Goal: Communication & Community: Answer question/provide support

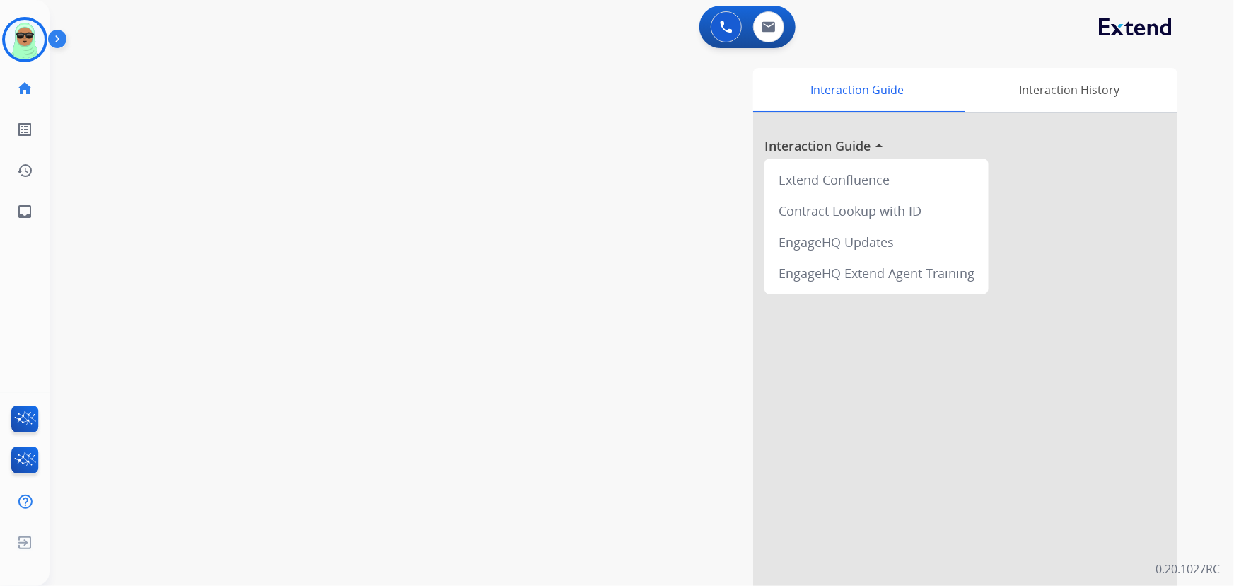
click at [579, 515] on div "Interaction Guide Interaction History Interaction Guide arrow_drop_up Extend Co…" at bounding box center [815, 354] width 723 height 573
click at [211, 108] on div "swap_horiz Break voice bridge close_fullscreen Connect 3-Way Call merge_type Se…" at bounding box center [625, 346] width 1151 height 590
click at [42, 30] on div at bounding box center [24, 39] width 45 height 45
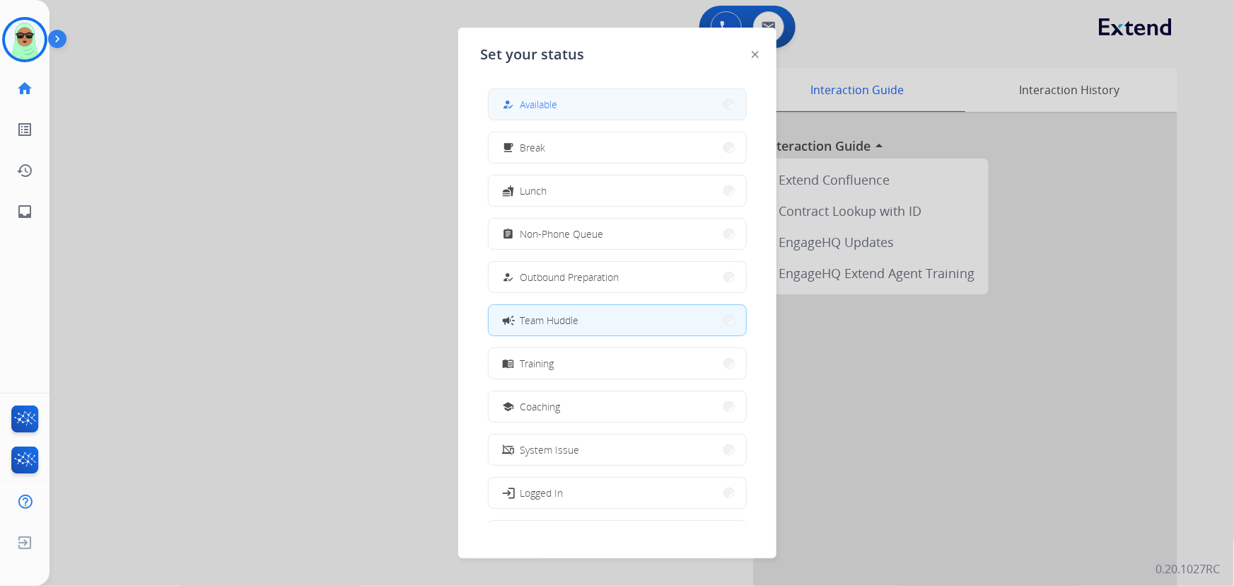
click at [643, 105] on button "how_to_reg Available" at bounding box center [617, 104] width 257 height 30
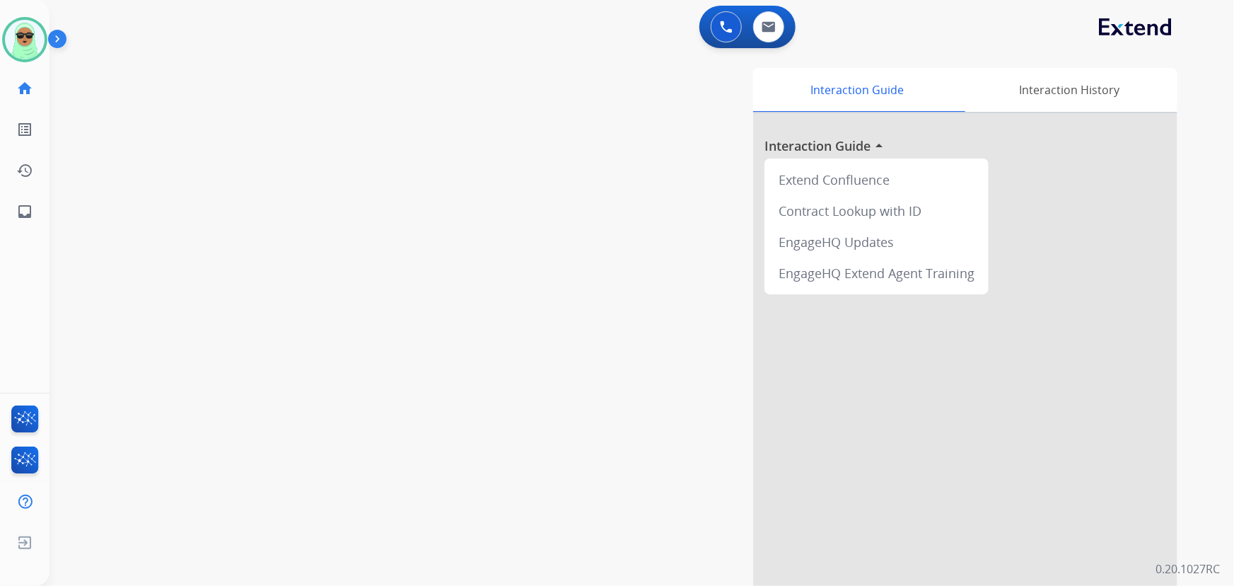
scroll to position [55, 0]
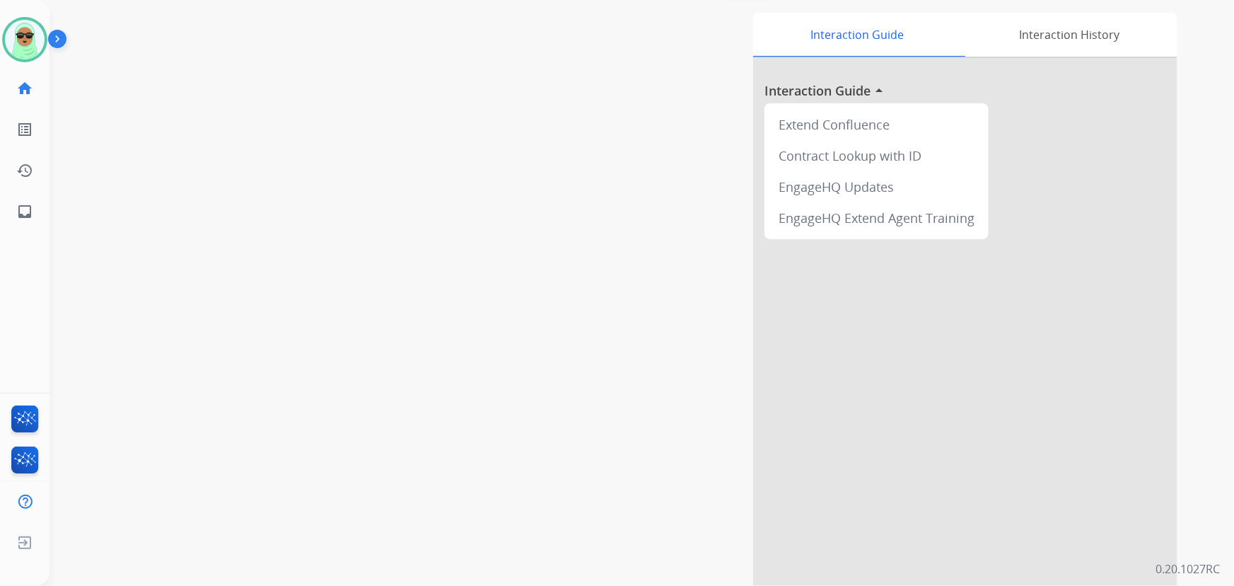
click at [206, 112] on div "swap_horiz Break voice bridge close_fullscreen Connect 3-Way Call merge_type Se…" at bounding box center [625, 291] width 1151 height 590
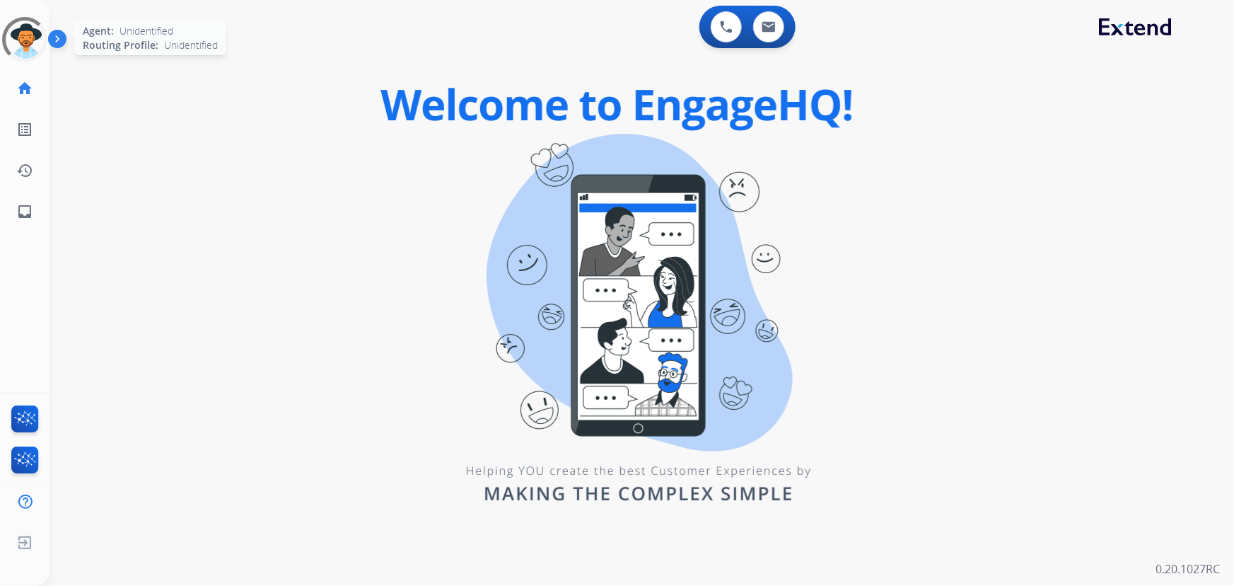
click at [35, 36] on div at bounding box center [25, 39] width 62 height 62
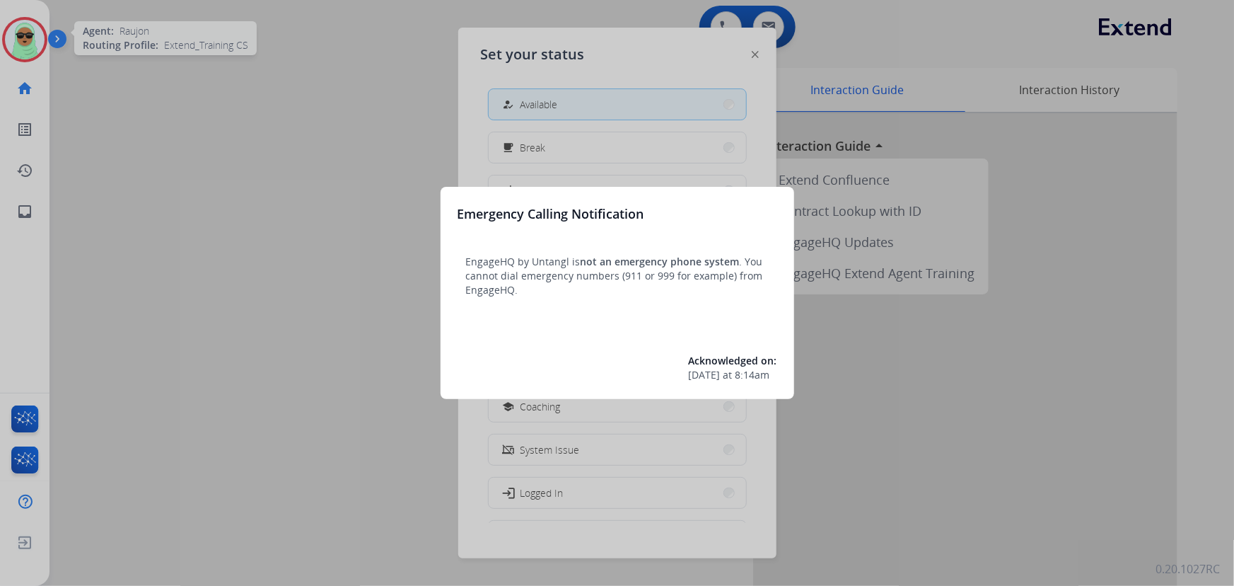
click at [35, 36] on div at bounding box center [617, 293] width 1234 height 586
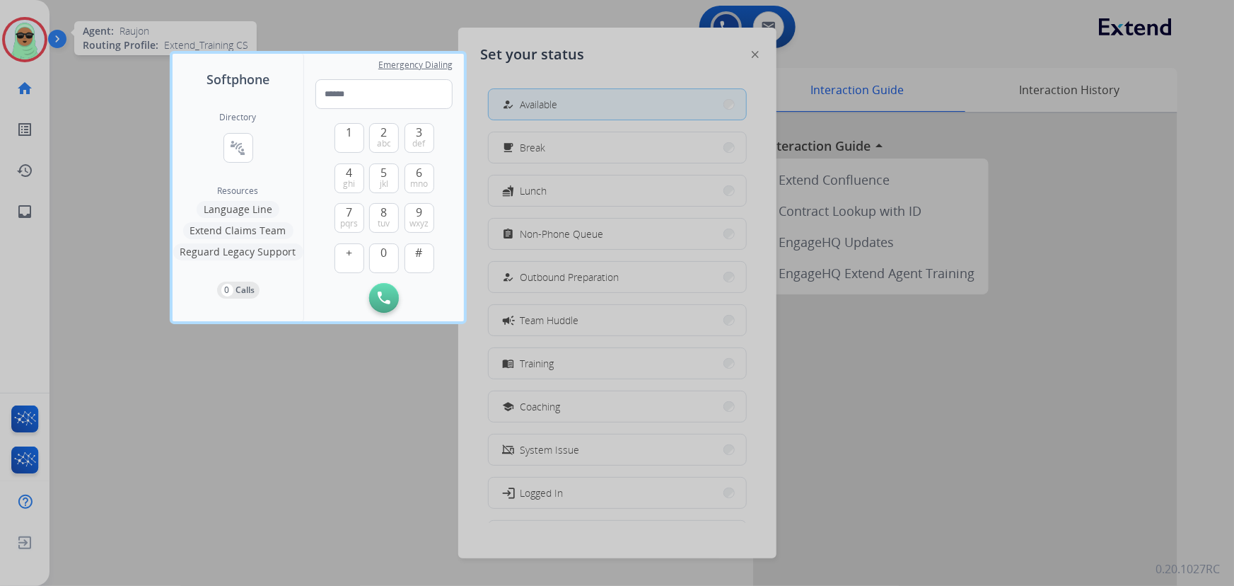
click at [35, 36] on div at bounding box center [617, 293] width 1234 height 586
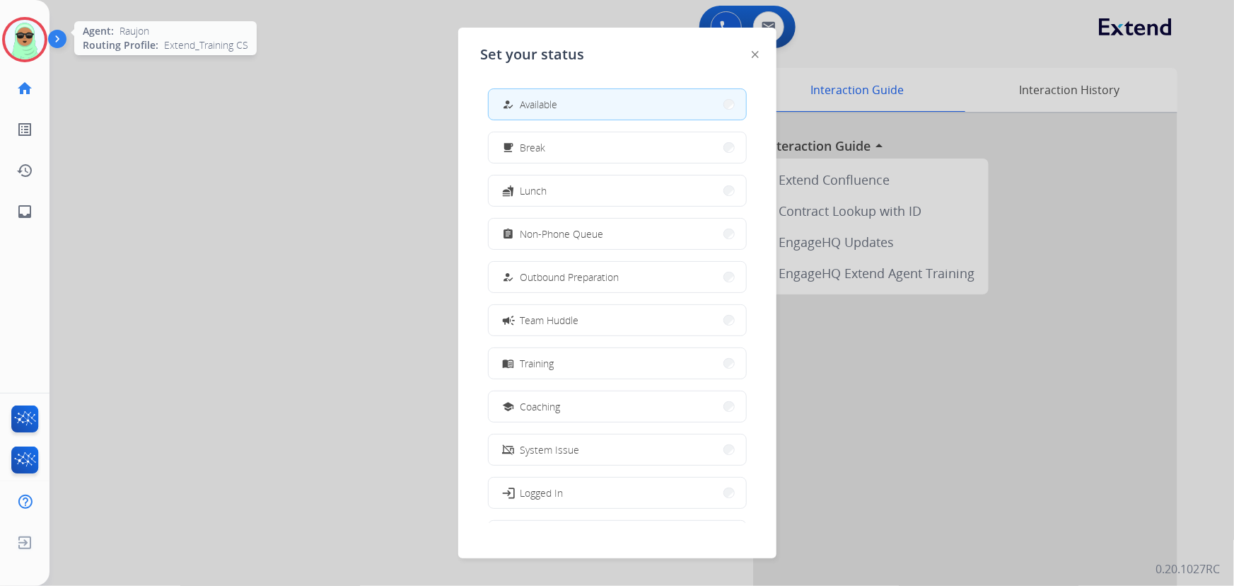
click at [560, 86] on div "how_to_reg Available free_breakfast Break fastfood Lunch assignment Non-Phone Q…" at bounding box center [617, 300] width 273 height 446
click at [557, 98] on span "Available" at bounding box center [538, 104] width 37 height 15
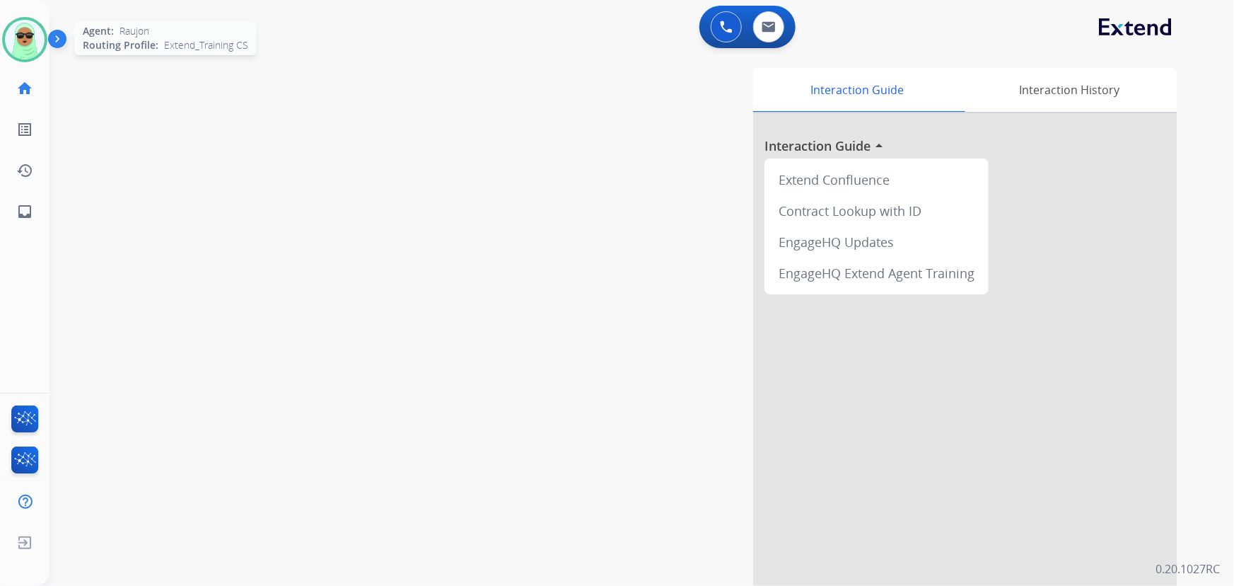
drag, startPoint x: 350, startPoint y: 507, endPoint x: 368, endPoint y: 475, distance: 36.8
click at [362, 484] on div "swap_horiz Break voice bridge close_fullscreen Connect 3-Way Call merge_type Se…" at bounding box center [625, 346] width 1151 height 590
click at [774, 35] on button at bounding box center [768, 26] width 31 height 31
select select "**********"
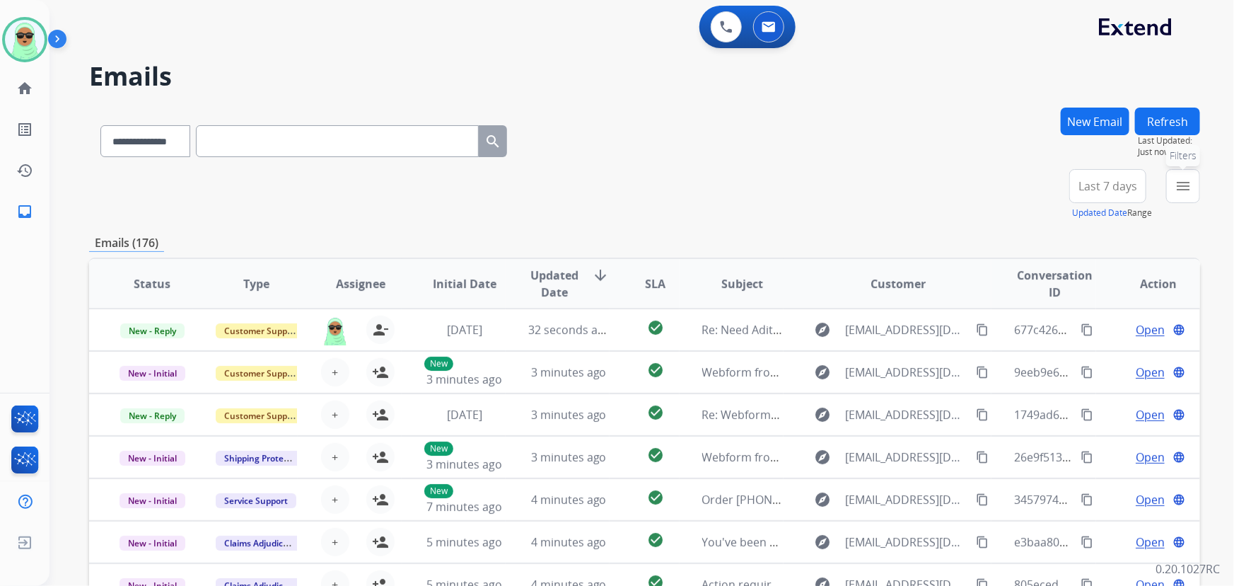
click at [1178, 187] on mat-icon "menu" at bounding box center [1183, 186] width 17 height 17
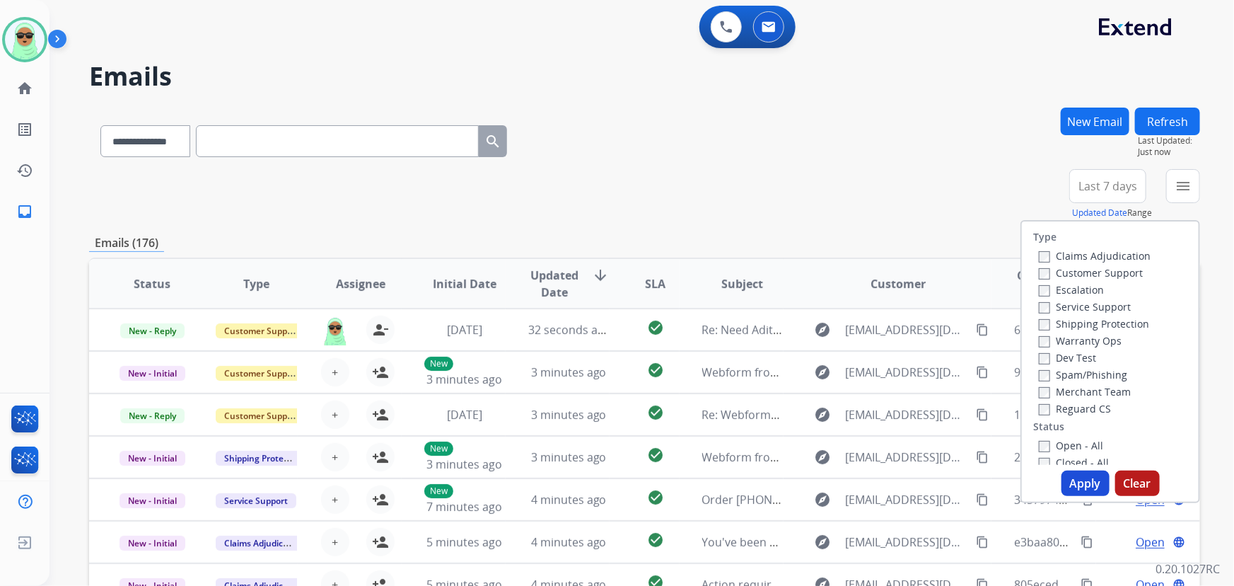
click at [1089, 279] on div "Customer Support" at bounding box center [1095, 272] width 112 height 17
click at [1089, 276] on label "Customer Support" at bounding box center [1091, 272] width 104 height 13
click at [1086, 325] on label "Shipping Protection" at bounding box center [1094, 323] width 110 height 13
click at [1087, 406] on label "Reguard CS" at bounding box center [1075, 408] width 72 height 13
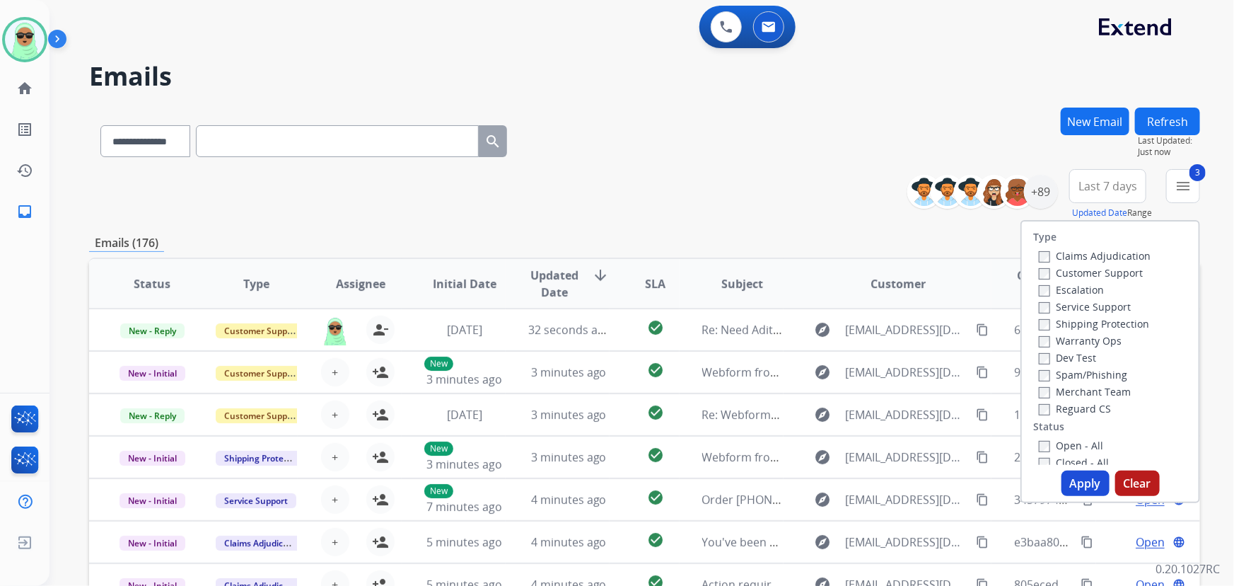
click at [1080, 446] on label "Open - All" at bounding box center [1071, 444] width 64 height 13
click at [1079, 475] on button "Apply" at bounding box center [1086, 482] width 48 height 25
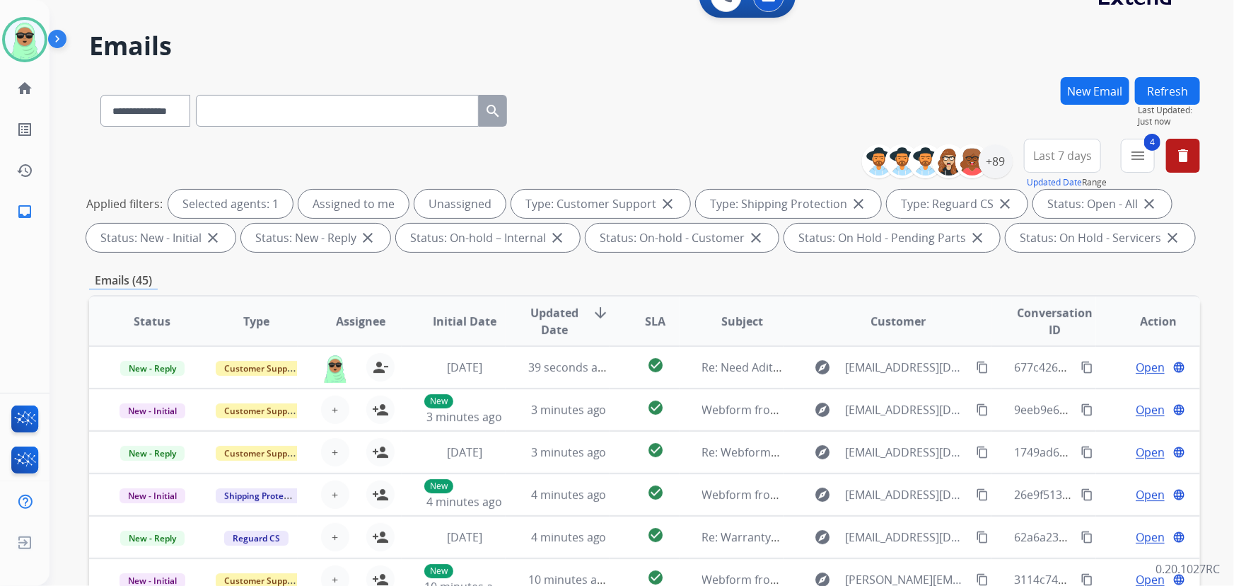
scroll to position [29, 0]
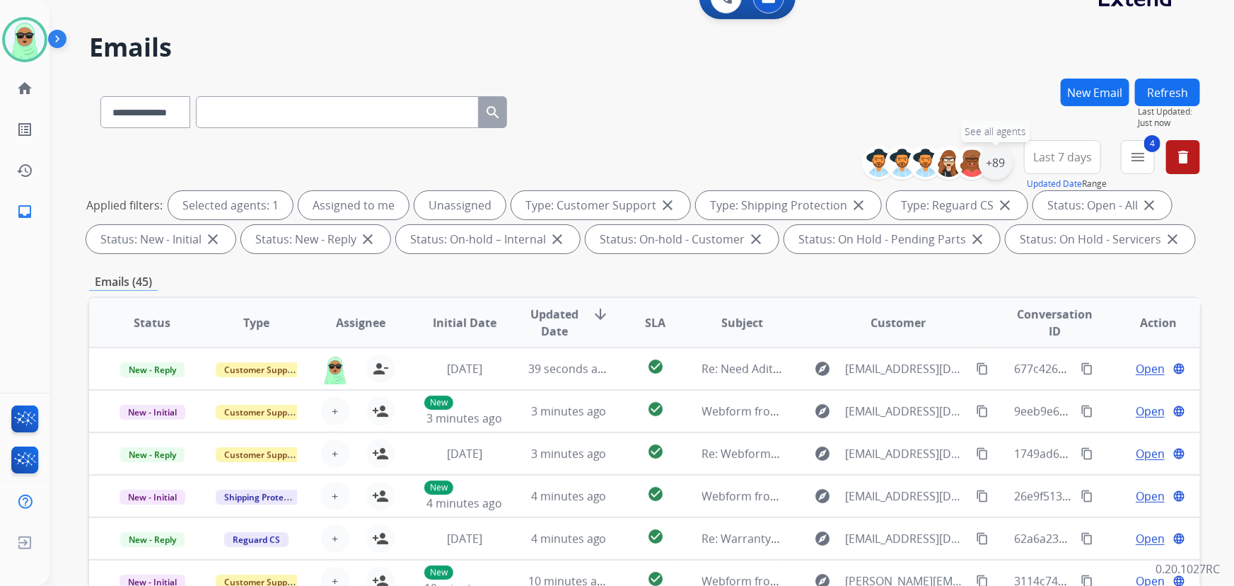
click at [1004, 168] on div "+89" at bounding box center [996, 163] width 34 height 34
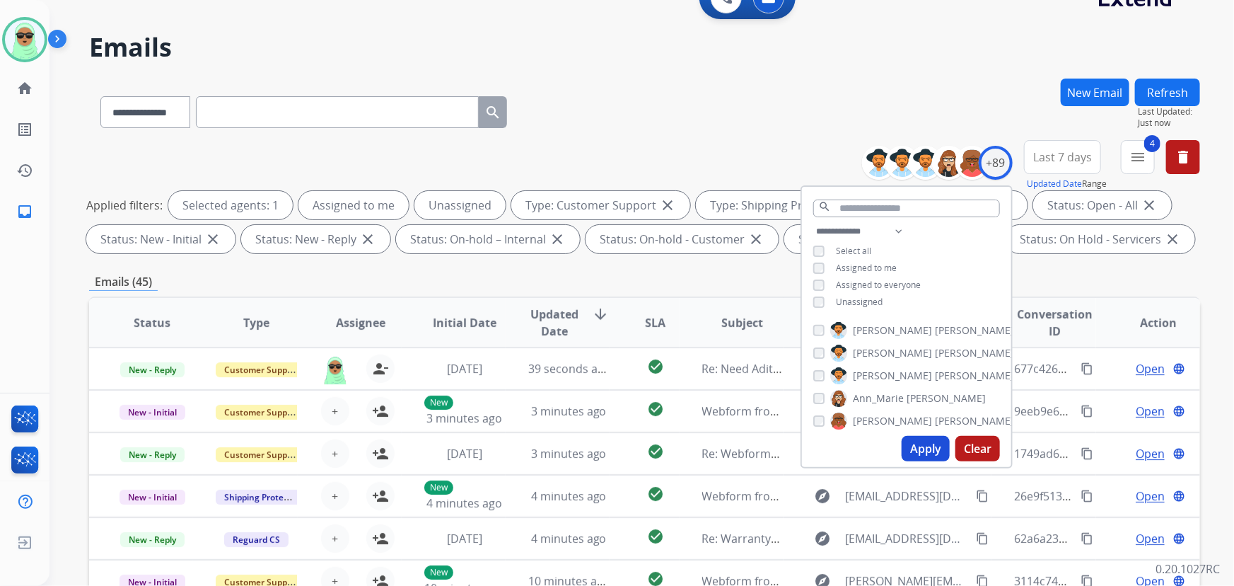
click at [856, 300] on span "Unassigned" at bounding box center [859, 302] width 47 height 12
click at [924, 450] on button "Apply" at bounding box center [926, 448] width 48 height 25
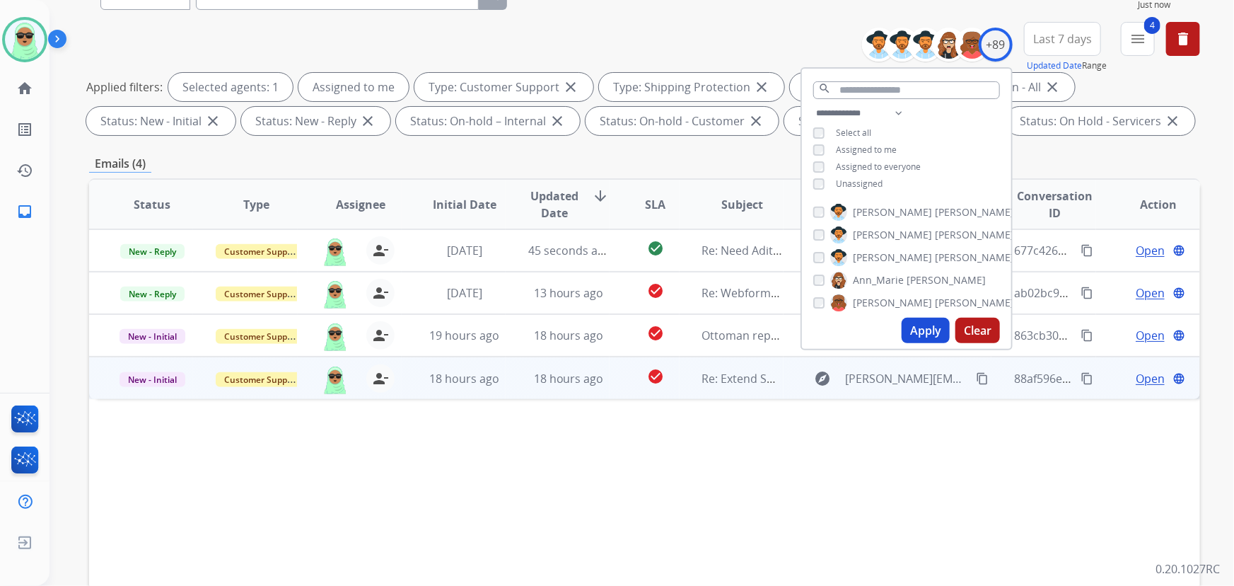
scroll to position [192, 0]
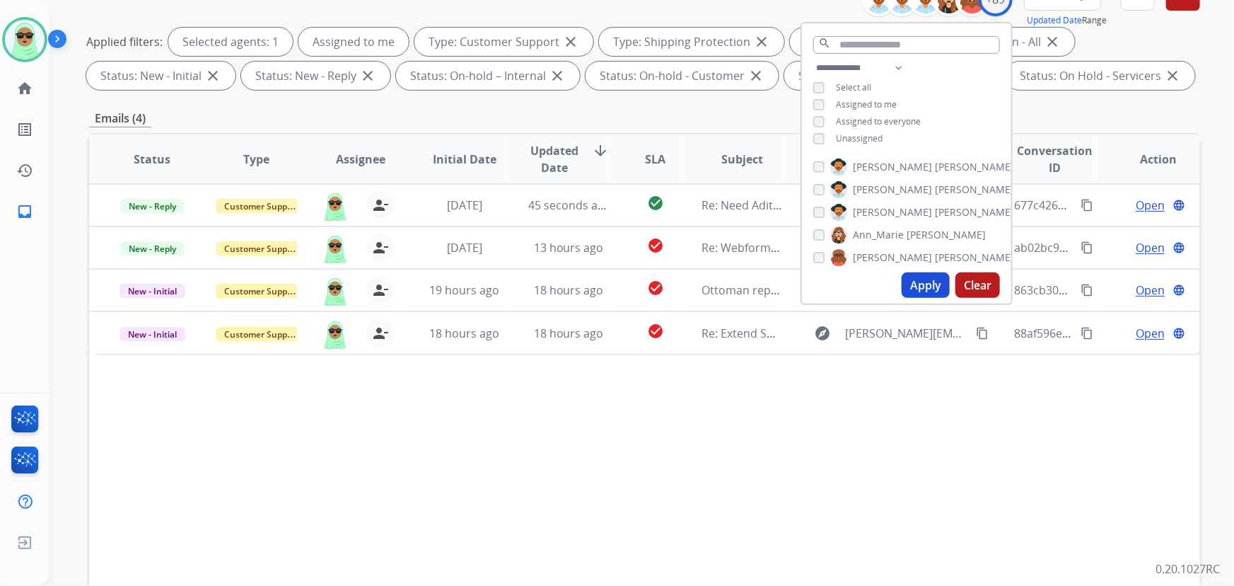
drag, startPoint x: 612, startPoint y: 560, endPoint x: 685, endPoint y: 494, distance: 98.1
click at [622, 550] on div "Status Type Assignee Initial Date Updated Date arrow_downward SLA Subject Custo…" at bounding box center [644, 370] width 1111 height 474
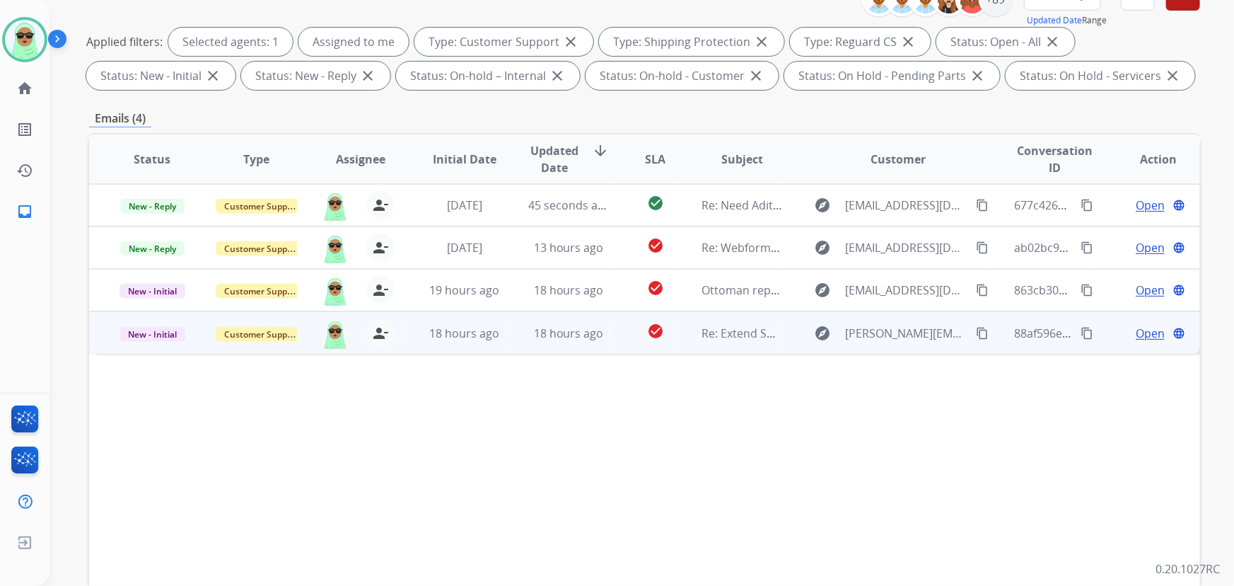
click at [976, 336] on mat-icon "content_copy" at bounding box center [982, 333] width 13 height 13
click at [1139, 335] on span "Open" at bounding box center [1150, 333] width 29 height 17
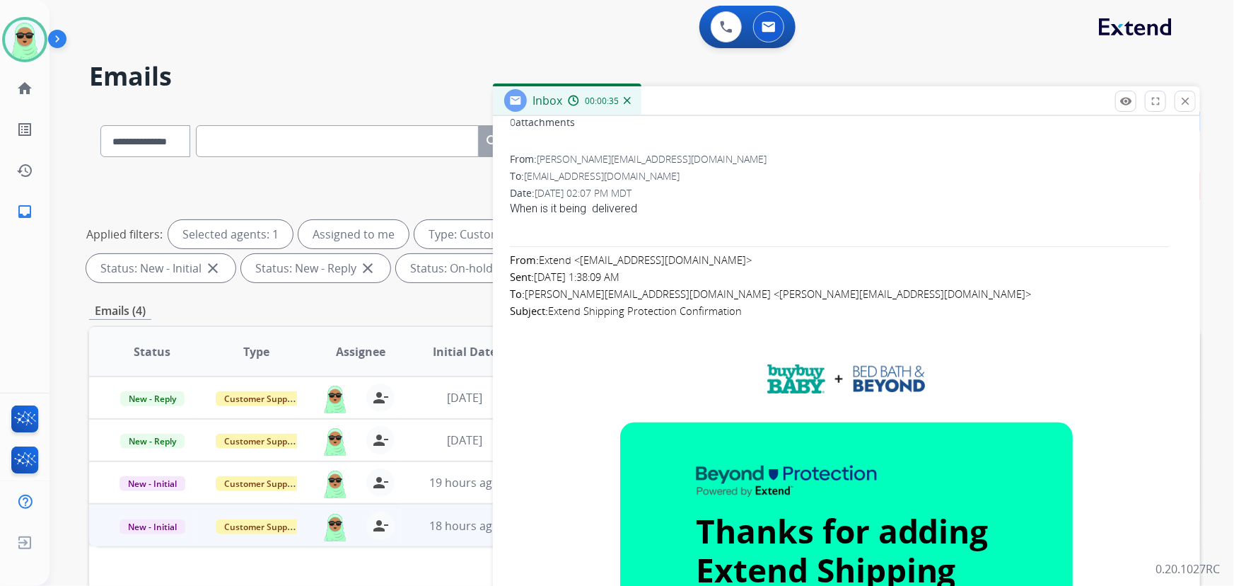
scroll to position [0, 0]
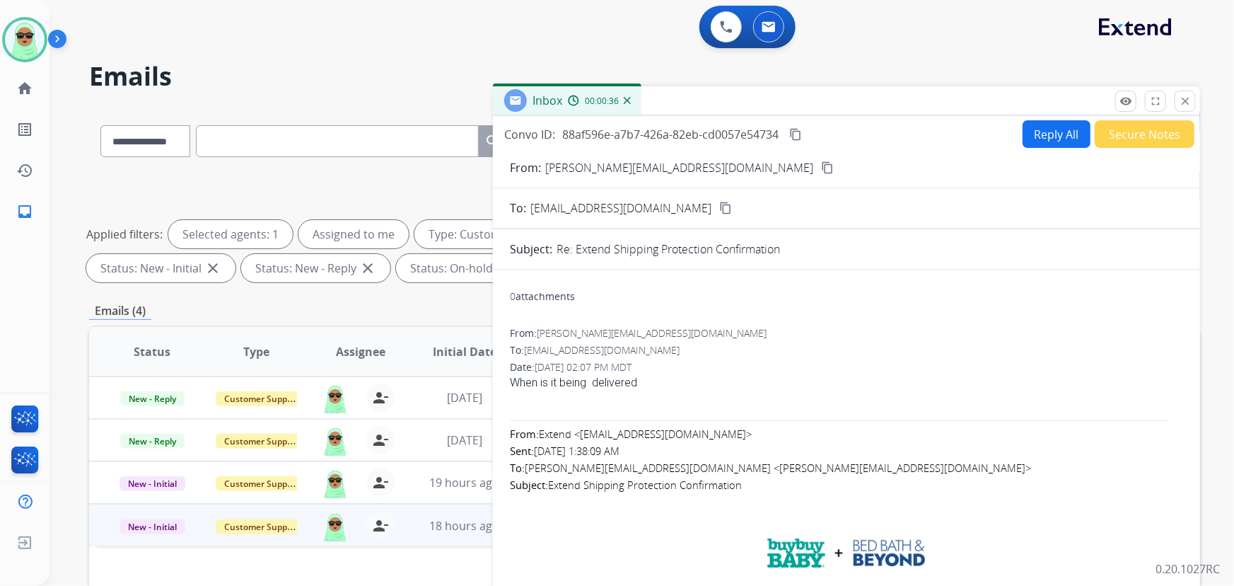
click at [1066, 139] on button "Reply All" at bounding box center [1057, 134] width 68 height 28
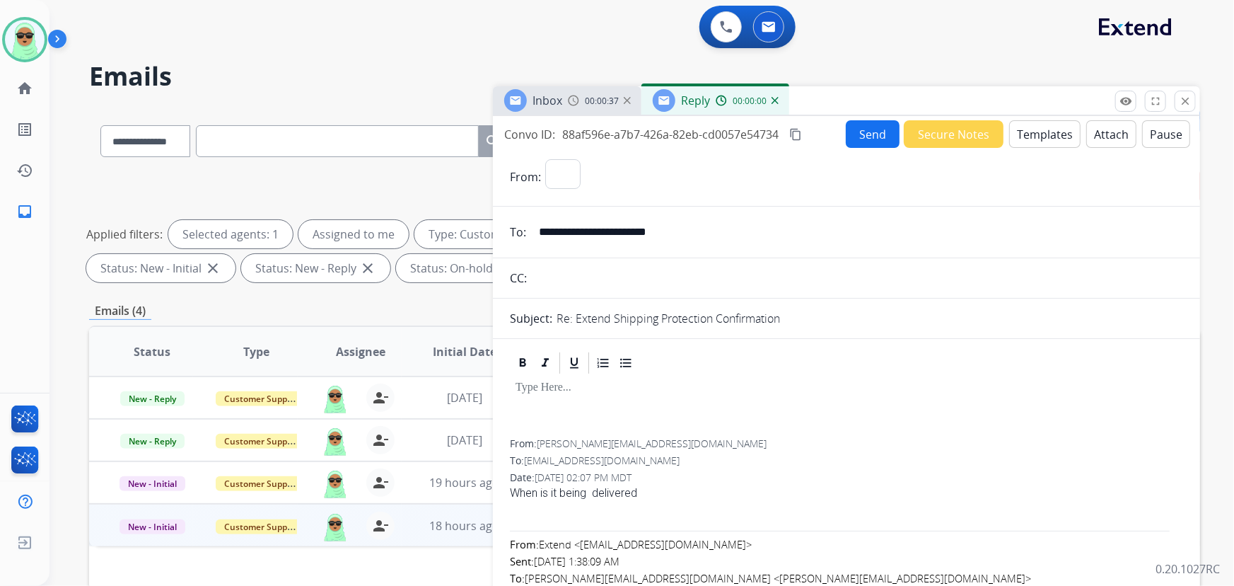
select select "**********"
click at [1066, 139] on button "Templates" at bounding box center [1044, 134] width 71 height 28
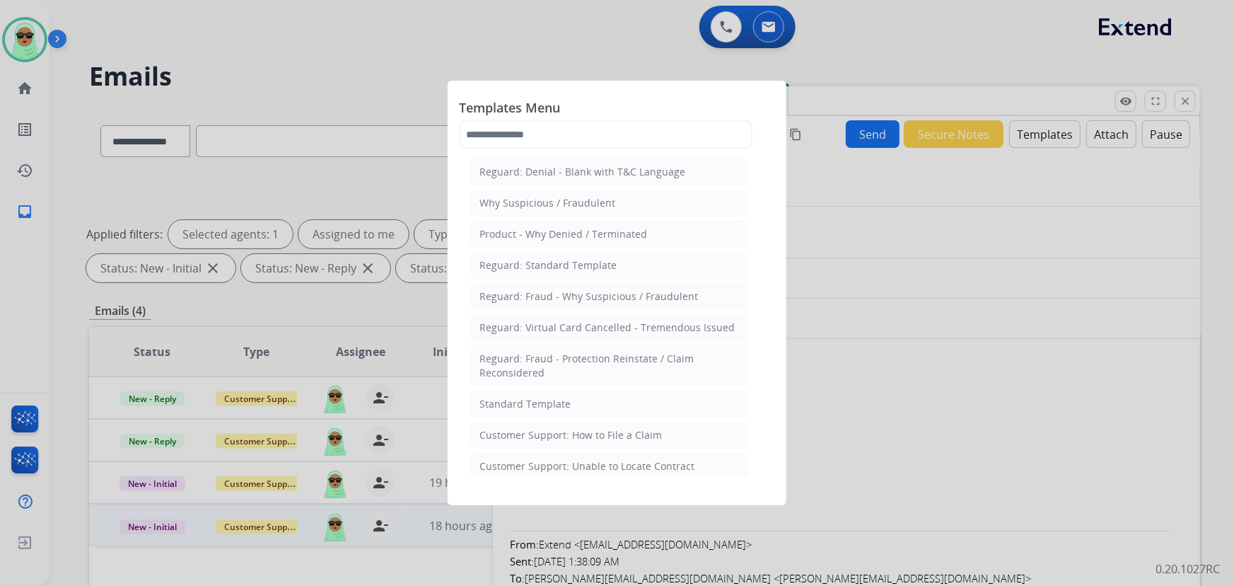
click at [641, 413] on li "Standard Template" at bounding box center [609, 403] width 278 height 27
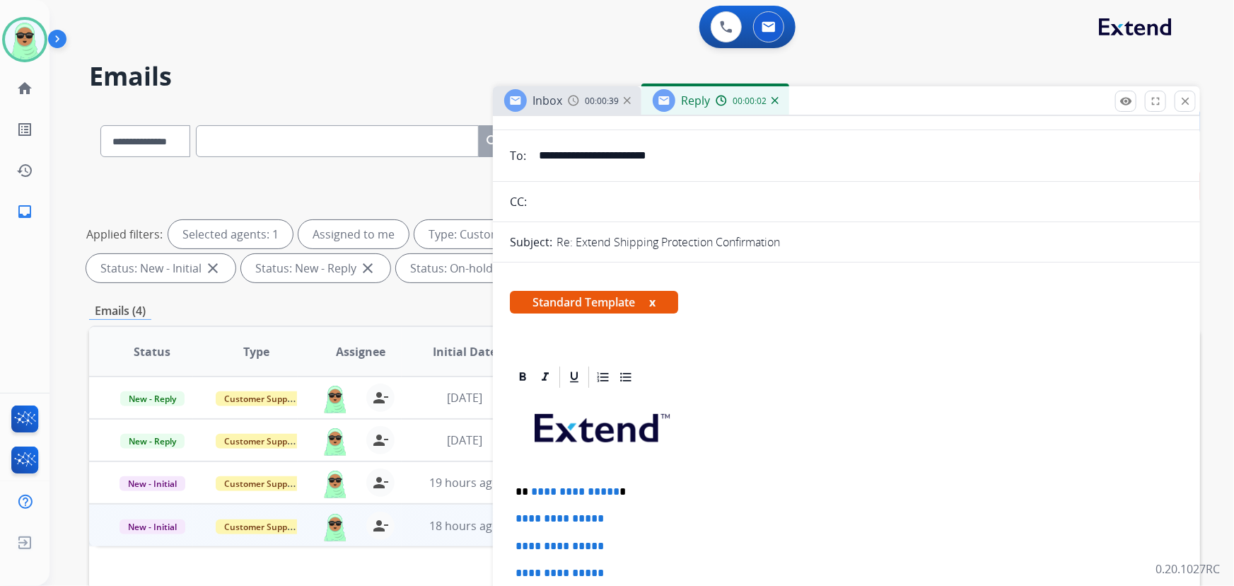
scroll to position [321, 0]
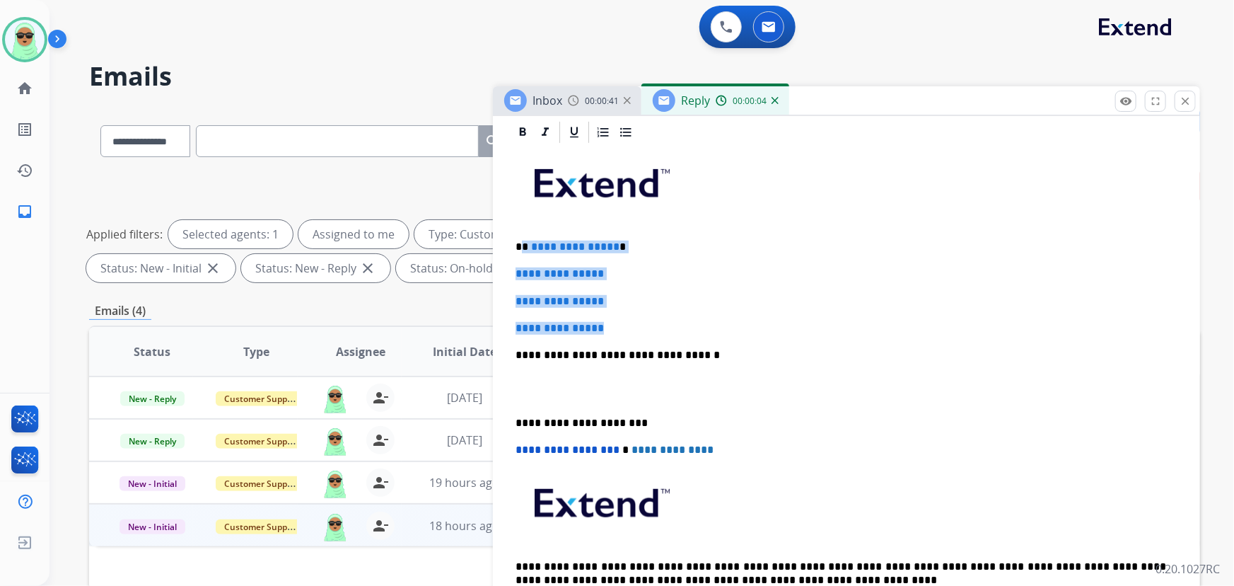
drag, startPoint x: 645, startPoint y: 316, endPoint x: 643, endPoint y: 245, distance: 70.8
click at [525, 248] on div "**********" at bounding box center [846, 388] width 673 height 487
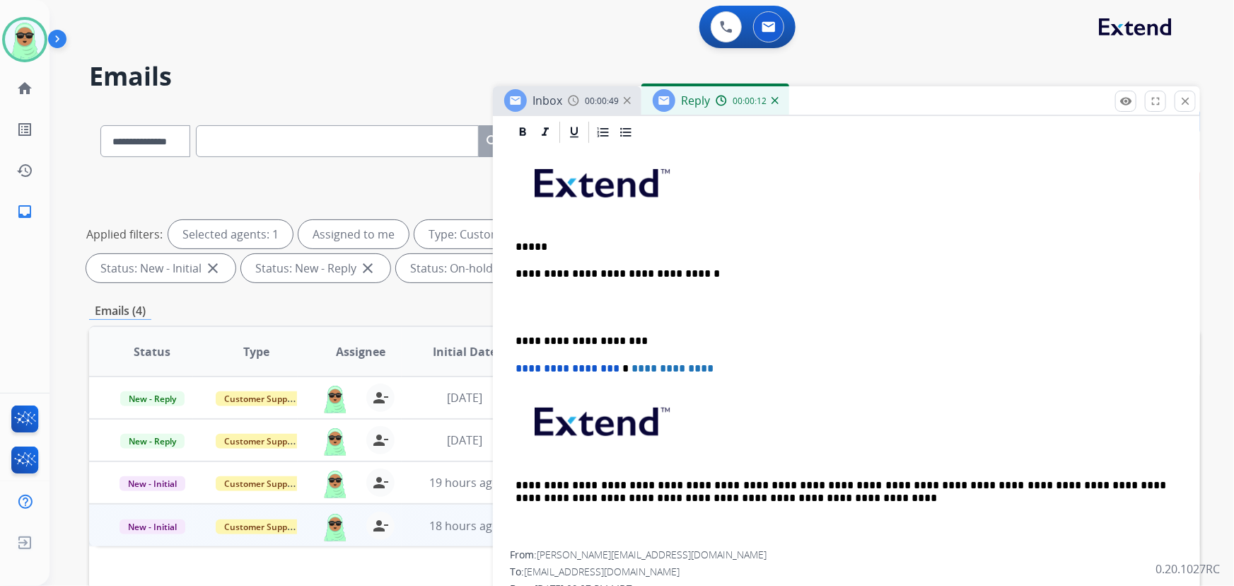
click at [696, 234] on div "**********" at bounding box center [846, 347] width 673 height 405
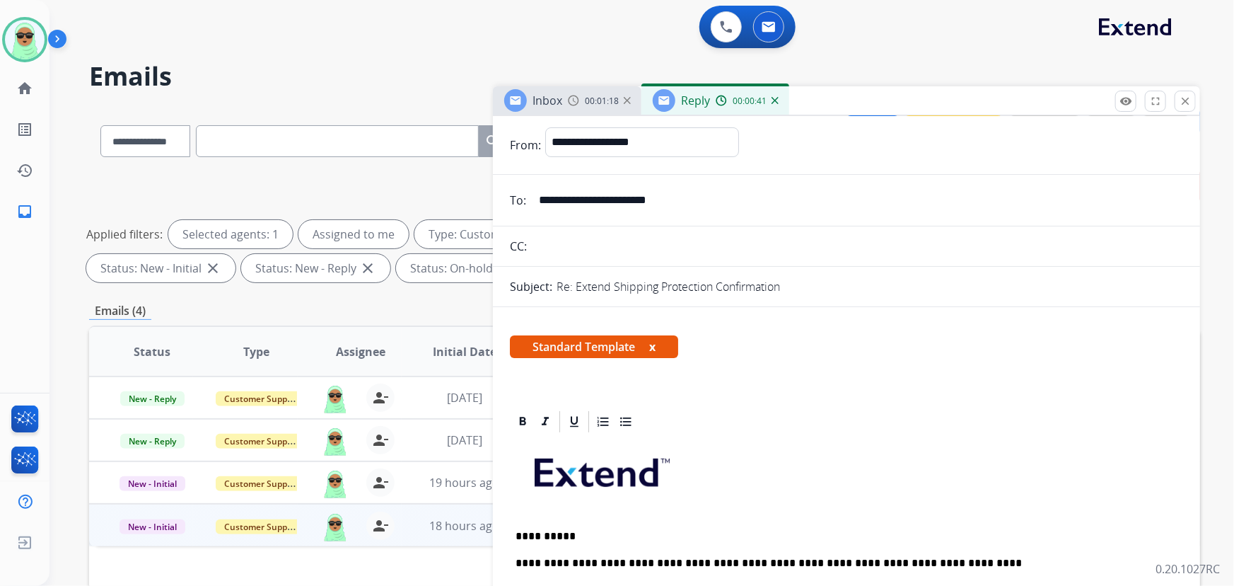
scroll to position [0, 0]
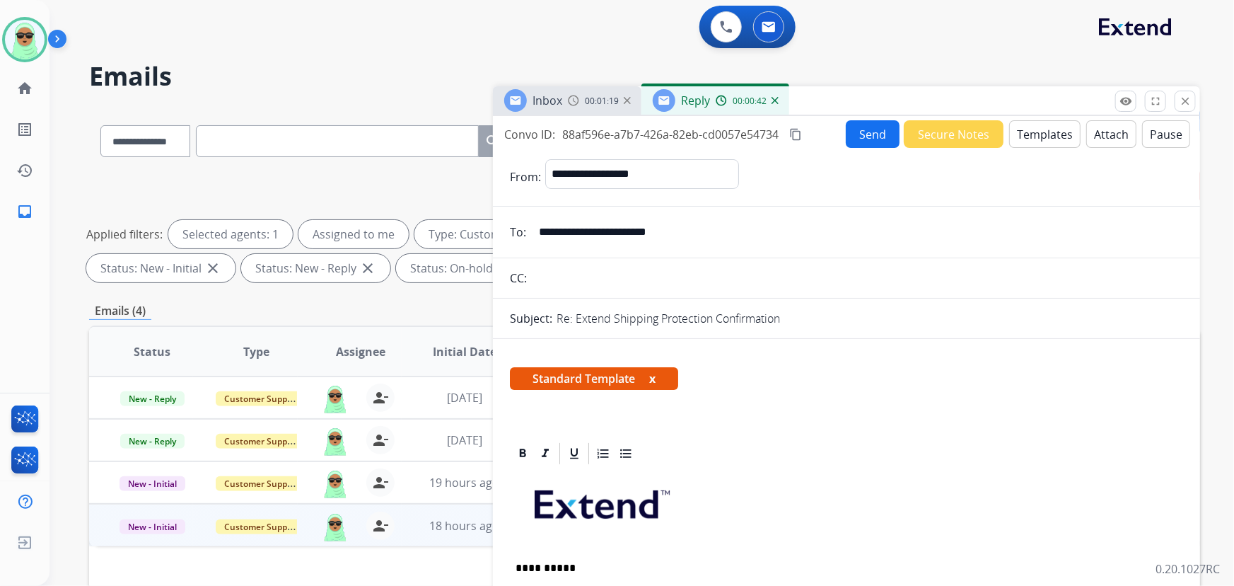
click at [835, 134] on div "Convo ID: 88af596e-a7b7-426a-82eb-cd0057e54734 content_copy Send Secure Notes T…" at bounding box center [846, 134] width 707 height 28
click at [872, 122] on button "Send" at bounding box center [873, 134] width 54 height 28
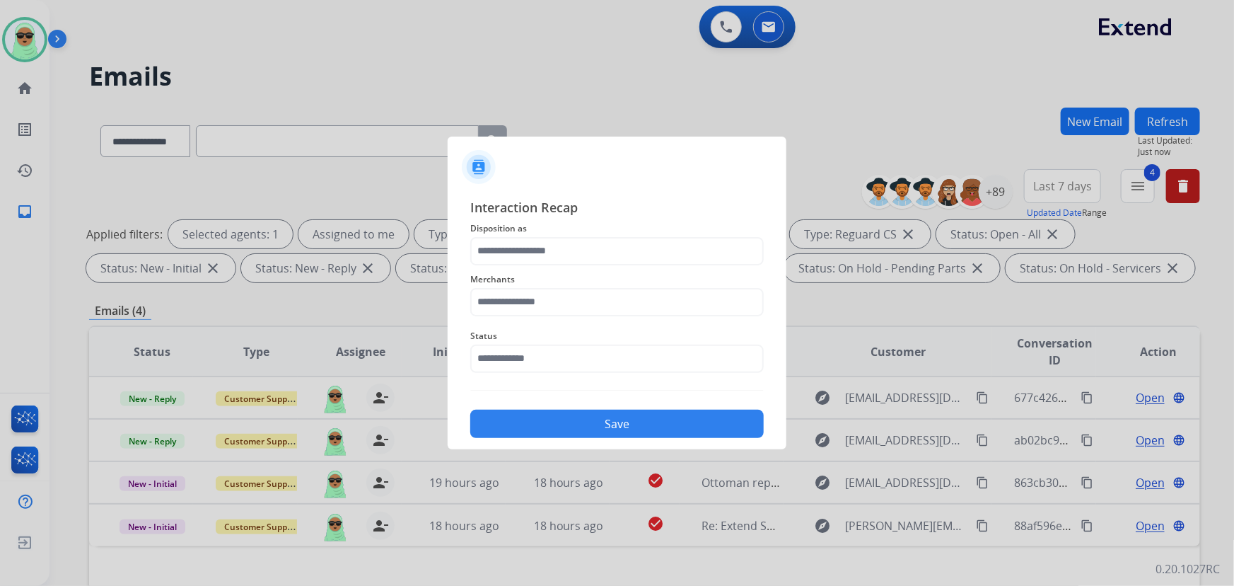
click at [617, 373] on div "Status" at bounding box center [616, 350] width 293 height 57
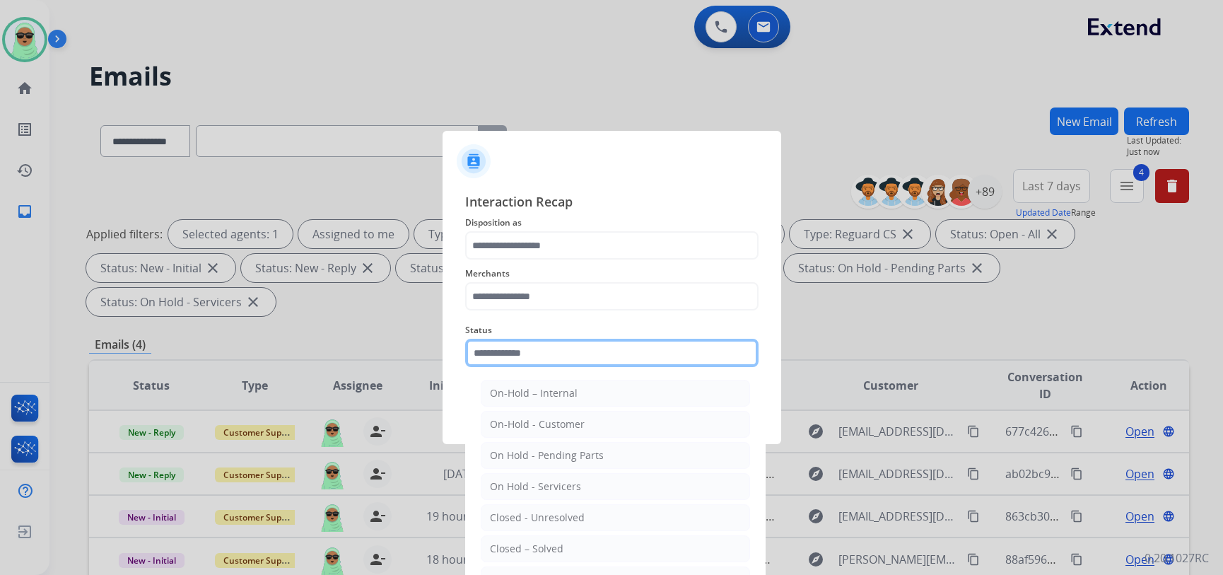
click at [617, 347] on input "text" at bounding box center [611, 353] width 293 height 28
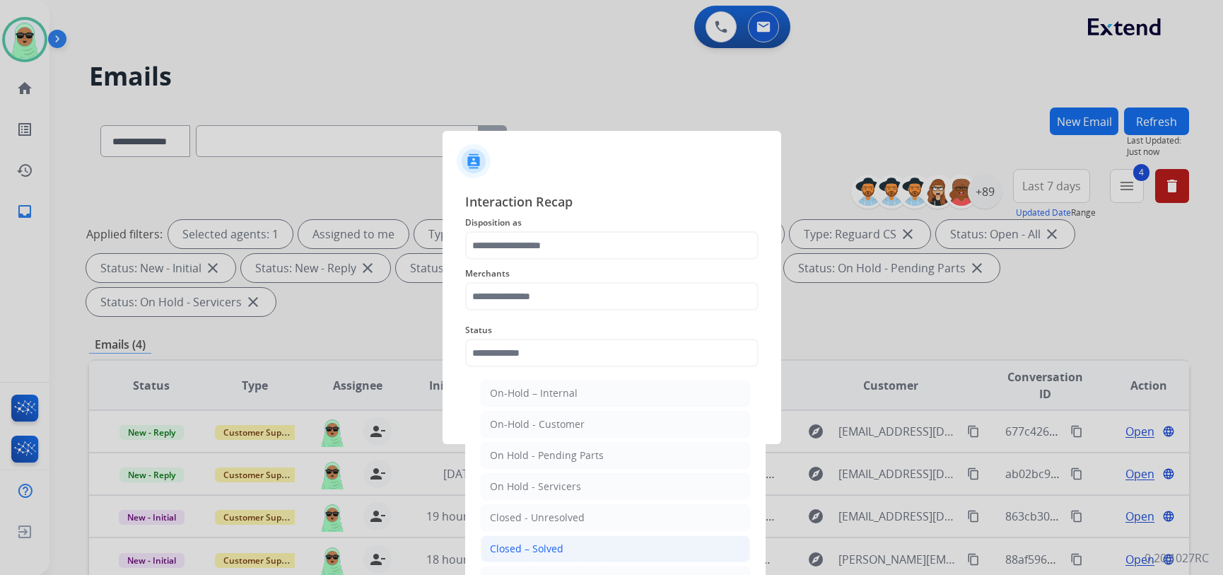
click at [542, 542] on div "Closed – Solved" at bounding box center [527, 549] width 74 height 14
type input "**********"
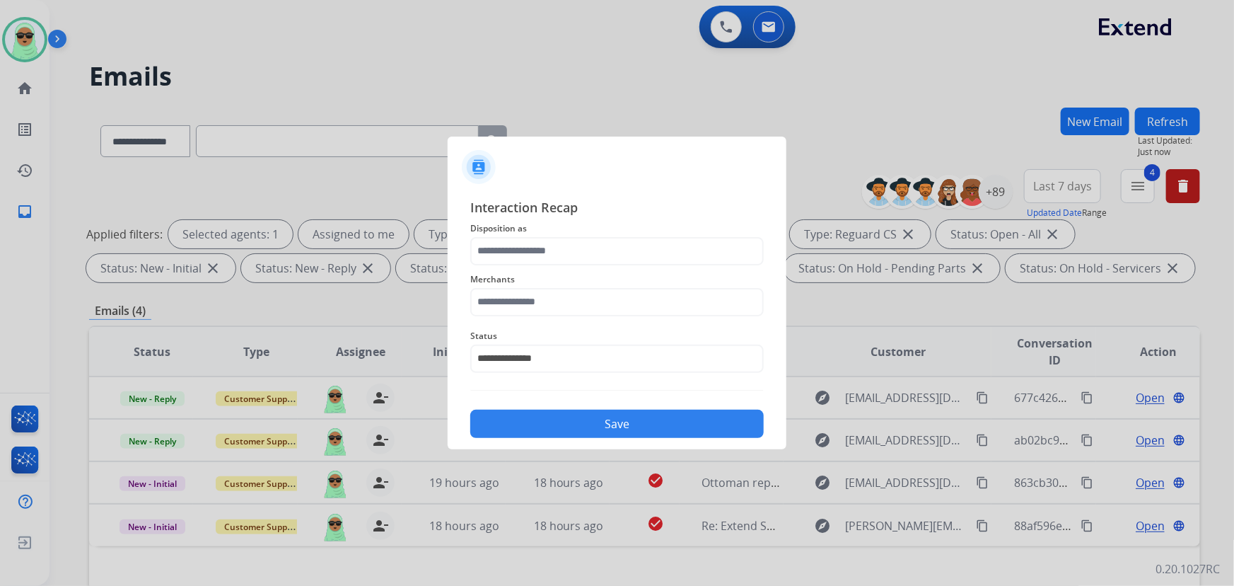
click at [565, 271] on span "Merchants" at bounding box center [616, 279] width 293 height 17
click at [561, 250] on input "text" at bounding box center [616, 251] width 293 height 28
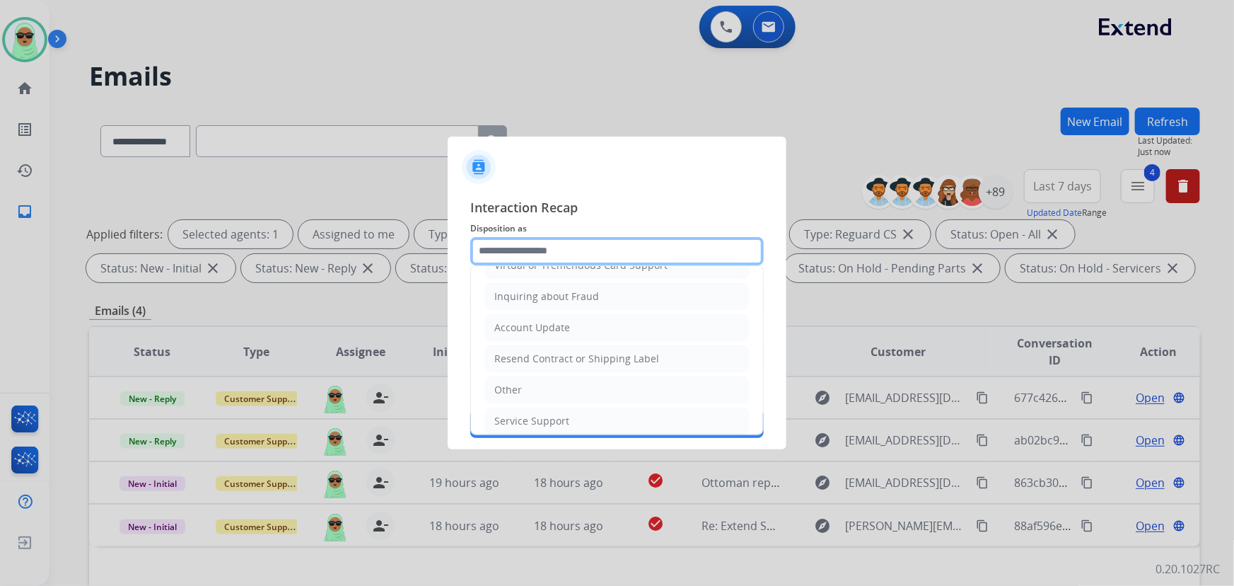
scroll to position [219, 0]
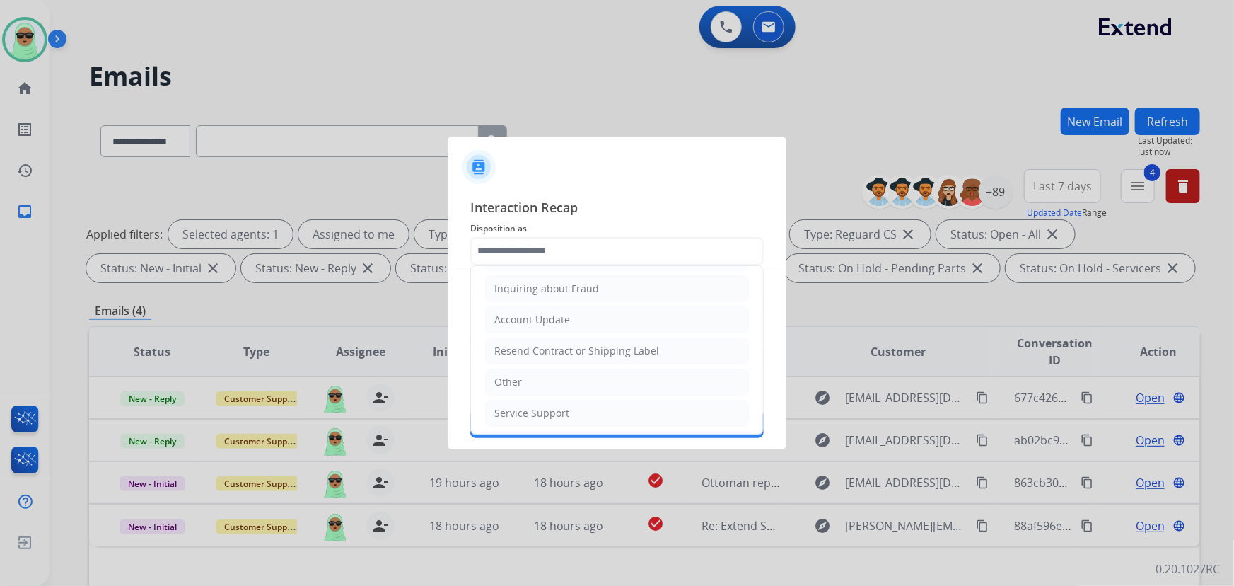
click at [549, 377] on li "Other" at bounding box center [617, 381] width 264 height 27
type input "*****"
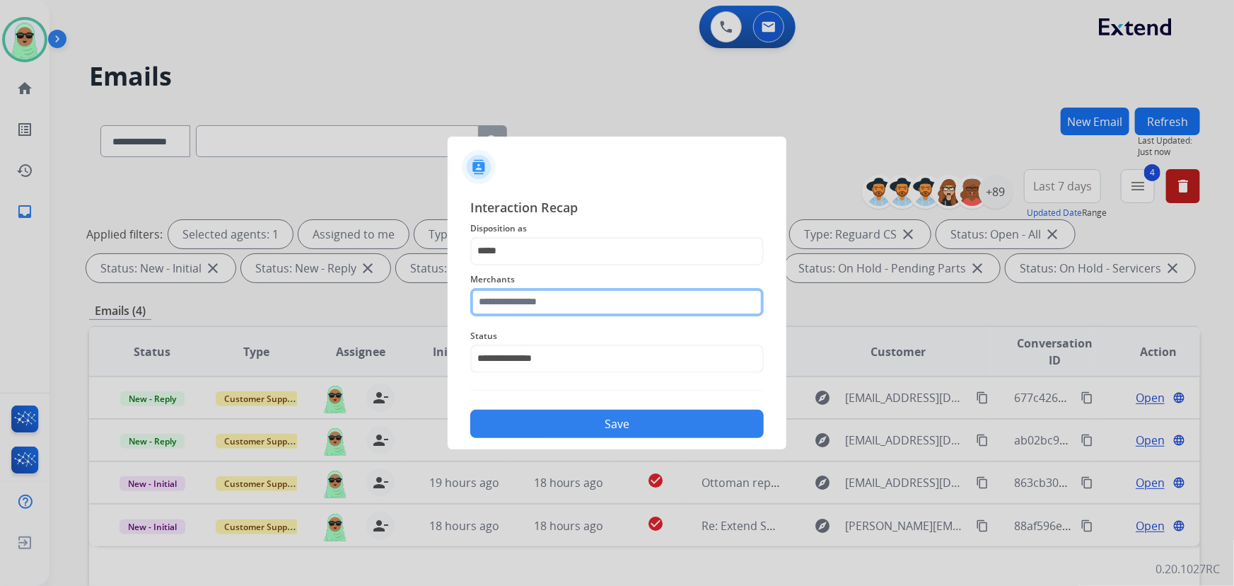
click at [549, 311] on input "text" at bounding box center [616, 302] width 293 height 28
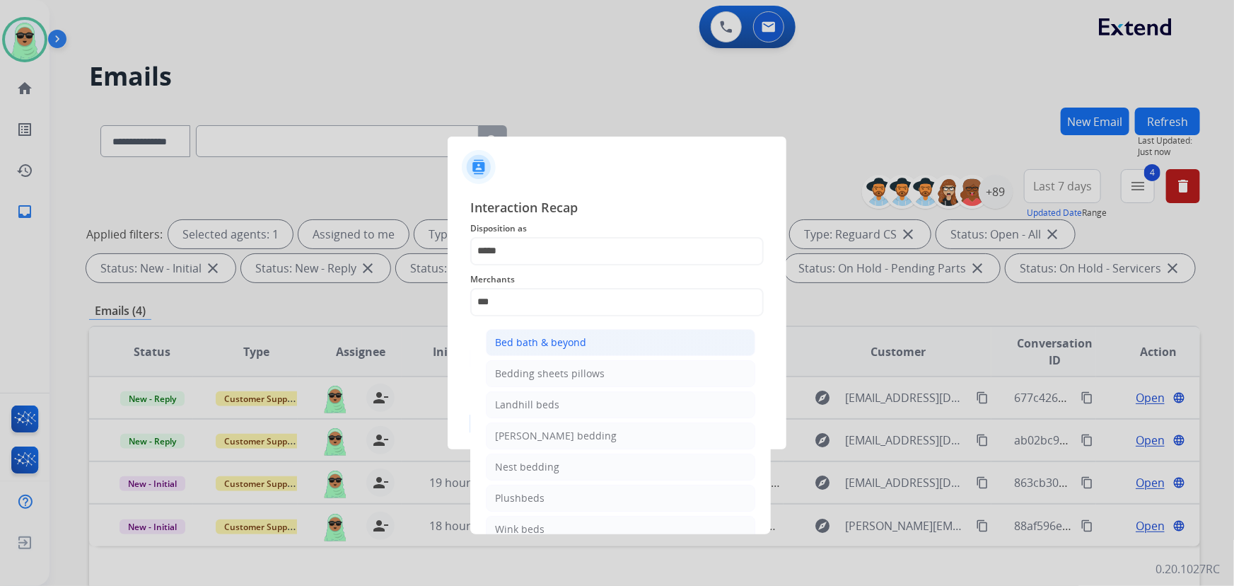
click at [544, 330] on li "Bed bath & beyond" at bounding box center [620, 342] width 269 height 27
type input "**********"
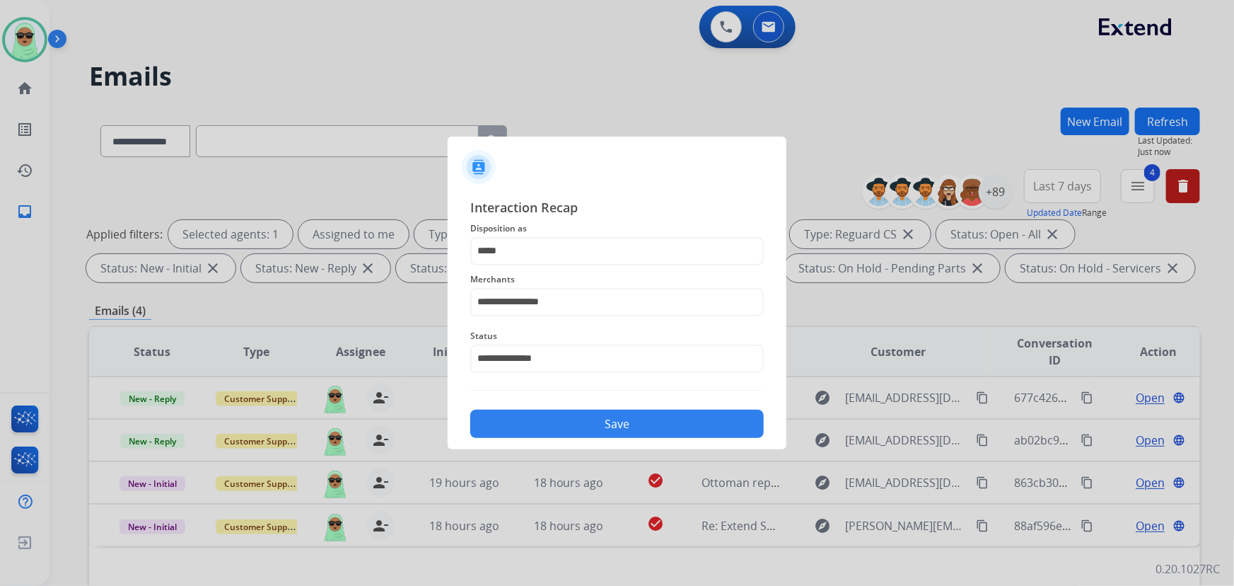
click at [549, 412] on button "Save" at bounding box center [616, 423] width 293 height 28
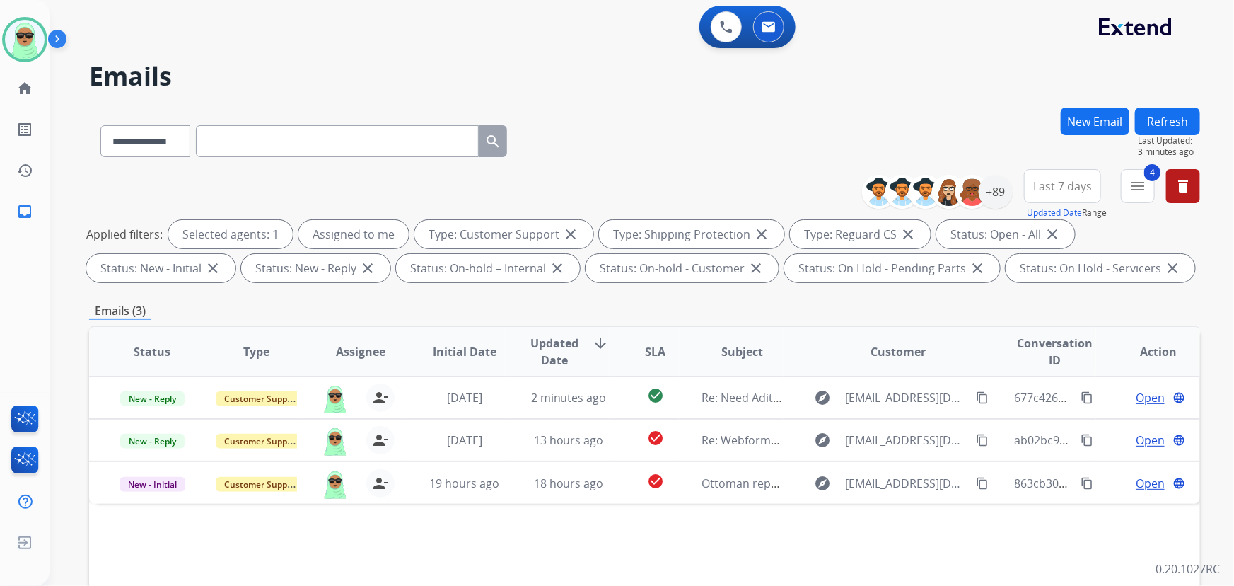
click at [289, 547] on div "Status Type Assignee Initial Date Updated Date arrow_downward SLA Subject Custo…" at bounding box center [644, 562] width 1111 height 474
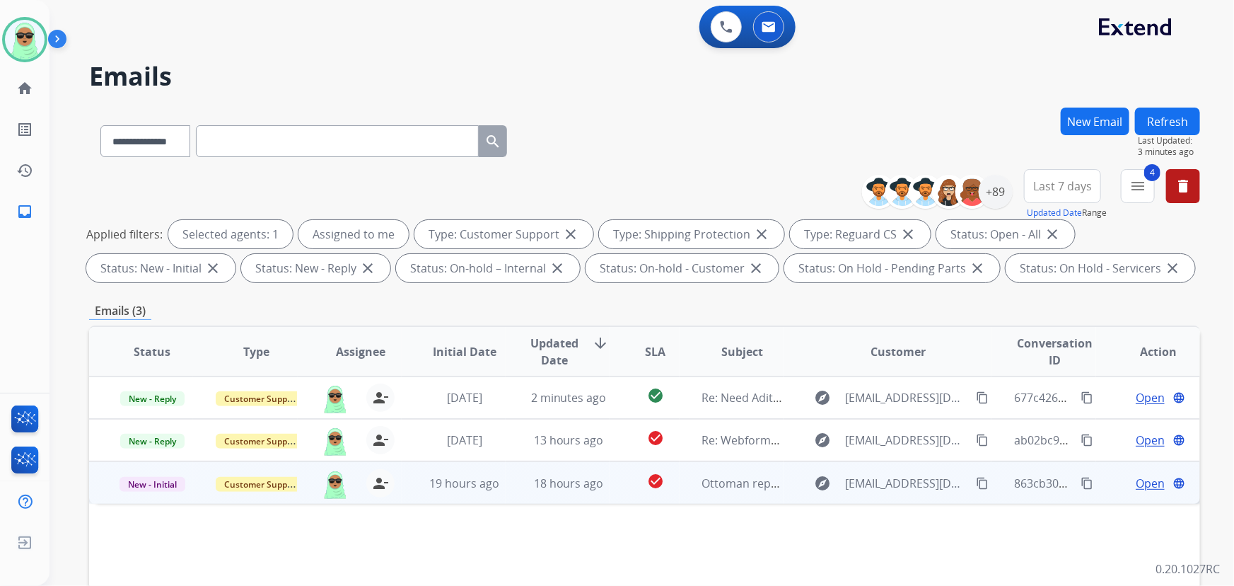
click at [975, 488] on button "content_copy" at bounding box center [982, 483] width 17 height 17
click at [1141, 482] on span "Open" at bounding box center [1150, 483] width 29 height 17
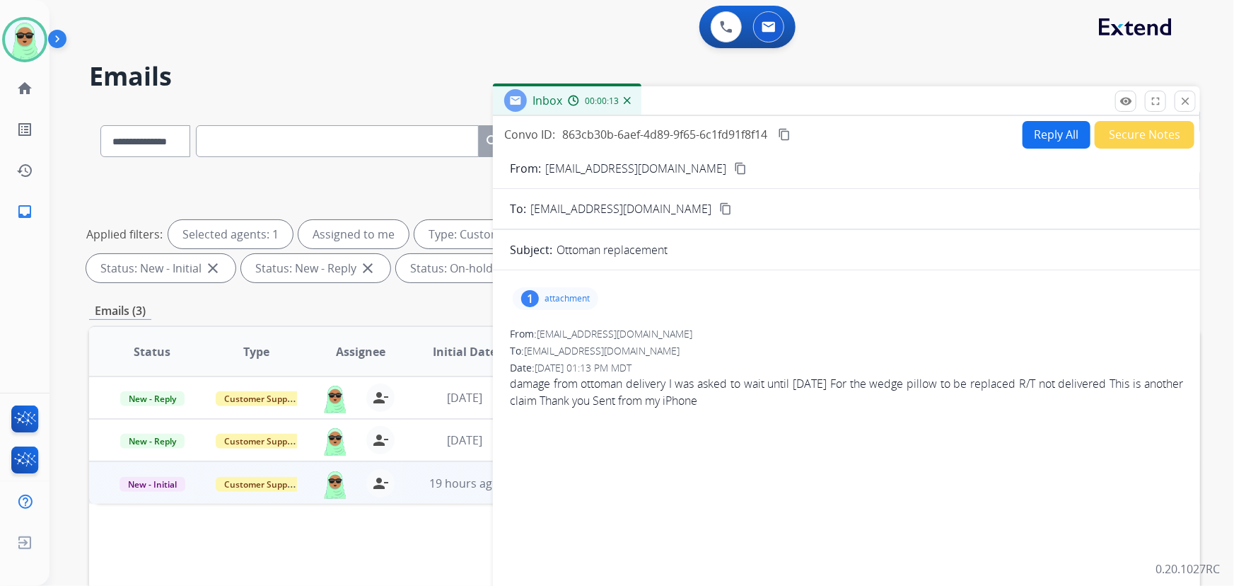
click at [554, 310] on div "1 attachment" at bounding box center [846, 298] width 673 height 34
click at [558, 302] on p "attachment" at bounding box center [567, 298] width 45 height 11
click at [559, 336] on div at bounding box center [559, 335] width 71 height 50
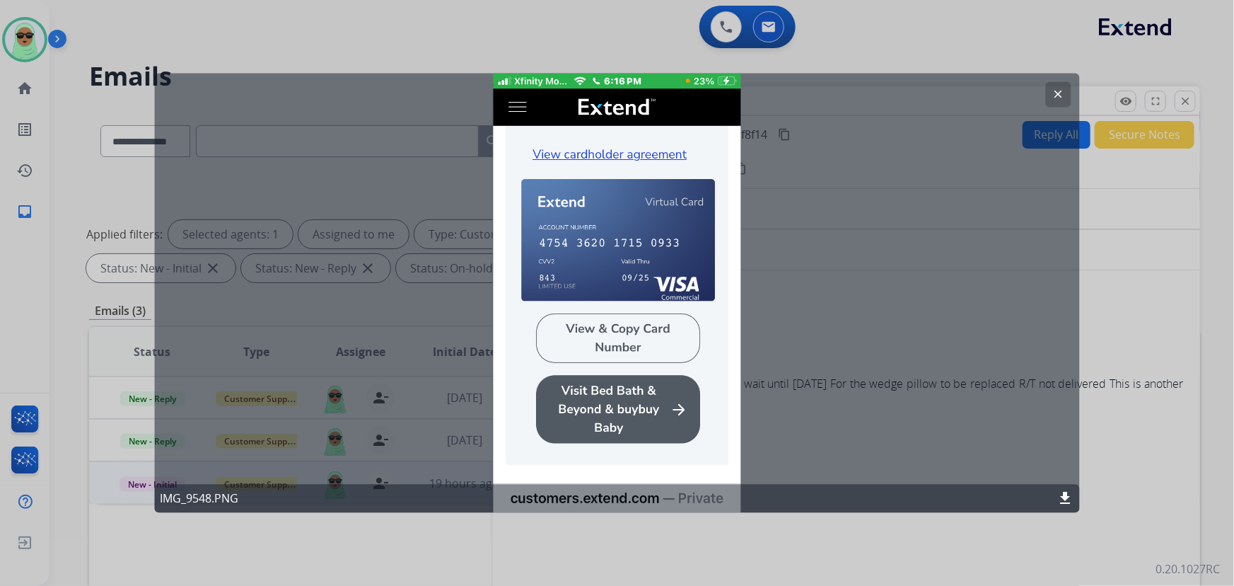
click at [1065, 91] on button "clear" at bounding box center [1058, 94] width 25 height 25
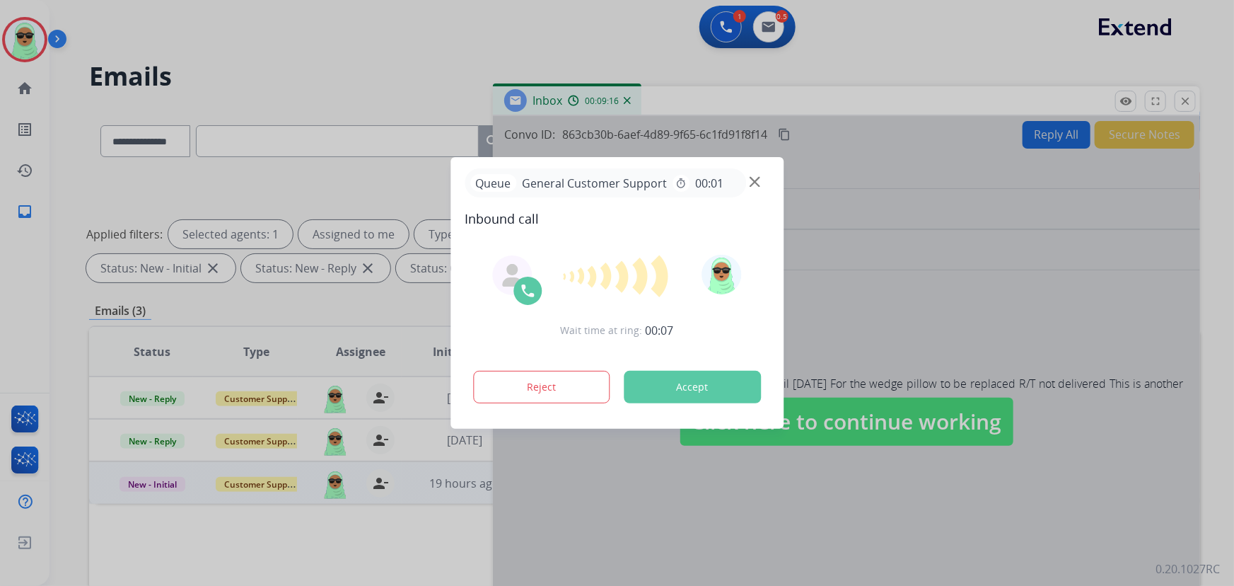
click at [1062, 38] on div at bounding box center [617, 293] width 1234 height 586
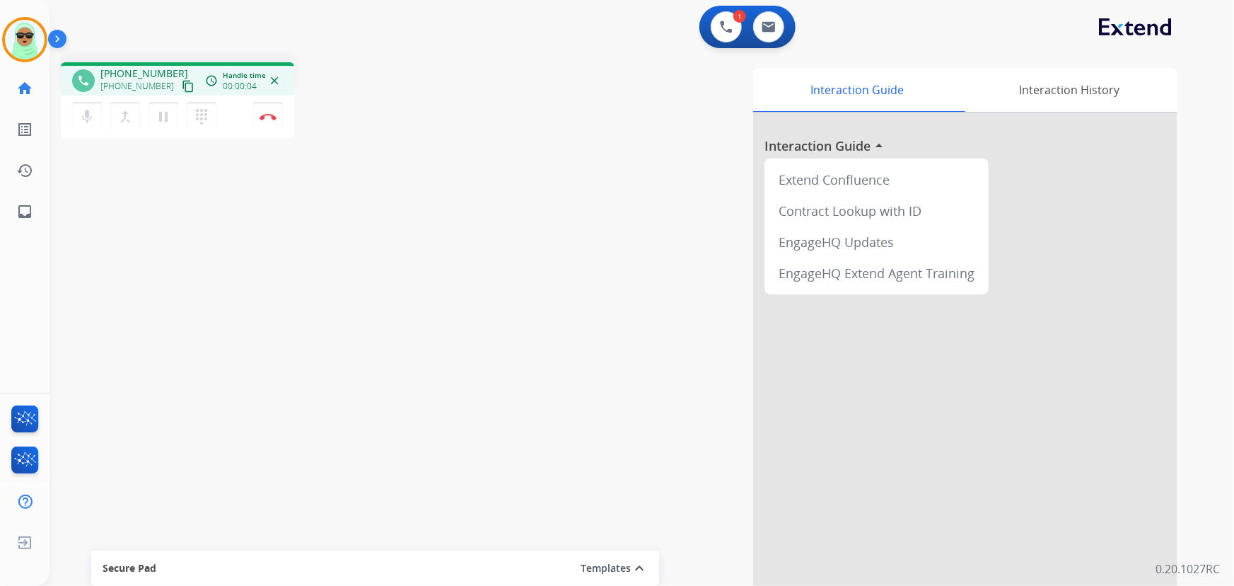
click at [182, 84] on mat-icon "content_copy" at bounding box center [188, 86] width 13 height 13
drag, startPoint x: 376, startPoint y: 347, endPoint x: 112, endPoint y: 361, distance: 264.9
click at [361, 351] on div "phone +12014149030 +12014149030 content_copy access_time Call metrics Queue 00:…" at bounding box center [625, 346] width 1151 height 590
click at [173, 112] on button "pause Hold" at bounding box center [164, 117] width 30 height 30
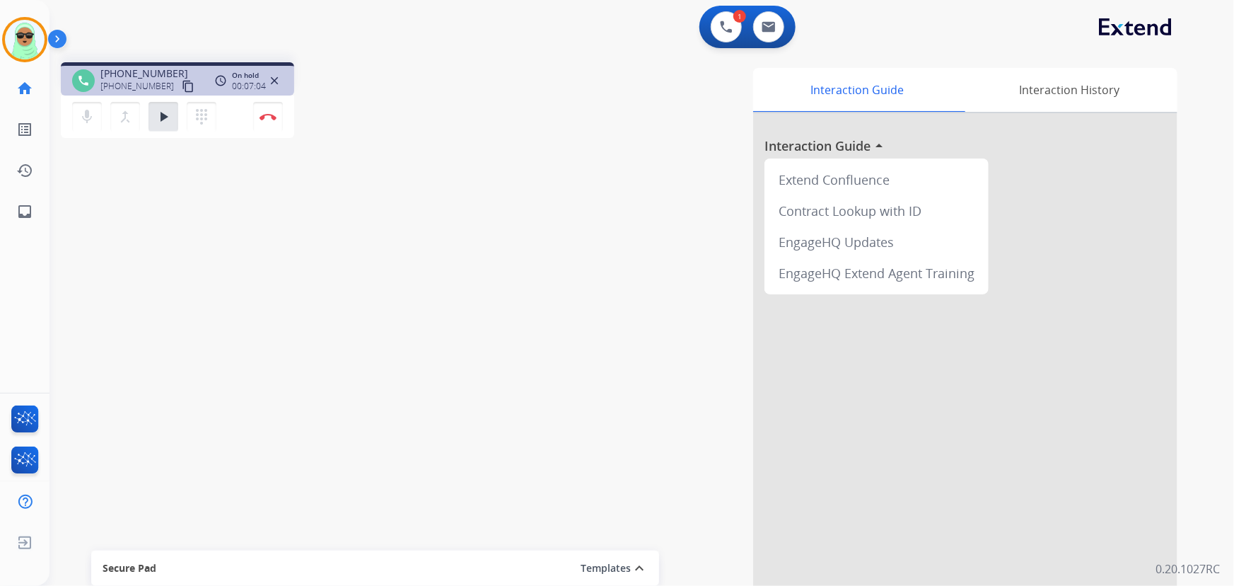
drag, startPoint x: 109, startPoint y: 244, endPoint x: 173, endPoint y: 156, distance: 108.9
click at [125, 226] on div "phone +12014149030 +12014149030 content_copy access_time Call metrics Queue 00:…" at bounding box center [625, 346] width 1151 height 590
click at [165, 111] on mat-icon "play_arrow" at bounding box center [163, 116] width 17 height 17
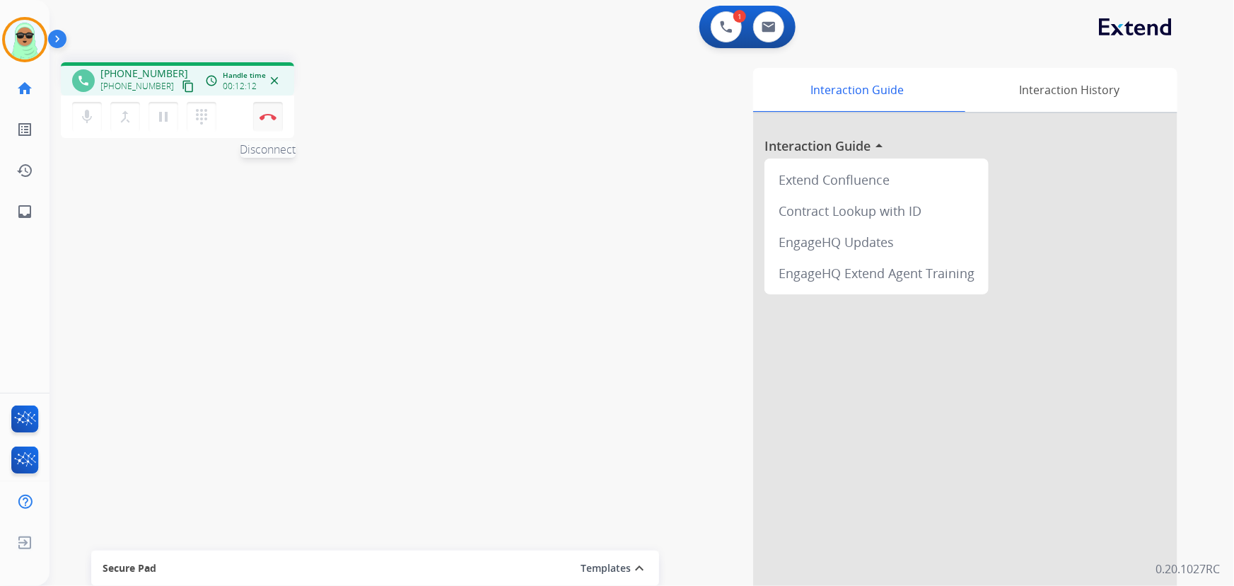
click at [276, 121] on button "Disconnect" at bounding box center [268, 117] width 30 height 30
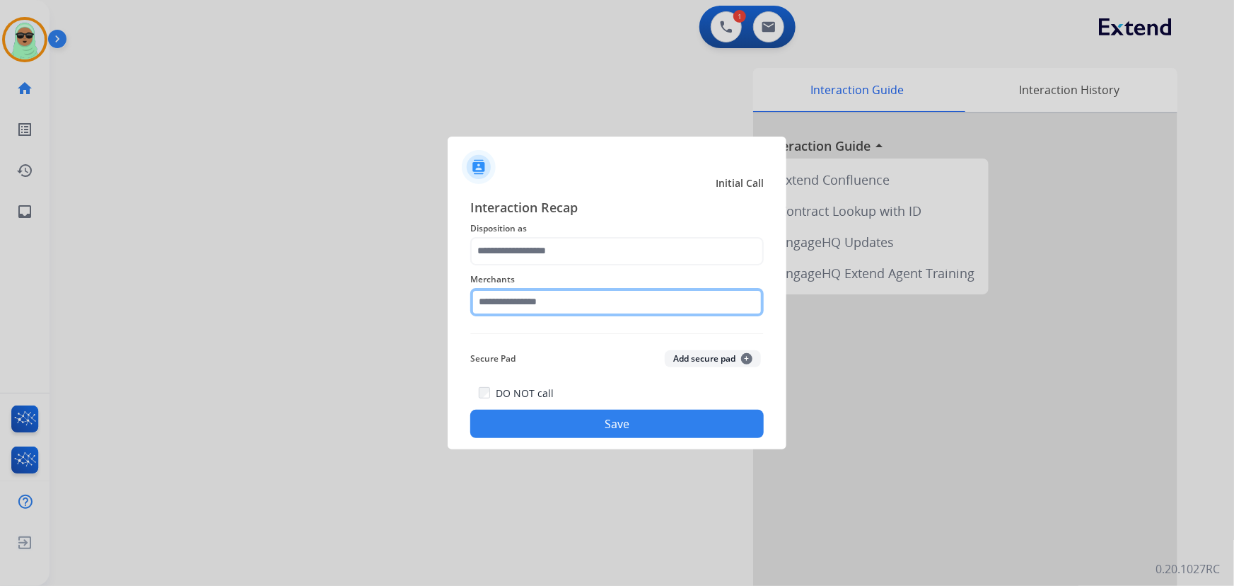
click at [583, 296] on input "text" at bounding box center [616, 302] width 293 height 28
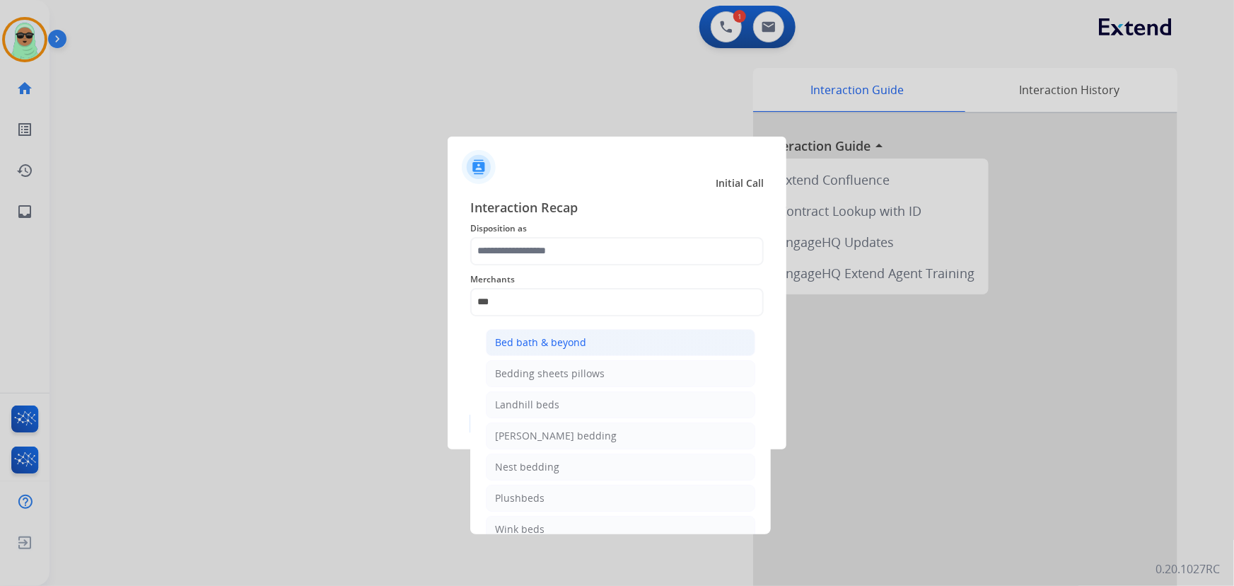
click at [626, 345] on li "Bed bath & beyond" at bounding box center [620, 342] width 269 height 27
type input "**********"
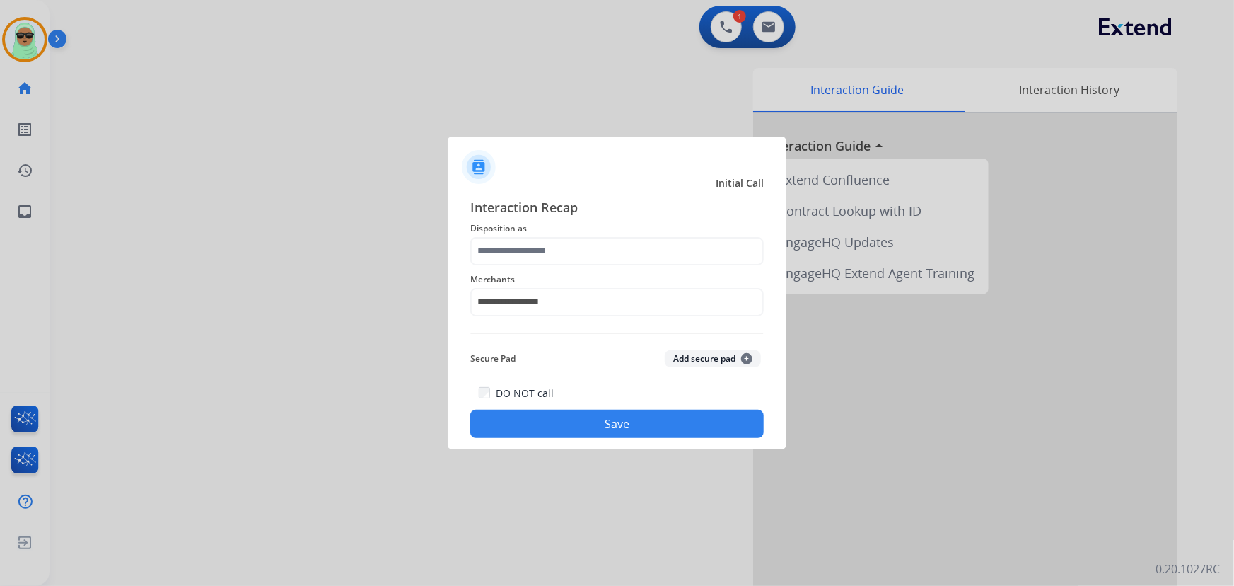
click at [599, 265] on div "**********" at bounding box center [616, 293] width 293 height 57
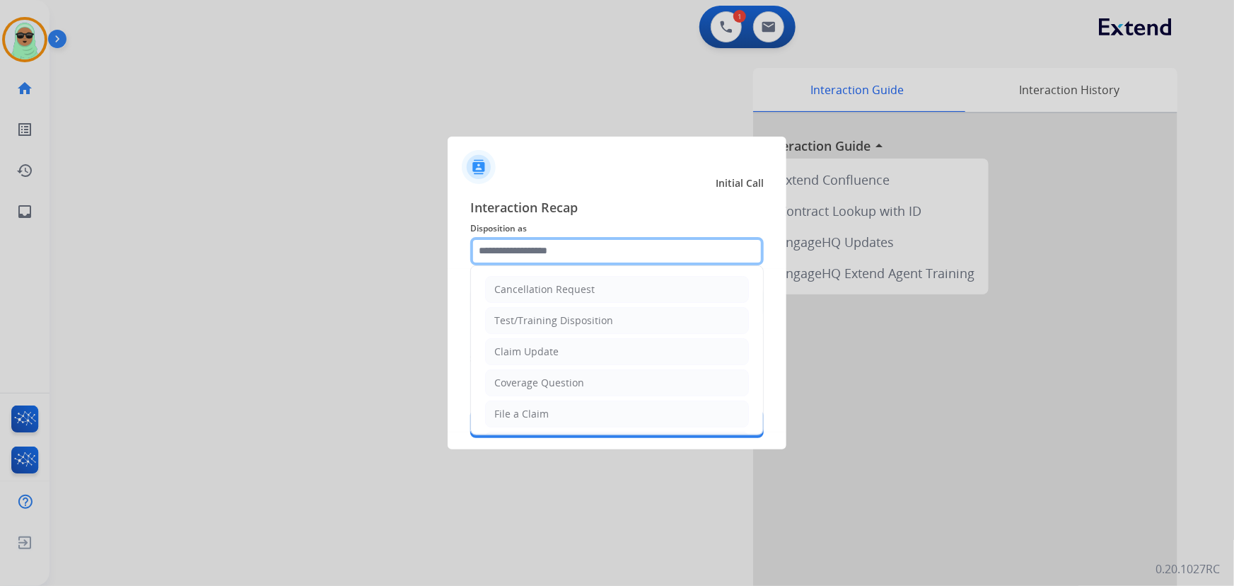
click at [595, 255] on input "text" at bounding box center [616, 251] width 293 height 28
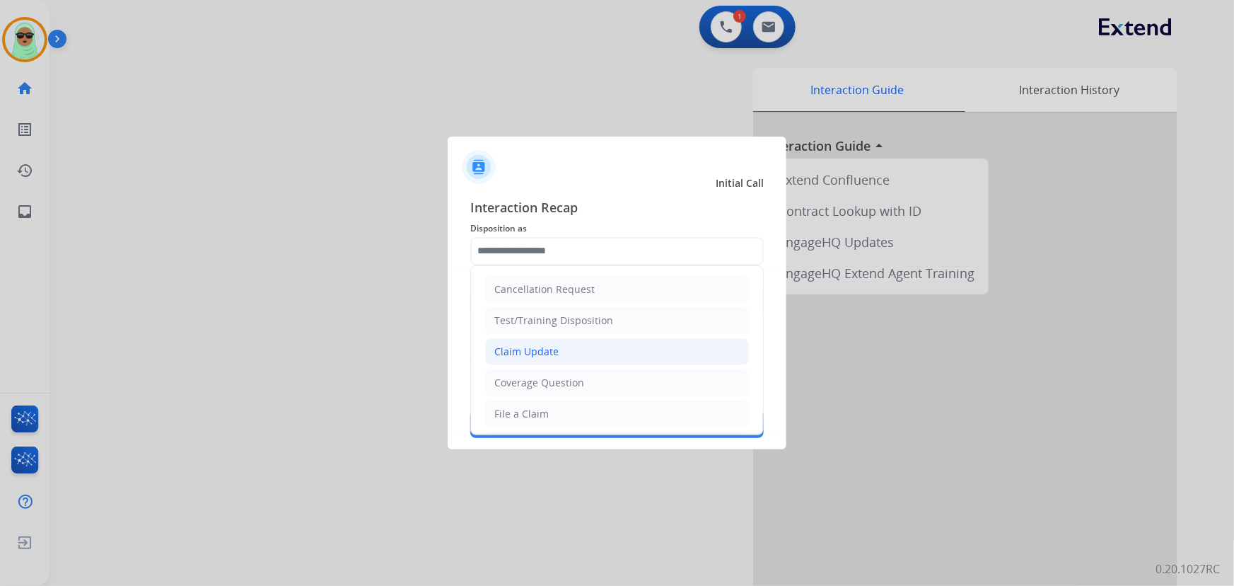
click at [594, 357] on li "Claim Update" at bounding box center [617, 351] width 264 height 27
type input "**********"
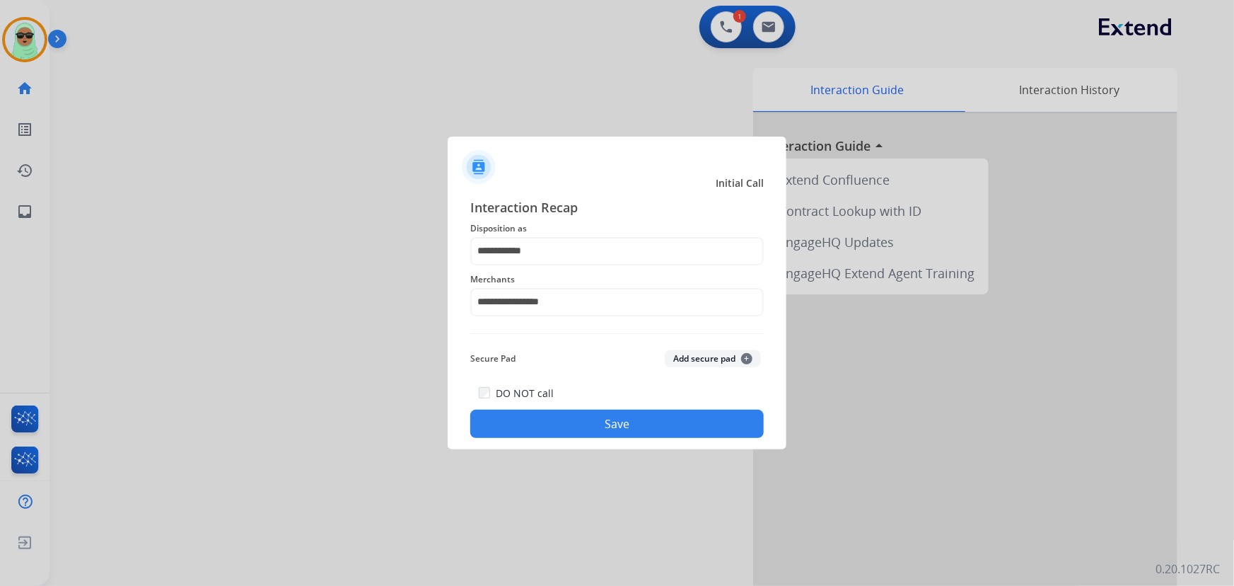
drag, startPoint x: 606, startPoint y: 447, endPoint x: 621, endPoint y: 417, distance: 33.8
click at [607, 447] on div "**********" at bounding box center [617, 318] width 339 height 264
click at [621, 416] on button "Save" at bounding box center [616, 423] width 293 height 28
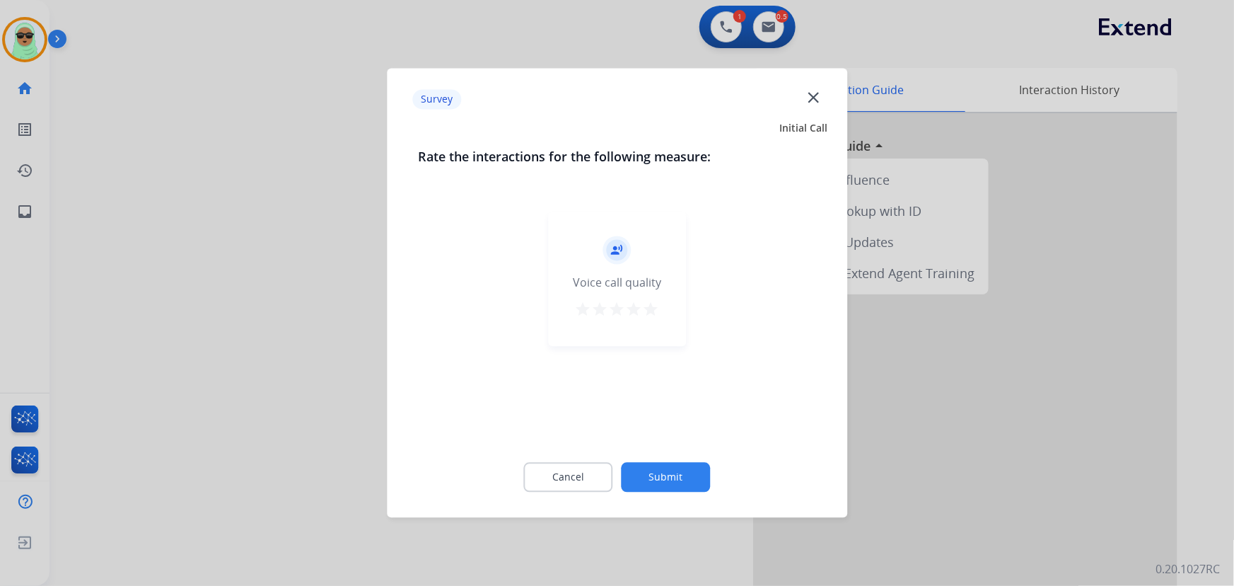
click at [673, 458] on div "Cancel Submit" at bounding box center [617, 478] width 398 height 64
click at [685, 497] on div "Cancel Submit" at bounding box center [617, 478] width 398 height 64
click at [692, 483] on button "Submit" at bounding box center [666, 478] width 89 height 30
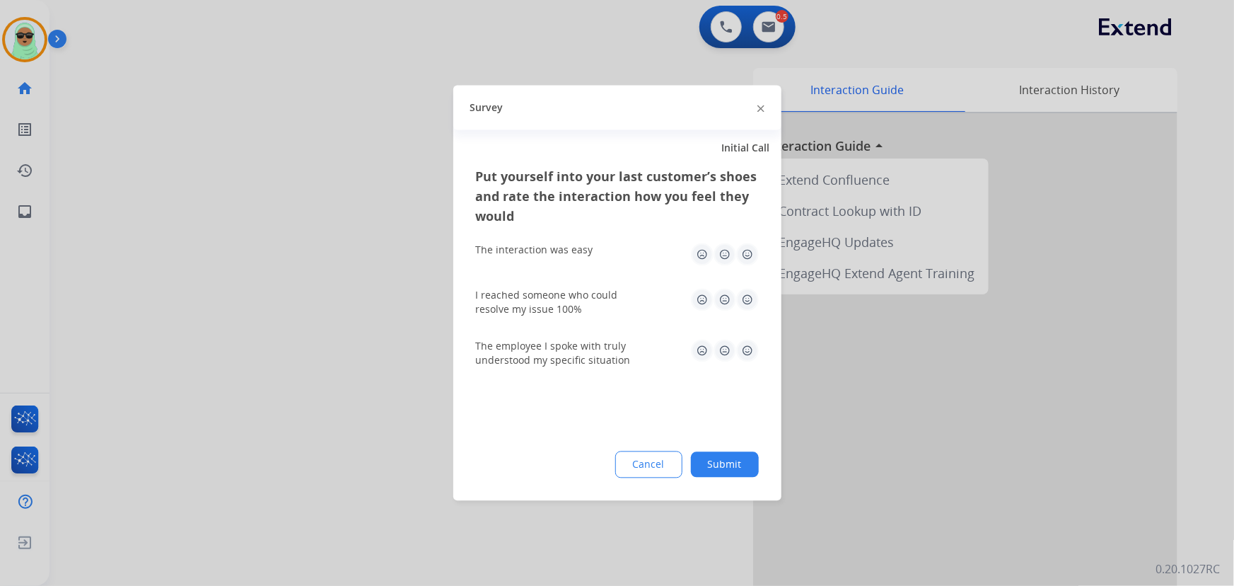
click at [697, 461] on button "Submit" at bounding box center [725, 464] width 68 height 25
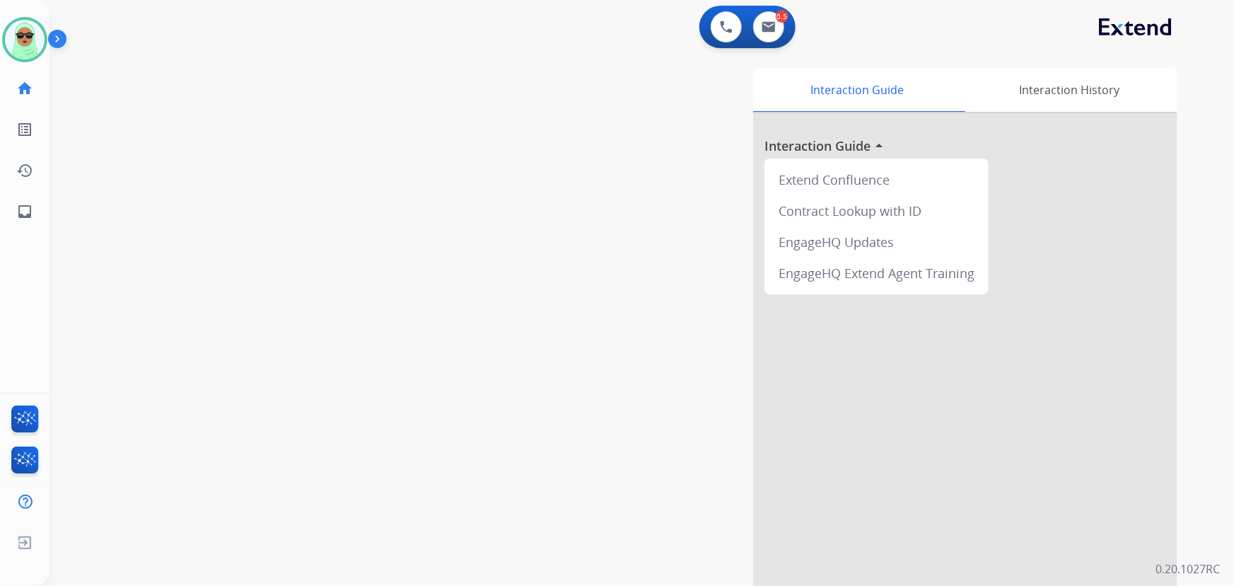
drag, startPoint x: 132, startPoint y: 217, endPoint x: 128, endPoint y: 137, distance: 80.0
click at [132, 216] on div "swap_horiz Break voice bridge close_fullscreen Connect 3-Way Call merge_type Se…" at bounding box center [625, 346] width 1151 height 590
click at [720, 38] on button at bounding box center [726, 26] width 31 height 31
click at [725, 26] on img at bounding box center [726, 27] width 13 height 13
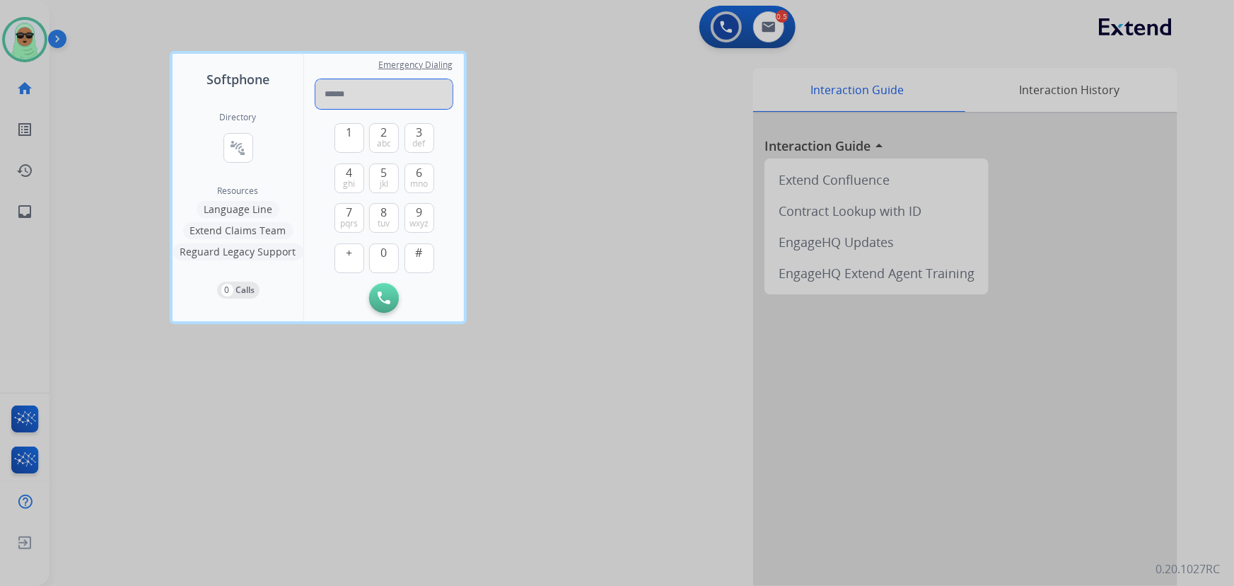
click at [398, 91] on input "tel" at bounding box center [383, 94] width 137 height 30
paste input "**********"
type input "**********"
click at [388, 296] on img at bounding box center [384, 297] width 13 height 13
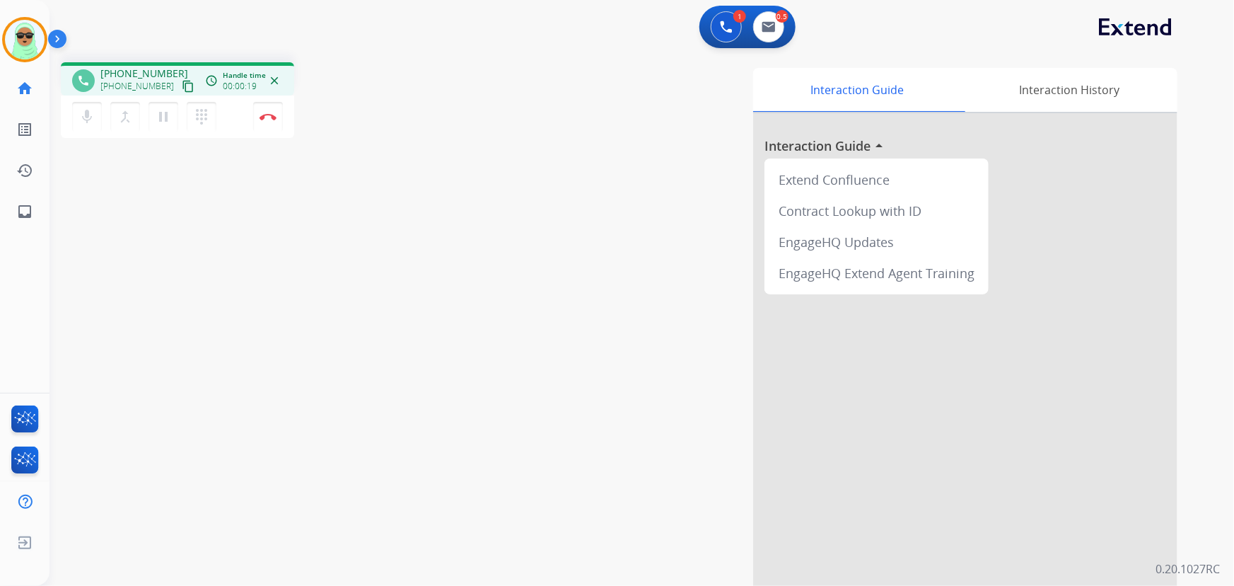
click at [209, 238] on div "phone +12016737865 +12016737865 content_copy access_time Call metrics Queue 00:…" at bounding box center [625, 346] width 1151 height 590
click at [266, 123] on button "Disconnect" at bounding box center [268, 117] width 30 height 30
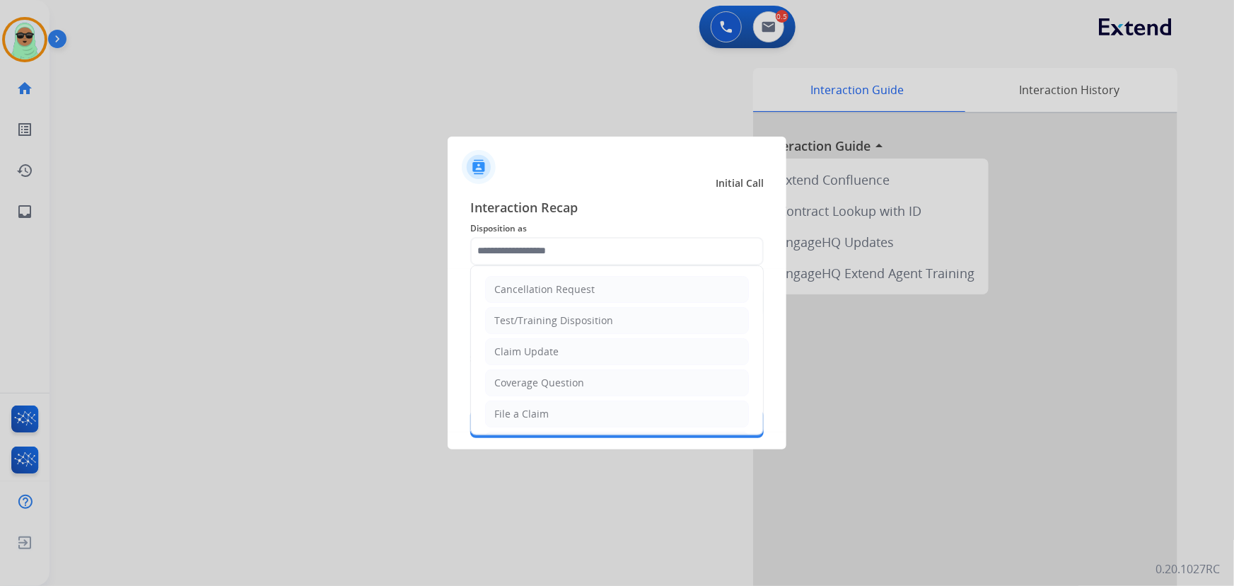
click at [615, 257] on input "text" at bounding box center [616, 251] width 293 height 28
click at [592, 348] on li "Claim Update" at bounding box center [617, 351] width 264 height 27
type input "**********"
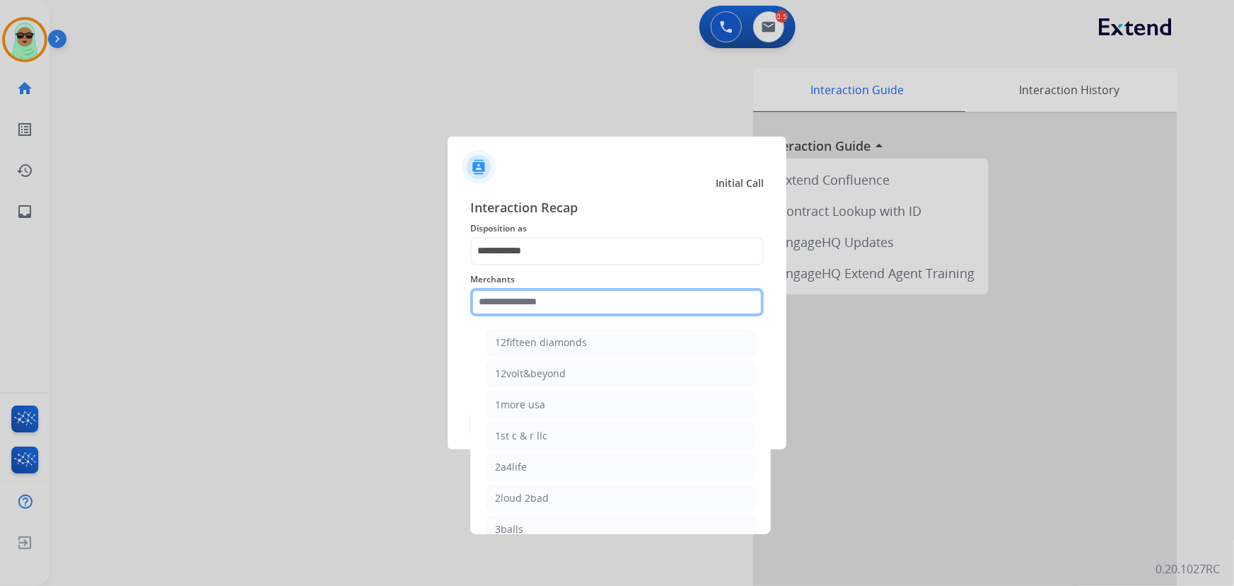
click at [587, 302] on input "text" at bounding box center [616, 302] width 293 height 28
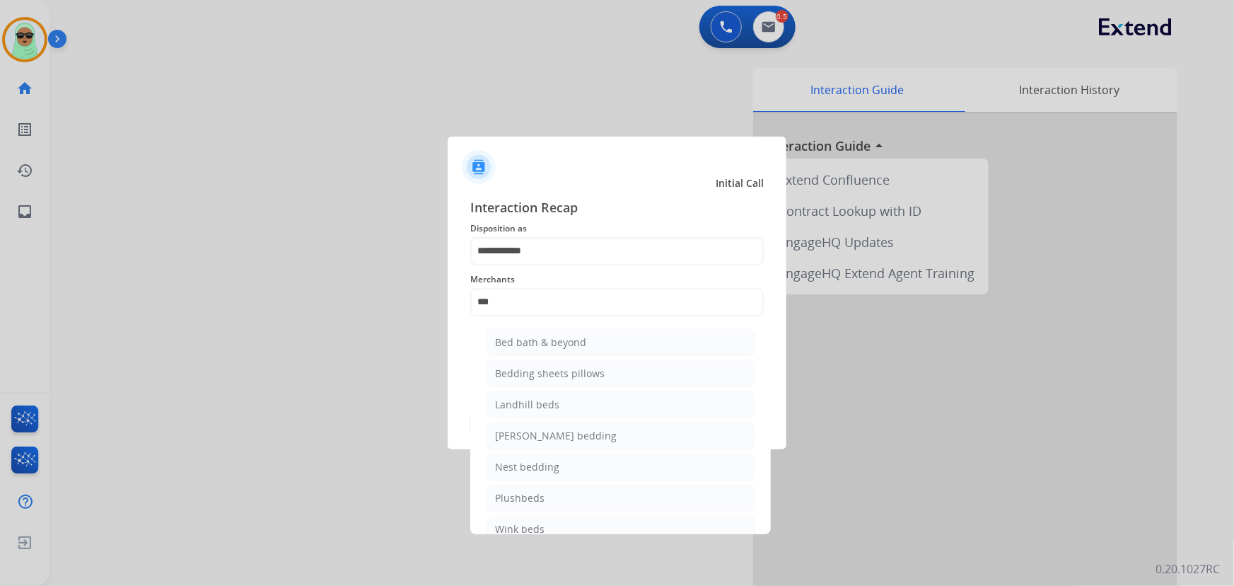
drag, startPoint x: 570, startPoint y: 328, endPoint x: 566, endPoint y: 338, distance: 10.8
click at [569, 331] on li "Bed bath & beyond" at bounding box center [620, 342] width 269 height 27
type input "**********"
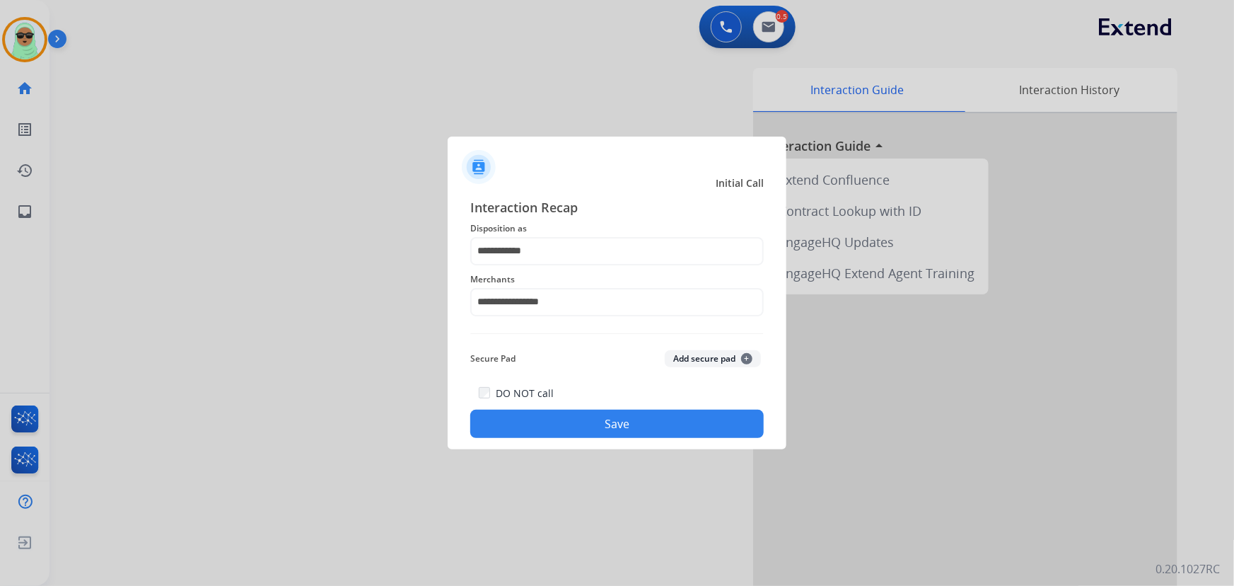
click at [603, 421] on button "Save" at bounding box center [616, 423] width 293 height 28
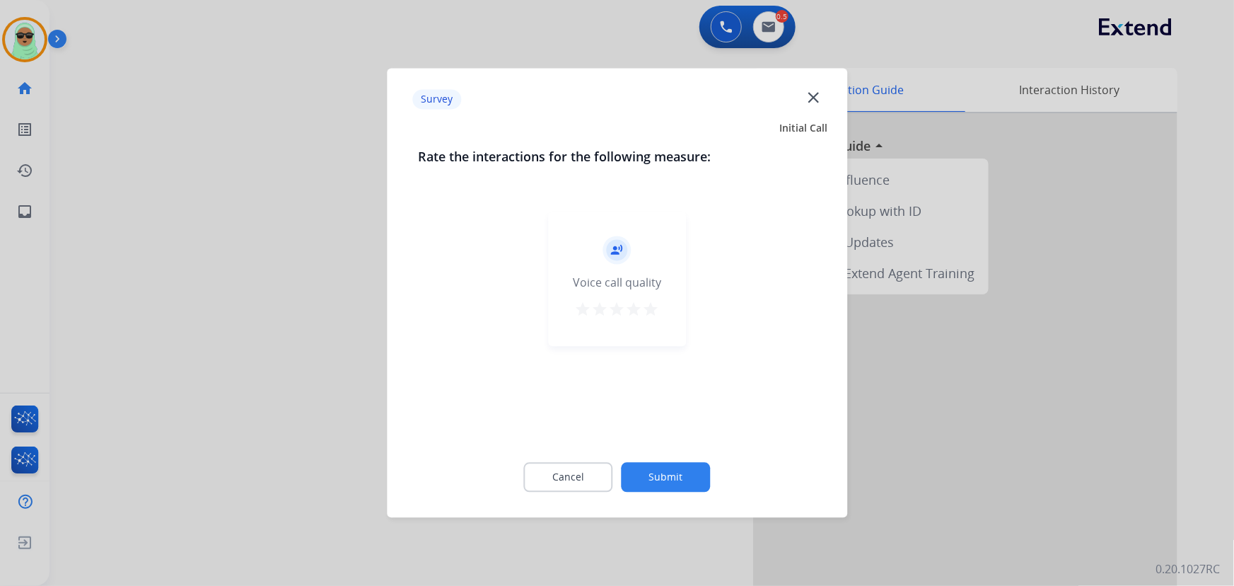
click at [671, 495] on div "Cancel Submit" at bounding box center [617, 478] width 398 height 64
click at [676, 479] on button "Submit" at bounding box center [666, 478] width 89 height 30
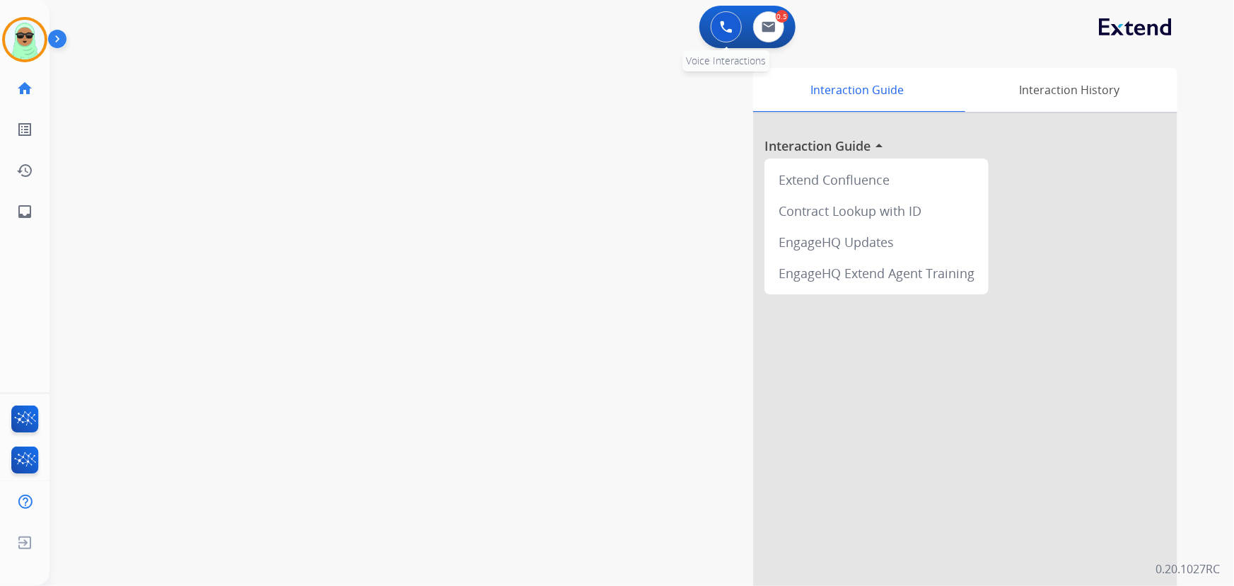
click at [716, 40] on div "0 Voice Interactions" at bounding box center [726, 26] width 42 height 31
click at [138, 57] on div "swap_horiz Break voice bridge close_fullscreen Connect 3-Way Call merge_type Se…" at bounding box center [625, 346] width 1151 height 590
click at [32, 50] on img at bounding box center [25, 40] width 40 height 40
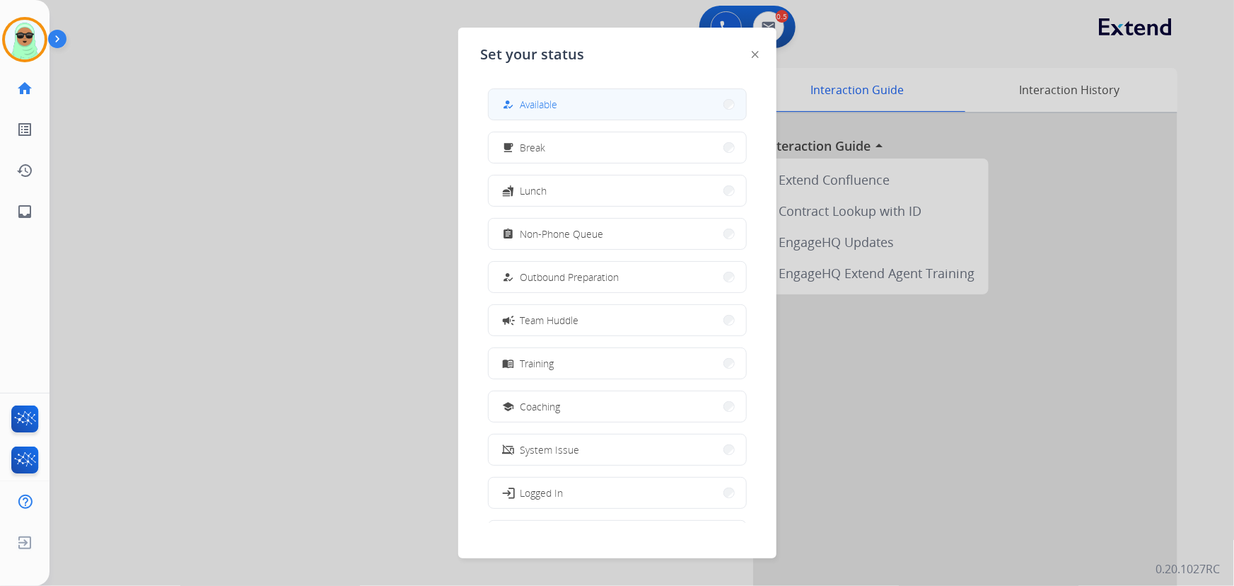
click at [682, 109] on button "how_to_reg Available" at bounding box center [617, 104] width 257 height 30
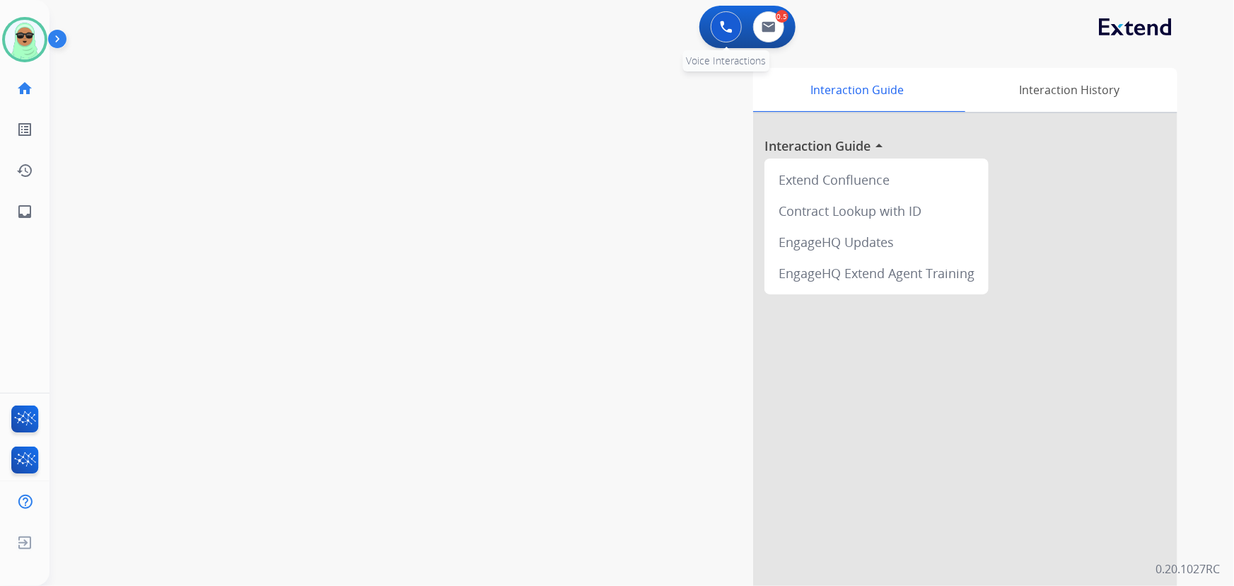
click at [714, 16] on button at bounding box center [726, 26] width 31 height 31
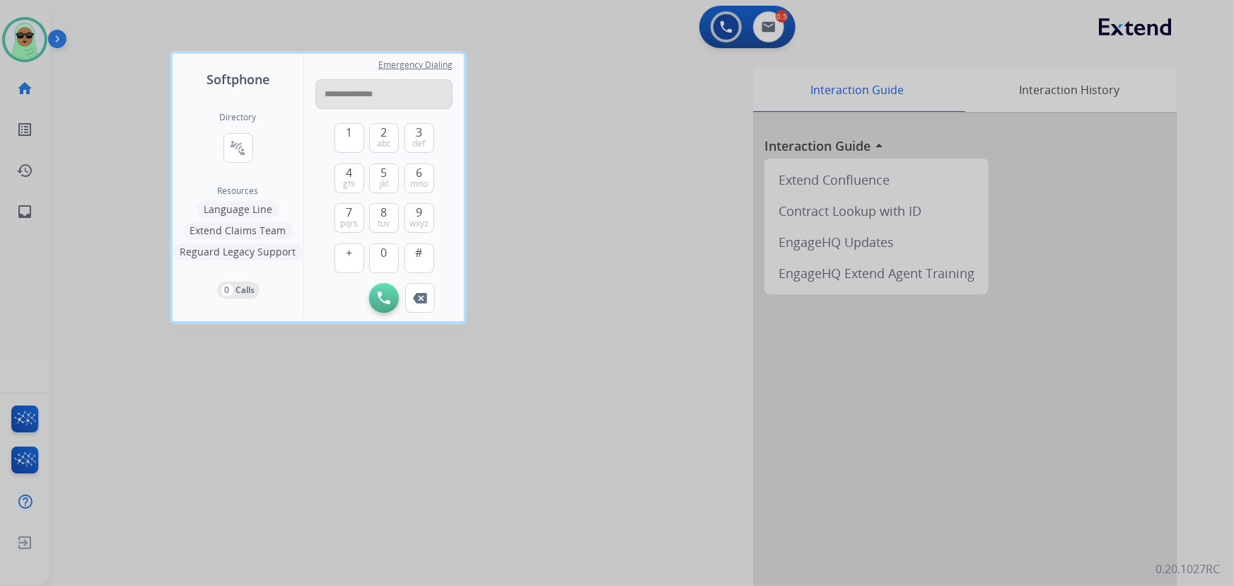
click at [364, 93] on input "**********" at bounding box center [383, 94] width 137 height 30
click at [349, 95] on input "**********" at bounding box center [383, 94] width 137 height 30
click at [347, 97] on input "**********" at bounding box center [383, 94] width 137 height 30
click at [330, 96] on input "**********" at bounding box center [383, 94] width 137 height 30
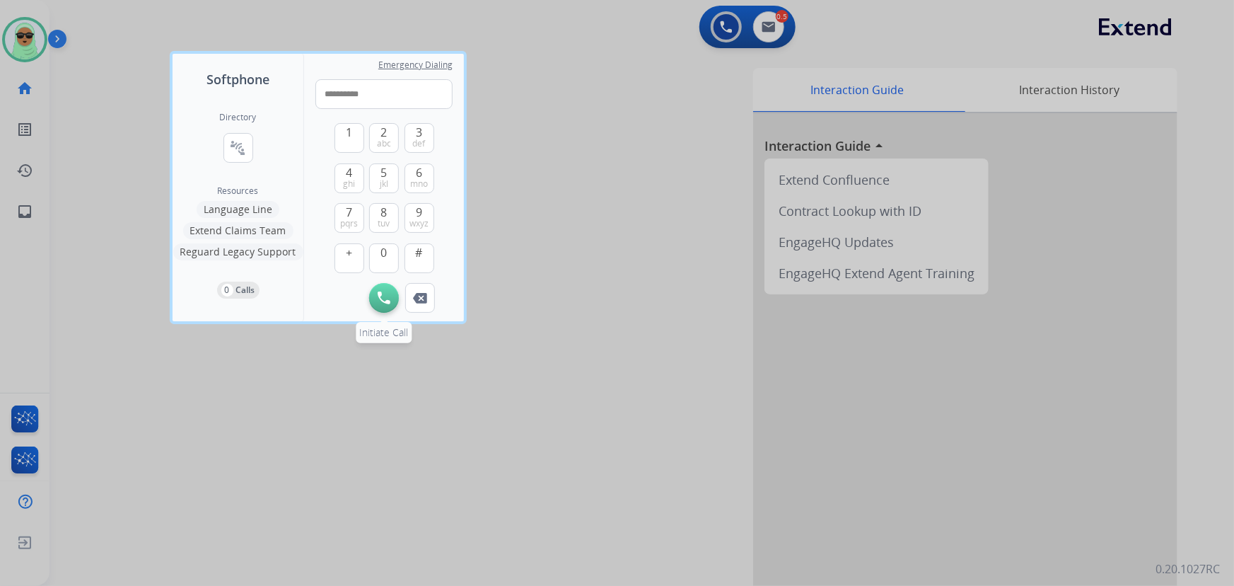
type input "**********"
click at [382, 305] on button "Initiate Call" at bounding box center [384, 298] width 30 height 30
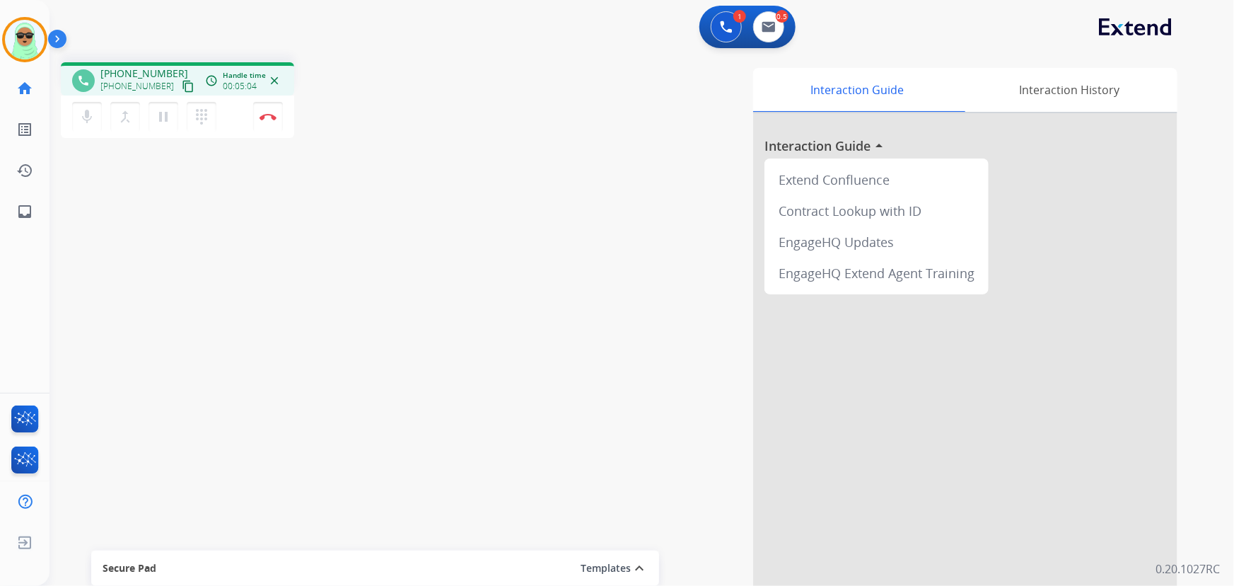
drag, startPoint x: 395, startPoint y: 120, endPoint x: 339, endPoint y: 129, distance: 56.5
click at [366, 130] on div "phone +12016737865 +12016737865 content_copy access_time Call metrics Queue 00:…" at bounding box center [255, 102] width 388 height 80
click at [269, 109] on button "Disconnect" at bounding box center [268, 117] width 30 height 30
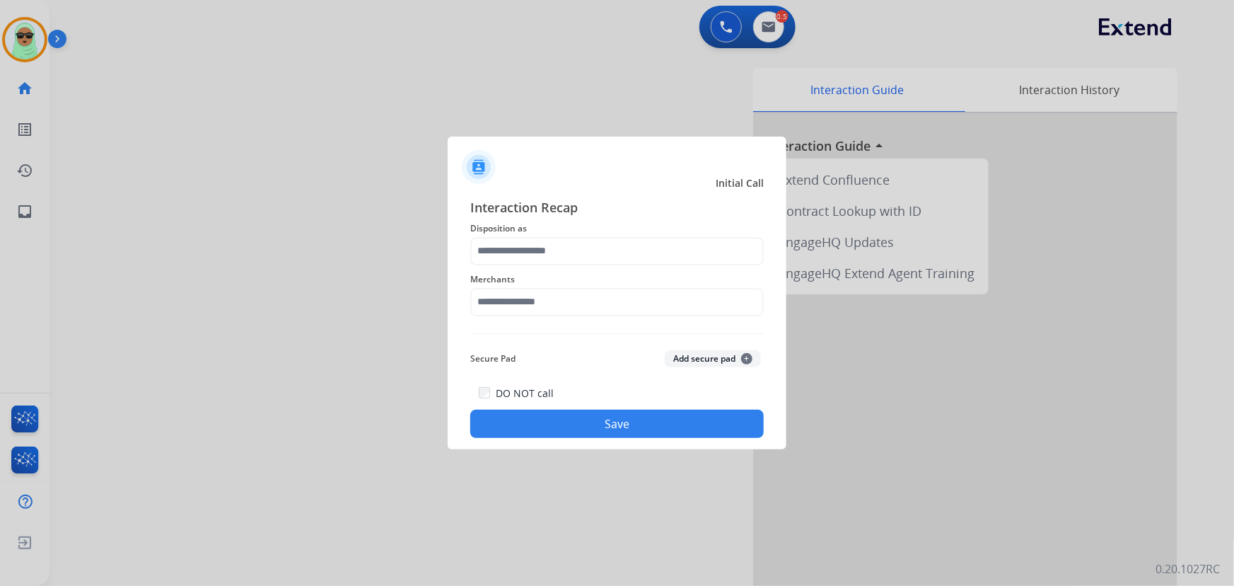
click at [587, 234] on span "Disposition as" at bounding box center [616, 228] width 293 height 17
click at [584, 290] on input "text" at bounding box center [616, 302] width 293 height 28
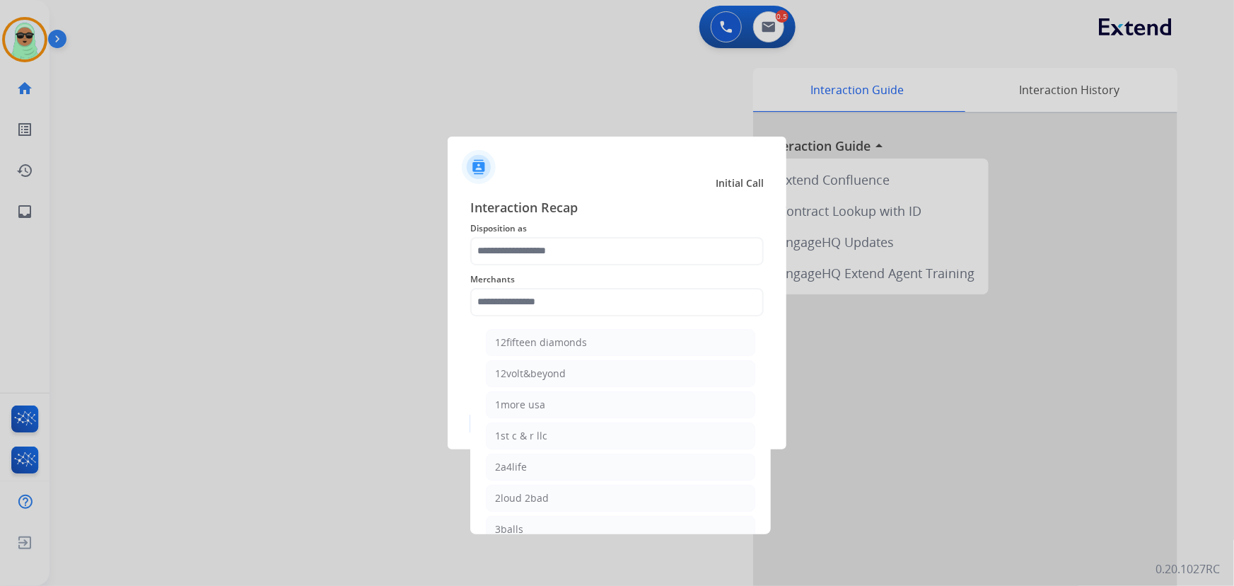
drag, startPoint x: 585, startPoint y: 280, endPoint x: 593, endPoint y: 269, distance: 13.6
click at [591, 274] on span "Merchants" at bounding box center [616, 279] width 293 height 17
click at [594, 261] on input "text" at bounding box center [616, 251] width 293 height 28
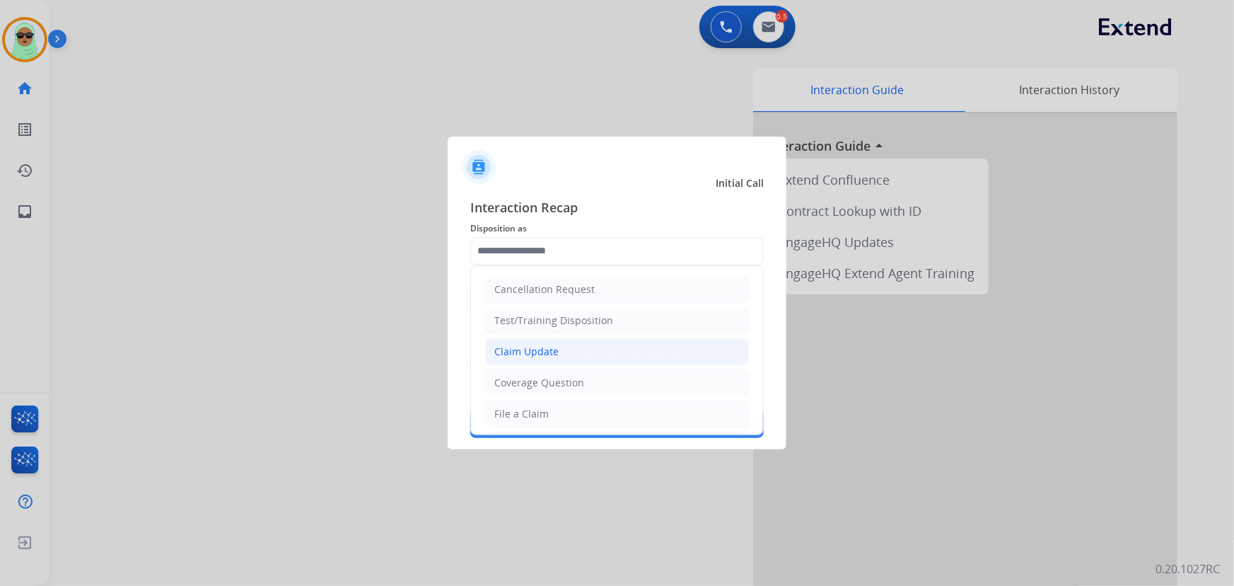
click at [565, 357] on li "Claim Update" at bounding box center [617, 351] width 264 height 27
type input "**********"
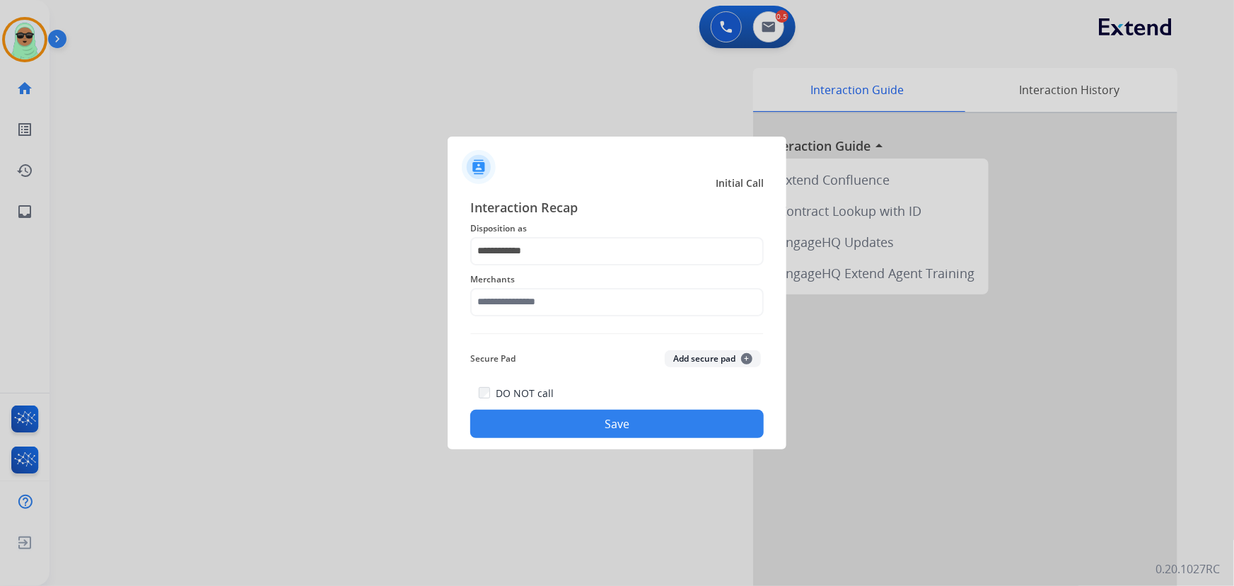
click at [567, 320] on div "Merchants" at bounding box center [616, 293] width 293 height 57
click at [567, 310] on input "text" at bounding box center [616, 302] width 293 height 28
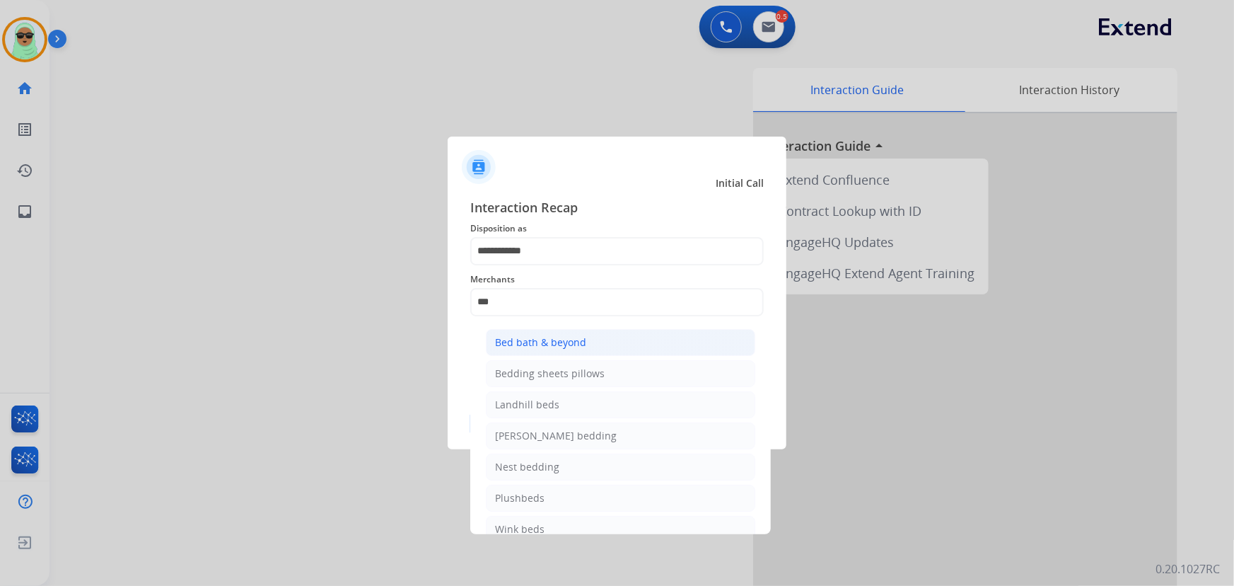
click at [559, 339] on div "Bed bath & beyond" at bounding box center [540, 342] width 91 height 14
type input "**********"
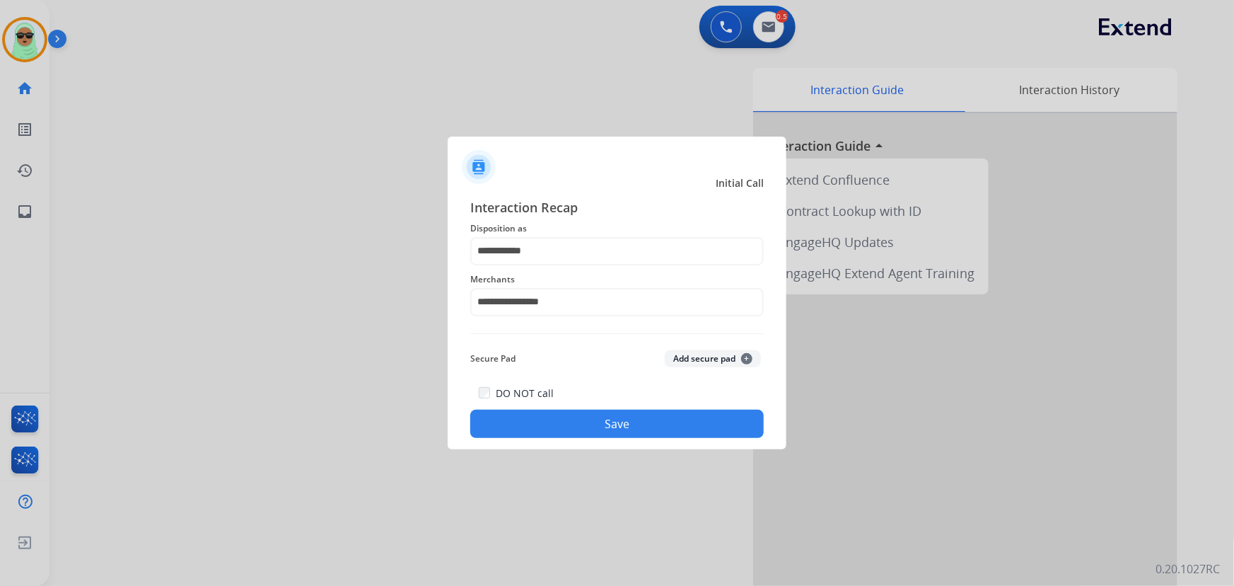
click at [659, 429] on button "Save" at bounding box center [616, 423] width 293 height 28
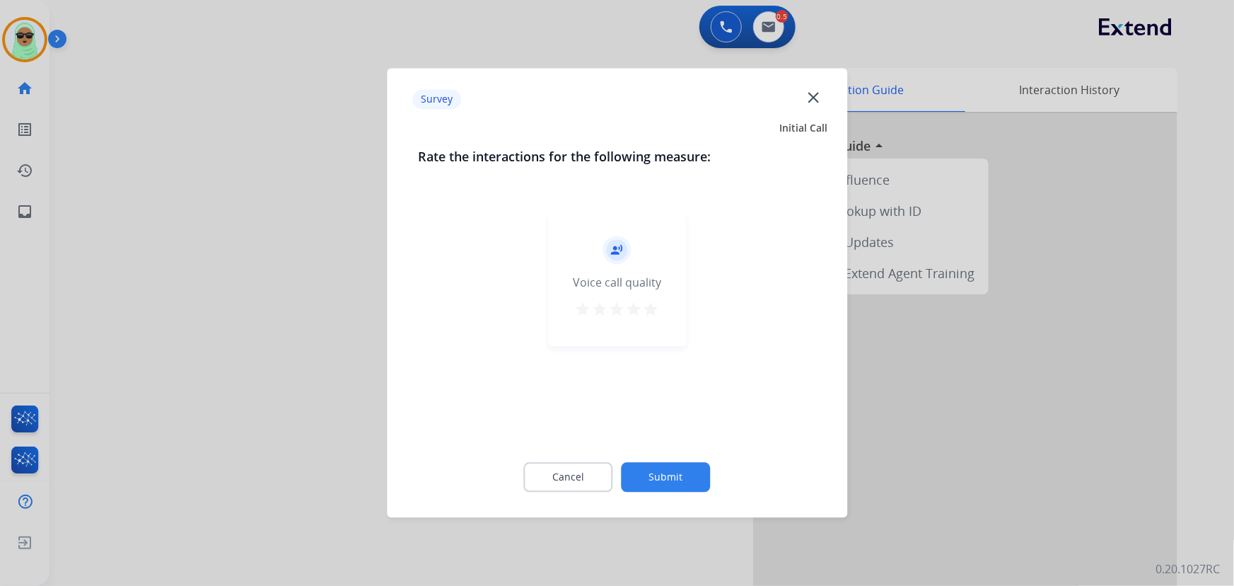
click at [649, 424] on div "record_voice_over Voice call quality star star star star star" at bounding box center [617, 323] width 398 height 245
click at [697, 473] on button "Submit" at bounding box center [666, 478] width 89 height 30
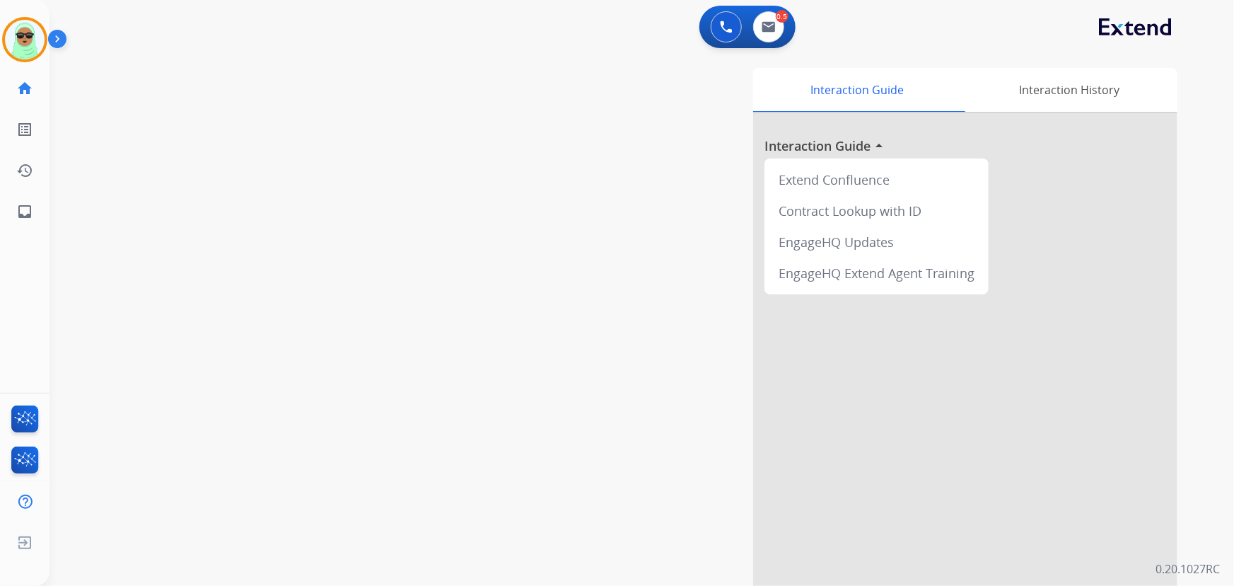
click at [688, 467] on div "Interaction Guide Interaction History Interaction Guide arrow_drop_up Extend Co…" at bounding box center [815, 354] width 723 height 573
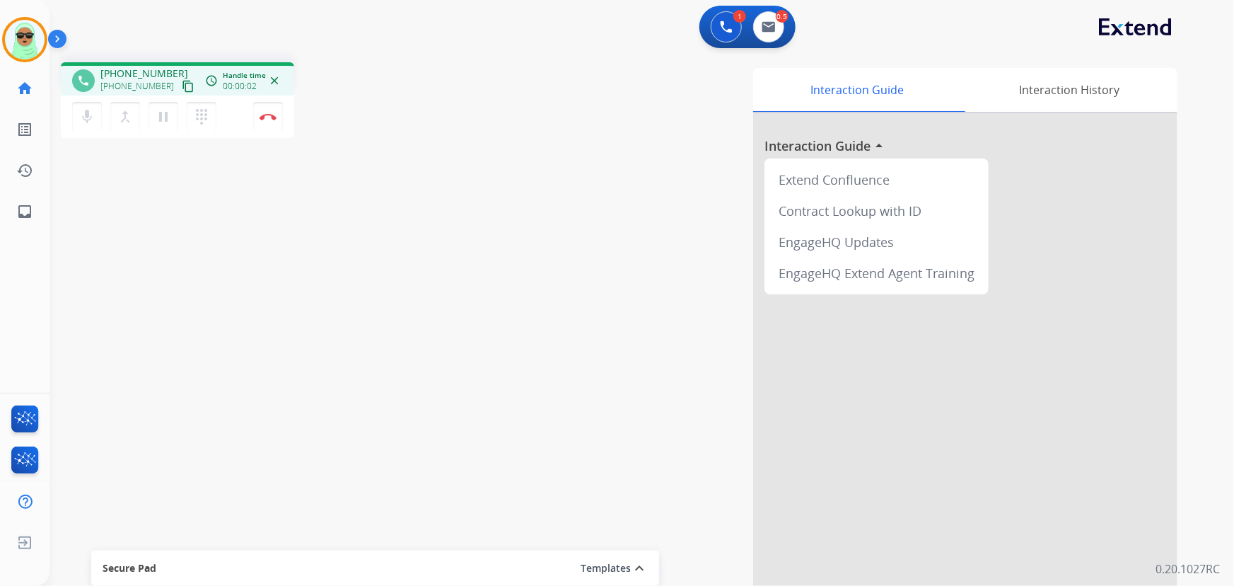
click at [182, 85] on mat-icon "content_copy" at bounding box center [188, 86] width 13 height 13
click at [284, 120] on div "mic Mute merge_type Bridge pause Hold dialpad Dialpad Disconnect" at bounding box center [177, 116] width 233 height 42
click at [271, 125] on button "Disconnect" at bounding box center [268, 117] width 30 height 30
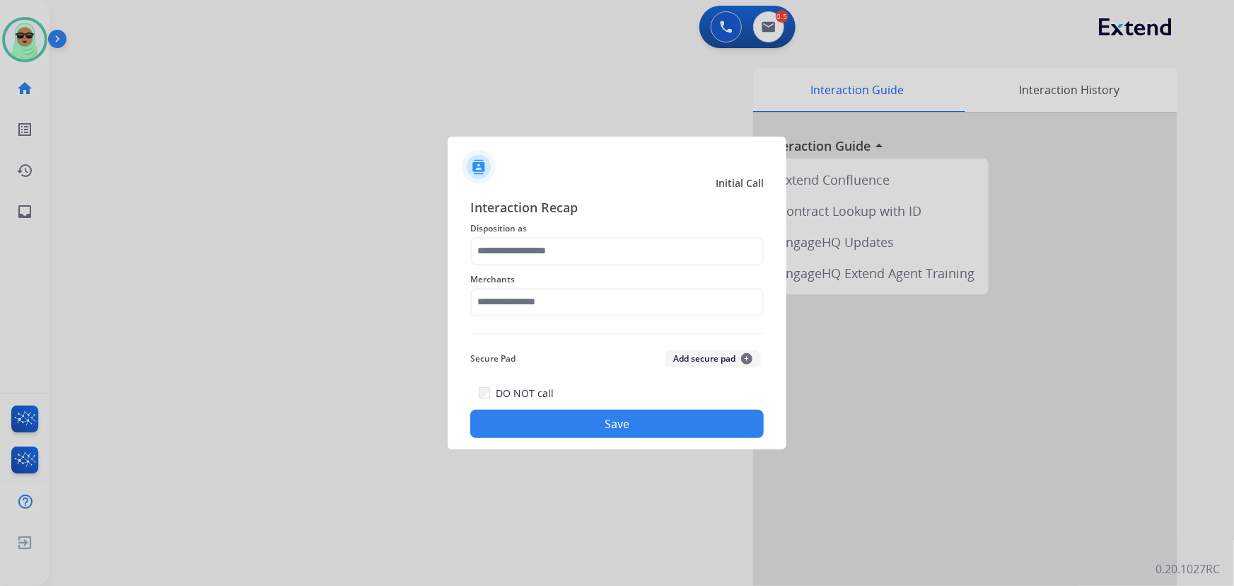
click at [554, 322] on div "Interaction Recap Disposition as Merchants Secure Pad Add secure pad + DO NOT c…" at bounding box center [616, 317] width 293 height 241
click at [559, 292] on input "text" at bounding box center [616, 302] width 293 height 28
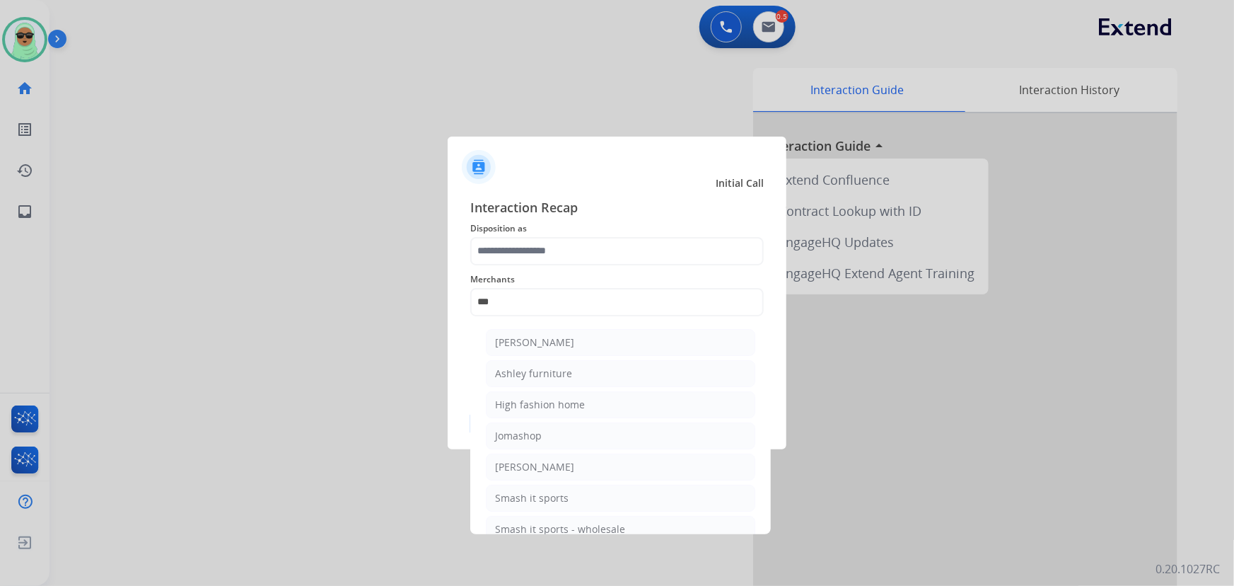
click at [580, 361] on li "Ashley furniture" at bounding box center [620, 373] width 269 height 27
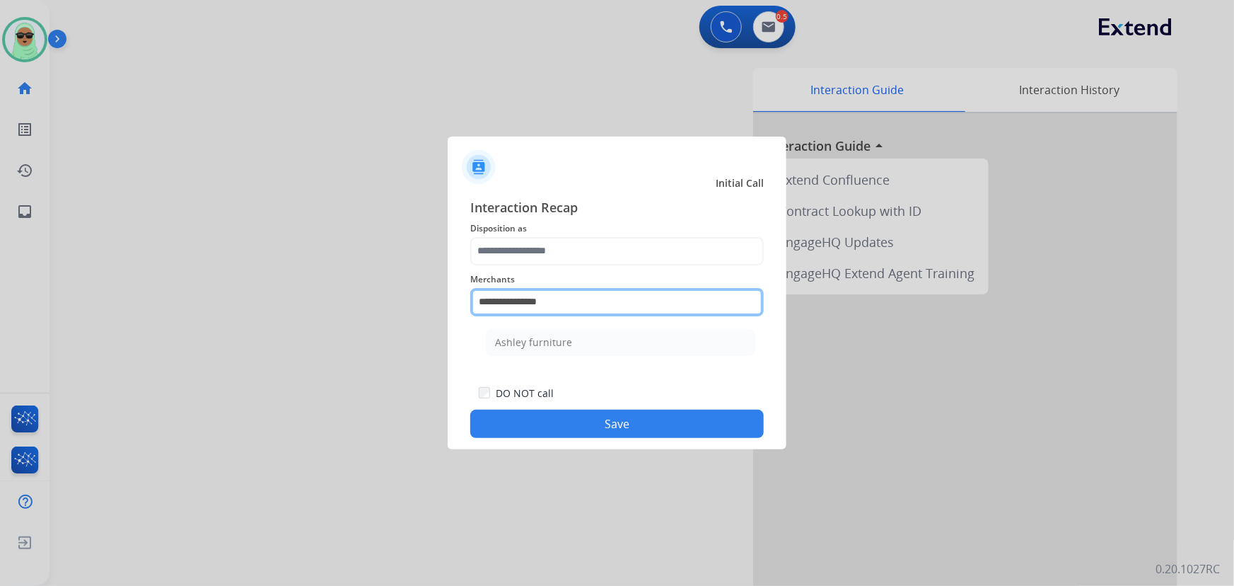
click at [575, 289] on input "**********" at bounding box center [616, 302] width 293 height 28
type input "***"
click at [560, 298] on input "***" at bounding box center [616, 302] width 293 height 28
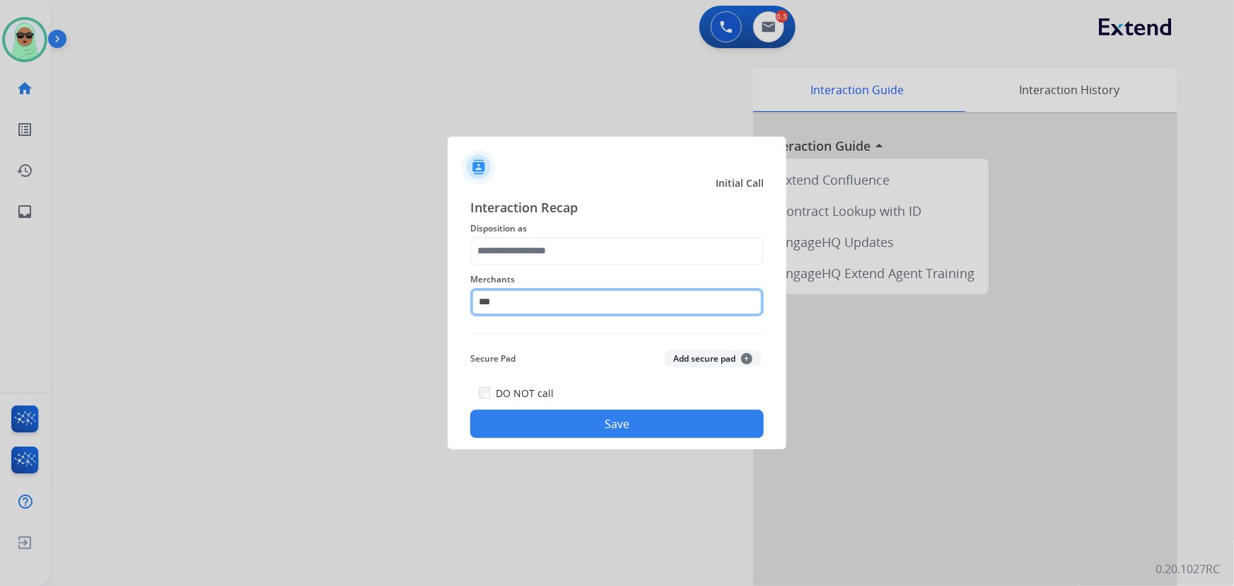
click at [560, 298] on input "***" at bounding box center [616, 302] width 293 height 28
type input "*"
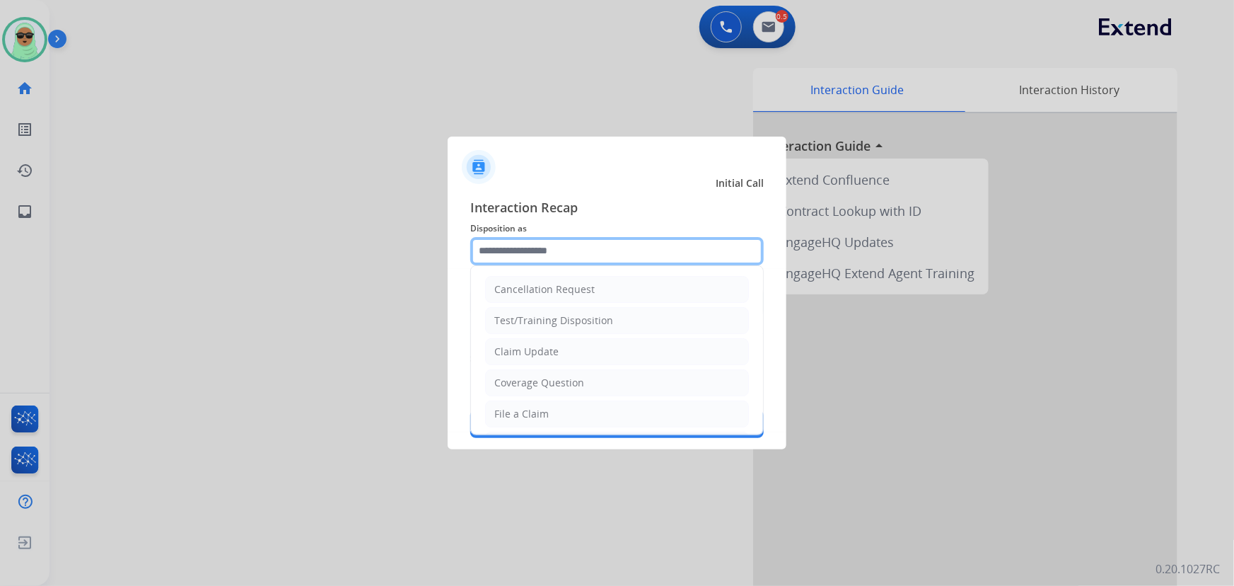
click at [540, 243] on input "text" at bounding box center [616, 251] width 293 height 28
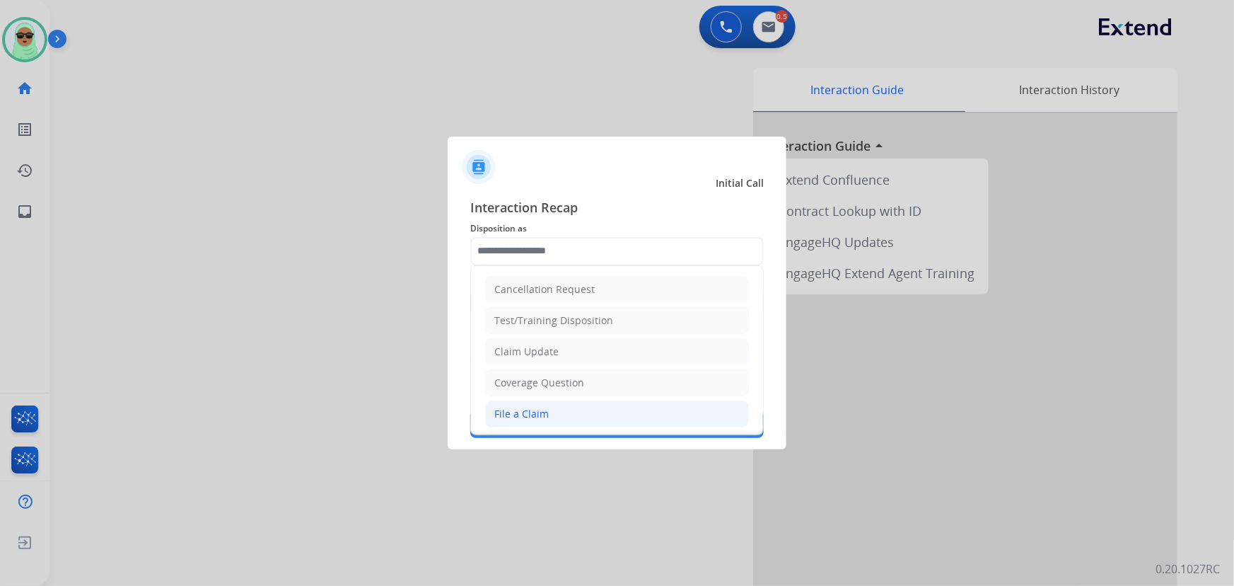
drag, startPoint x: 545, startPoint y: 405, endPoint x: 573, endPoint y: 318, distance: 91.3
click at [546, 404] on li "File a Claim" at bounding box center [617, 413] width 264 height 27
type input "**********"
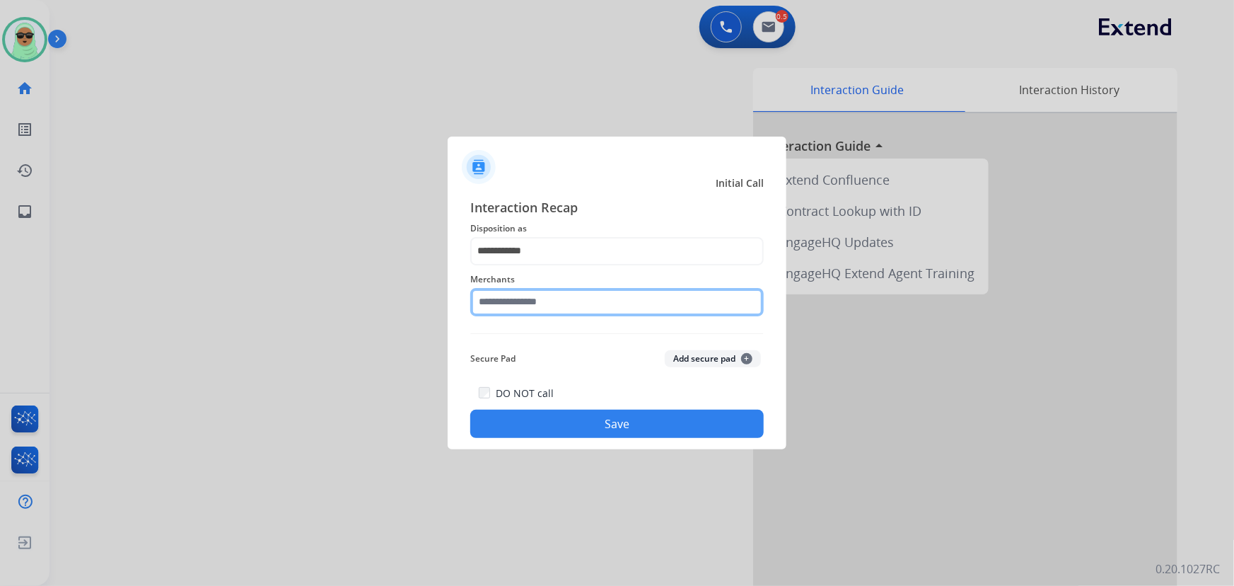
click at [570, 298] on input "text" at bounding box center [616, 302] width 293 height 28
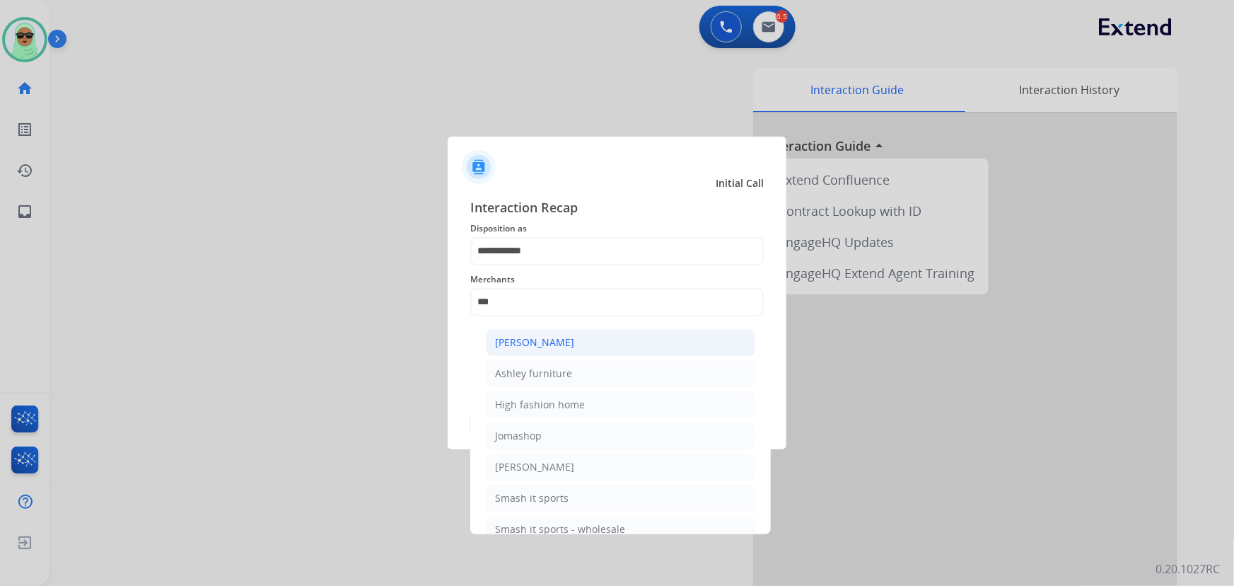
click at [549, 335] on div "Ashley - Reguard" at bounding box center [534, 342] width 79 height 14
type input "**********"
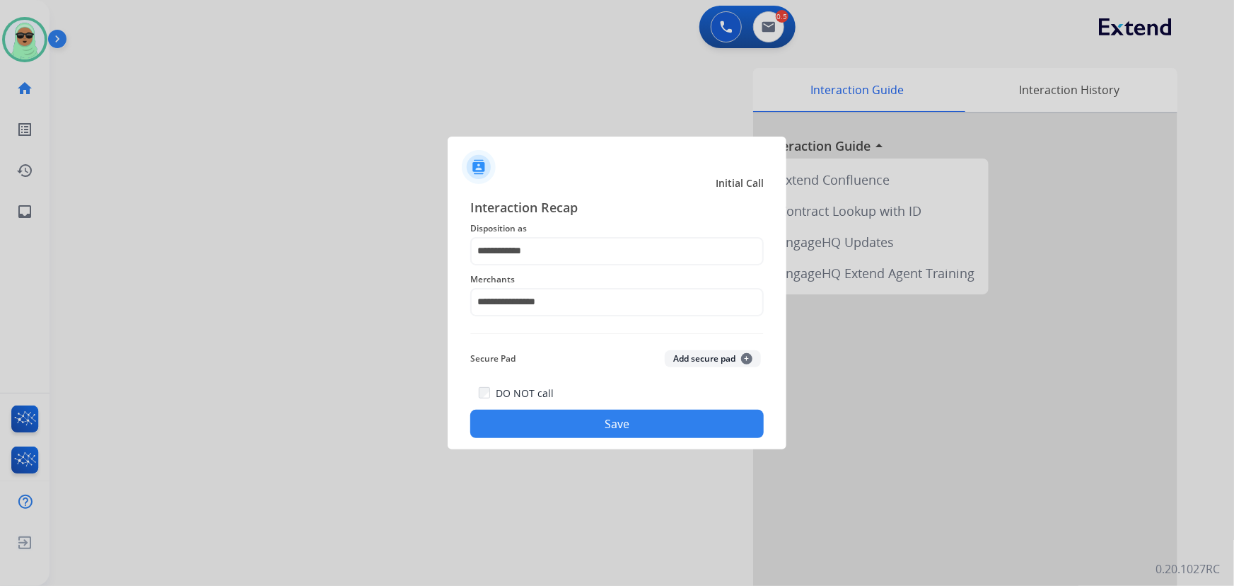
click at [580, 402] on div "DO NOT call Save" at bounding box center [616, 411] width 293 height 54
drag, startPoint x: 587, startPoint y: 407, endPoint x: 622, endPoint y: 425, distance: 38.9
click at [588, 409] on div "DO NOT call Save" at bounding box center [616, 411] width 293 height 54
click at [630, 428] on button "Save" at bounding box center [616, 423] width 293 height 28
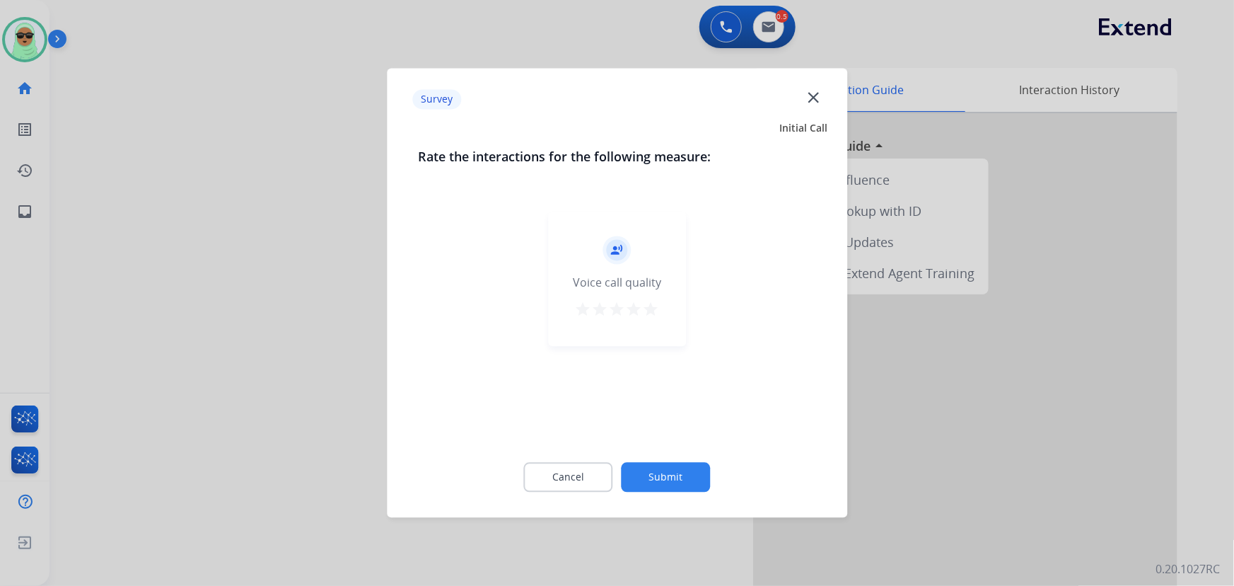
click at [632, 423] on div "record_voice_over Voice call quality star star star star star" at bounding box center [617, 323] width 398 height 245
drag, startPoint x: 683, startPoint y: 430, endPoint x: 677, endPoint y: 453, distance: 24.0
click at [683, 433] on div "record_voice_over Voice call quality star star star star star" at bounding box center [617, 323] width 398 height 245
click at [677, 453] on div "Cancel Submit" at bounding box center [617, 478] width 398 height 64
click at [677, 471] on button "Submit" at bounding box center [666, 478] width 89 height 30
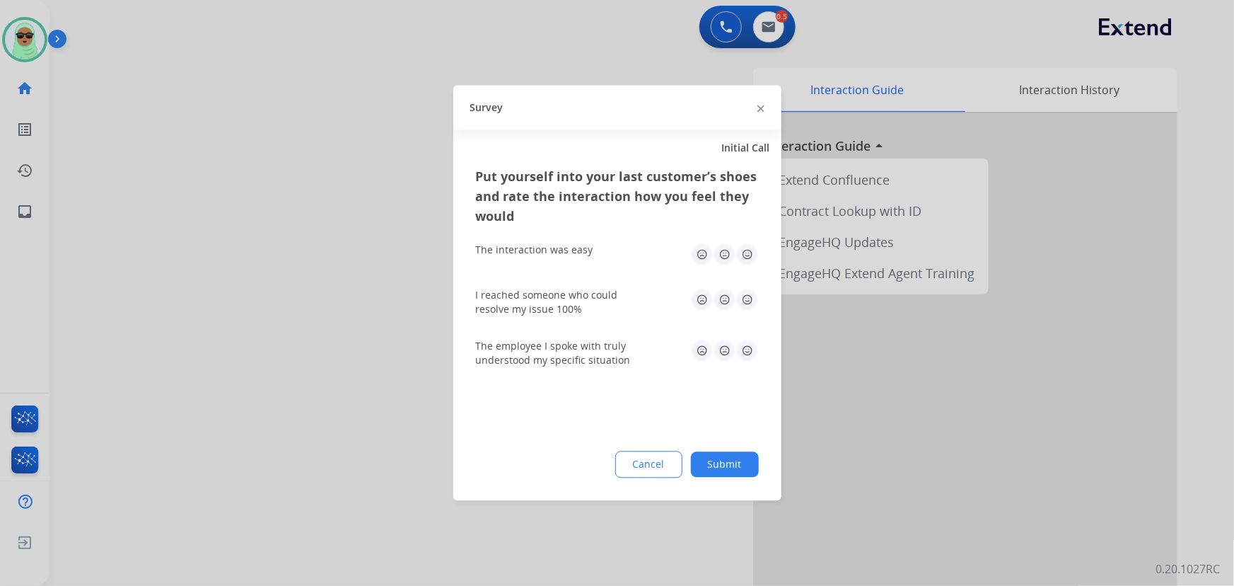
click at [677, 471] on button "Cancel" at bounding box center [648, 464] width 67 height 27
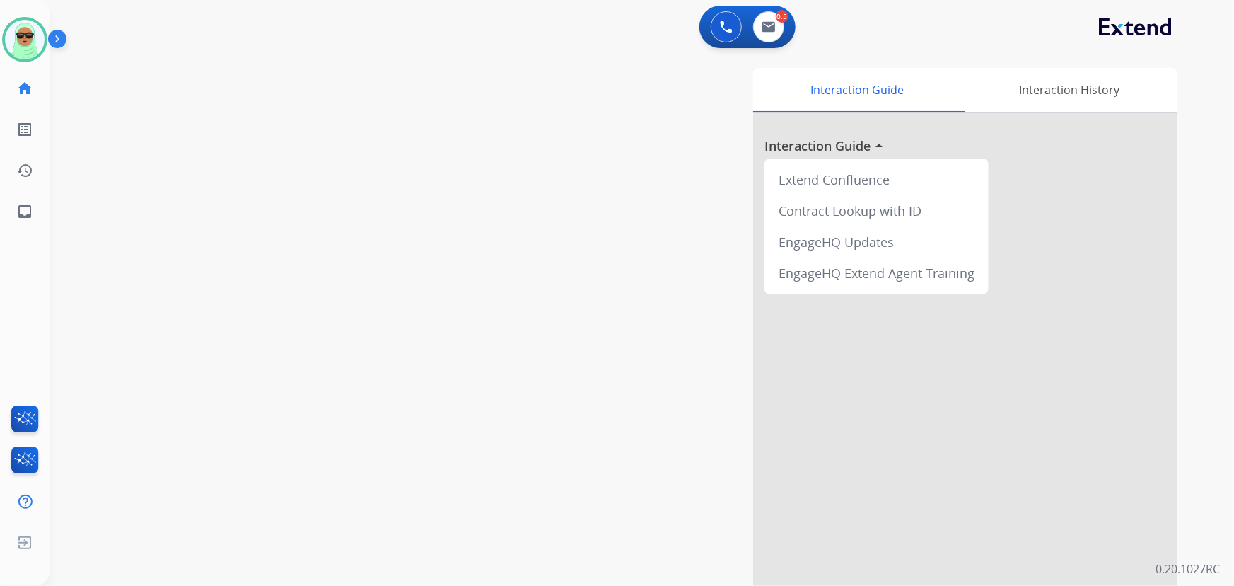
click at [683, 464] on div "Interaction Guide Interaction History Interaction Guide arrow_drop_up Extend Co…" at bounding box center [815, 354] width 723 height 573
click at [22, 35] on img at bounding box center [25, 40] width 40 height 40
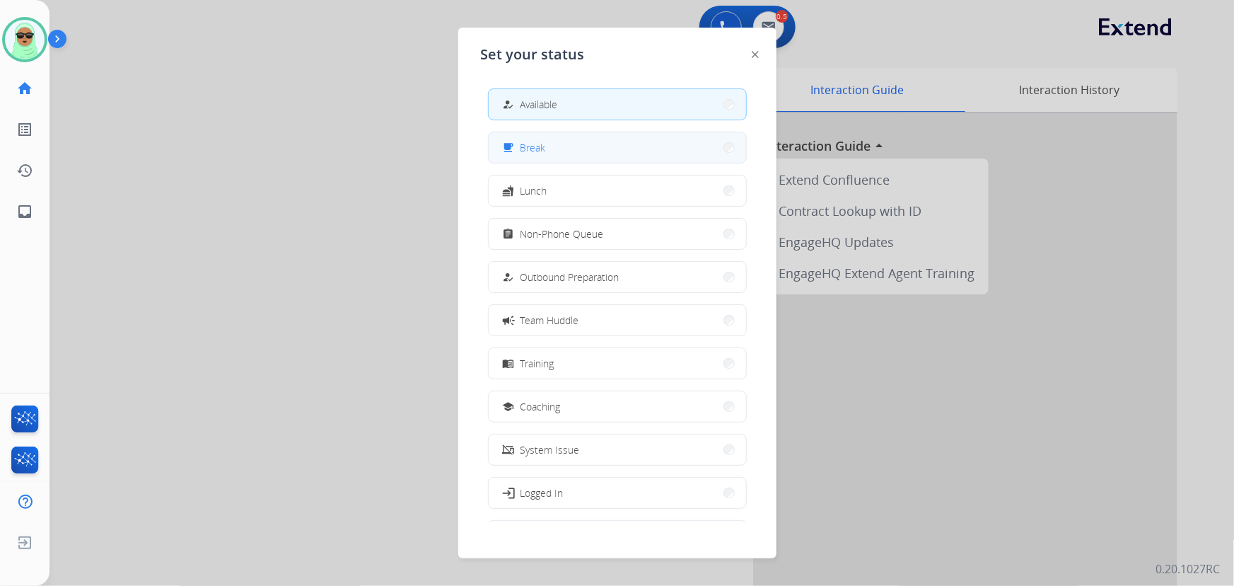
click at [547, 160] on button "free_breakfast Break" at bounding box center [617, 147] width 257 height 30
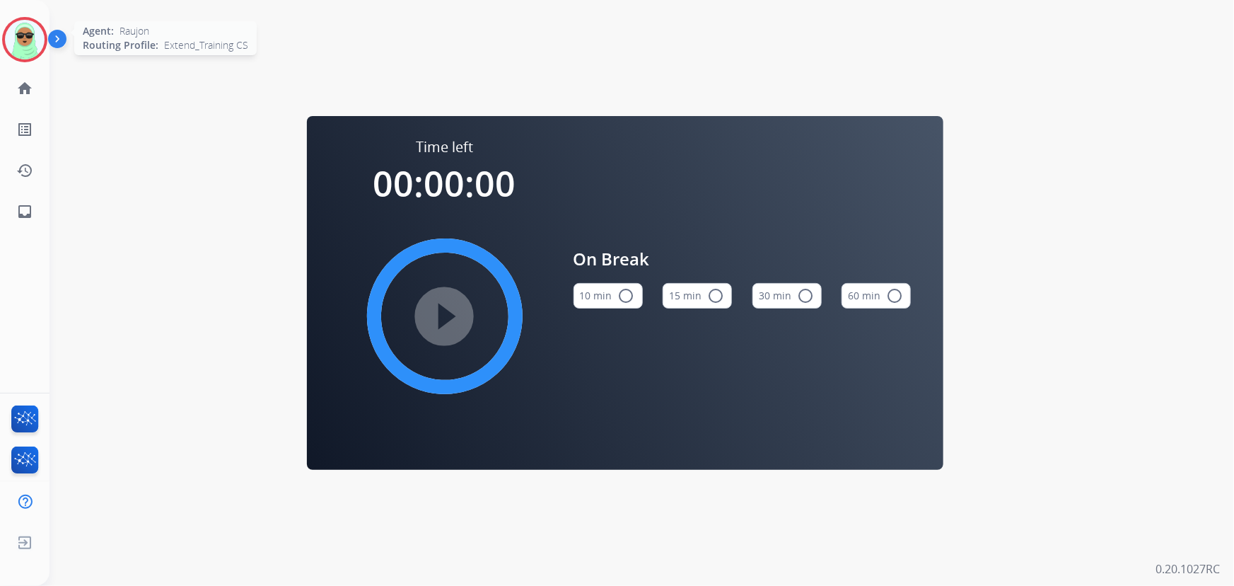
click at [22, 50] on img at bounding box center [25, 40] width 40 height 40
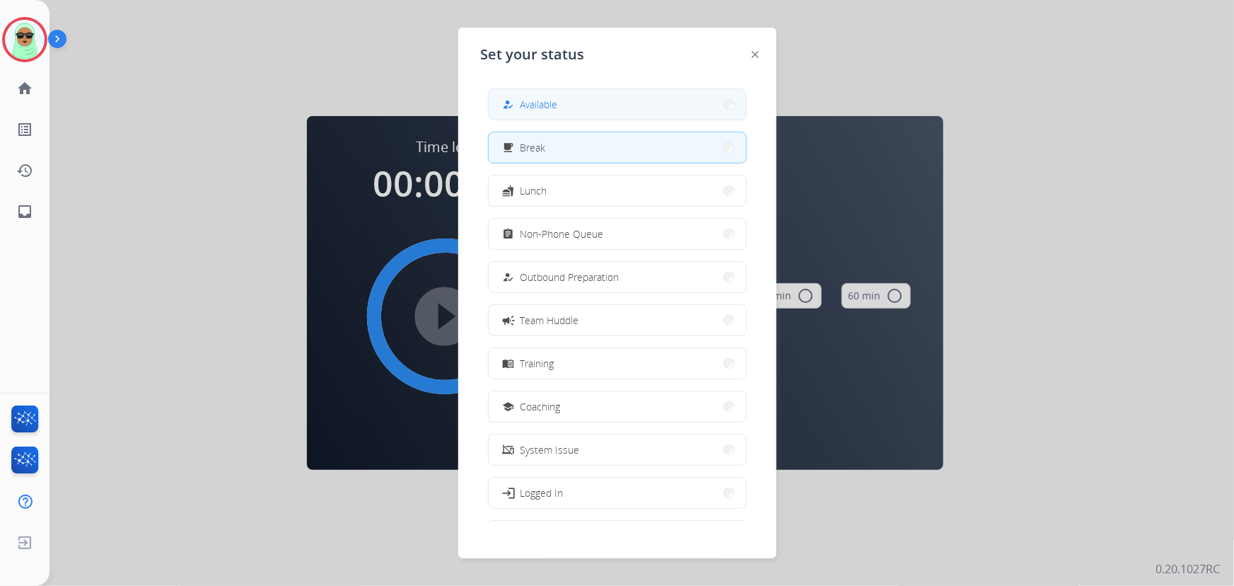
click at [584, 90] on button "how_to_reg Available" at bounding box center [617, 104] width 257 height 30
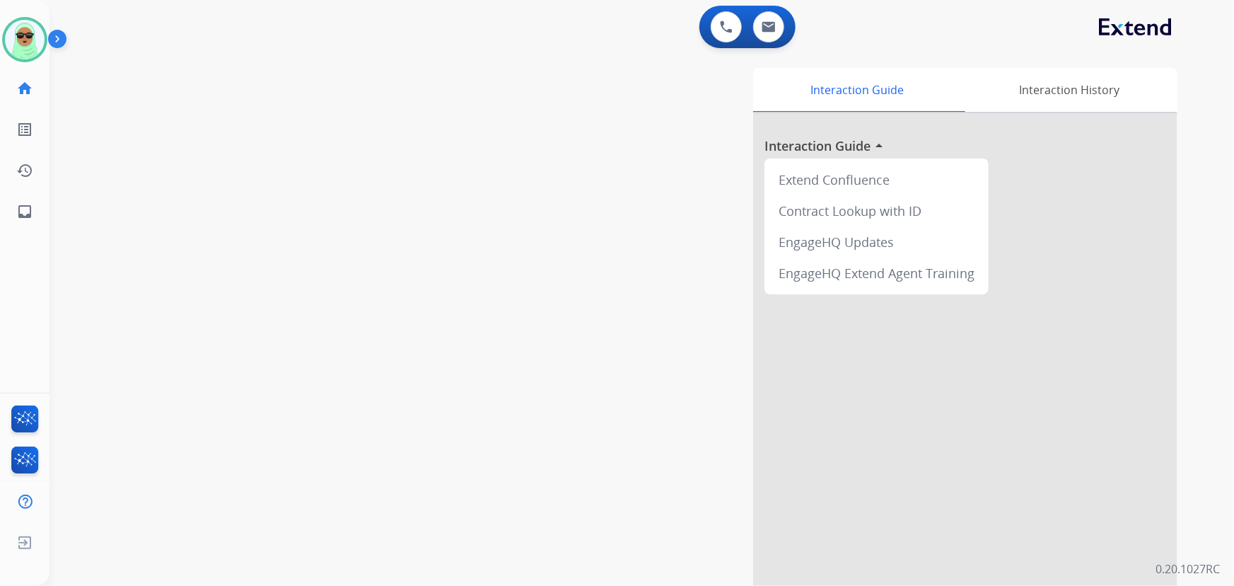
drag, startPoint x: 726, startPoint y: 554, endPoint x: 749, endPoint y: 581, distance: 35.6
click at [729, 558] on div "Interaction Guide Interaction History Interaction Guide arrow_drop_up Extend Co…" at bounding box center [815, 354] width 723 height 573
click at [335, 170] on div "swap_horiz Break voice bridge close_fullscreen Connect 3-Way Call merge_type Se…" at bounding box center [625, 346] width 1151 height 590
click at [716, 28] on button at bounding box center [726, 26] width 31 height 31
click at [722, 23] on img at bounding box center [726, 27] width 13 height 13
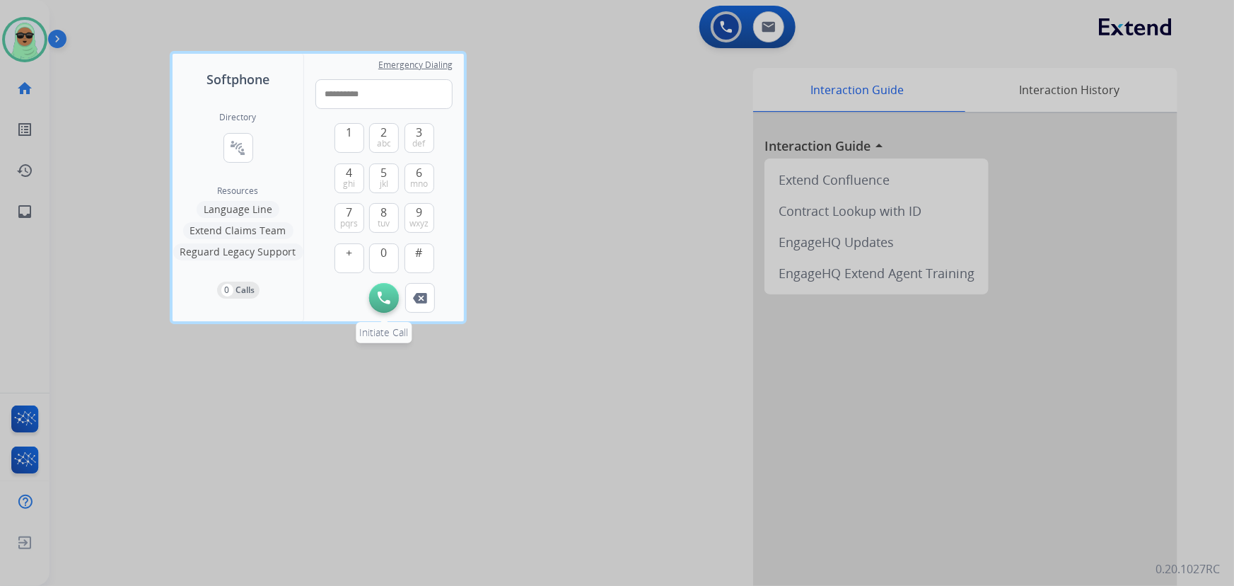
type input "**********"
click at [374, 300] on button "Initiate Call" at bounding box center [384, 298] width 30 height 30
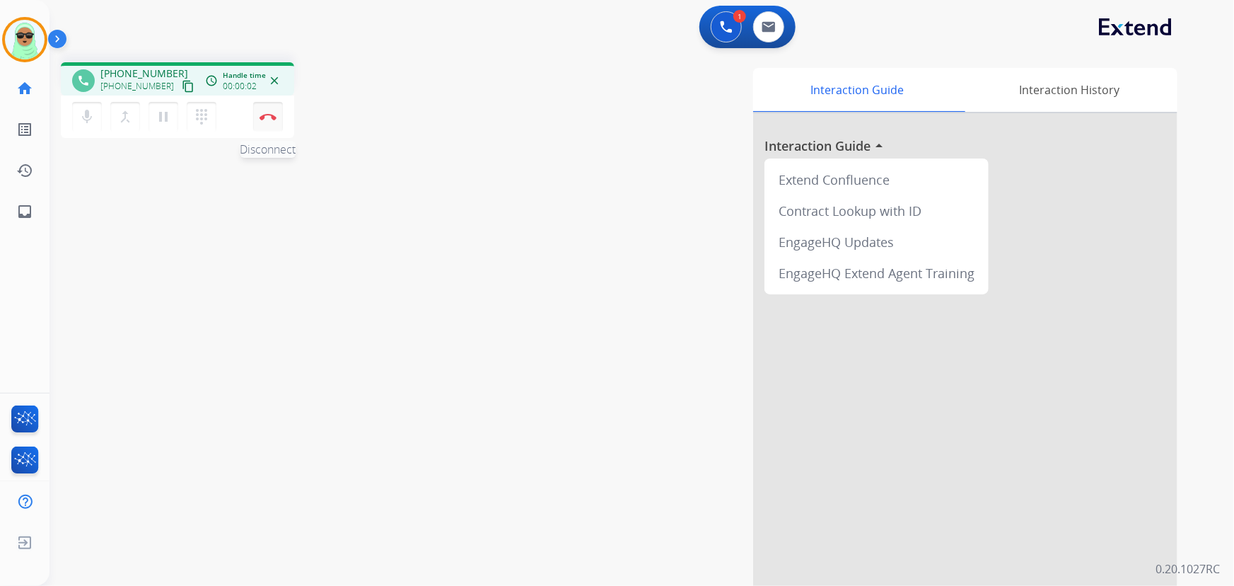
click at [281, 112] on button "Disconnect" at bounding box center [268, 117] width 30 height 30
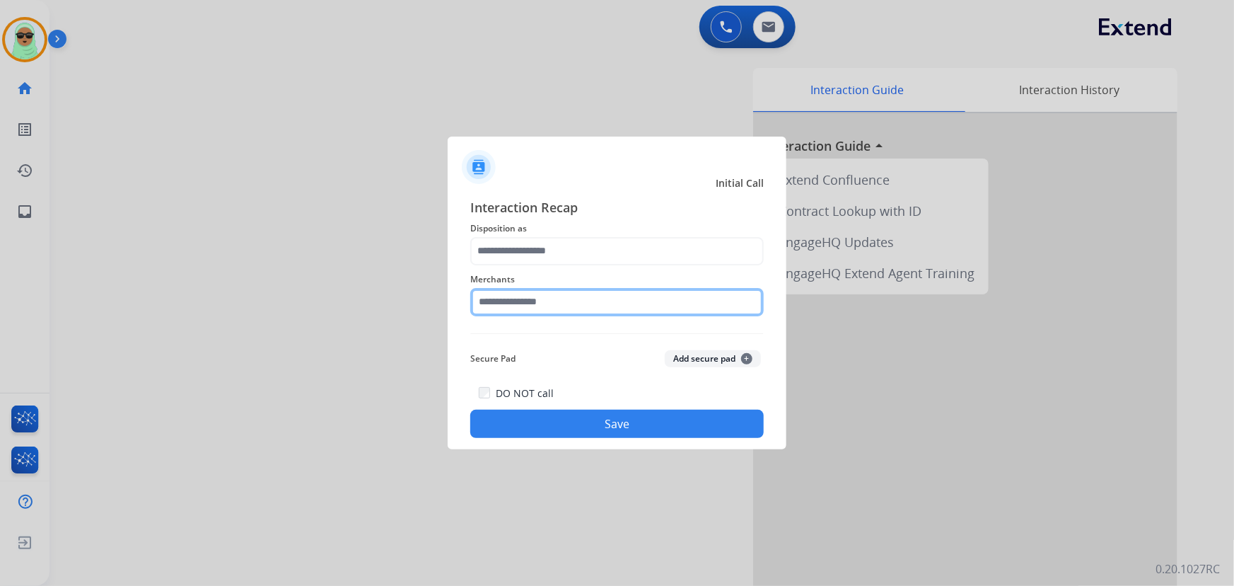
click at [618, 307] on input "text" at bounding box center [616, 302] width 293 height 28
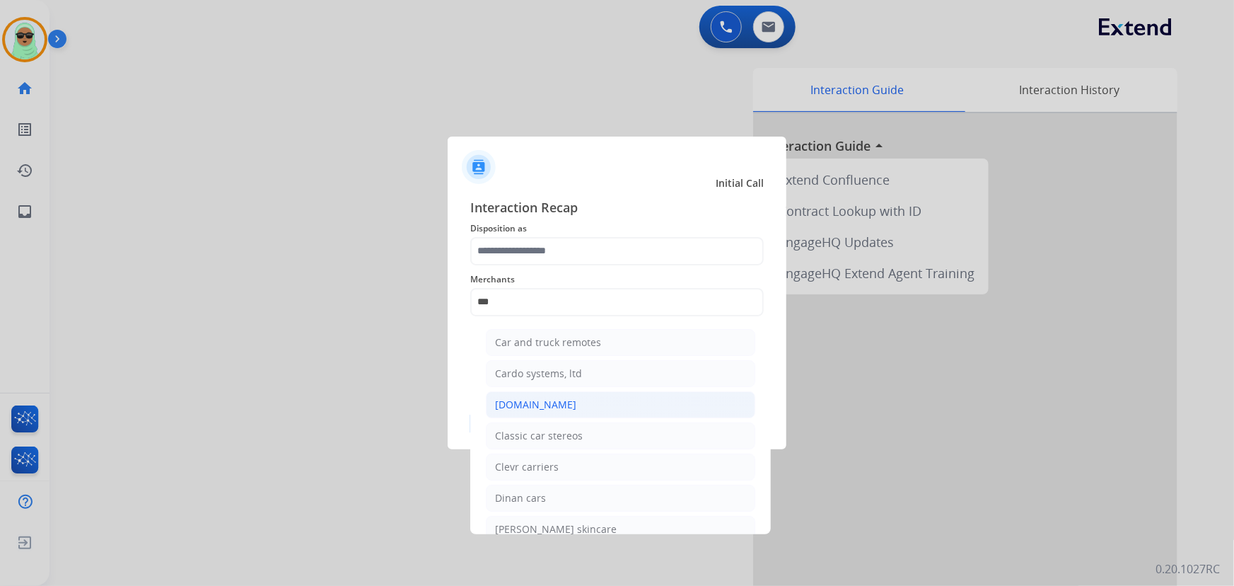
click at [558, 397] on li "Carparts.com" at bounding box center [620, 404] width 269 height 27
type input "**********"
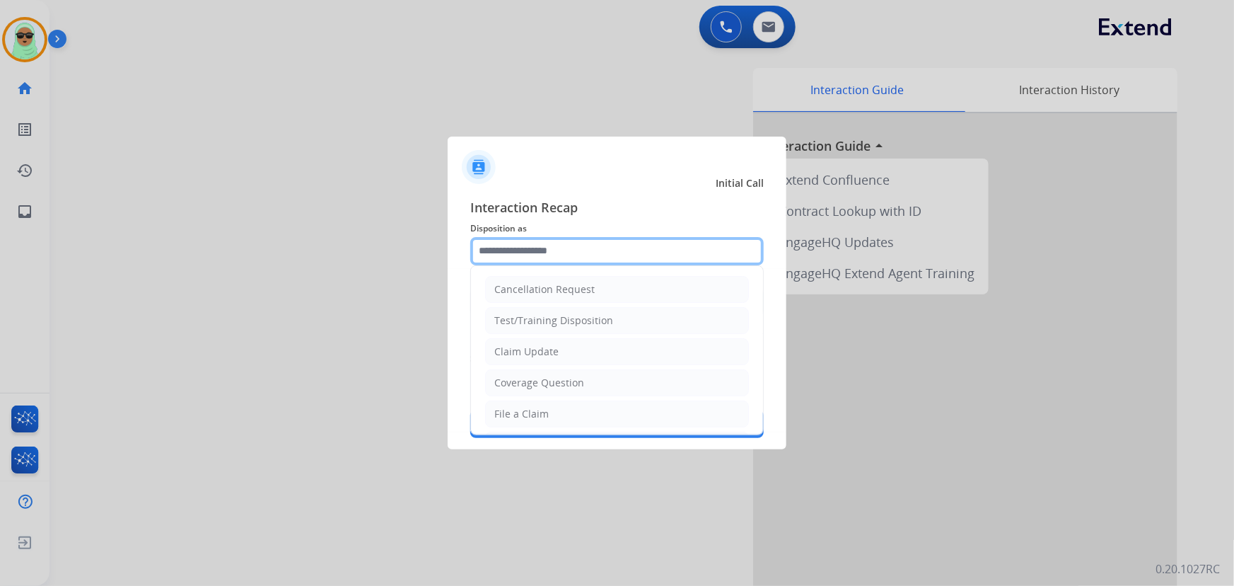
drag, startPoint x: 529, startPoint y: 264, endPoint x: 539, endPoint y: 260, distance: 11.1
click at [530, 264] on input "text" at bounding box center [616, 251] width 293 height 28
click at [539, 260] on input "text" at bounding box center [616, 251] width 293 height 28
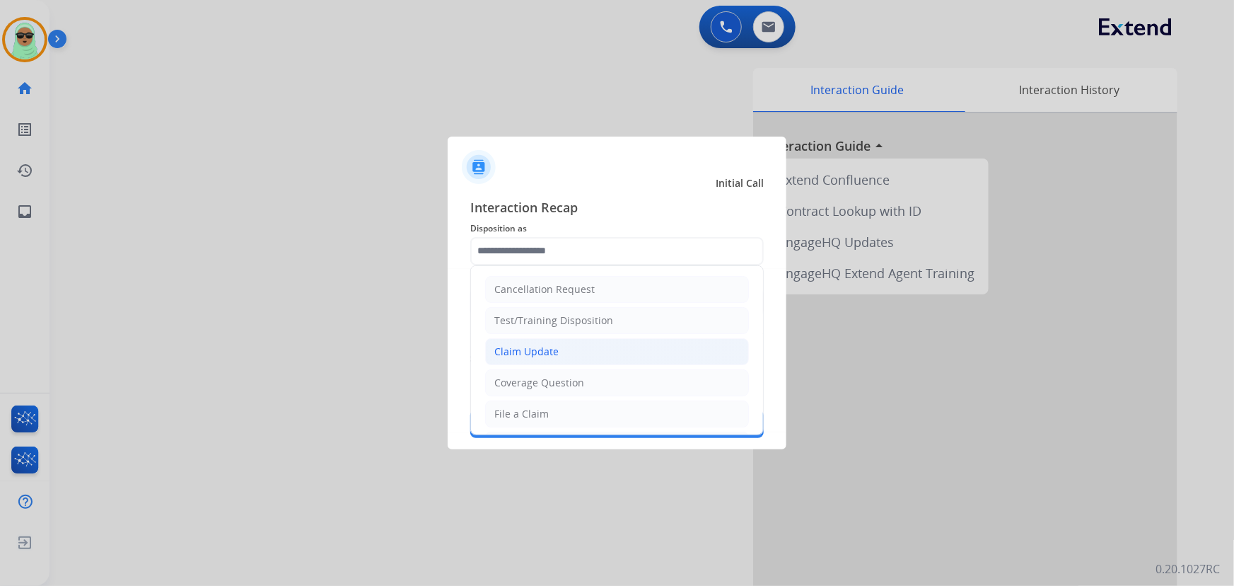
click at [573, 354] on li "Claim Update" at bounding box center [617, 351] width 264 height 27
type input "**********"
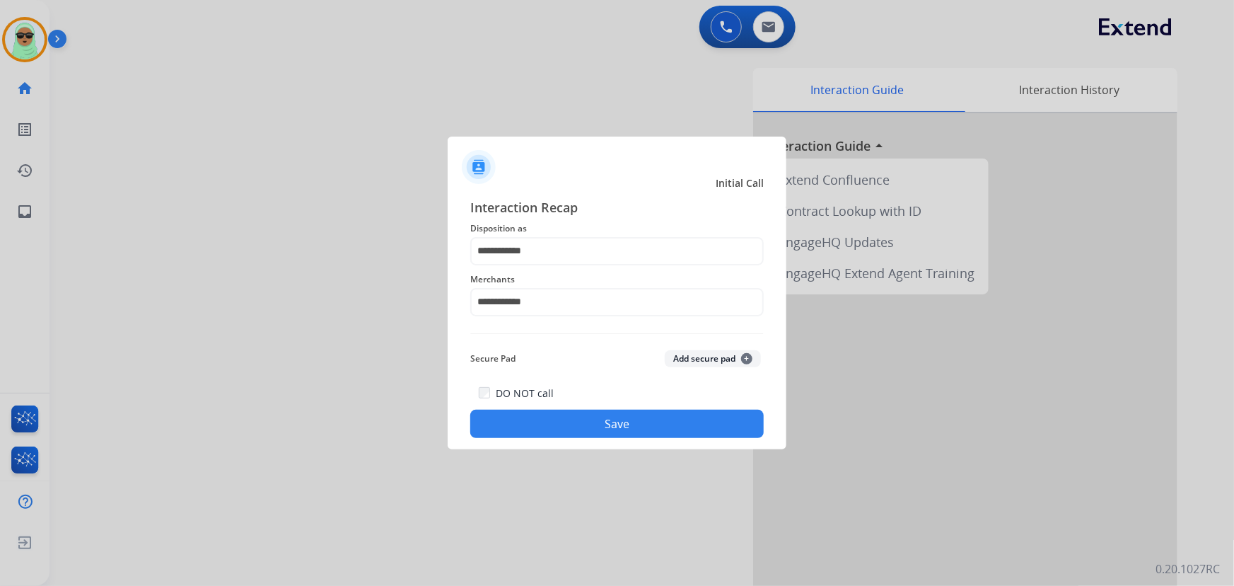
click at [598, 416] on button "Save" at bounding box center [616, 423] width 293 height 28
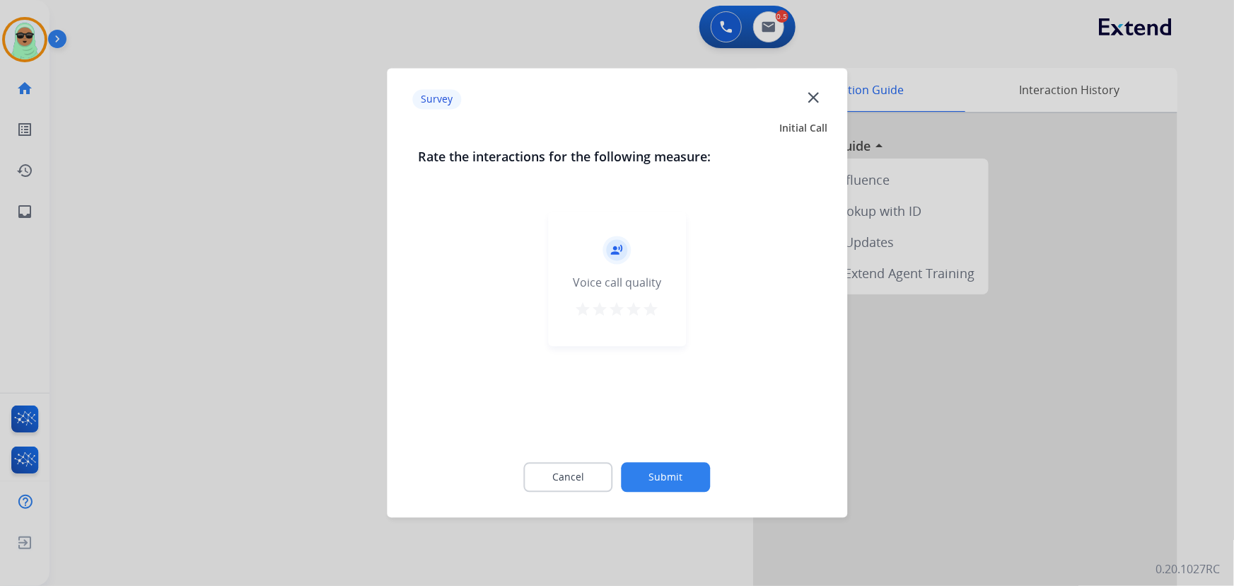
click at [668, 460] on div "Cancel Submit" at bounding box center [617, 478] width 398 height 64
click at [673, 467] on button "Submit" at bounding box center [666, 478] width 89 height 30
click at [676, 460] on div "Interaction Guide Interaction History Interaction Guide arrow_drop_up Extend Co…" at bounding box center [815, 354] width 723 height 573
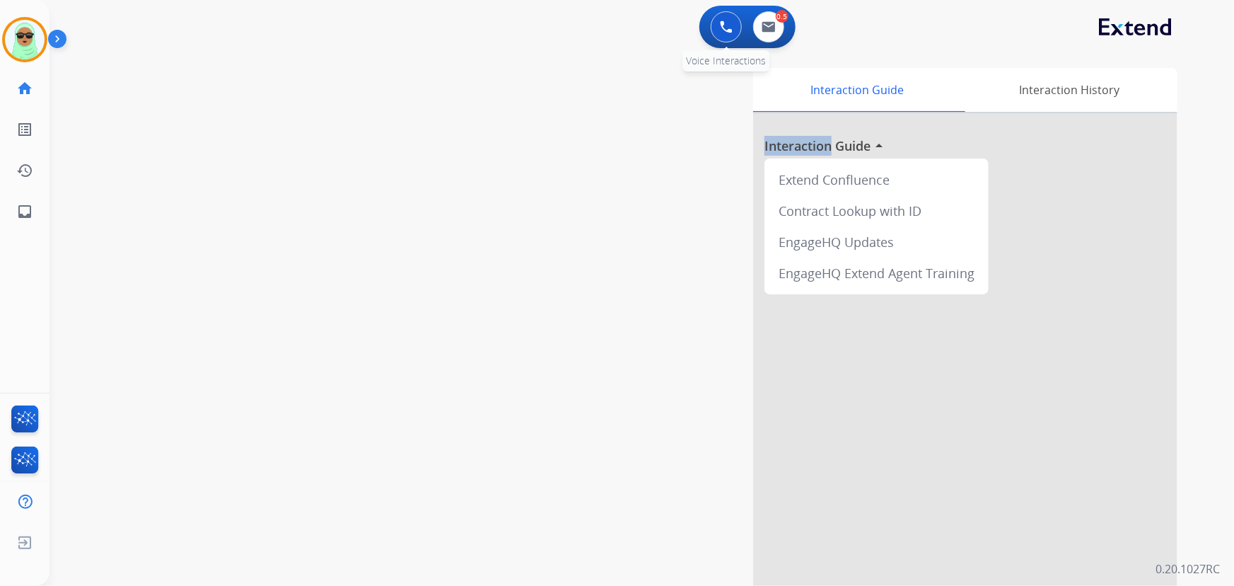
click at [721, 31] on img at bounding box center [726, 27] width 13 height 13
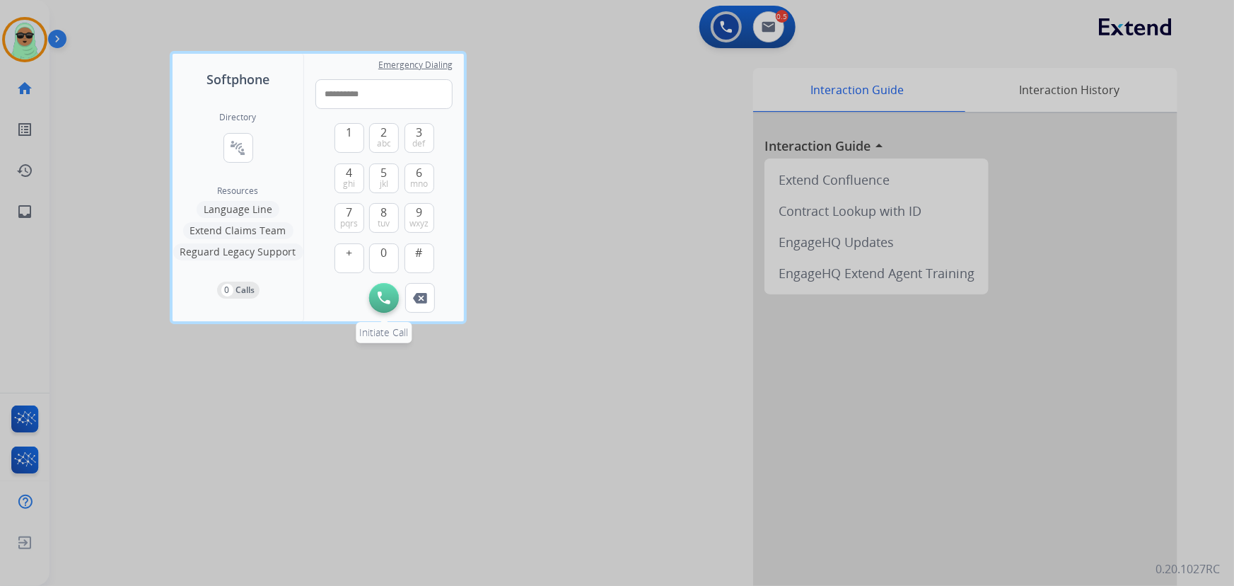
type input "**********"
click at [390, 292] on img at bounding box center [384, 297] width 13 height 13
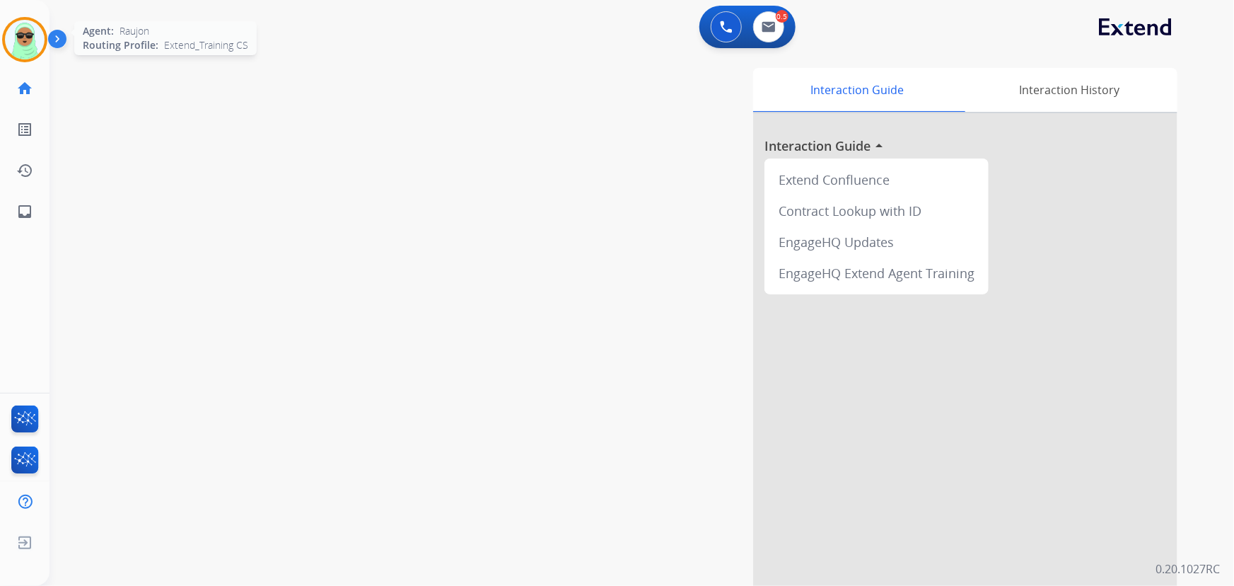
click at [29, 33] on img at bounding box center [25, 40] width 40 height 40
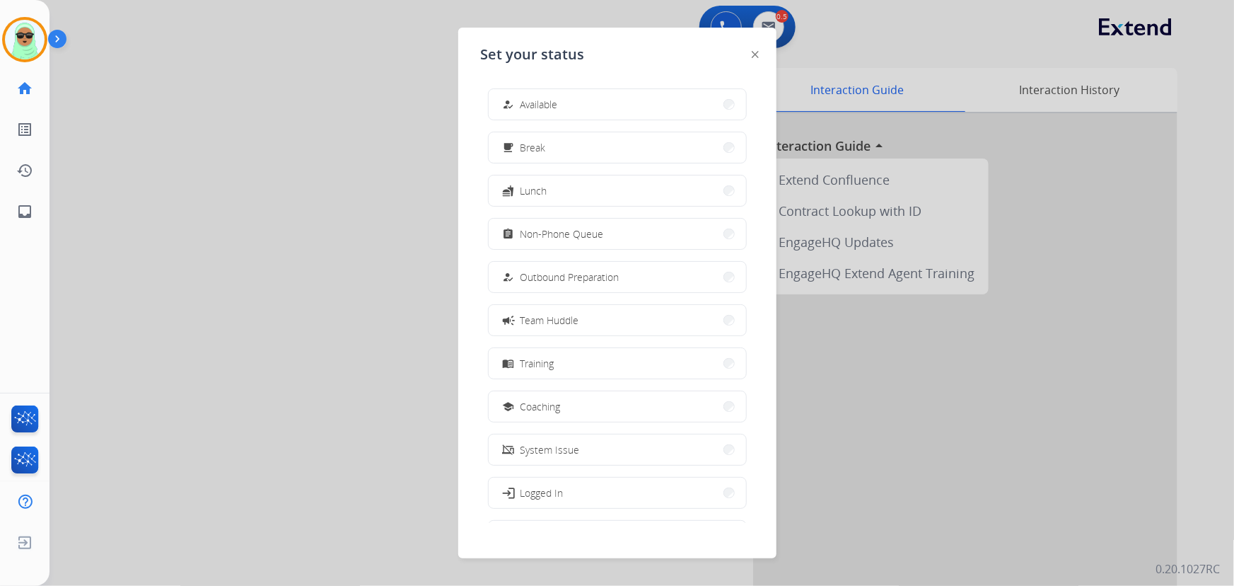
click at [619, 107] on button "how_to_reg Available" at bounding box center [617, 104] width 257 height 30
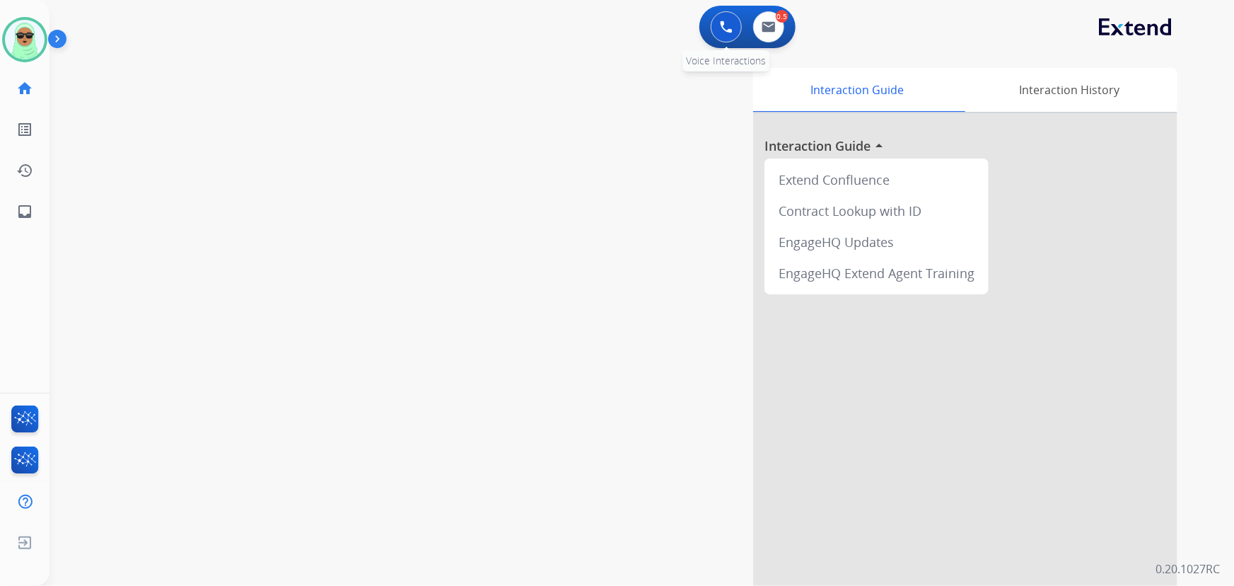
click at [714, 35] on button at bounding box center [726, 26] width 31 height 31
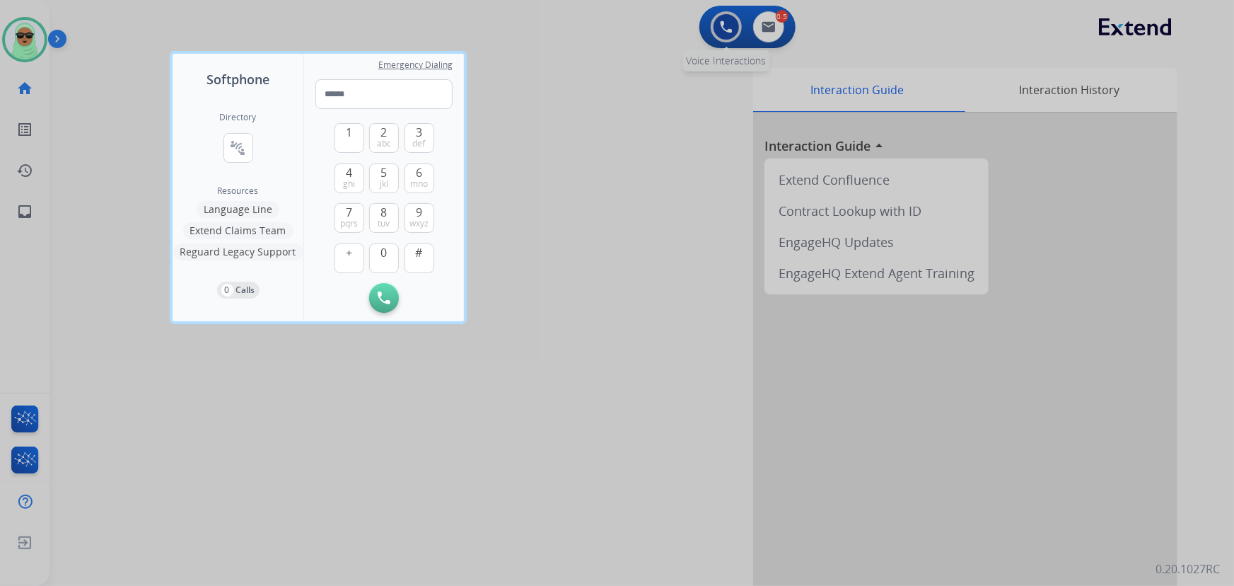
click at [714, 31] on div at bounding box center [617, 293] width 1234 height 586
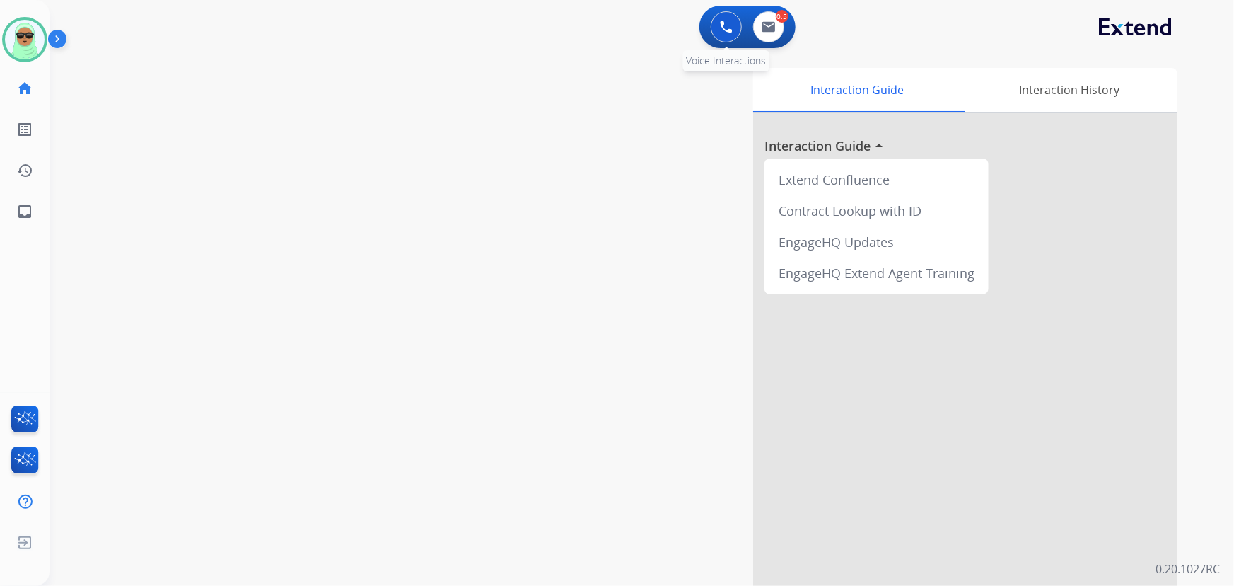
click at [734, 22] on button at bounding box center [726, 26] width 31 height 31
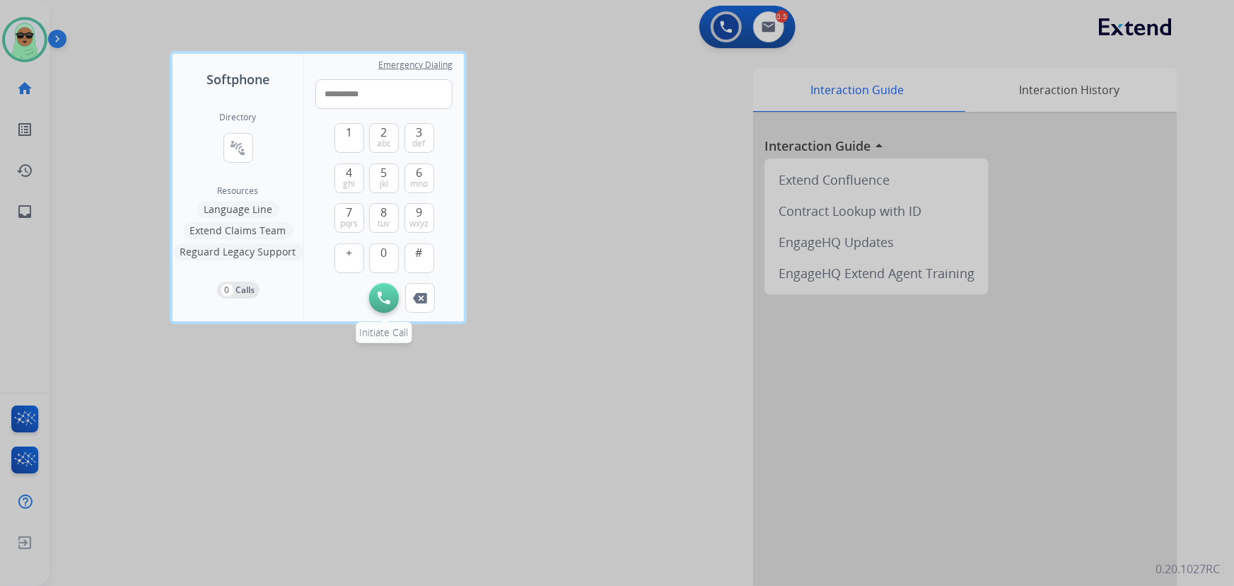
type input "**********"
click at [379, 294] on img at bounding box center [384, 297] width 13 height 13
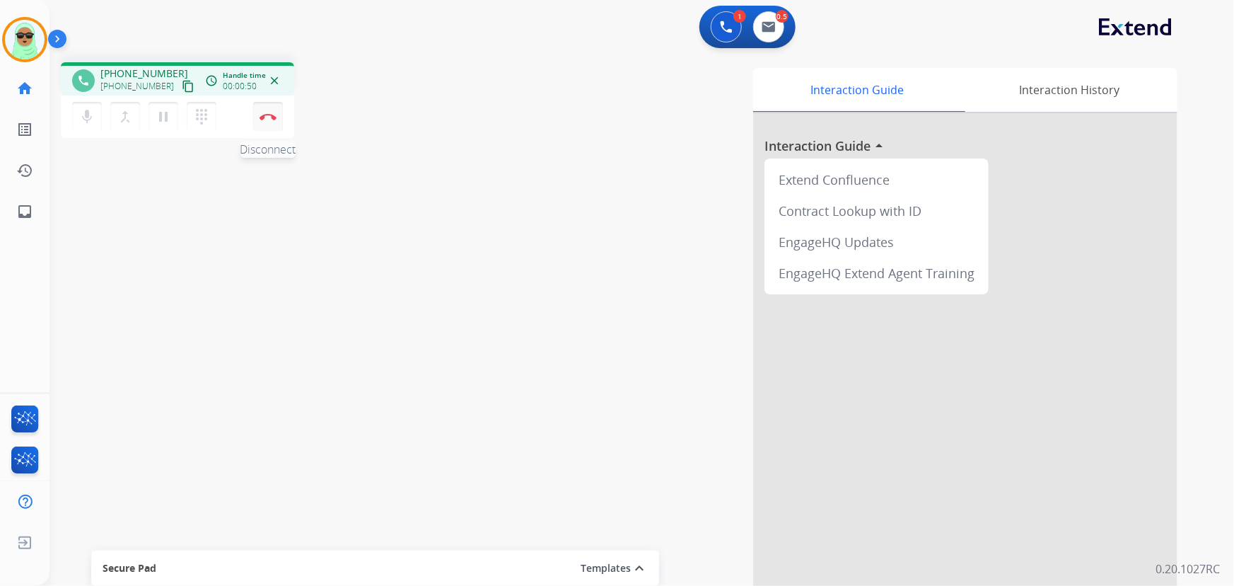
click at [271, 115] on img at bounding box center [268, 116] width 17 height 7
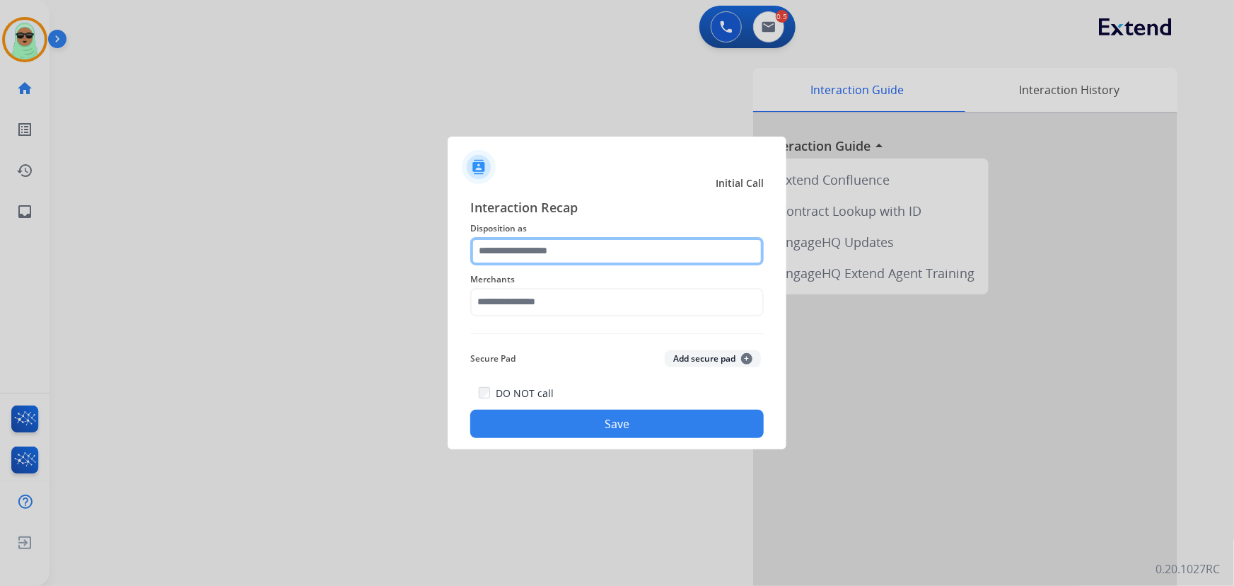
click at [618, 257] on input "text" at bounding box center [616, 251] width 293 height 28
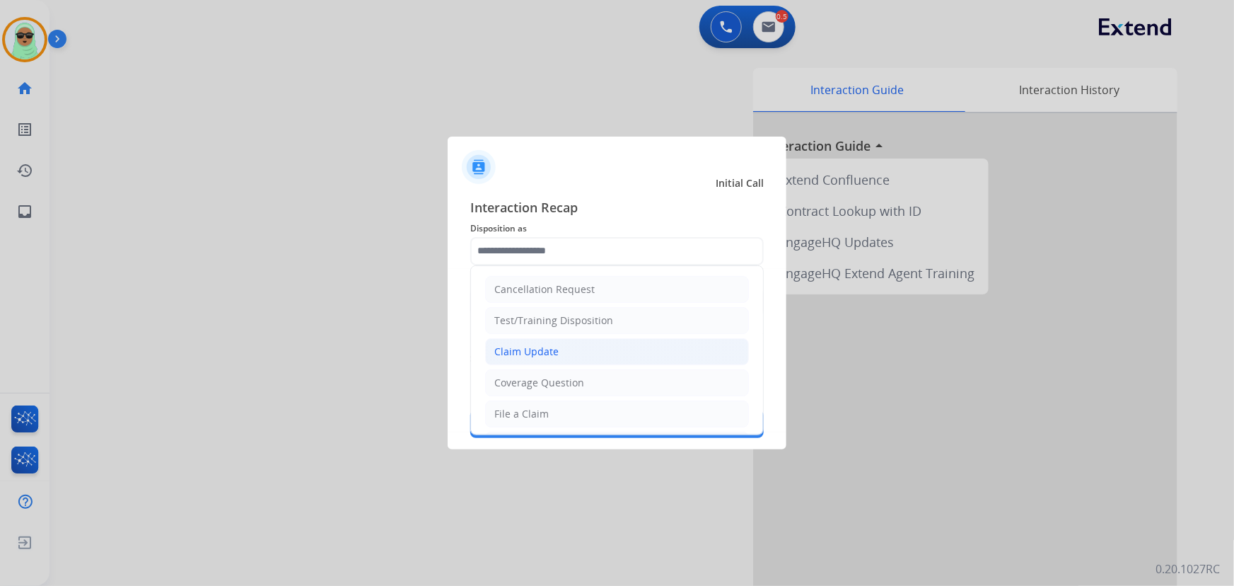
click at [599, 360] on li "Claim Update" at bounding box center [617, 351] width 264 height 27
type input "**********"
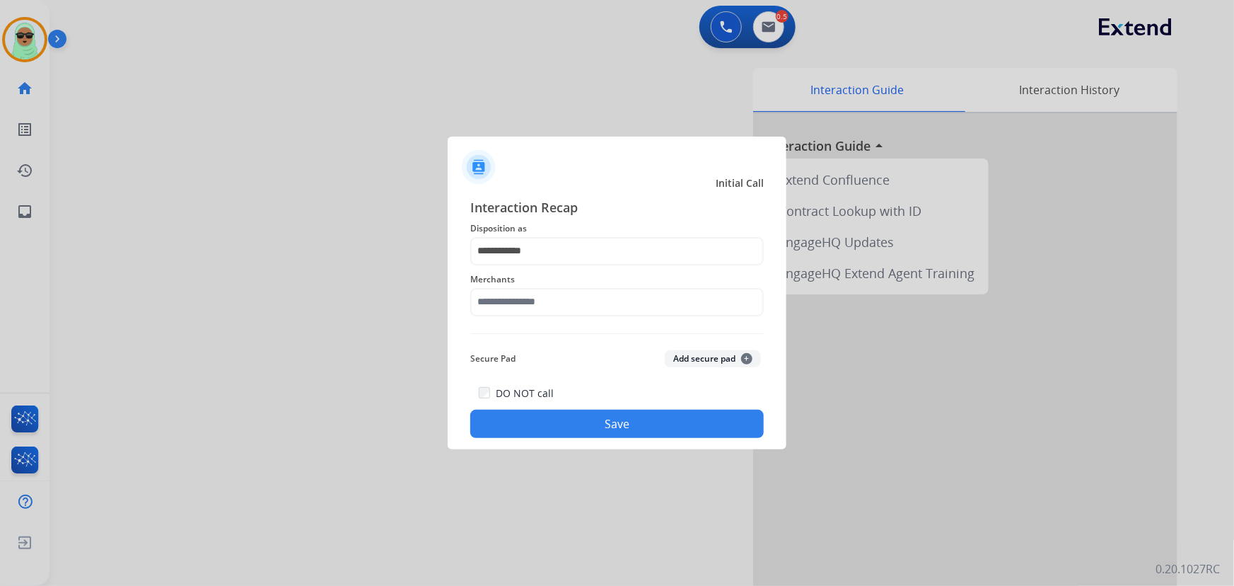
drag, startPoint x: 576, startPoint y: 318, endPoint x: 574, endPoint y: 310, distance: 8.3
click at [576, 317] on div "Merchants" at bounding box center [616, 293] width 293 height 57
click at [574, 310] on input "text" at bounding box center [616, 302] width 293 height 28
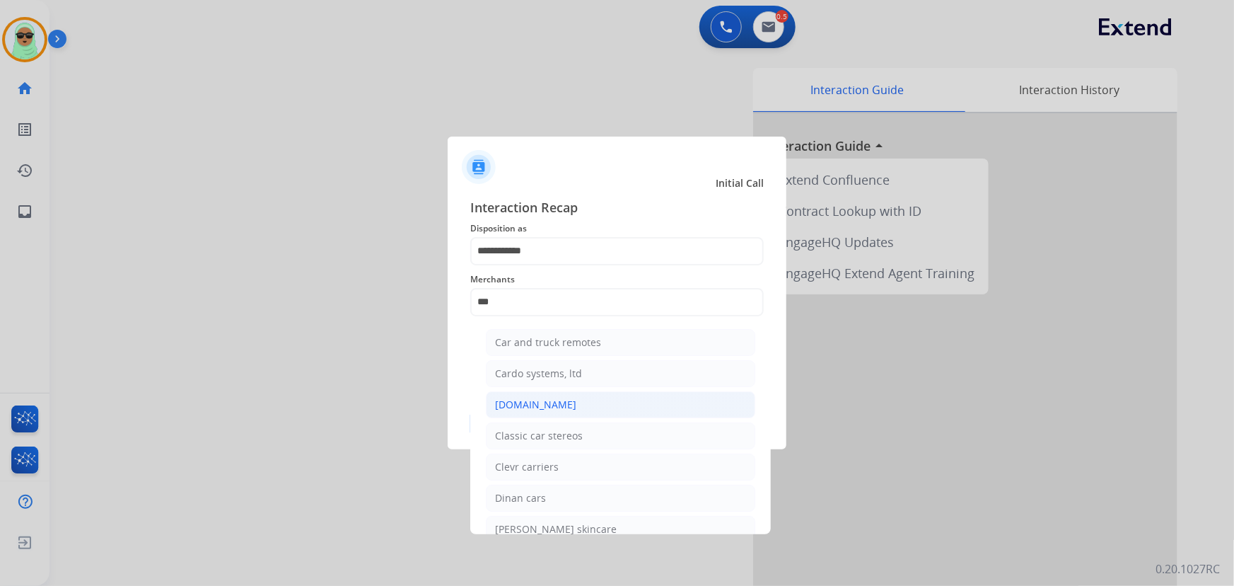
click at [570, 412] on li "Carparts.com" at bounding box center [620, 404] width 269 height 27
type input "**********"
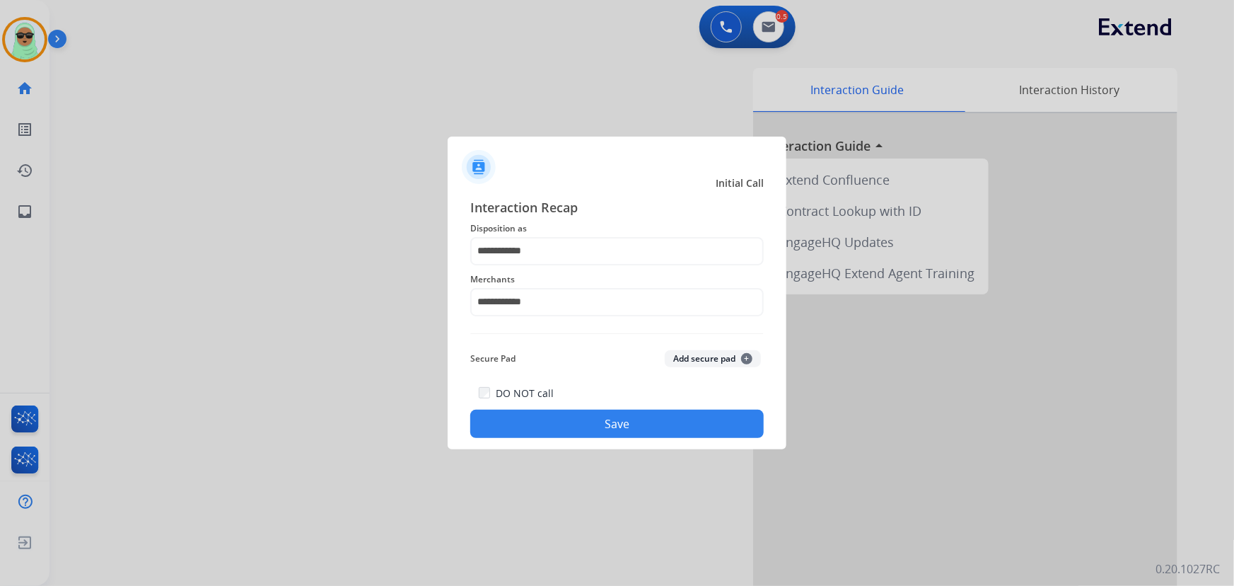
click at [588, 427] on button "Save" at bounding box center [616, 423] width 293 height 28
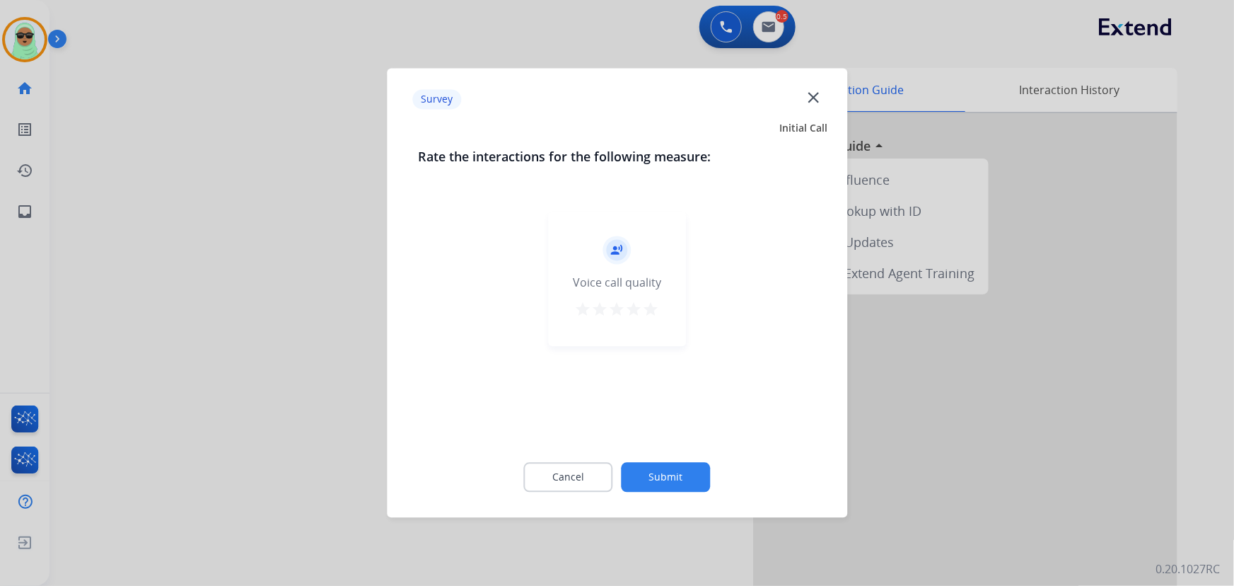
click at [588, 427] on div "record_voice_over Voice call quality star star star star star" at bounding box center [617, 323] width 398 height 245
drag, startPoint x: 647, startPoint y: 463, endPoint x: 662, endPoint y: 475, distance: 19.6
click at [654, 467] on button "Submit" at bounding box center [666, 478] width 89 height 30
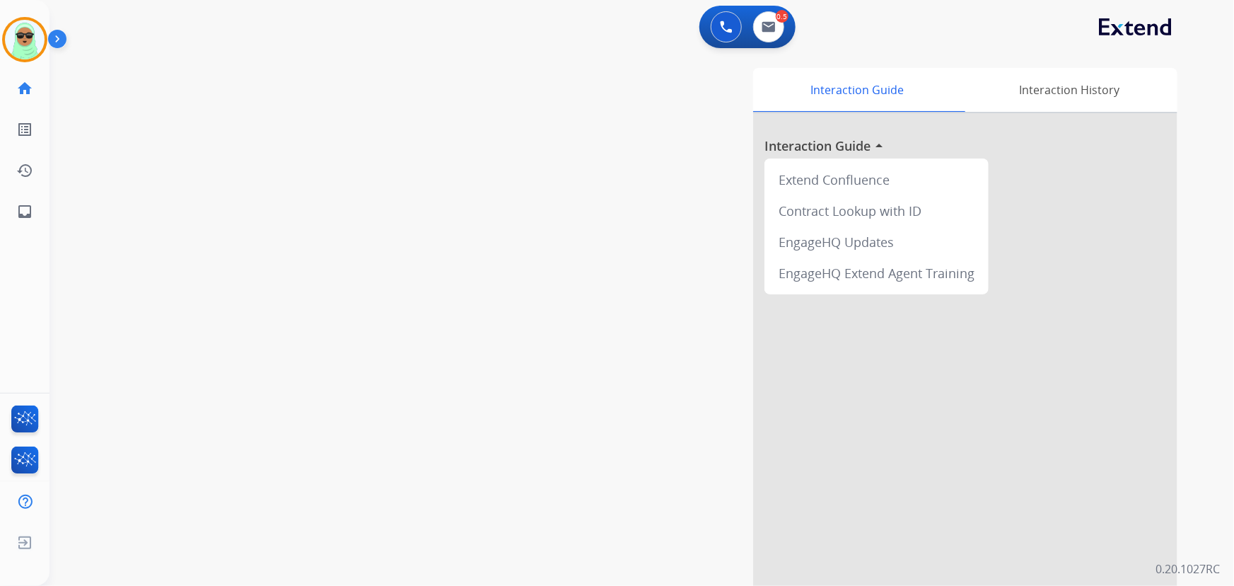
click at [726, 537] on div "Interaction Guide Interaction History Interaction Guide arrow_drop_up Extend Co…" at bounding box center [815, 354] width 723 height 573
click at [191, 347] on div at bounding box center [617, 293] width 1234 height 586
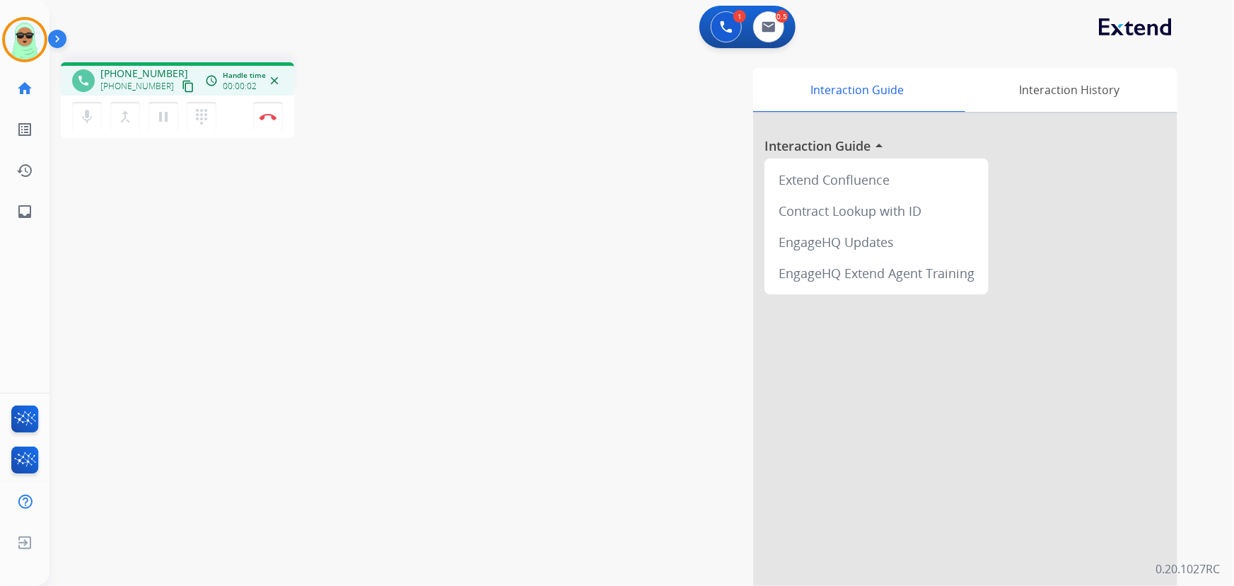
click at [180, 83] on button "content_copy" at bounding box center [188, 86] width 17 height 17
click at [170, 102] on span "Copied!" at bounding box center [188, 112] width 40 height 21
click at [763, 26] on img at bounding box center [769, 26] width 14 height 11
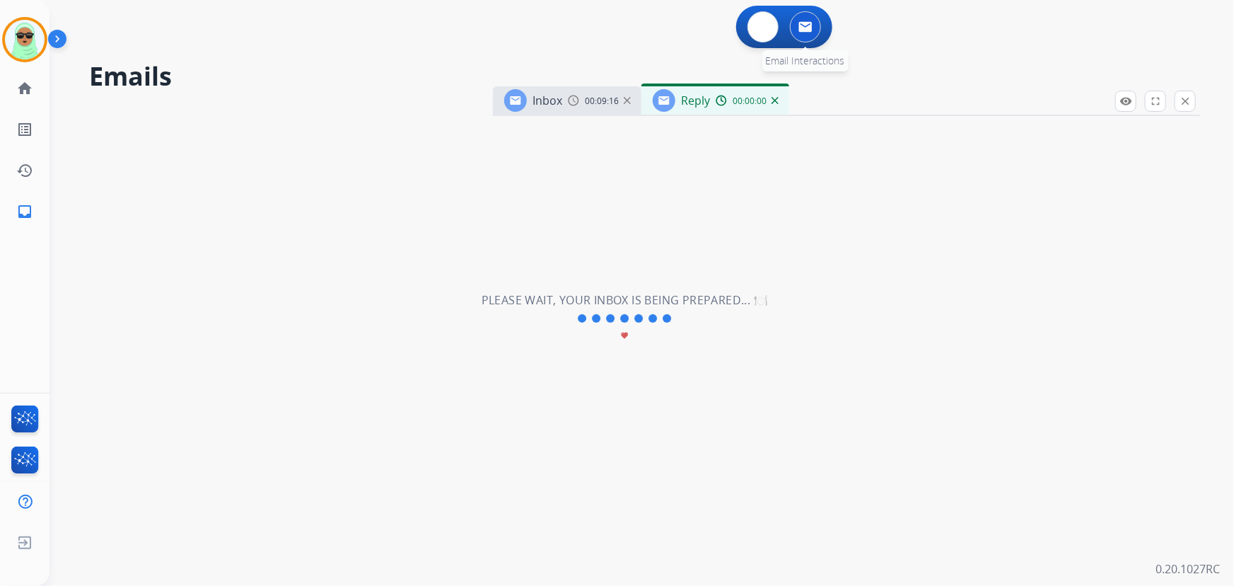
select select "**********"
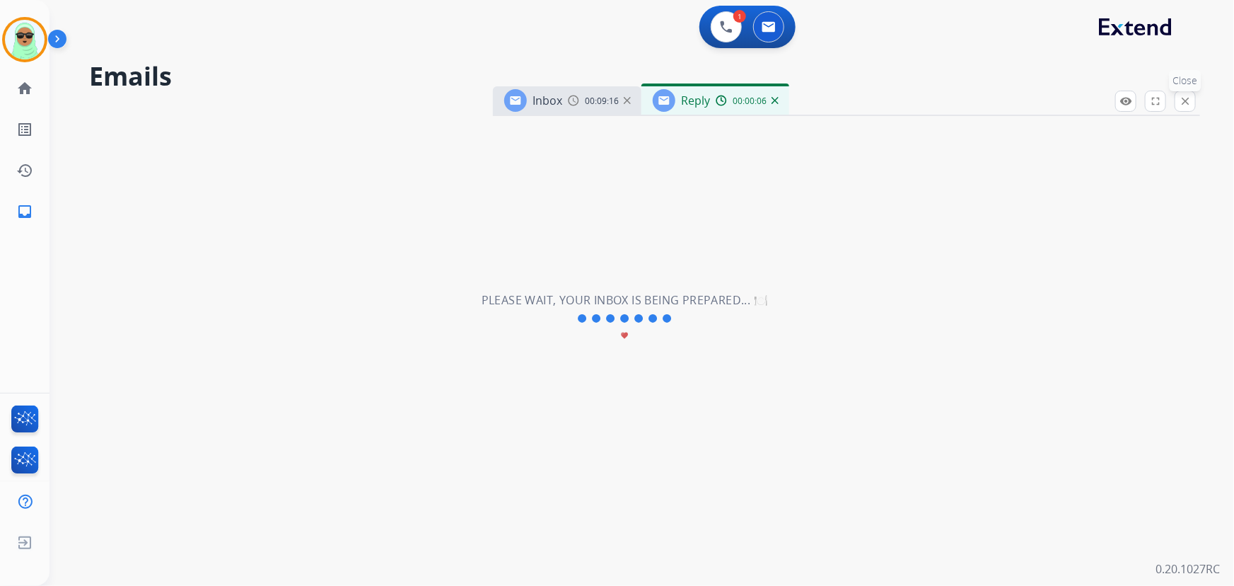
click at [1192, 104] on button "close Close" at bounding box center [1185, 101] width 21 height 21
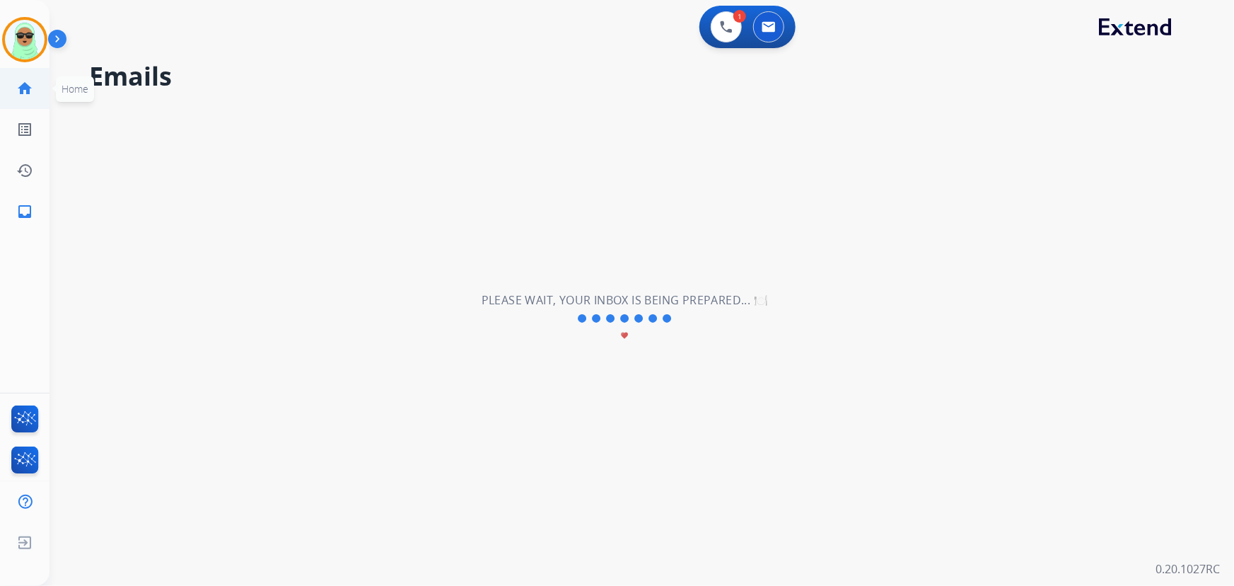
click at [29, 95] on mat-icon "home" at bounding box center [24, 88] width 17 height 17
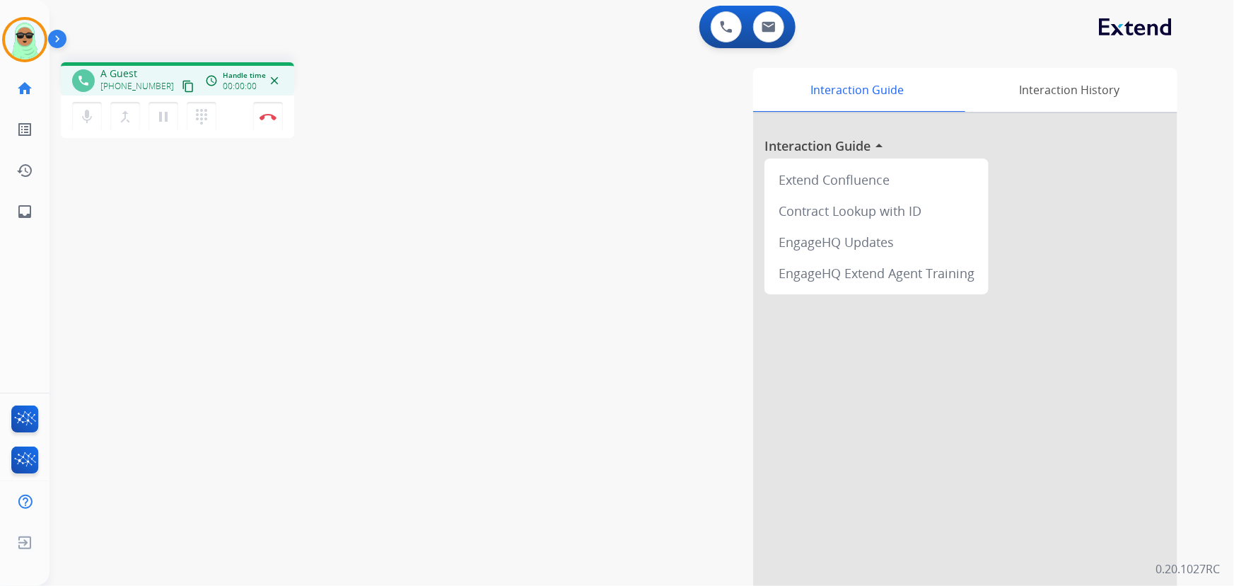
click at [29, 95] on mat-icon "home" at bounding box center [24, 88] width 17 height 17
drag, startPoint x: 29, startPoint y: 95, endPoint x: 552, endPoint y: 75, distance: 523.7
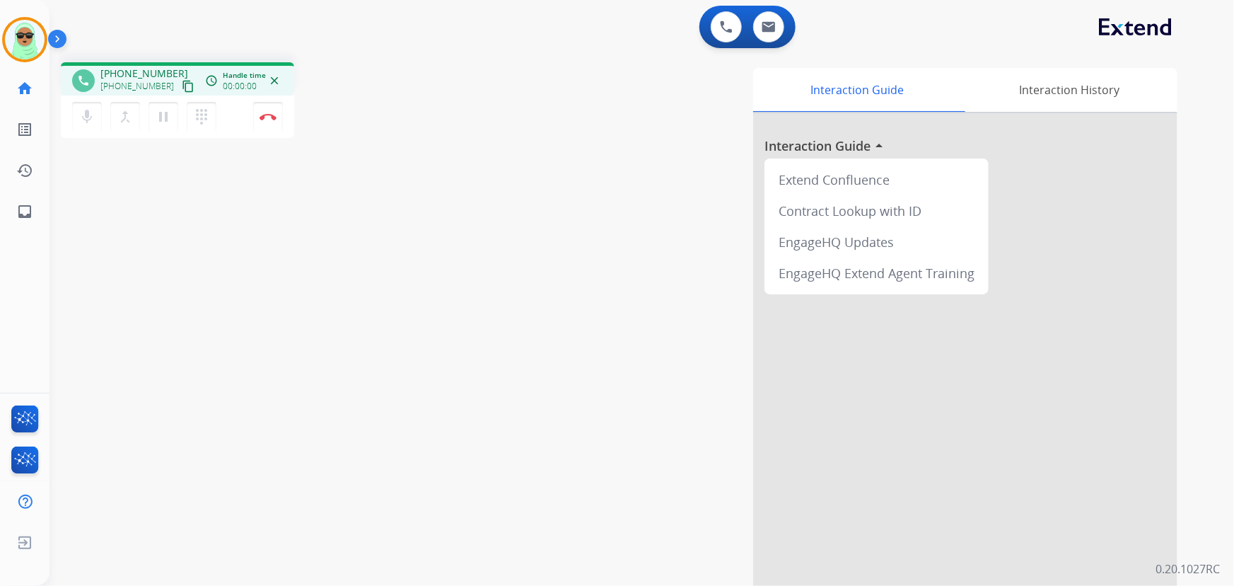
click at [29, 94] on mat-icon "home" at bounding box center [24, 88] width 17 height 17
click at [776, 18] on button at bounding box center [768, 26] width 31 height 31
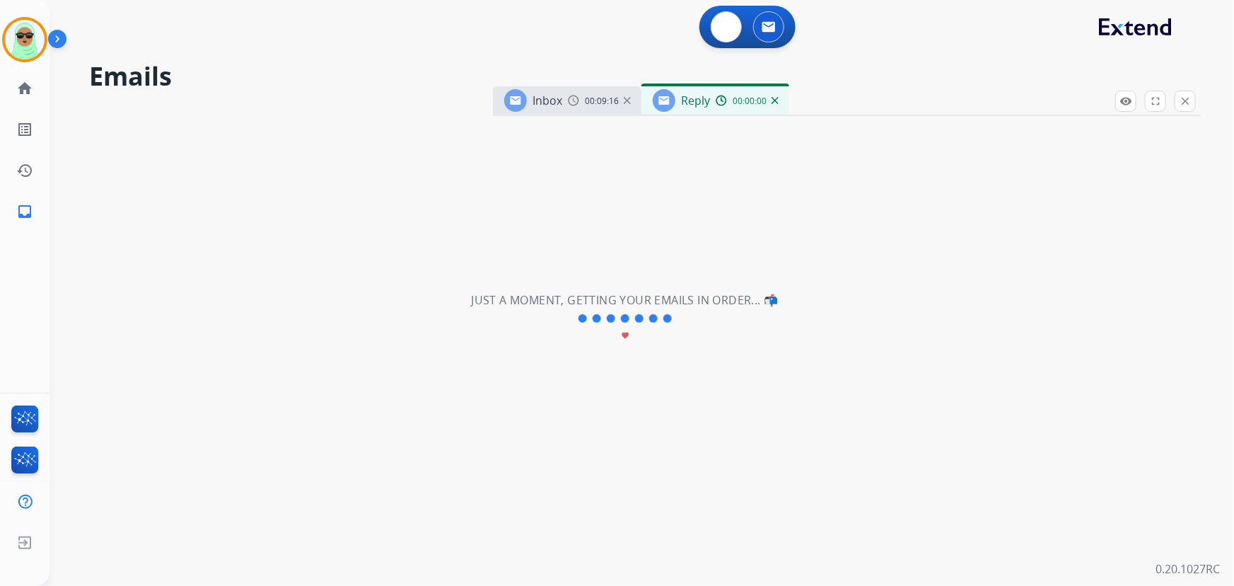
select select "**********"
click at [776, 18] on button at bounding box center [768, 26] width 31 height 31
drag, startPoint x: 40, startPoint y: 74, endPoint x: 34, endPoint y: 81, distance: 8.5
click at [36, 77] on ul "home Home Home" at bounding box center [25, 88] width 50 height 41
click at [28, 93] on mat-icon "home" at bounding box center [24, 88] width 17 height 17
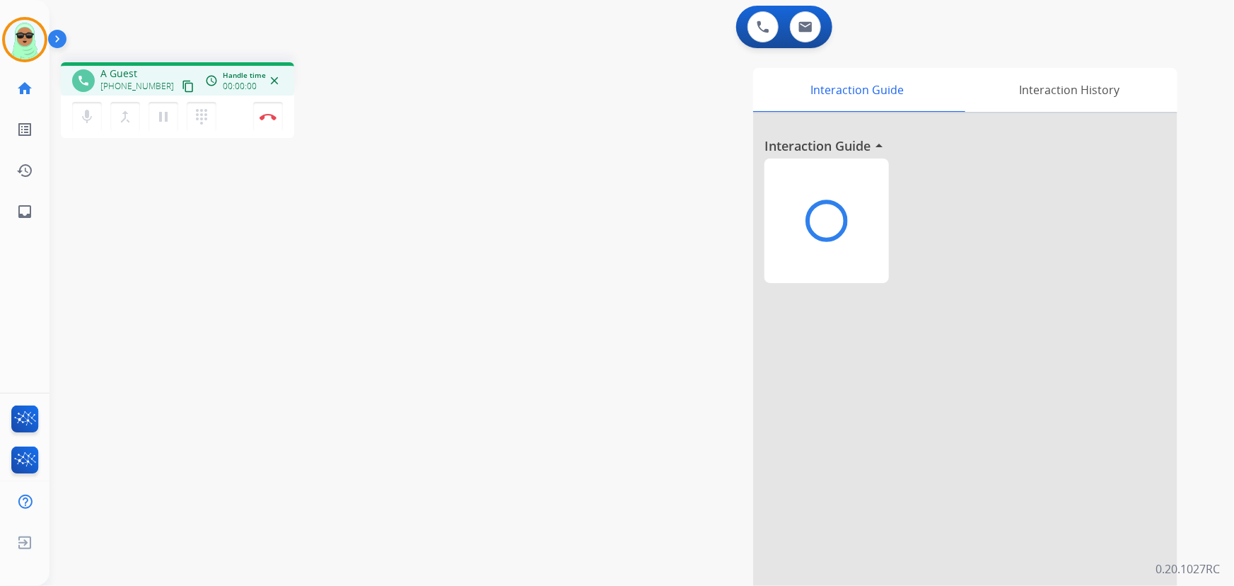
click at [28, 93] on mat-icon "home" at bounding box center [24, 88] width 17 height 17
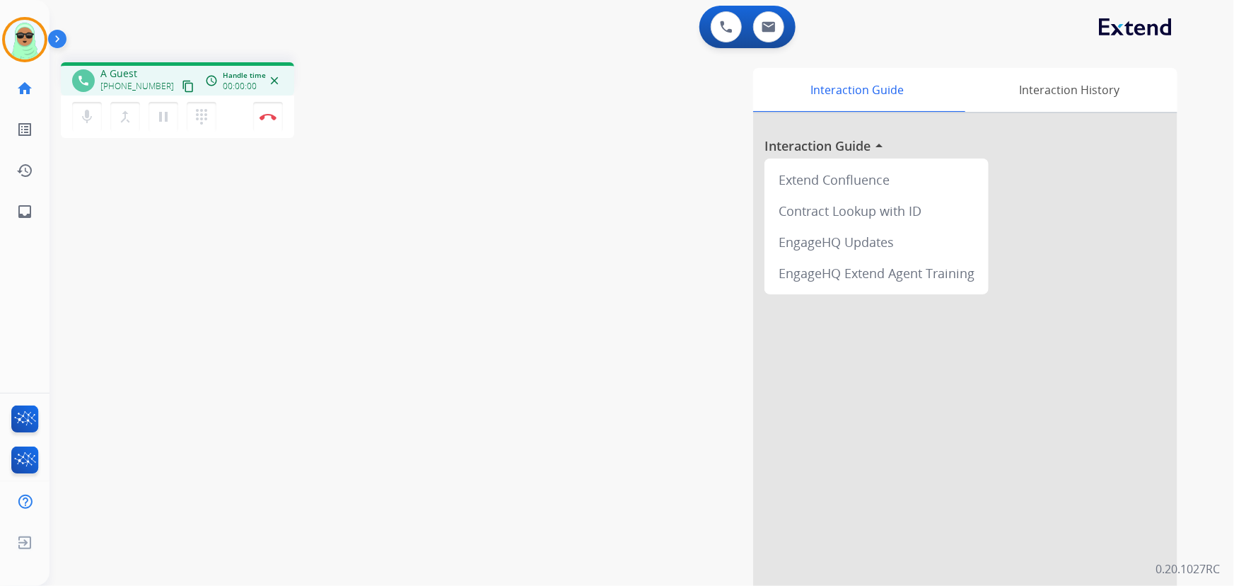
click at [28, 93] on mat-icon "home" at bounding box center [24, 88] width 17 height 17
click at [173, 114] on button "pause Hold" at bounding box center [164, 117] width 30 height 30
click at [592, 190] on div "Interaction Guide Interaction History Interaction Guide arrow_drop_up Extend Co…" at bounding box center [815, 354] width 723 height 573
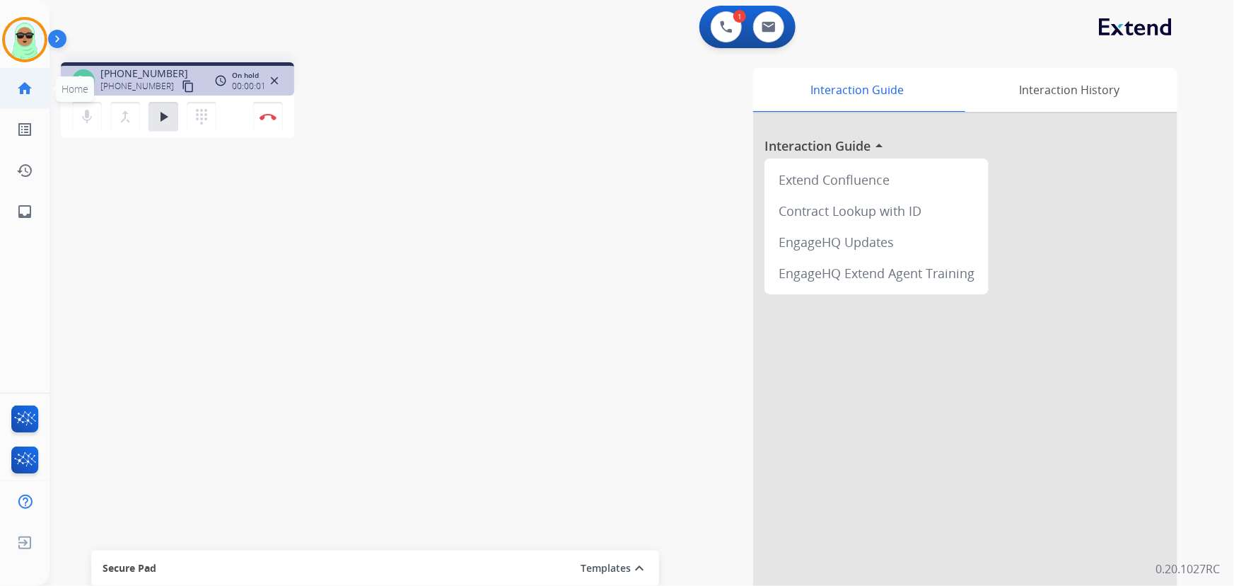
click at [28, 100] on link "home Home" at bounding box center [25, 89] width 40 height 40
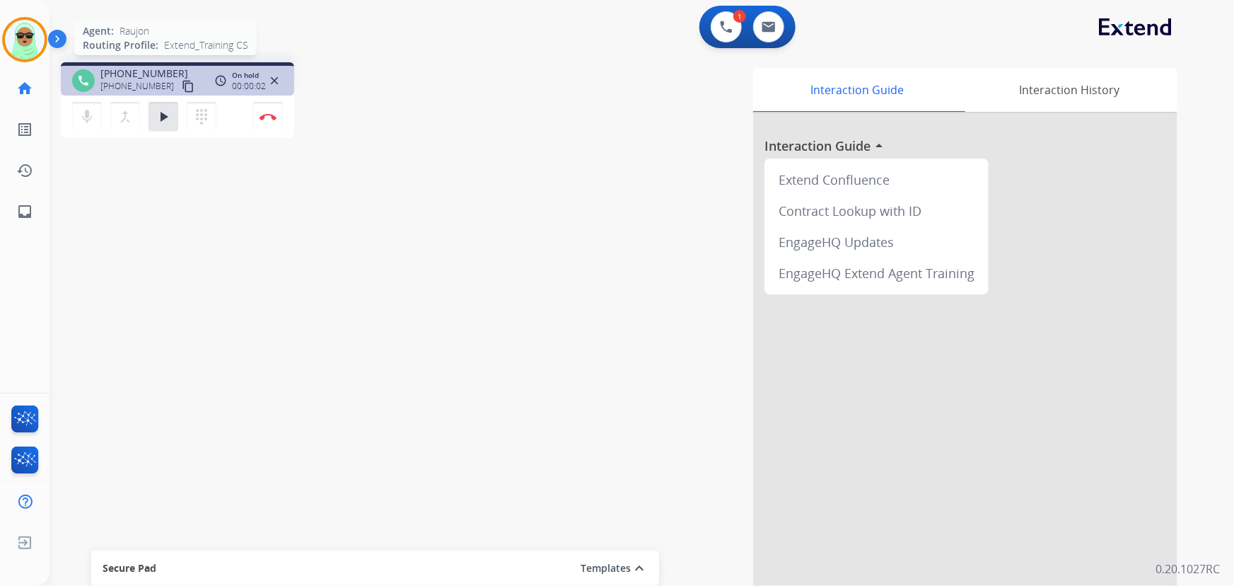
click at [28, 38] on img at bounding box center [25, 40] width 40 height 40
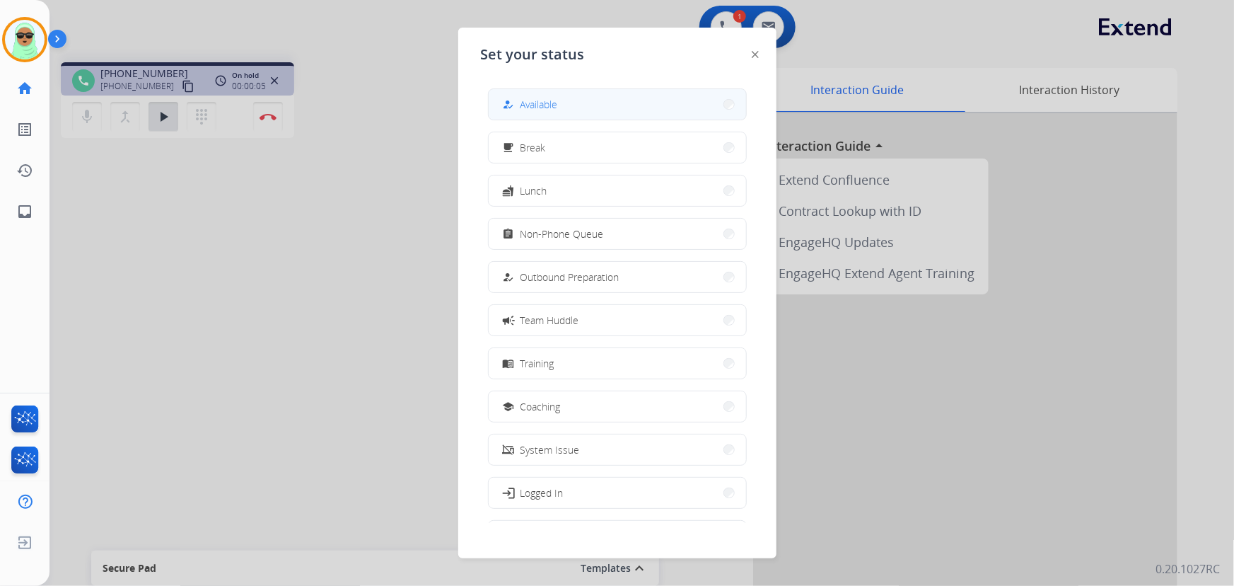
click at [603, 98] on button "how_to_reg Available" at bounding box center [617, 104] width 257 height 30
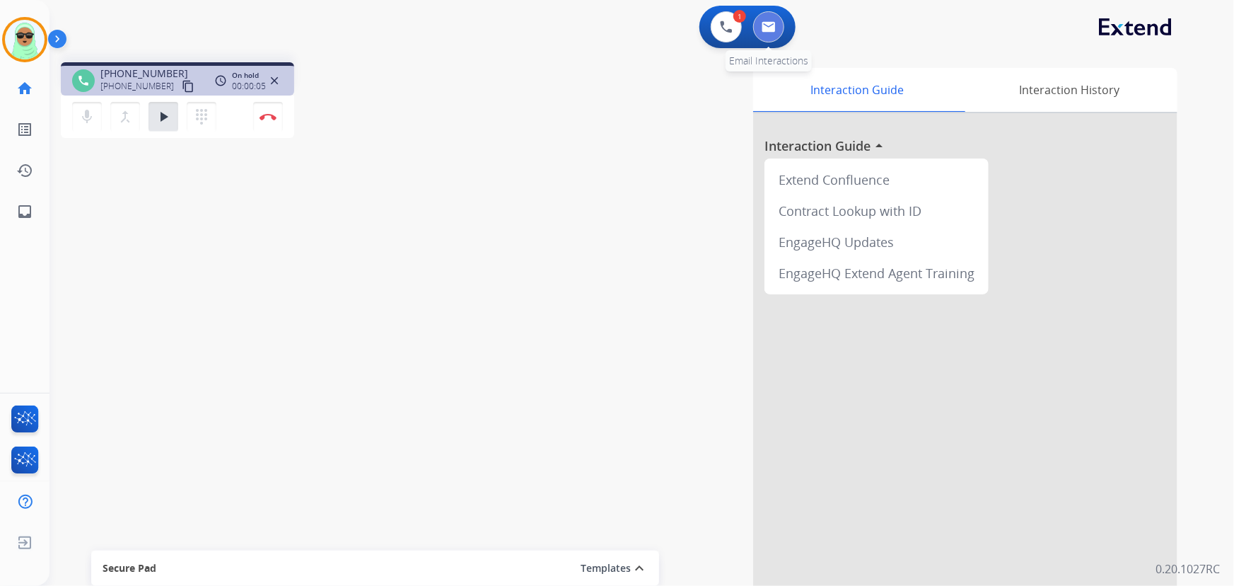
click at [764, 30] on button at bounding box center [768, 26] width 31 height 31
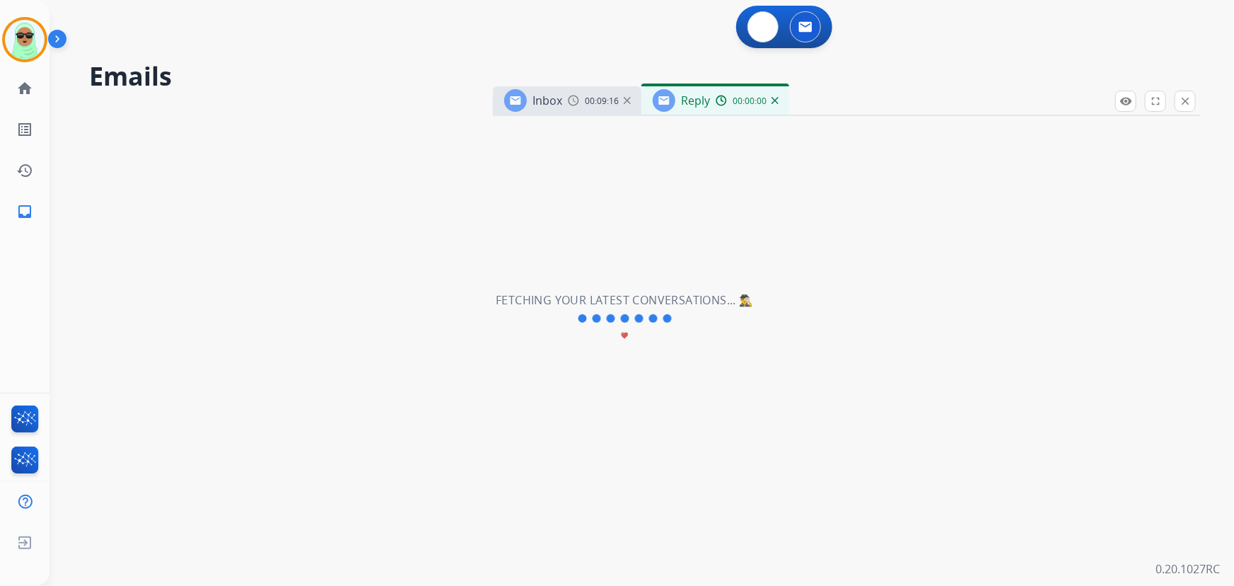
select select "**********"
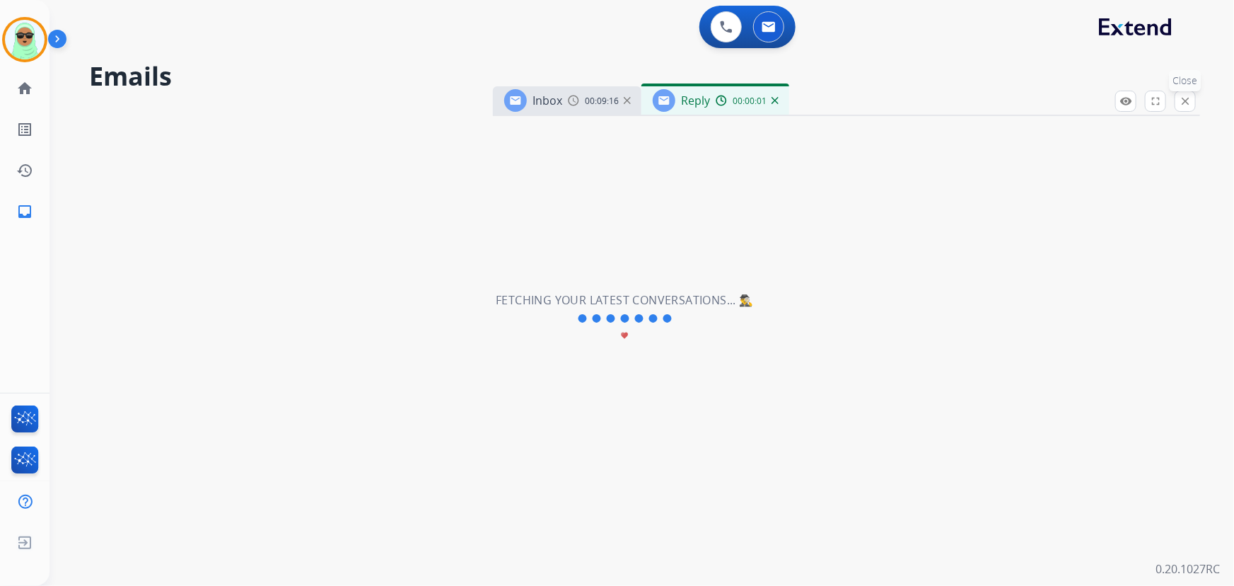
click at [1194, 105] on button "close Close" at bounding box center [1185, 101] width 21 height 21
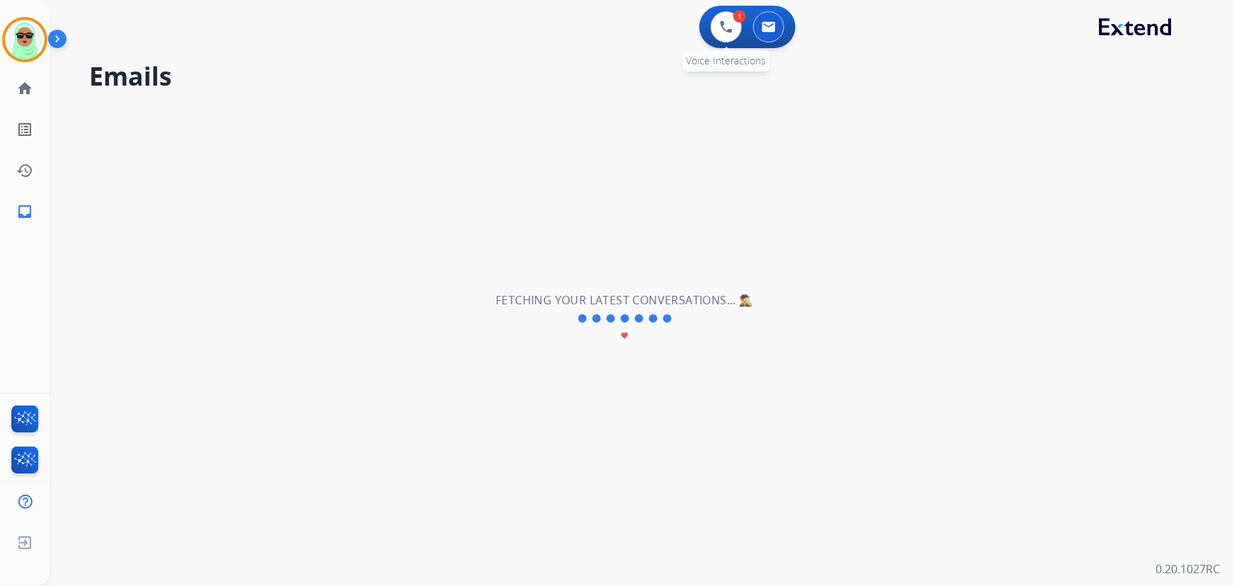
click at [705, 33] on div "1 Voice Interactions" at bounding box center [726, 26] width 42 height 31
click at [708, 31] on div "1 Voice Interactions" at bounding box center [726, 26] width 42 height 31
click at [714, 28] on button at bounding box center [726, 26] width 31 height 31
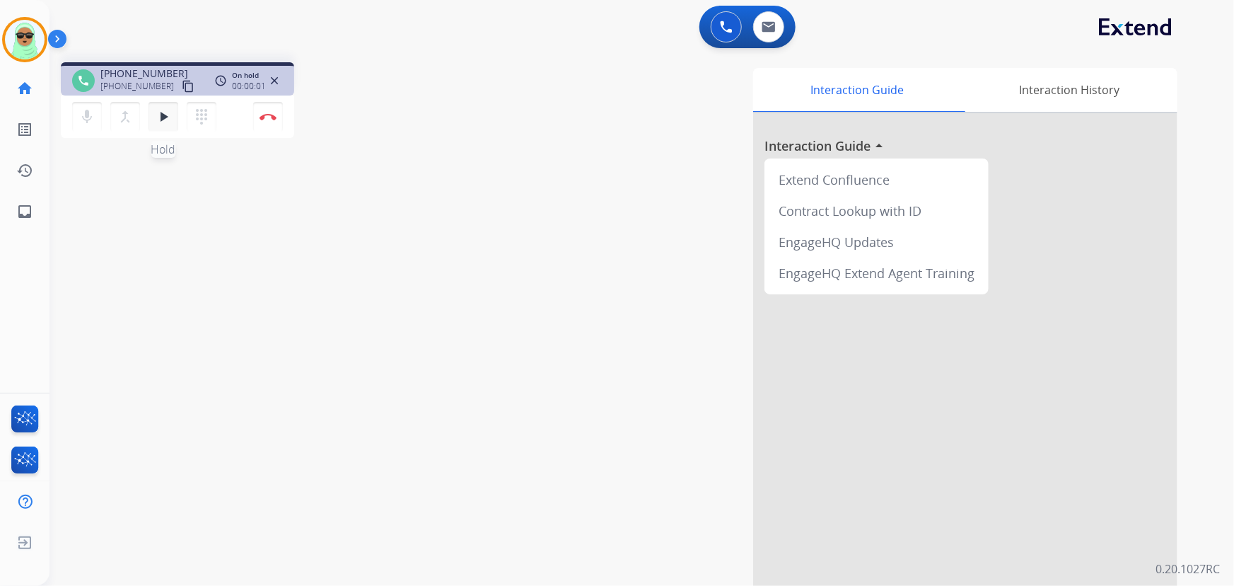
click at [155, 117] on mat-icon "play_arrow" at bounding box center [163, 116] width 17 height 17
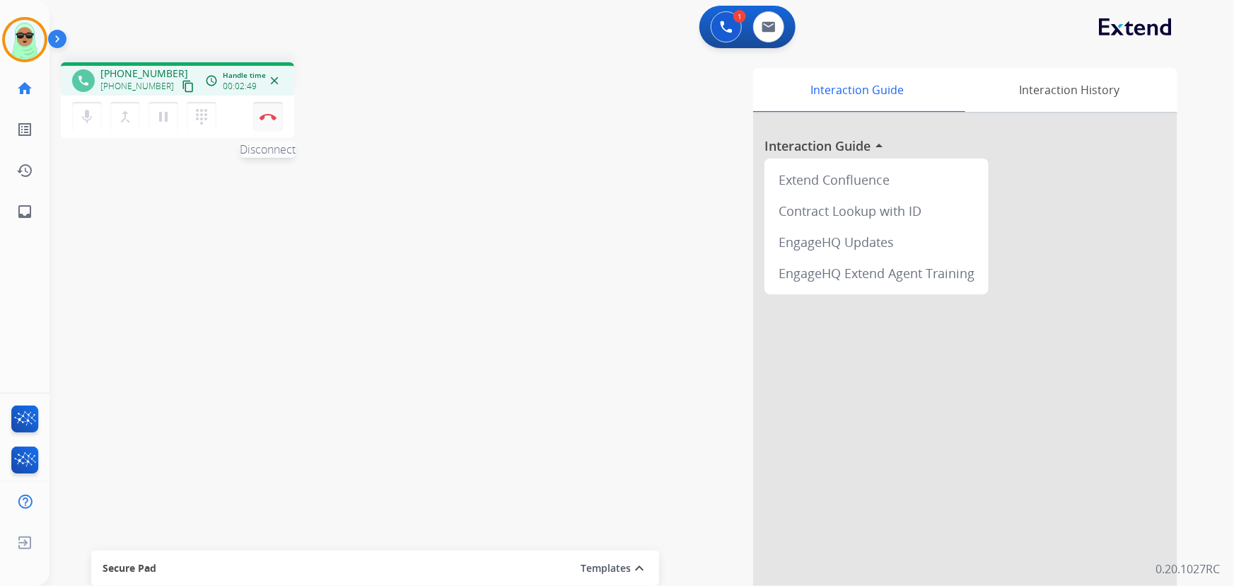
click at [266, 113] on img at bounding box center [268, 116] width 17 height 7
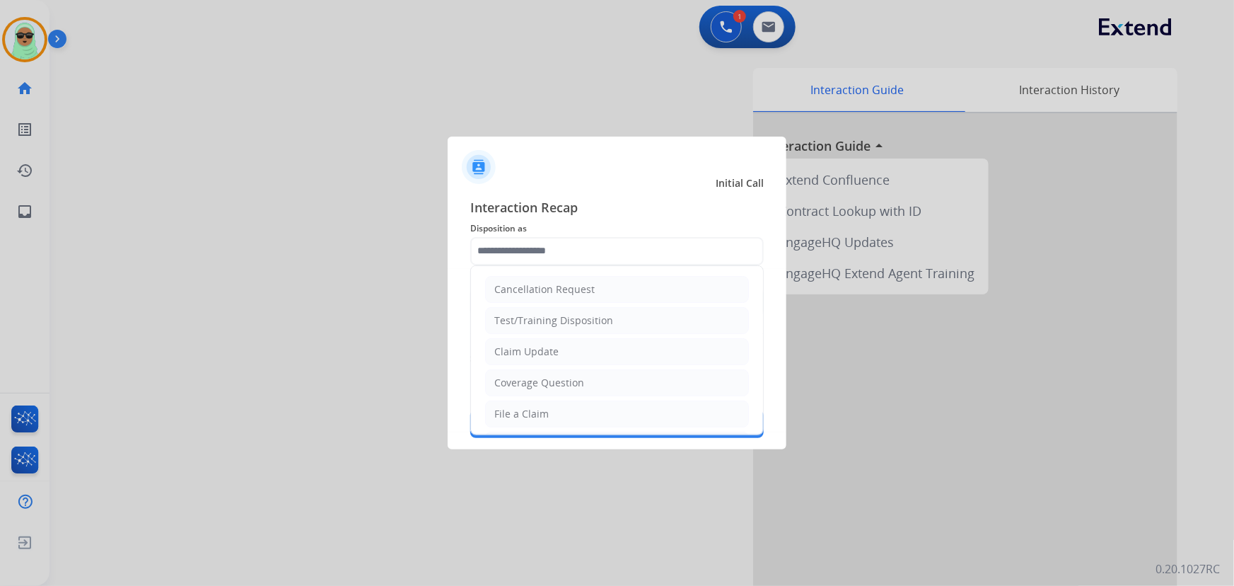
click at [591, 251] on input "text" at bounding box center [616, 251] width 293 height 28
click at [579, 348] on li "Claim Update" at bounding box center [617, 351] width 264 height 27
type input "**********"
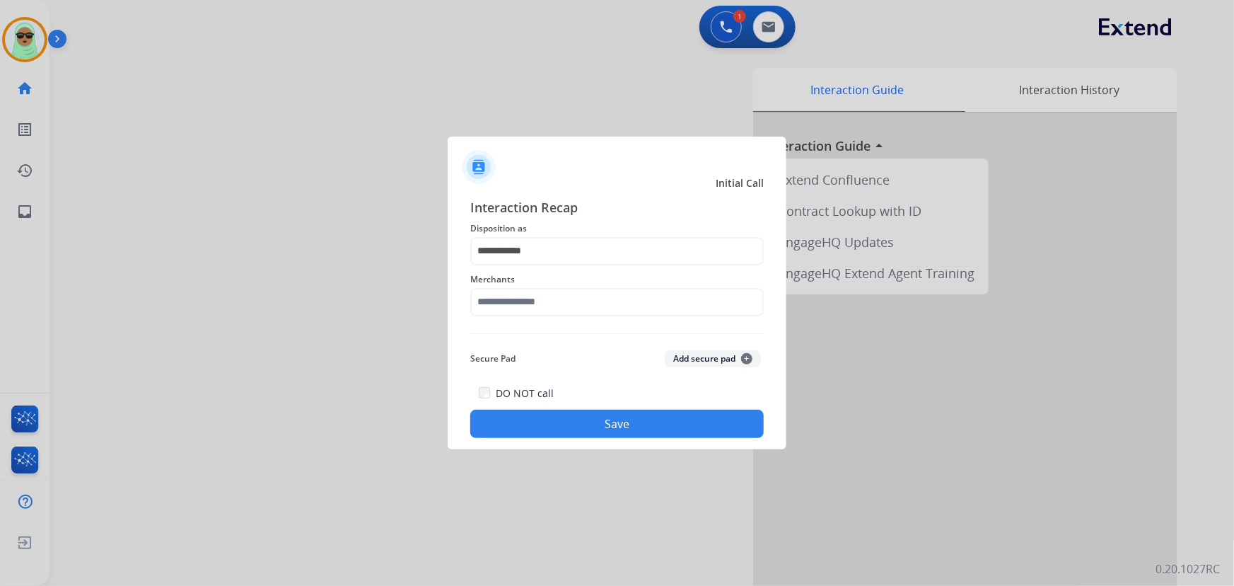
drag, startPoint x: 571, startPoint y: 331, endPoint x: 566, endPoint y: 312, distance: 19.7
click at [571, 330] on div "**********" at bounding box center [616, 317] width 293 height 241
click at [564, 299] on input "text" at bounding box center [616, 302] width 293 height 28
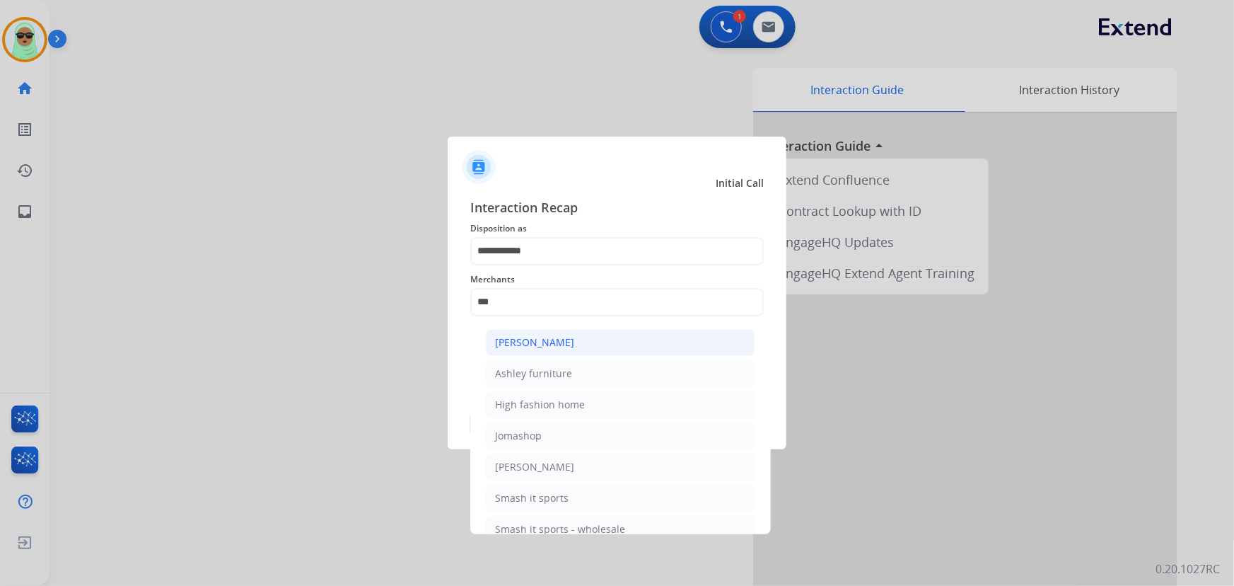
click at [532, 349] on li "Ashley - Reguard" at bounding box center [620, 342] width 269 height 27
type input "**********"
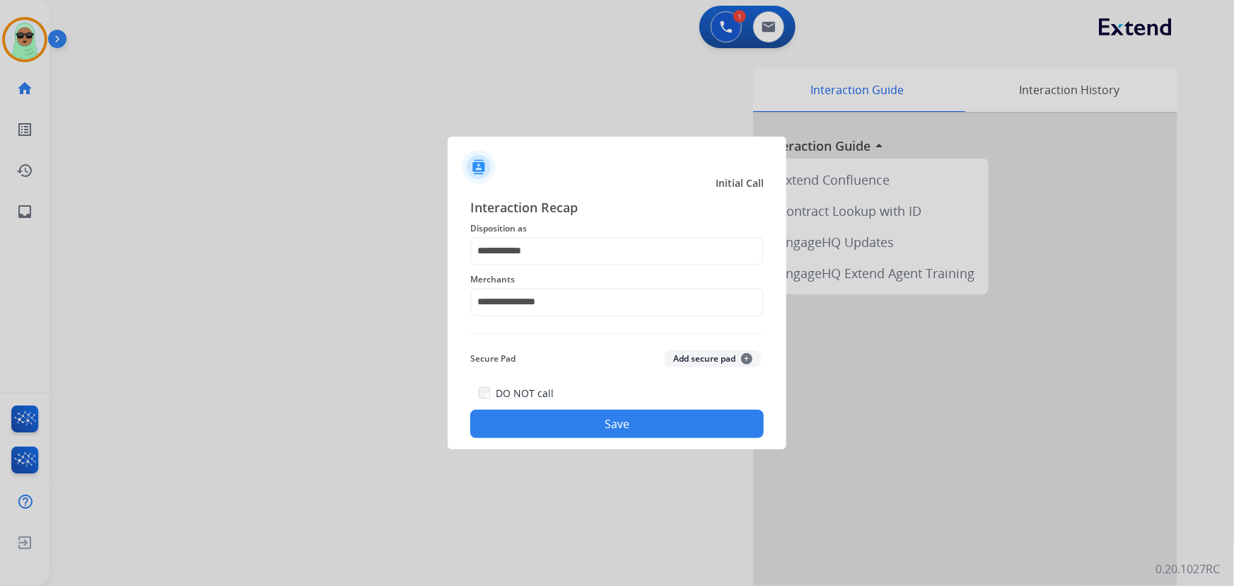
click at [584, 441] on div "**********" at bounding box center [617, 318] width 339 height 264
click at [603, 410] on button "Save" at bounding box center [616, 423] width 293 height 28
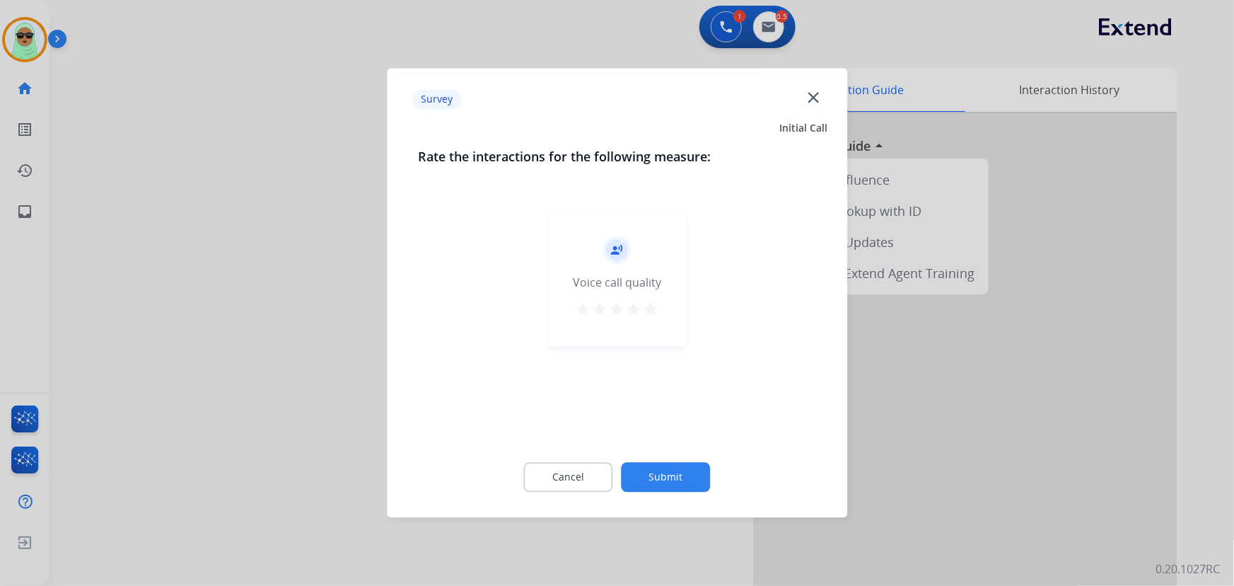
click at [620, 424] on div "record_voice_over Voice call quality star star star star star" at bounding box center [617, 323] width 398 height 245
drag, startPoint x: 699, startPoint y: 494, endPoint x: 696, endPoint y: 477, distance: 17.3
click at [700, 494] on div "Cancel Submit" at bounding box center [617, 478] width 398 height 64
click at [696, 477] on button "Submit" at bounding box center [666, 478] width 89 height 30
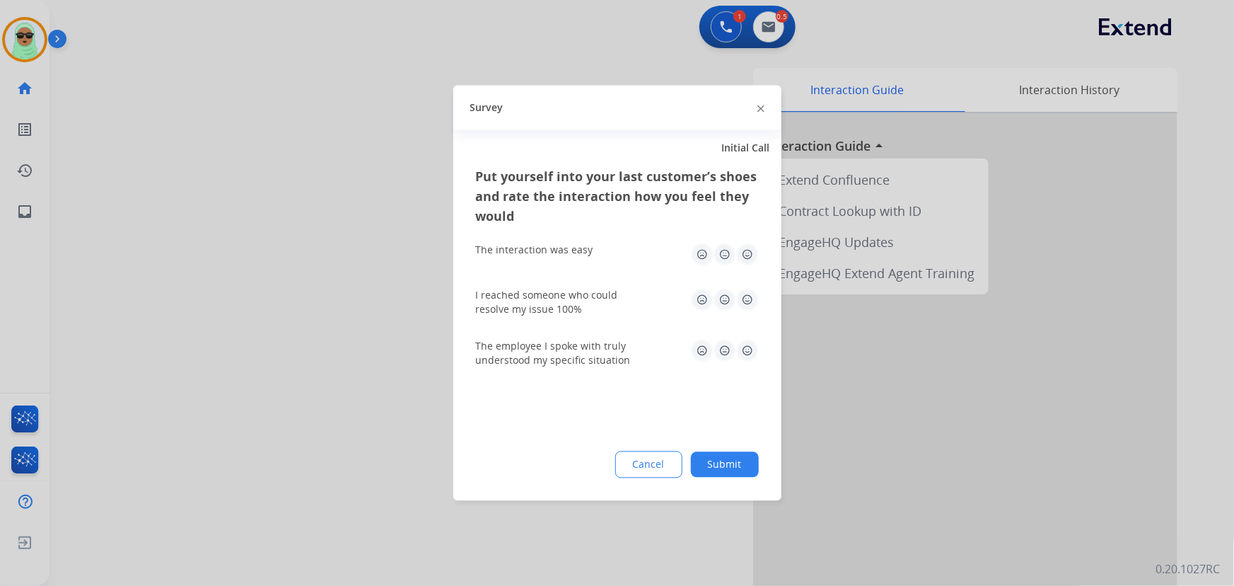
click at [707, 460] on button "Submit" at bounding box center [725, 464] width 68 height 25
click at [707, 460] on div "Interaction Guide Interaction History Interaction Guide arrow_drop_up Extend Co…" at bounding box center [815, 354] width 723 height 573
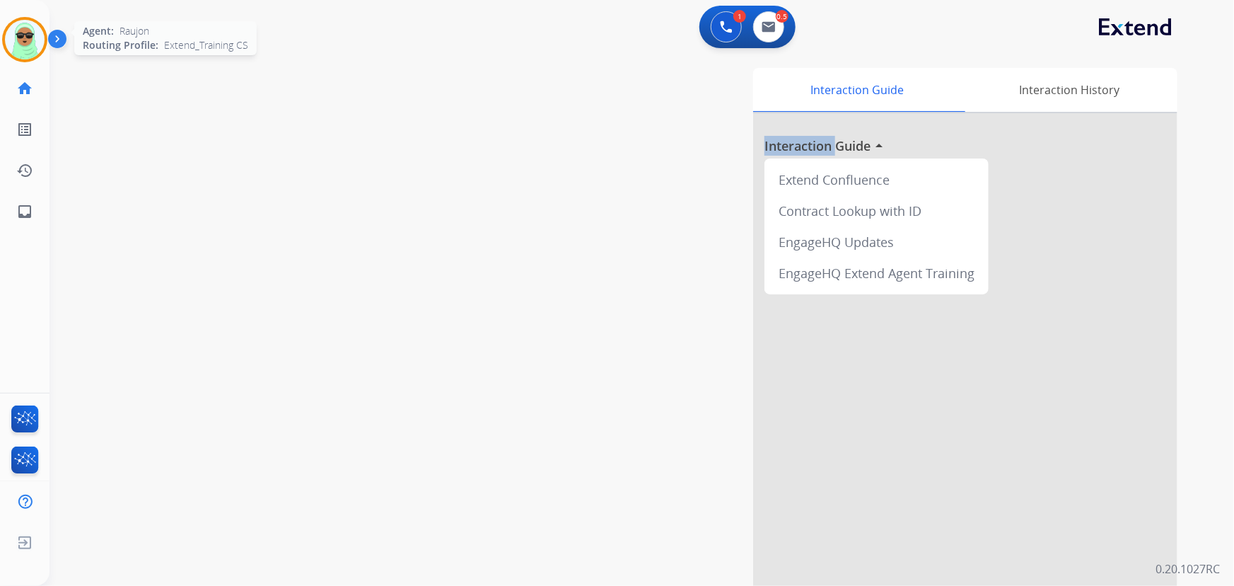
click at [39, 47] on img at bounding box center [25, 40] width 40 height 40
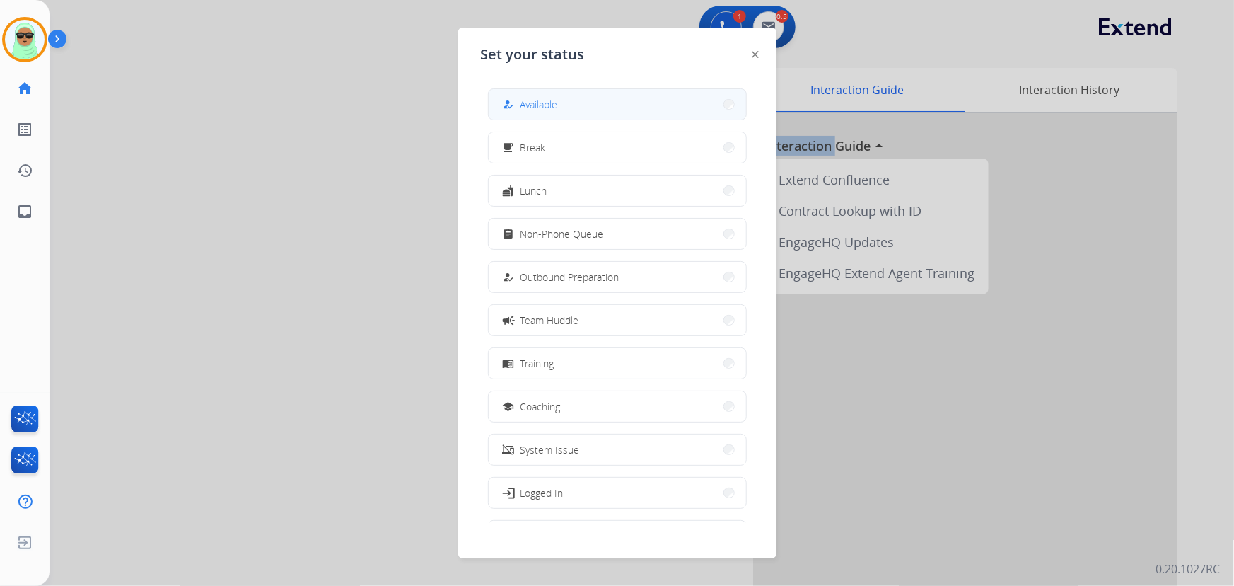
click at [605, 100] on button "how_to_reg Available" at bounding box center [617, 104] width 257 height 30
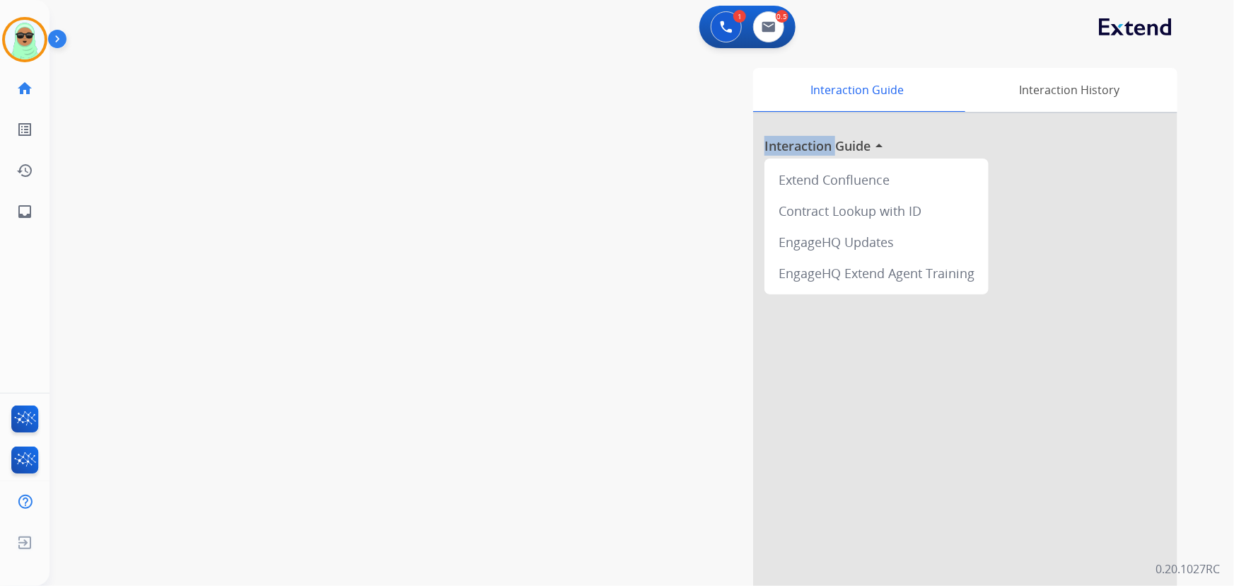
drag, startPoint x: 605, startPoint y: 100, endPoint x: 704, endPoint y: 68, distance: 103.3
click at [608, 98] on div "Interaction Guide Interaction History Interaction Guide arrow_drop_up Extend Co…" at bounding box center [815, 354] width 723 height 573
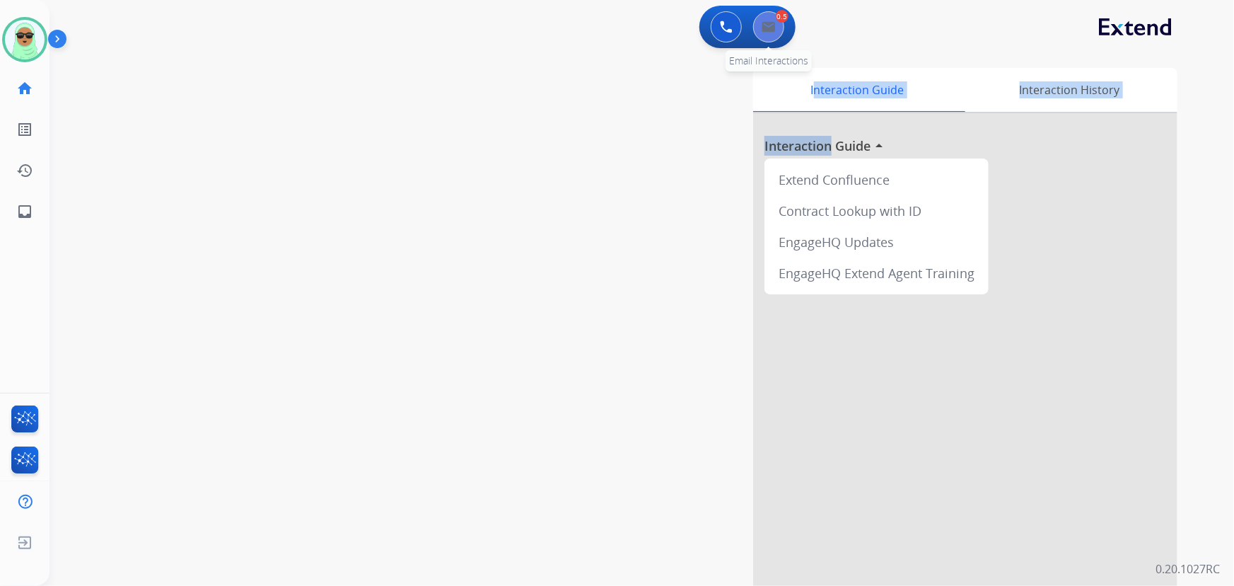
click at [766, 41] on button at bounding box center [768, 26] width 31 height 31
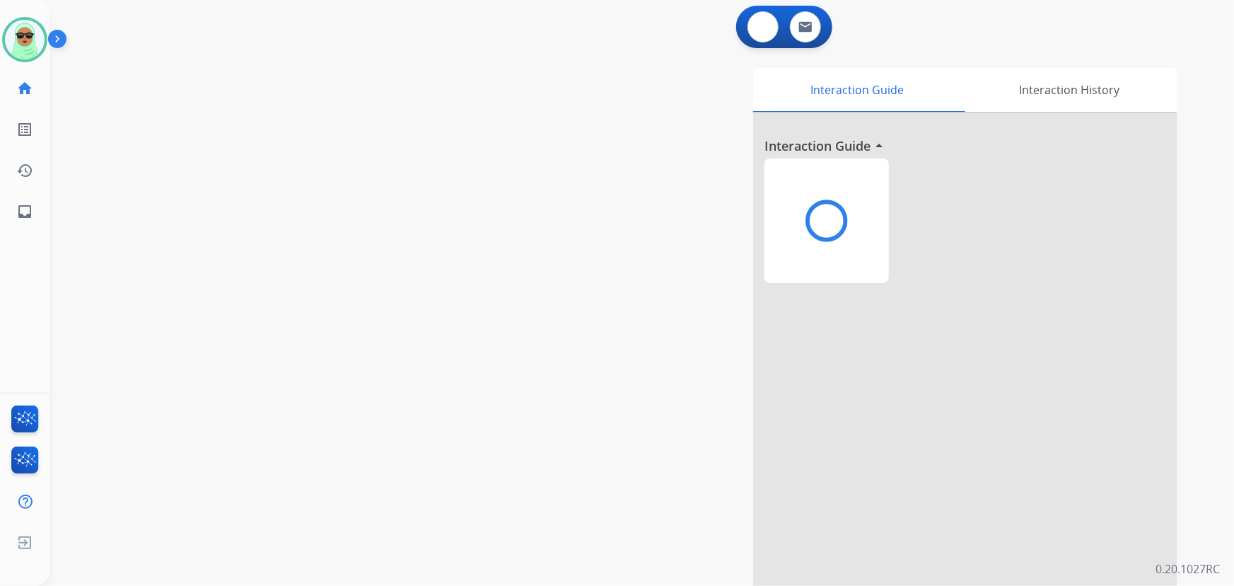
click at [767, 38] on button at bounding box center [763, 26] width 31 height 31
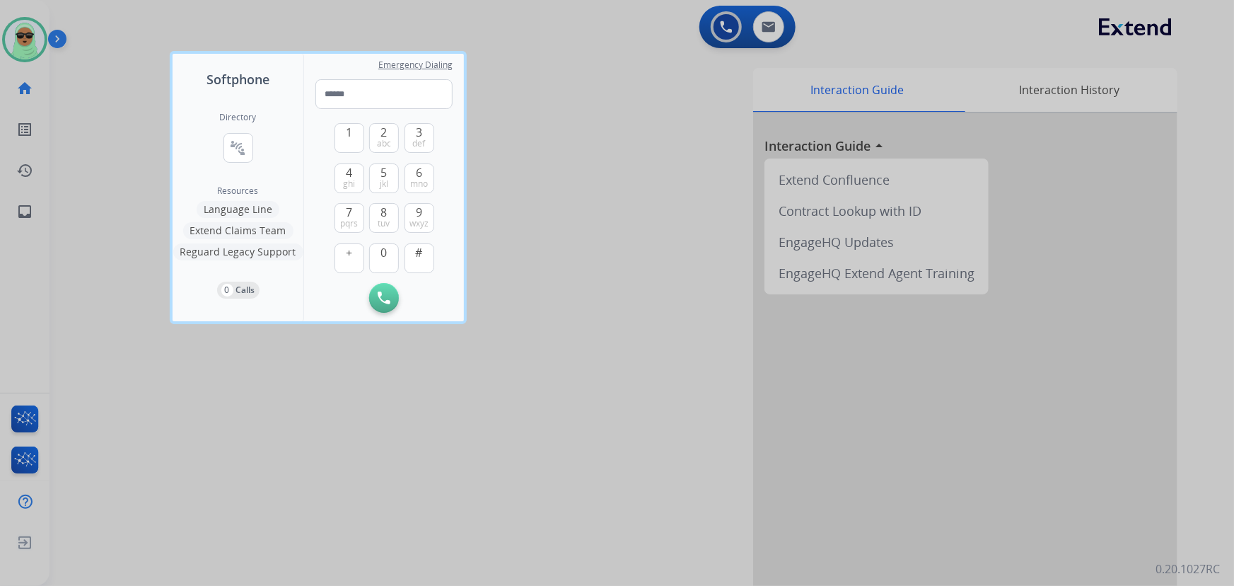
click at [564, 107] on div at bounding box center [617, 293] width 1234 height 586
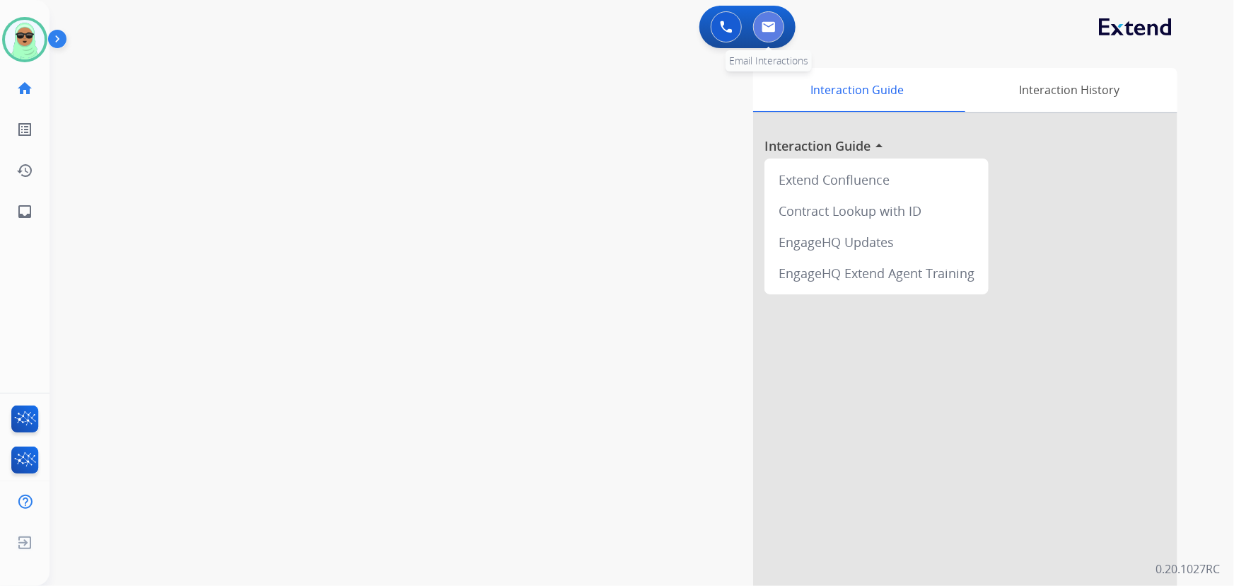
click at [766, 27] on img at bounding box center [769, 26] width 14 height 11
select select "**********"
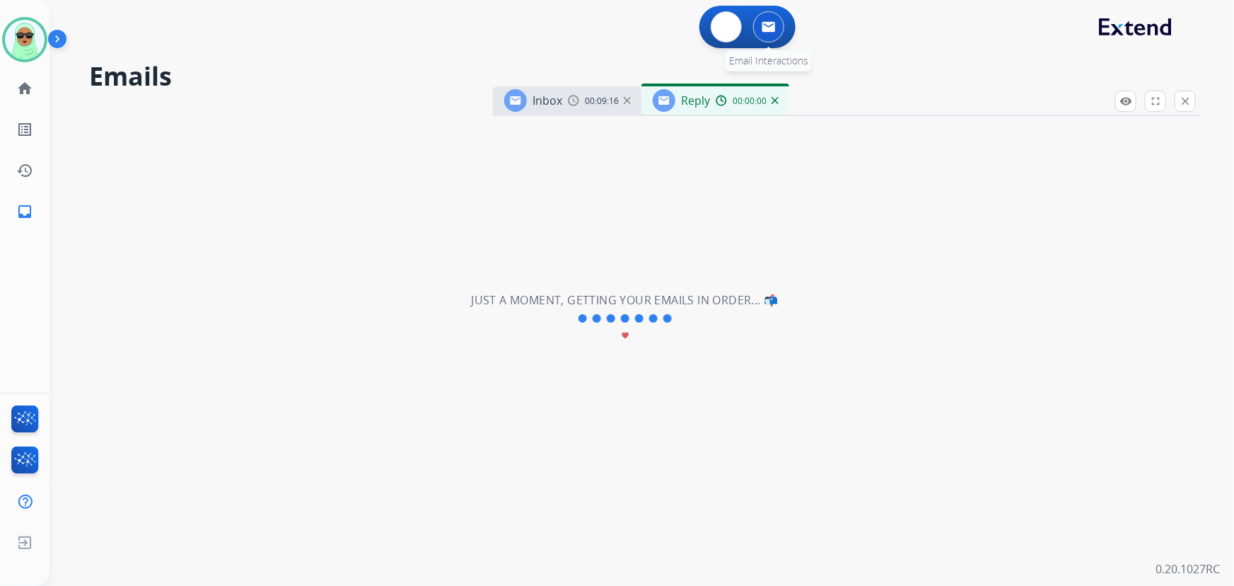
select select "**********"
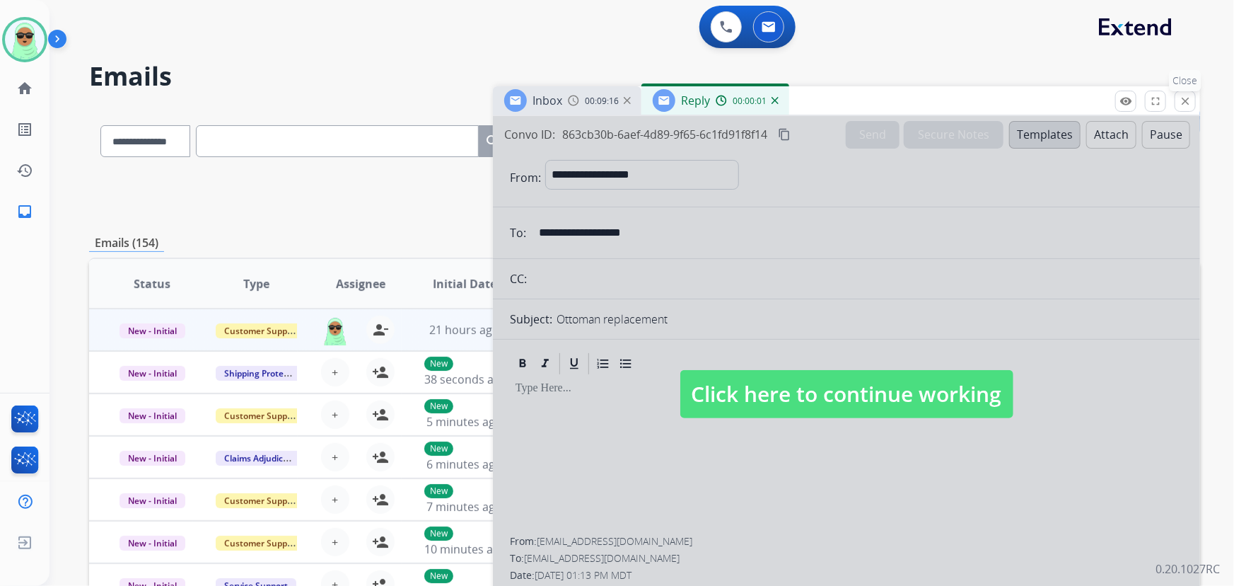
click at [1178, 110] on button "close Close" at bounding box center [1185, 101] width 21 height 21
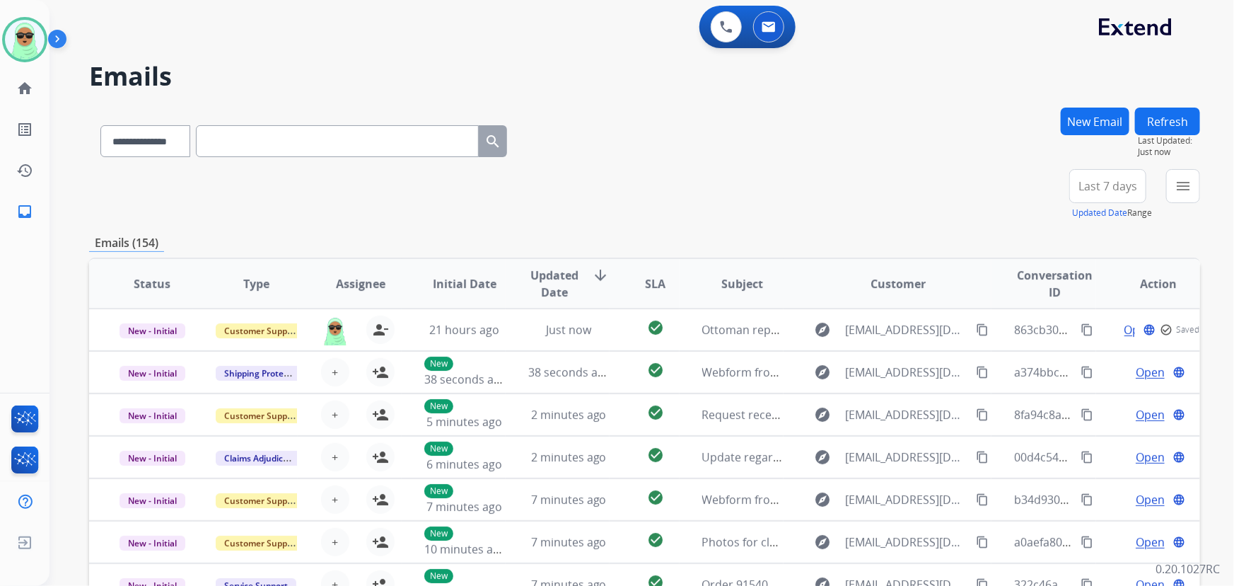
click at [1167, 122] on button "Refresh" at bounding box center [1167, 121] width 65 height 28
click at [1043, 193] on div "+89" at bounding box center [1041, 192] width 34 height 34
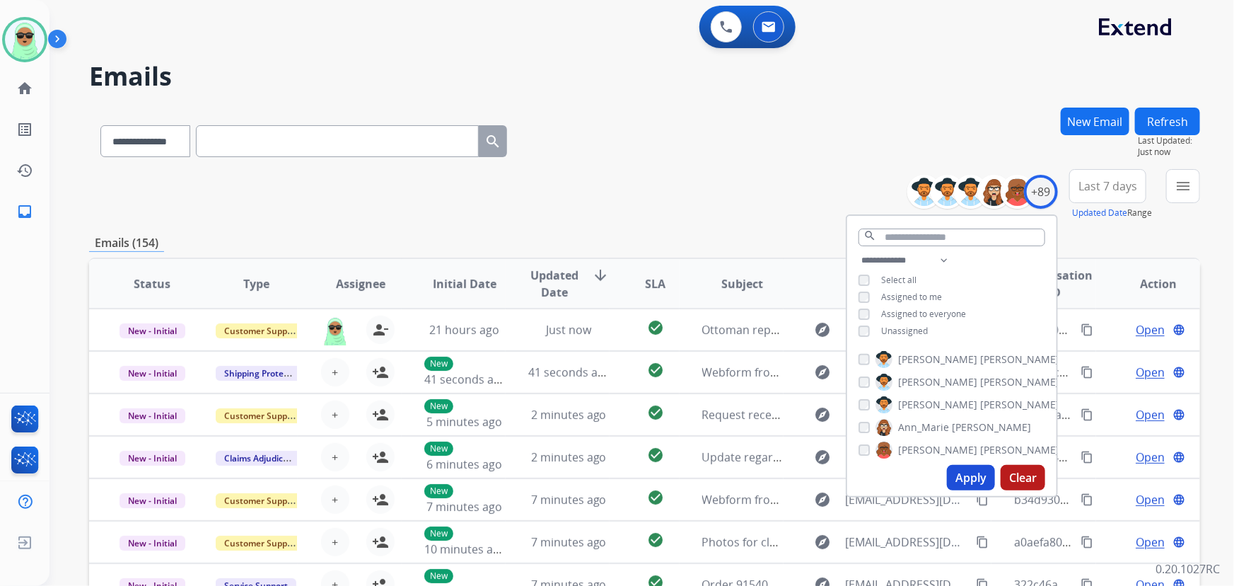
click at [910, 327] on span "Unassigned" at bounding box center [904, 331] width 47 height 12
click at [960, 470] on button "Apply" at bounding box center [971, 477] width 48 height 25
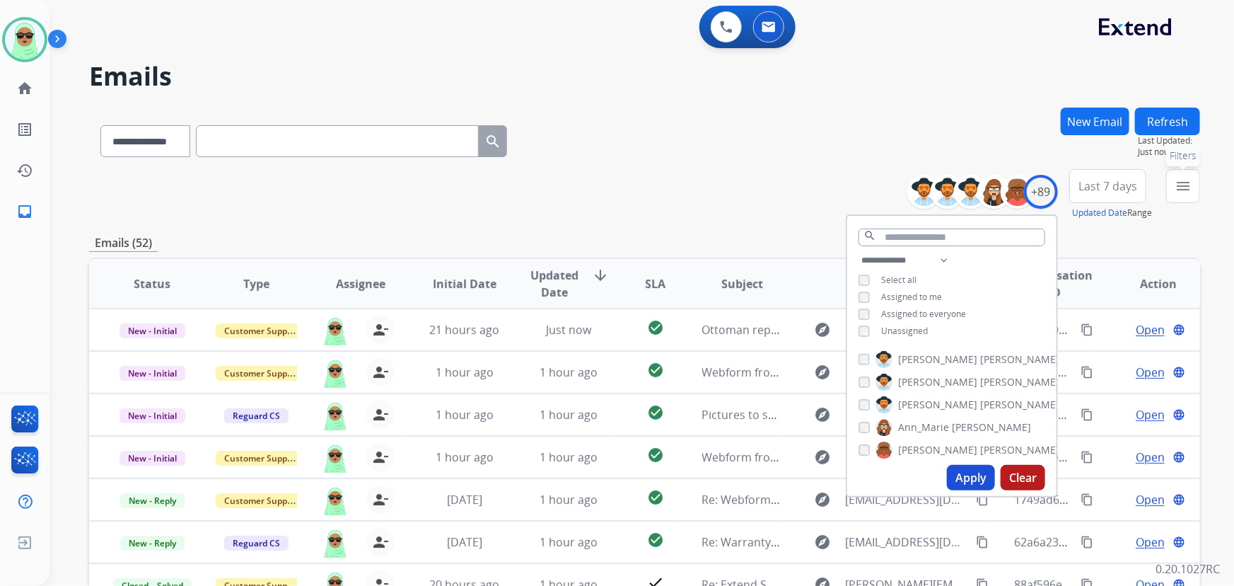
click at [1177, 191] on mat-icon "menu" at bounding box center [1183, 186] width 17 height 17
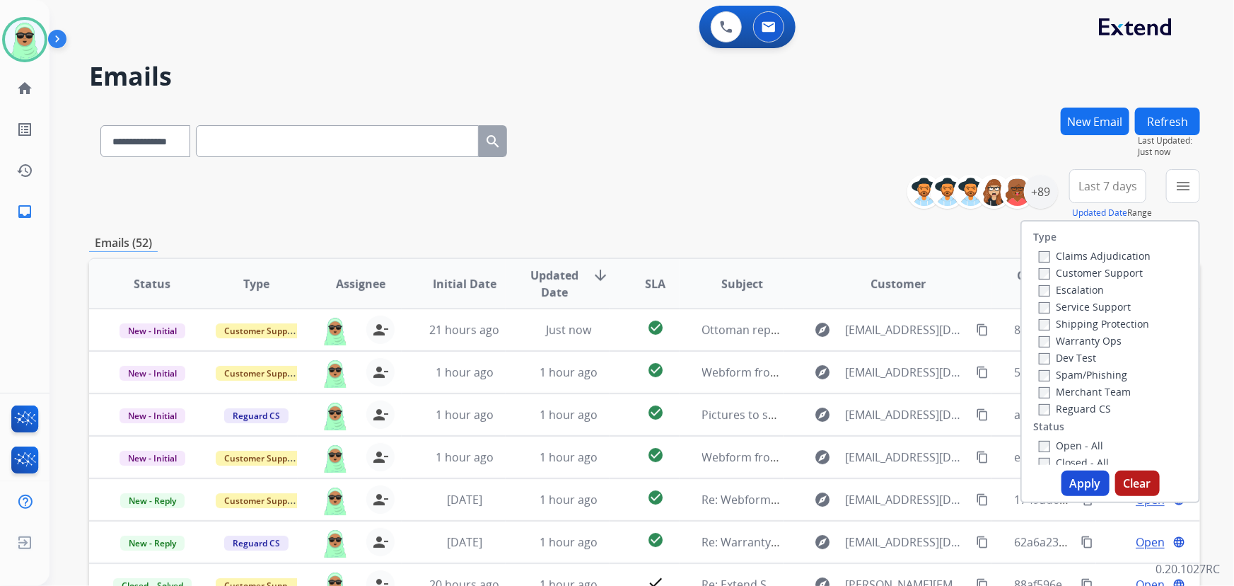
click at [1130, 269] on label "Customer Support" at bounding box center [1091, 272] width 104 height 13
click at [1111, 326] on label "Shipping Protection" at bounding box center [1094, 323] width 110 height 13
click at [1083, 407] on label "Reguard CS" at bounding box center [1075, 408] width 72 height 13
click at [1071, 439] on label "Open - All" at bounding box center [1071, 444] width 64 height 13
click at [1078, 474] on button "Apply" at bounding box center [1086, 482] width 48 height 25
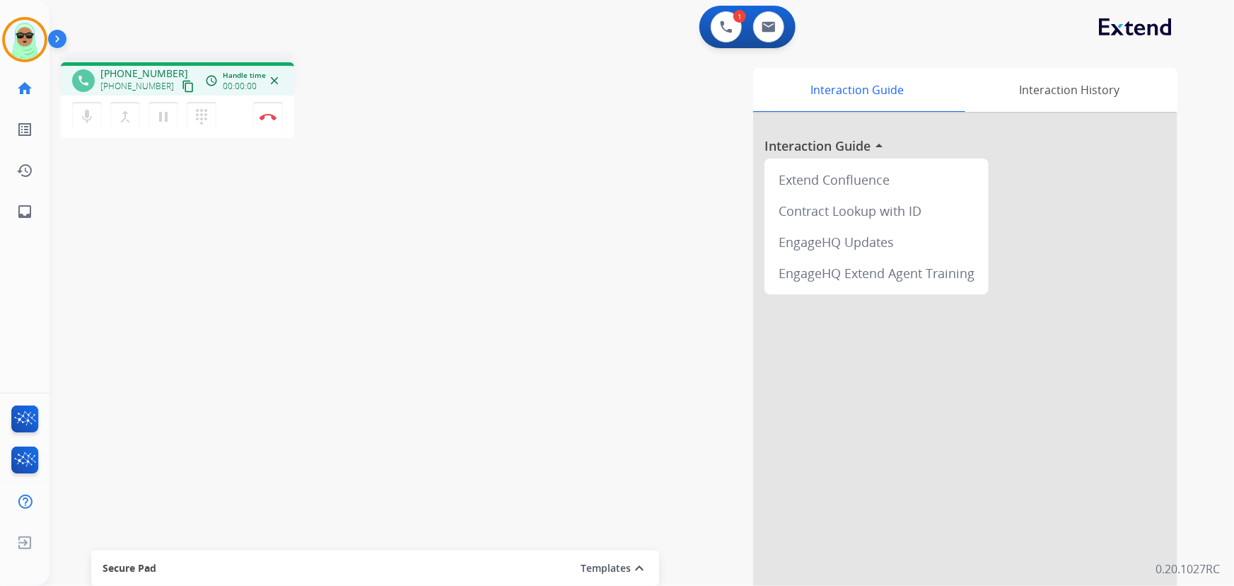
click at [182, 83] on mat-icon "content_copy" at bounding box center [188, 86] width 13 height 13
click at [182, 87] on mat-icon "content_copy" at bounding box center [188, 86] width 13 height 13
click at [715, 22] on button at bounding box center [726, 26] width 31 height 31
click at [718, 25] on button at bounding box center [726, 26] width 31 height 31
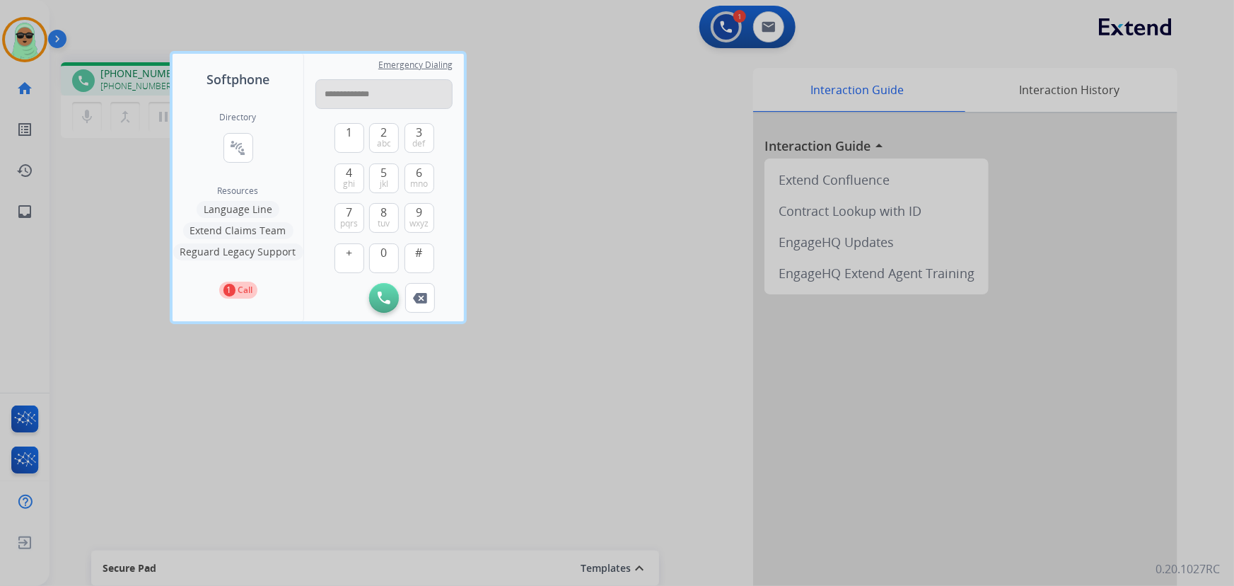
click at [349, 98] on input "**********" at bounding box center [383, 94] width 137 height 30
click at [358, 96] on input "**********" at bounding box center [383, 94] width 137 height 30
type input "**********"
click at [388, 301] on img at bounding box center [384, 297] width 13 height 13
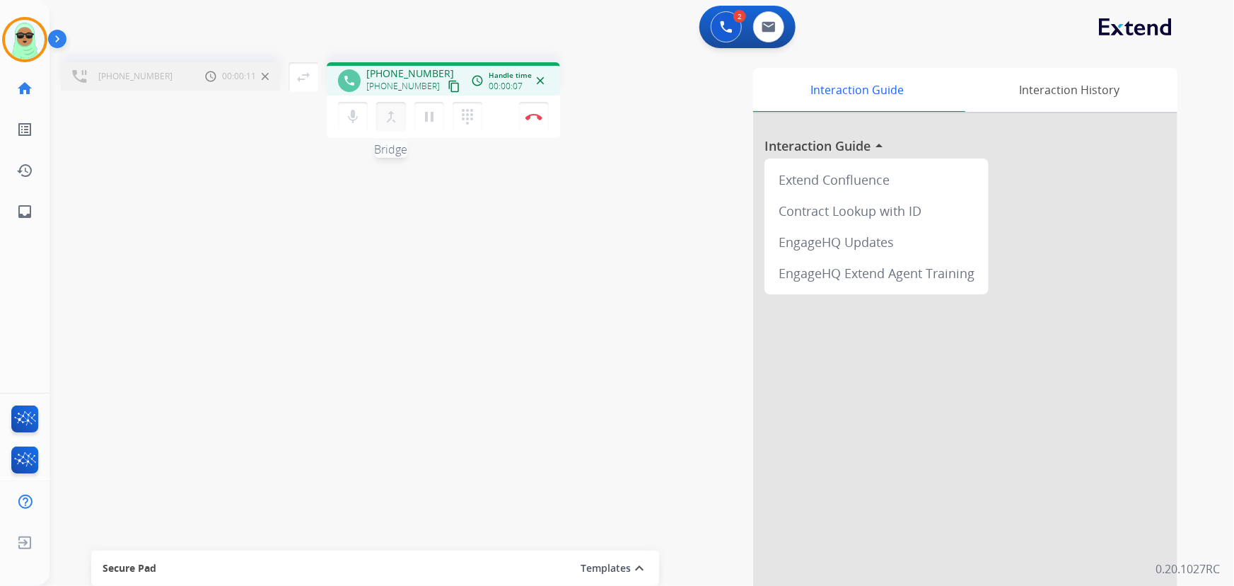
click at [380, 118] on button "merge_type Bridge" at bounding box center [391, 117] width 30 height 30
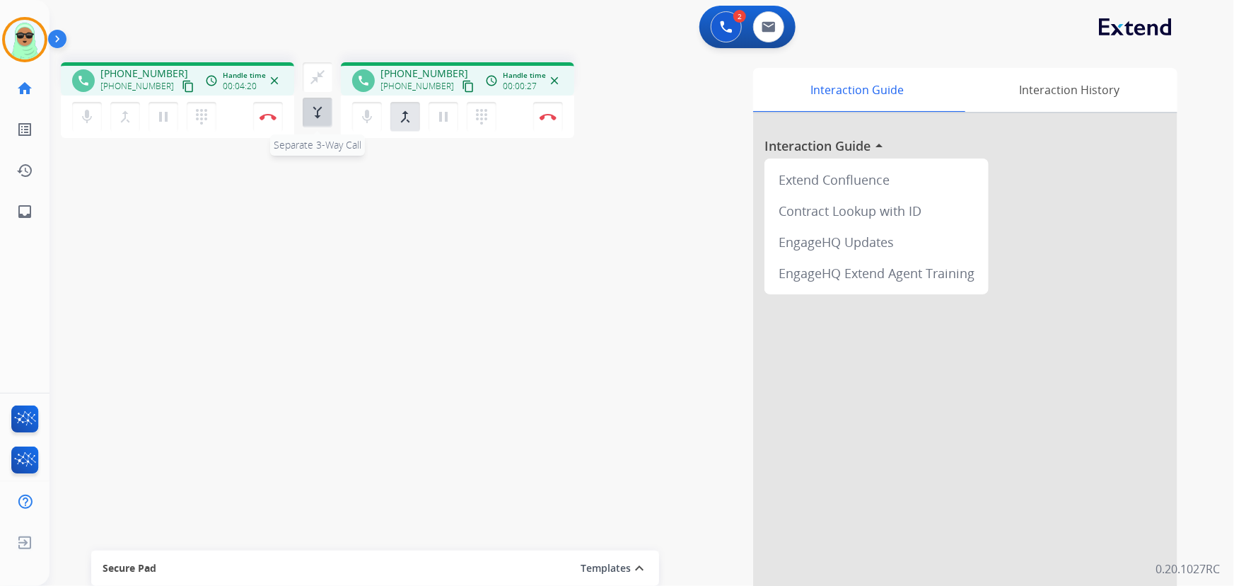
click at [320, 124] on button "merge_type Separate 3-Way Call" at bounding box center [318, 113] width 30 height 30
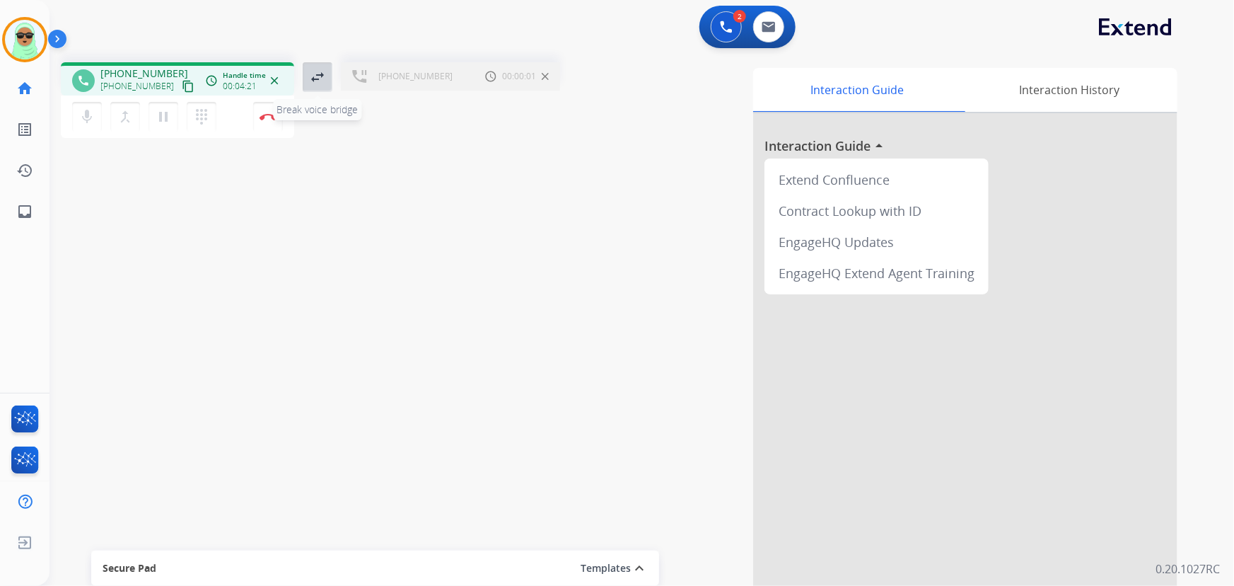
click at [313, 70] on mat-icon "swap_horiz" at bounding box center [317, 77] width 17 height 17
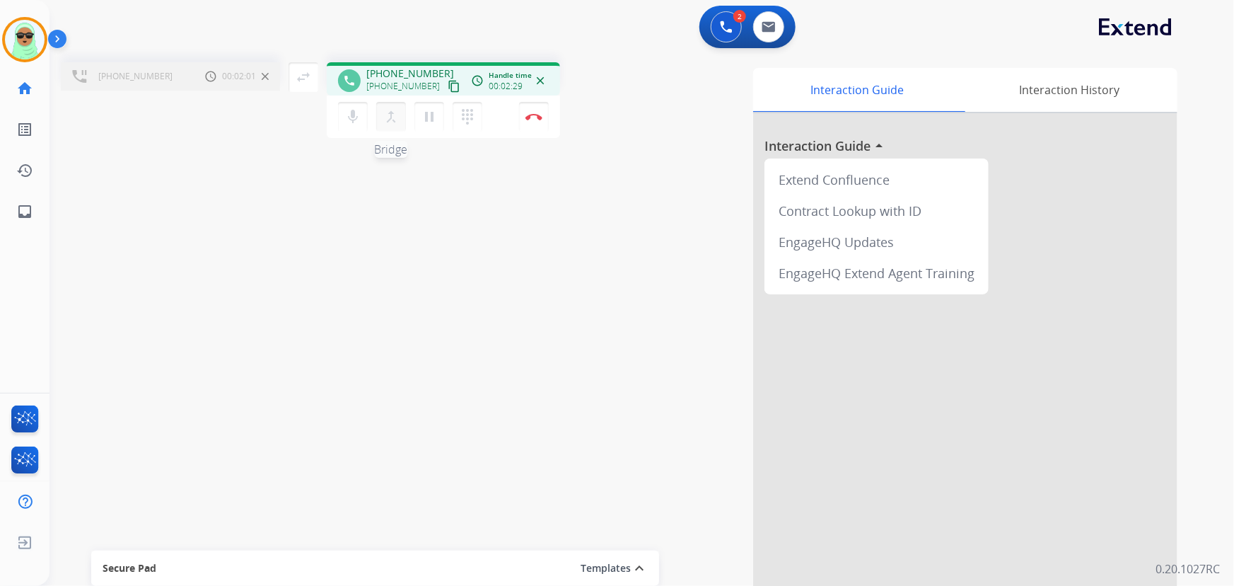
click at [384, 115] on mat-icon "merge_type" at bounding box center [391, 116] width 17 height 17
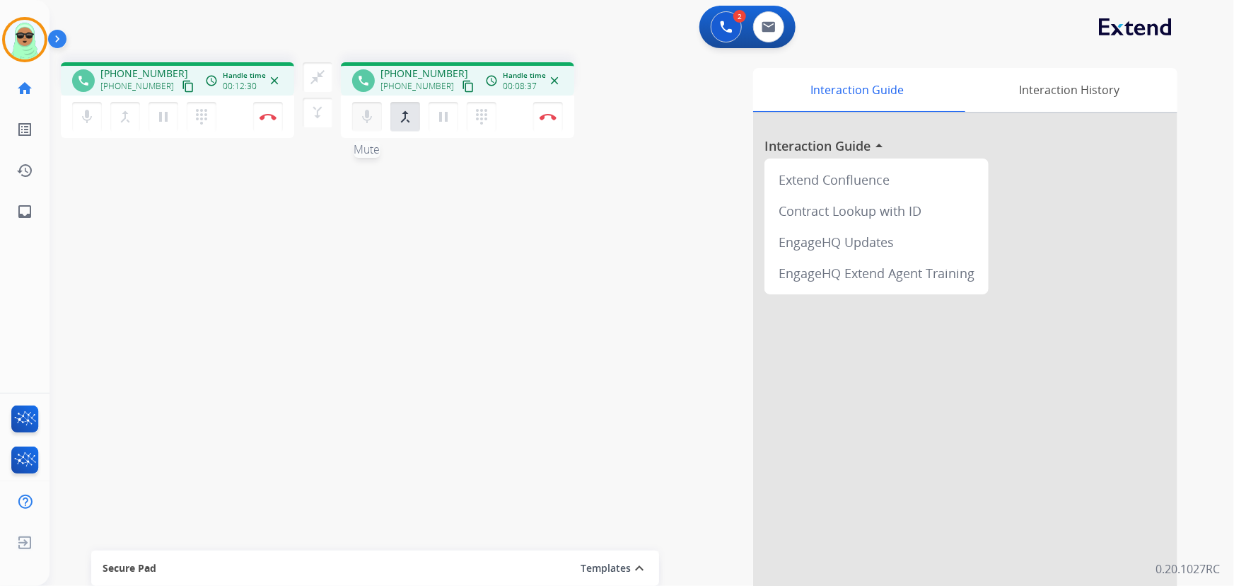
click at [95, 115] on mat-icon "mic" at bounding box center [86, 116] width 17 height 17
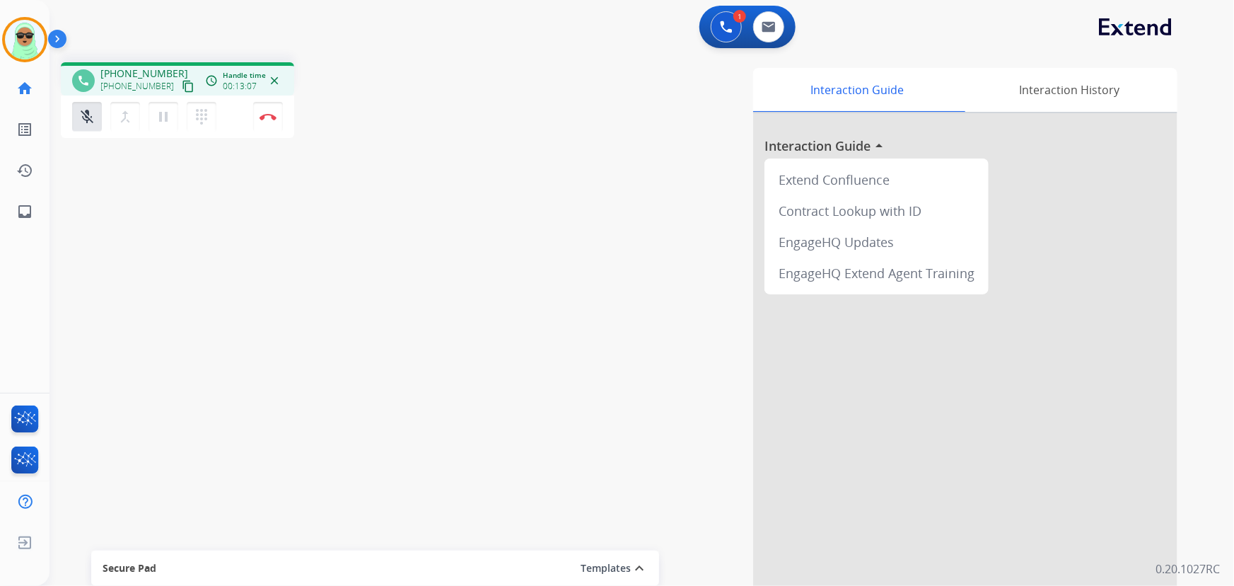
click at [289, 123] on div "mic_off Mute merge_type Bridge pause Hold dialpad Dialpad Disconnect" at bounding box center [177, 116] width 233 height 42
click at [280, 125] on button "Disconnect" at bounding box center [268, 117] width 30 height 30
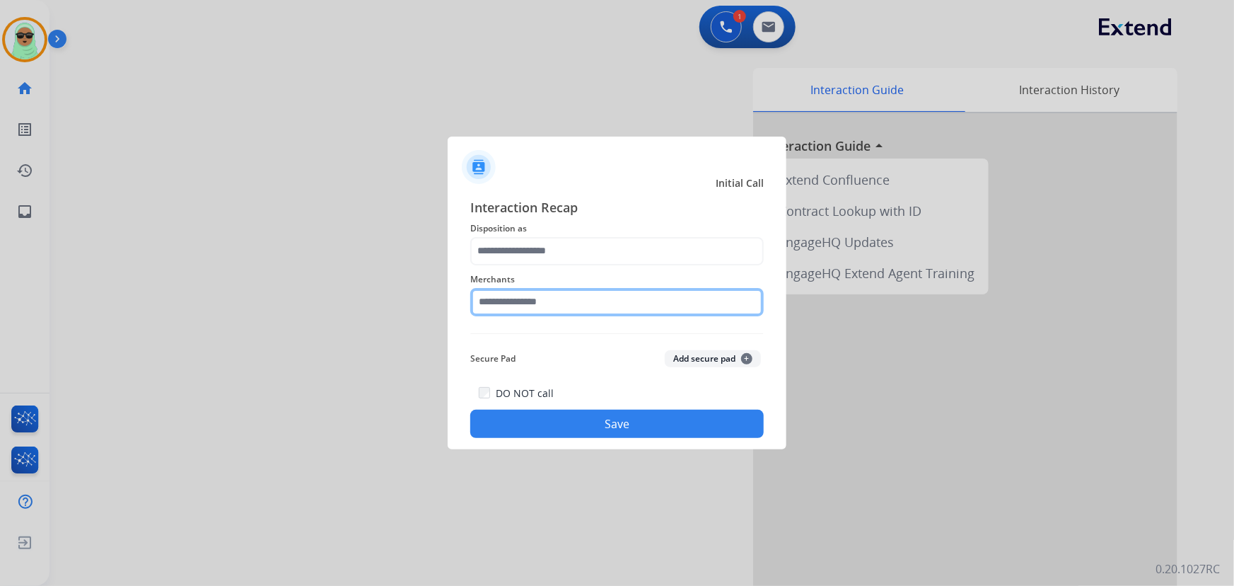
drag, startPoint x: 705, startPoint y: 290, endPoint x: 687, endPoint y: 252, distance: 41.7
click at [703, 284] on div "Merchants" at bounding box center [616, 293] width 293 height 57
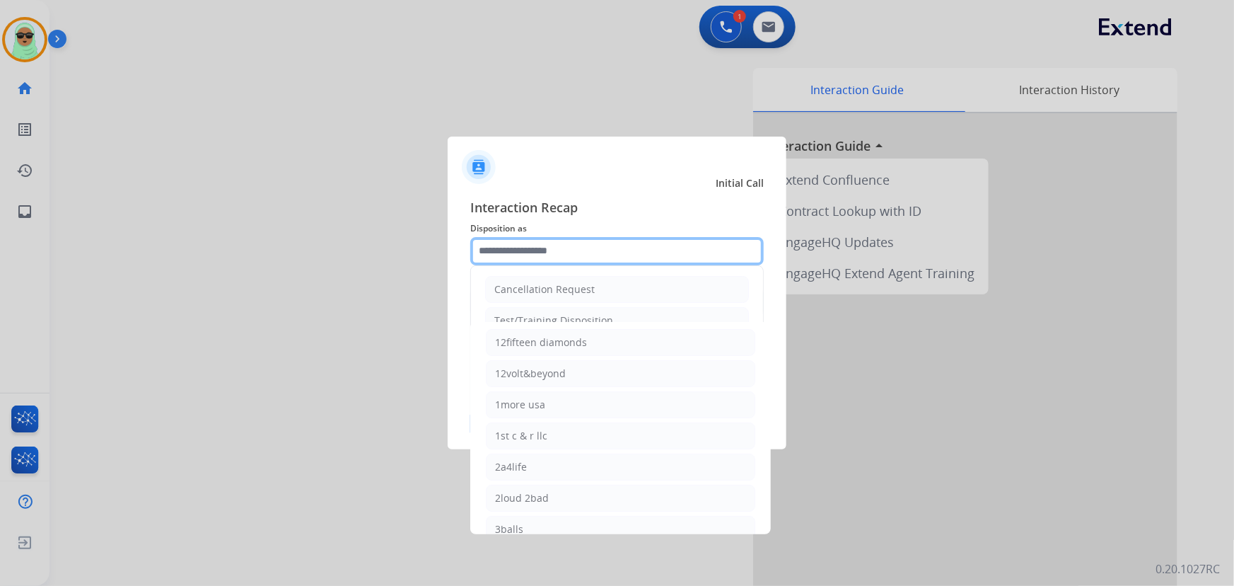
click at [687, 252] on input "text" at bounding box center [616, 251] width 293 height 28
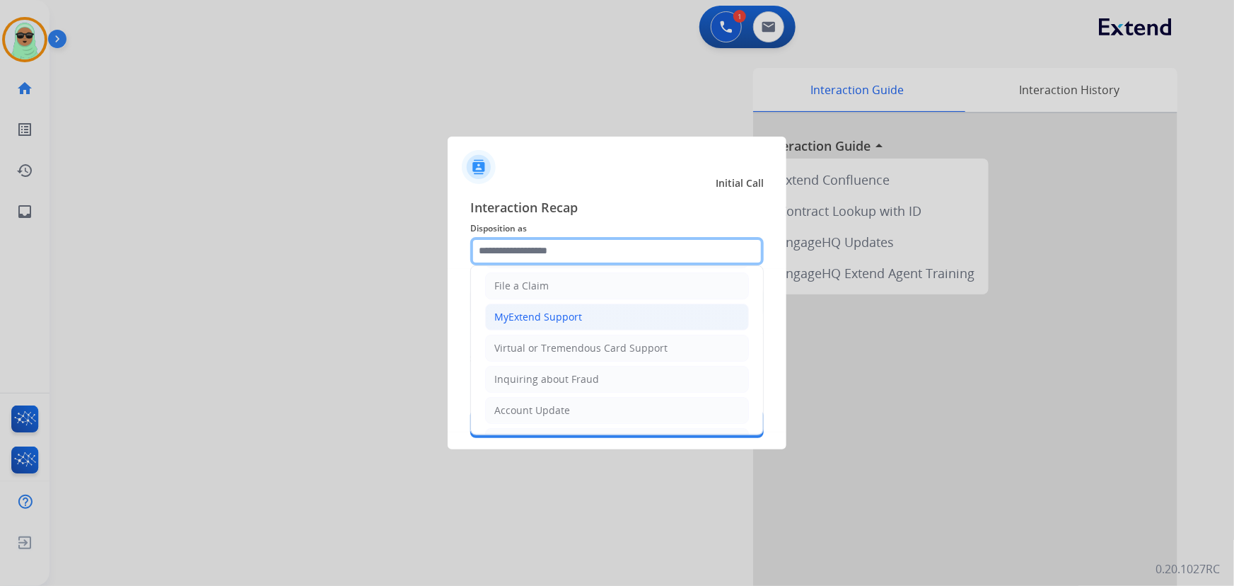
scroll to position [64, 0]
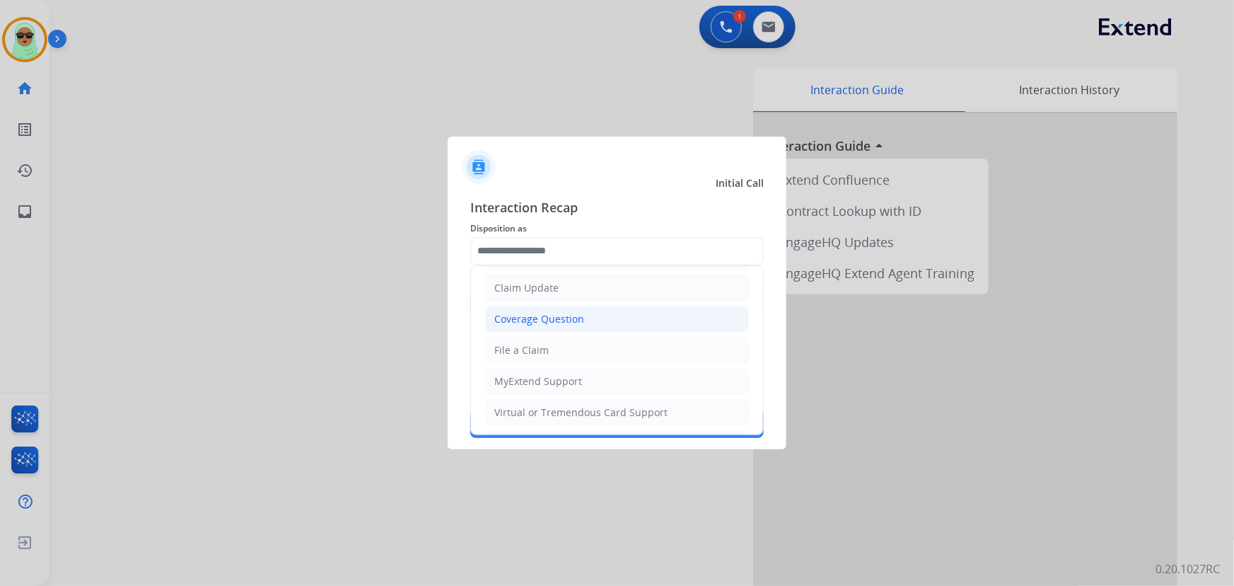
click at [576, 313] on div "Coverage Question" at bounding box center [539, 319] width 90 height 14
type input "**********"
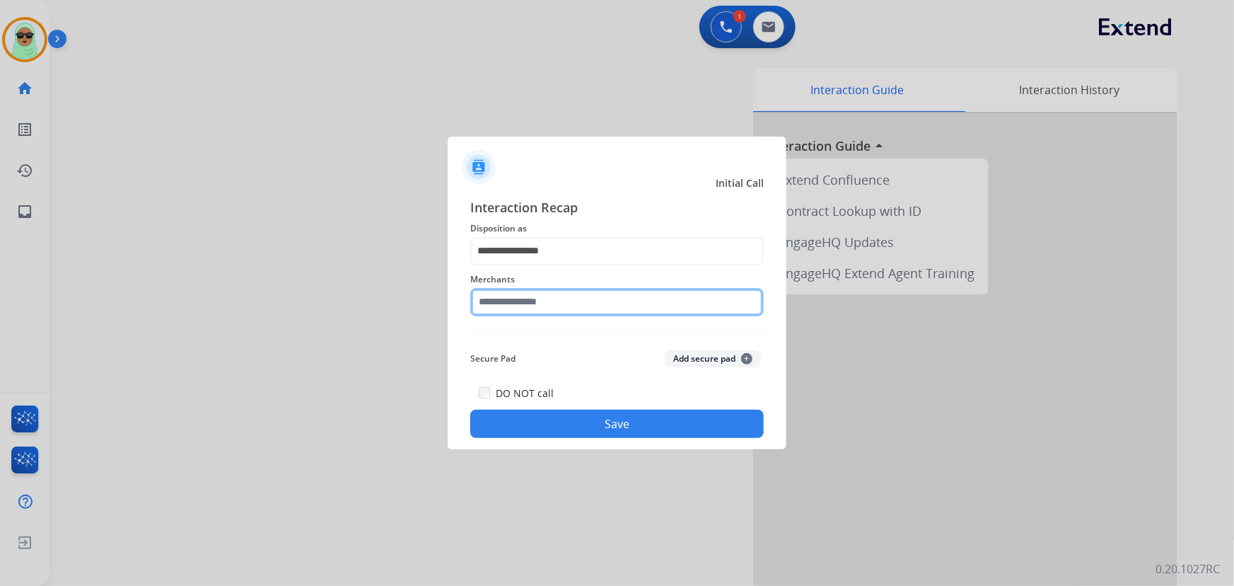
click at [552, 298] on input "text" at bounding box center [616, 302] width 293 height 28
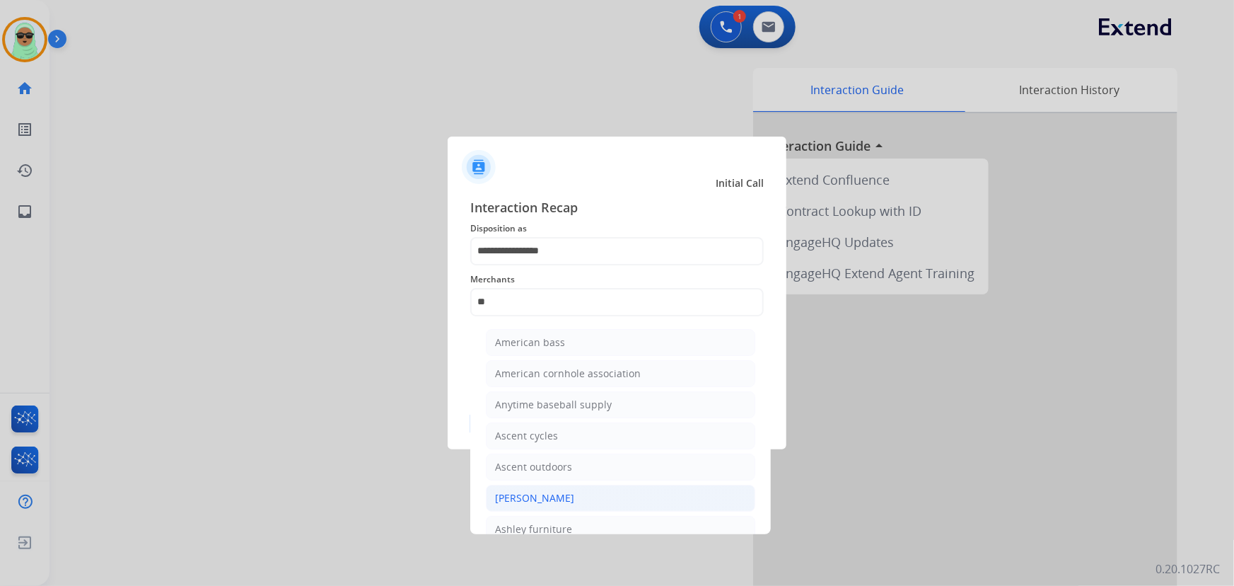
click at [605, 486] on li "Ashley - Reguard" at bounding box center [620, 497] width 269 height 27
type input "**********"
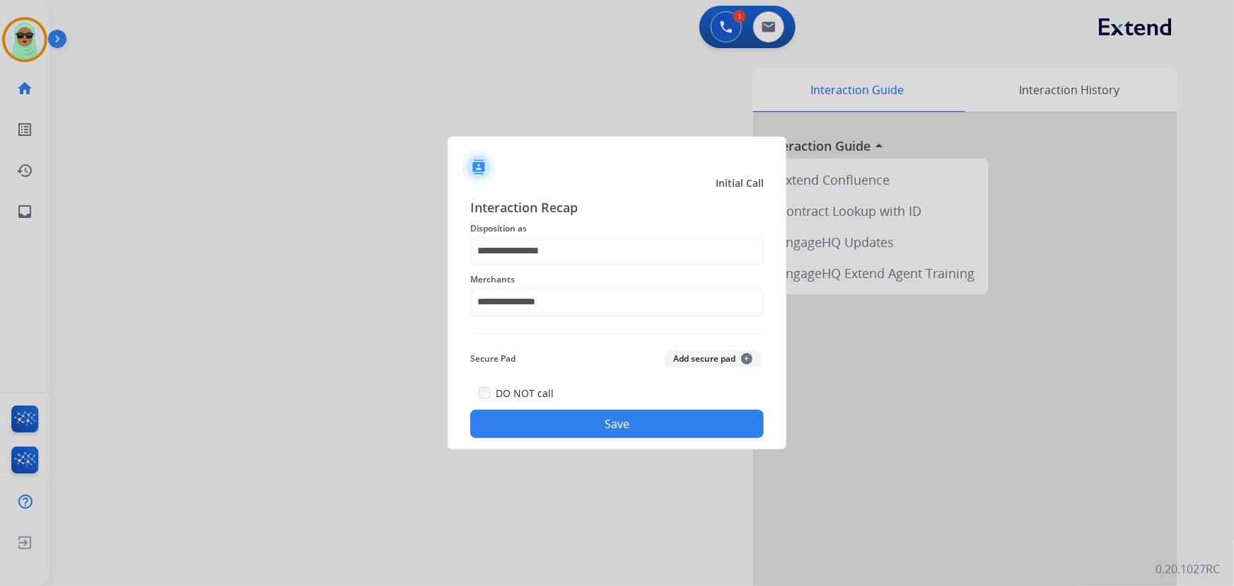
click at [654, 413] on button "Save" at bounding box center [616, 423] width 293 height 28
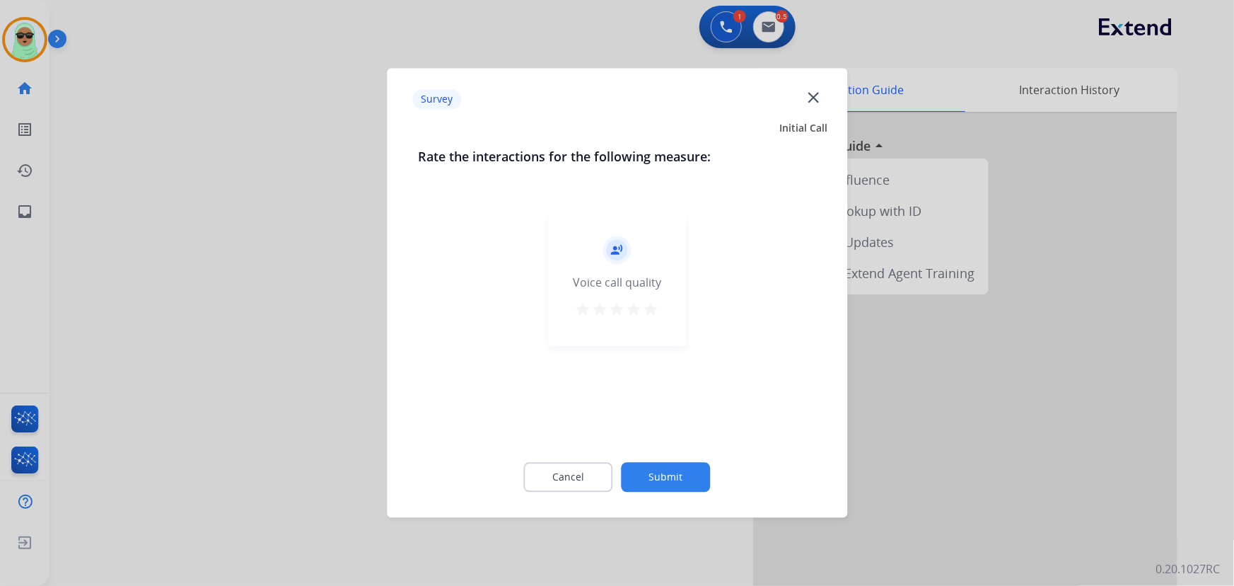
click at [667, 438] on div "record_voice_over Voice call quality star star star star star" at bounding box center [617, 323] width 398 height 245
click at [705, 481] on button "Submit" at bounding box center [666, 478] width 89 height 30
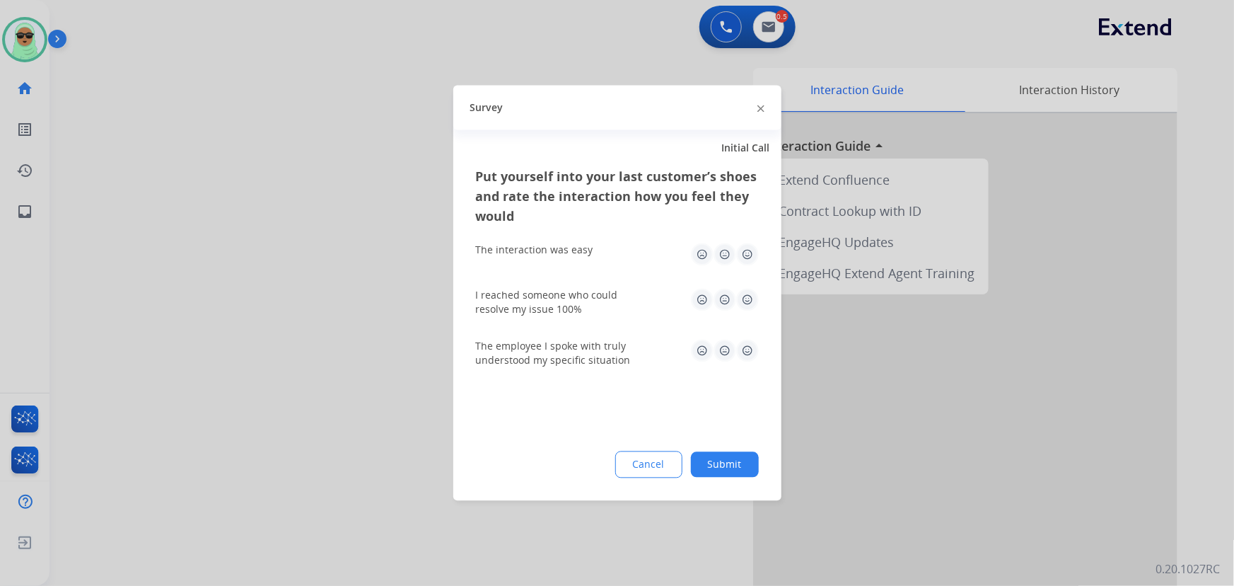
click at [757, 465] on div "Cancel Submit" at bounding box center [617, 464] width 283 height 27
click at [752, 465] on button "Submit" at bounding box center [725, 464] width 68 height 25
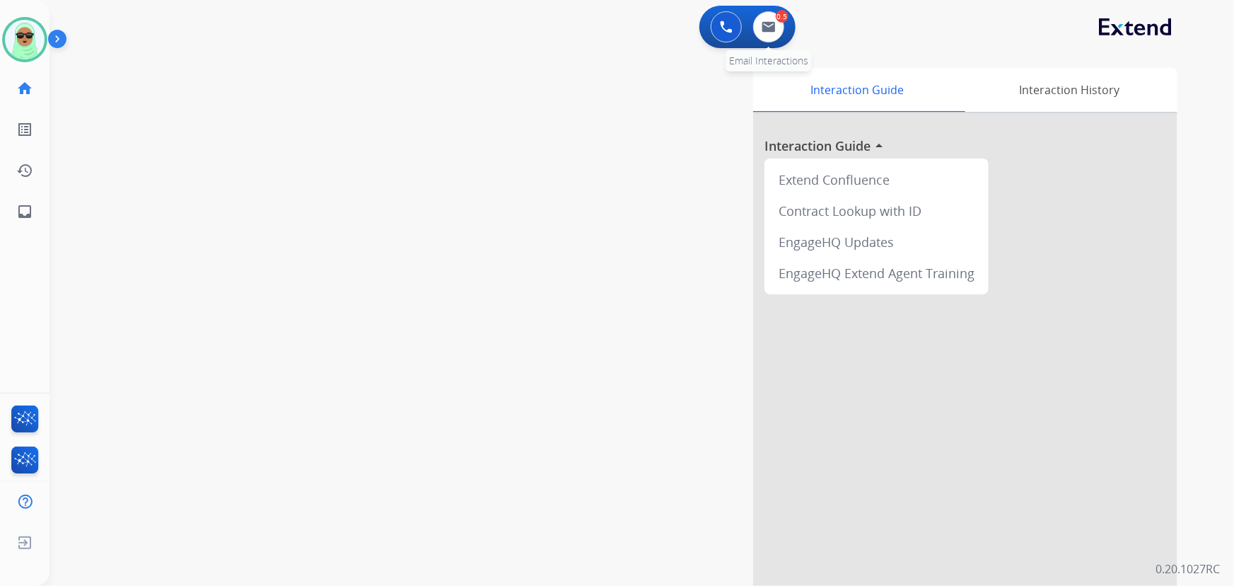
click at [787, 36] on div "0.5 Email Interactions" at bounding box center [769, 26] width 42 height 31
click at [762, 22] on img at bounding box center [769, 26] width 14 height 11
select select "**********"
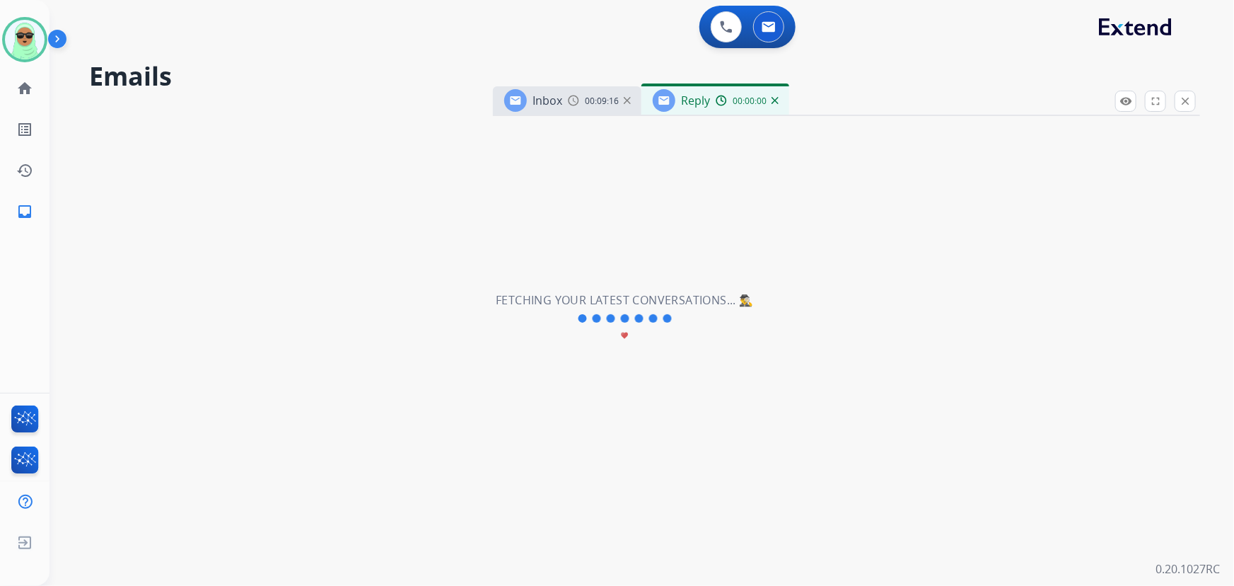
select select "**********"
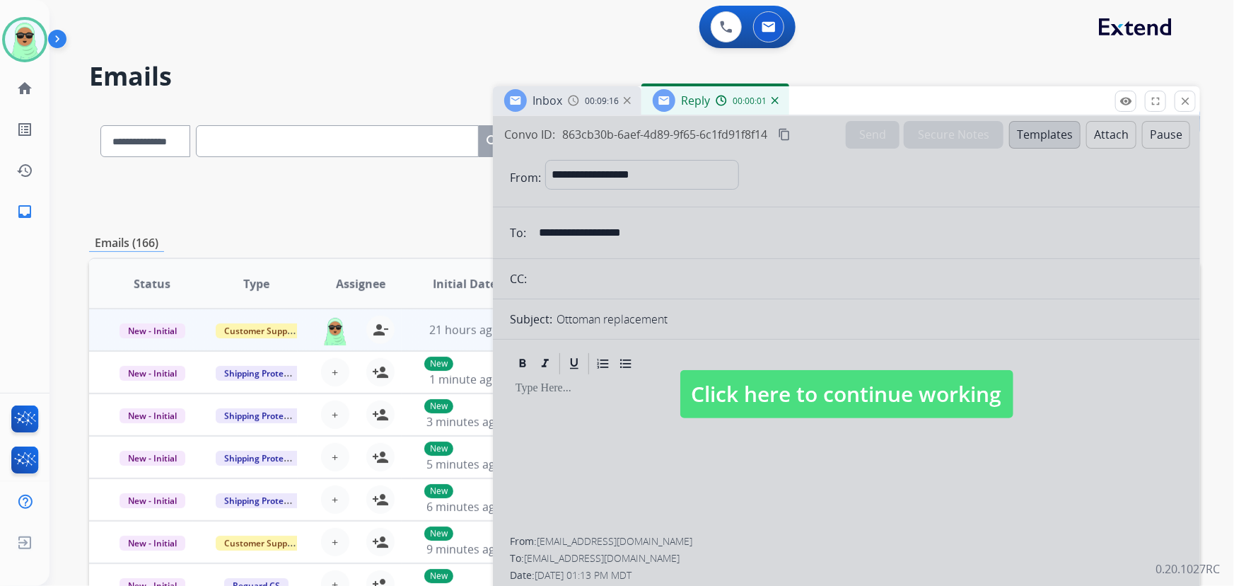
click at [802, 357] on div at bounding box center [846, 380] width 707 height 528
select select
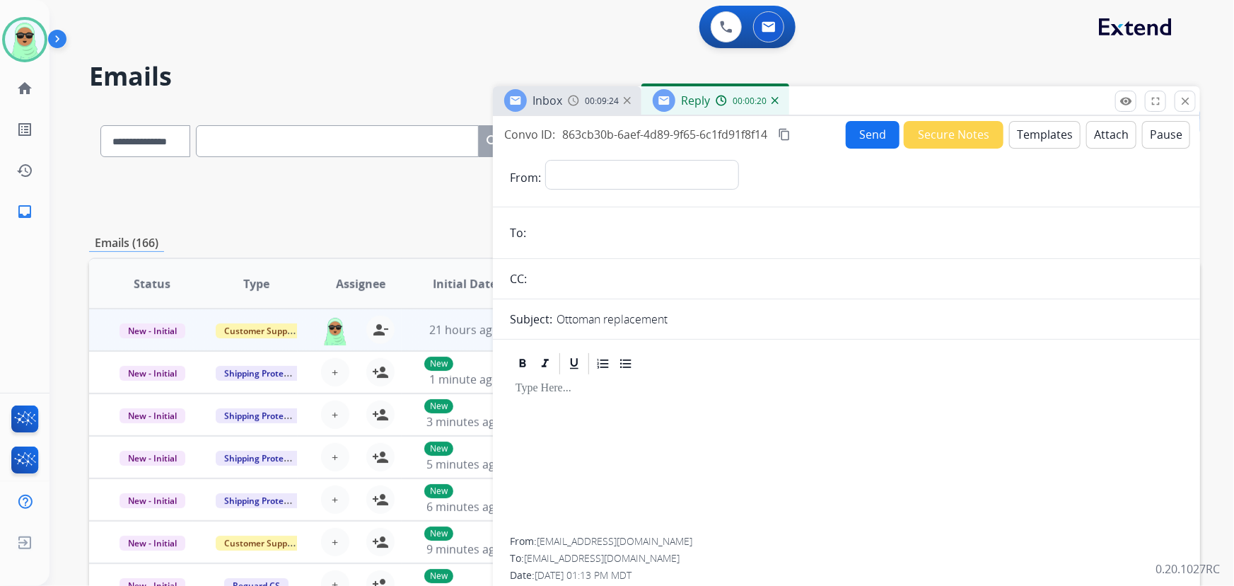
click at [1009, 134] on button "Templates" at bounding box center [1044, 135] width 71 height 28
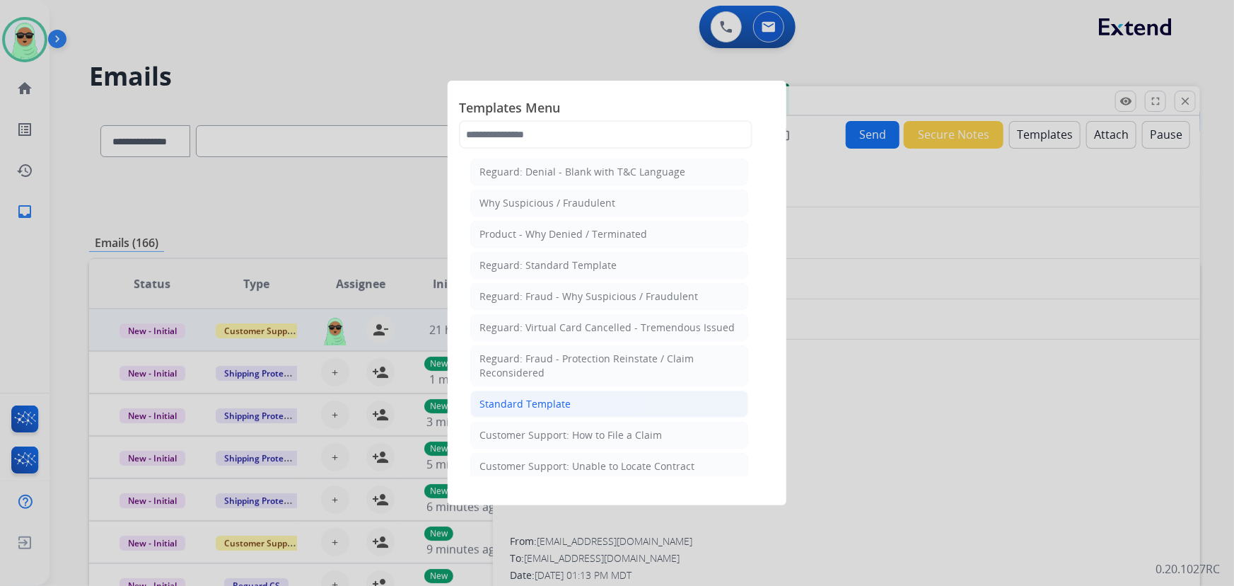
click at [538, 400] on div "Standard Template" at bounding box center [524, 404] width 91 height 14
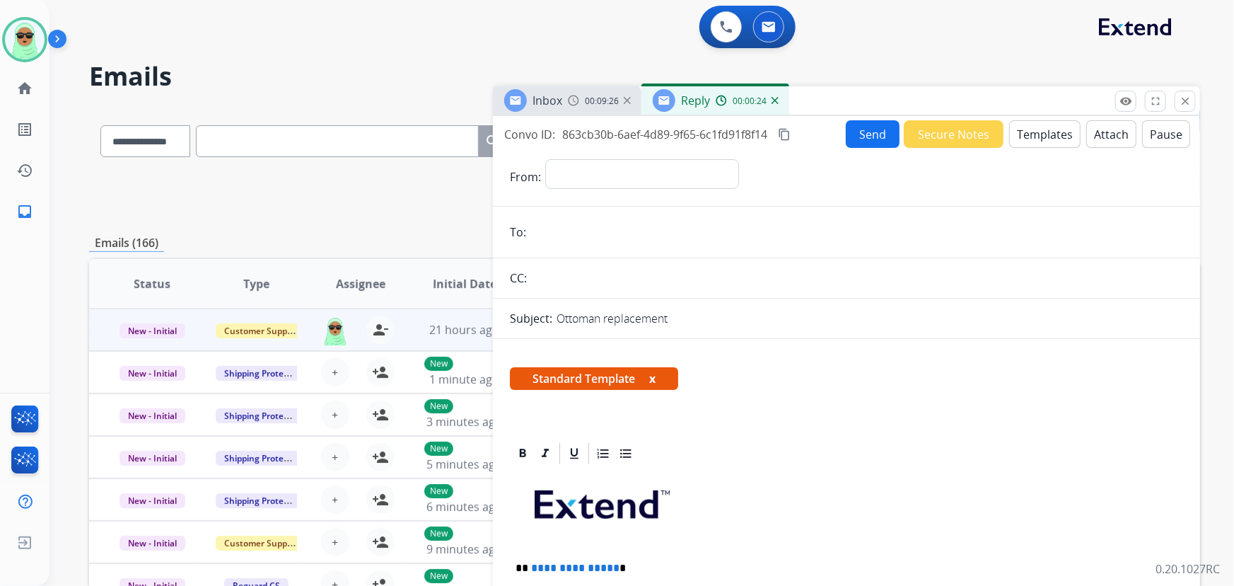
scroll to position [257, 0]
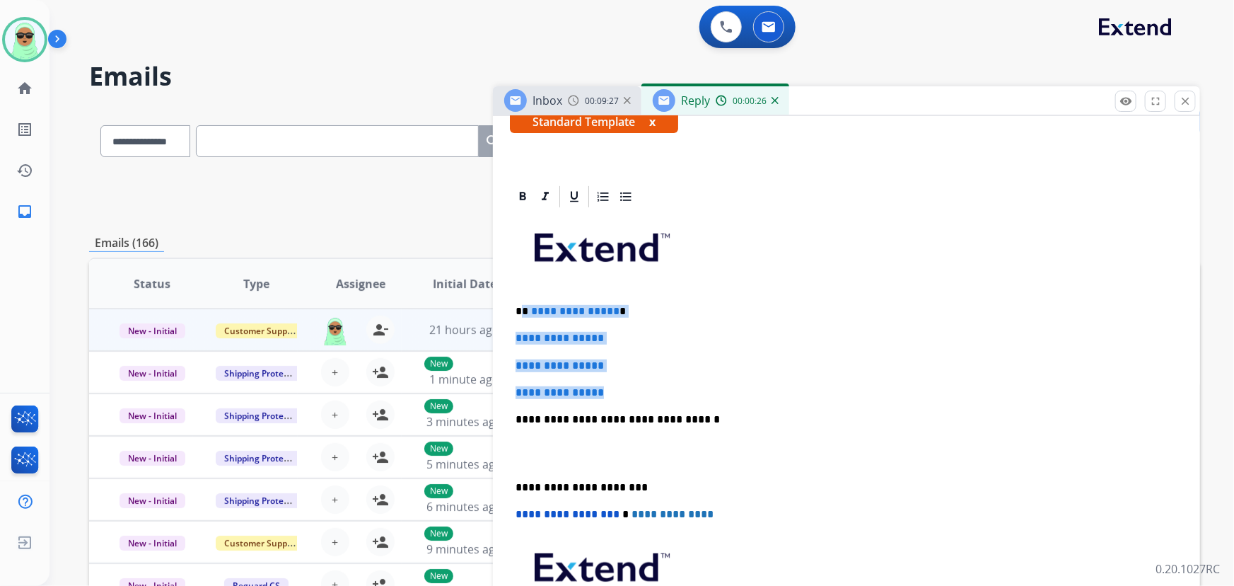
drag, startPoint x: 640, startPoint y: 385, endPoint x: 523, endPoint y: 302, distance: 143.0
click at [523, 302] on div "**********" at bounding box center [846, 452] width 673 height 487
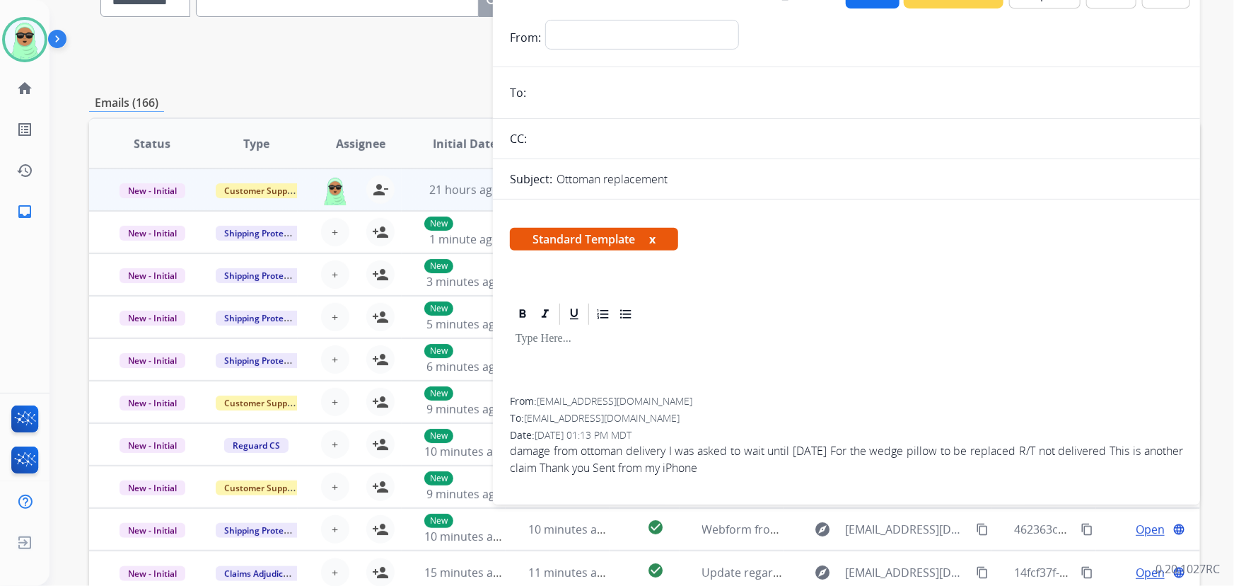
scroll to position [0, 0]
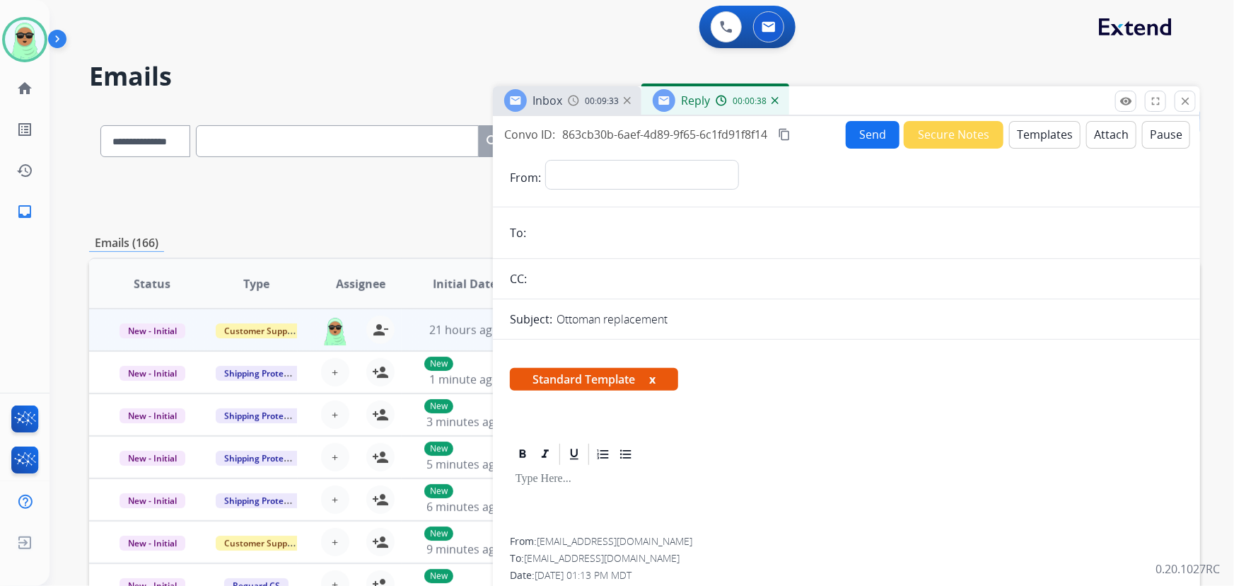
click at [1057, 130] on button "Templates" at bounding box center [1044, 135] width 71 height 28
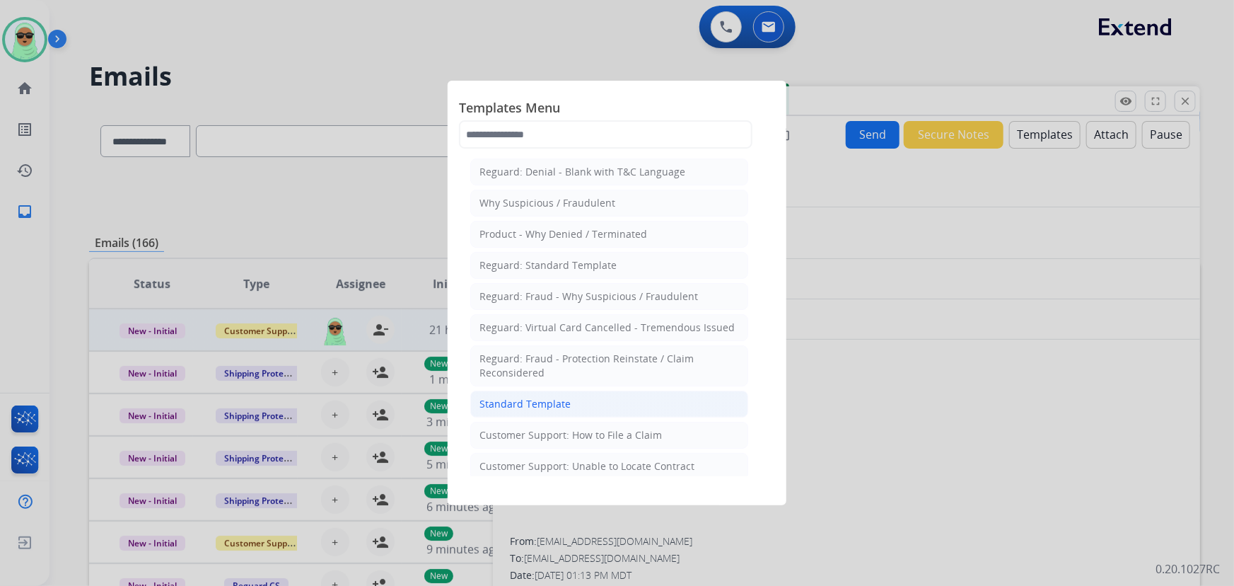
click at [610, 393] on li "Standard Template" at bounding box center [609, 403] width 278 height 27
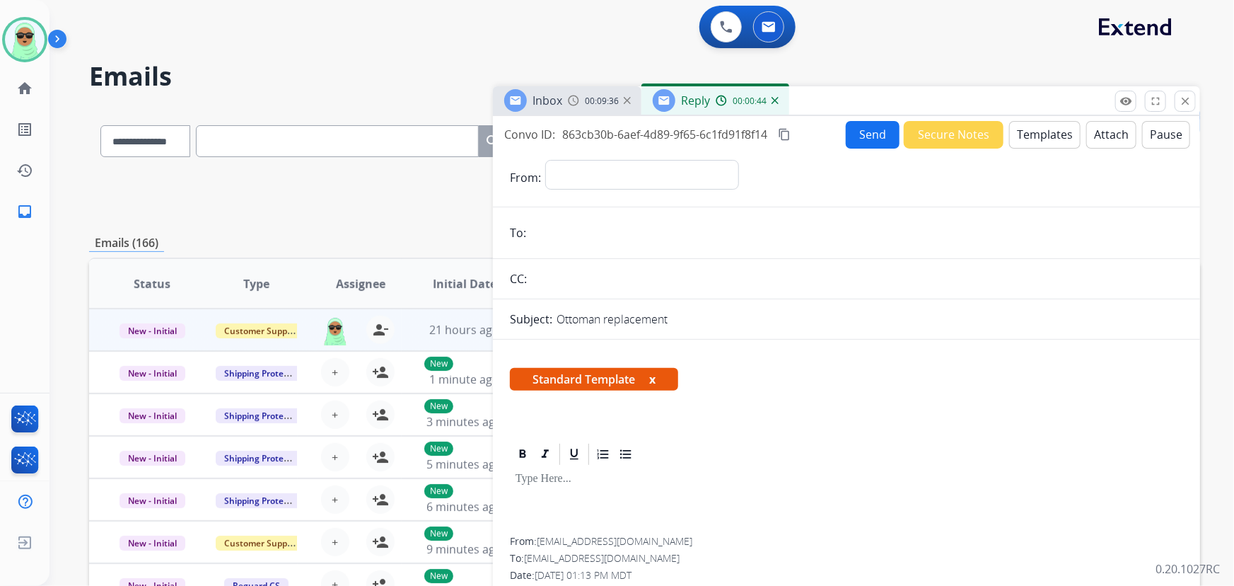
click at [778, 104] on div "Reply 00:00:44" at bounding box center [715, 100] width 148 height 28
click at [762, 97] on span "00:00:46" at bounding box center [750, 100] width 34 height 11
click at [651, 373] on button "x" at bounding box center [652, 379] width 6 height 17
click at [1031, 121] on button "Templates" at bounding box center [1044, 135] width 71 height 28
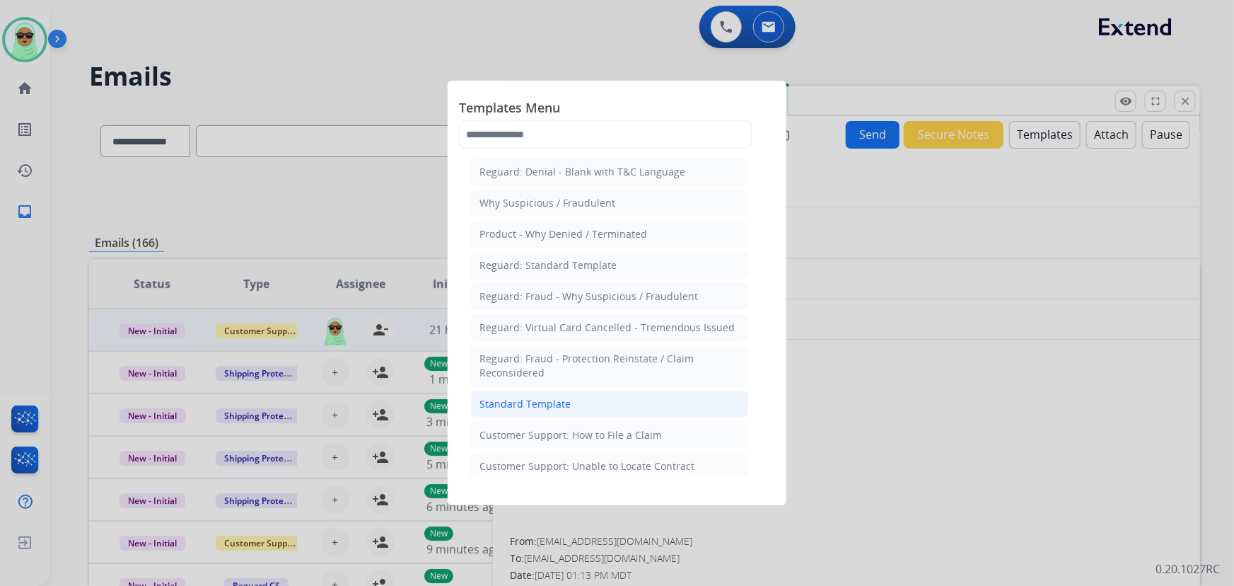
click at [645, 405] on li "Standard Template" at bounding box center [609, 403] width 278 height 27
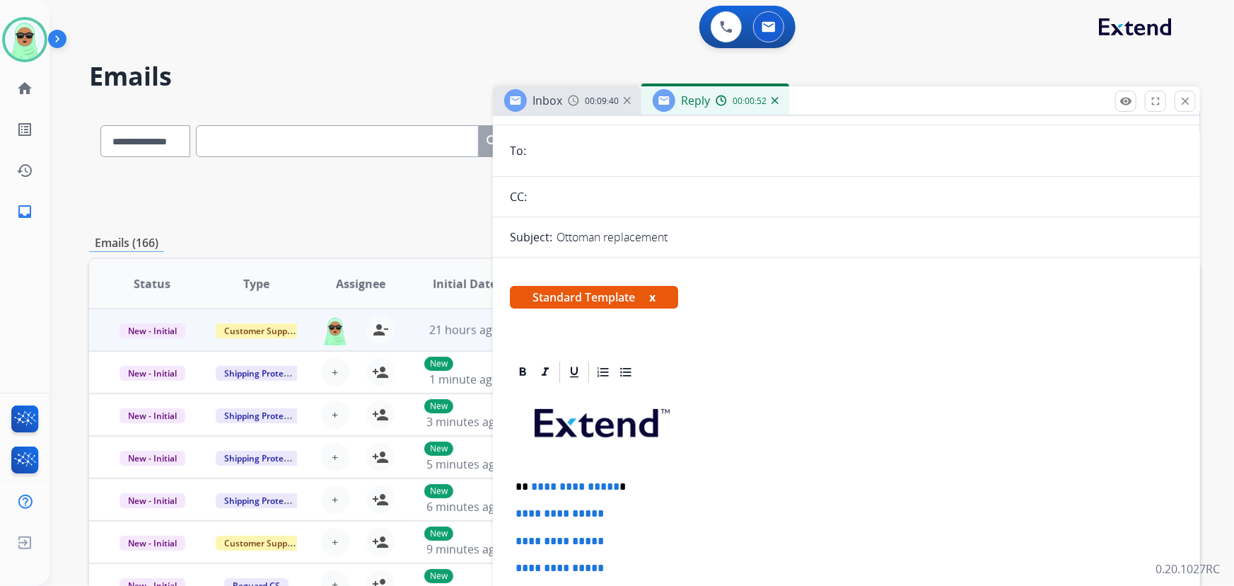
scroll to position [192, 0]
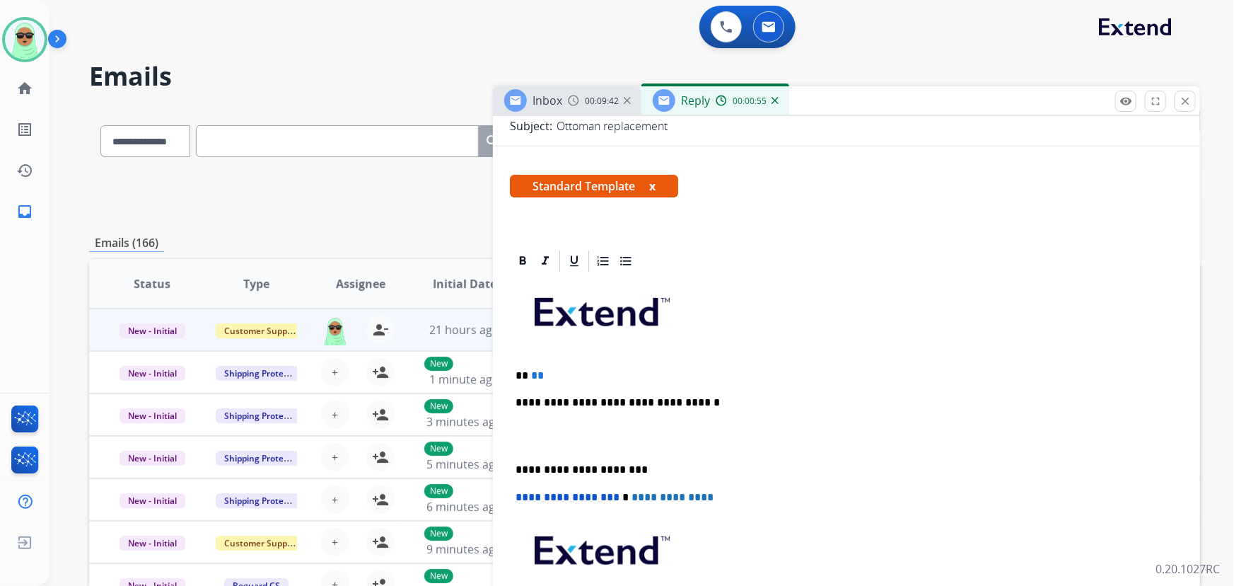
drag, startPoint x: 635, startPoint y: 453, endPoint x: 538, endPoint y: 373, distance: 125.1
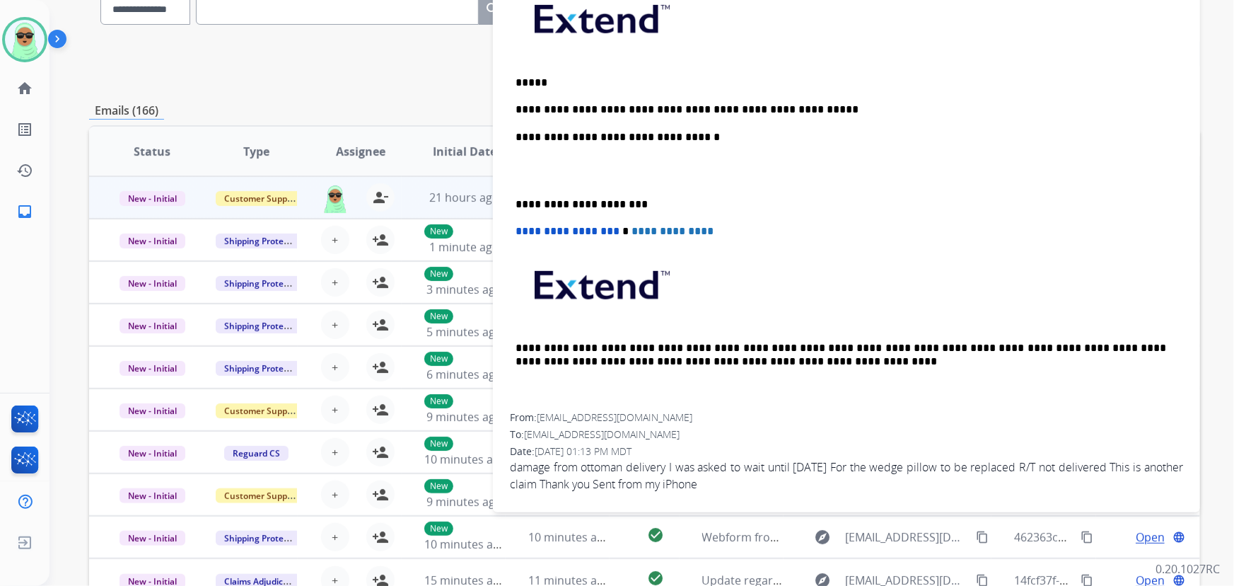
scroll to position [219, 0]
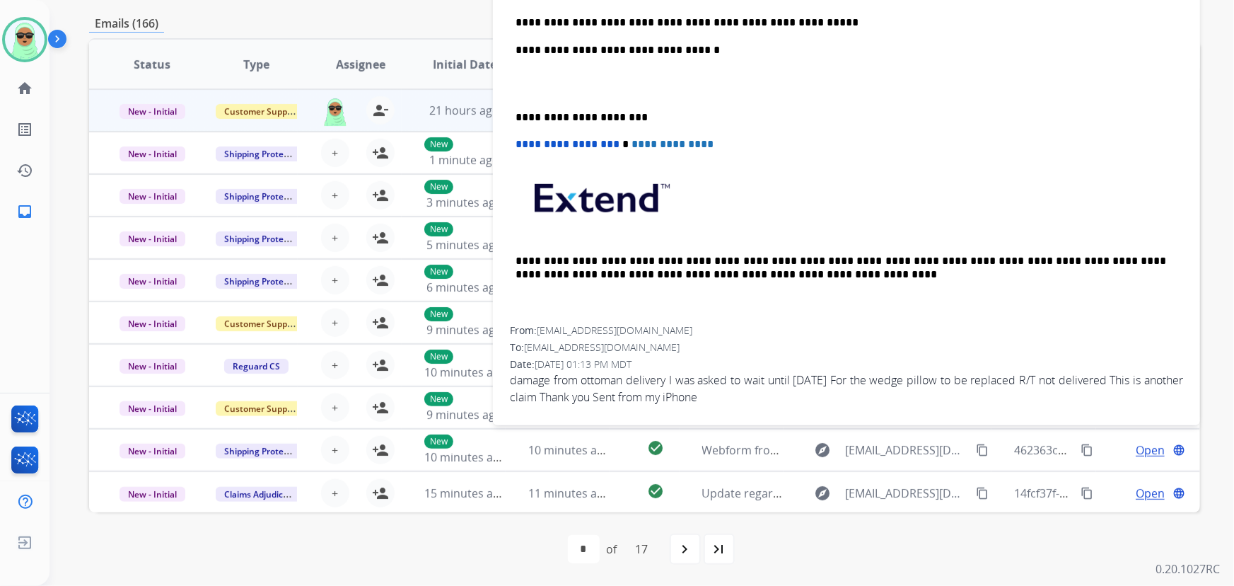
click at [587, 325] on span "kittyz618@yahoo.com" at bounding box center [615, 329] width 156 height 13
click at [615, 323] on span "kittyz618@yahoo.com" at bounding box center [615, 329] width 156 height 13
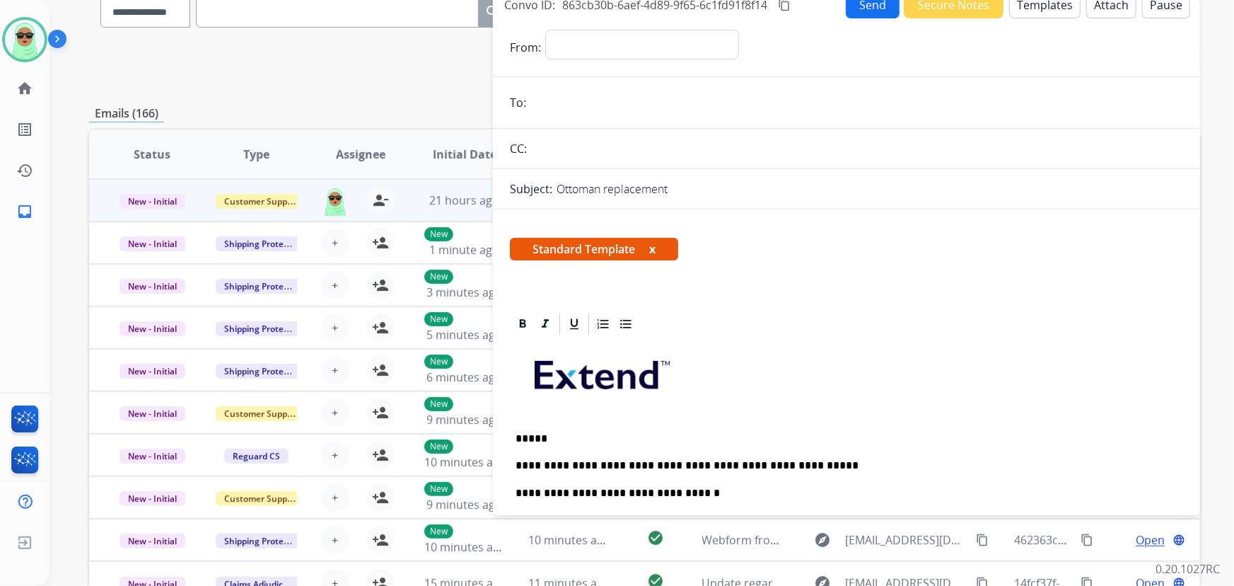
scroll to position [26, 0]
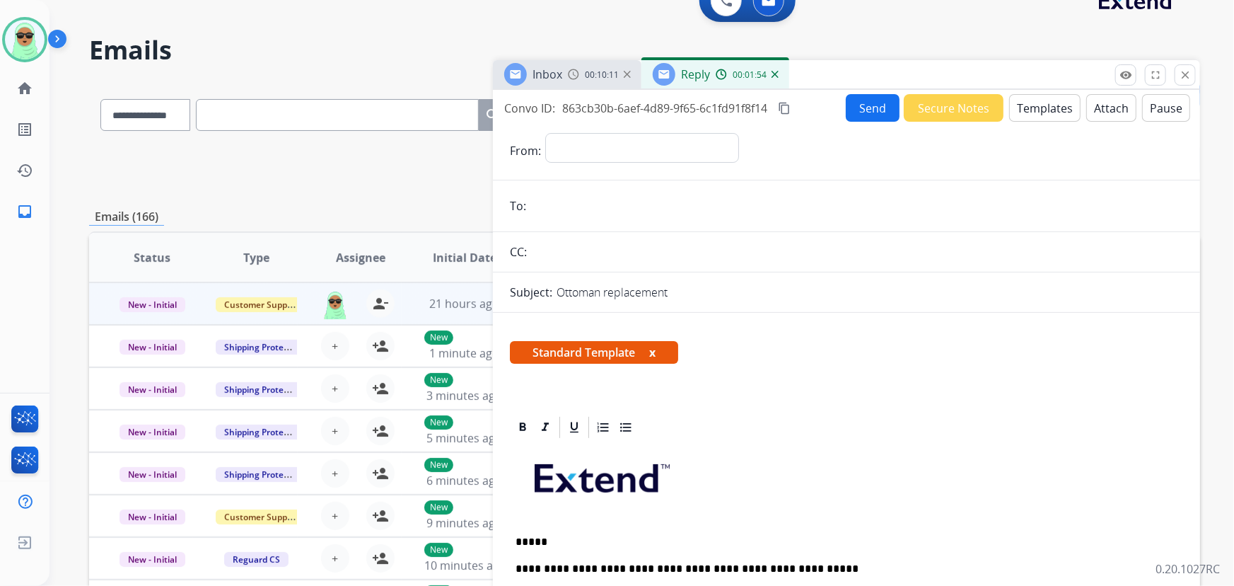
click at [588, 187] on form "**********" at bounding box center [846, 548] width 707 height 852
click at [602, 145] on select "**********" at bounding box center [641, 147] width 192 height 28
select select "**********"
click at [545, 133] on select "**********" at bounding box center [641, 147] width 192 height 28
click at [581, 78] on div "00:10:14" at bounding box center [599, 74] width 62 height 13
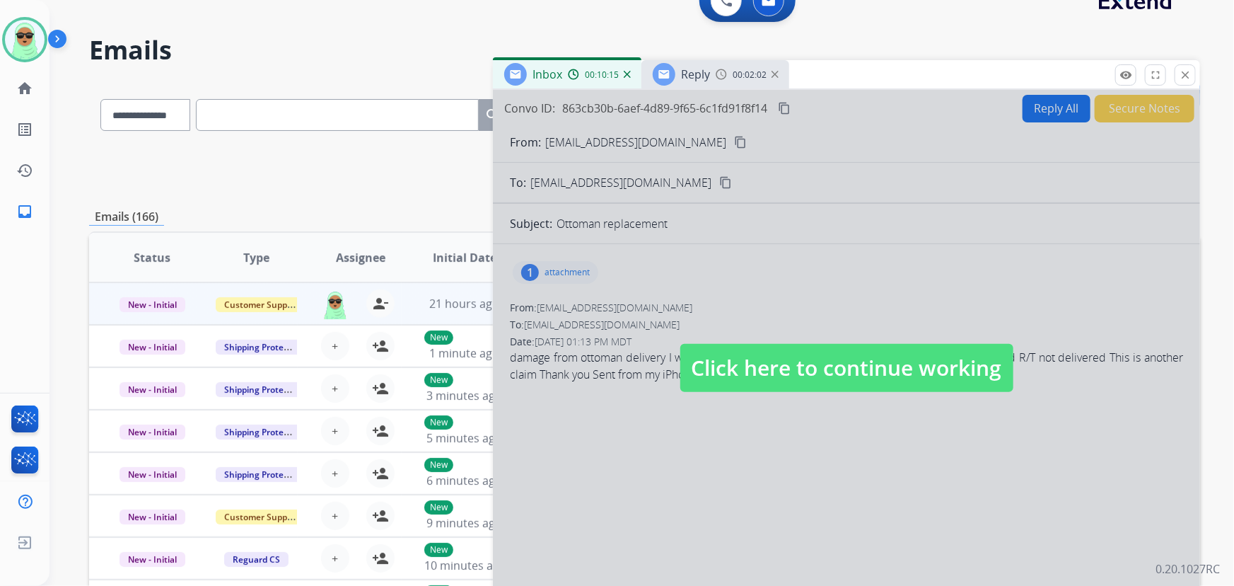
drag, startPoint x: 625, startPoint y: 180, endPoint x: 646, endPoint y: 175, distance: 22.0
click at [626, 180] on div at bounding box center [846, 354] width 707 height 528
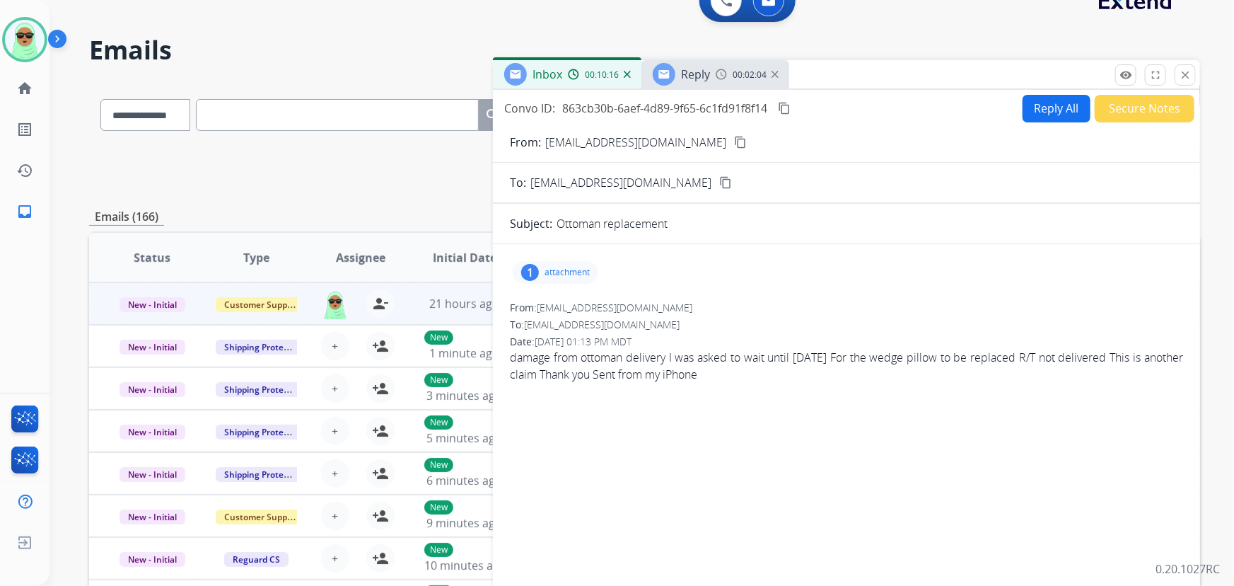
click at [734, 141] on mat-icon "content_copy" at bounding box center [740, 142] width 13 height 13
click at [687, 77] on span "Reply" at bounding box center [695, 74] width 29 height 16
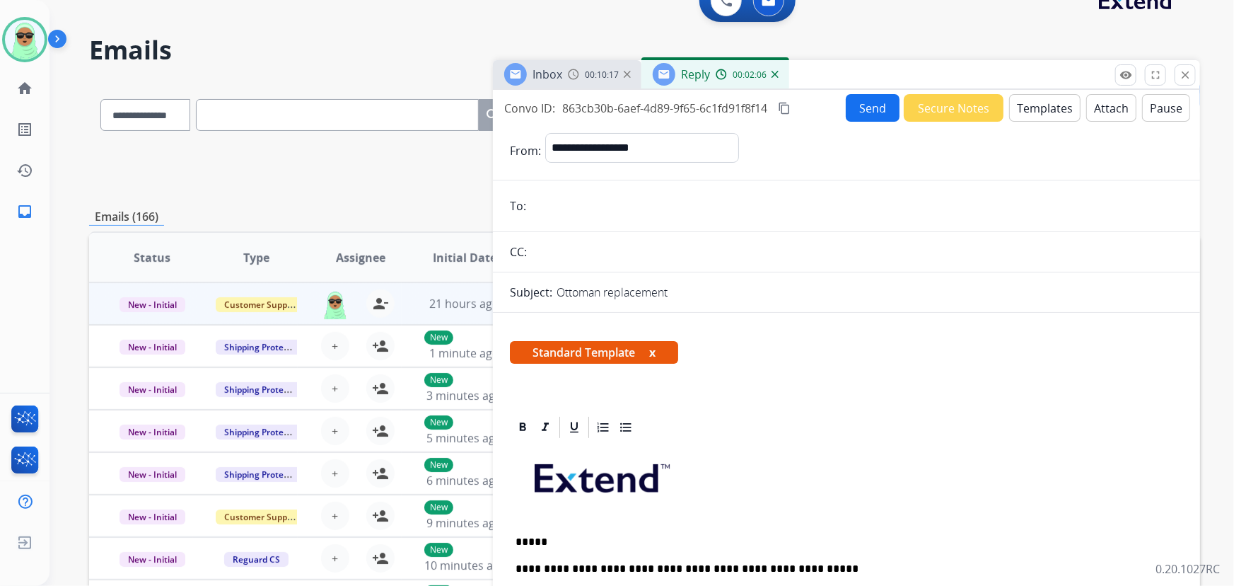
click at [595, 202] on input "email" at bounding box center [856, 206] width 653 height 28
paste input "**********"
type input "**********"
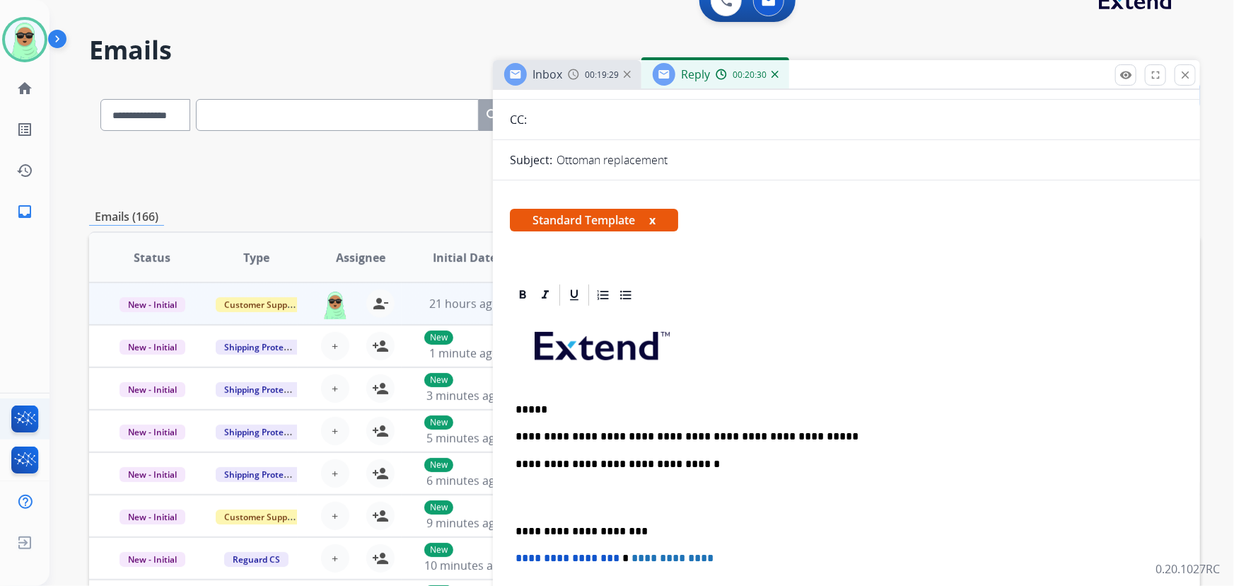
scroll to position [0, 0]
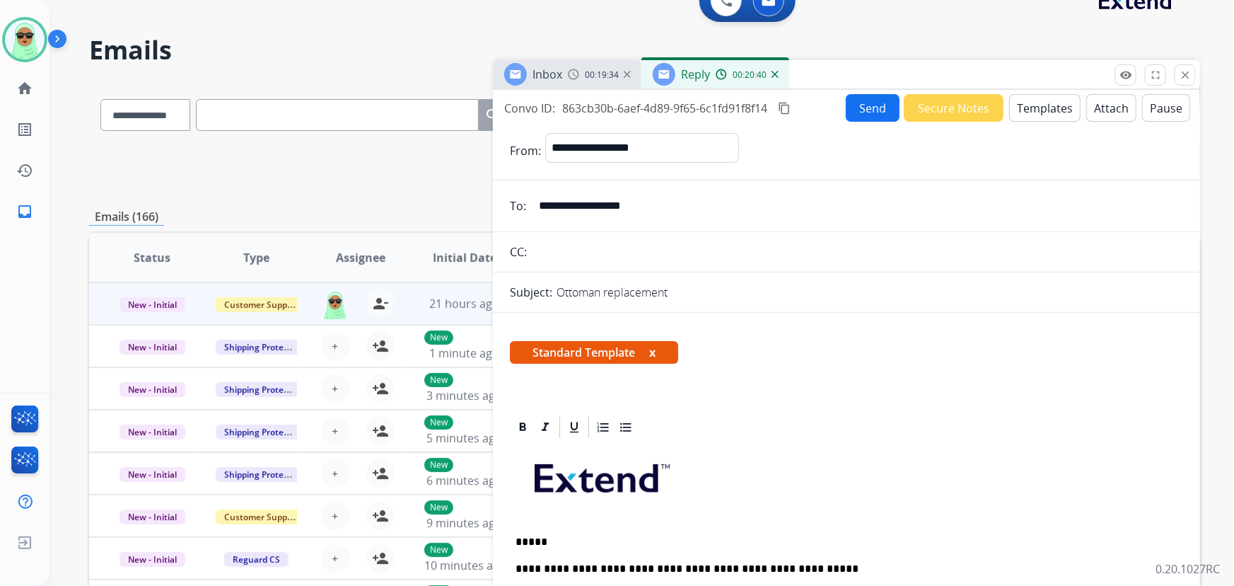
click at [871, 108] on button "Send" at bounding box center [873, 108] width 54 height 28
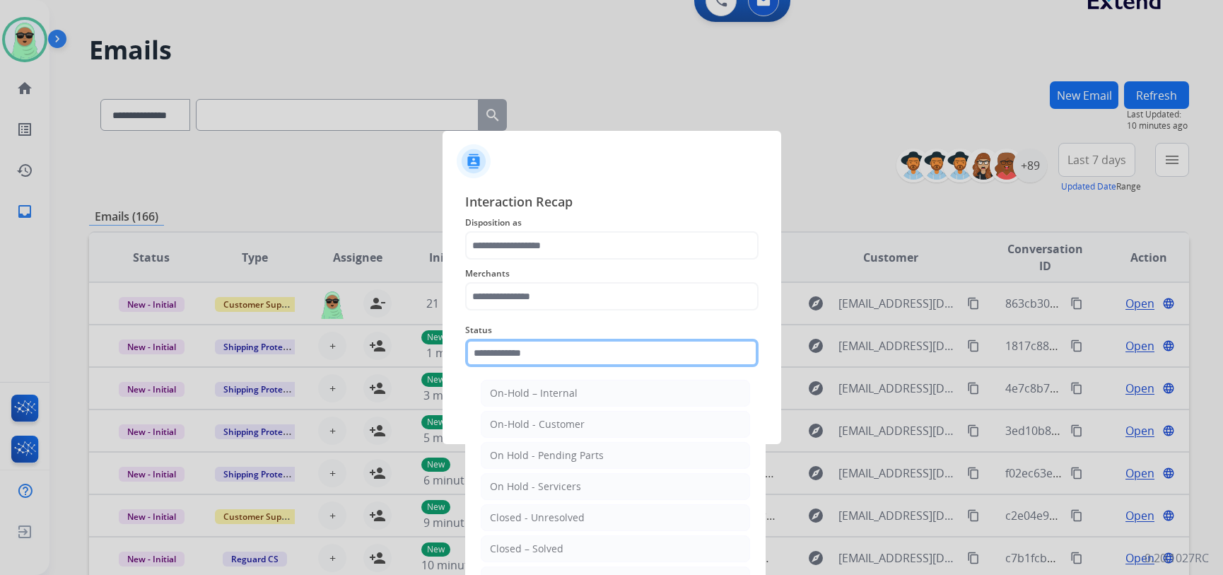
click at [554, 344] on input "text" at bounding box center [611, 353] width 293 height 28
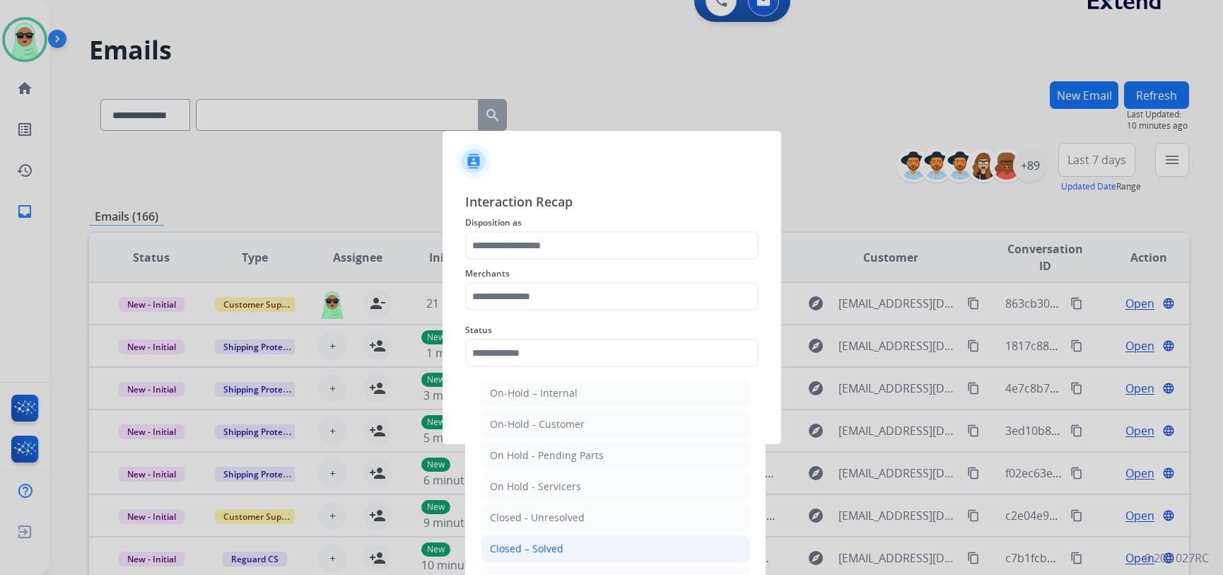
click at [527, 544] on div "Closed – Solved" at bounding box center [527, 549] width 74 height 14
type input "**********"
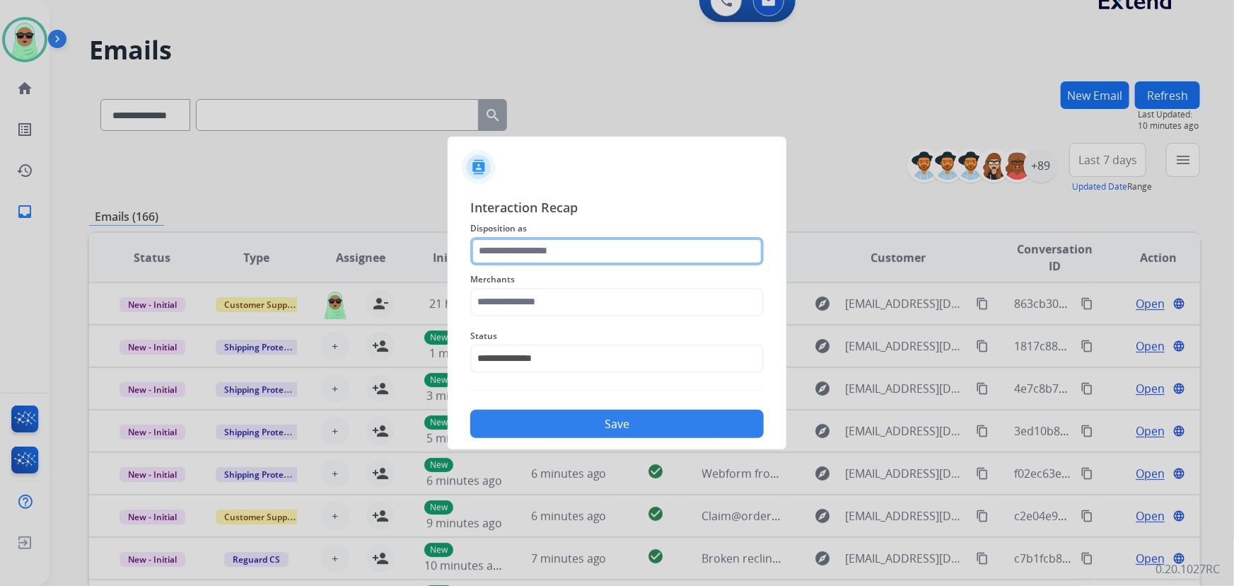
click at [559, 261] on input "text" at bounding box center [616, 251] width 293 height 28
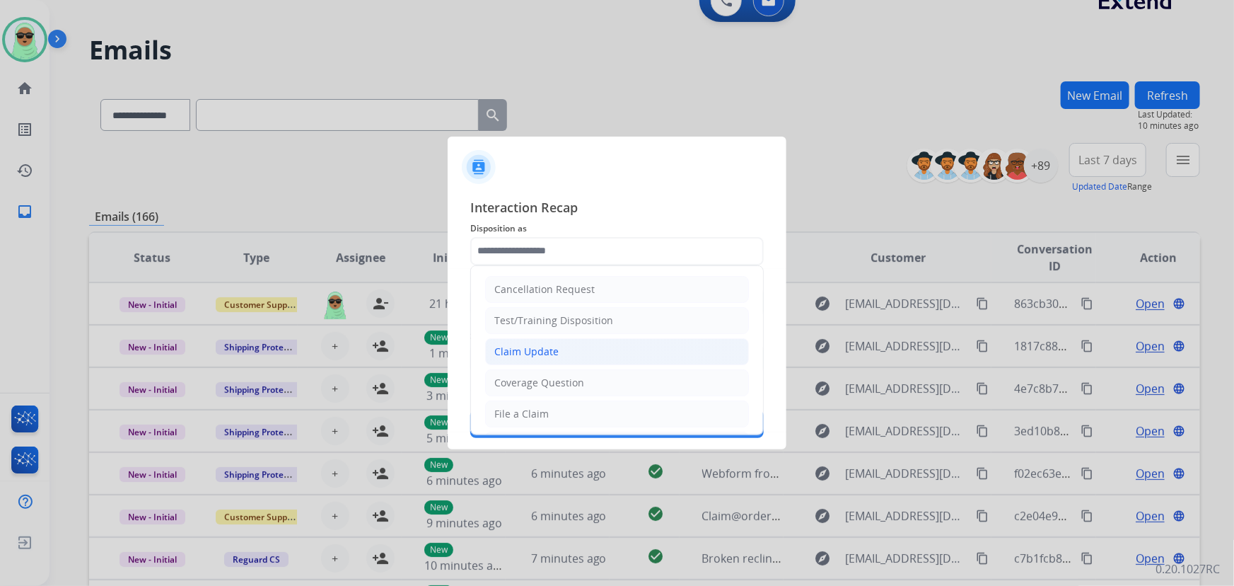
click at [547, 356] on div "Claim Update" at bounding box center [526, 351] width 64 height 14
type input "**********"
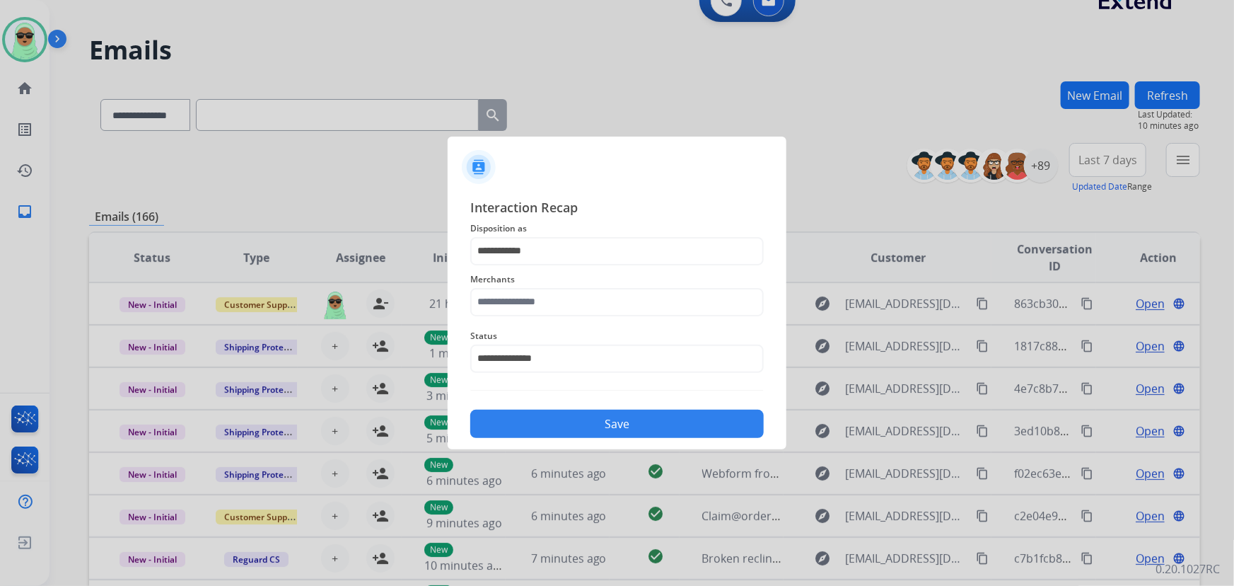
click at [552, 284] on span "Merchants" at bounding box center [616, 279] width 293 height 17
click at [548, 290] on input "text" at bounding box center [616, 302] width 293 height 28
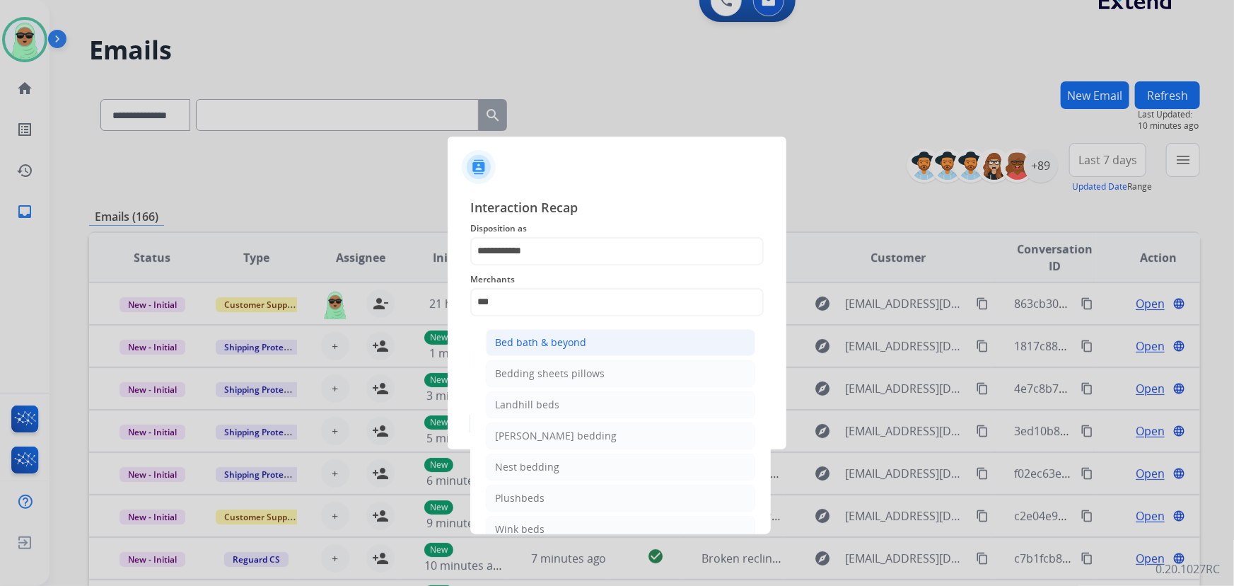
click at [568, 337] on div "Bed bath & beyond" at bounding box center [540, 342] width 91 height 14
type input "**********"
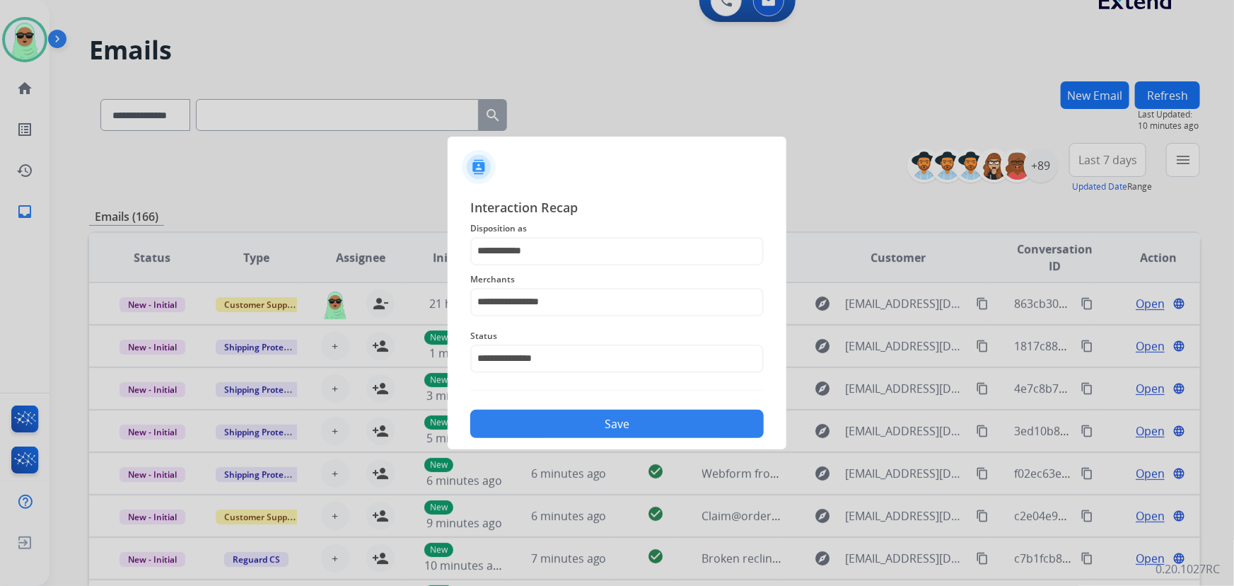
drag, startPoint x: 617, startPoint y: 409, endPoint x: 621, endPoint y: 426, distance: 17.5
click at [617, 410] on button "Save" at bounding box center [616, 423] width 293 height 28
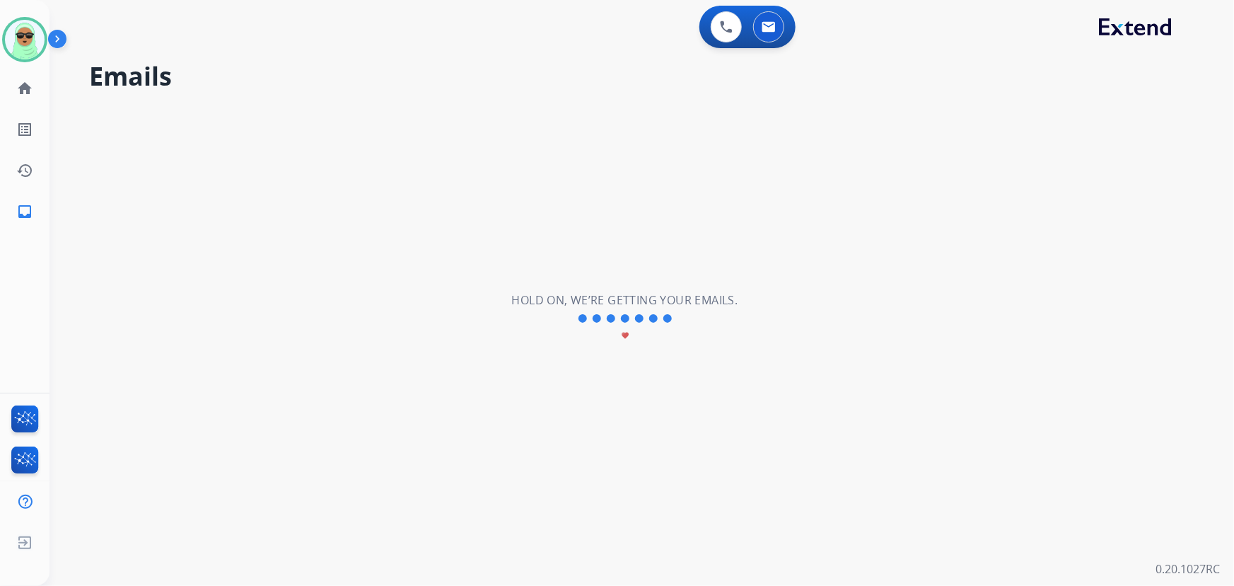
click at [621, 426] on div "**********" at bounding box center [625, 318] width 1151 height 535
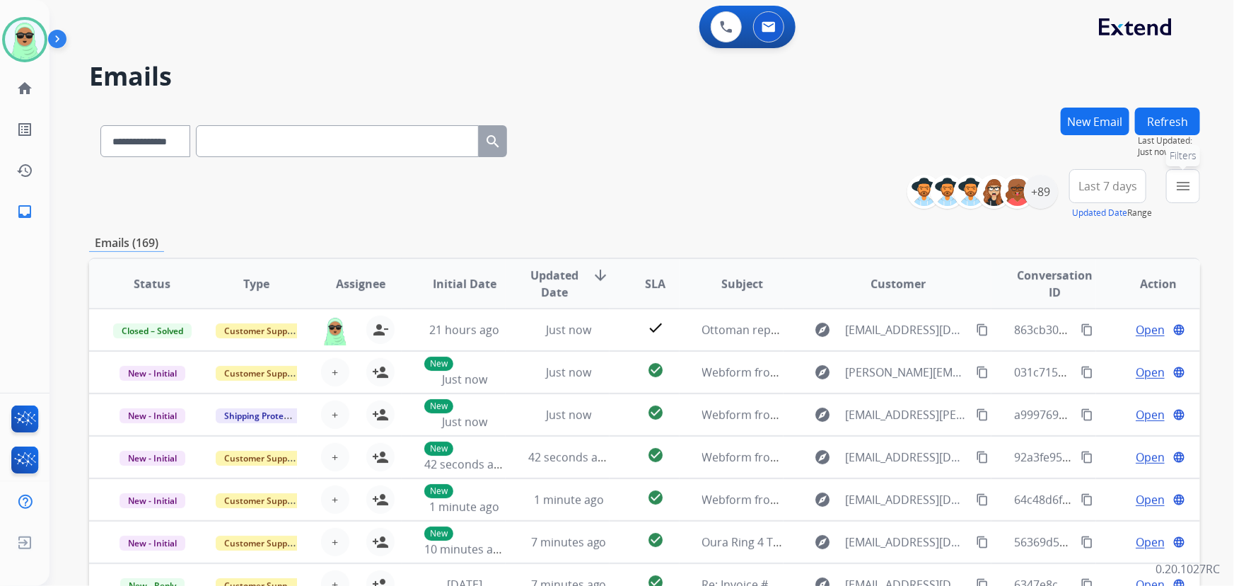
click at [1182, 174] on button "menu Filters" at bounding box center [1183, 186] width 34 height 34
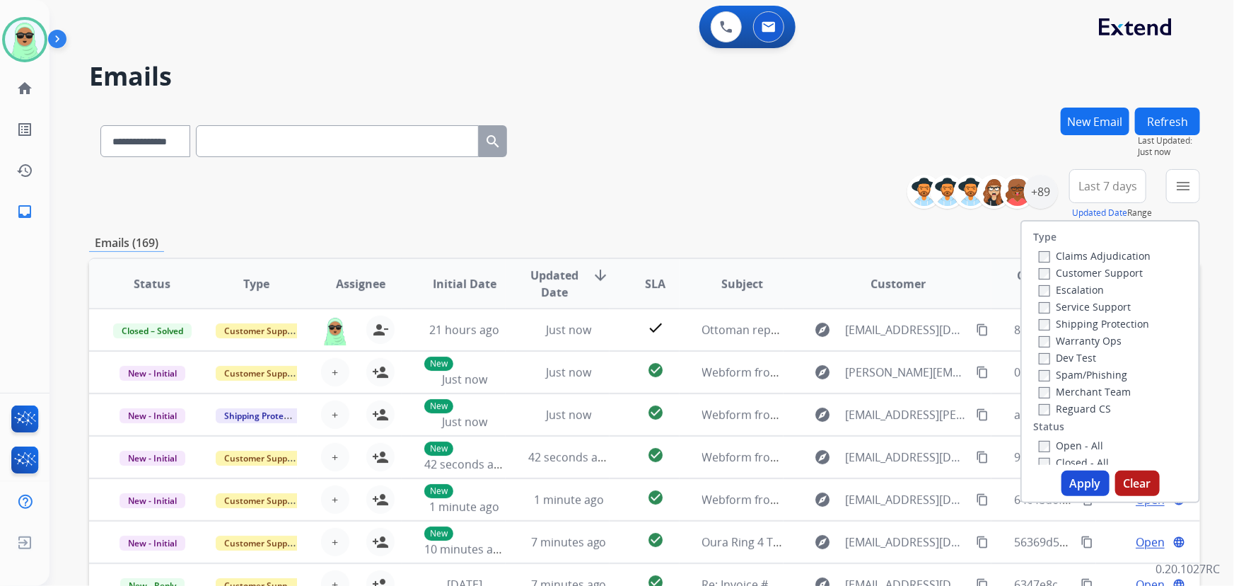
click at [1105, 276] on label "Customer Support" at bounding box center [1091, 272] width 104 height 13
click at [1109, 319] on label "Shipping Protection" at bounding box center [1094, 323] width 110 height 13
click at [1096, 413] on label "Reguard CS" at bounding box center [1075, 408] width 72 height 13
click at [1081, 441] on label "Open - All" at bounding box center [1071, 444] width 64 height 13
click at [1086, 477] on button "Apply" at bounding box center [1086, 482] width 48 height 25
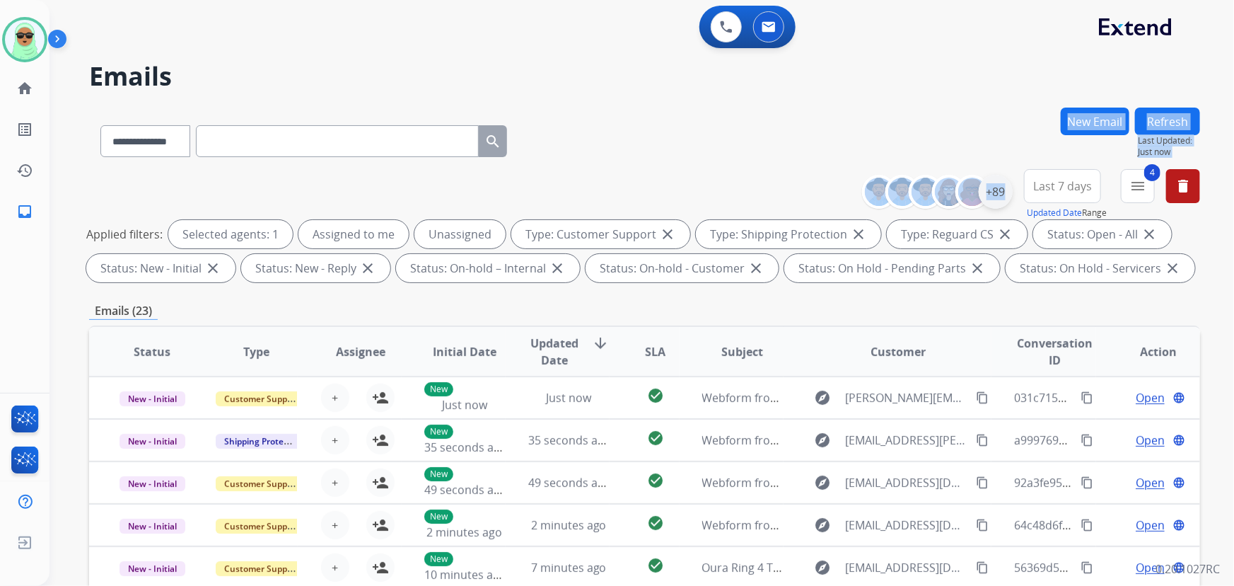
click at [991, 184] on div "+89" at bounding box center [996, 192] width 34 height 34
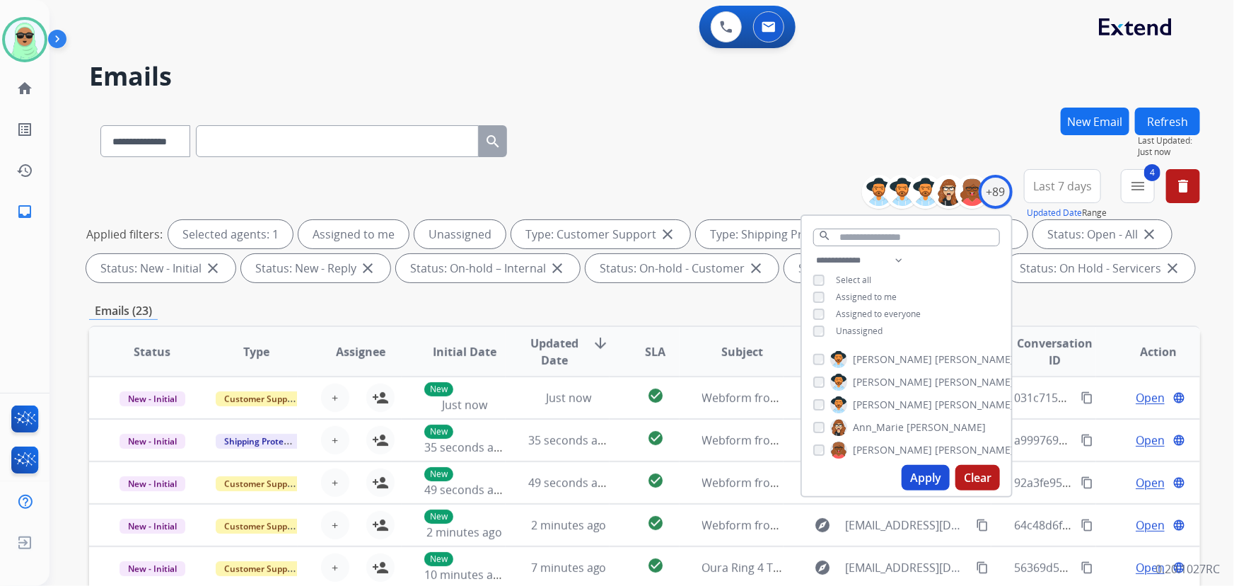
click at [877, 321] on div "**********" at bounding box center [906, 297] width 209 height 91
click at [873, 327] on span "Unassigned" at bounding box center [859, 331] width 47 height 12
click at [926, 481] on button "Apply" at bounding box center [926, 477] width 48 height 25
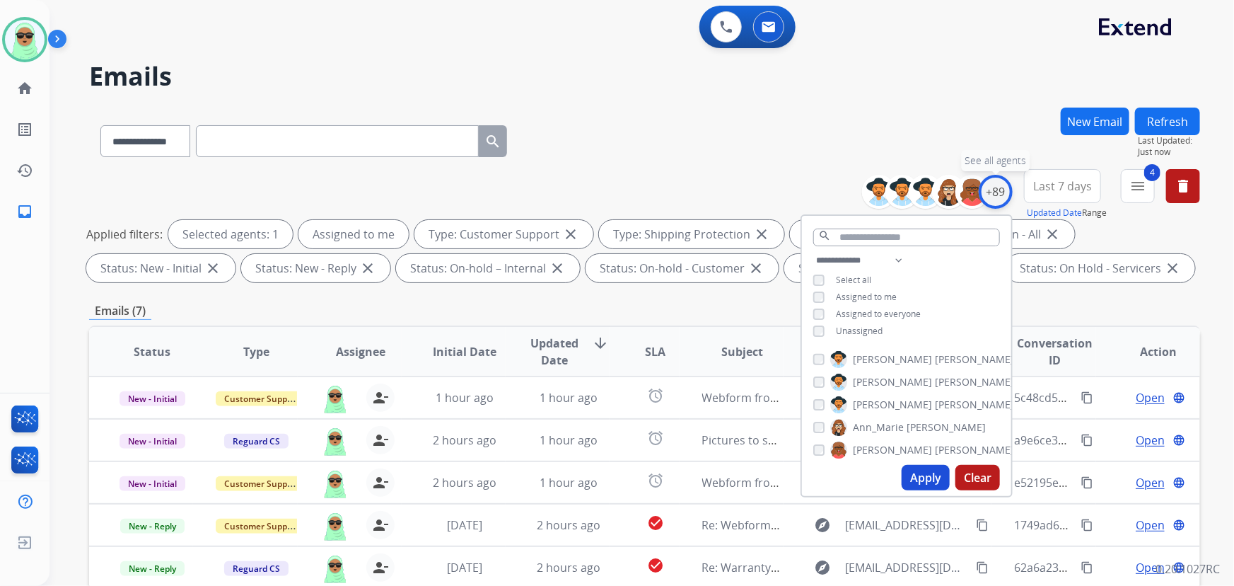
click at [999, 187] on div "+89" at bounding box center [996, 192] width 34 height 34
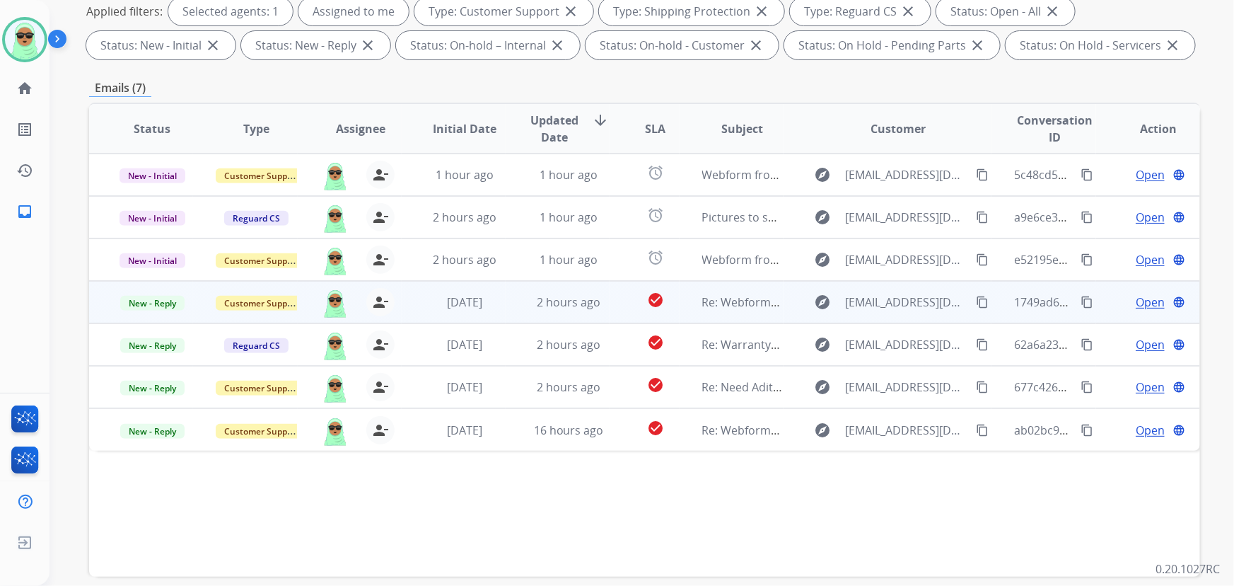
scroll to position [286, 0]
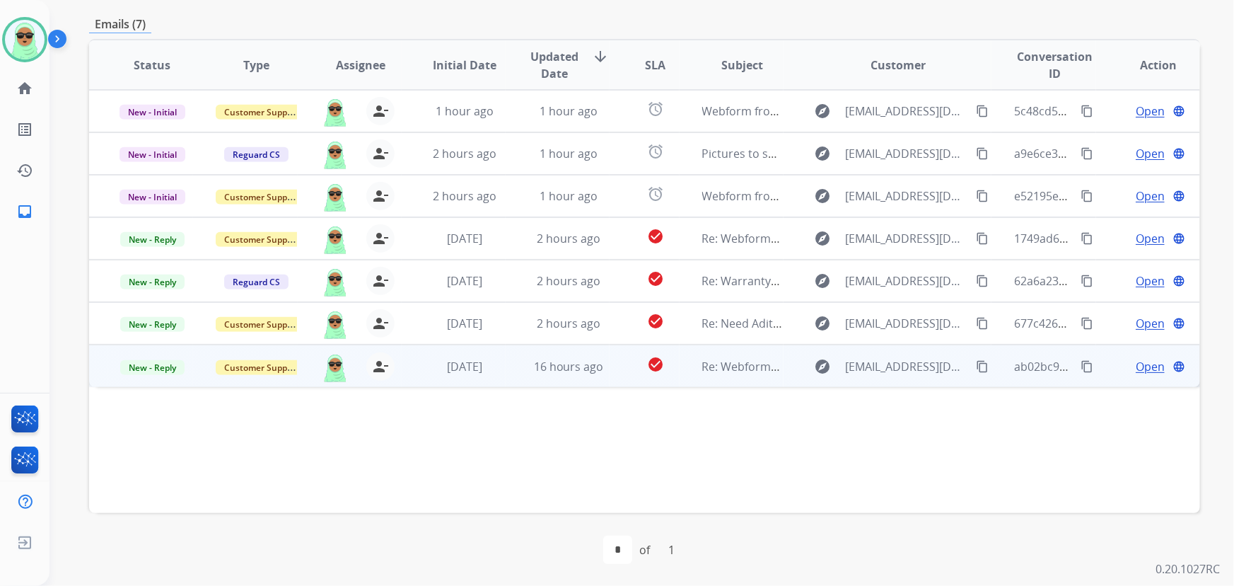
click at [979, 368] on mat-icon "content_copy" at bounding box center [982, 366] width 13 height 13
click at [1136, 372] on span "Open" at bounding box center [1150, 366] width 29 height 17
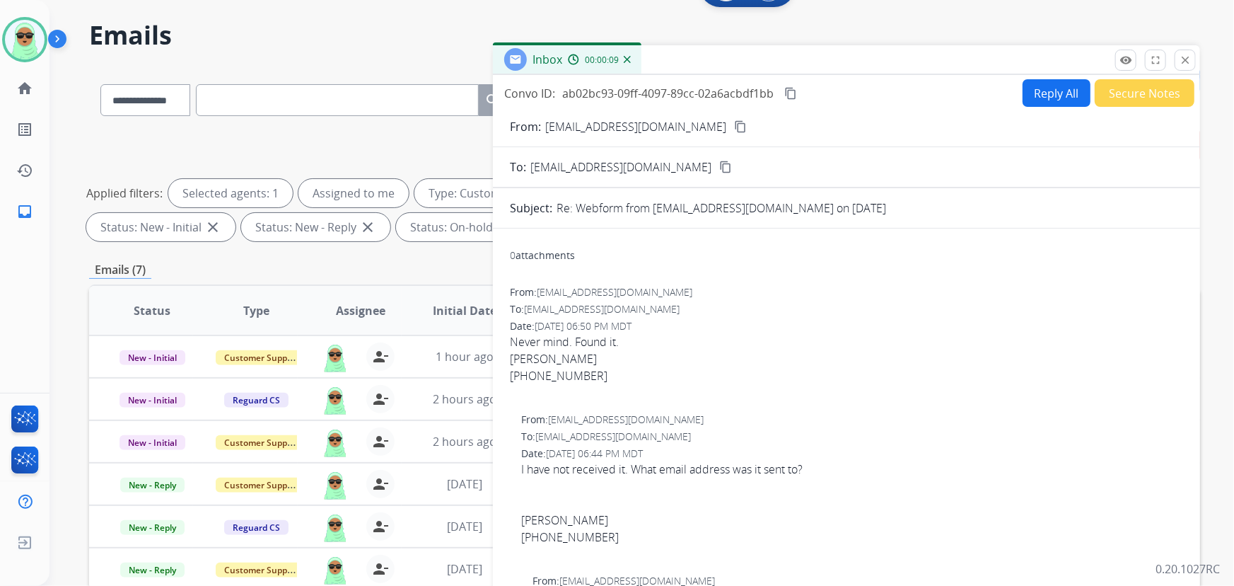
scroll to position [0, 0]
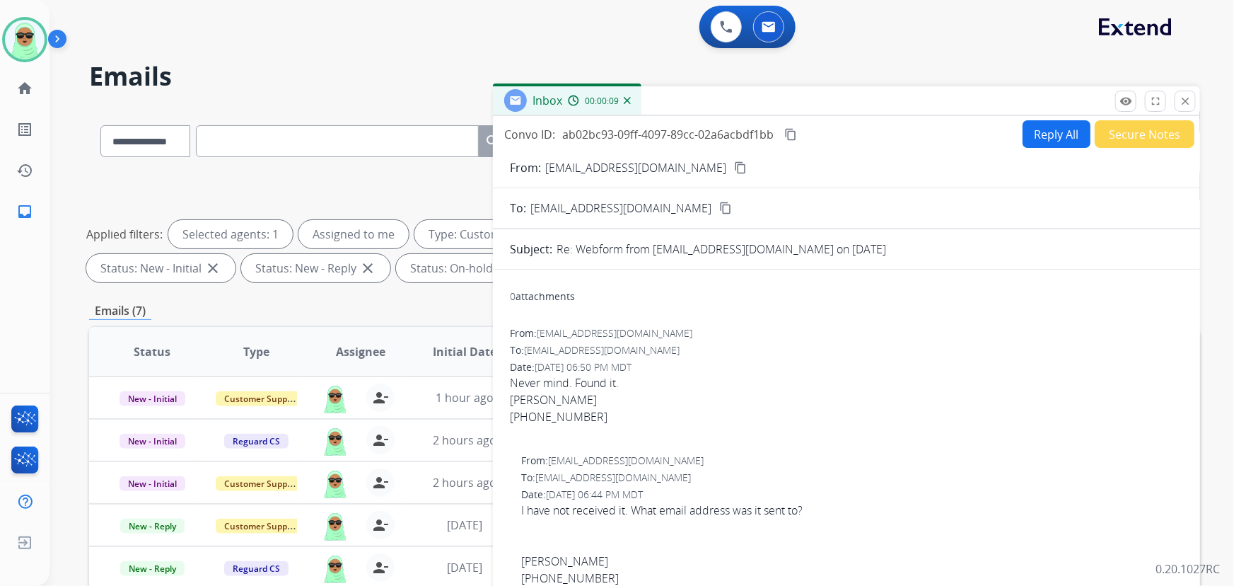
click at [1139, 146] on button "Secure Notes" at bounding box center [1145, 134] width 100 height 28
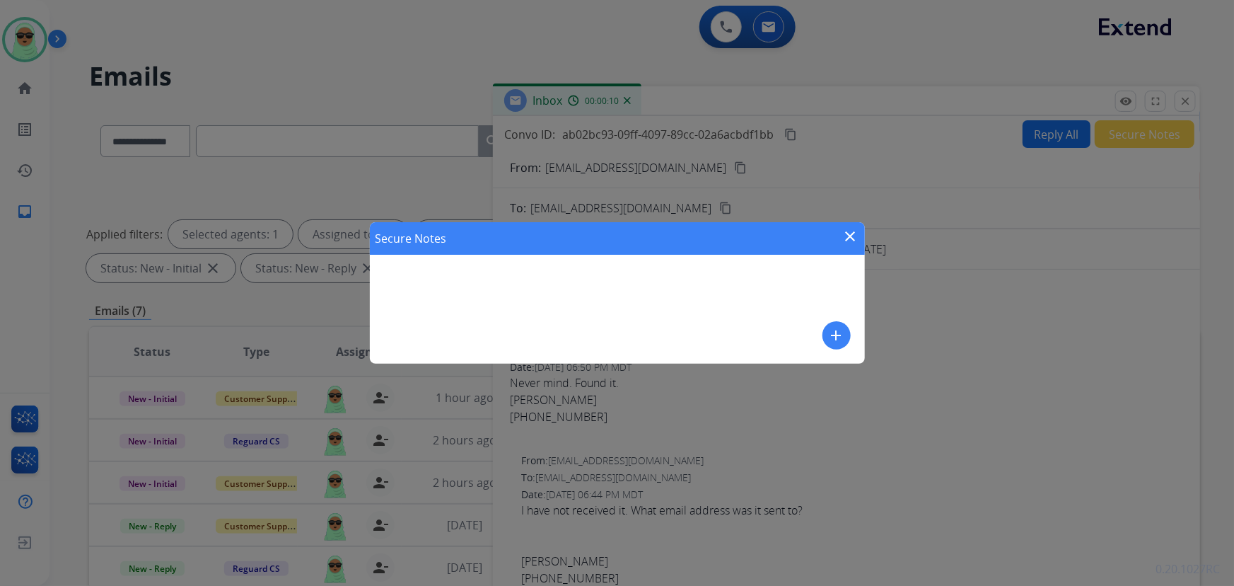
click at [822, 332] on button "add" at bounding box center [836, 335] width 28 height 28
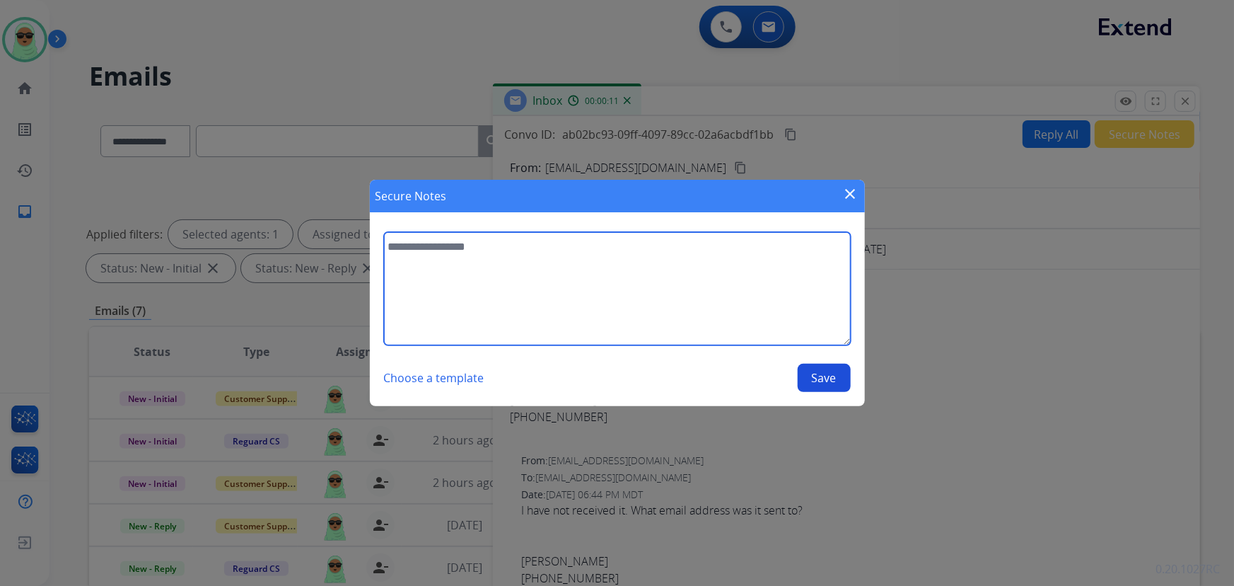
click at [566, 273] on textarea at bounding box center [617, 288] width 467 height 113
type textarea "**********"
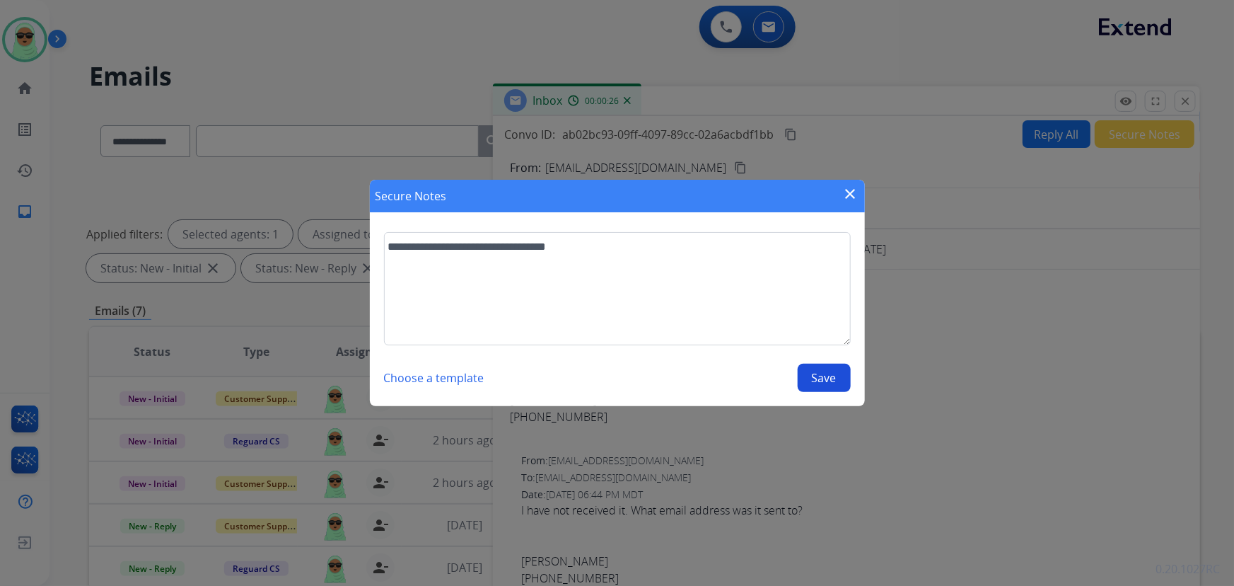
click at [833, 380] on button "Save" at bounding box center [824, 377] width 53 height 28
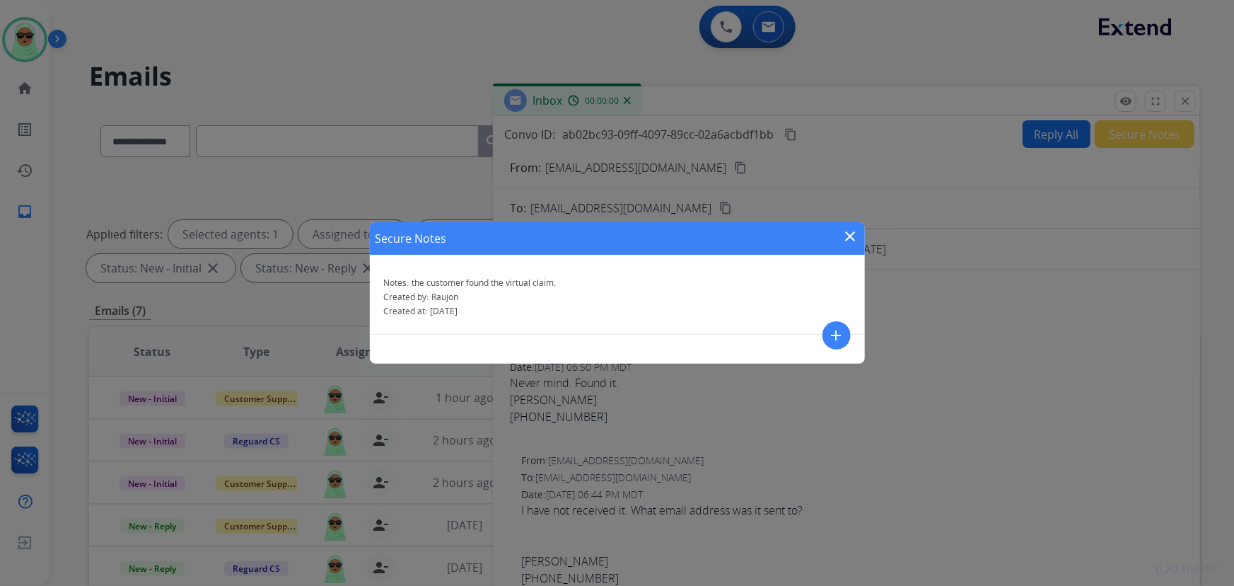
click at [1064, 122] on div "Secure Notes close Notes: the customer found the virtual claim. Created by: Rau…" at bounding box center [617, 293] width 1234 height 586
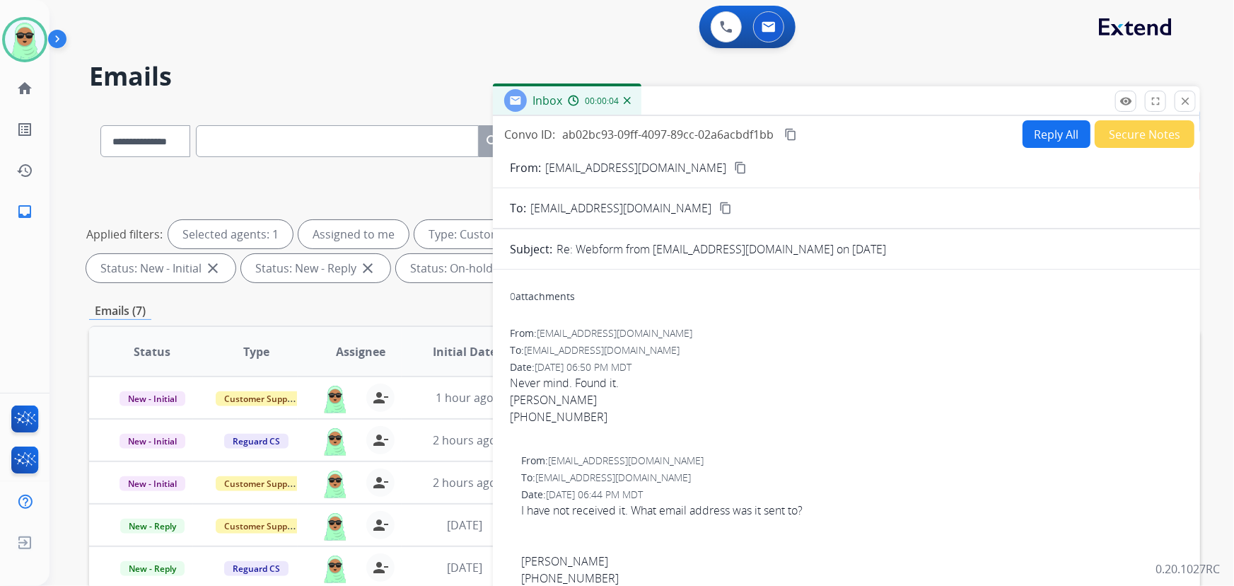
click at [734, 168] on mat-icon "content_copy" at bounding box center [740, 167] width 13 height 13
click at [1186, 99] on mat-icon "close" at bounding box center [1185, 101] width 13 height 13
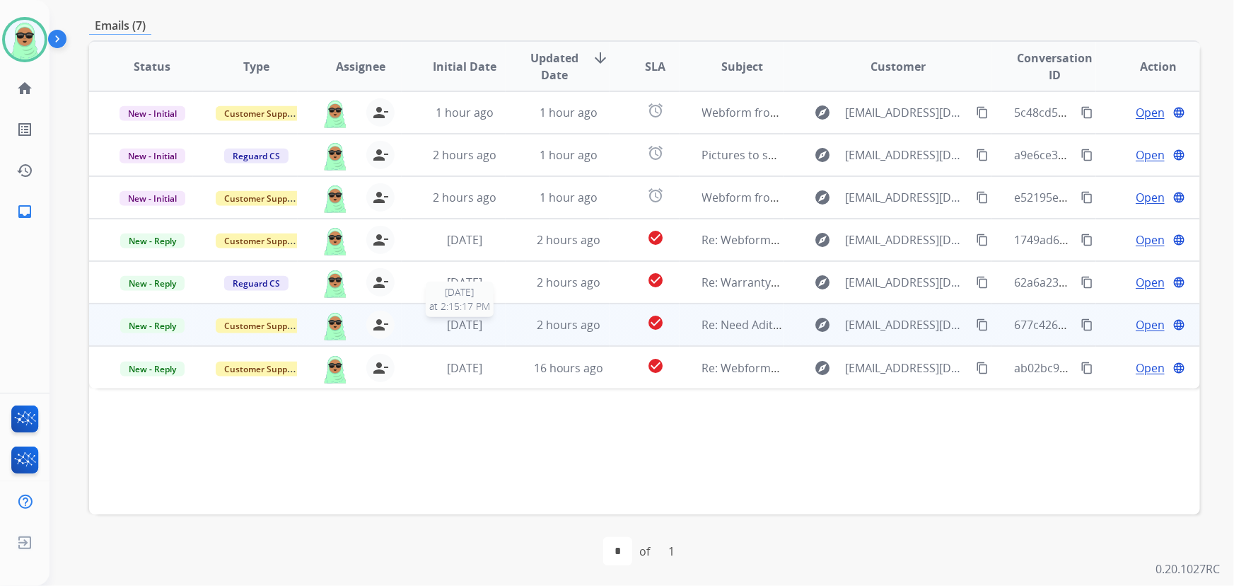
scroll to position [286, 0]
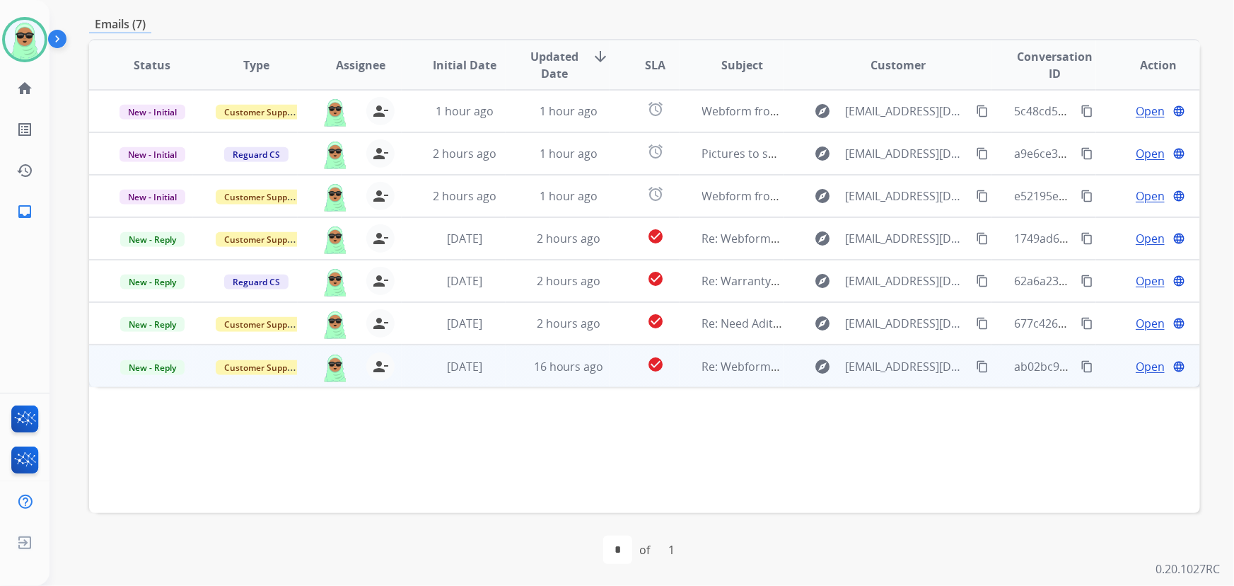
click at [164, 358] on p "New - Reply" at bounding box center [152, 366] width 81 height 17
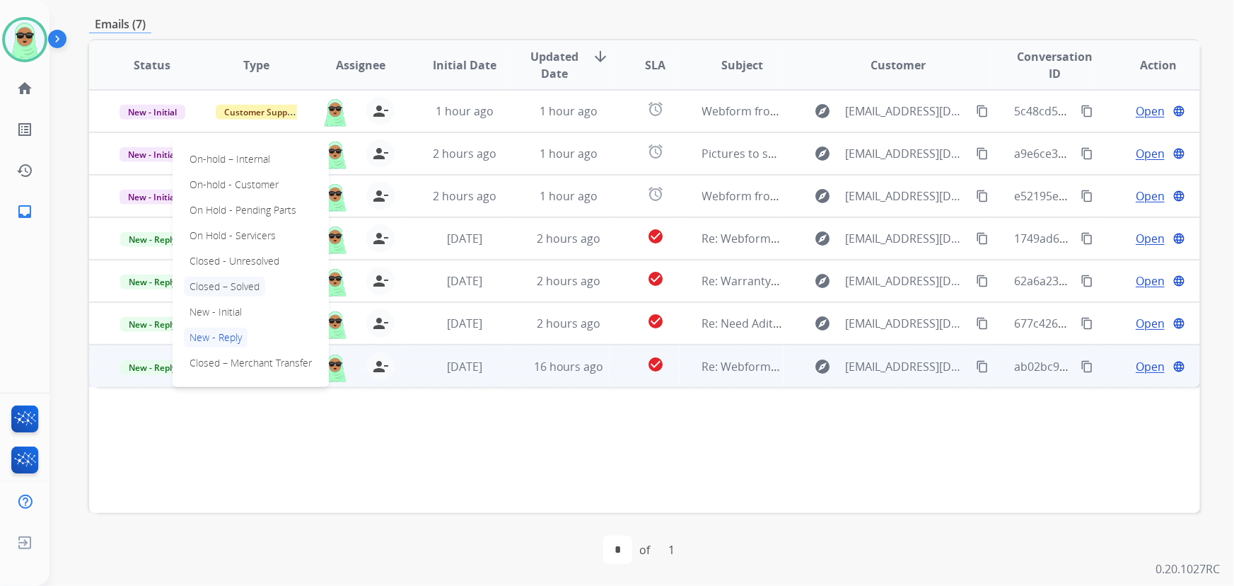
click at [233, 277] on p "Closed – Solved" at bounding box center [224, 287] width 81 height 20
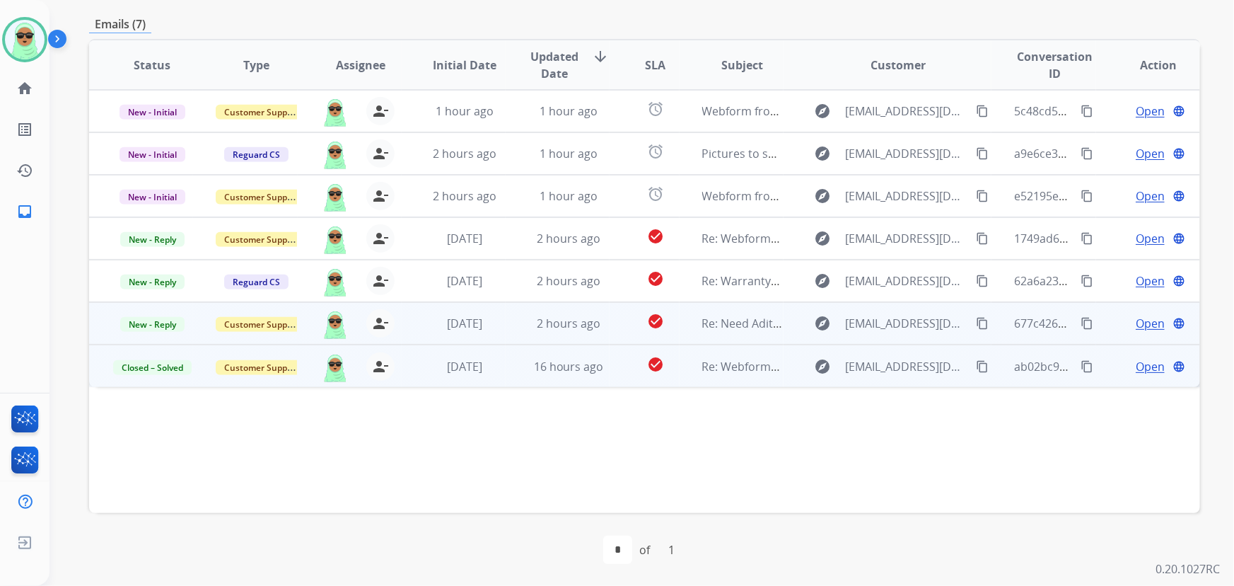
click at [976, 318] on mat-icon "content_copy" at bounding box center [982, 323] width 13 height 13
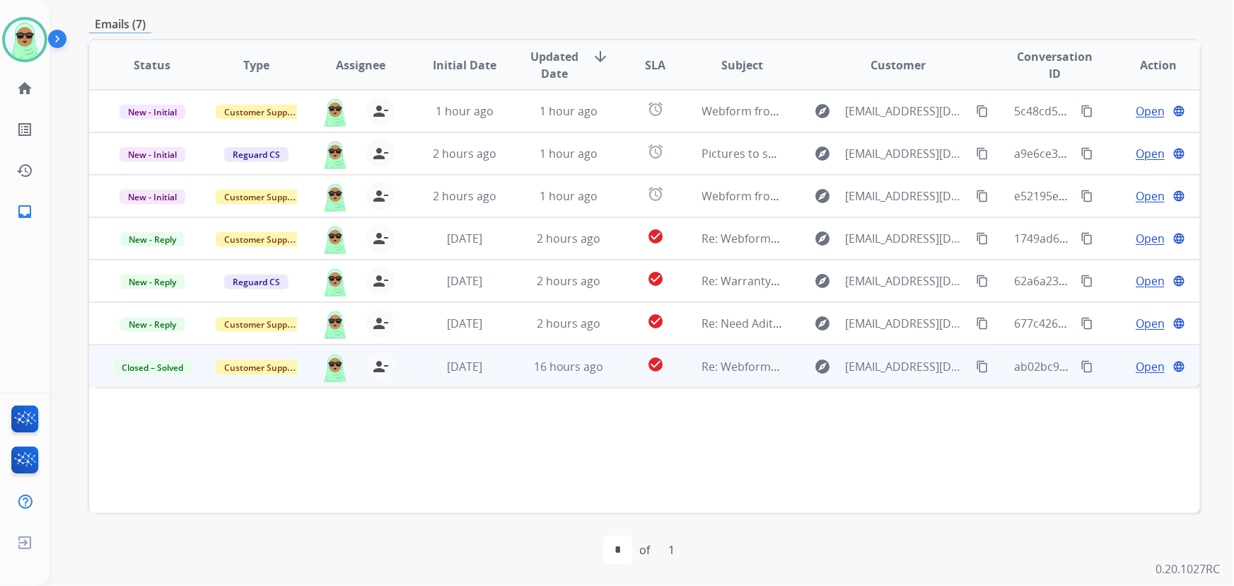
click at [1136, 359] on span "Open" at bounding box center [1150, 366] width 29 height 17
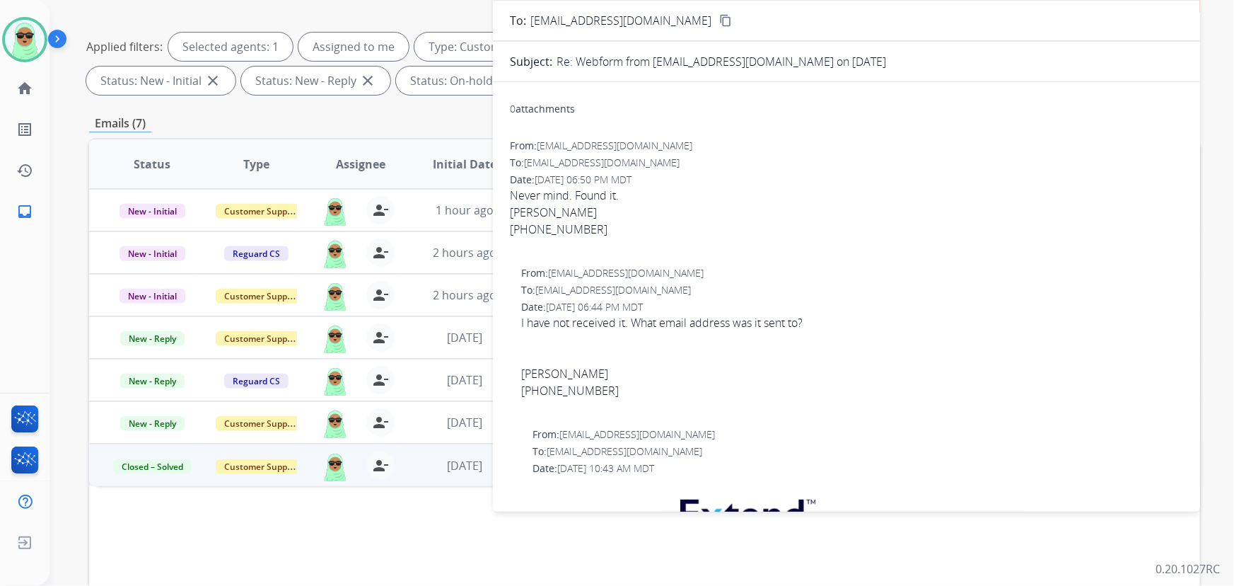
scroll to position [93, 0]
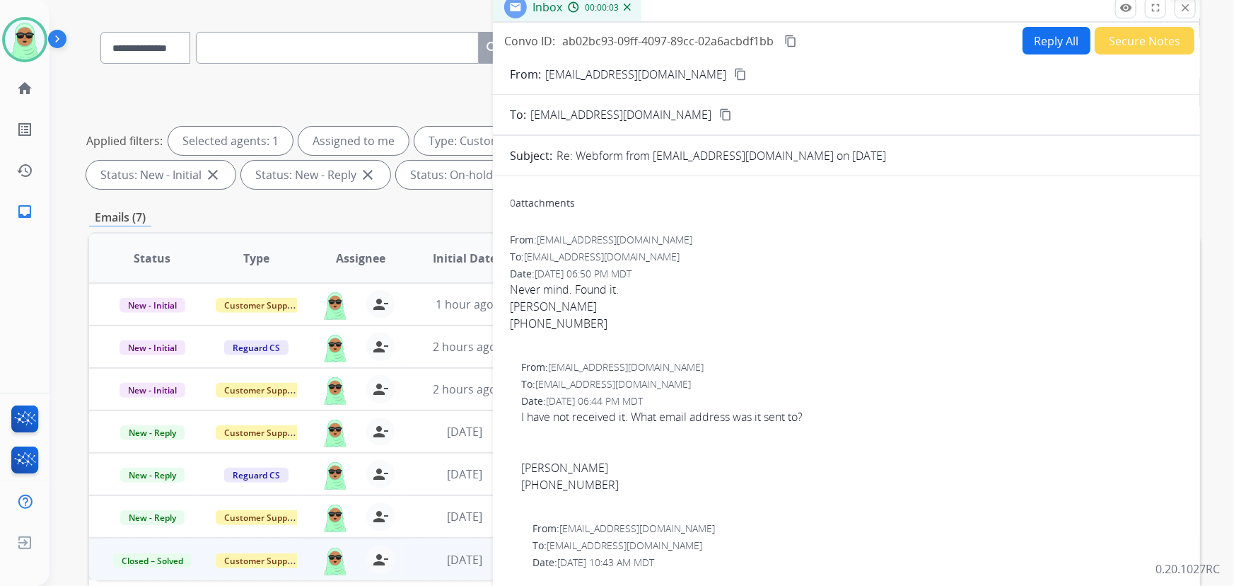
click at [1194, 14] on button "close Close" at bounding box center [1185, 7] width 21 height 21
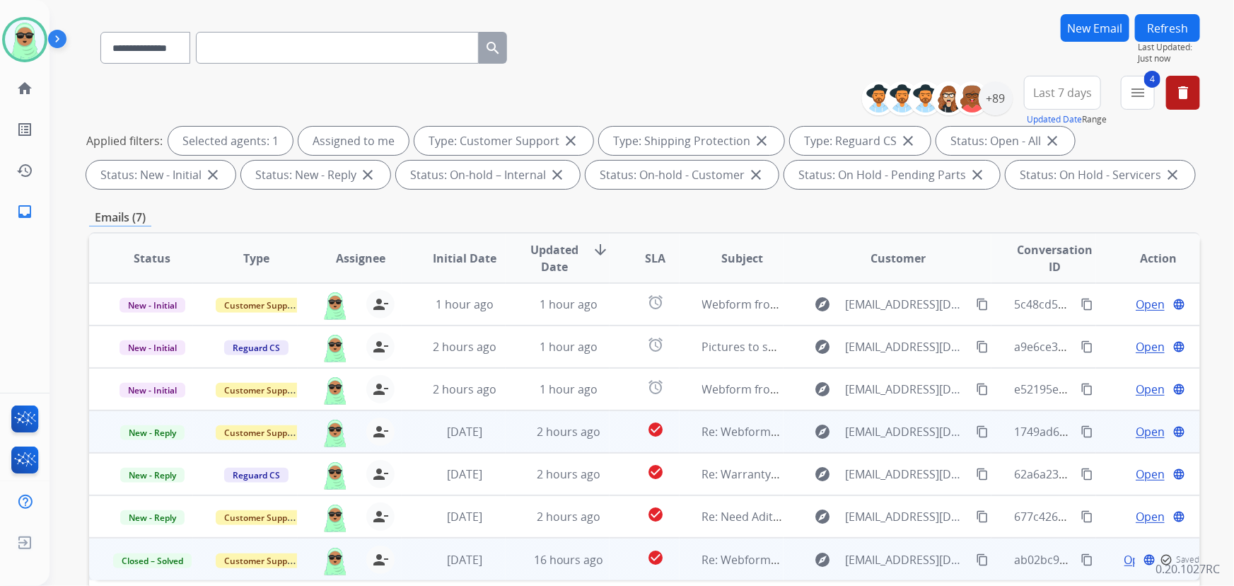
scroll to position [286, 0]
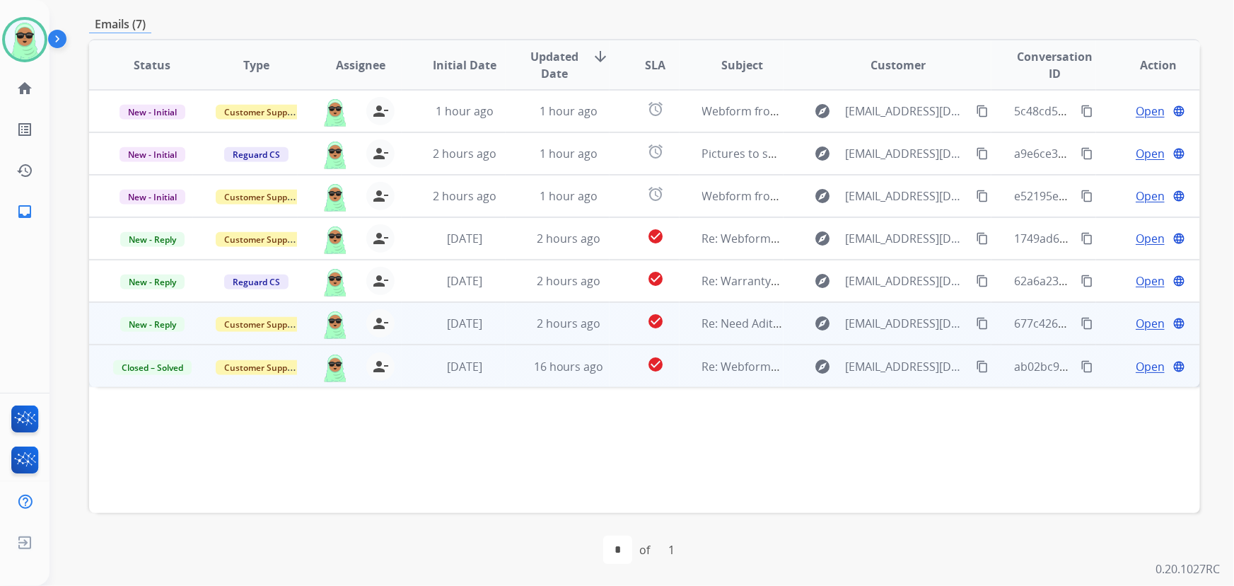
click at [1142, 320] on span "Open" at bounding box center [1150, 323] width 29 height 17
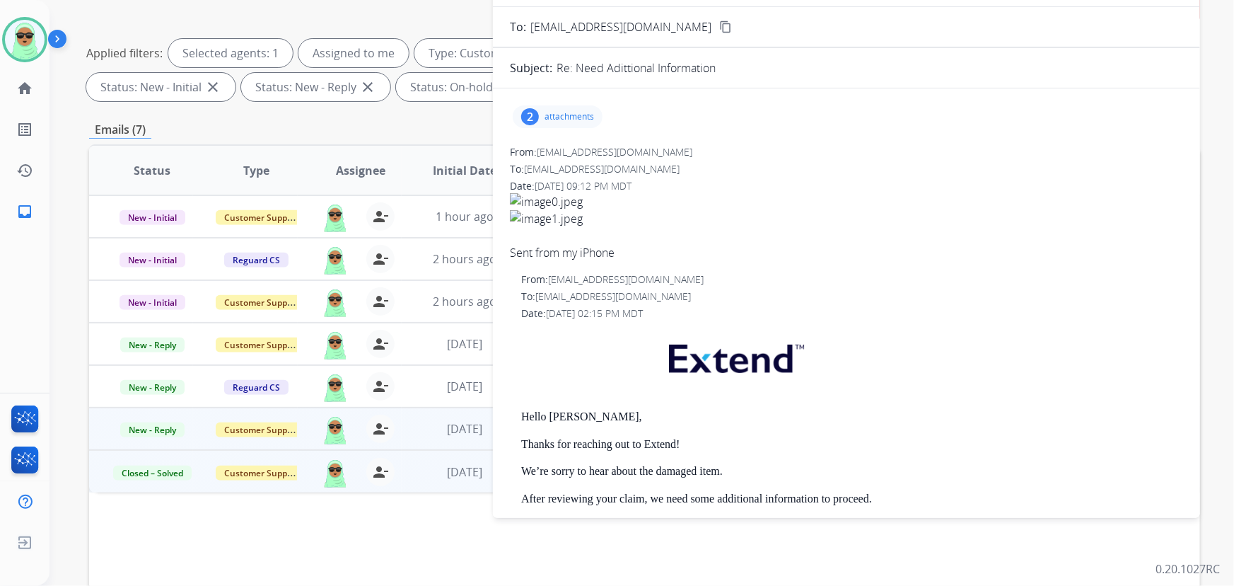
scroll to position [158, 0]
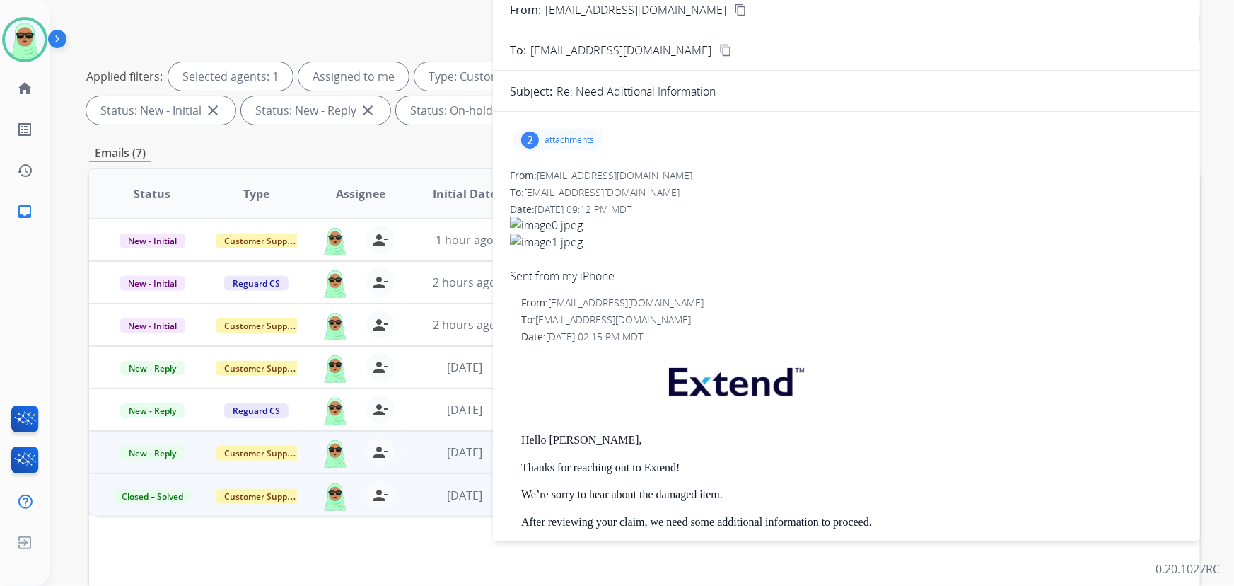
click at [571, 149] on div "2 attachments" at bounding box center [558, 140] width 90 height 23
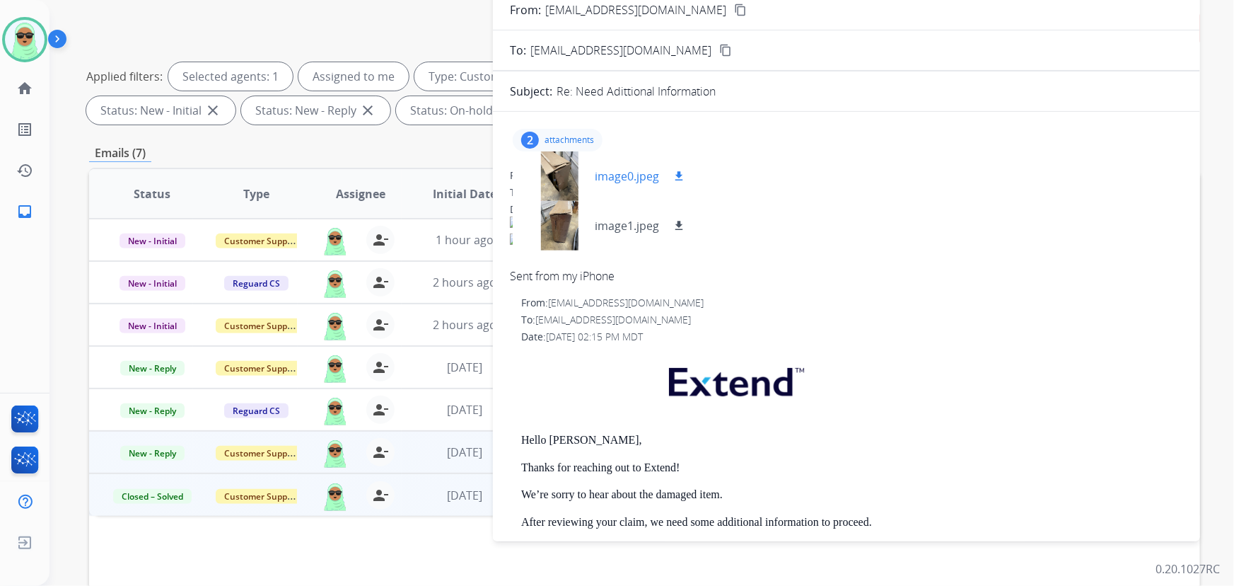
click at [559, 173] on div at bounding box center [559, 176] width 71 height 50
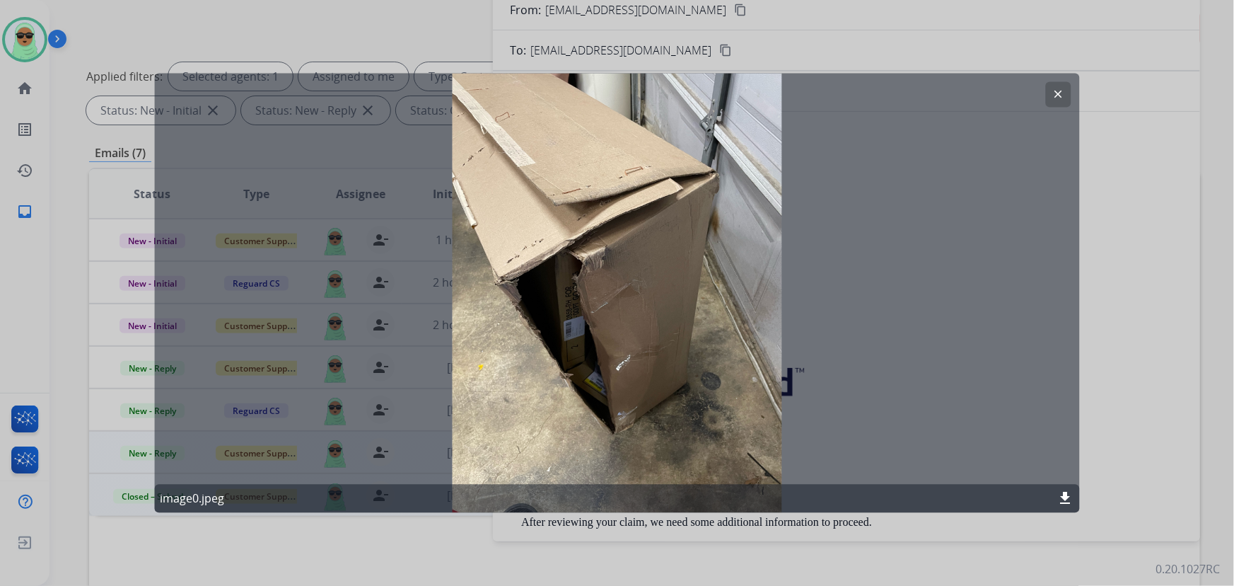
click at [1062, 84] on button "clear" at bounding box center [1058, 94] width 25 height 25
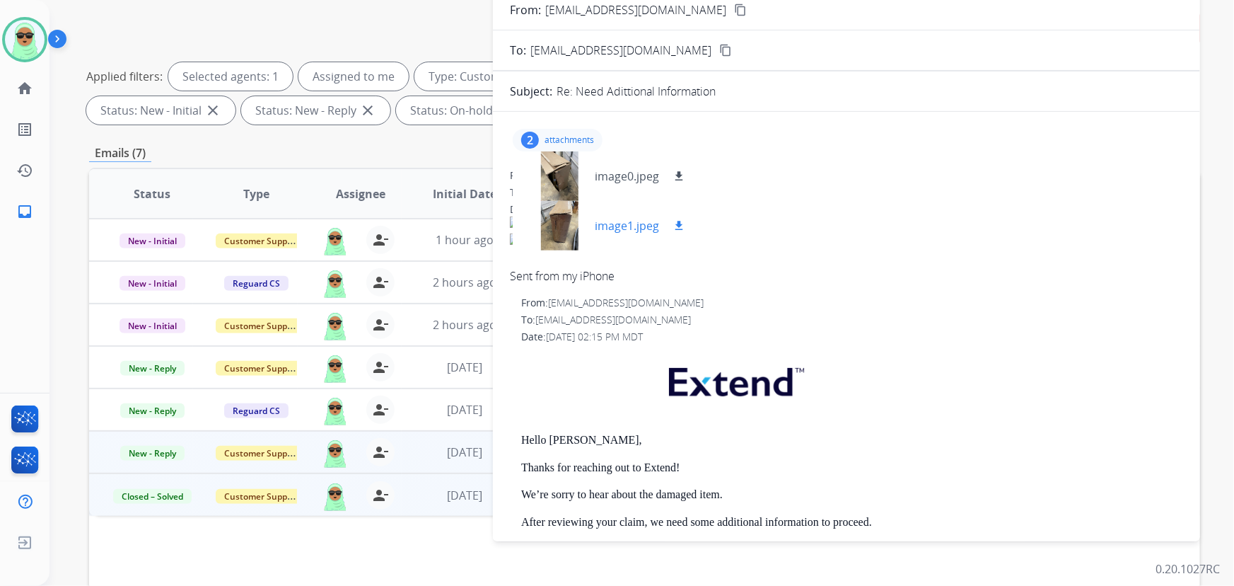
click at [557, 233] on div at bounding box center [559, 226] width 71 height 50
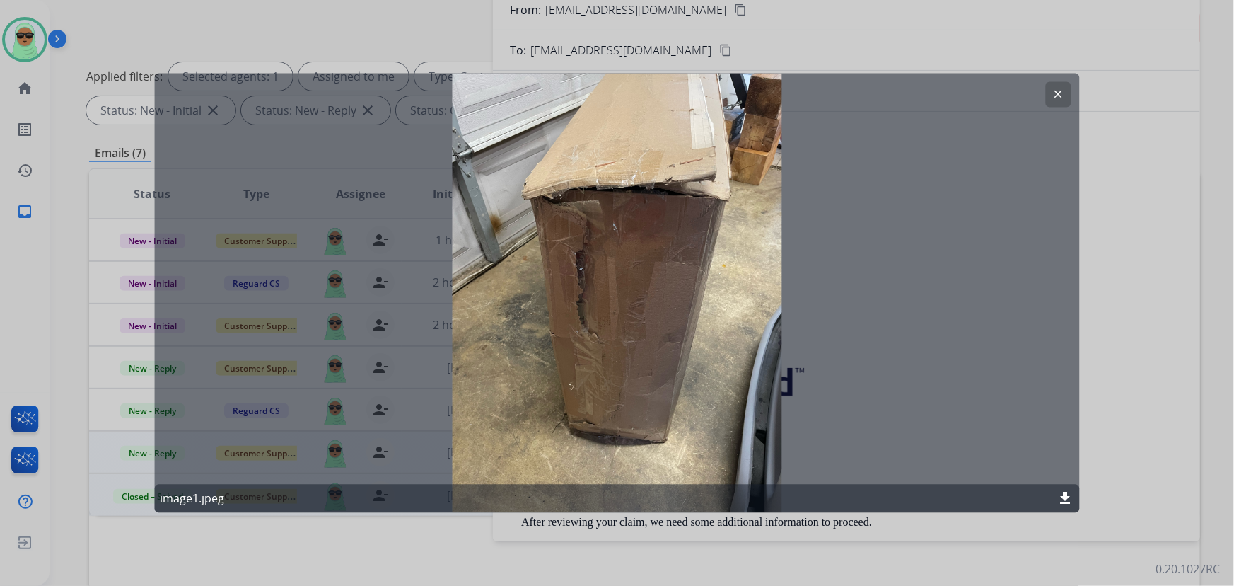
click at [1061, 89] on mat-icon "clear" at bounding box center [1058, 94] width 13 height 13
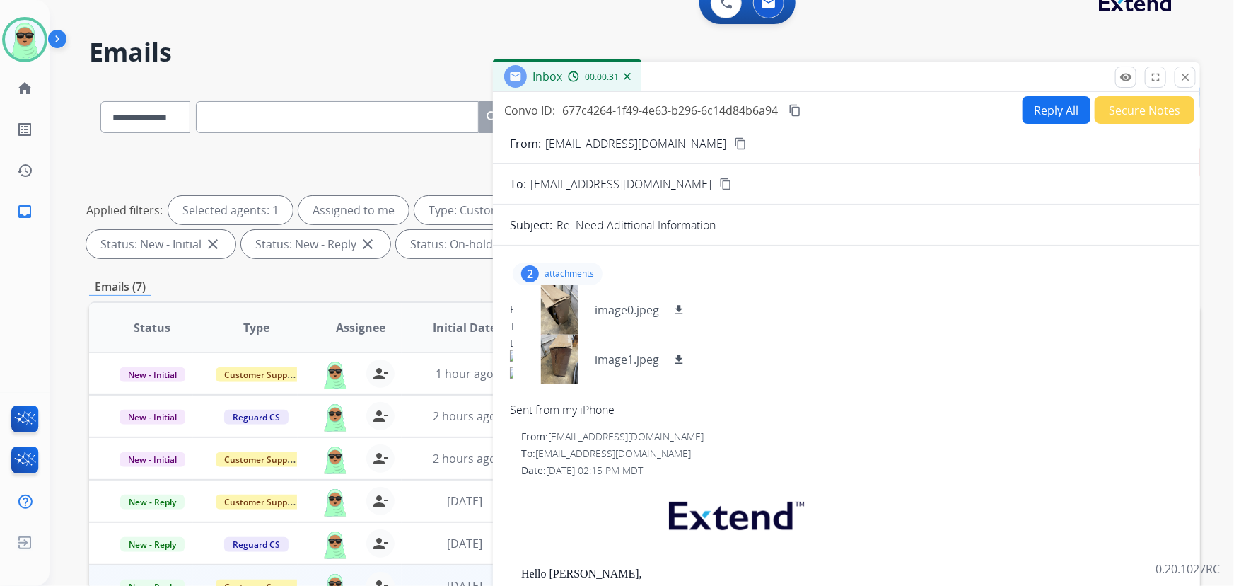
scroll to position [0, 0]
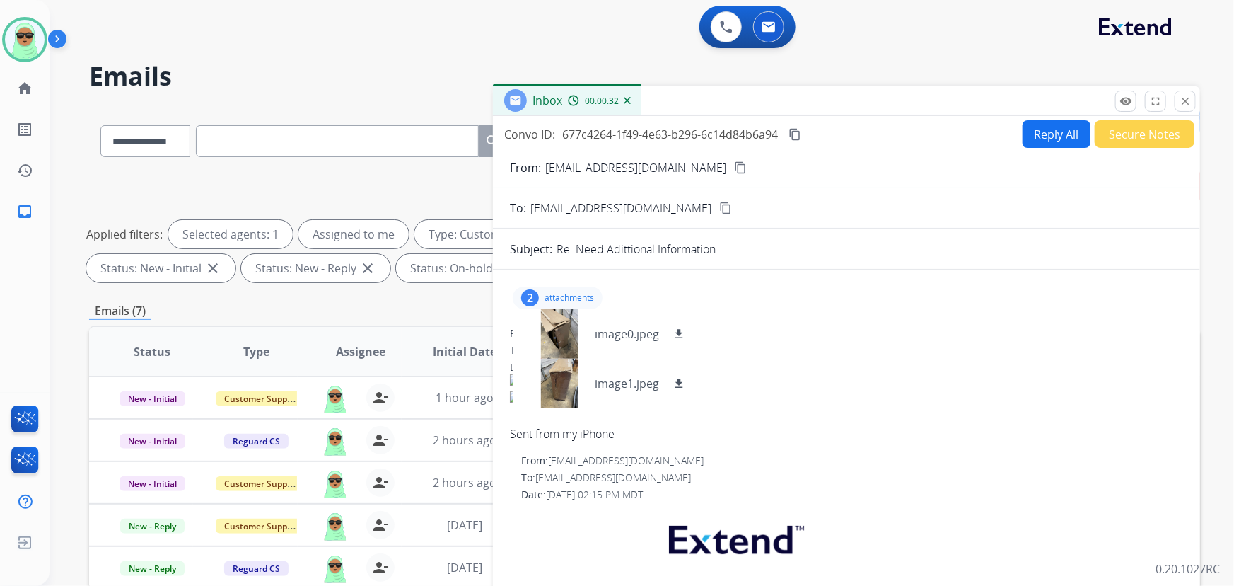
click at [1066, 139] on button "Reply All" at bounding box center [1057, 134] width 68 height 28
select select "**********"
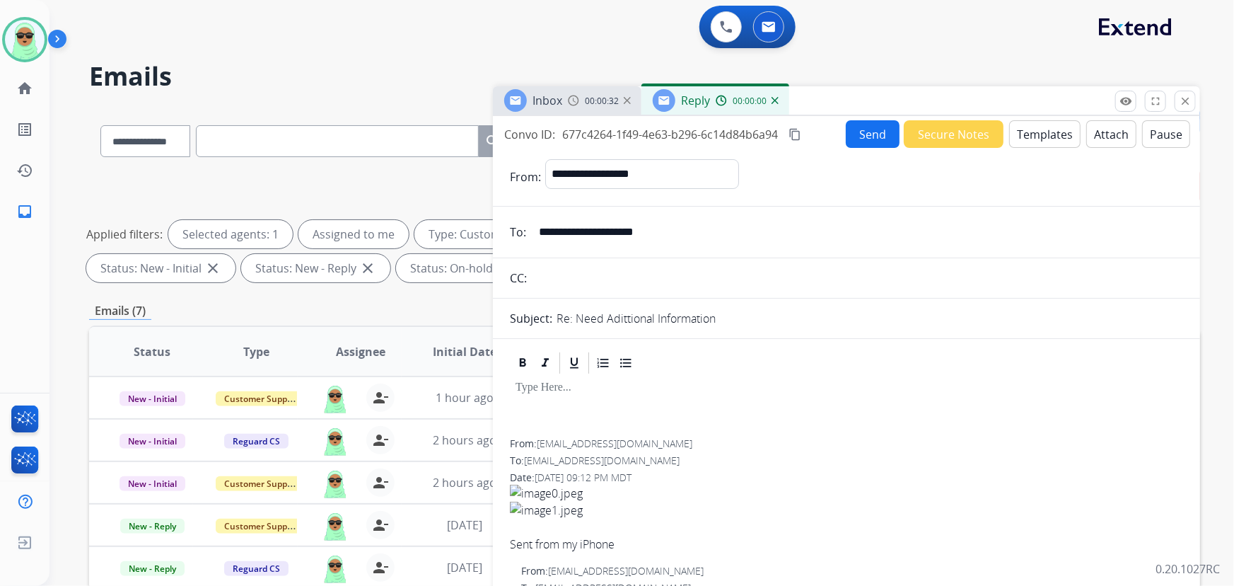
click at [1066, 138] on button "Templates" at bounding box center [1044, 134] width 71 height 28
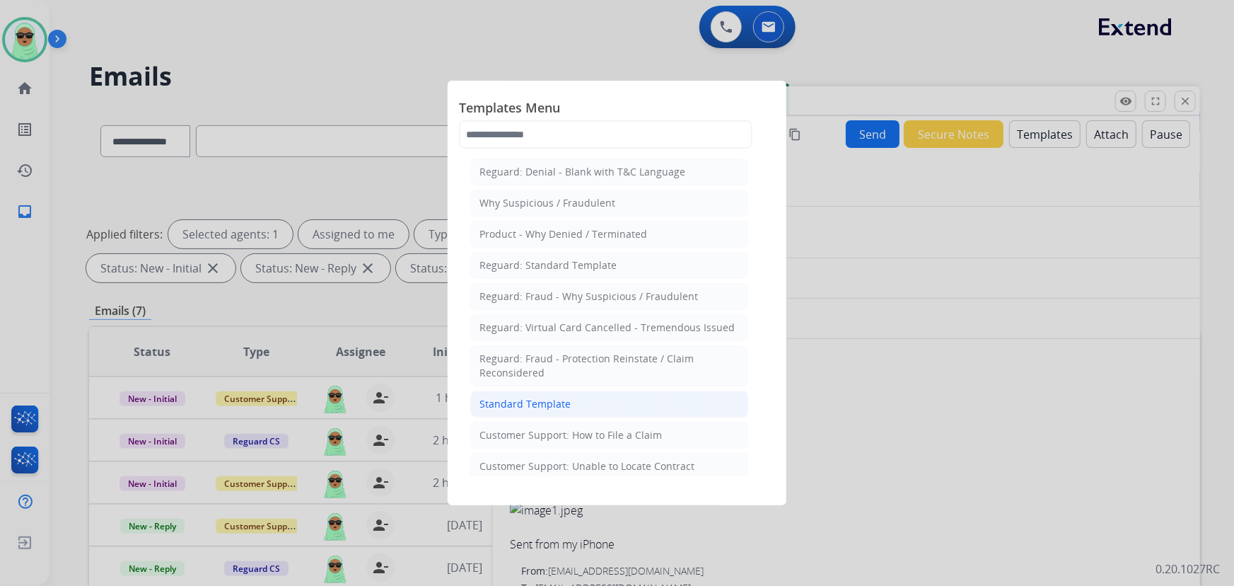
click at [571, 411] on li "Standard Template" at bounding box center [609, 403] width 278 height 27
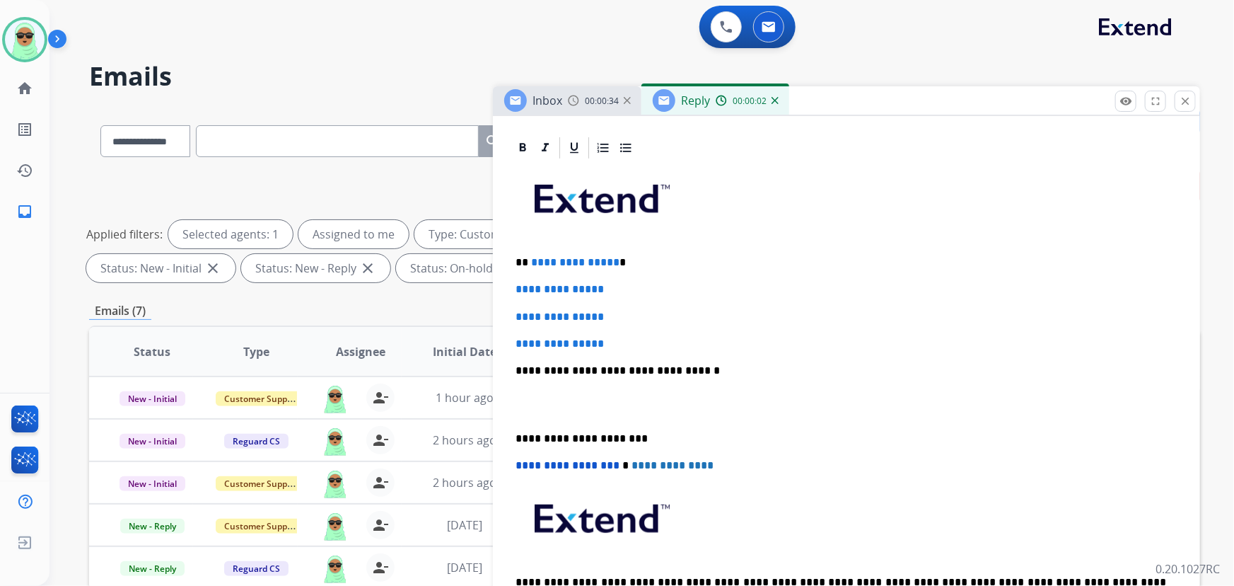
scroll to position [321, 0]
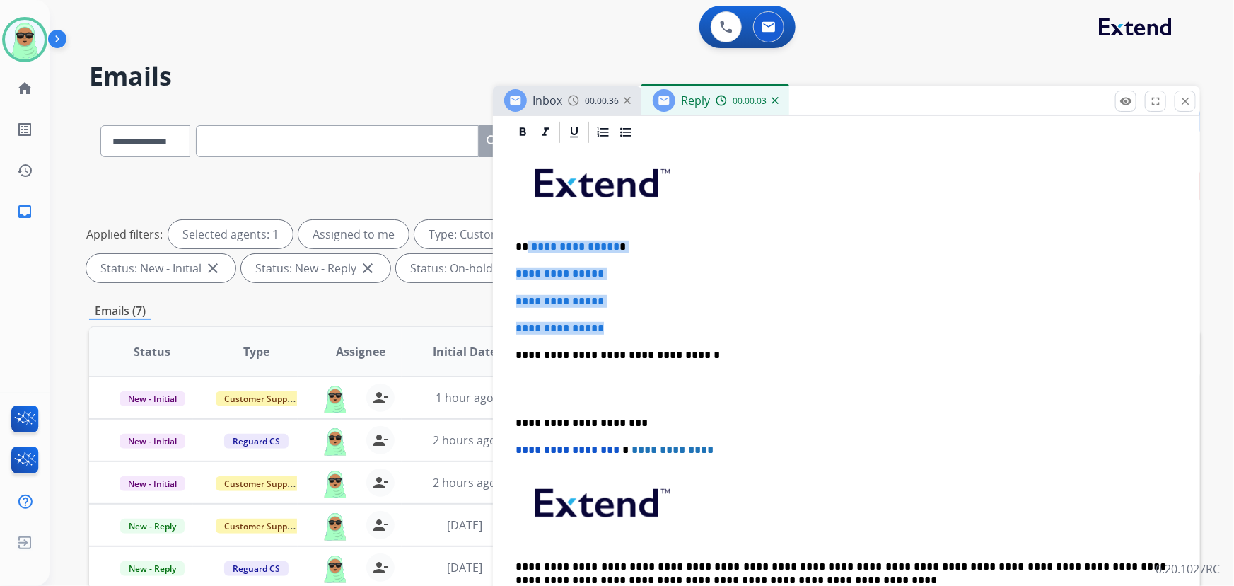
drag, startPoint x: 624, startPoint y: 317, endPoint x: 527, endPoint y: 243, distance: 122.6
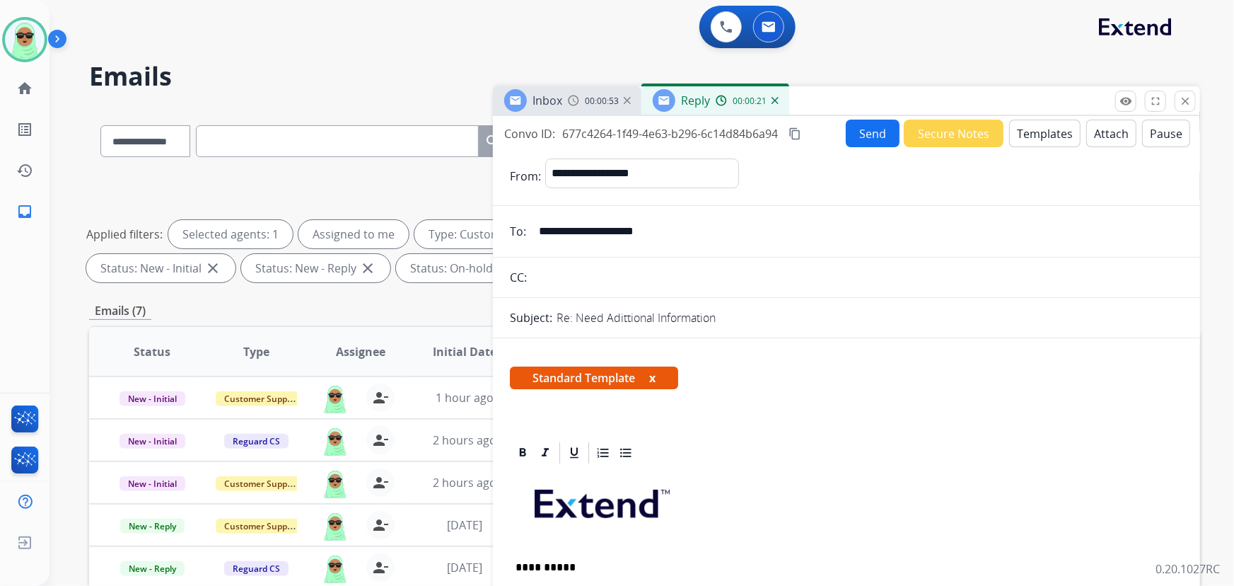
scroll to position [0, 0]
click at [871, 144] on button "Send" at bounding box center [873, 134] width 54 height 28
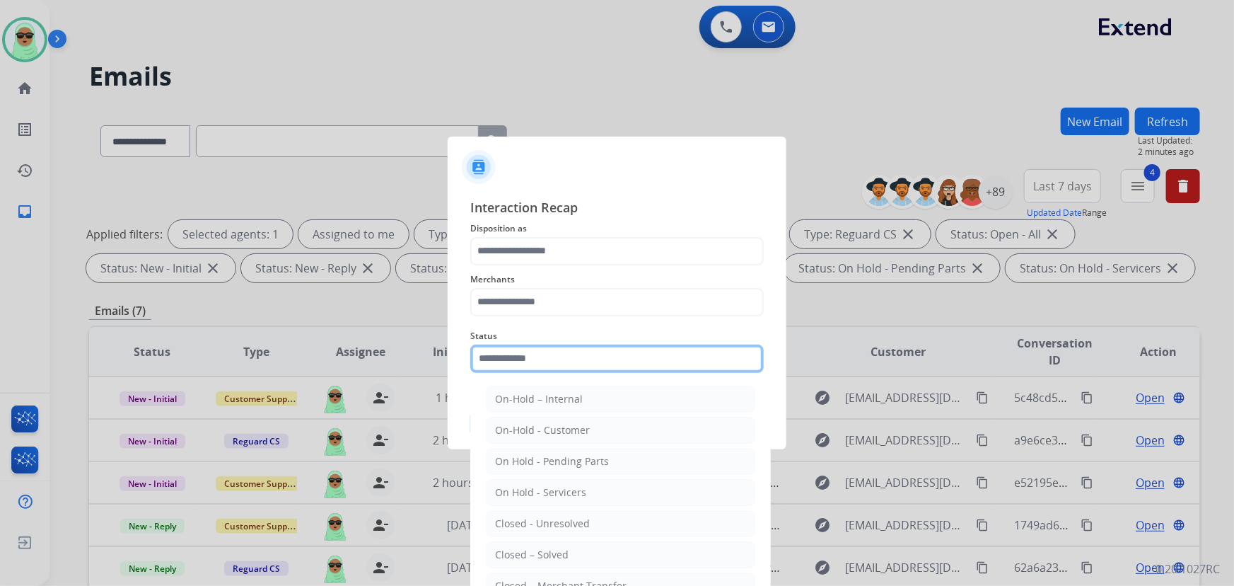
click at [588, 363] on input "text" at bounding box center [616, 358] width 293 height 28
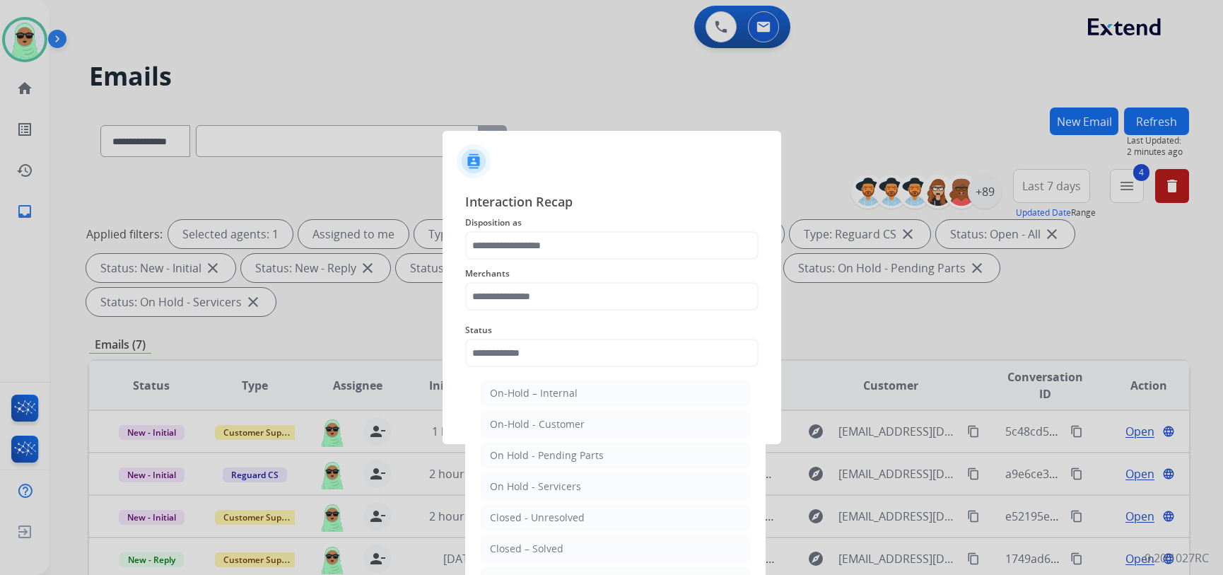
drag, startPoint x: 545, startPoint y: 549, endPoint x: 494, endPoint y: 247, distance: 306.2
click at [545, 547] on div "Closed – Solved" at bounding box center [527, 549] width 74 height 14
type input "**********"
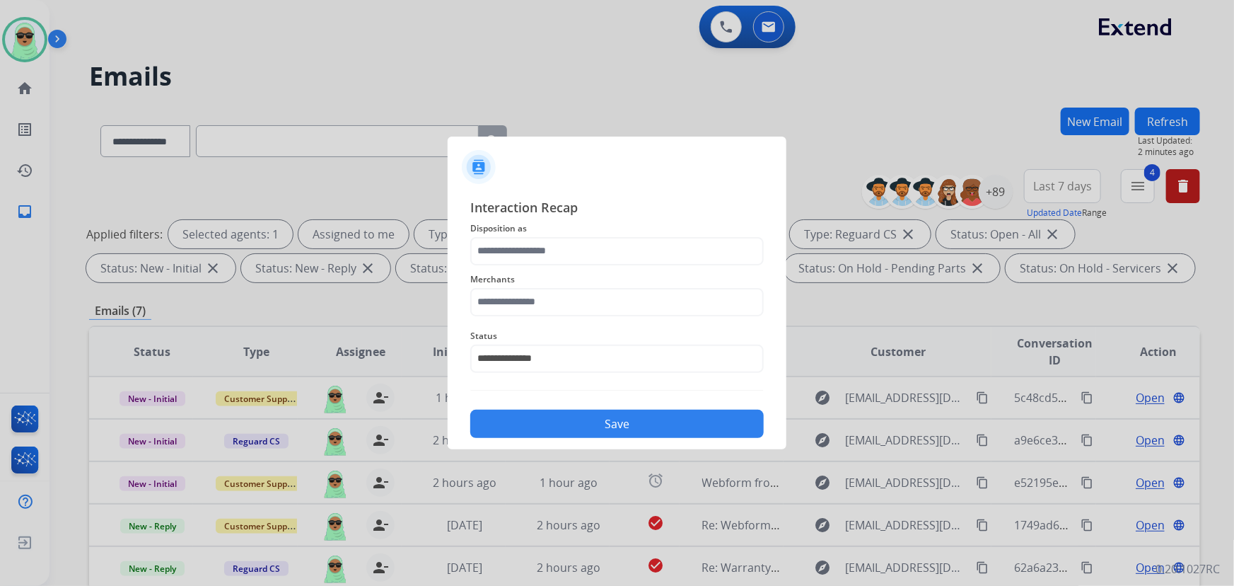
click at [492, 229] on span "Disposition as" at bounding box center [616, 228] width 293 height 17
click at [492, 235] on span "Disposition as" at bounding box center [616, 228] width 293 height 17
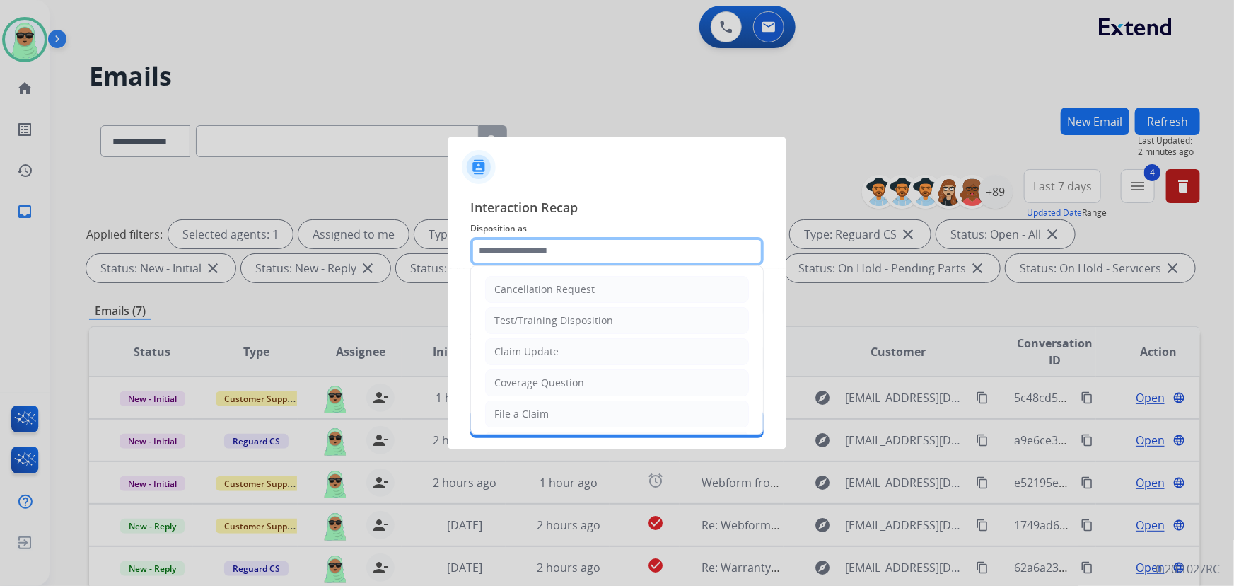
click at [495, 248] on input "text" at bounding box center [616, 251] width 293 height 28
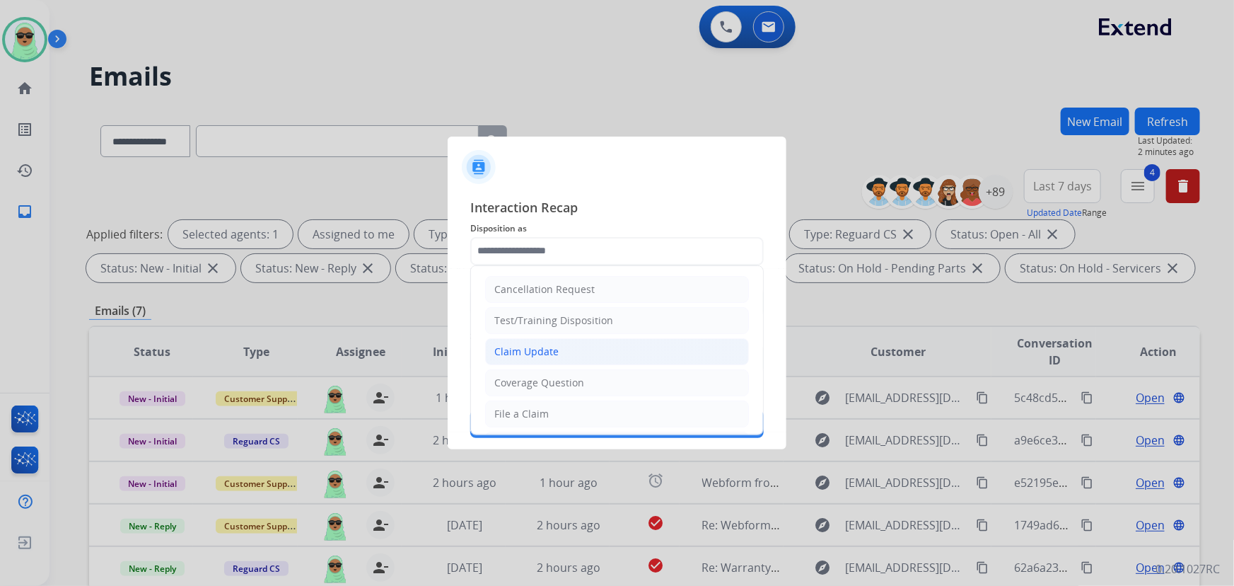
click at [545, 353] on div "Claim Update" at bounding box center [526, 351] width 64 height 14
type input "**********"
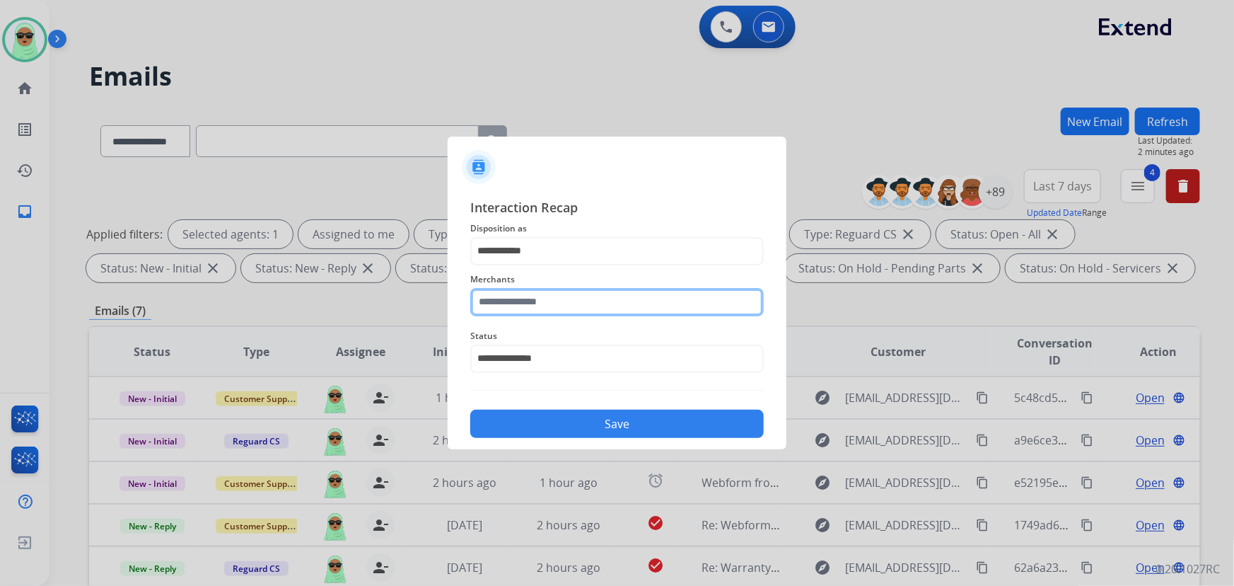
click at [623, 300] on input "text" at bounding box center [616, 302] width 293 height 28
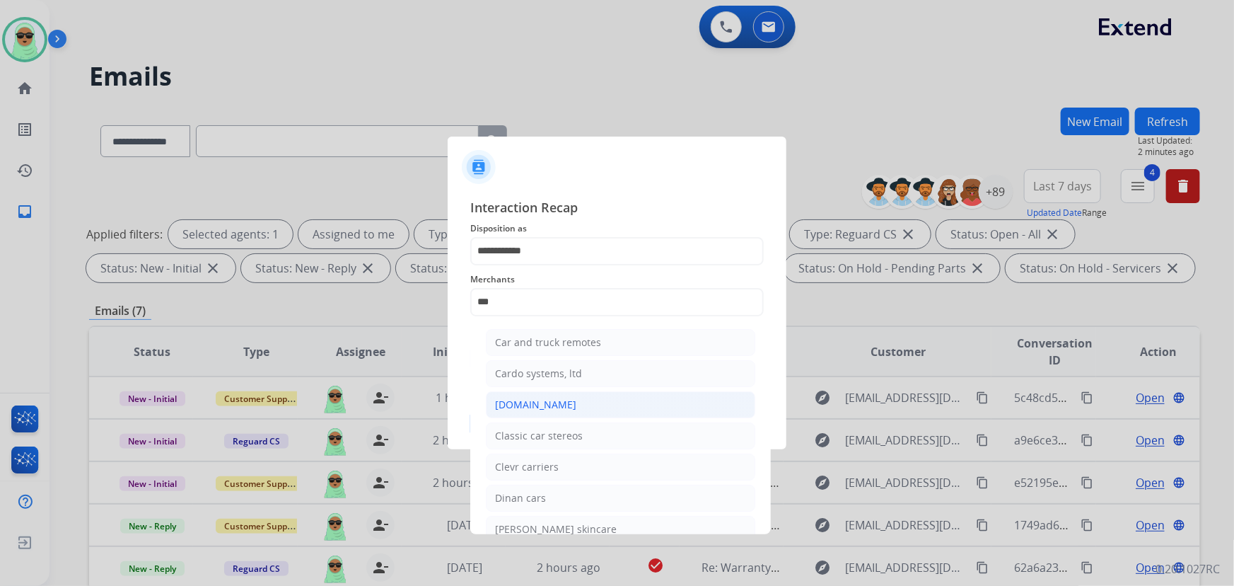
click at [549, 405] on div "Carparts.com" at bounding box center [535, 404] width 81 height 14
type input "**********"
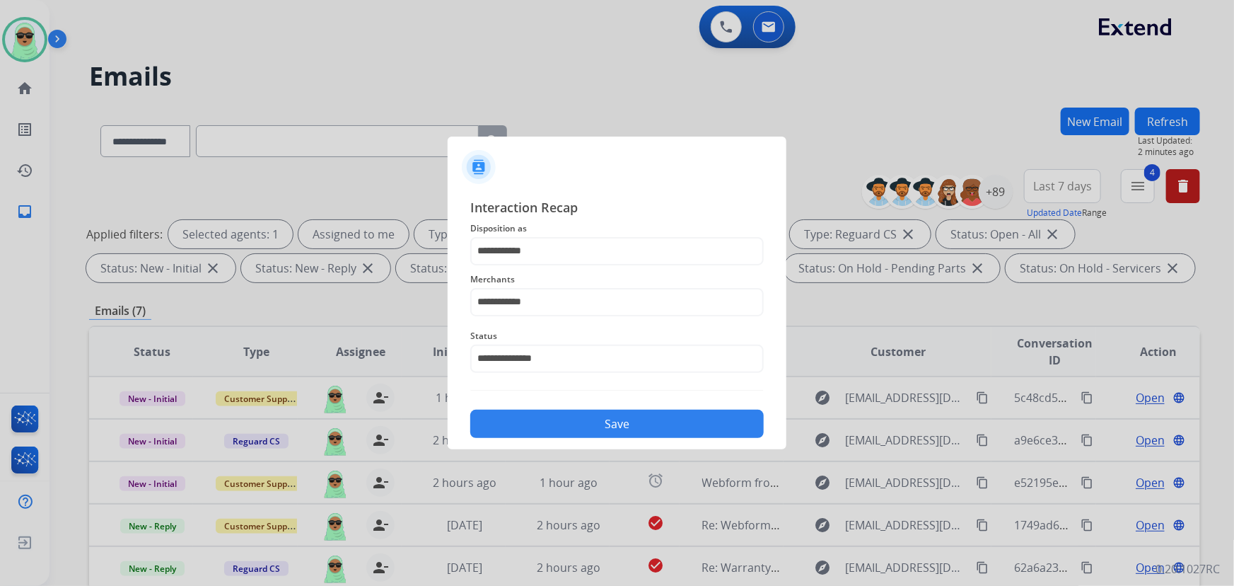
click at [578, 423] on button "Save" at bounding box center [616, 423] width 293 height 28
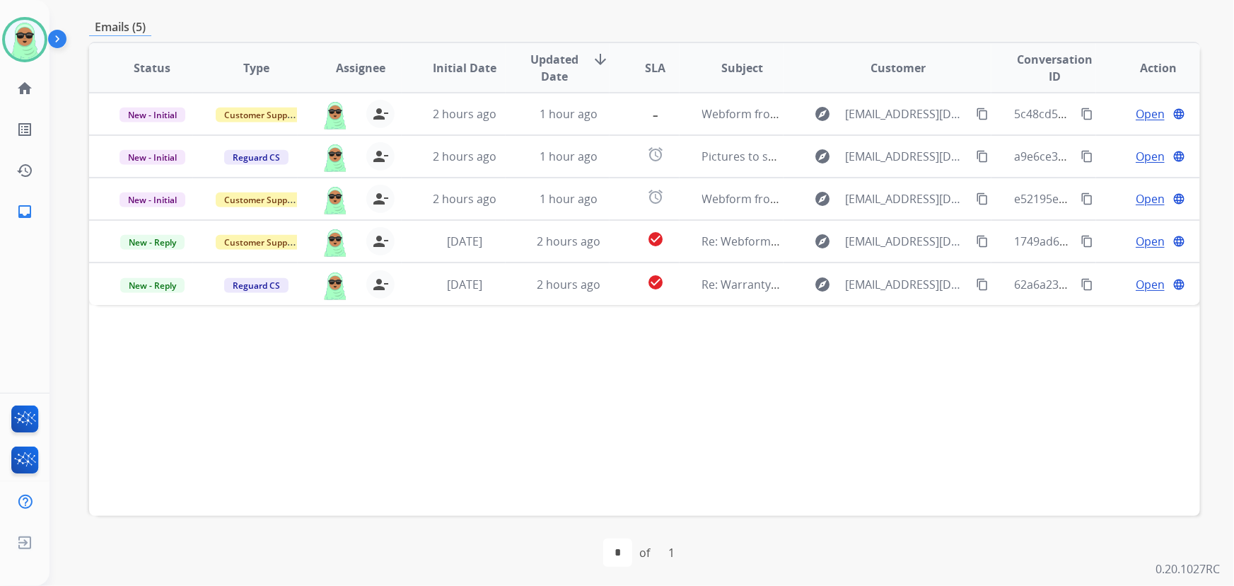
scroll to position [286, 0]
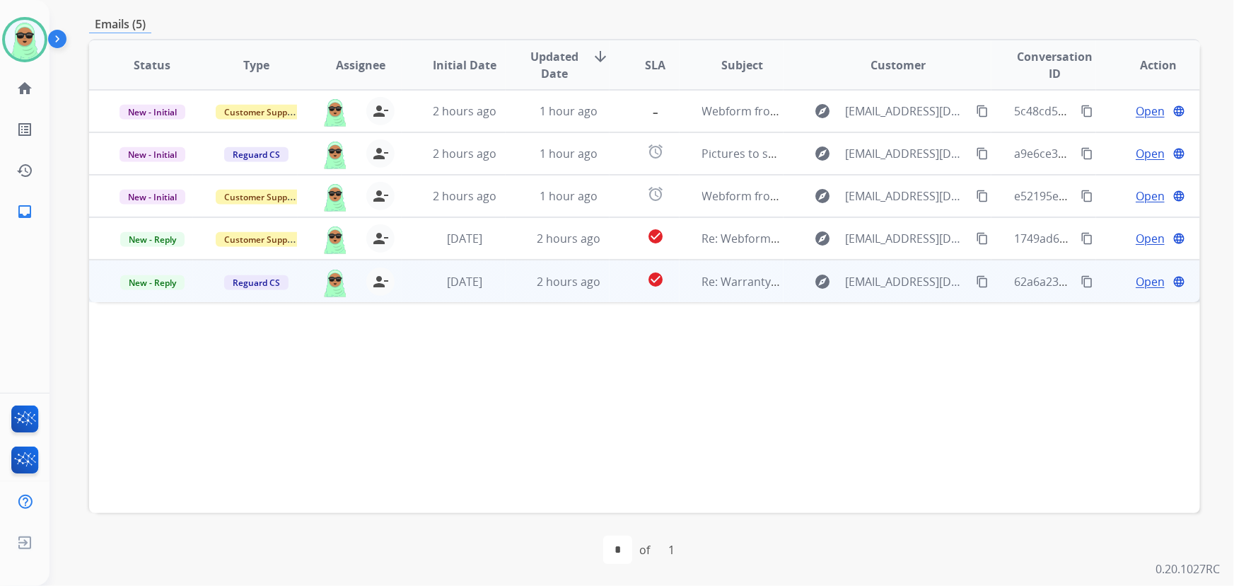
click at [1137, 283] on span "Open" at bounding box center [1150, 281] width 29 height 17
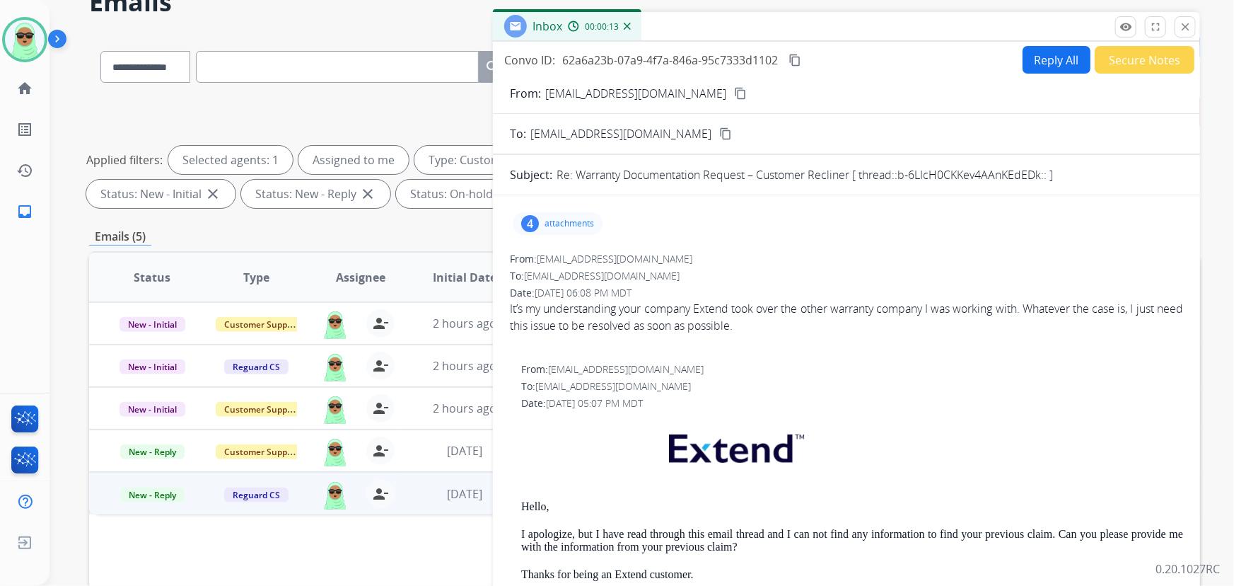
scroll to position [0, 0]
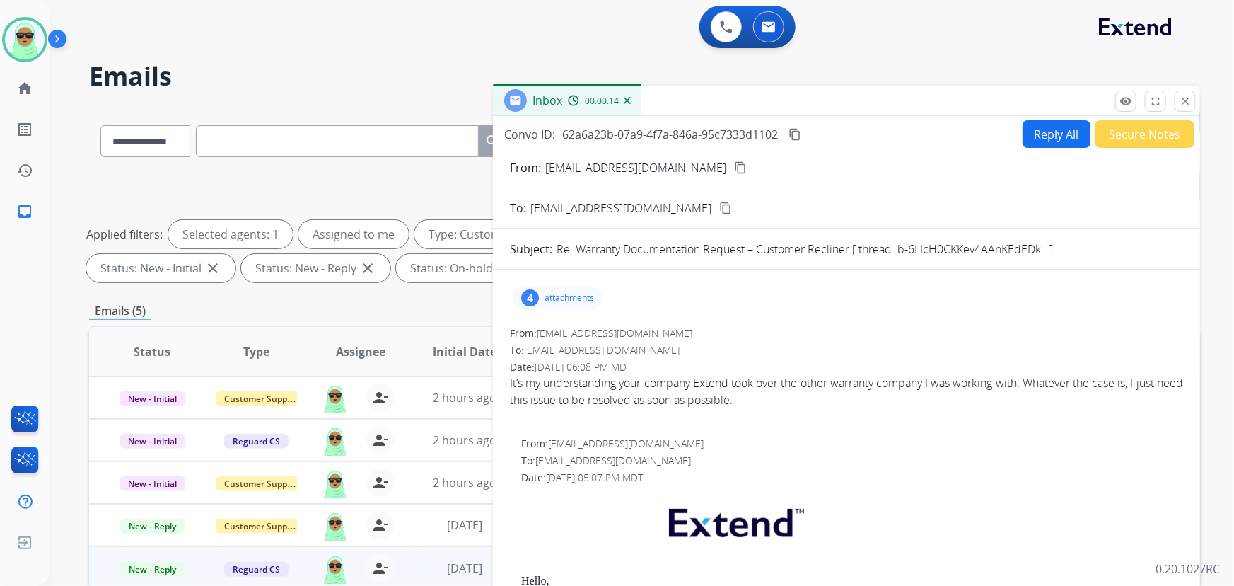
click at [517, 295] on div "4 attachments" at bounding box center [558, 297] width 90 height 23
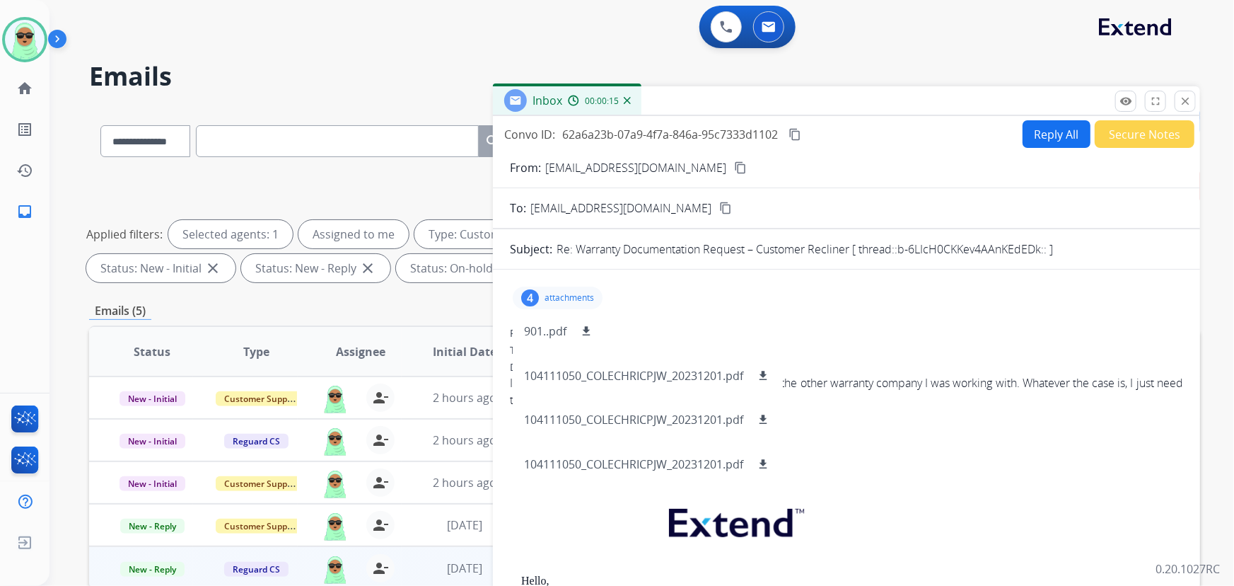
click at [567, 292] on p "attachments" at bounding box center [570, 297] width 50 height 11
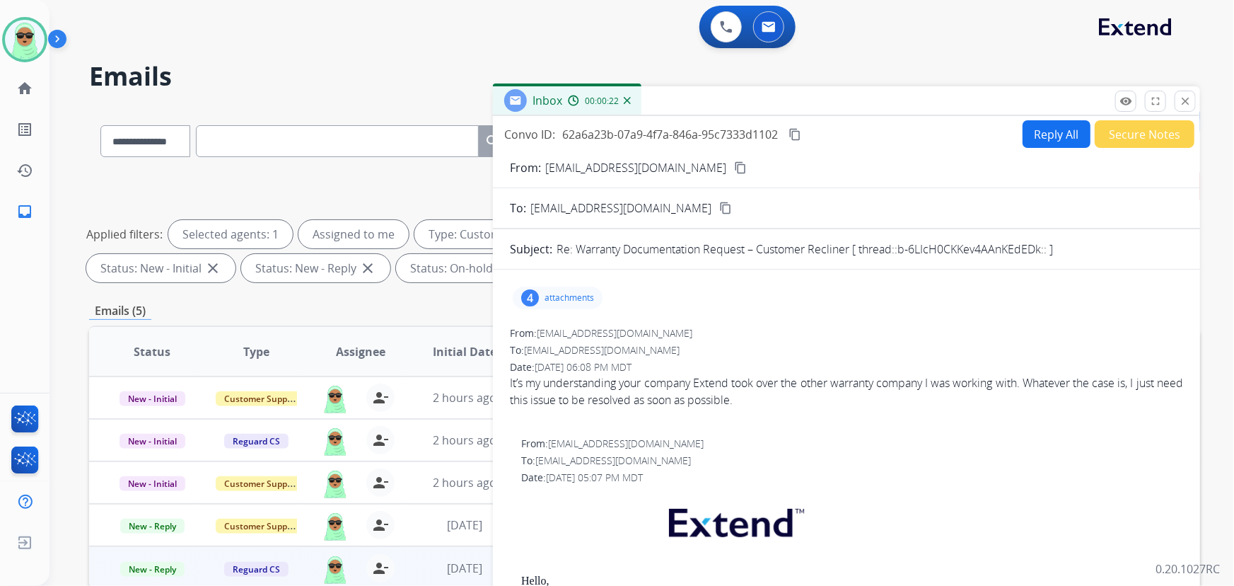
click at [734, 165] on mat-icon "content_copy" at bounding box center [740, 167] width 13 height 13
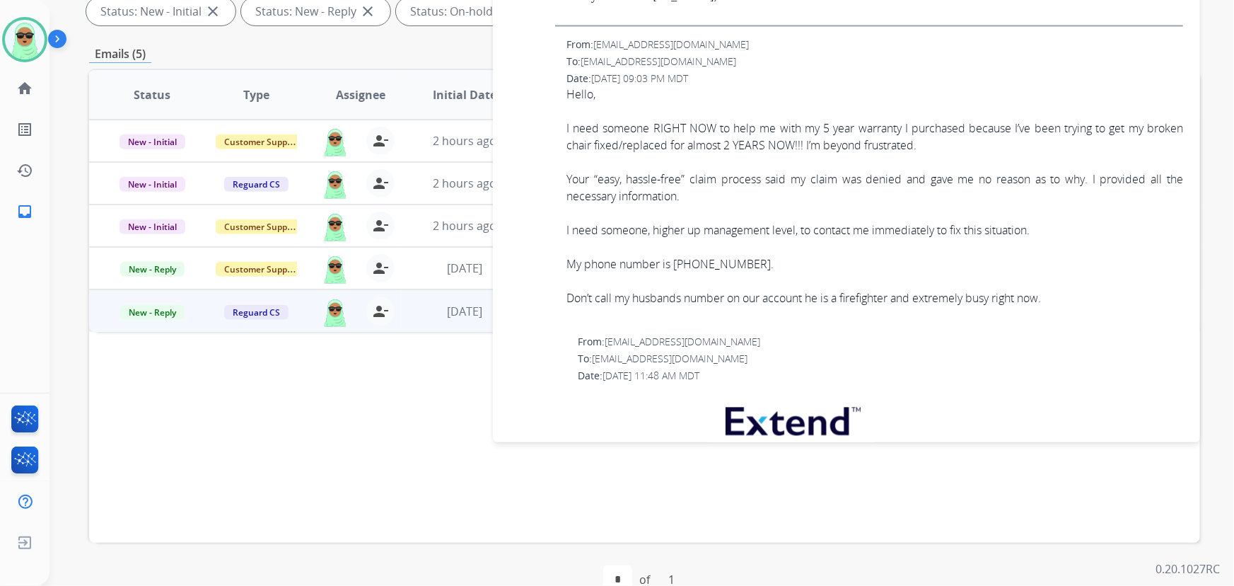
scroll to position [1239, 0]
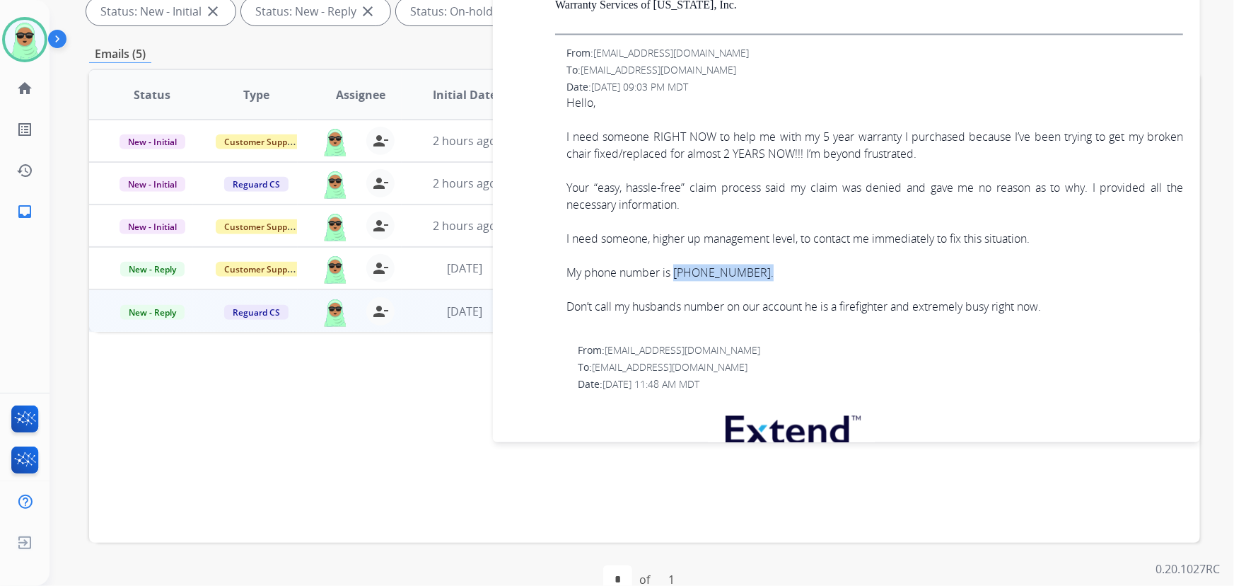
drag, startPoint x: 754, startPoint y: 272, endPoint x: 676, endPoint y: 272, distance: 77.8
click at [676, 272] on div "My phone number is (310) 344-4074." at bounding box center [874, 272] width 617 height 17
copy div "(310) 344-4074."
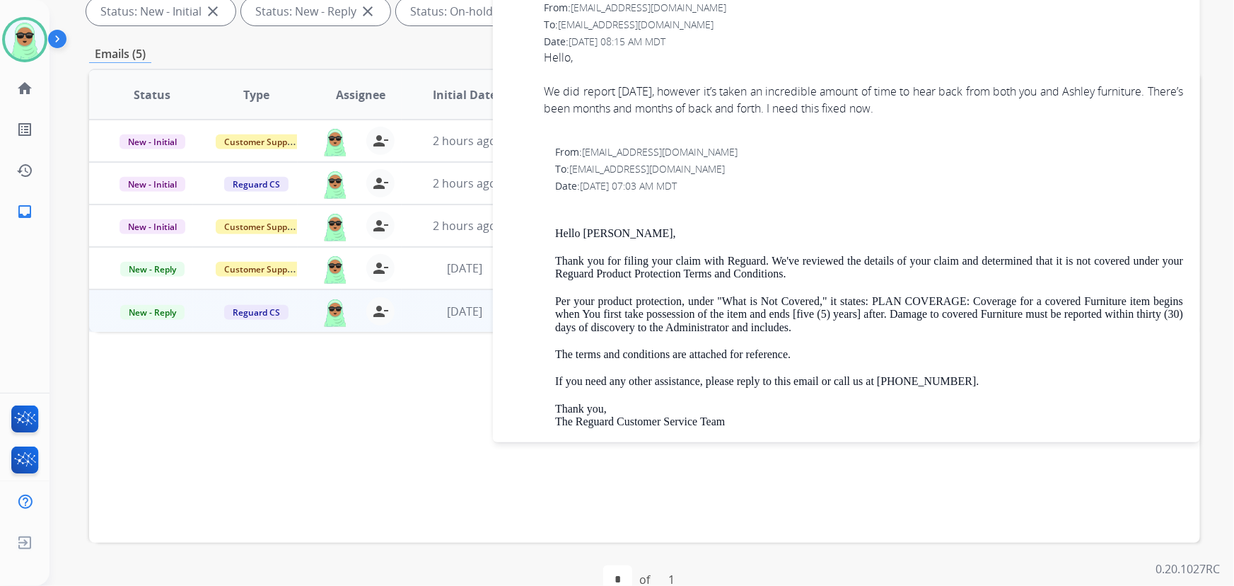
scroll to position [661, 0]
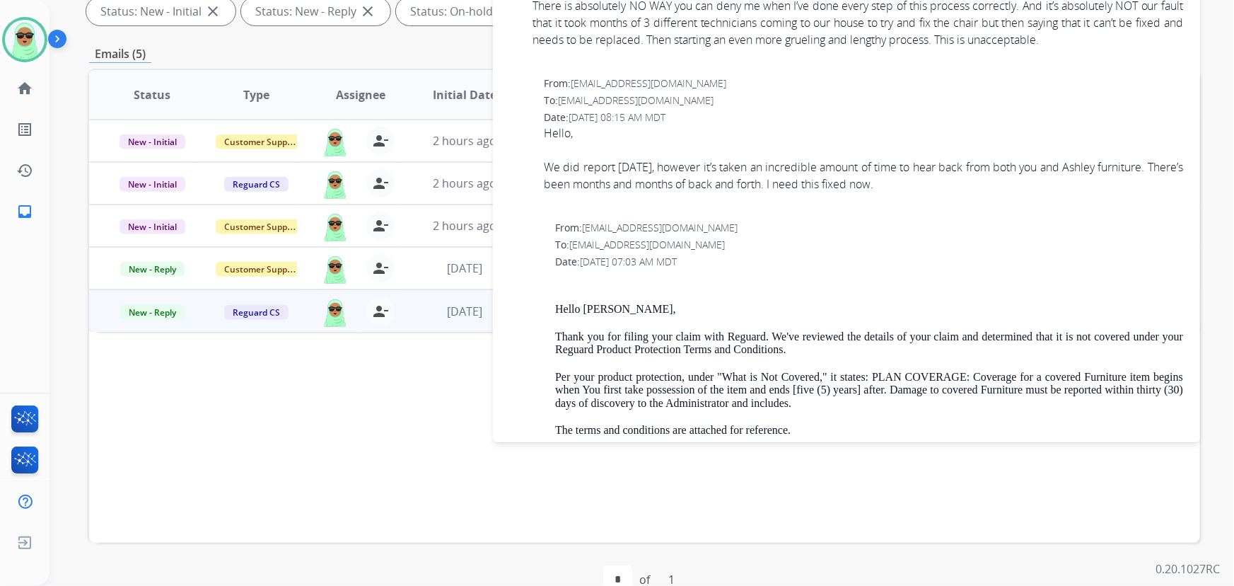
click at [627, 83] on span "courtneycole11@yahoo.com" at bounding box center [649, 82] width 156 height 13
click at [696, 79] on span "courtneycole11@yahoo.com" at bounding box center [649, 82] width 156 height 13
drag, startPoint x: 705, startPoint y: 81, endPoint x: 573, endPoint y: 82, distance: 132.3
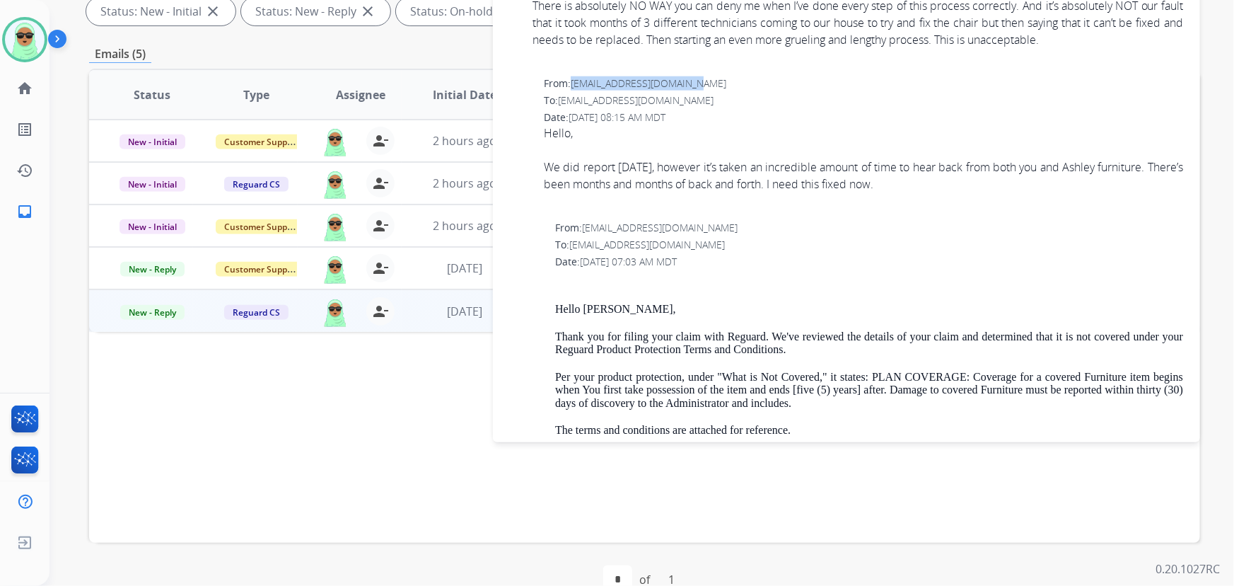
click at [573, 82] on div "From: courtneycole11@yahoo.com" at bounding box center [863, 83] width 639 height 14
copy span "courtneycole11@yahoo.com"
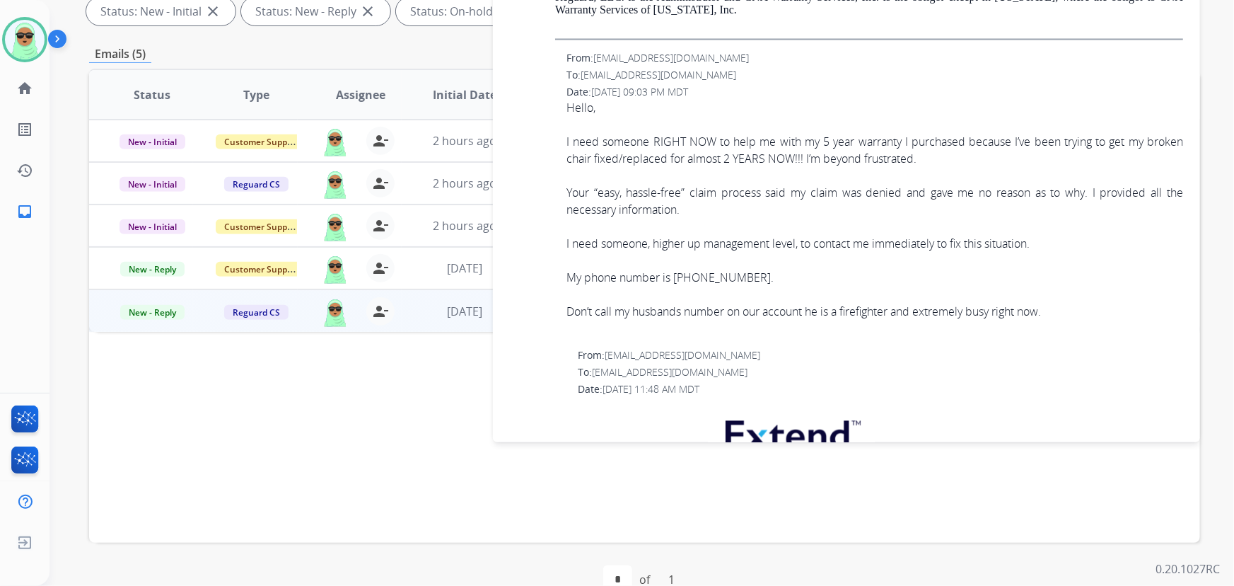
scroll to position [1239, 0]
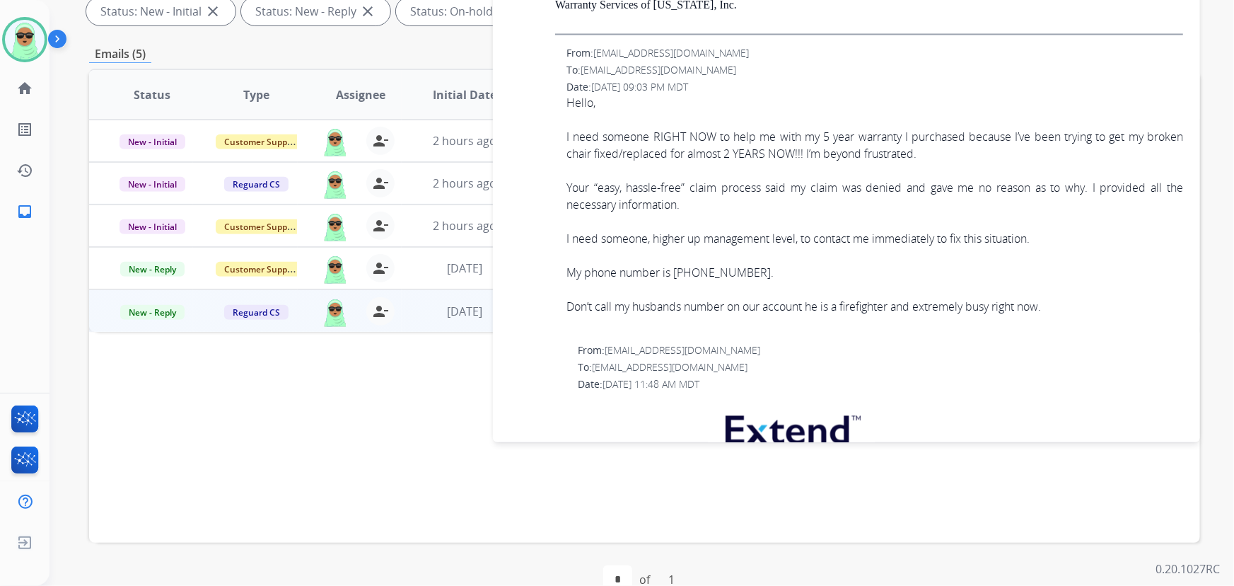
drag, startPoint x: 764, startPoint y: 269, endPoint x: 679, endPoint y: 269, distance: 84.9
click at [679, 269] on div "My phone number is (310) 344-4074." at bounding box center [874, 272] width 617 height 17
copy div "310) 344-4074."
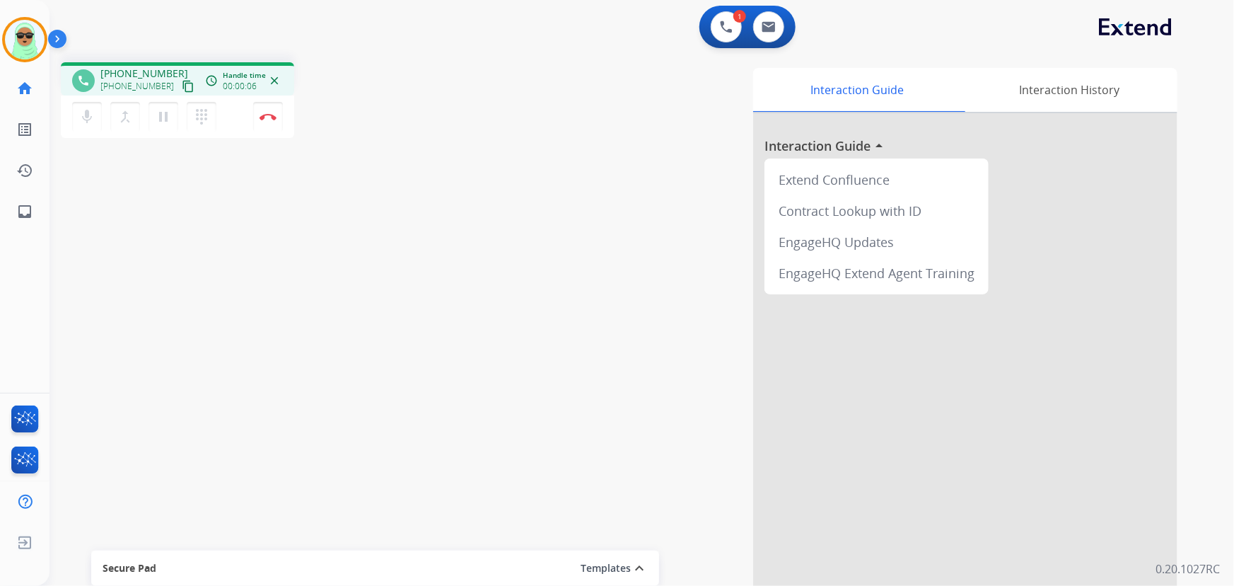
click at [182, 83] on mat-icon "content_copy" at bounding box center [188, 86] width 13 height 13
click at [182, 88] on mat-icon "content_copy" at bounding box center [188, 86] width 13 height 13
click at [182, 86] on mat-icon "content_copy" at bounding box center [188, 86] width 13 height 13
click at [276, 106] on button "Disconnect" at bounding box center [268, 117] width 30 height 30
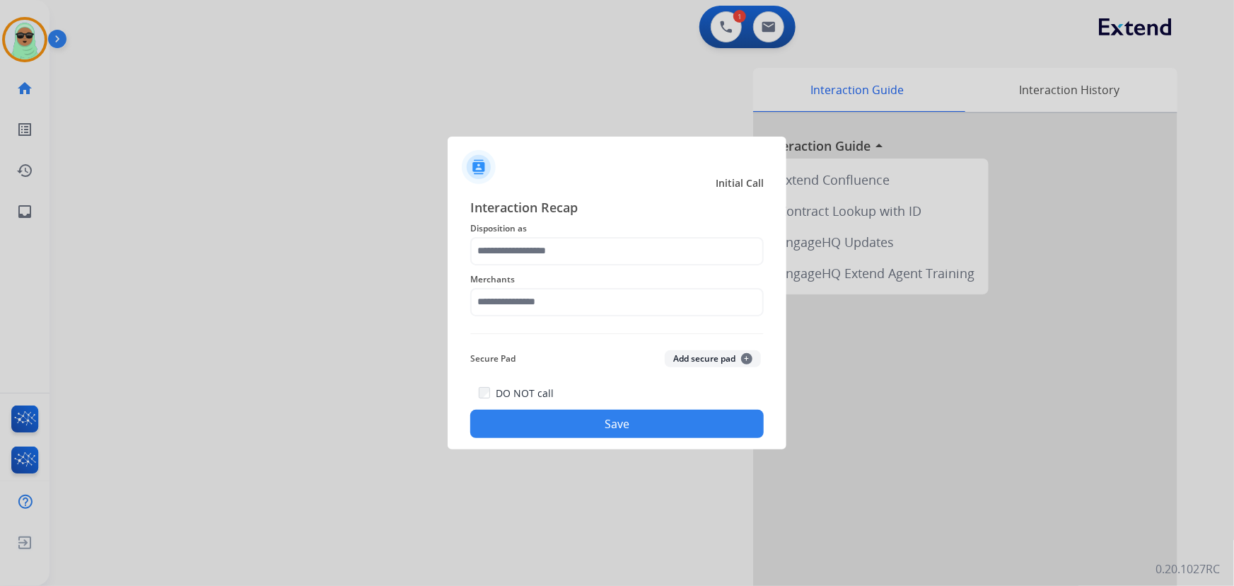
click at [523, 209] on span "Interaction Recap" at bounding box center [616, 208] width 293 height 23
click at [525, 242] on input "text" at bounding box center [616, 251] width 293 height 28
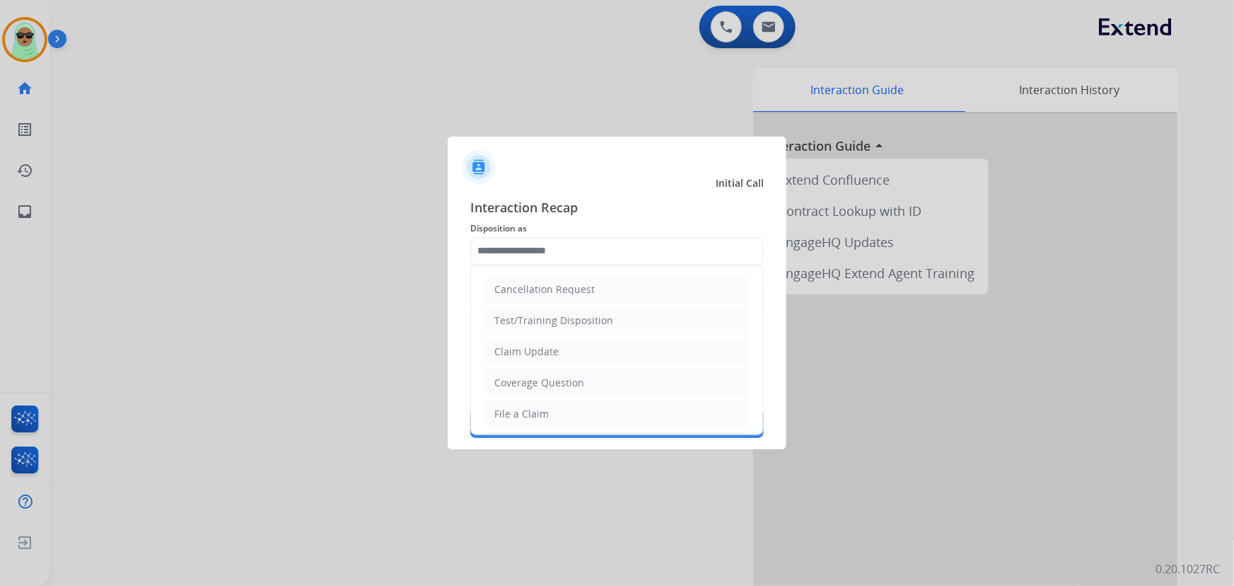
drag, startPoint x: 549, startPoint y: 419, endPoint x: 545, endPoint y: 352, distance: 67.4
click at [549, 415] on li "File a Claim" at bounding box center [617, 413] width 264 height 27
type input "**********"
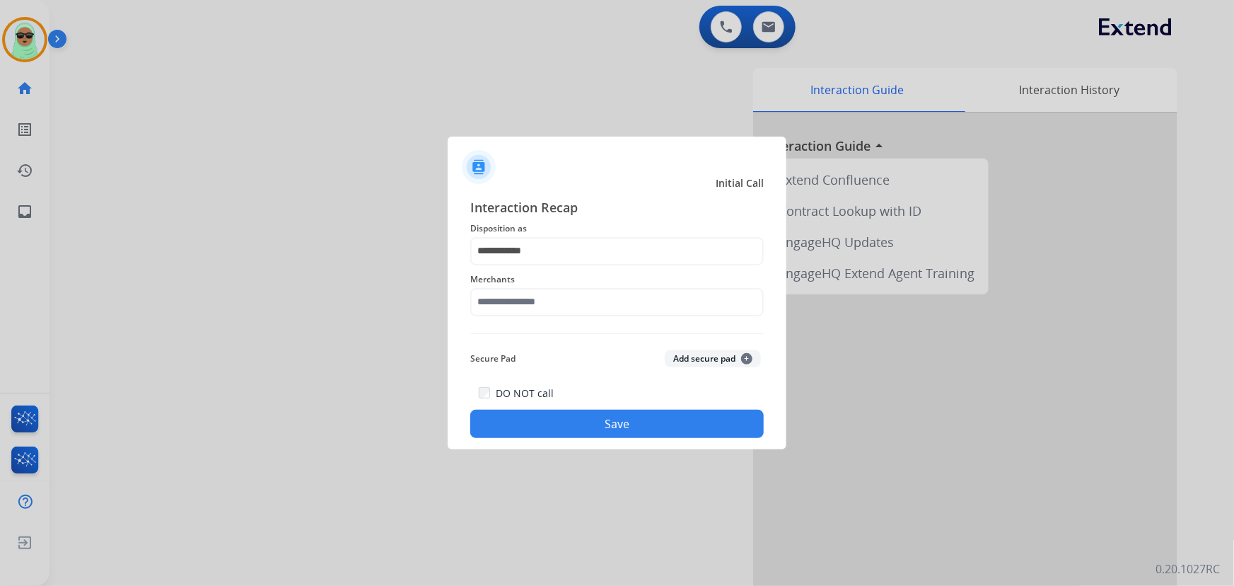
click at [542, 283] on span "Merchants" at bounding box center [616, 279] width 293 height 17
drag, startPoint x: 540, startPoint y: 293, endPoint x: 537, endPoint y: 308, distance: 15.1
click at [540, 297] on input "text" at bounding box center [616, 302] width 293 height 28
click at [611, 304] on input "text" at bounding box center [616, 302] width 293 height 28
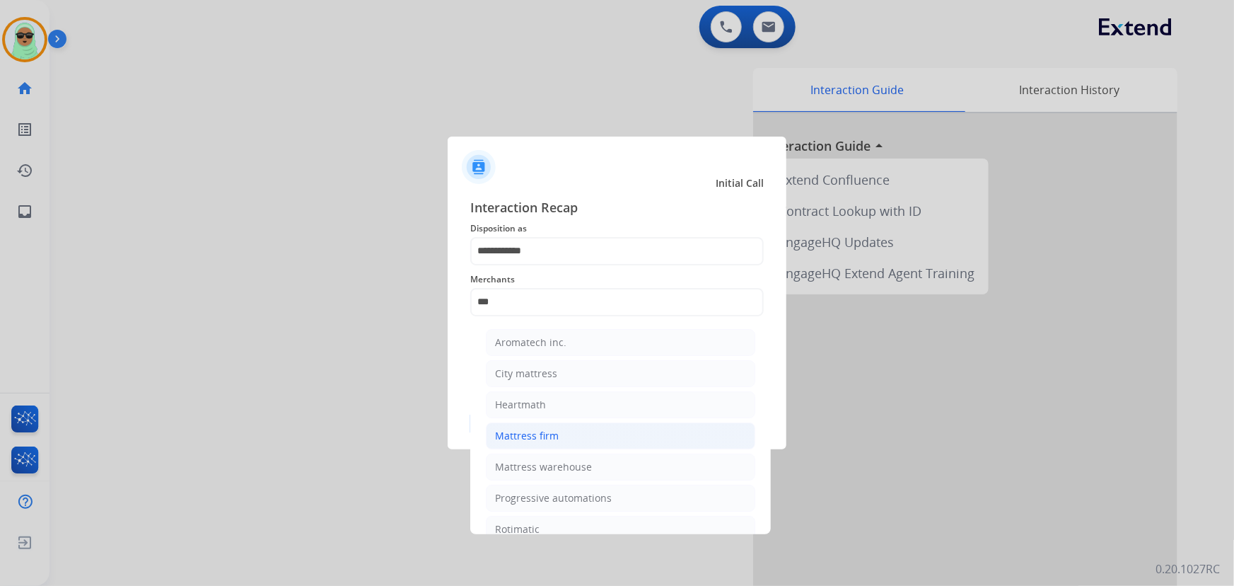
click at [549, 433] on div "Mattress firm" at bounding box center [527, 436] width 64 height 14
type input "**********"
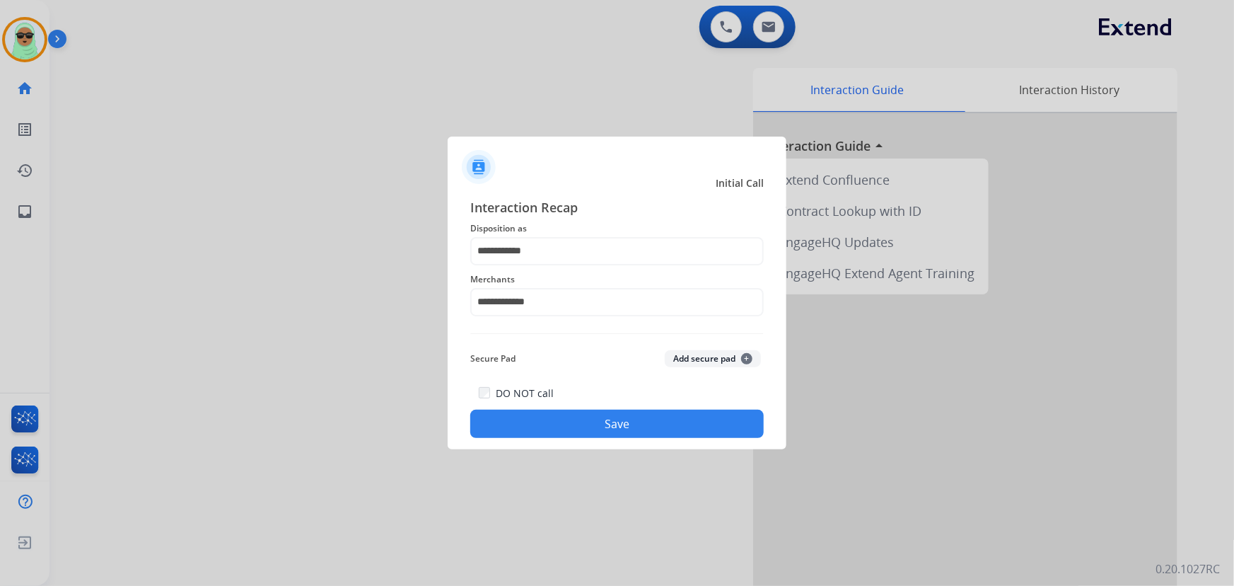
click at [571, 436] on button "Save" at bounding box center [616, 423] width 293 height 28
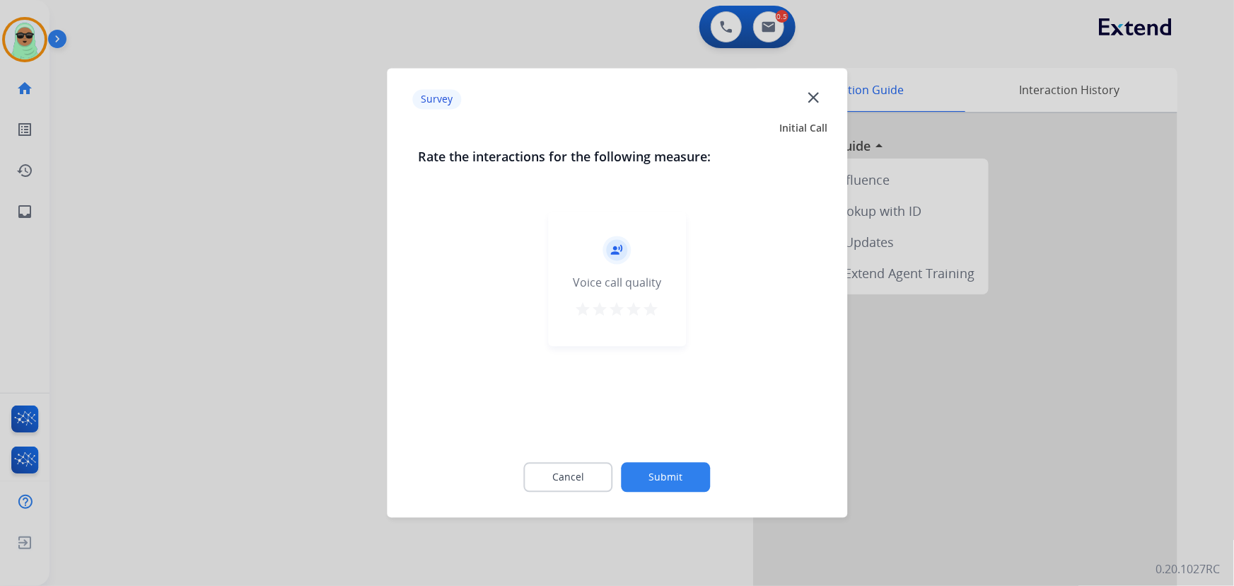
click at [661, 465] on button "Submit" at bounding box center [666, 478] width 89 height 30
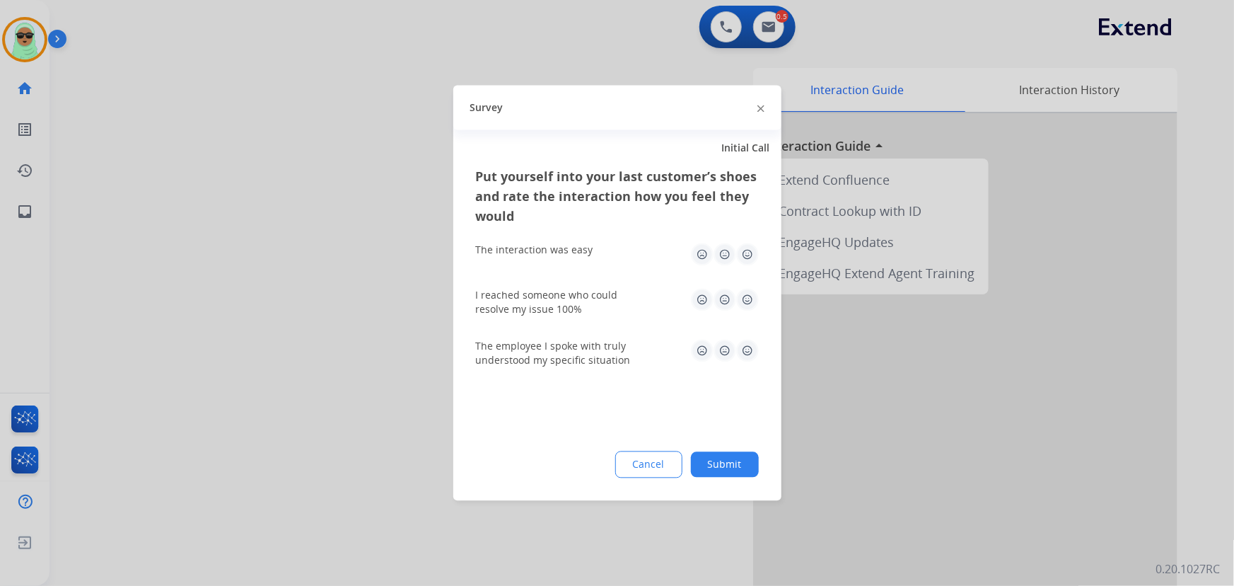
click at [715, 468] on button "Submit" at bounding box center [725, 464] width 68 height 25
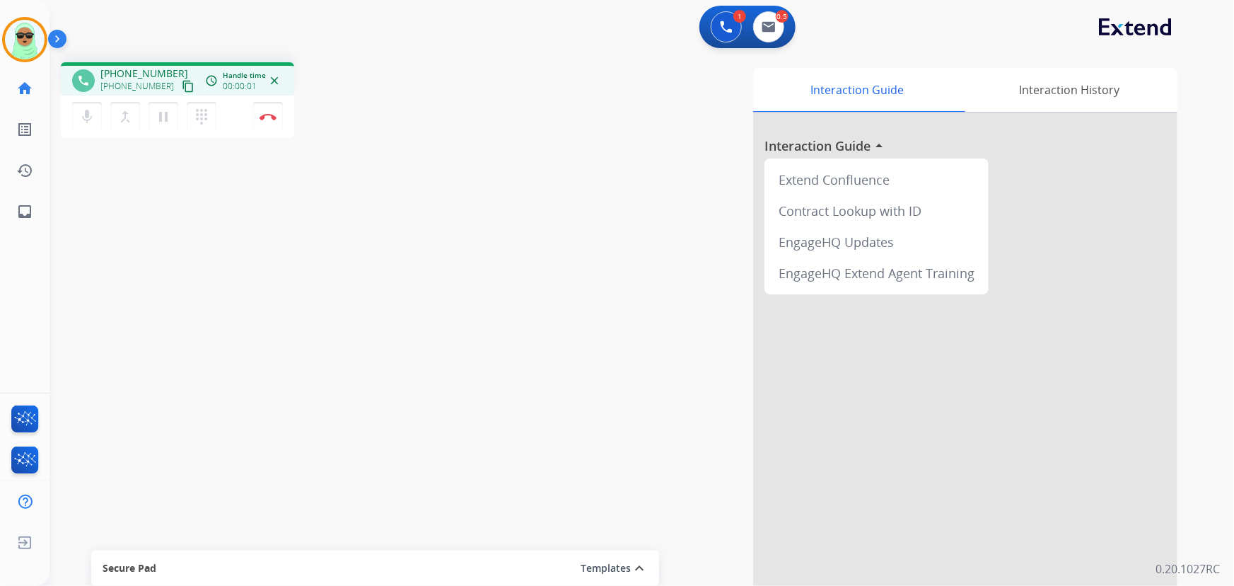
click at [180, 92] on button "content_copy" at bounding box center [188, 86] width 17 height 17
click at [156, 121] on mat-icon "pause" at bounding box center [163, 116] width 17 height 17
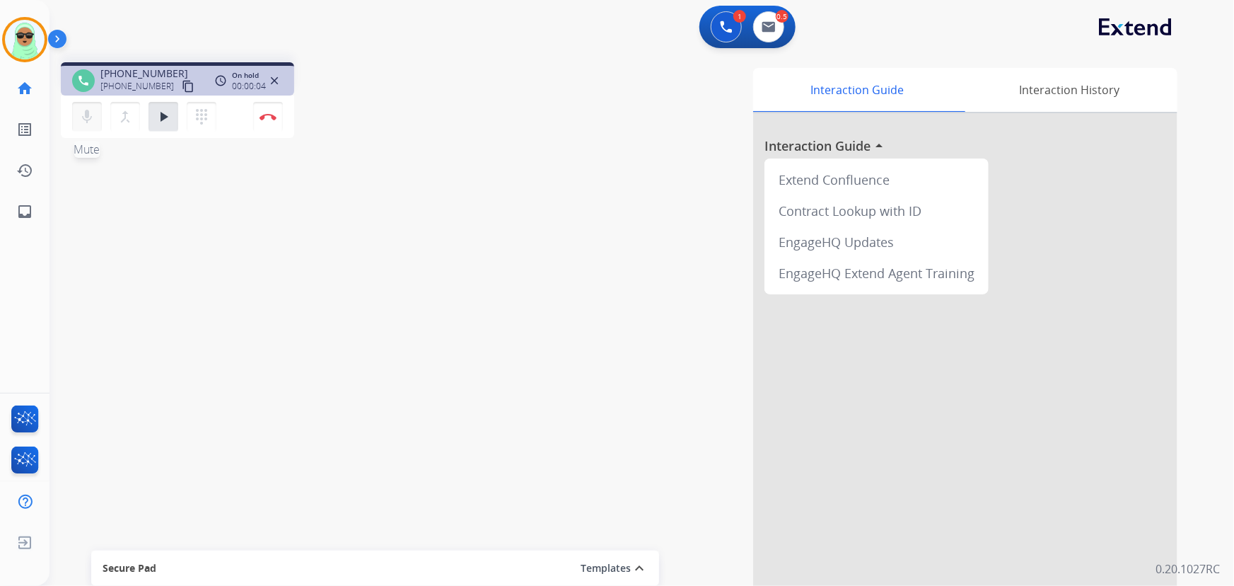
click at [90, 117] on mat-icon "mic" at bounding box center [86, 116] width 17 height 17
click at [728, 21] on img at bounding box center [726, 27] width 13 height 13
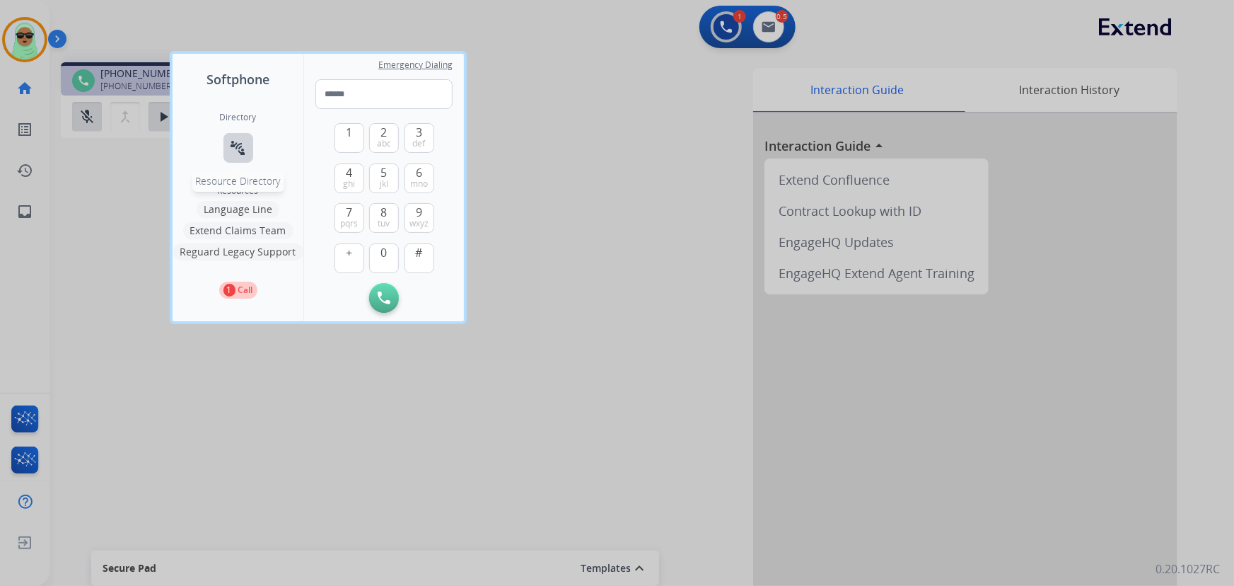
click at [231, 153] on mat-icon "connect_without_contact" at bounding box center [238, 147] width 17 height 17
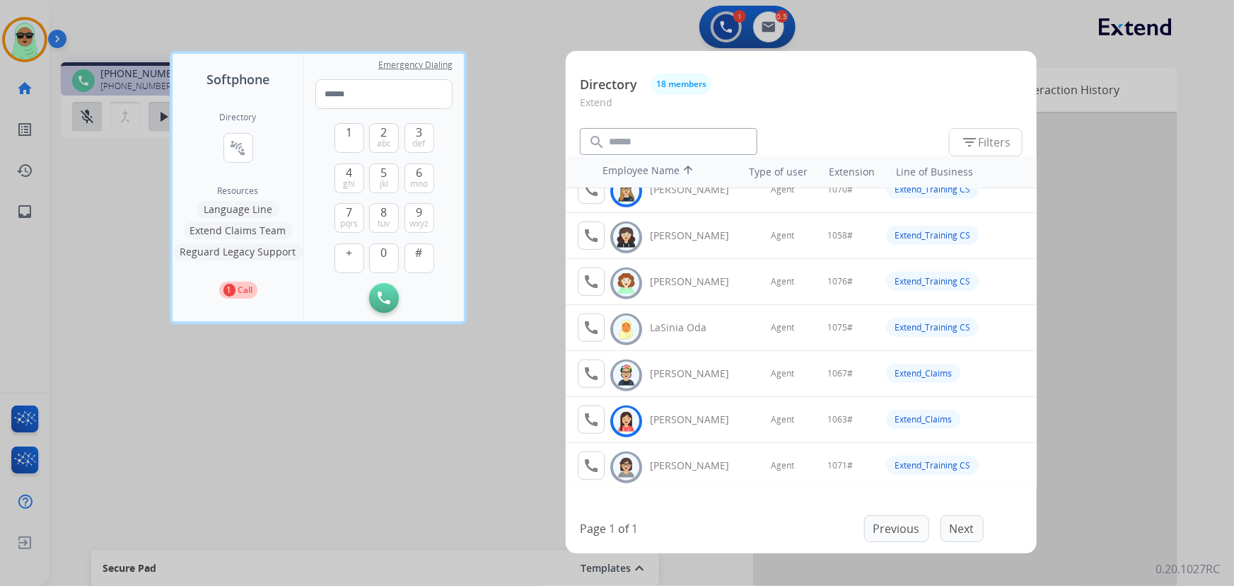
scroll to position [450, 0]
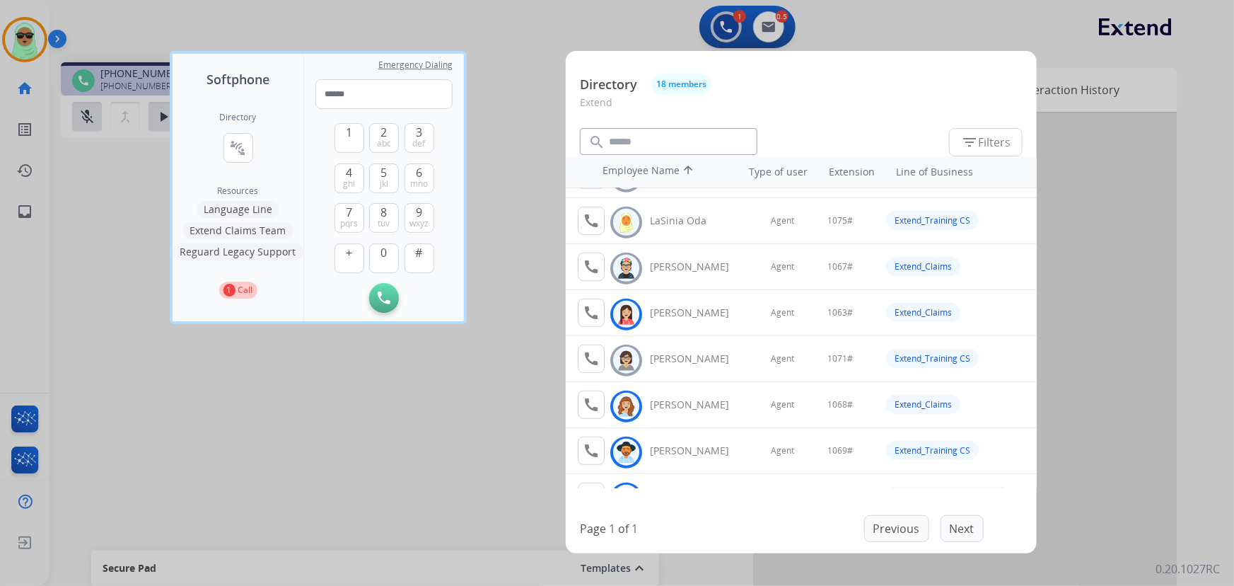
click at [249, 228] on button "Extend Claims Team" at bounding box center [238, 230] width 110 height 17
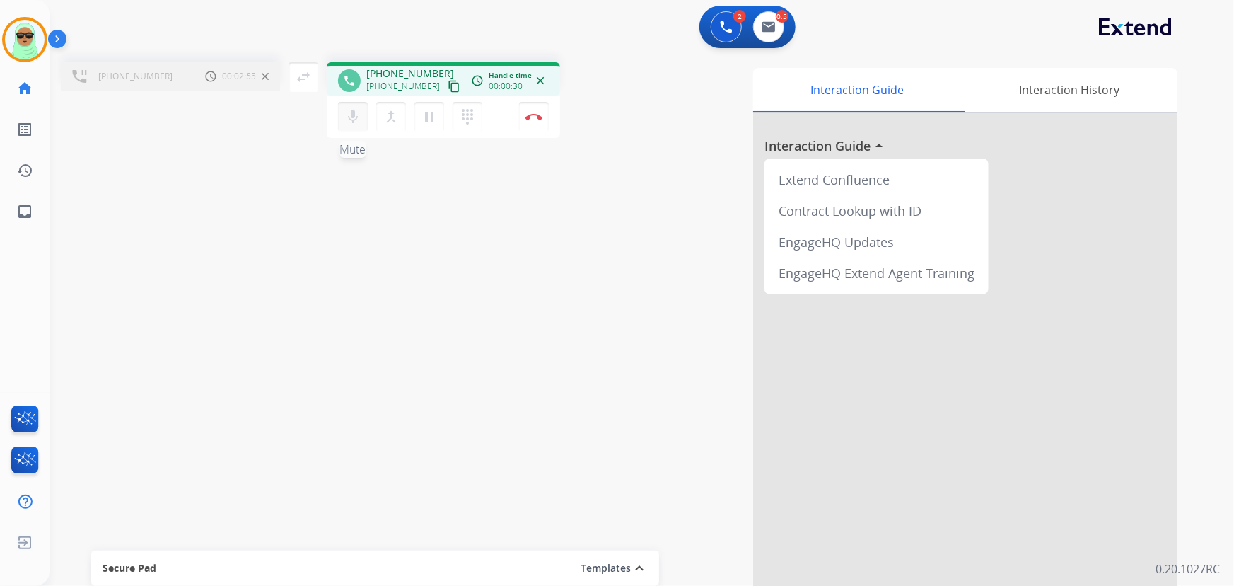
click at [351, 113] on mat-icon "mic" at bounding box center [352, 116] width 17 height 17
click at [351, 113] on mat-icon "mic_off" at bounding box center [352, 116] width 17 height 17
click at [531, 113] on img at bounding box center [533, 116] width 17 height 7
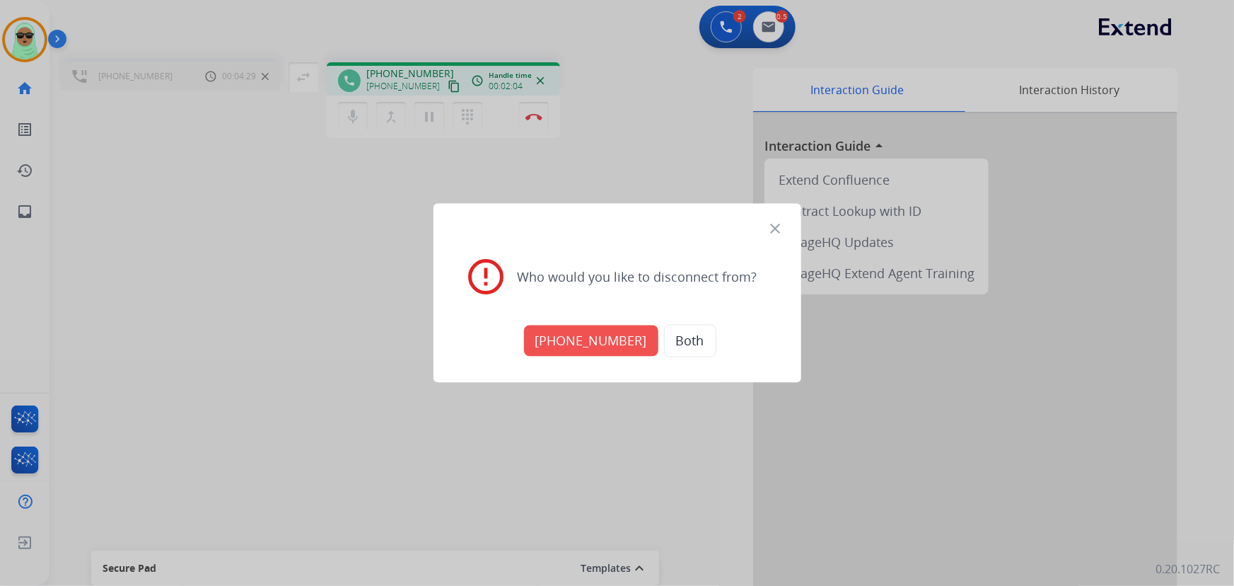
click at [629, 345] on button "+17134291060" at bounding box center [591, 340] width 134 height 31
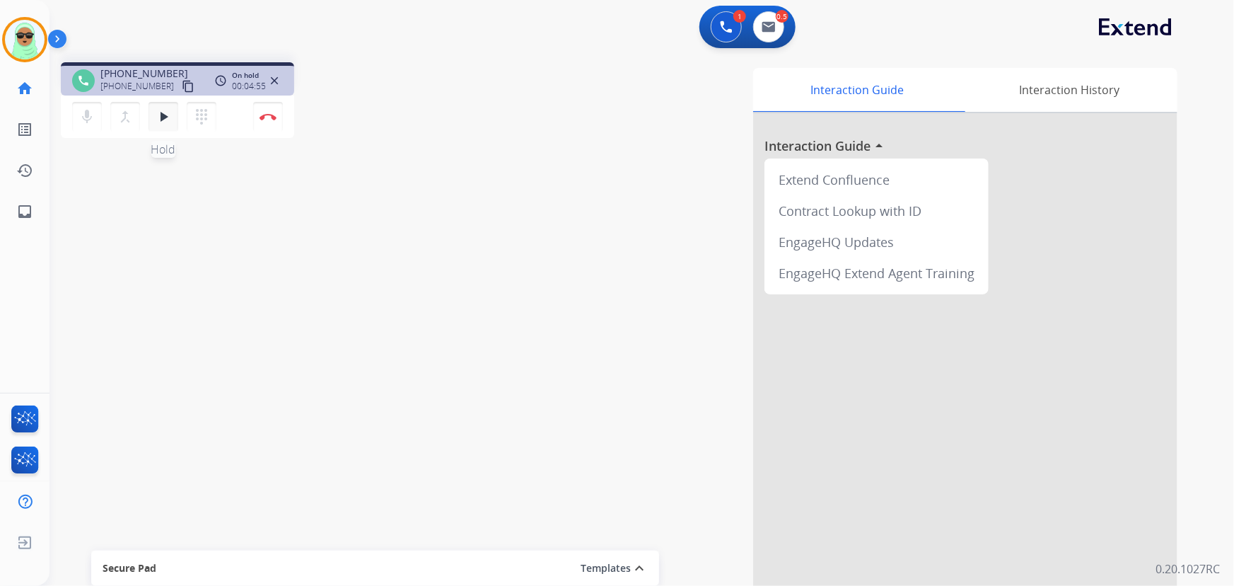
click at [163, 110] on mat-icon "play_arrow" at bounding box center [163, 116] width 17 height 17
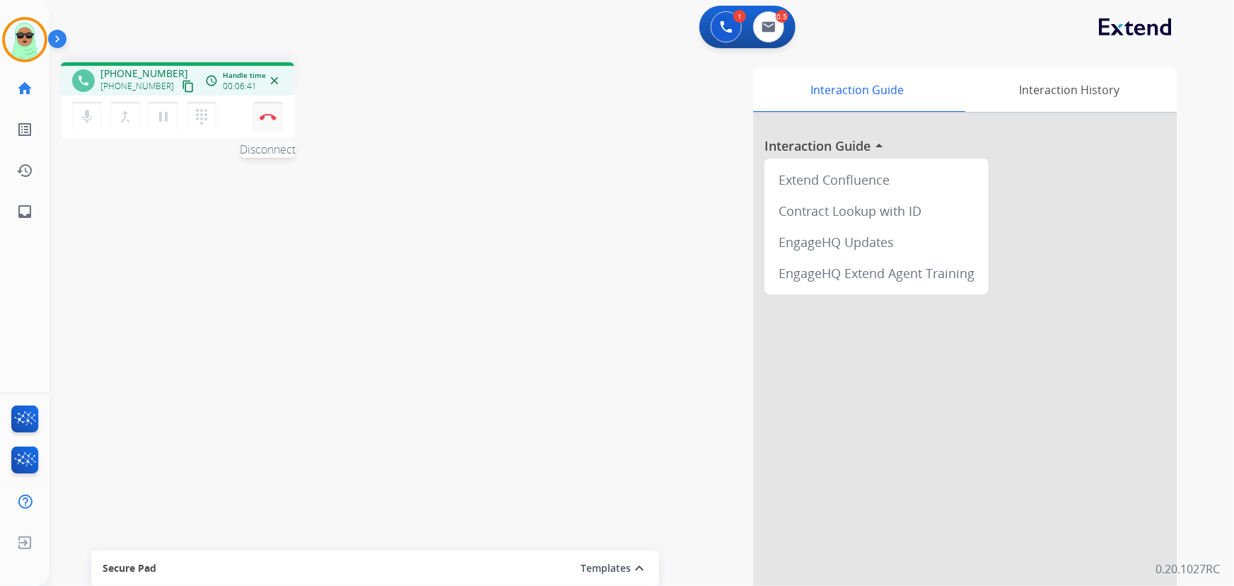
click at [273, 113] on img at bounding box center [268, 116] width 17 height 7
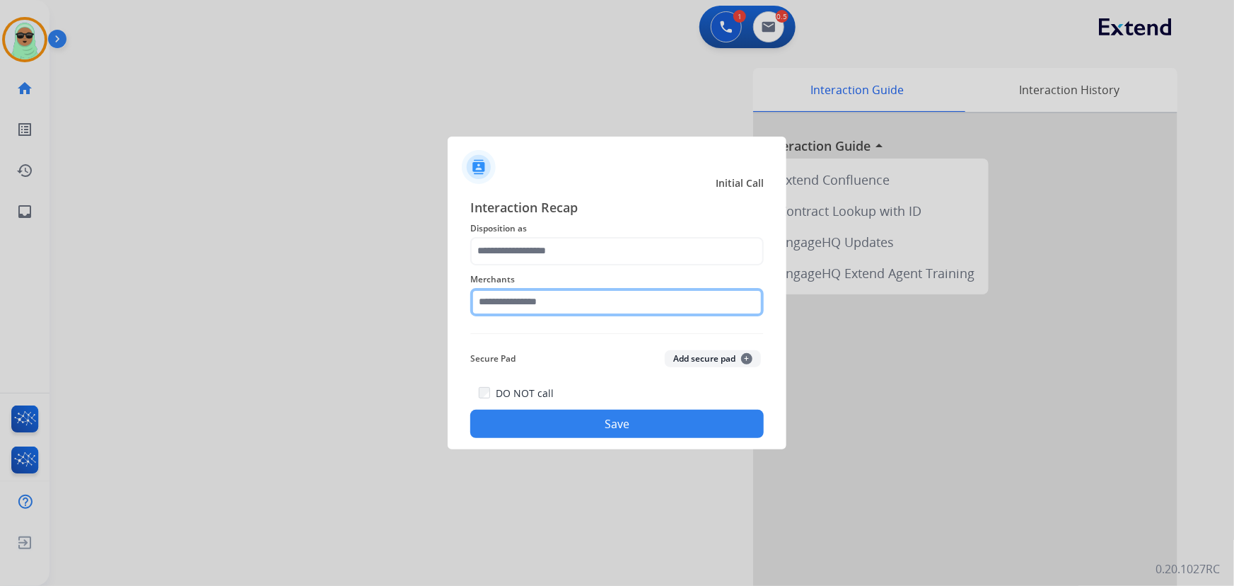
click at [648, 303] on input "text" at bounding box center [616, 302] width 293 height 28
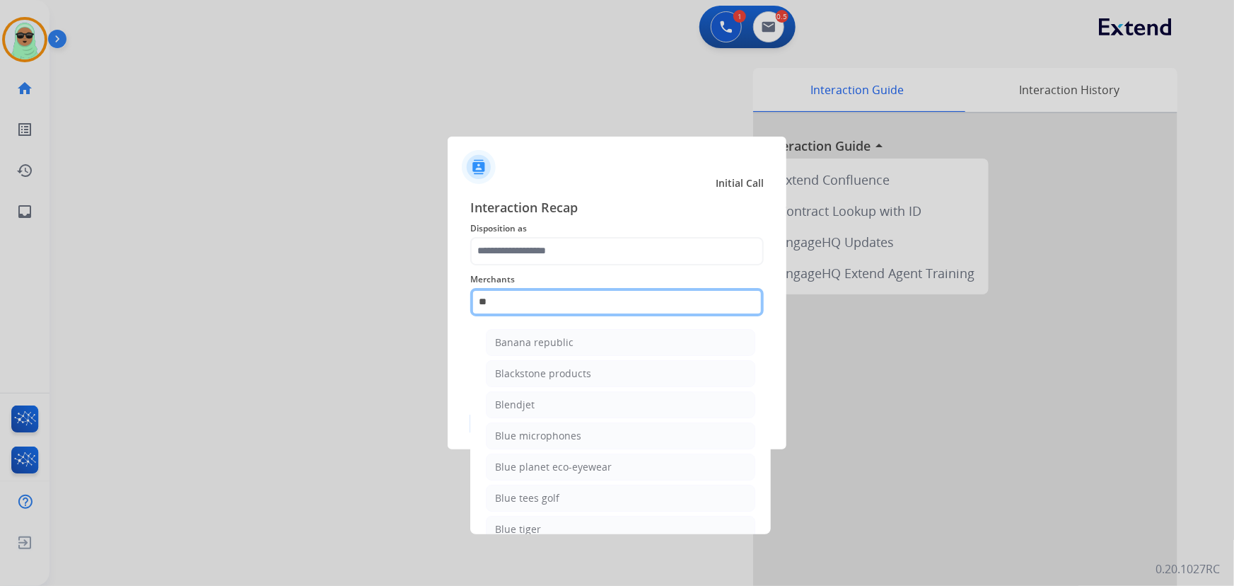
type input "*"
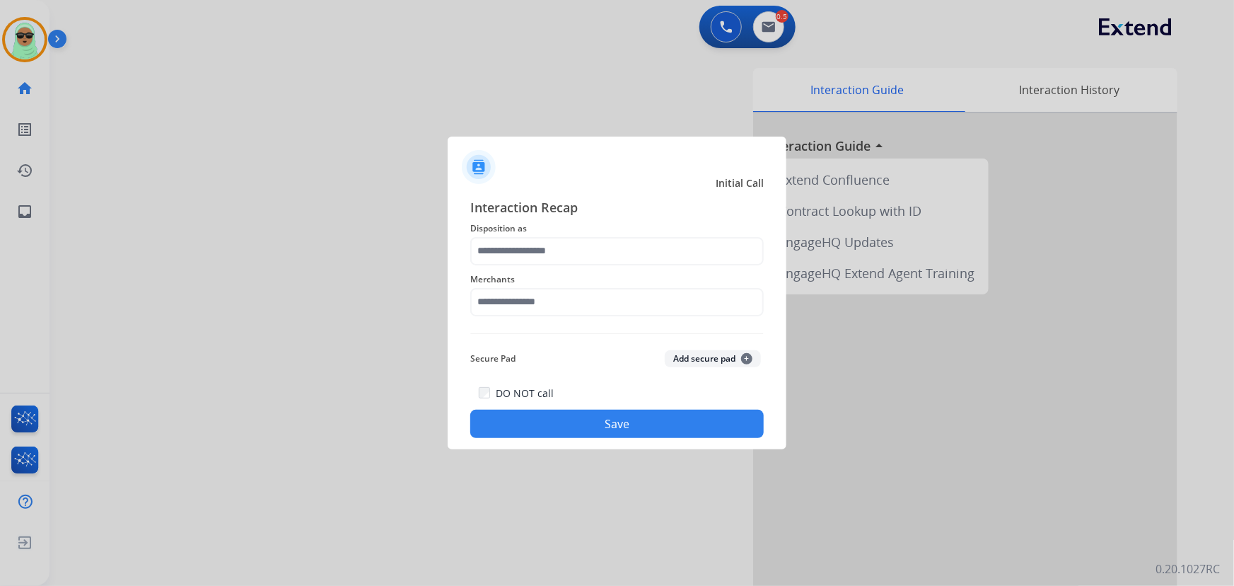
drag, startPoint x: 339, startPoint y: 498, endPoint x: 345, endPoint y: 488, distance: 11.8
click at [342, 492] on div at bounding box center [617, 293] width 1234 height 586
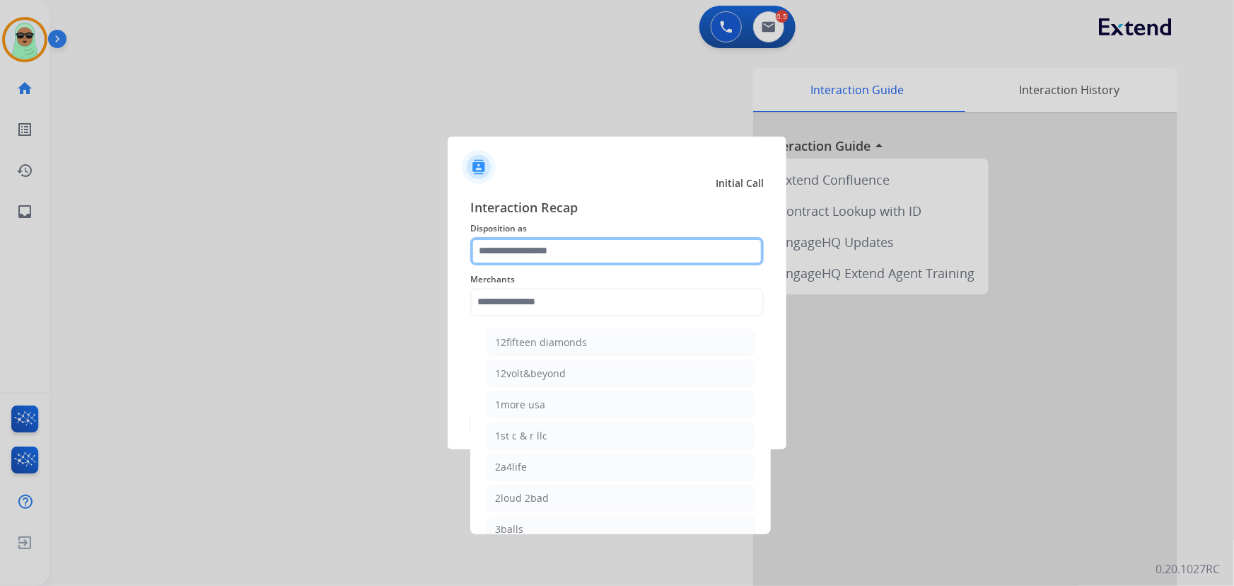
click at [576, 248] on input "text" at bounding box center [616, 251] width 293 height 28
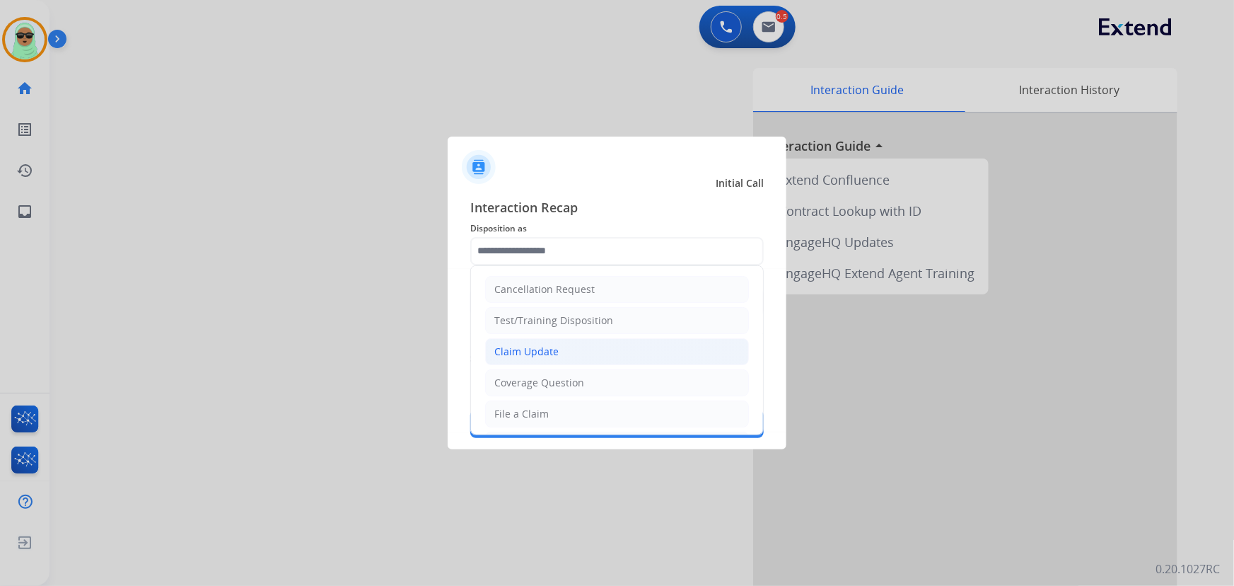
click at [534, 349] on div "Claim Update" at bounding box center [526, 351] width 64 height 14
type input "**********"
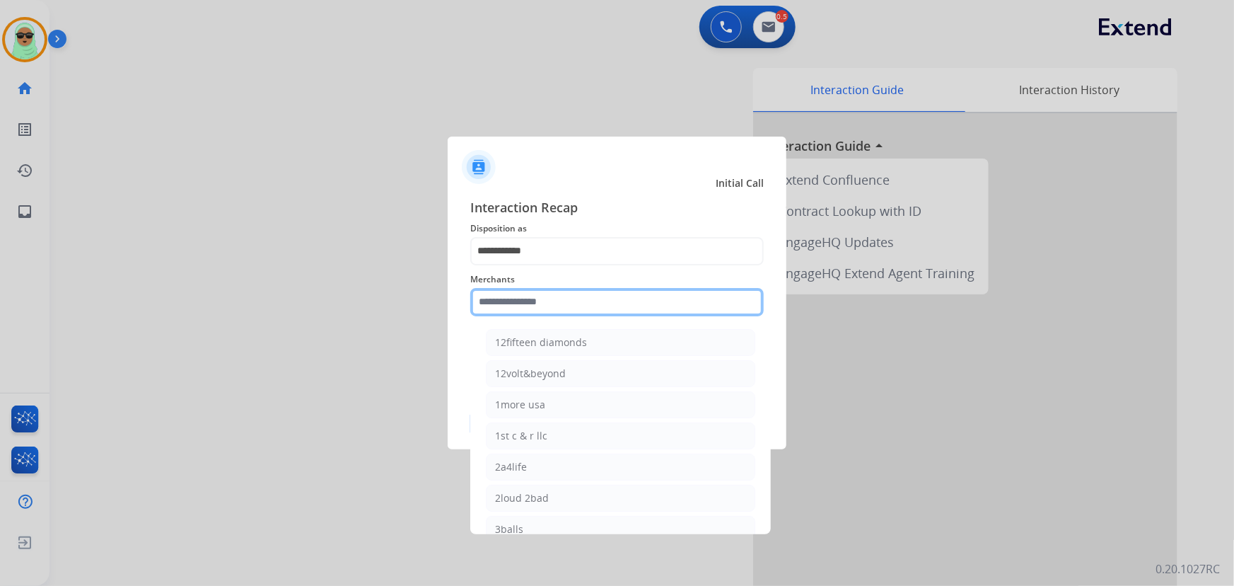
click at [536, 302] on input "text" at bounding box center [616, 302] width 293 height 28
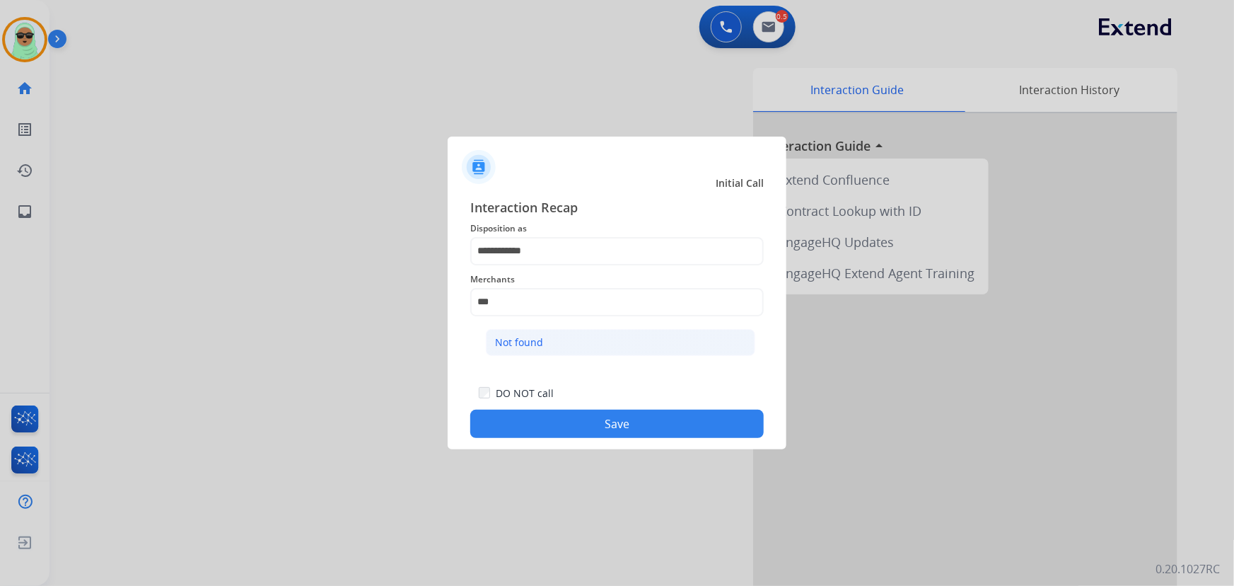
click at [516, 332] on li "Not found" at bounding box center [620, 342] width 269 height 27
type input "*********"
click at [586, 429] on button "Save" at bounding box center [616, 423] width 293 height 28
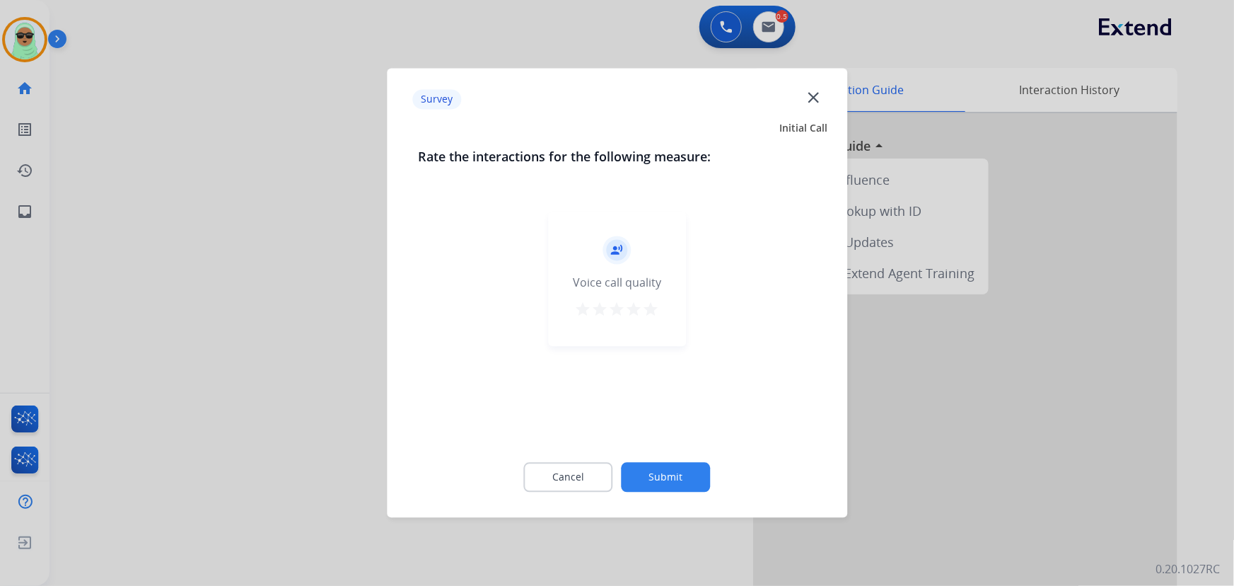
drag, startPoint x: 613, startPoint y: 429, endPoint x: 632, endPoint y: 473, distance: 47.5
click at [617, 438] on div "record_voice_over Voice call quality star star star star star" at bounding box center [617, 323] width 398 height 245
click at [634, 472] on button "Submit" at bounding box center [666, 478] width 89 height 30
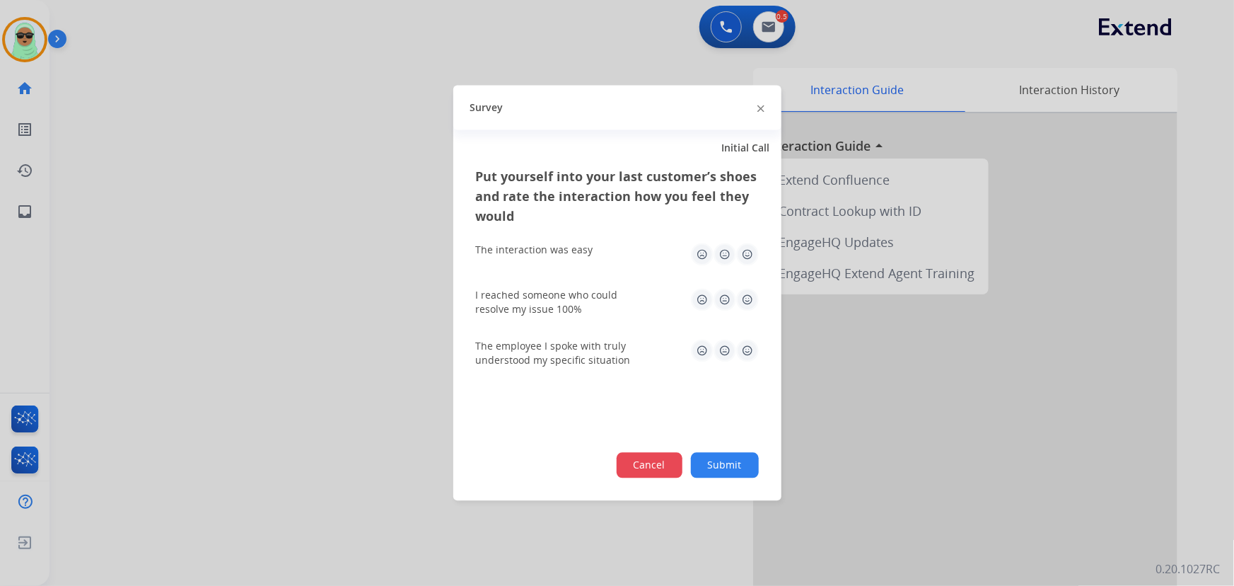
click at [643, 463] on button "Cancel" at bounding box center [650, 465] width 66 height 25
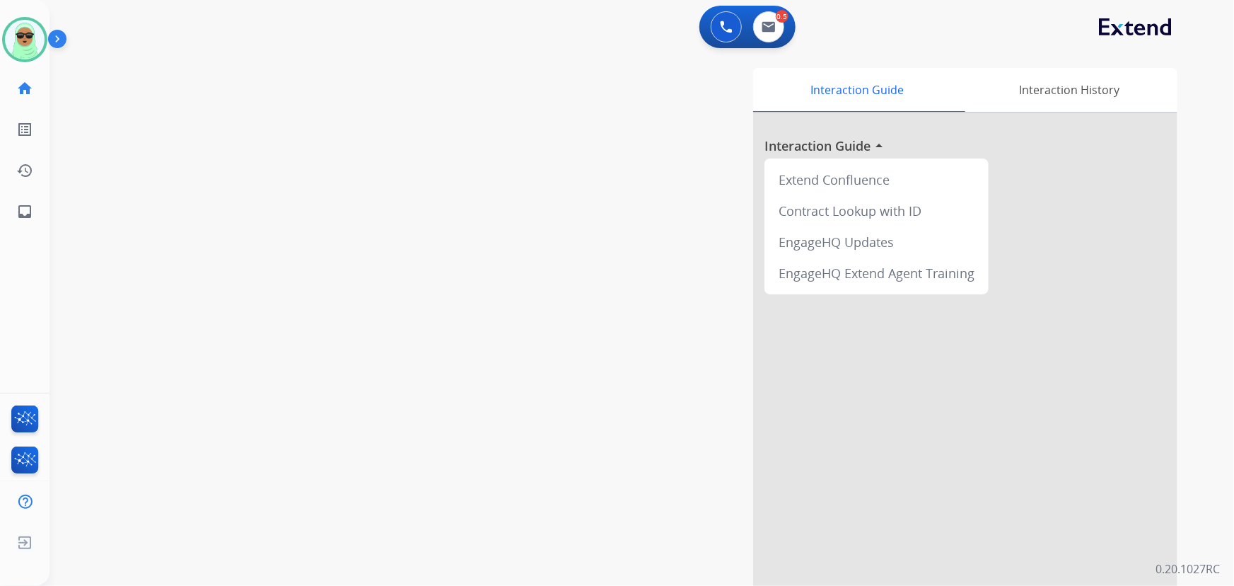
drag, startPoint x: 584, startPoint y: 156, endPoint x: 488, endPoint y: 127, distance: 100.3
click at [580, 153] on div "Interaction Guide Interaction History Interaction Guide arrow_drop_up Extend Co…" at bounding box center [815, 354] width 723 height 573
click at [20, 38] on img at bounding box center [25, 40] width 40 height 40
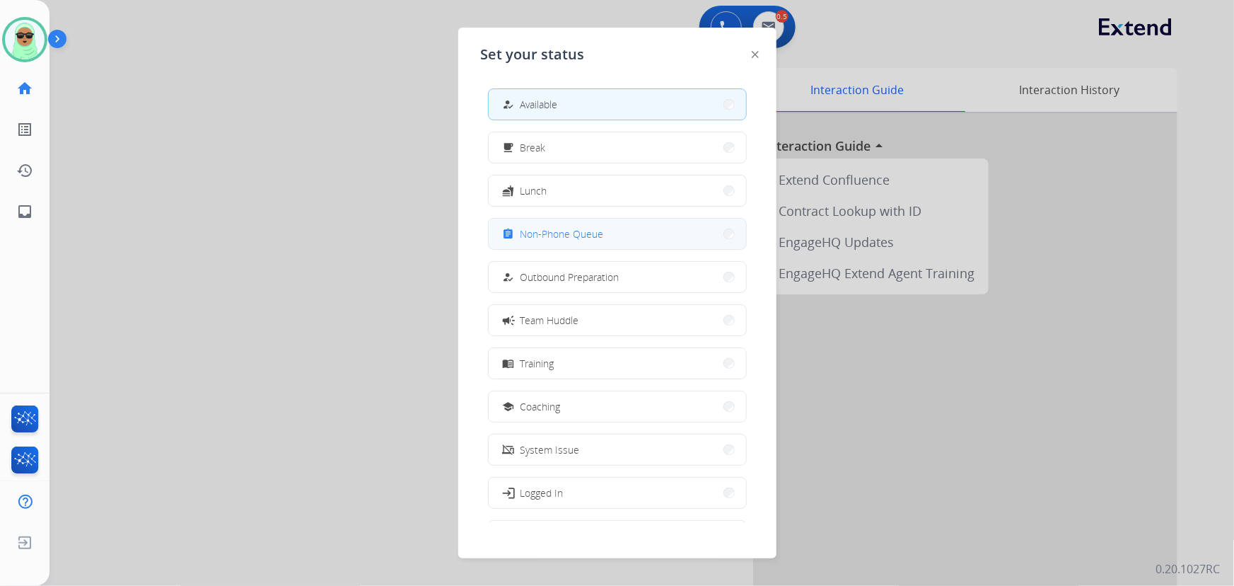
click at [625, 238] on button "assignment Non-Phone Queue" at bounding box center [617, 234] width 257 height 30
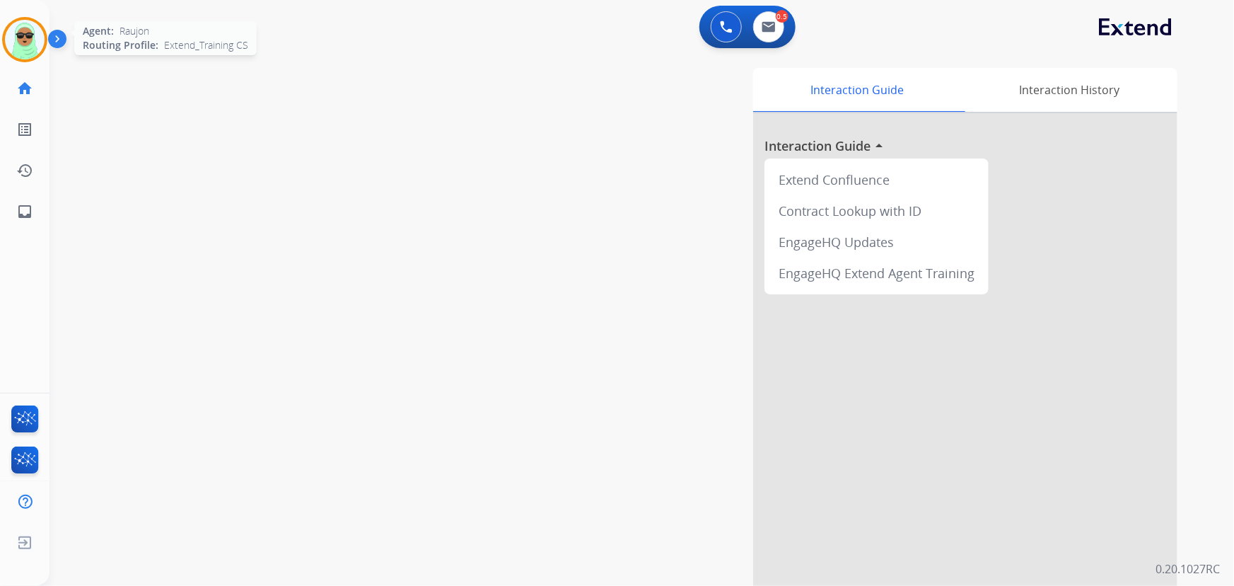
click at [39, 37] on img at bounding box center [25, 40] width 40 height 40
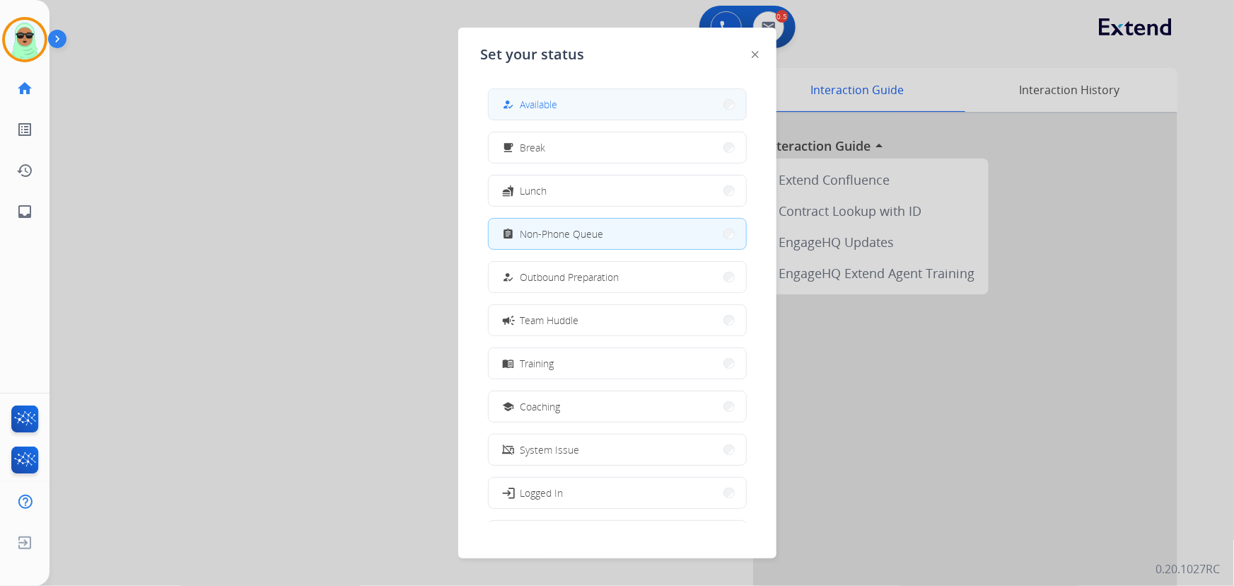
click at [566, 112] on button "how_to_reg Available" at bounding box center [617, 104] width 257 height 30
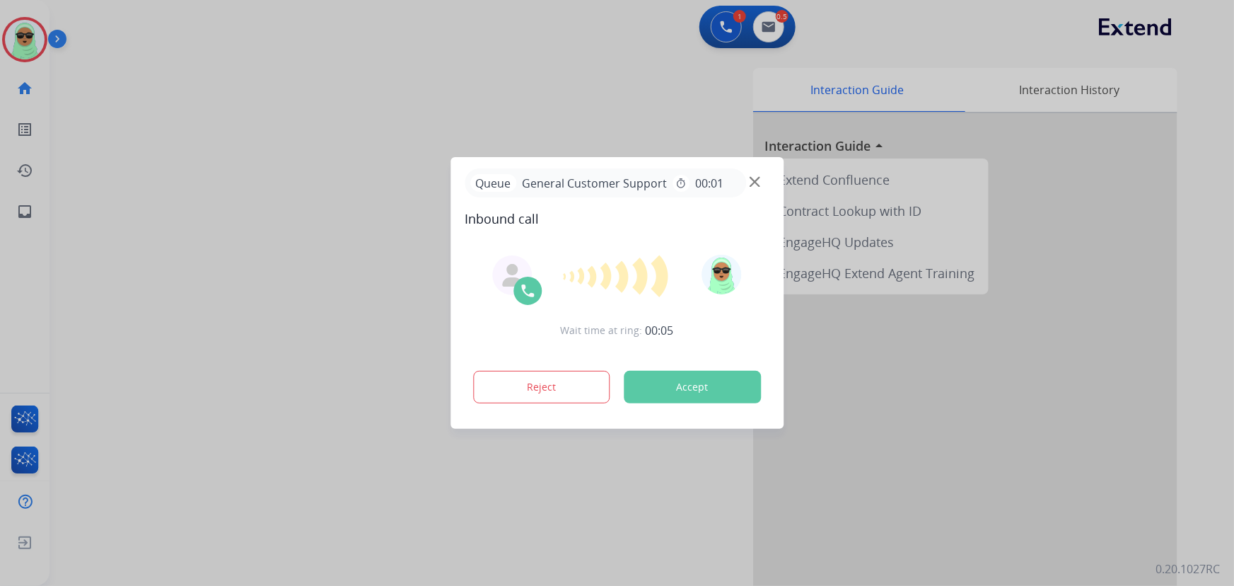
click at [762, 188] on div "Queue General Customer Support timer 00:01" at bounding box center [617, 182] width 305 height 29
click at [757, 185] on img at bounding box center [755, 182] width 11 height 11
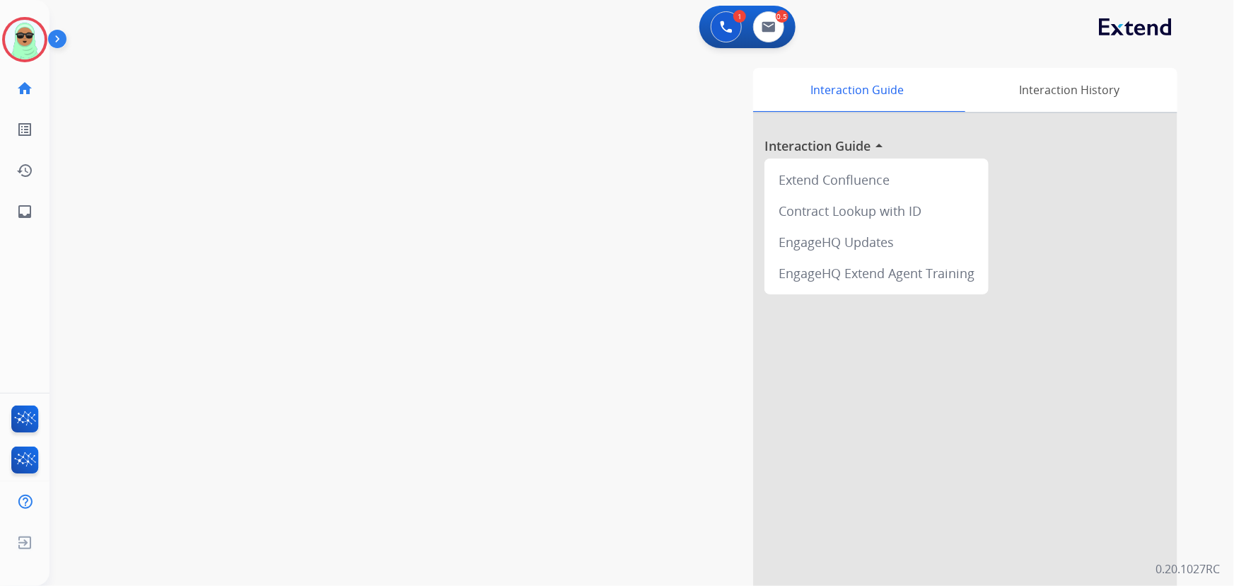
click at [475, 132] on div "Interaction Guide Interaction History Interaction Guide arrow_drop_up Extend Co…" at bounding box center [815, 354] width 723 height 573
click at [779, 22] on button at bounding box center [768, 26] width 31 height 31
select select "**********"
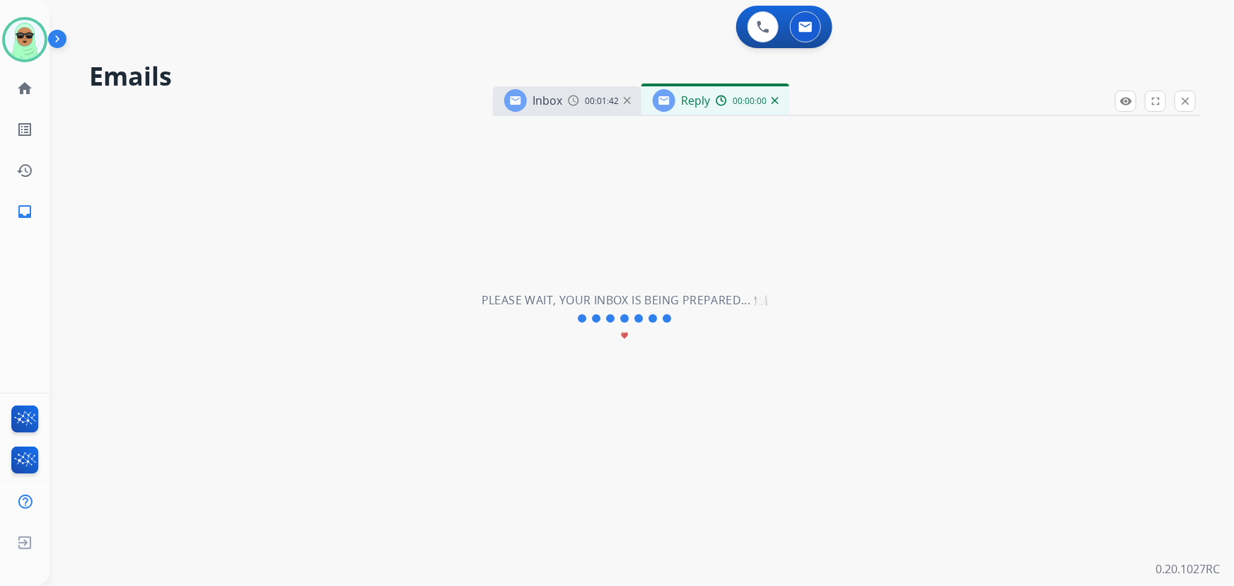
select select "**********"
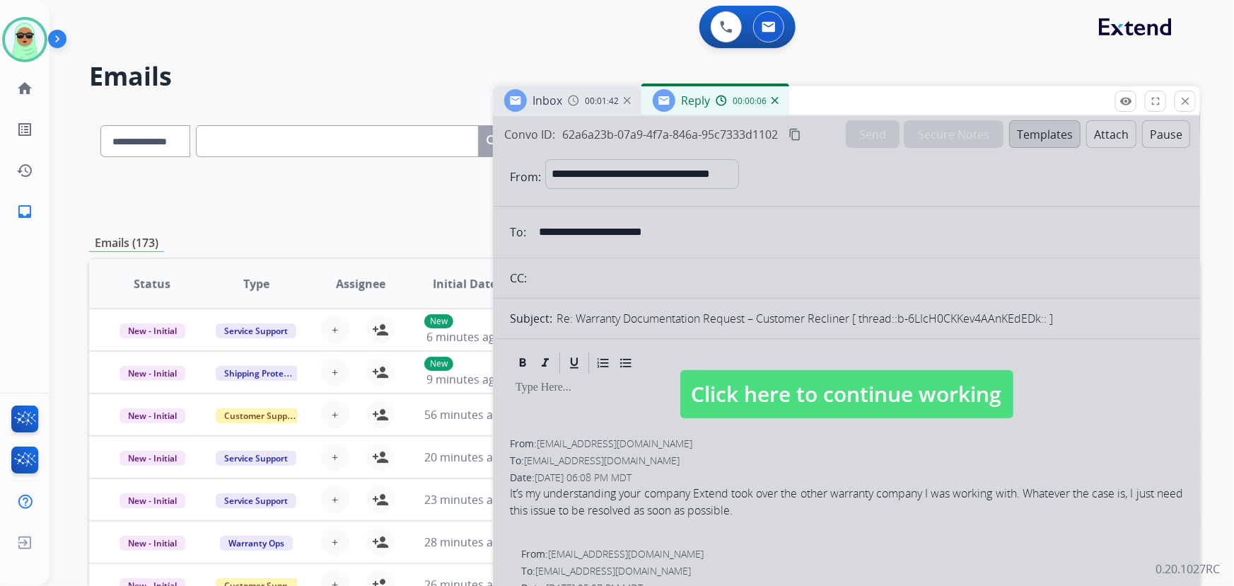
click at [839, 437] on div at bounding box center [846, 380] width 707 height 528
select select
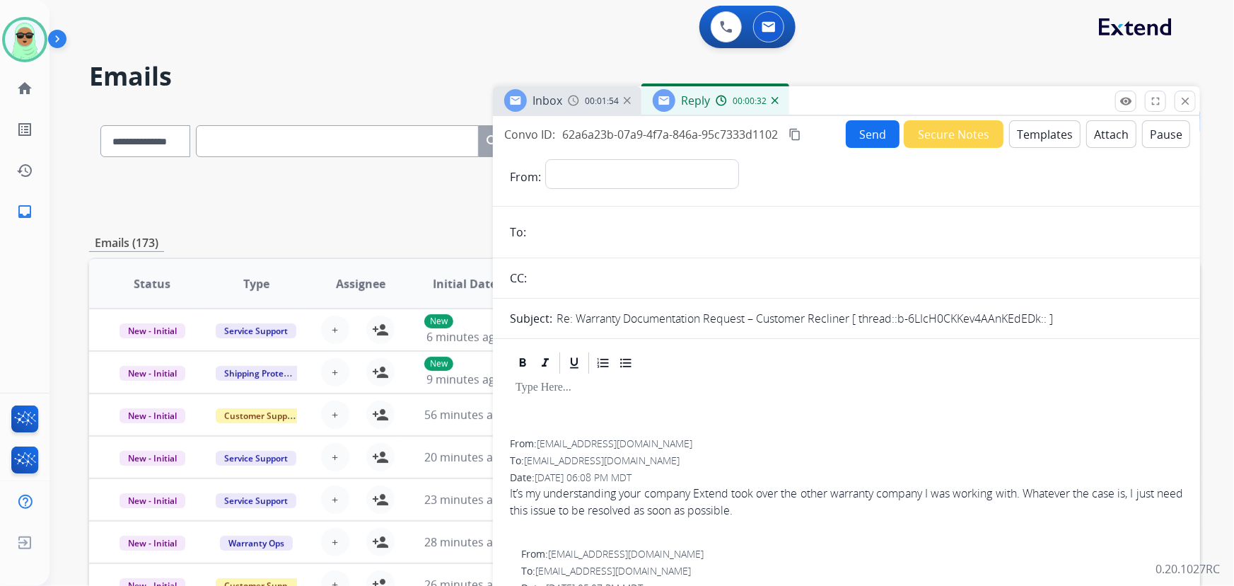
click at [779, 105] on div "Reply 00:00:32" at bounding box center [715, 100] width 148 height 28
click at [772, 106] on div "00:00:33" at bounding box center [747, 100] width 62 height 13
click at [779, 100] on div "Reply 00:00:35" at bounding box center [715, 100] width 148 height 28
click at [769, 104] on div "00:00:35" at bounding box center [747, 100] width 62 height 13
click at [784, 97] on div "Reply 00:00:36" at bounding box center [715, 100] width 148 height 28
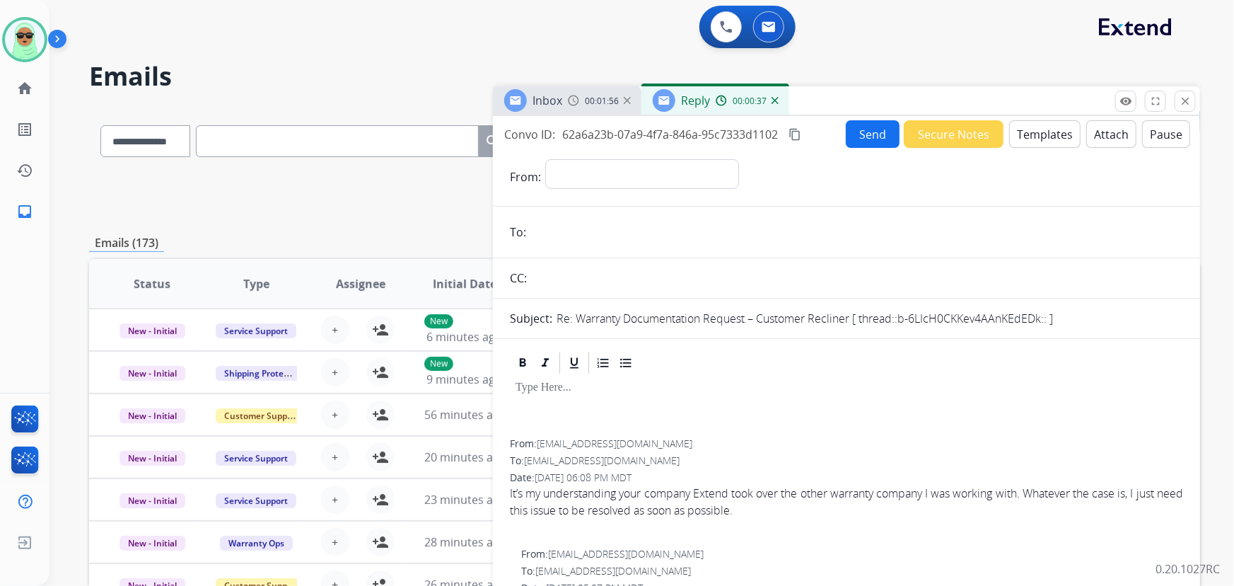
click at [765, 103] on span "00:00:37" at bounding box center [750, 100] width 34 height 11
click at [773, 101] on img at bounding box center [775, 100] width 7 height 7
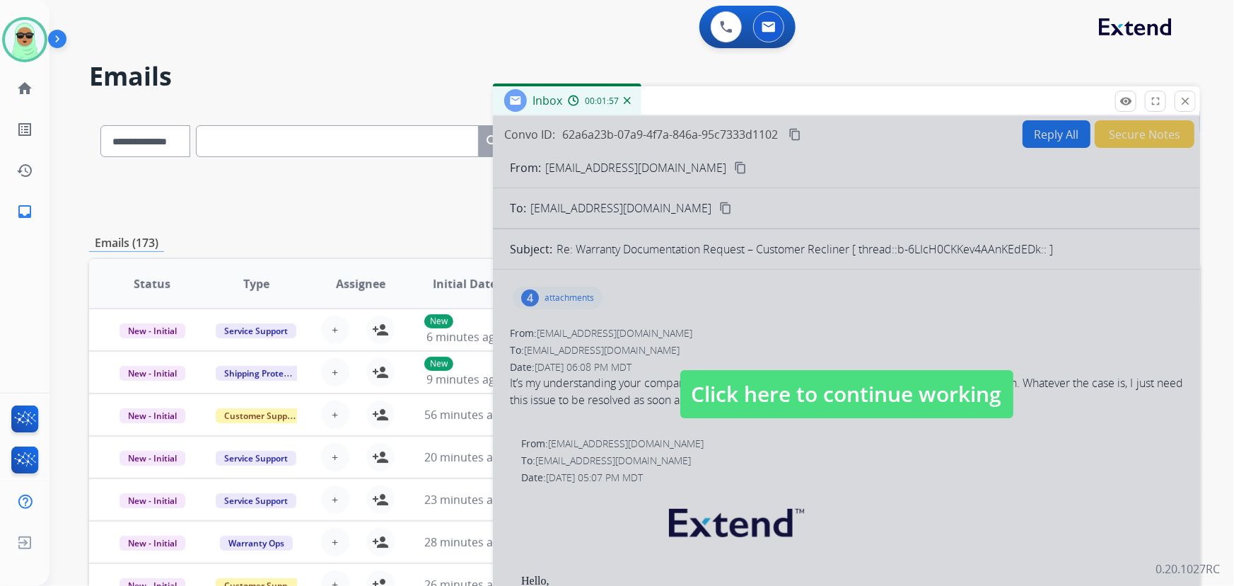
click at [848, 344] on div at bounding box center [846, 380] width 707 height 528
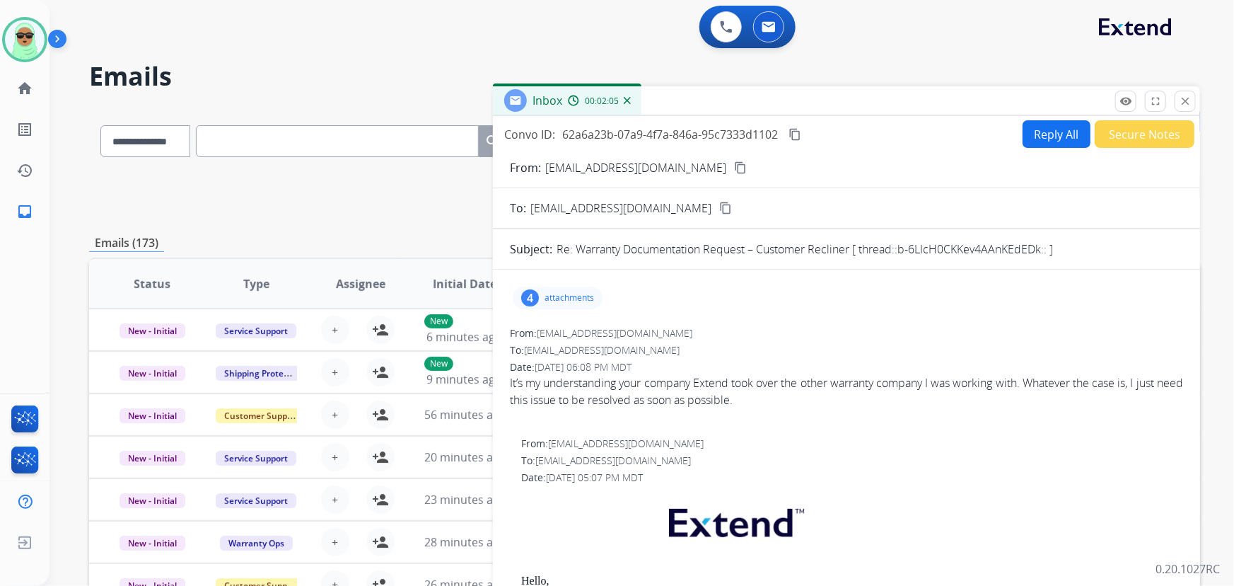
click at [1049, 122] on button "Reply All" at bounding box center [1057, 134] width 68 height 28
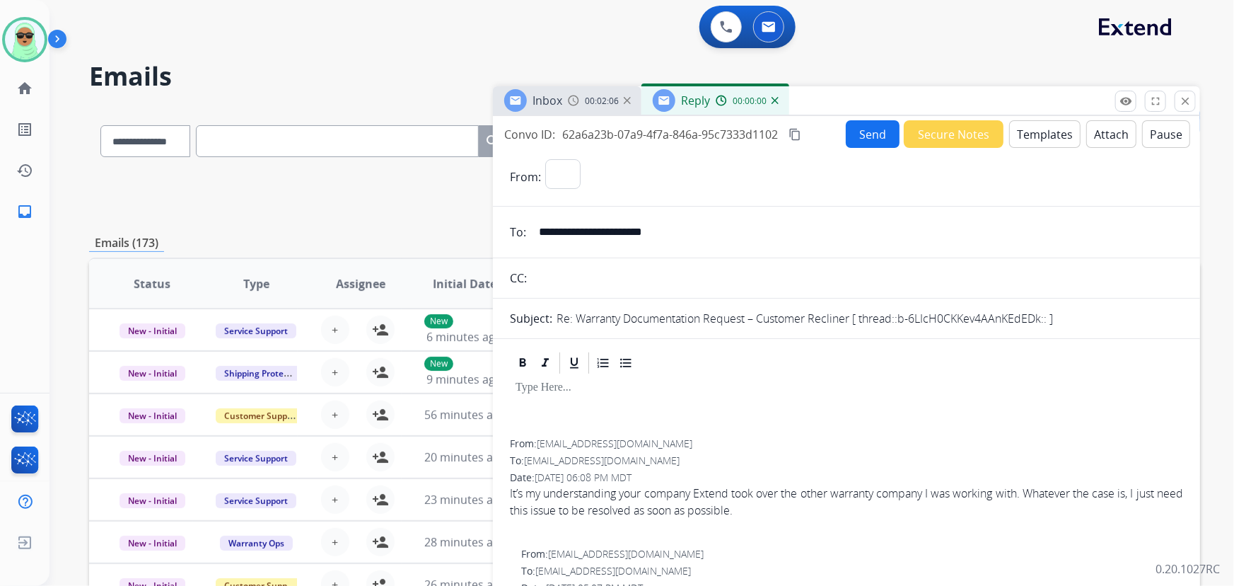
select select "**********"
click at [1054, 134] on button "Templates" at bounding box center [1044, 134] width 71 height 28
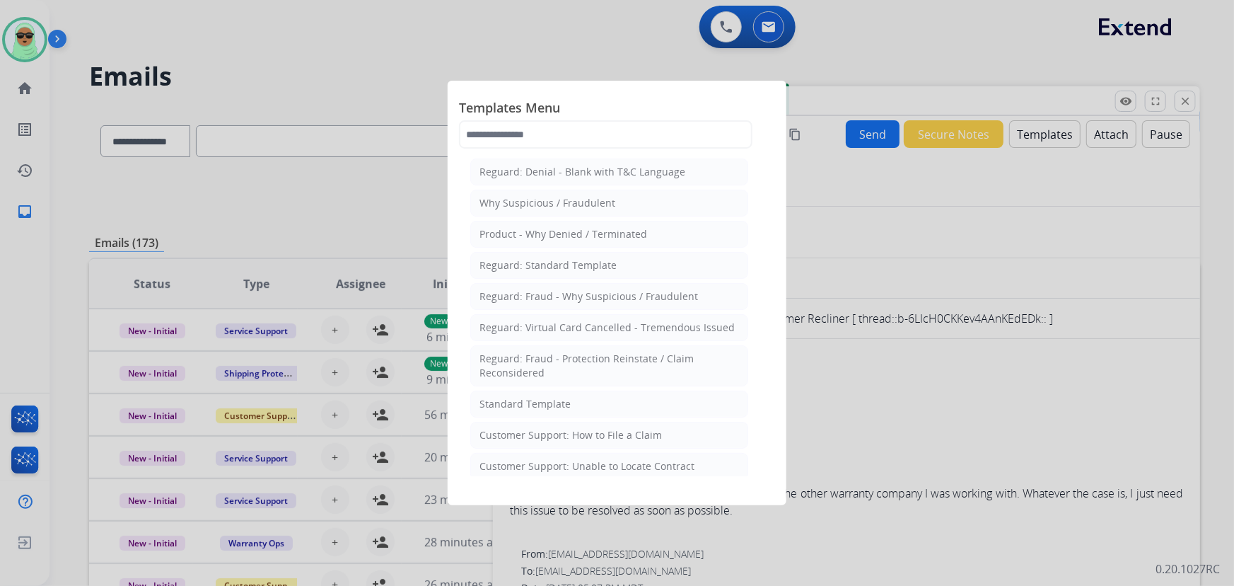
click at [851, 304] on div at bounding box center [617, 293] width 1234 height 586
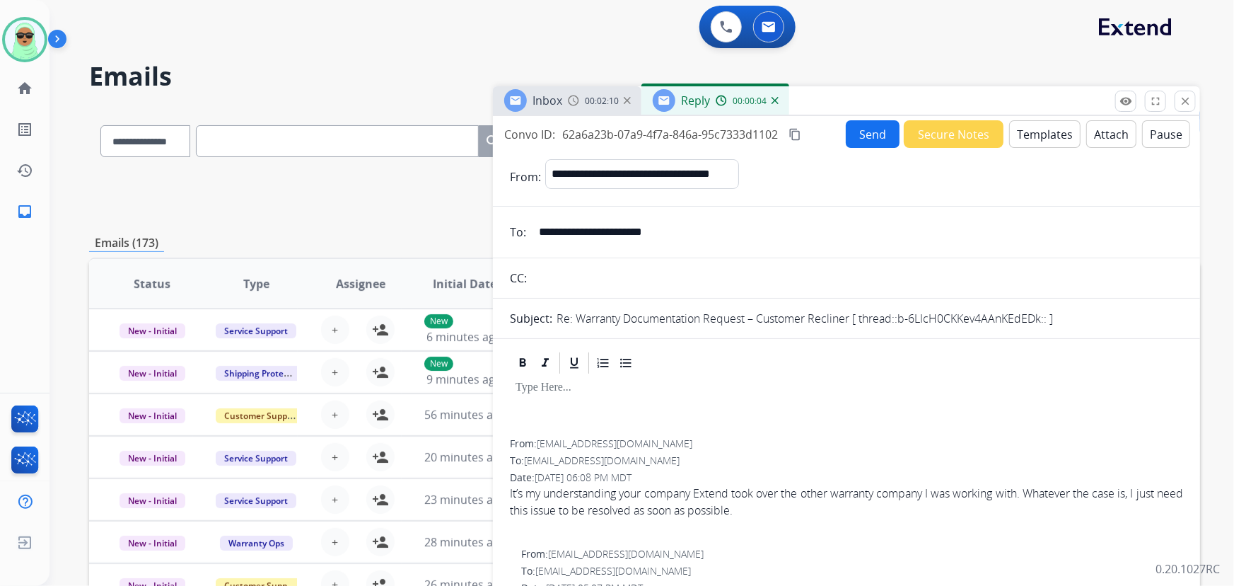
click at [636, 233] on input "**********" at bounding box center [856, 232] width 653 height 28
click at [1036, 127] on button "Templates" at bounding box center [1044, 134] width 71 height 28
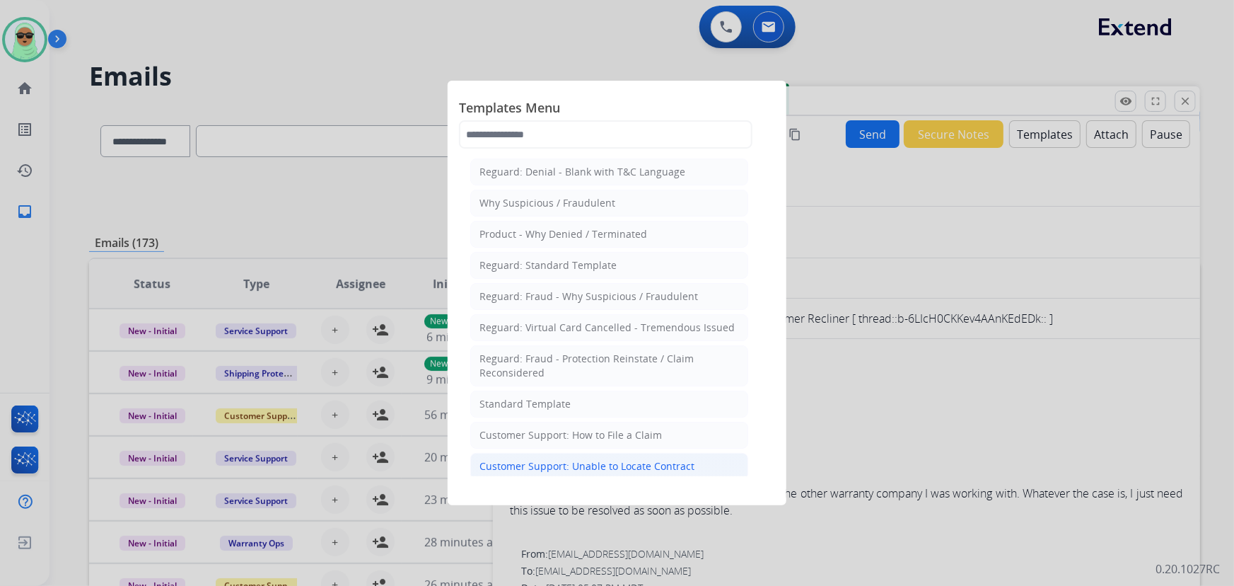
click at [590, 455] on li "Customer Support: Unable to Locate Contract" at bounding box center [609, 466] width 278 height 27
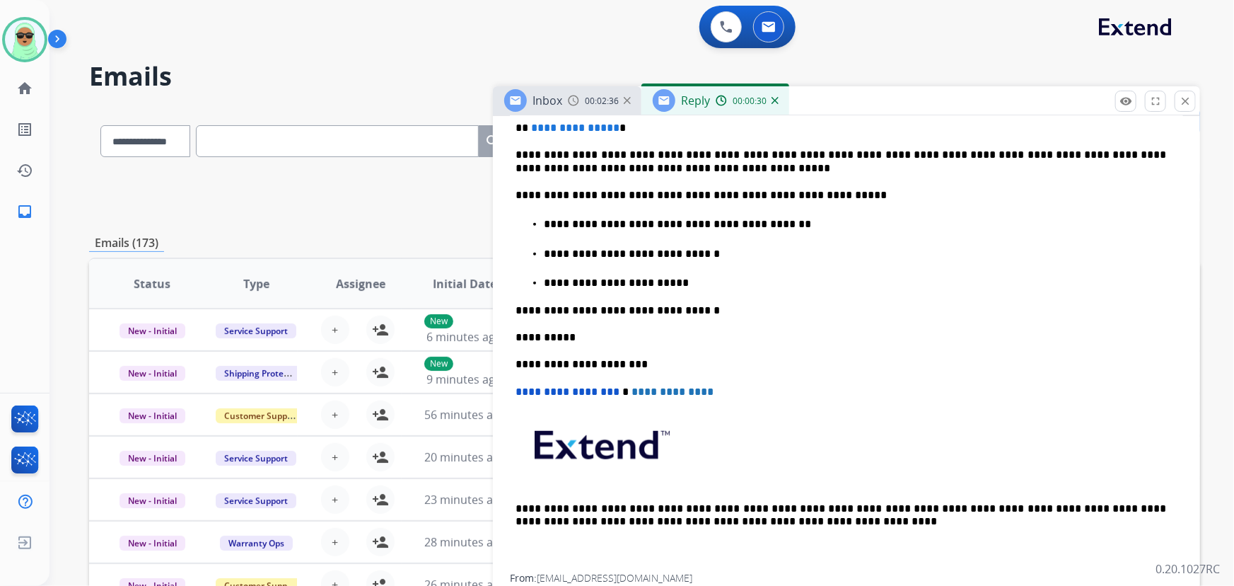
scroll to position [450, 0]
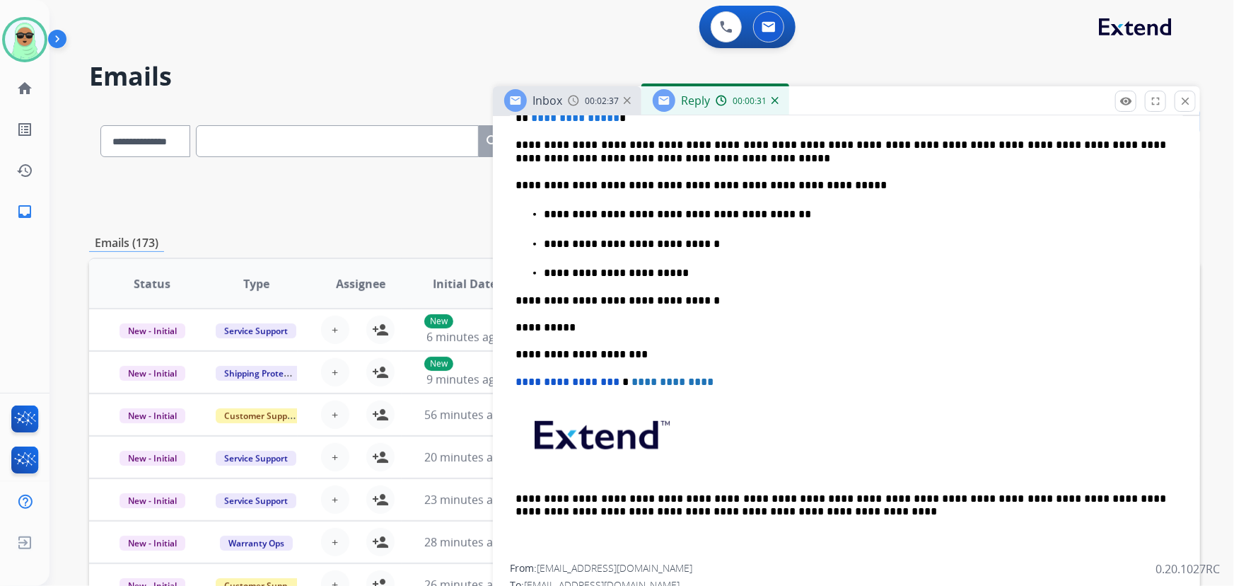
drag, startPoint x: 734, startPoint y: 277, endPoint x: 735, endPoint y: 269, distance: 7.9
click at [734, 277] on div "**********" at bounding box center [846, 289] width 673 height 547
click at [734, 253] on ul "**********" at bounding box center [847, 243] width 662 height 74
click at [732, 240] on p "**********" at bounding box center [855, 244] width 623 height 13
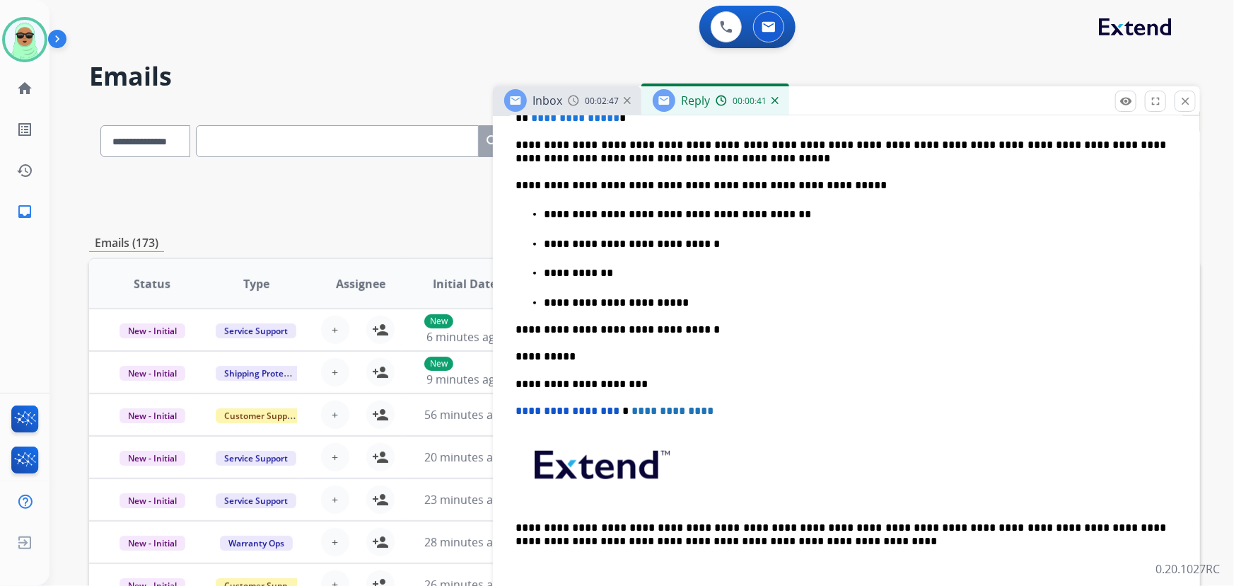
scroll to position [192, 0]
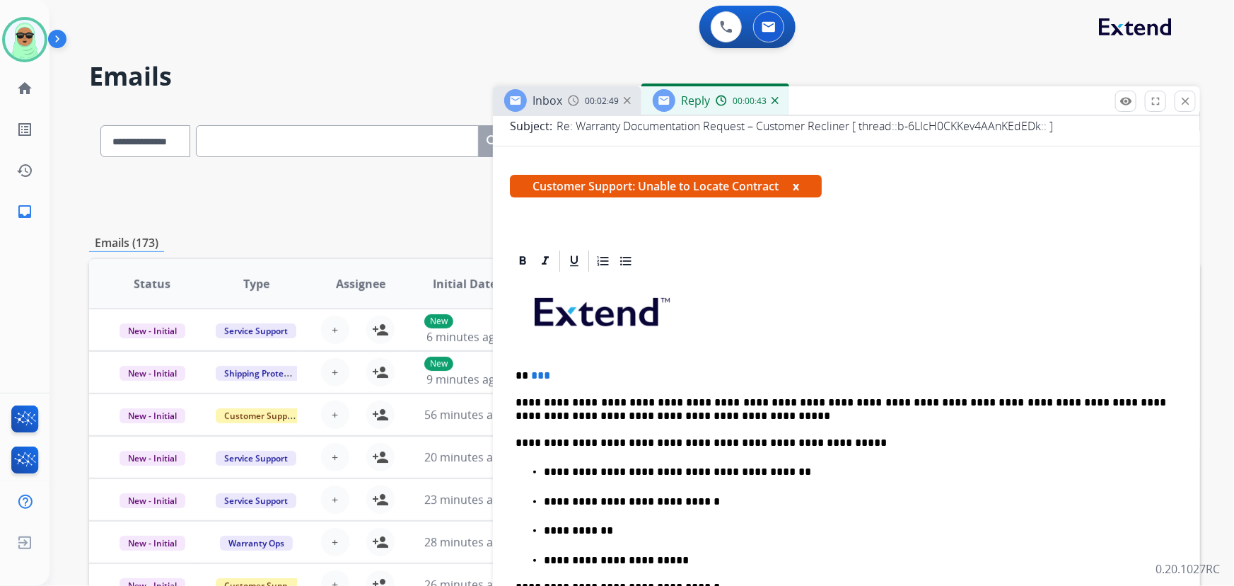
drag, startPoint x: 665, startPoint y: 359, endPoint x: 548, endPoint y: 361, distance: 116.7
click at [548, 361] on div "**********" at bounding box center [846, 562] width 673 height 576
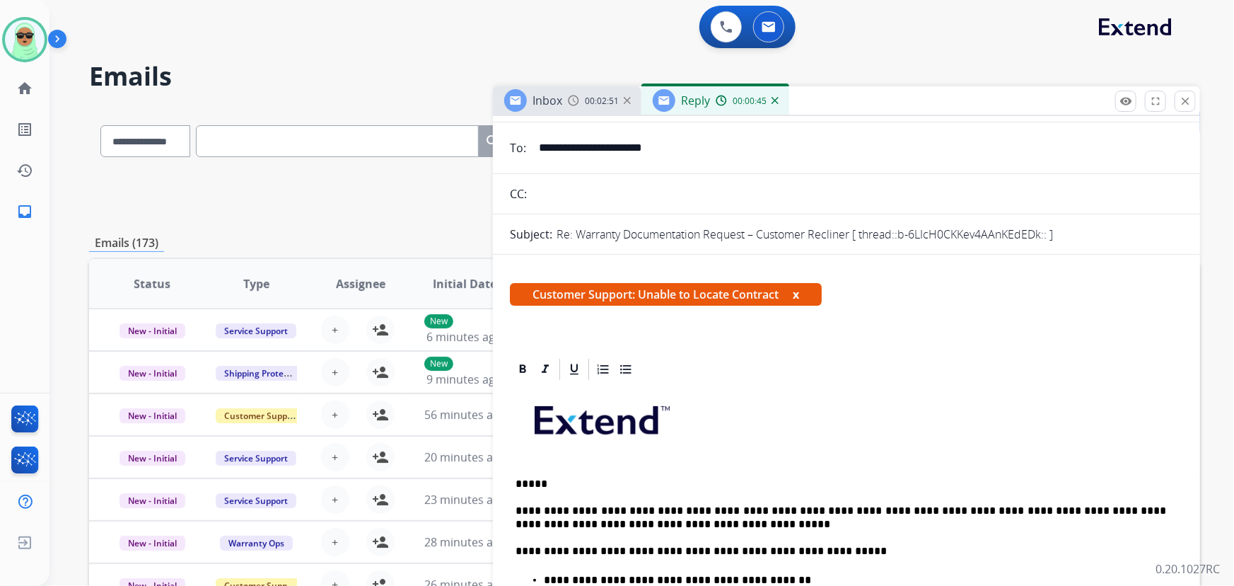
scroll to position [0, 0]
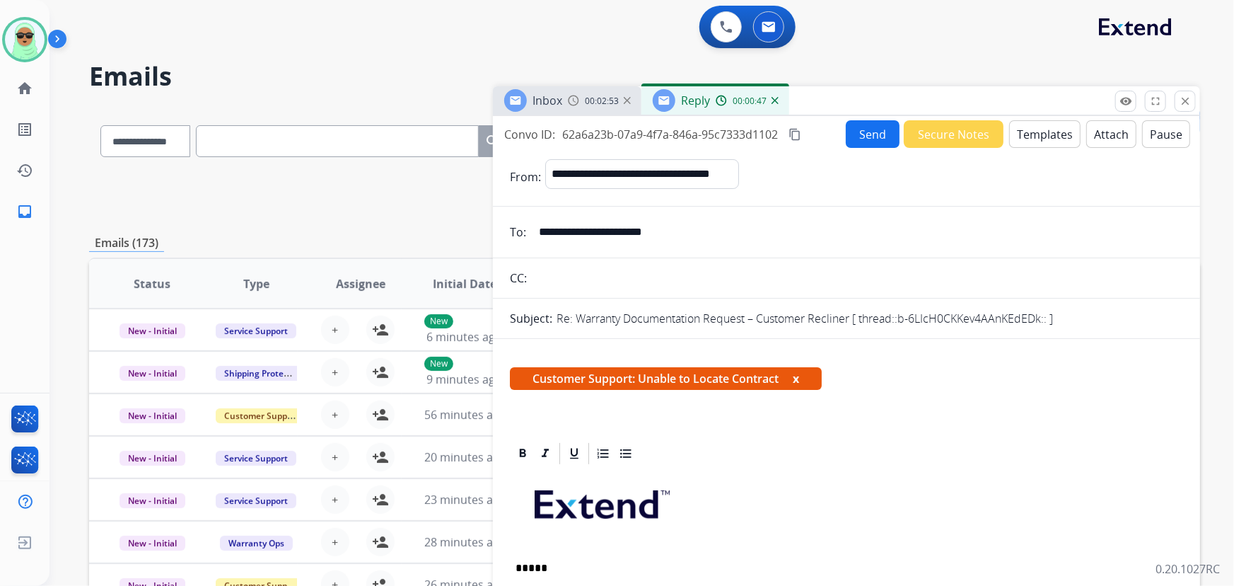
drag, startPoint x: 587, startPoint y: 233, endPoint x: 528, endPoint y: 239, distance: 59.7
click at [528, 239] on div "**********" at bounding box center [846, 232] width 707 height 28
drag, startPoint x: 573, startPoint y: 549, endPoint x: 573, endPoint y: 559, distance: 10.6
click at [871, 140] on button "Send" at bounding box center [873, 134] width 54 height 28
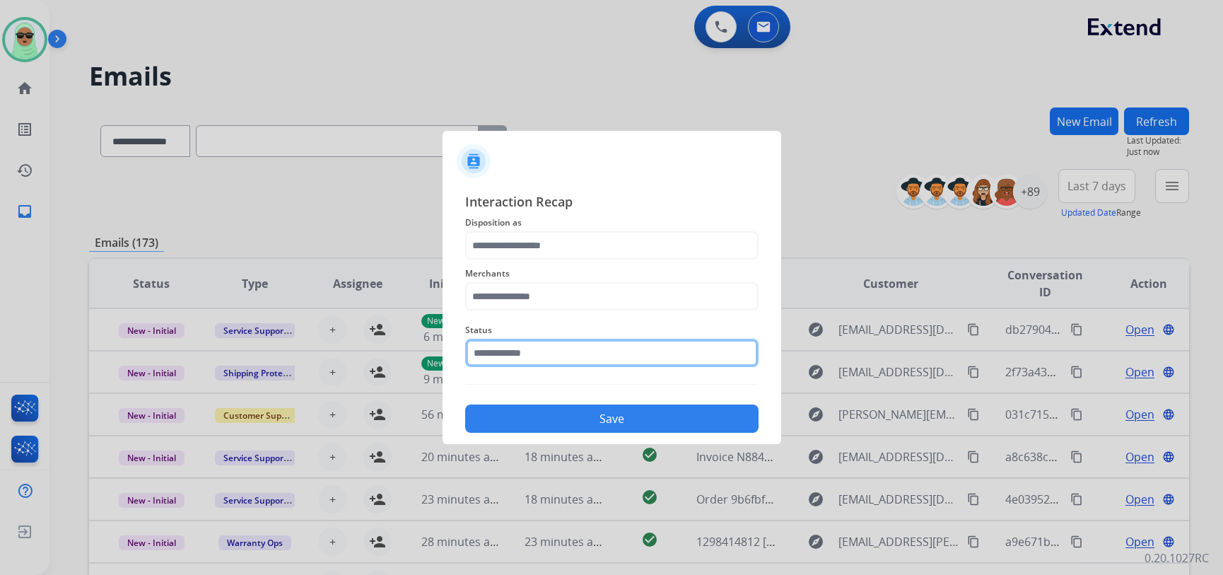
click at [594, 363] on input "text" at bounding box center [611, 353] width 293 height 28
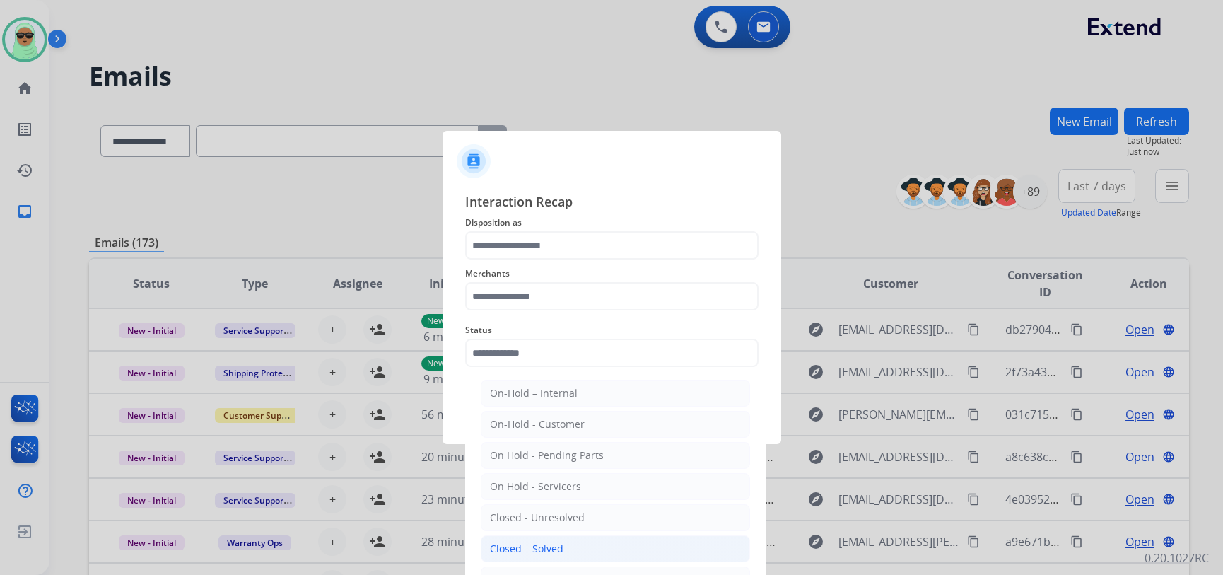
click at [581, 553] on li "Closed – Solved" at bounding box center [615, 548] width 269 height 27
type input "**********"
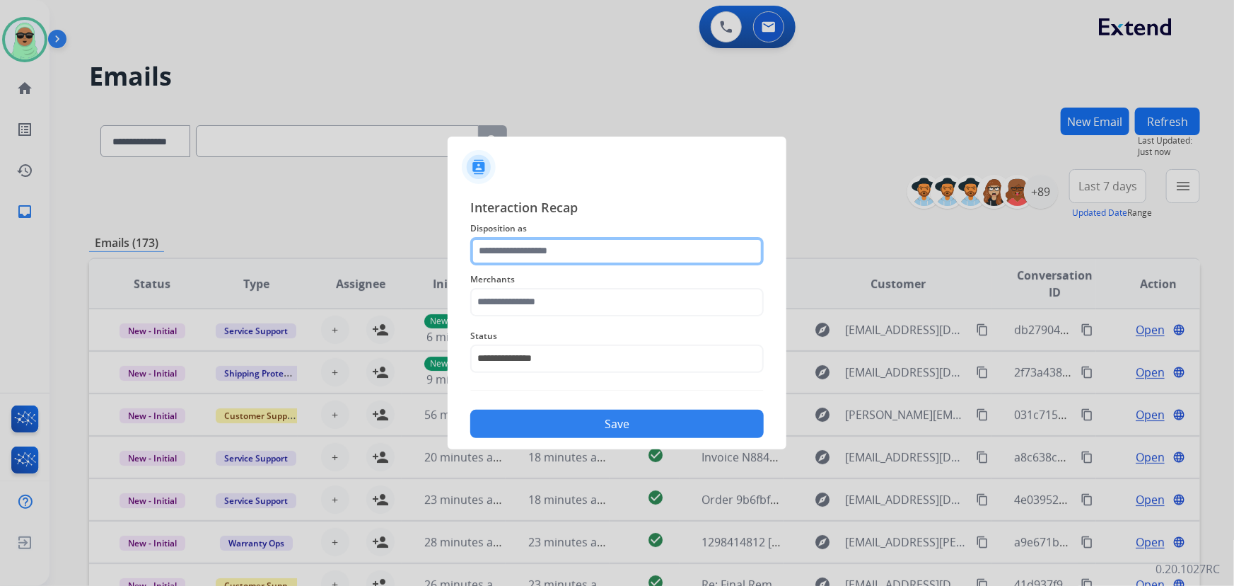
click at [589, 263] on input "text" at bounding box center [616, 251] width 293 height 28
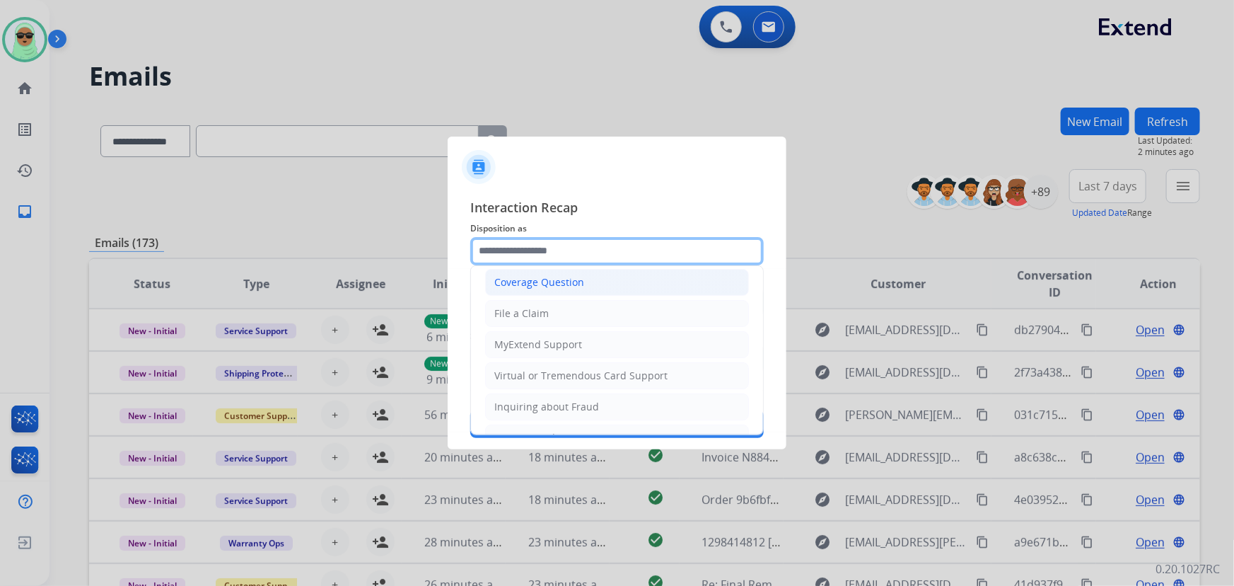
scroll to position [128, 0]
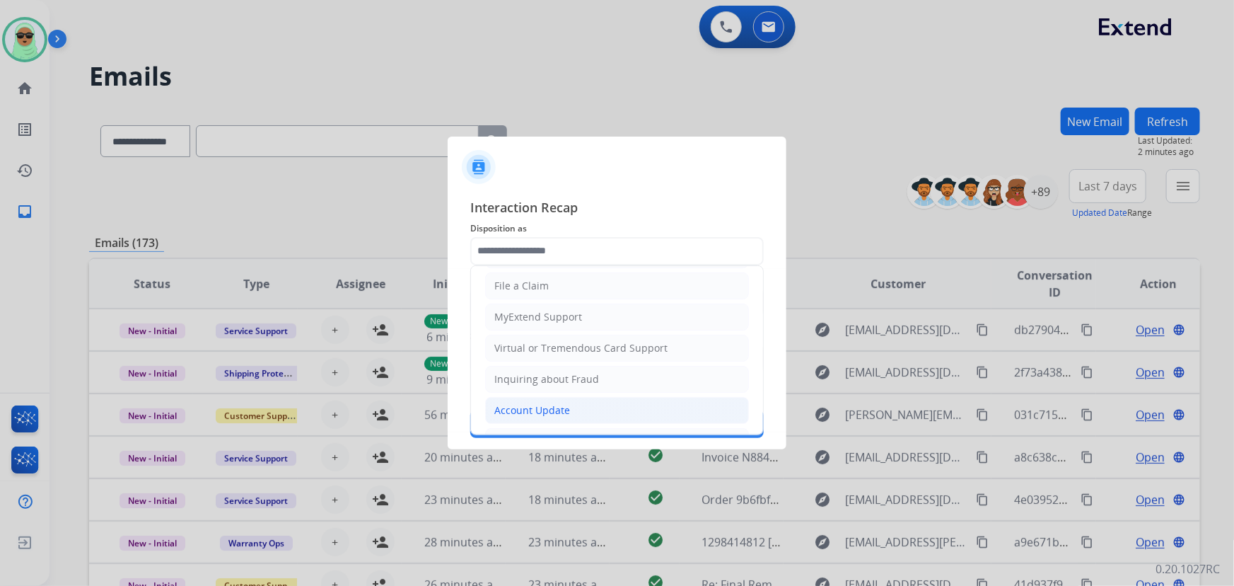
click at [580, 417] on li "Account Update" at bounding box center [617, 410] width 264 height 27
type input "**********"
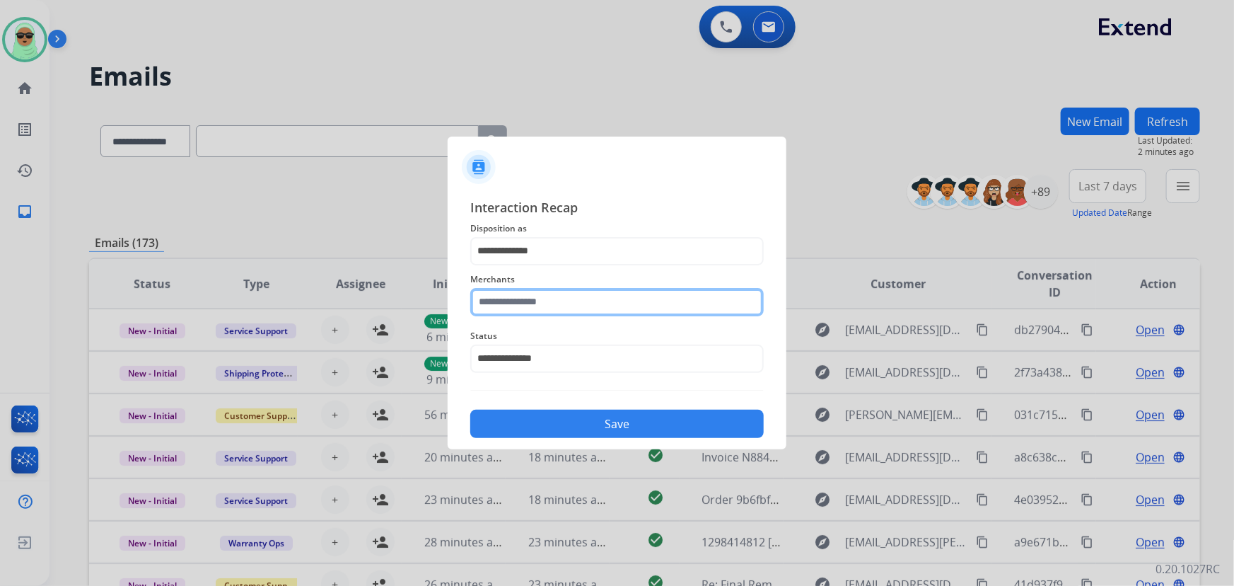
click at [595, 309] on input "text" at bounding box center [616, 302] width 293 height 28
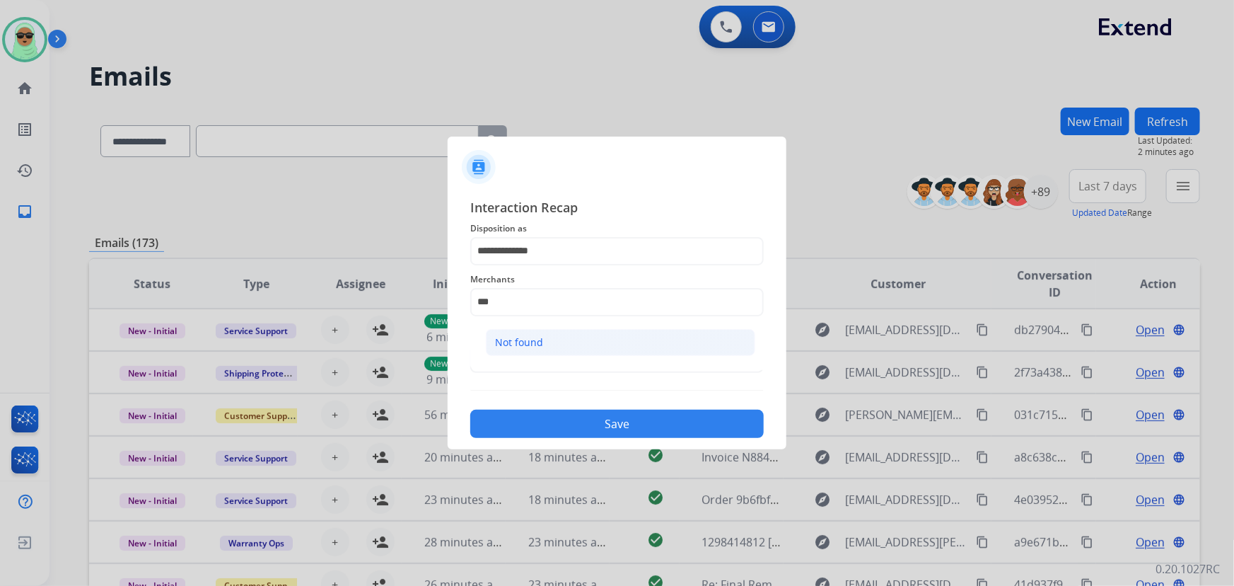
click at [561, 354] on li "Not found" at bounding box center [620, 342] width 269 height 27
type input "*********"
click at [613, 446] on div "**********" at bounding box center [617, 318] width 339 height 264
click at [639, 429] on button "Save" at bounding box center [616, 423] width 293 height 28
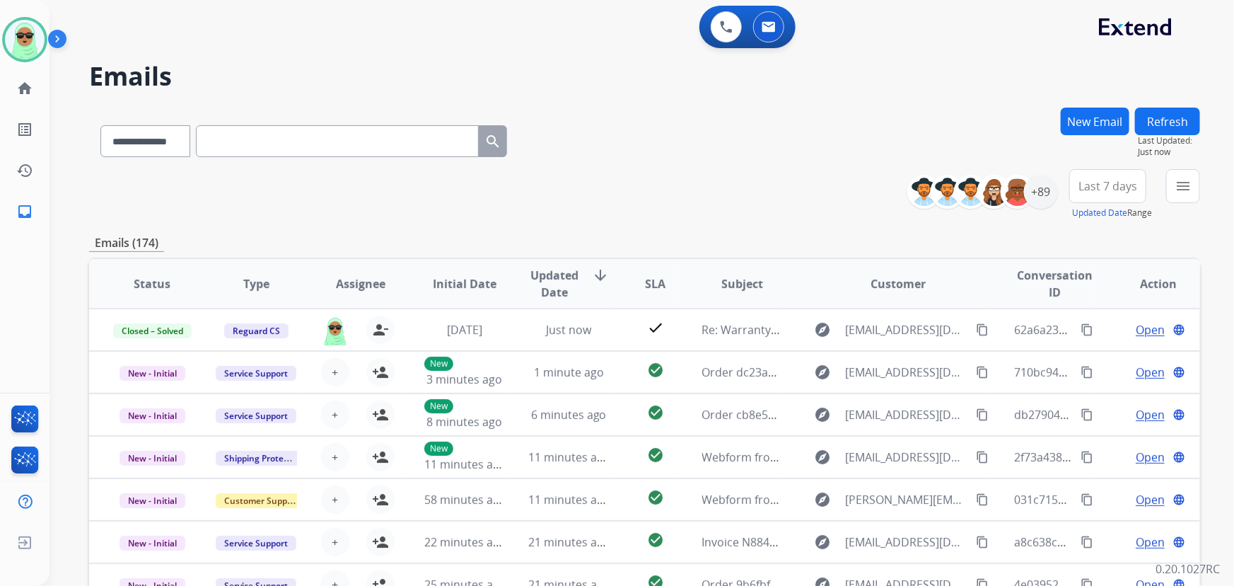
click at [1018, 62] on h2 "Emails" at bounding box center [644, 76] width 1111 height 28
drag, startPoint x: 1047, startPoint y: 198, endPoint x: 1061, endPoint y: 194, distance: 14.8
click at [1047, 197] on div "+89" at bounding box center [1041, 192] width 34 height 34
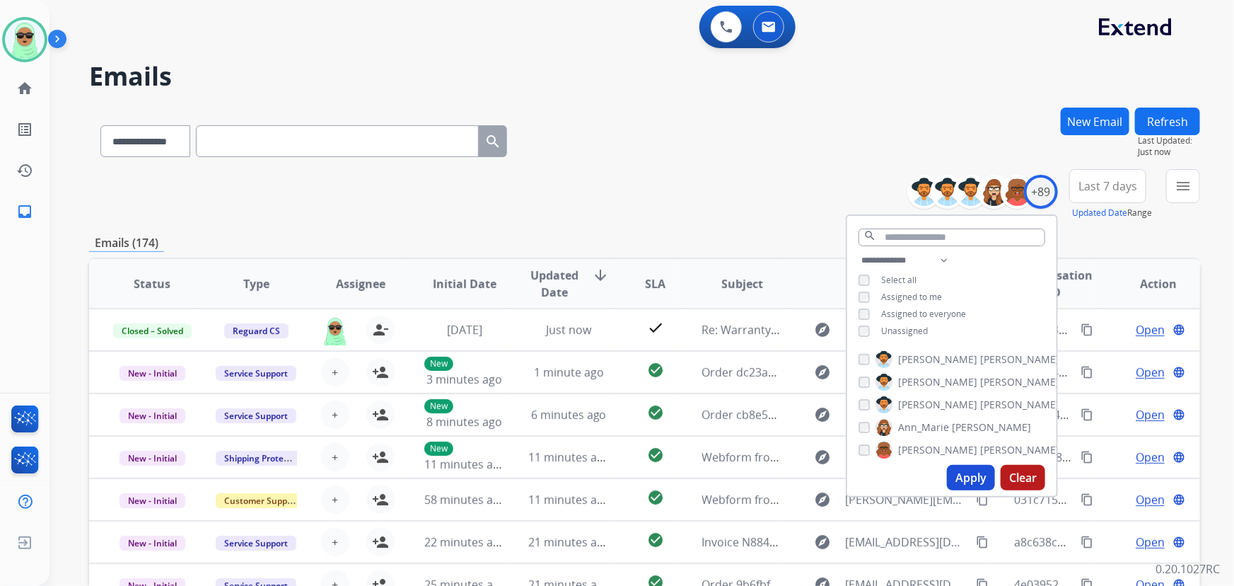
click at [976, 470] on button "Apply" at bounding box center [971, 477] width 48 height 25
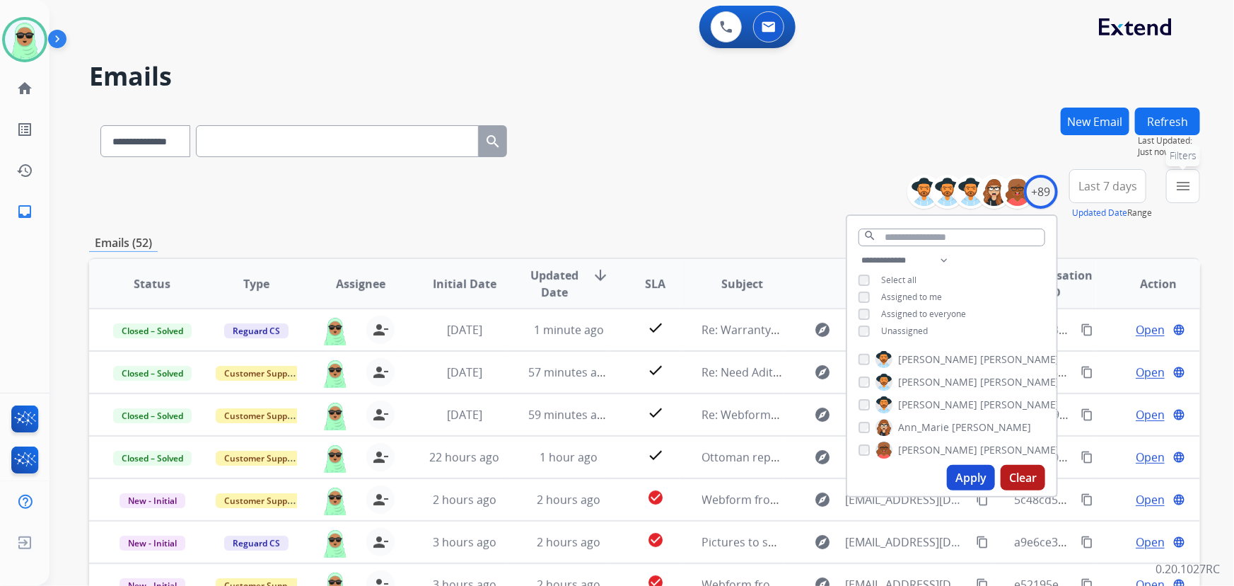
click at [1178, 191] on mat-icon "menu" at bounding box center [1183, 186] width 17 height 17
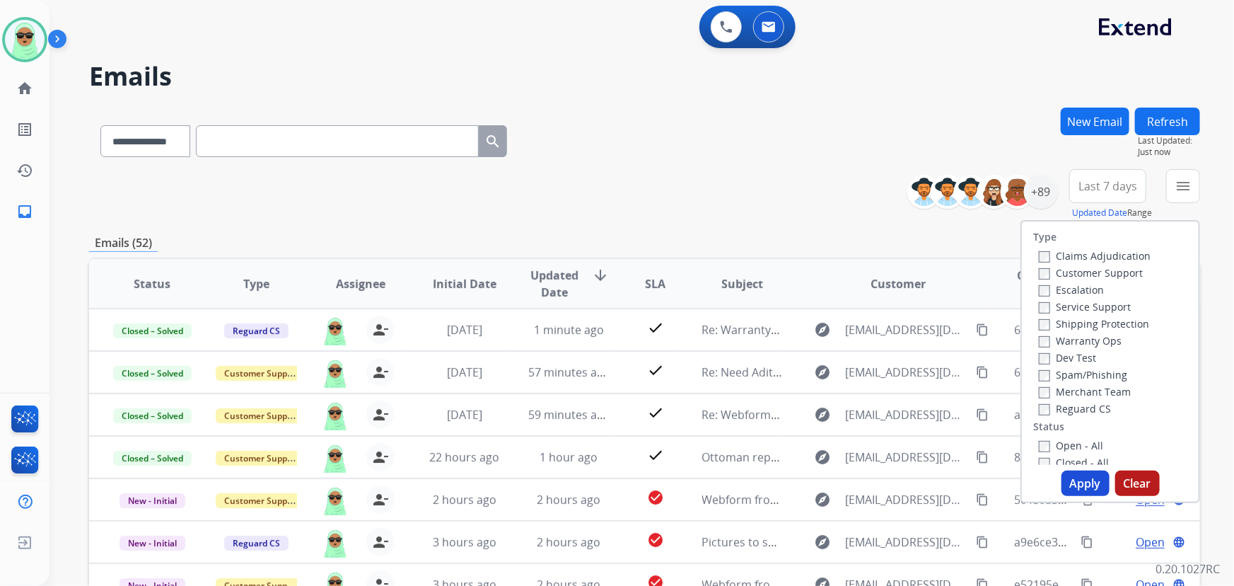
click at [1107, 266] on label "Customer Support" at bounding box center [1091, 272] width 104 height 13
click at [1100, 318] on label "Shipping Protection" at bounding box center [1094, 323] width 110 height 13
click at [1061, 410] on label "Reguard CS" at bounding box center [1075, 408] width 72 height 13
click at [1059, 448] on label "Open - All" at bounding box center [1071, 444] width 64 height 13
click at [1063, 487] on button "Apply" at bounding box center [1086, 482] width 48 height 25
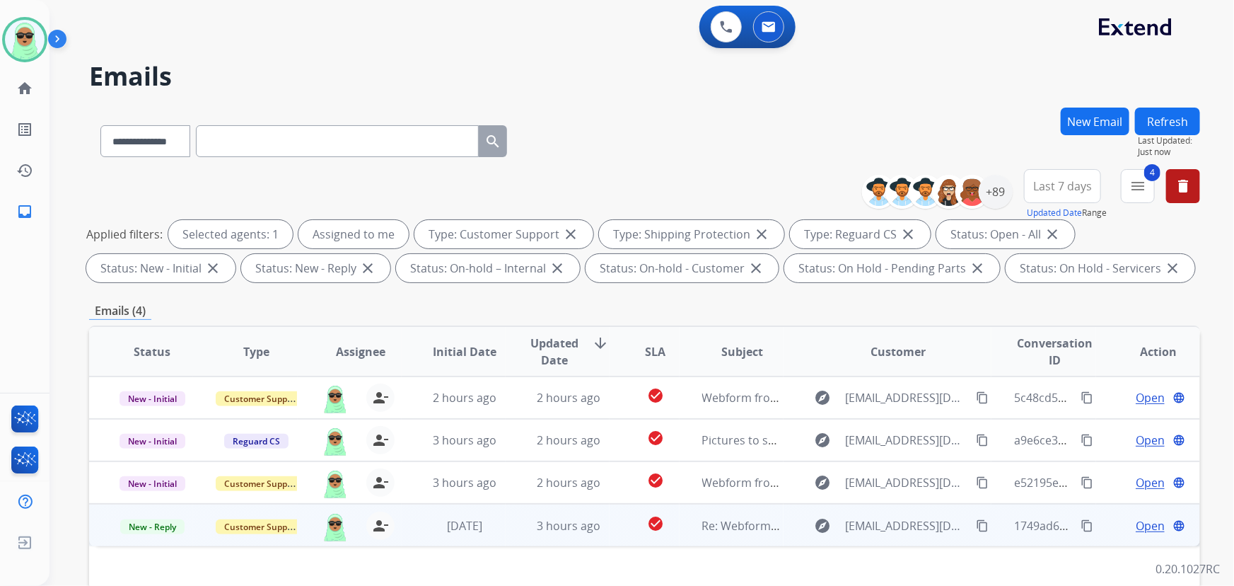
click at [976, 530] on mat-icon "content_copy" at bounding box center [982, 525] width 13 height 13
click at [1139, 526] on span "Open" at bounding box center [1150, 525] width 29 height 17
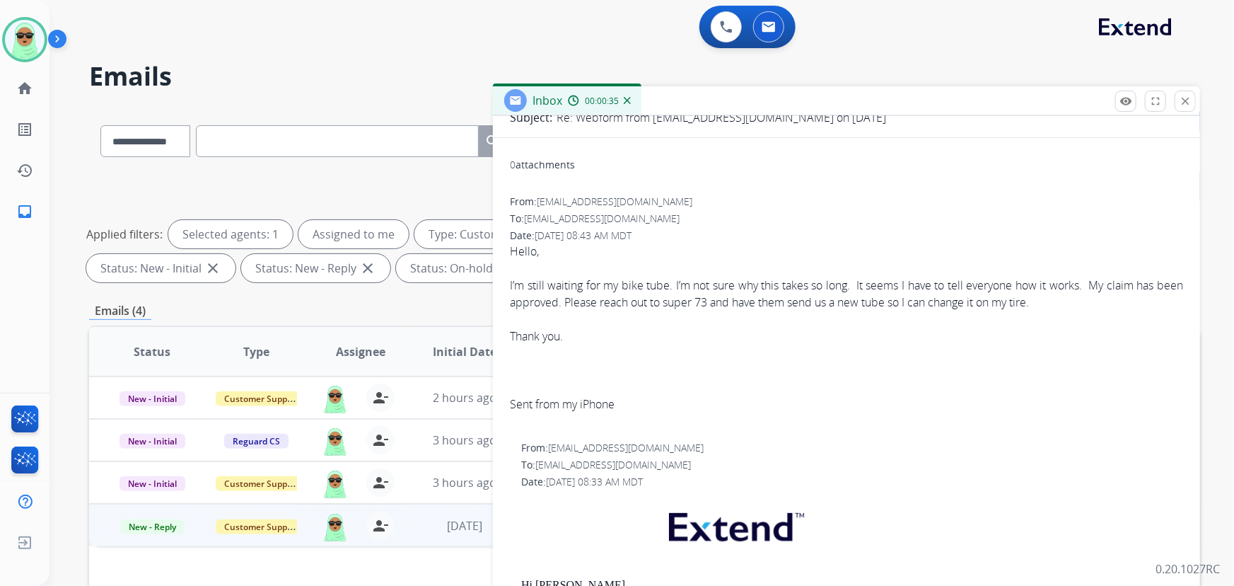
scroll to position [0, 0]
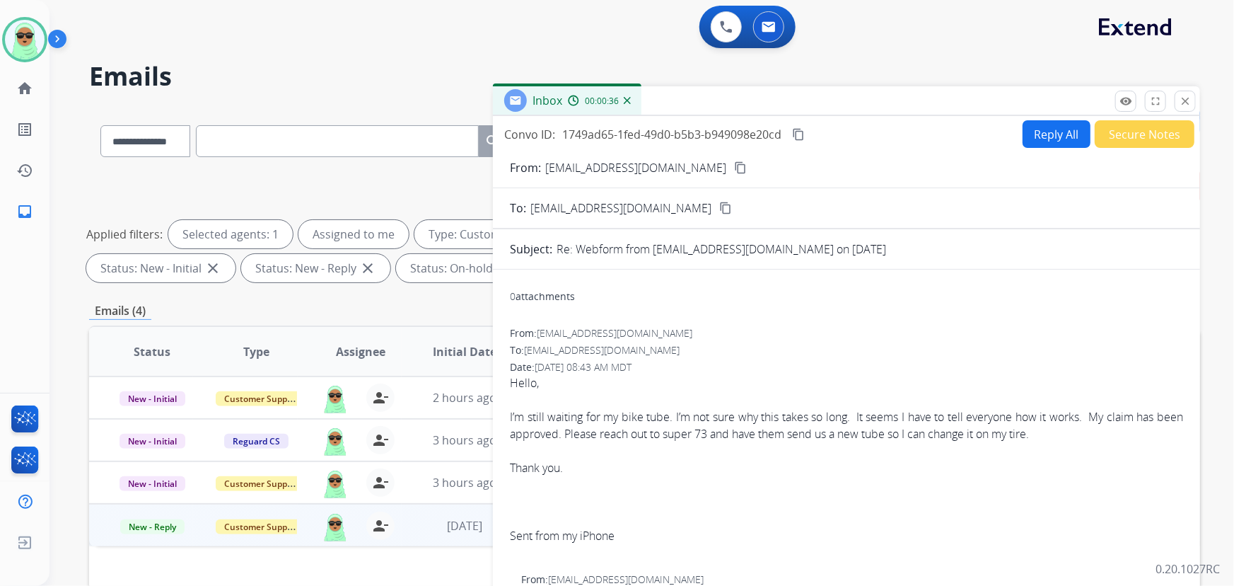
click at [1049, 142] on button "Reply All" at bounding box center [1057, 134] width 68 height 28
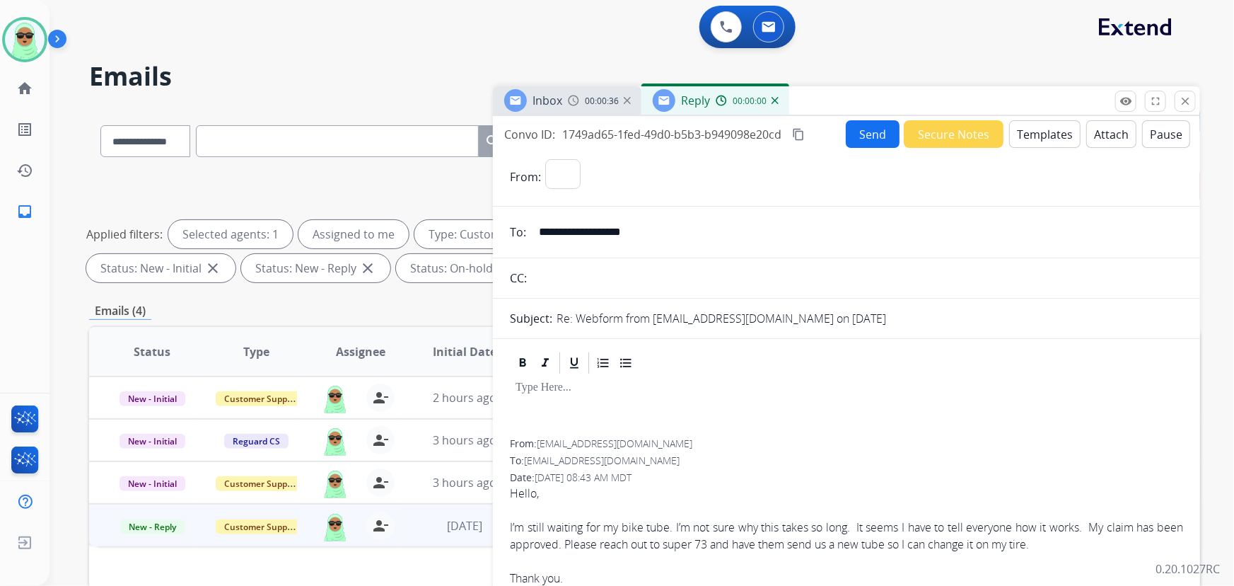
select select "**********"
click at [1050, 141] on button "Templates" at bounding box center [1044, 134] width 71 height 28
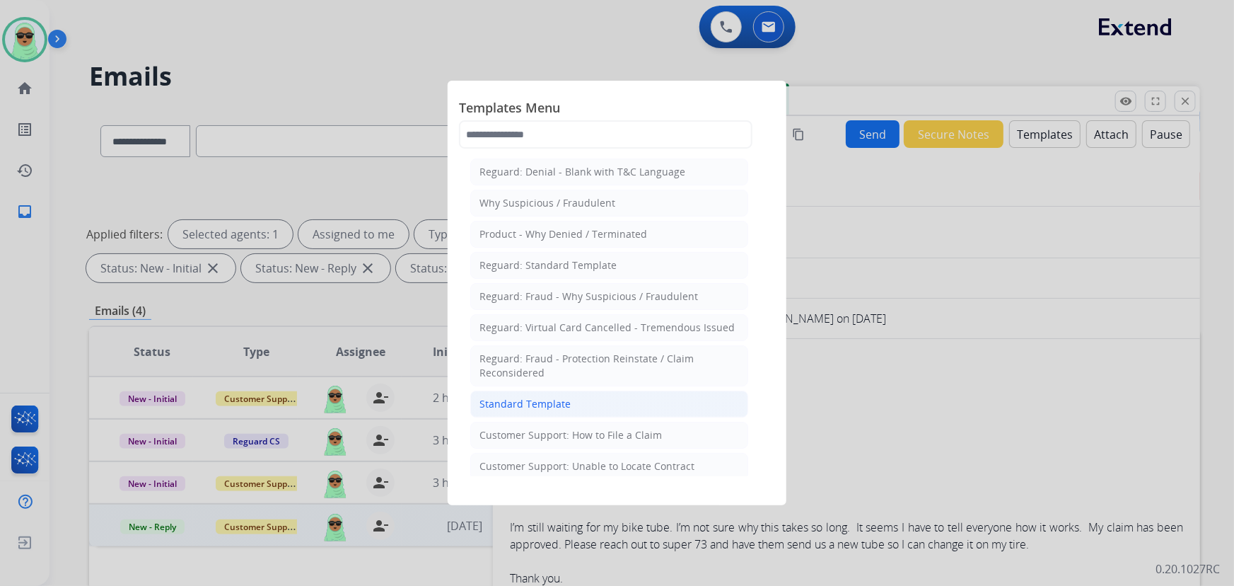
click at [643, 403] on li "Standard Template" at bounding box center [609, 403] width 278 height 27
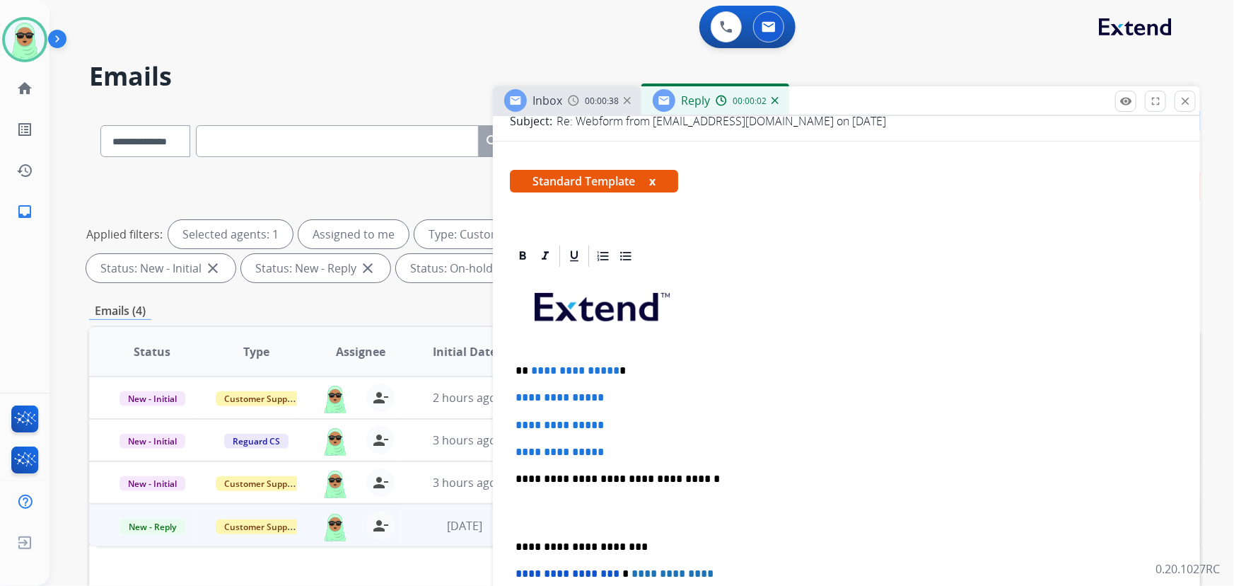
scroll to position [321, 0]
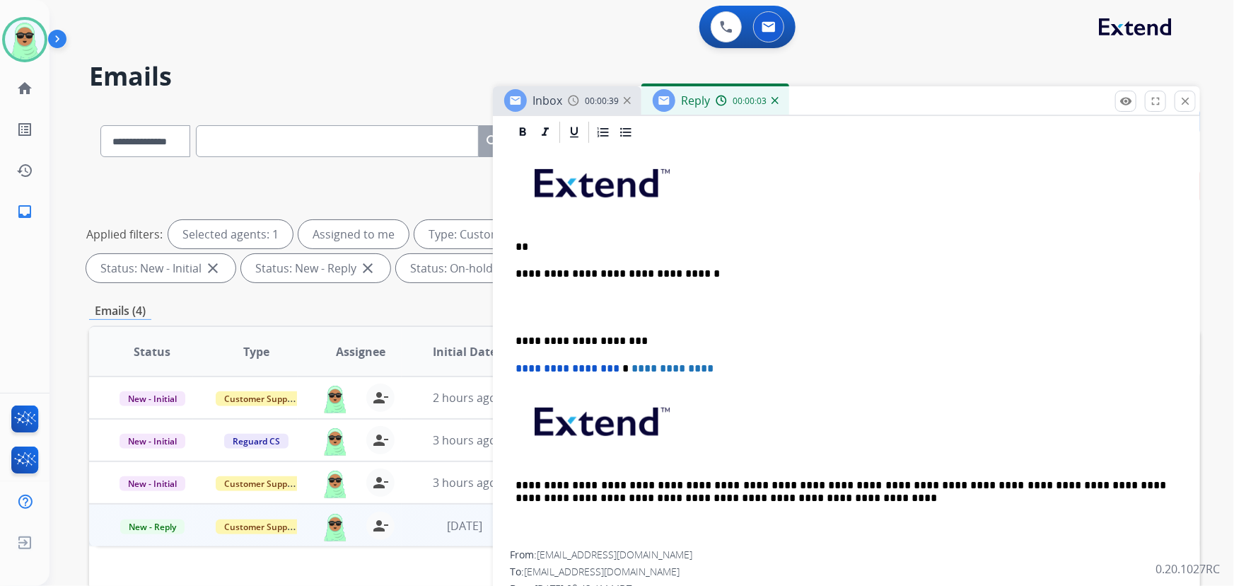
drag, startPoint x: 645, startPoint y: 325, endPoint x: 530, endPoint y: 240, distance: 142.2
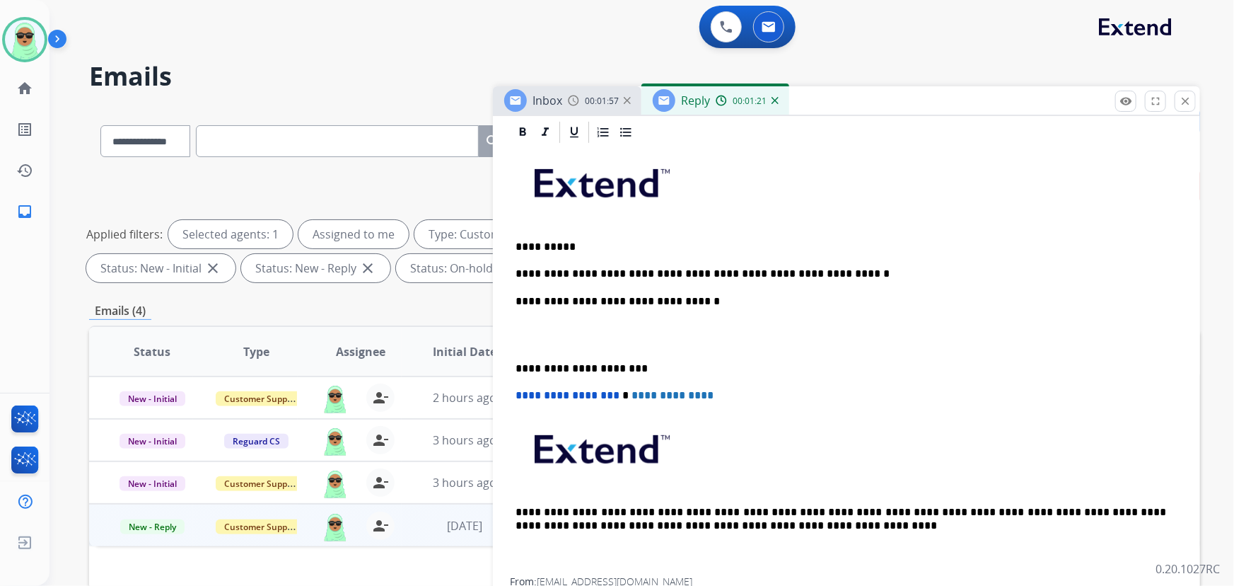
scroll to position [0, 0]
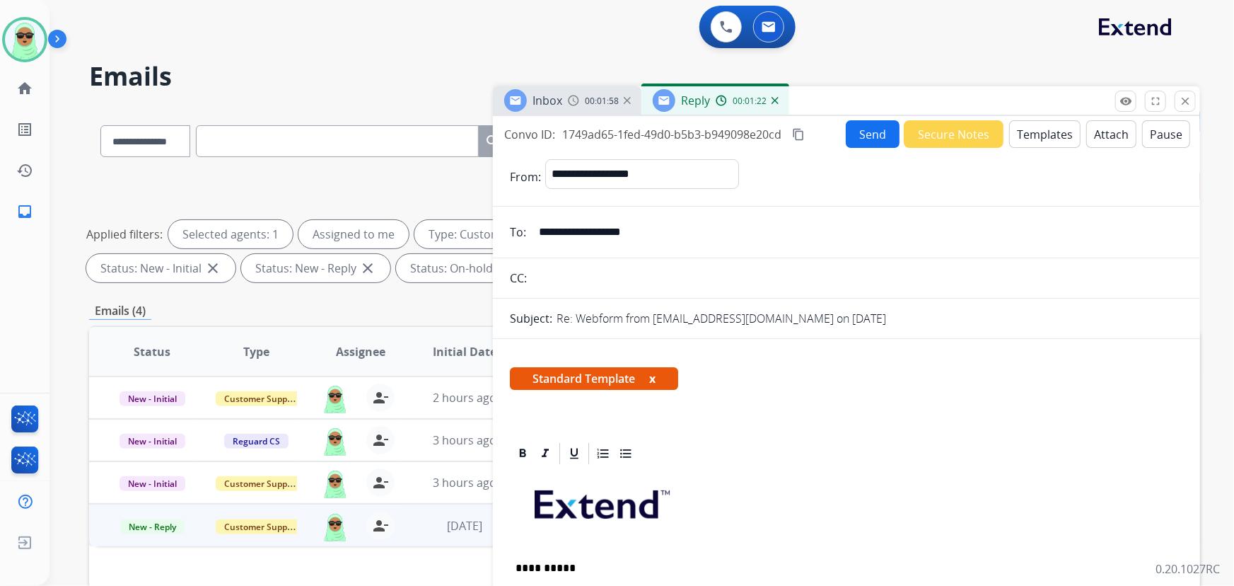
click at [846, 132] on button "Send" at bounding box center [873, 134] width 54 height 28
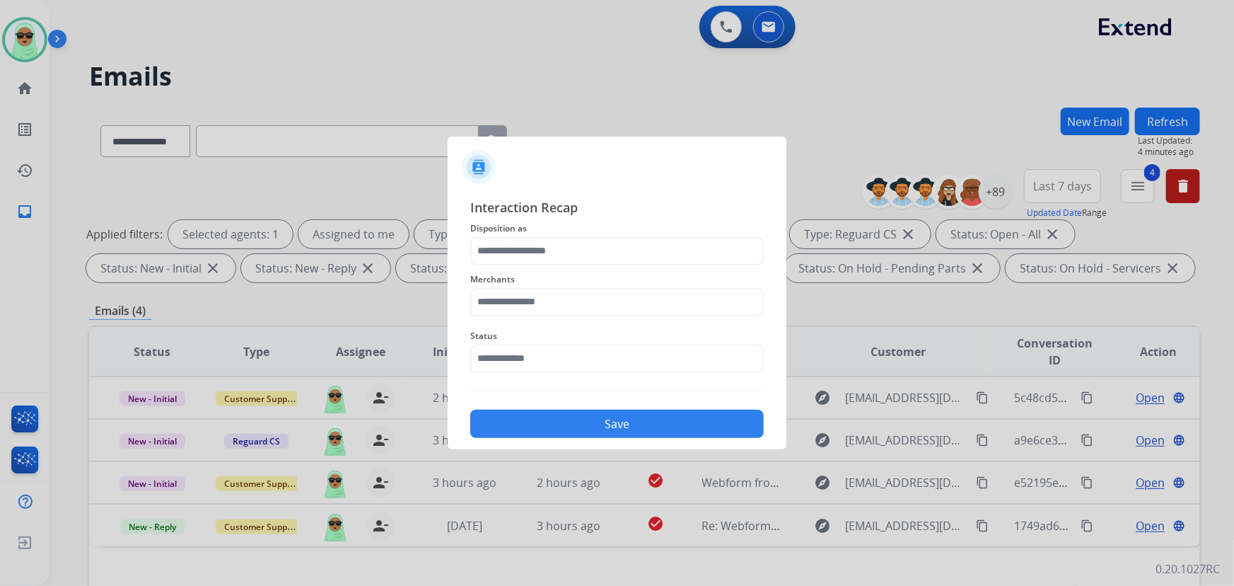
click at [598, 342] on span "Status" at bounding box center [616, 335] width 293 height 17
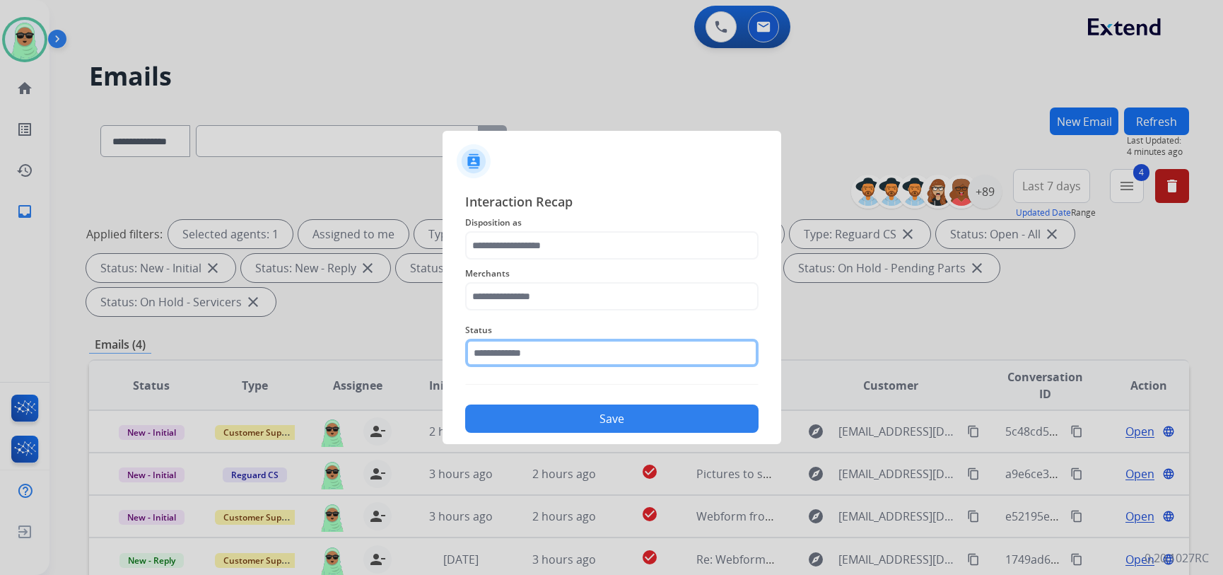
click at [586, 353] on input "text" at bounding box center [611, 353] width 293 height 28
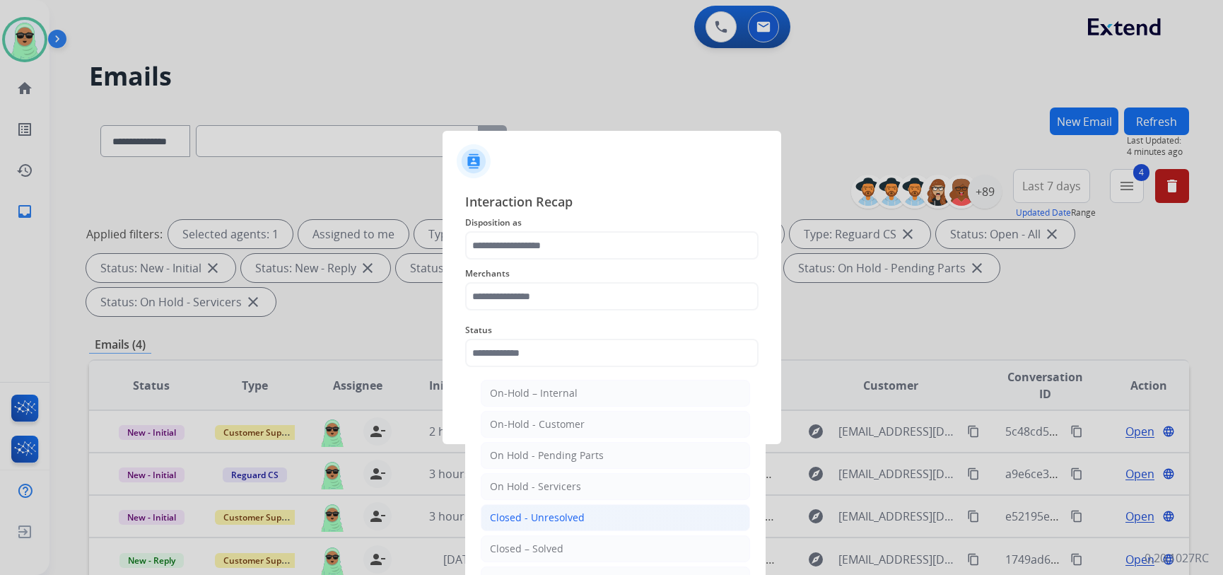
click at [510, 516] on div "Closed - Unresolved" at bounding box center [537, 518] width 95 height 14
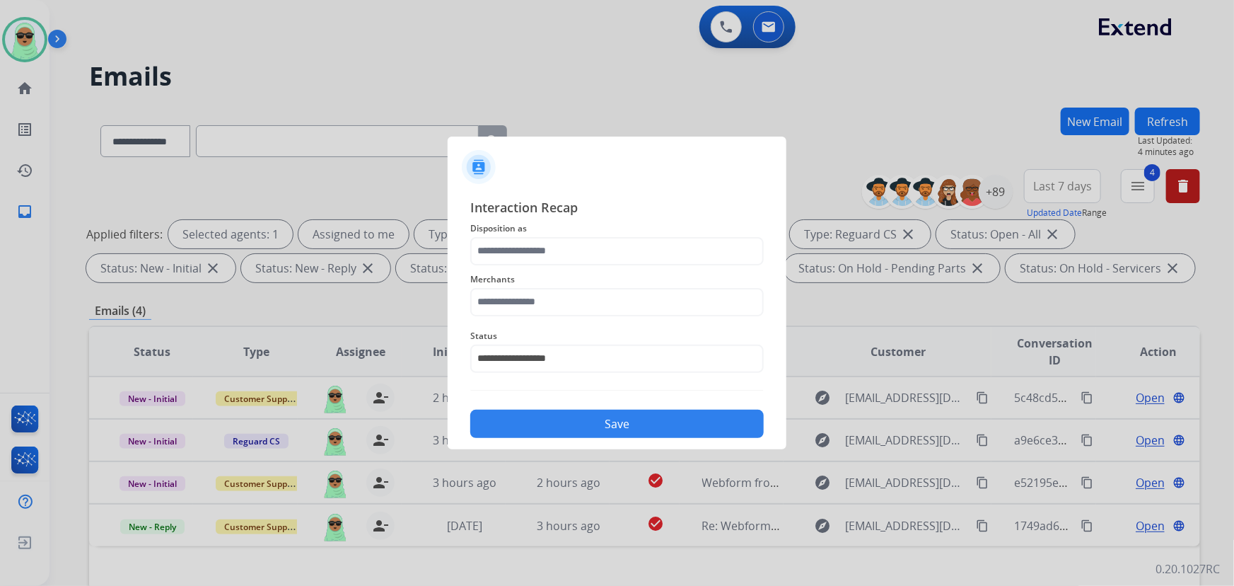
drag, startPoint x: 529, startPoint y: 339, endPoint x: 525, endPoint y: 361, distance: 22.9
click at [528, 344] on div "**********" at bounding box center [616, 350] width 293 height 57
click at [527, 367] on input "**********" at bounding box center [616, 358] width 293 height 28
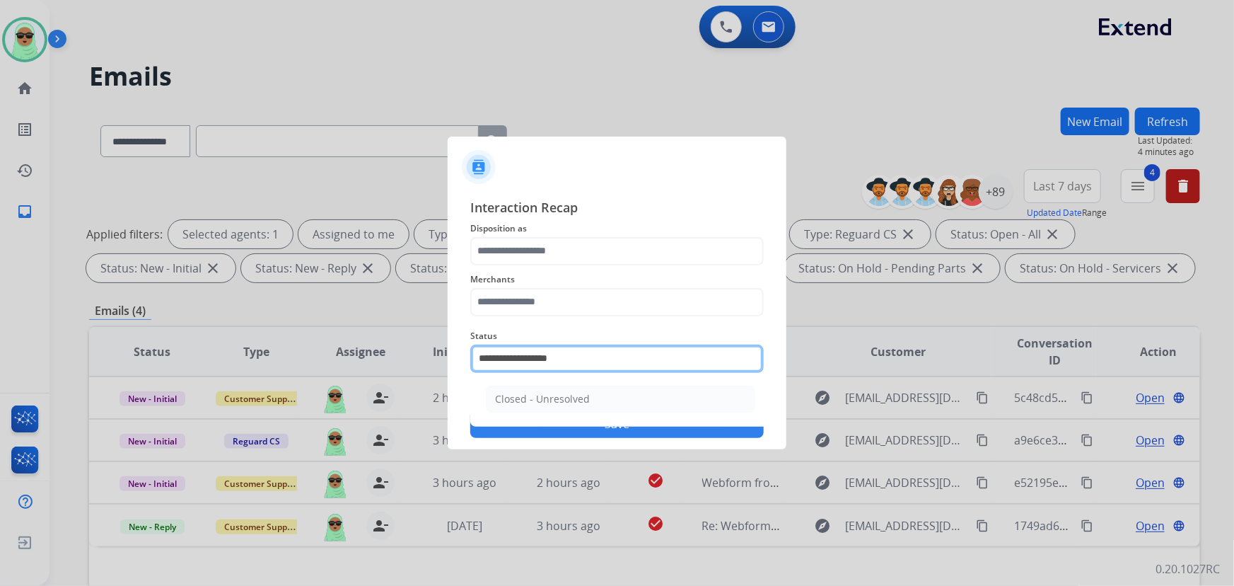
click at [527, 367] on input "**********" at bounding box center [616, 358] width 293 height 28
type input "*"
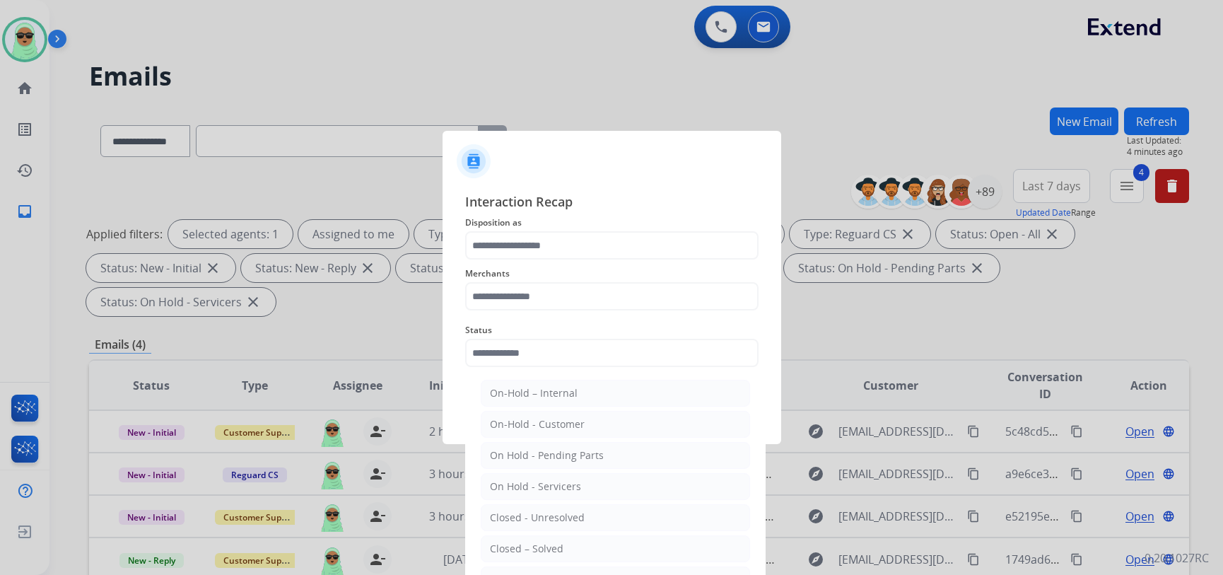
drag, startPoint x: 542, startPoint y: 545, endPoint x: 546, endPoint y: 446, distance: 98.4
click at [537, 542] on div "Closed – Solved" at bounding box center [527, 549] width 74 height 14
type input "**********"
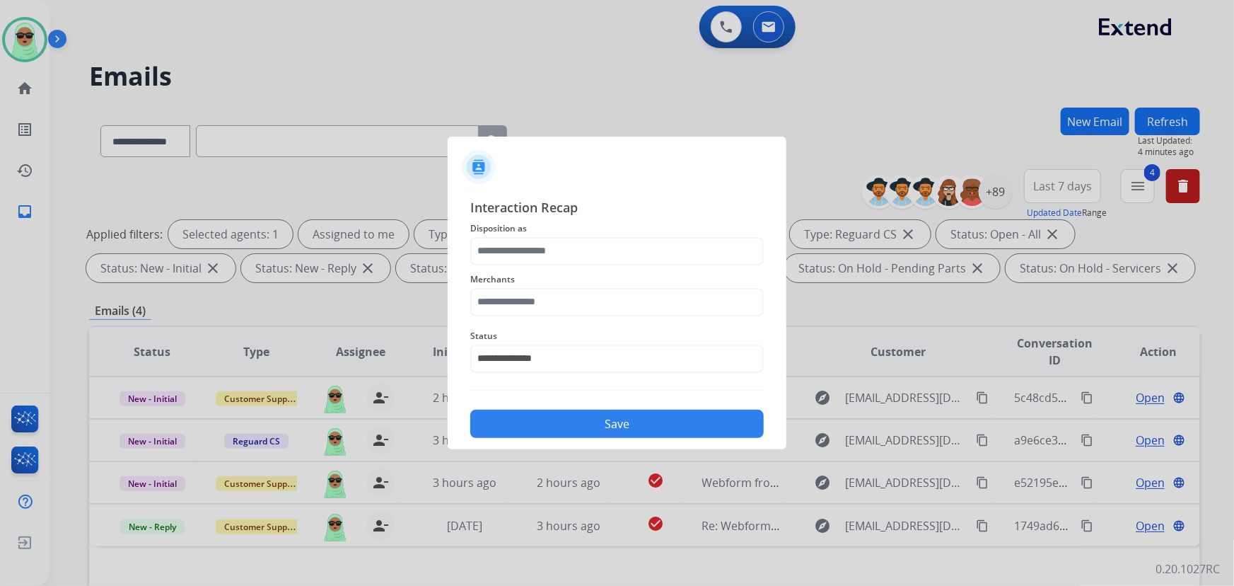
click at [576, 268] on div "Merchants" at bounding box center [616, 293] width 293 height 57
click at [581, 249] on input "text" at bounding box center [616, 251] width 293 height 28
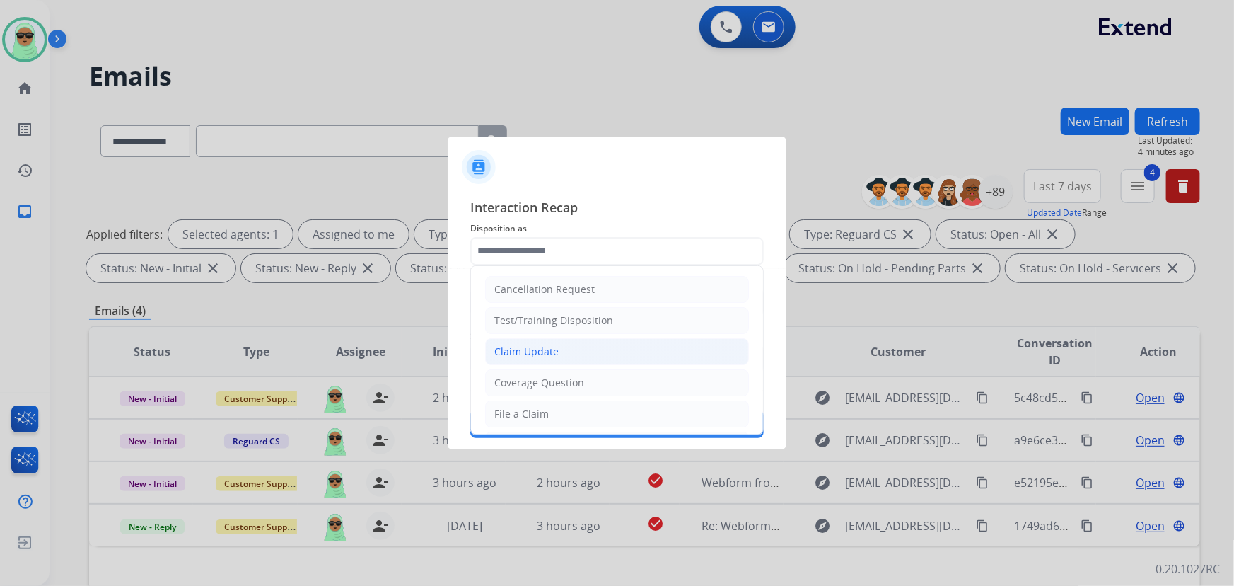
click at [544, 346] on div "Claim Update" at bounding box center [526, 351] width 64 height 14
type input "**********"
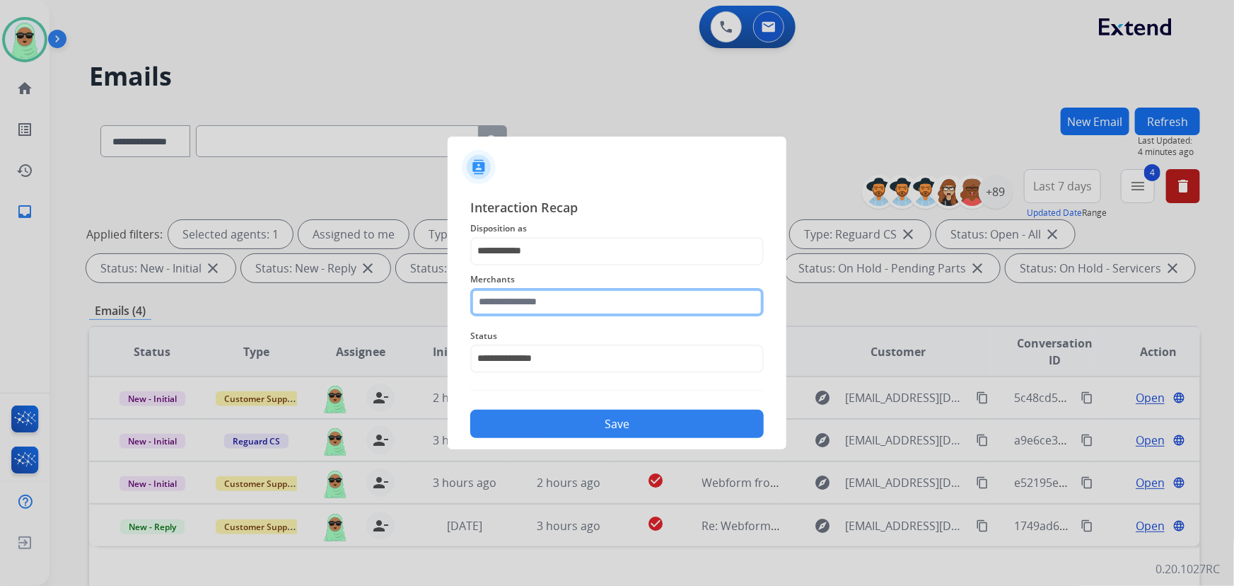
click at [643, 304] on input "text" at bounding box center [616, 302] width 293 height 28
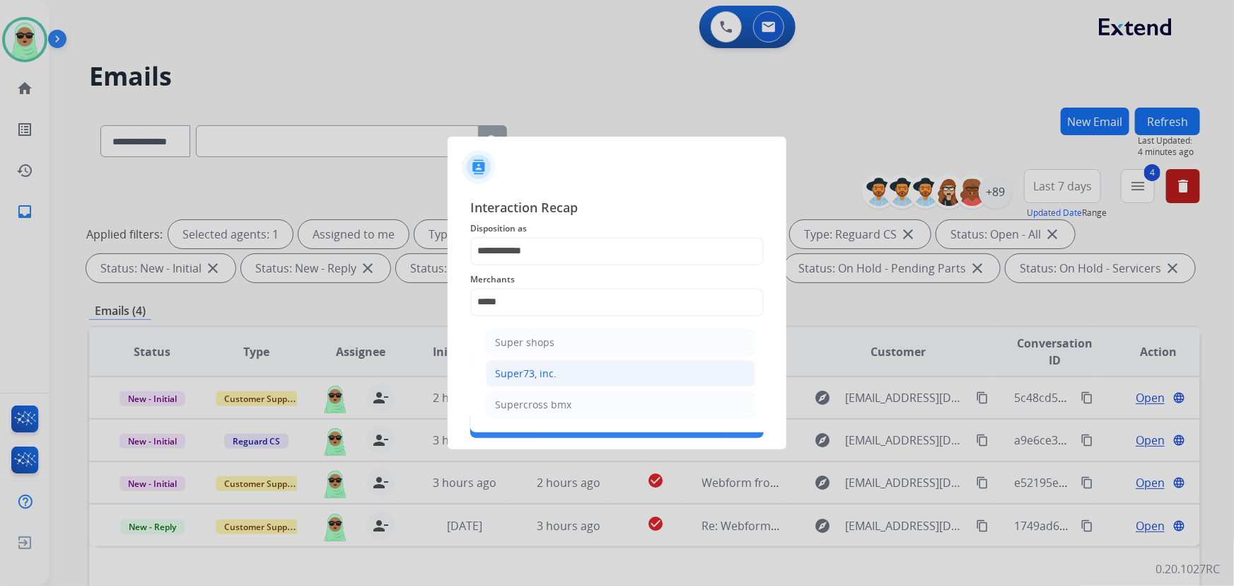
click at [600, 374] on li "Super73, inc." at bounding box center [620, 373] width 269 height 27
type input "**********"
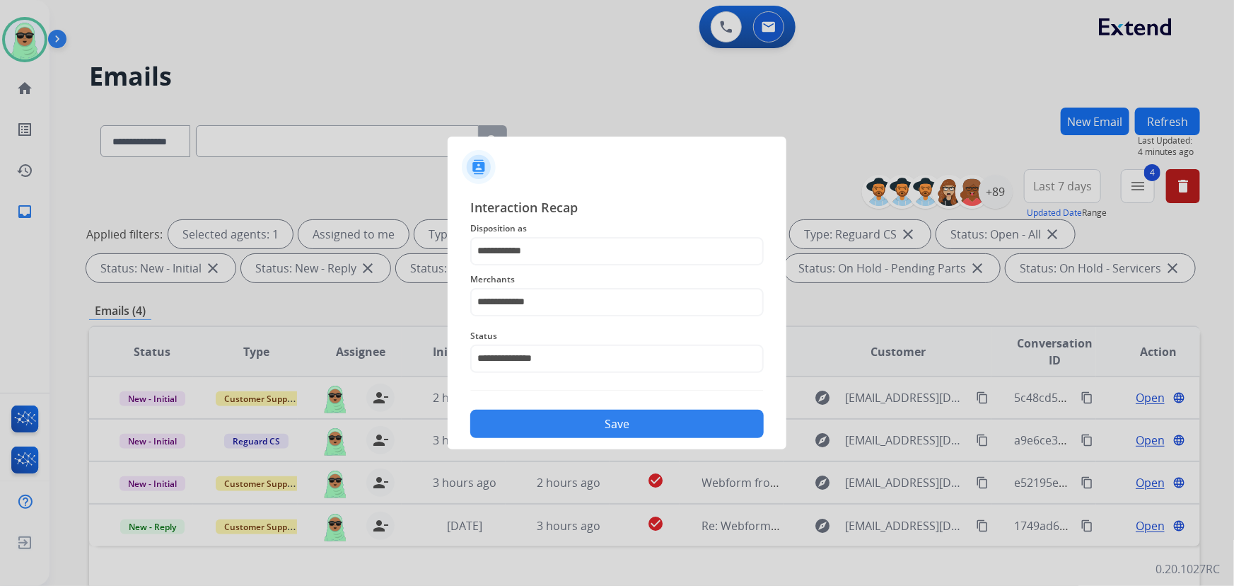
click at [584, 430] on button "Save" at bounding box center [616, 423] width 293 height 28
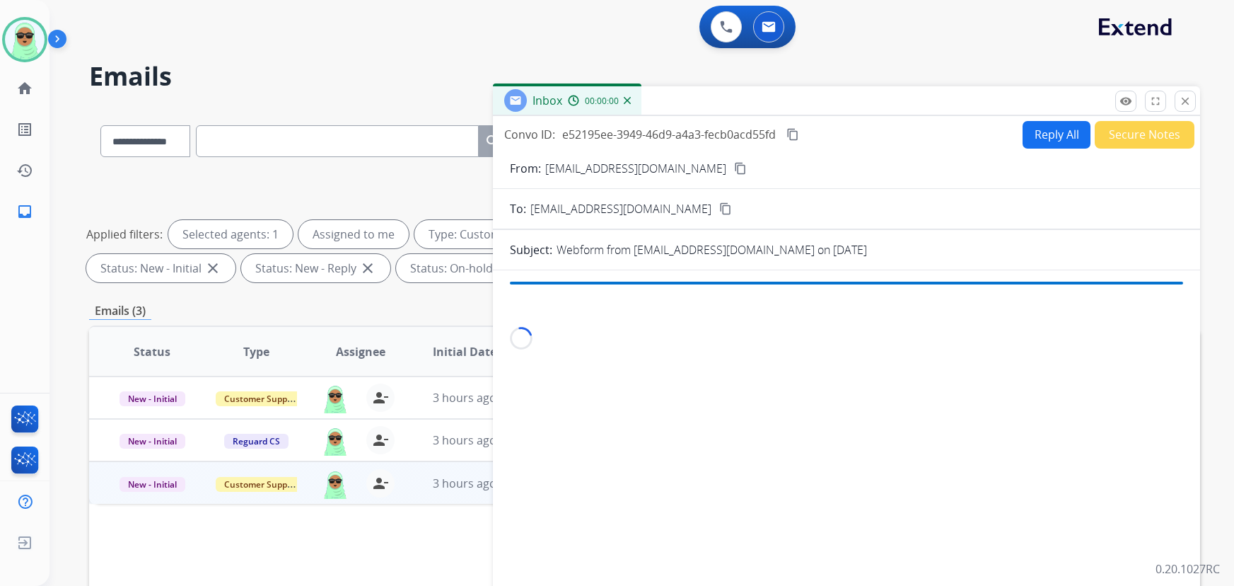
select select "**********"
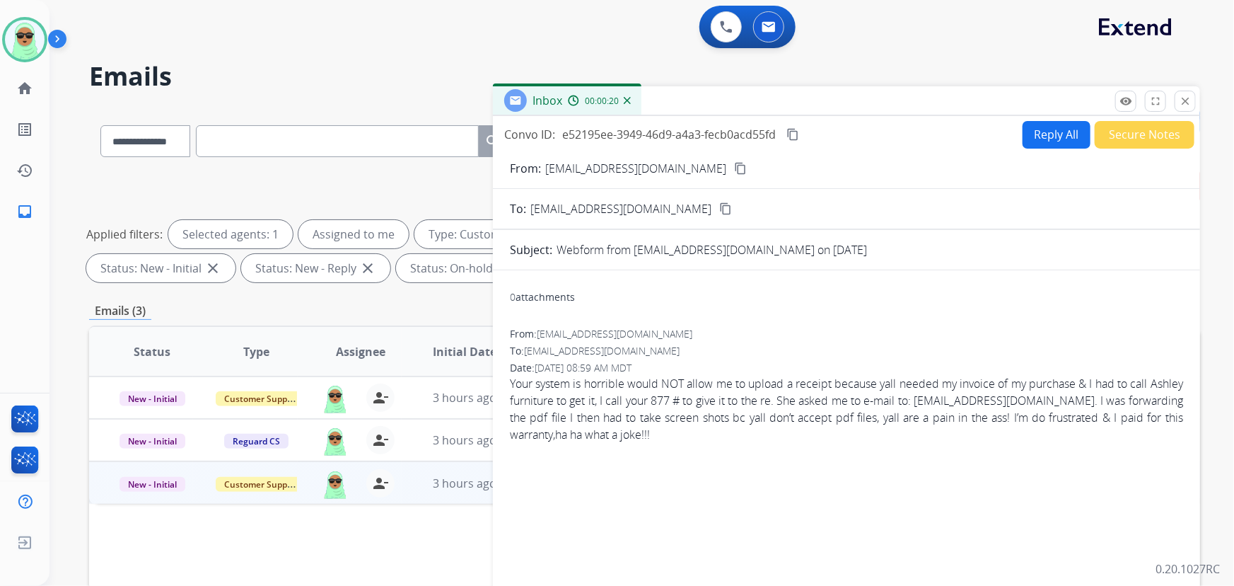
click at [732, 160] on button "content_copy" at bounding box center [740, 168] width 17 height 17
click at [1031, 125] on button "Reply All" at bounding box center [1057, 135] width 68 height 28
select select "**********"
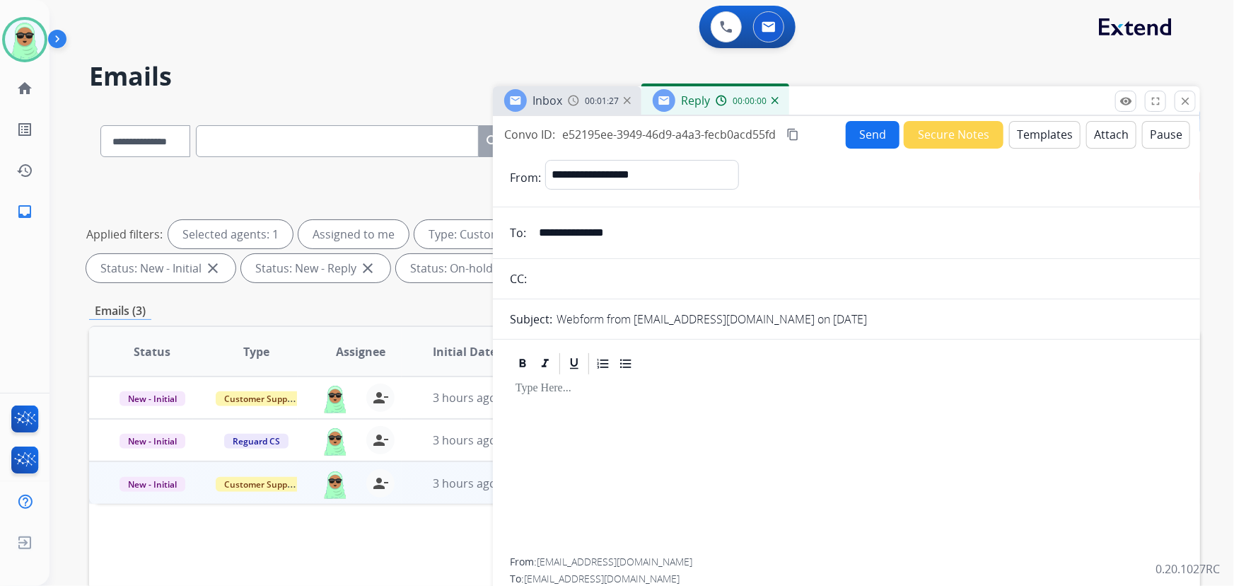
click at [1031, 136] on button "Templates" at bounding box center [1044, 135] width 71 height 28
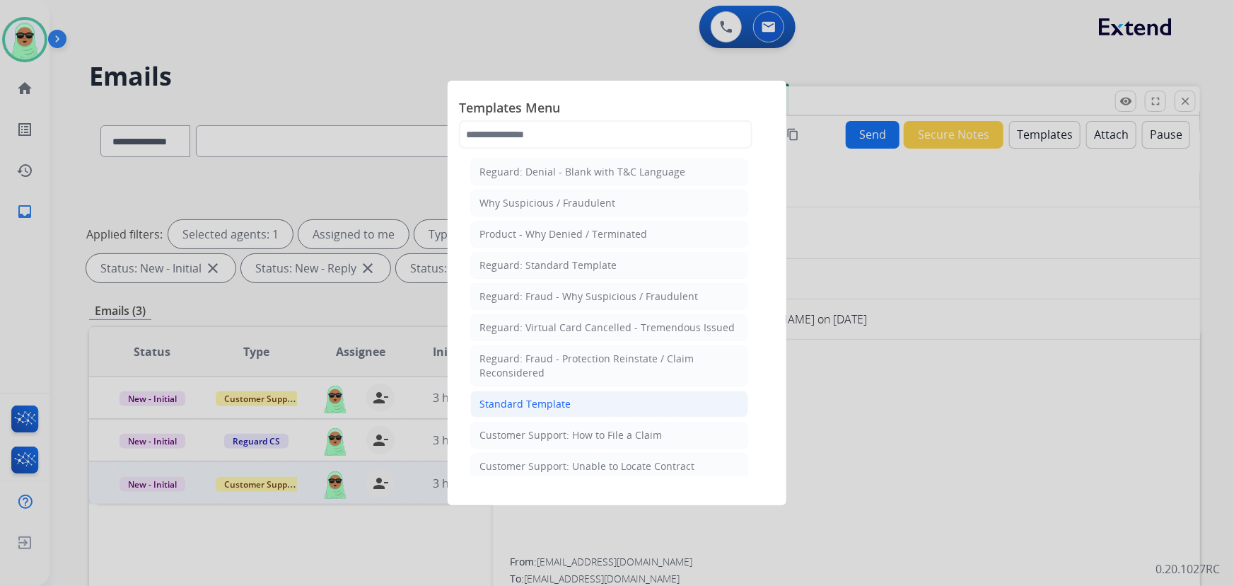
click at [543, 397] on div "Standard Template" at bounding box center [524, 404] width 91 height 14
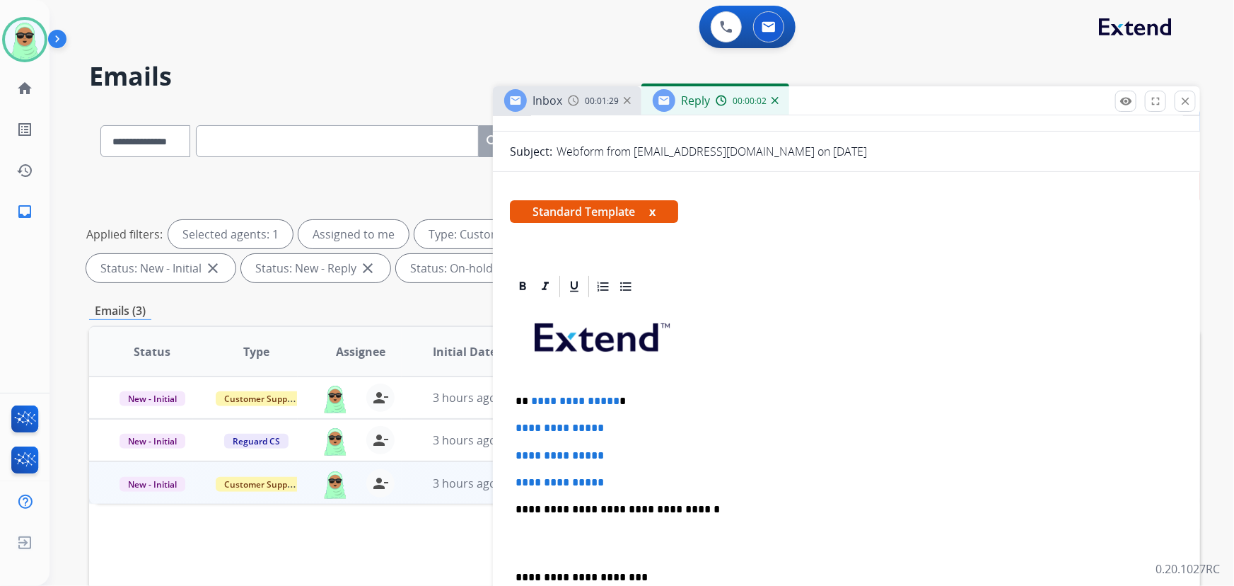
scroll to position [257, 0]
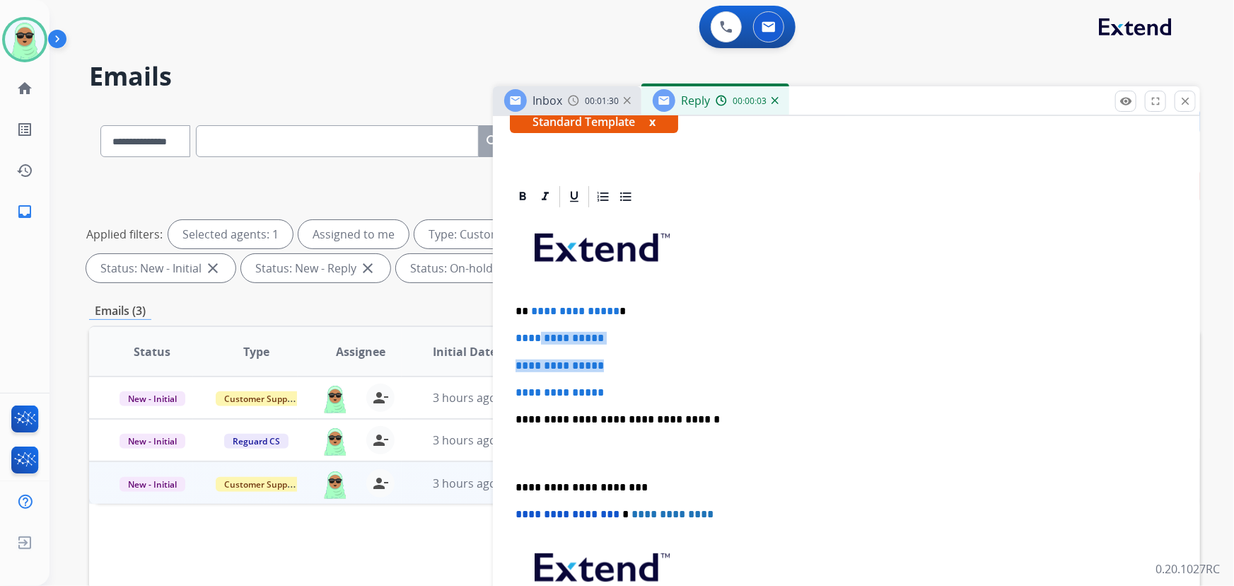
drag, startPoint x: 617, startPoint y: 371, endPoint x: 543, endPoint y: 329, distance: 85.5
click at [543, 329] on div "**********" at bounding box center [846, 452] width 673 height 487
drag, startPoint x: 654, startPoint y: 371, endPoint x: 537, endPoint y: 304, distance: 134.3
click at [537, 304] on div "**********" at bounding box center [846, 452] width 673 height 487
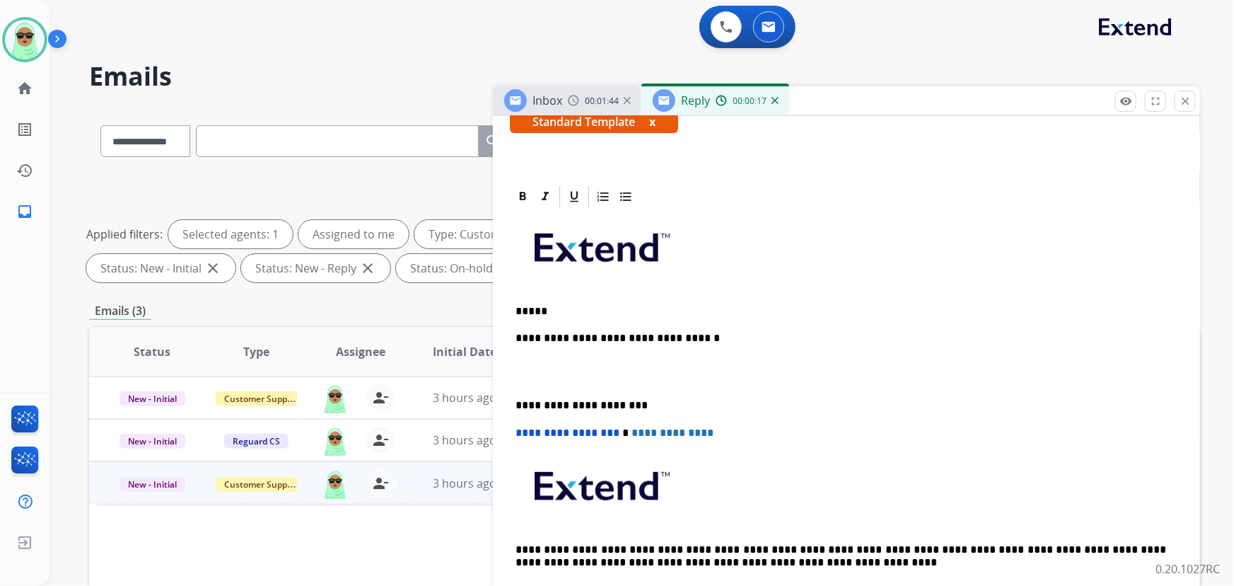
click at [685, 313] on p "*****" at bounding box center [841, 311] width 651 height 13
click at [559, 310] on strong "********" at bounding box center [573, 311] width 47 height 11
click at [518, 192] on icon at bounding box center [523, 197] width 14 height 14
click at [659, 318] on div "**********" at bounding box center [846, 411] width 673 height 405
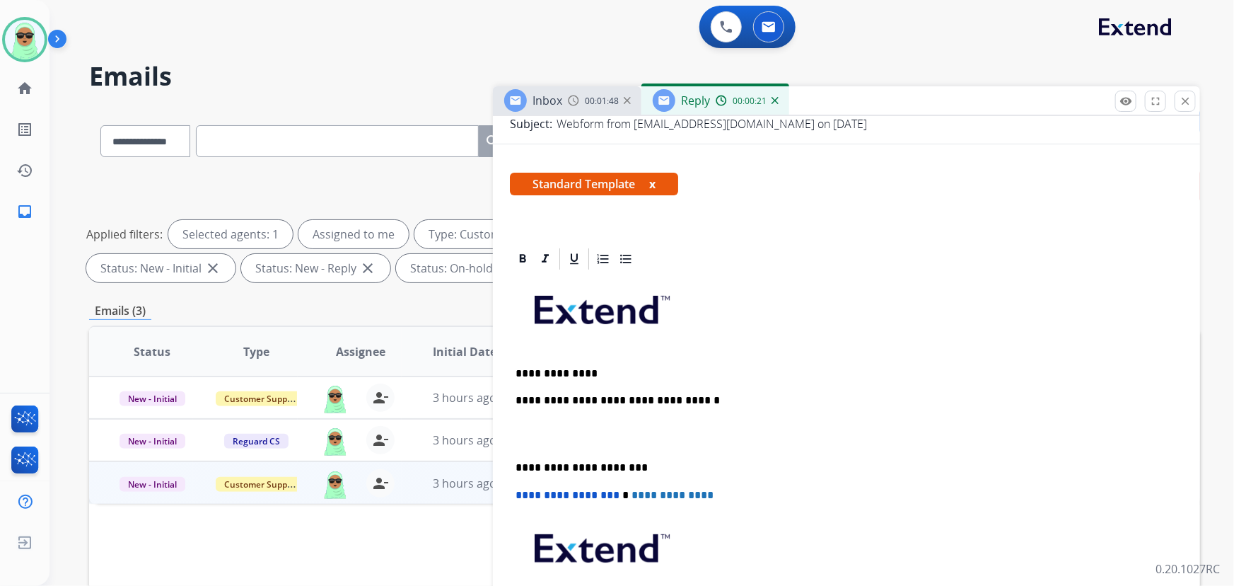
scroll to position [192, 0]
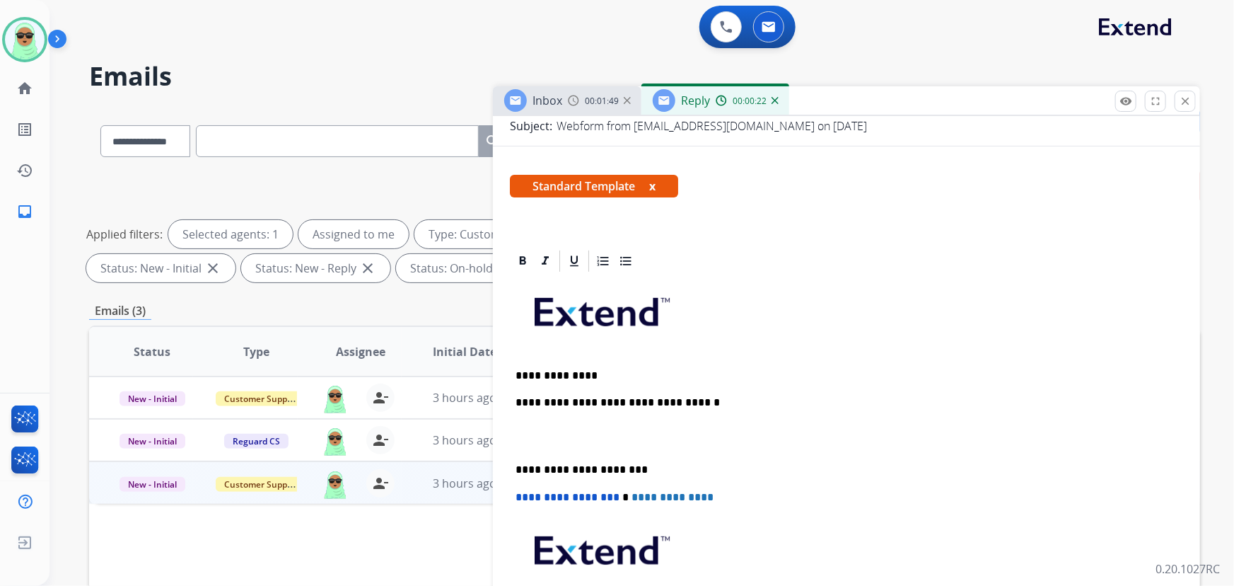
drag, startPoint x: 625, startPoint y: 352, endPoint x: 622, endPoint y: 368, distance: 16.6
click at [624, 359] on div "**********" at bounding box center [846, 476] width 673 height 405
click at [622, 369] on p "**********" at bounding box center [841, 375] width 651 height 13
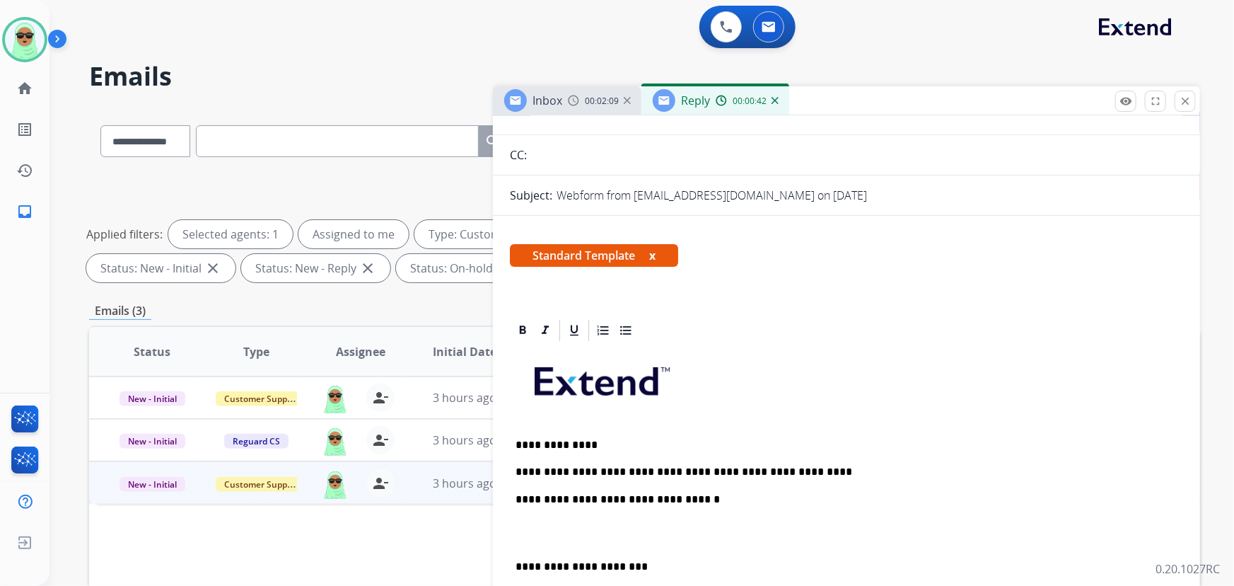
scroll to position [0, 0]
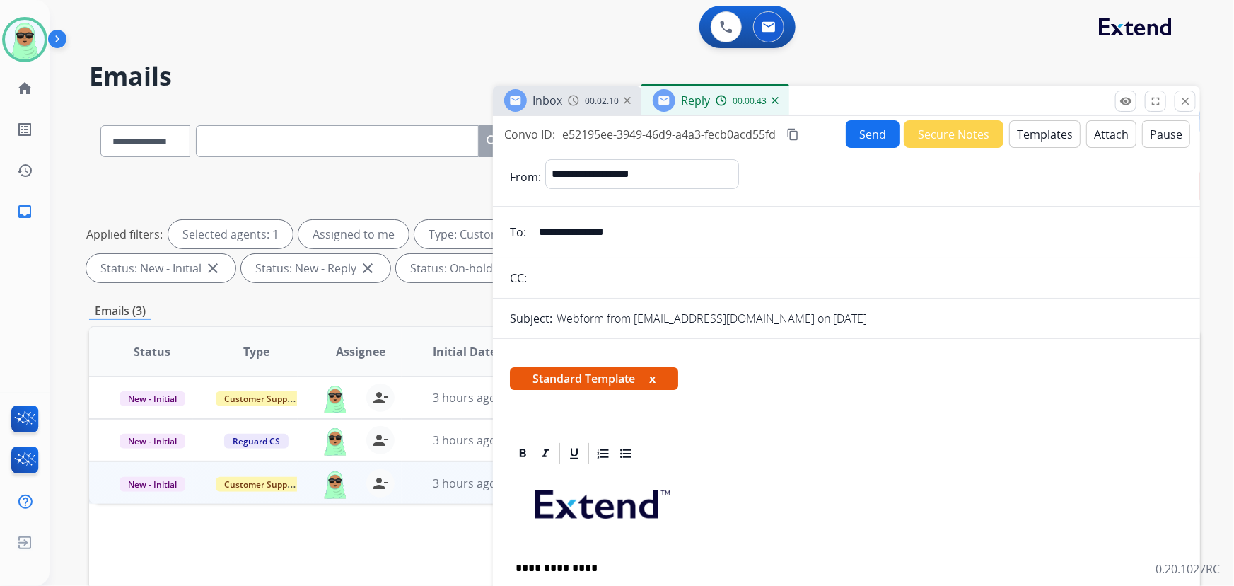
click at [863, 139] on button "Send" at bounding box center [873, 134] width 54 height 28
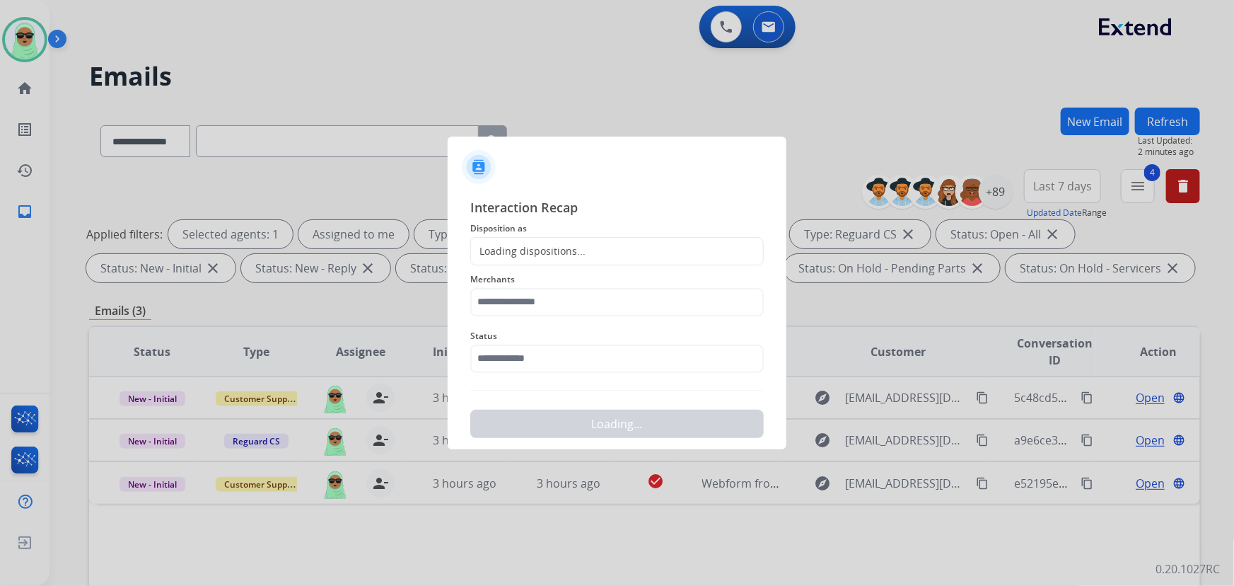
click at [549, 373] on div "Status" at bounding box center [616, 350] width 293 height 57
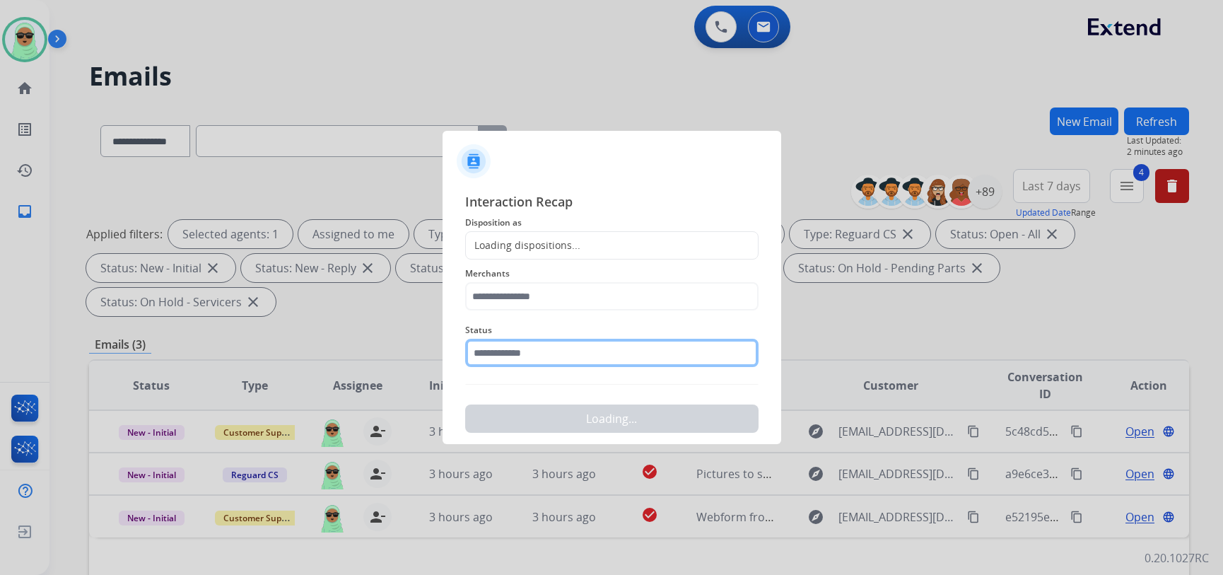
click at [549, 368] on div "Status" at bounding box center [611, 344] width 293 height 57
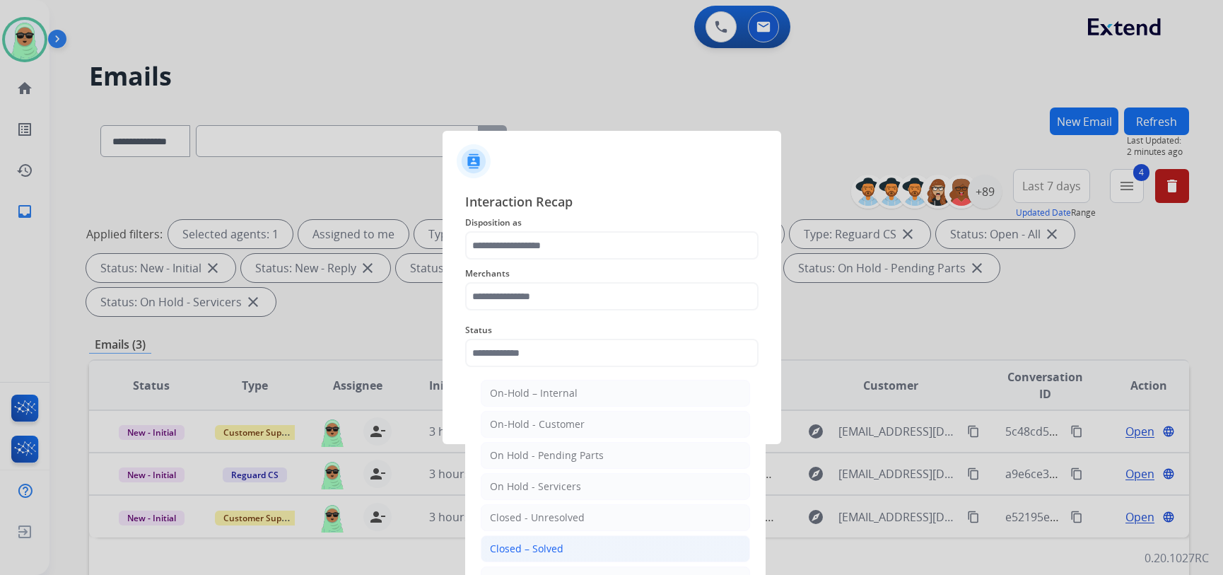
click at [528, 547] on div "Closed – Solved" at bounding box center [527, 549] width 74 height 14
type input "**********"
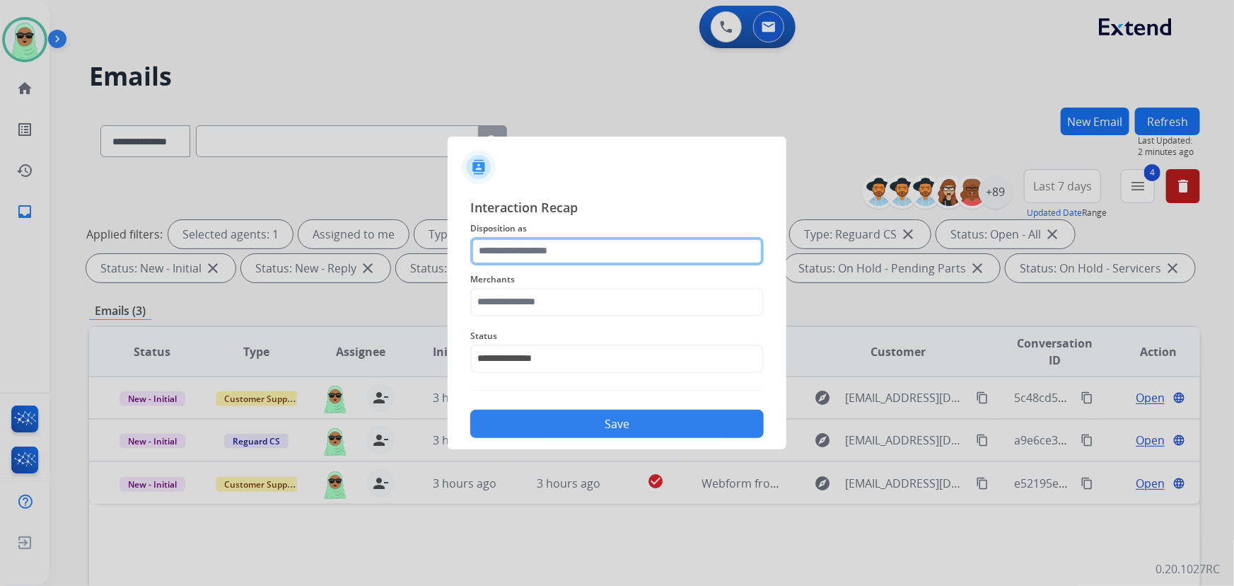
click at [523, 240] on input "text" at bounding box center [616, 251] width 293 height 28
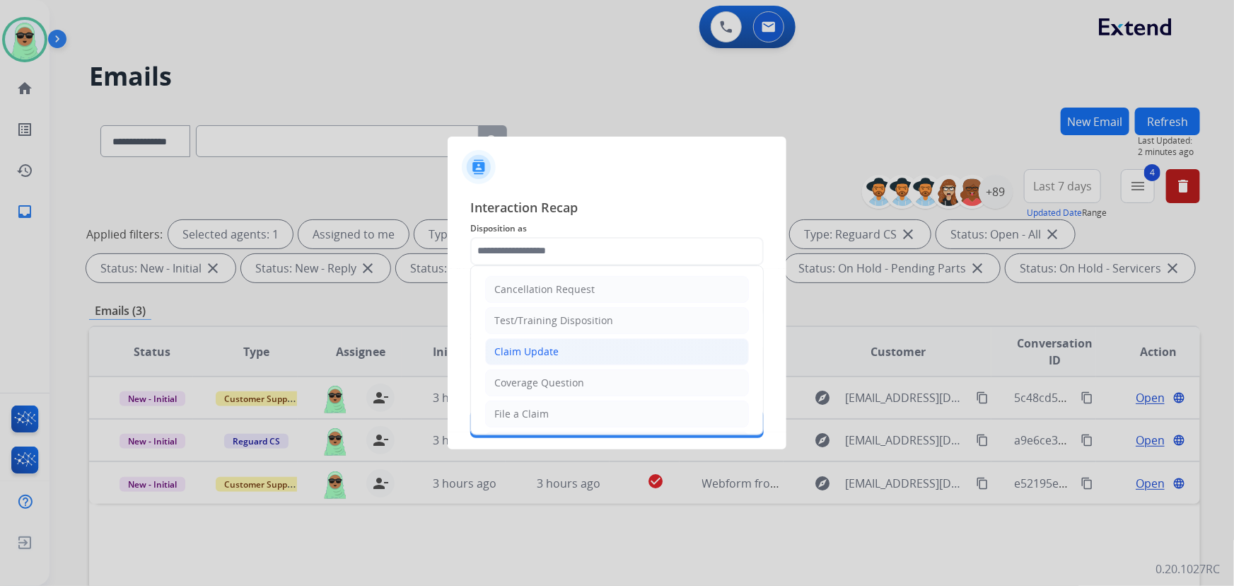
click at [530, 344] on div "Claim Update" at bounding box center [526, 351] width 64 height 14
type input "**********"
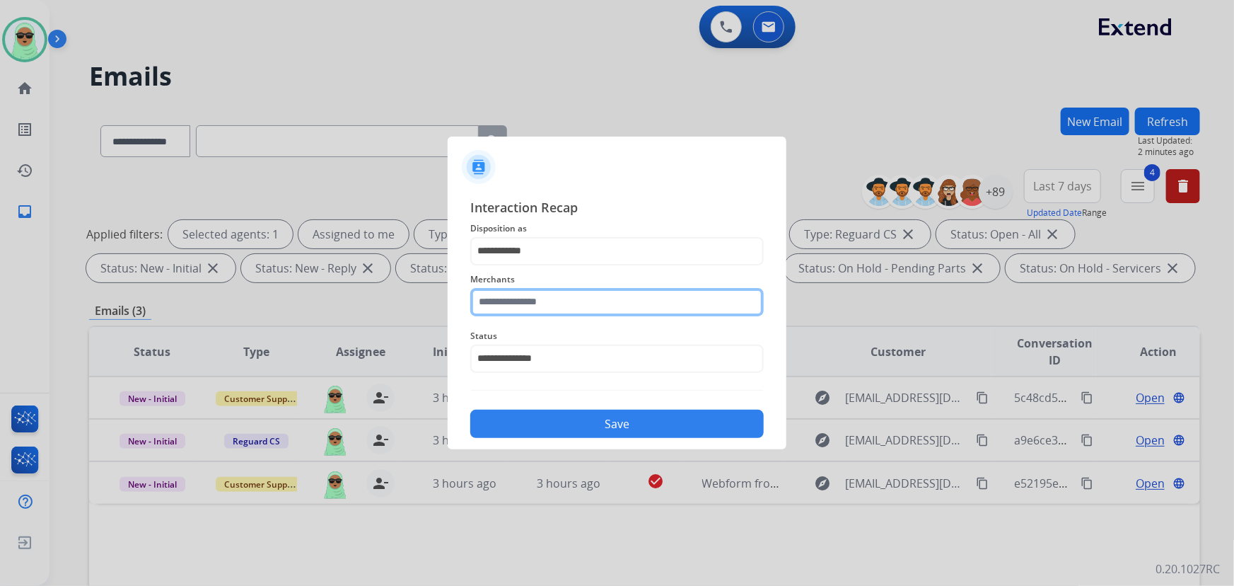
click at [544, 303] on input "text" at bounding box center [616, 302] width 293 height 28
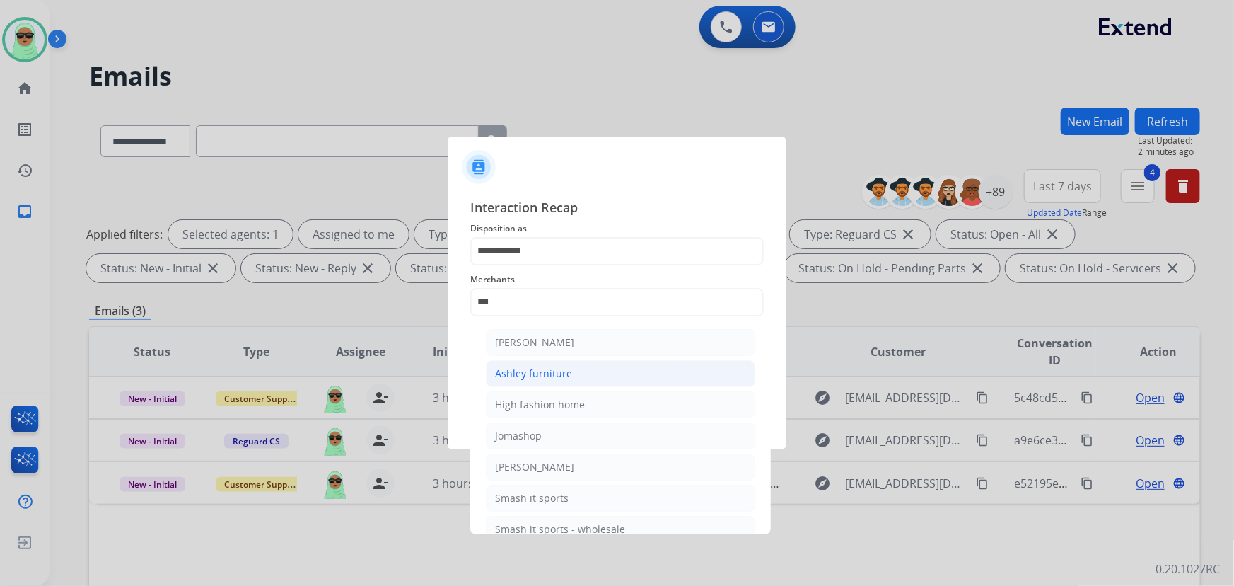
click at [538, 371] on div "Ashley furniture" at bounding box center [533, 373] width 77 height 14
type input "**********"
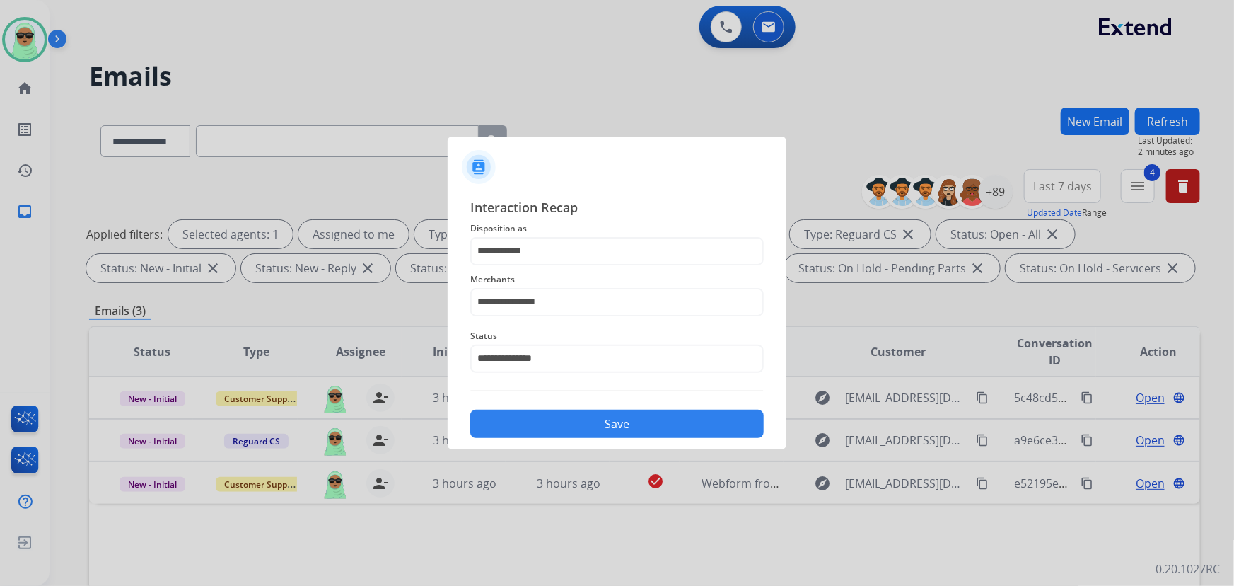
click at [585, 430] on button "Save" at bounding box center [616, 423] width 293 height 28
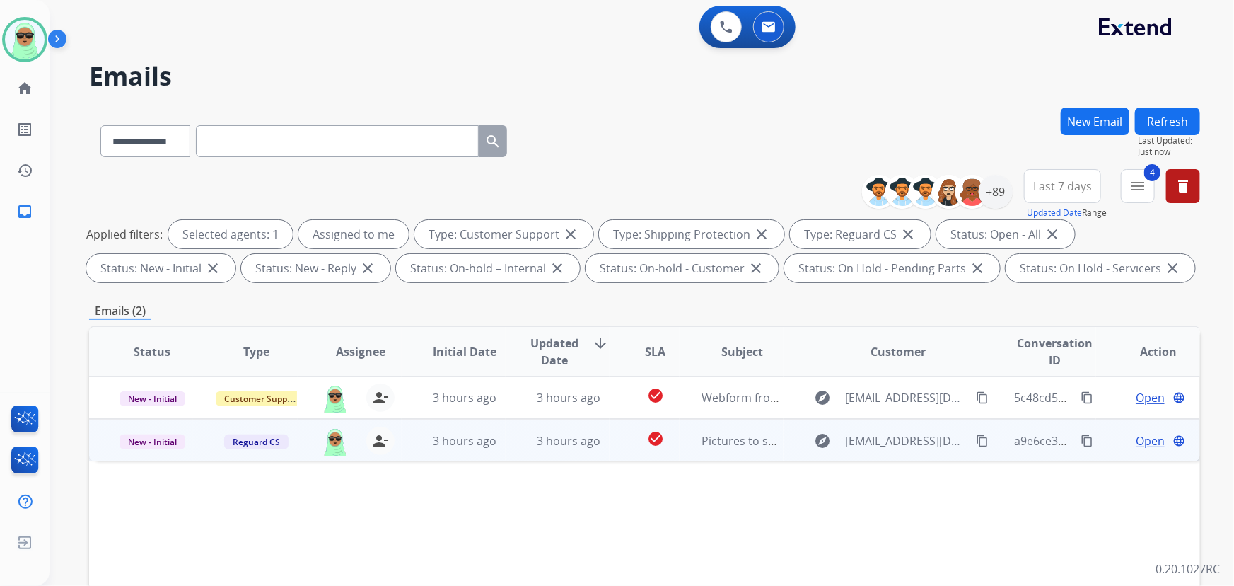
click at [976, 441] on mat-icon "content_copy" at bounding box center [982, 440] width 13 height 13
click at [1139, 438] on span "Open" at bounding box center [1150, 440] width 29 height 17
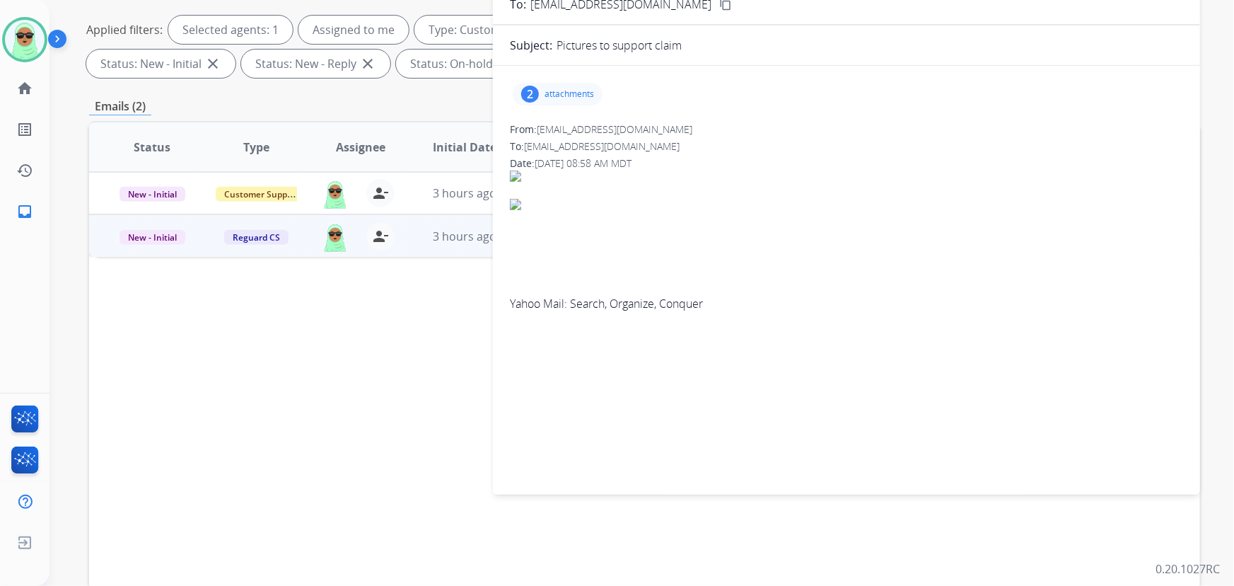
scroll to position [29, 0]
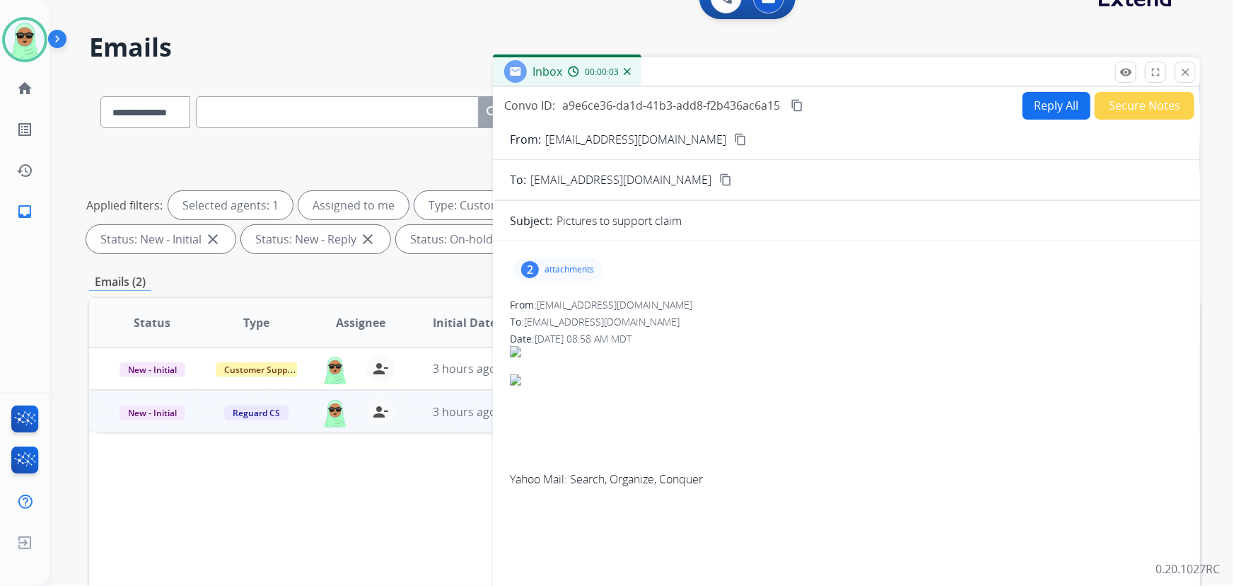
click at [530, 262] on div "2" at bounding box center [530, 269] width 18 height 17
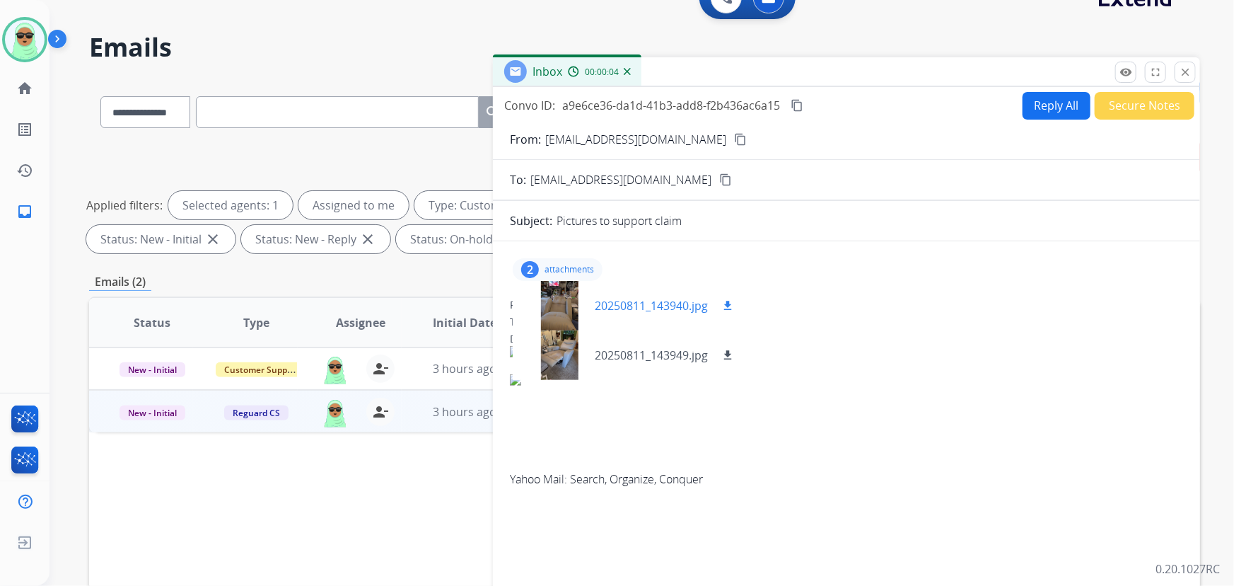
click at [559, 315] on div at bounding box center [559, 306] width 71 height 50
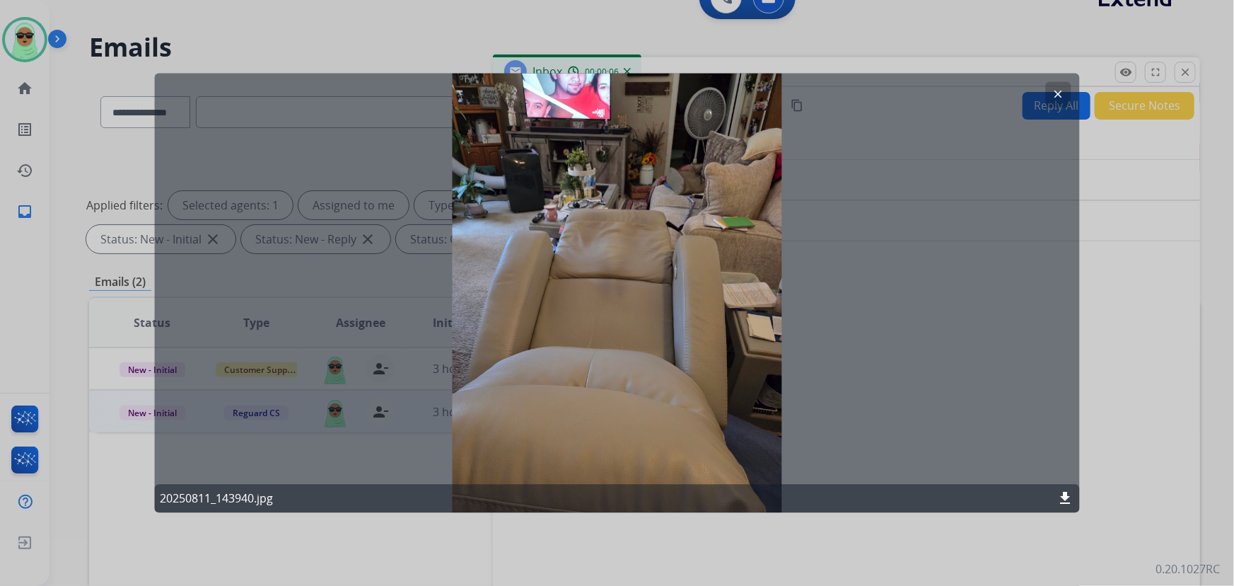
click at [1061, 94] on mat-icon "clear" at bounding box center [1058, 94] width 13 height 13
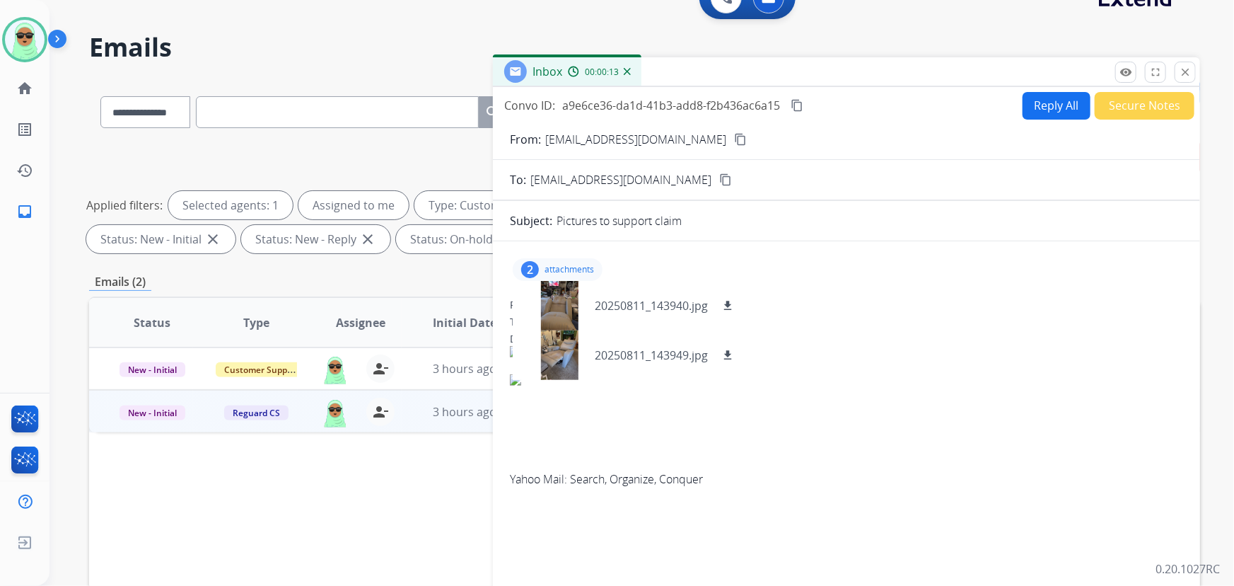
click at [1040, 111] on button "Reply All" at bounding box center [1057, 106] width 68 height 28
select select "**********"
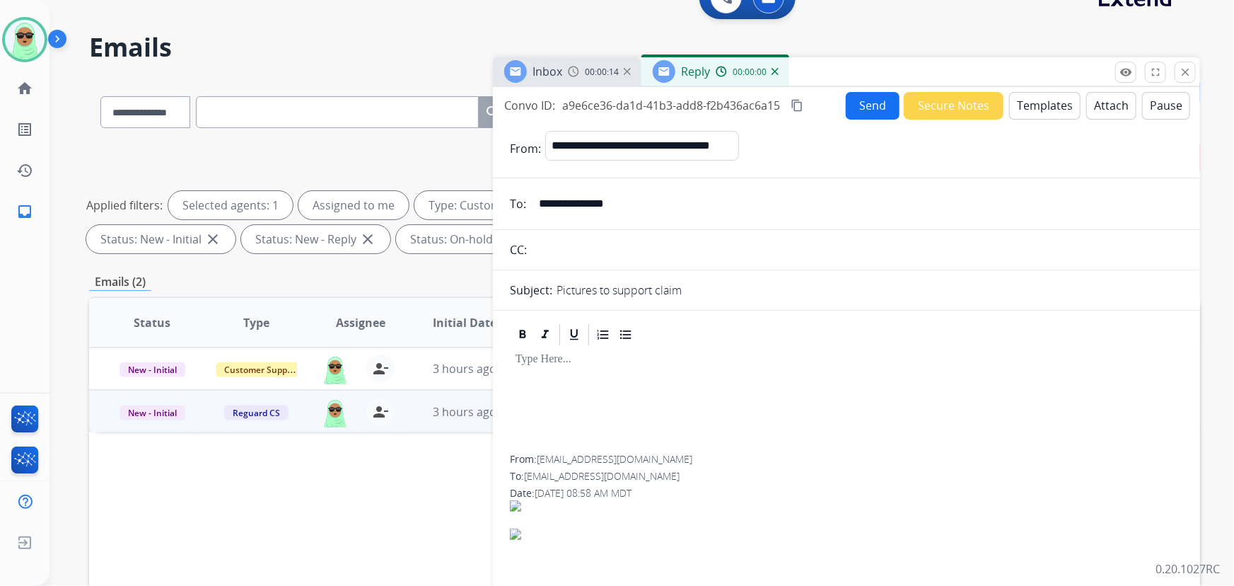
click at [1049, 106] on button "Templates" at bounding box center [1044, 106] width 71 height 28
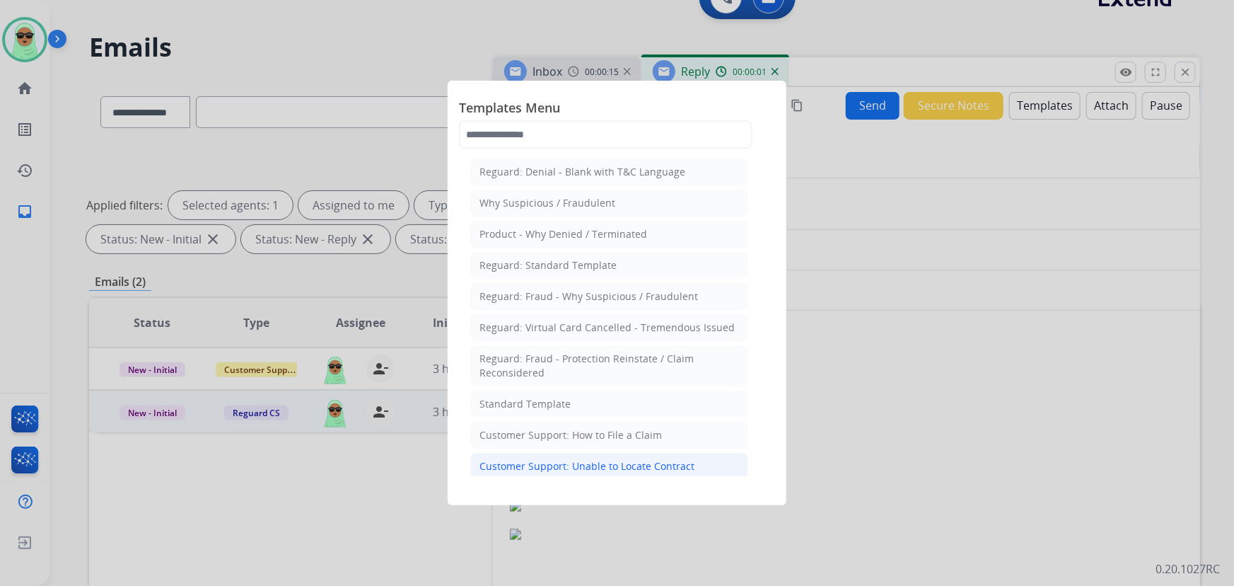
click at [605, 460] on div "Customer Support: Unable to Locate Contract" at bounding box center [586, 466] width 215 height 14
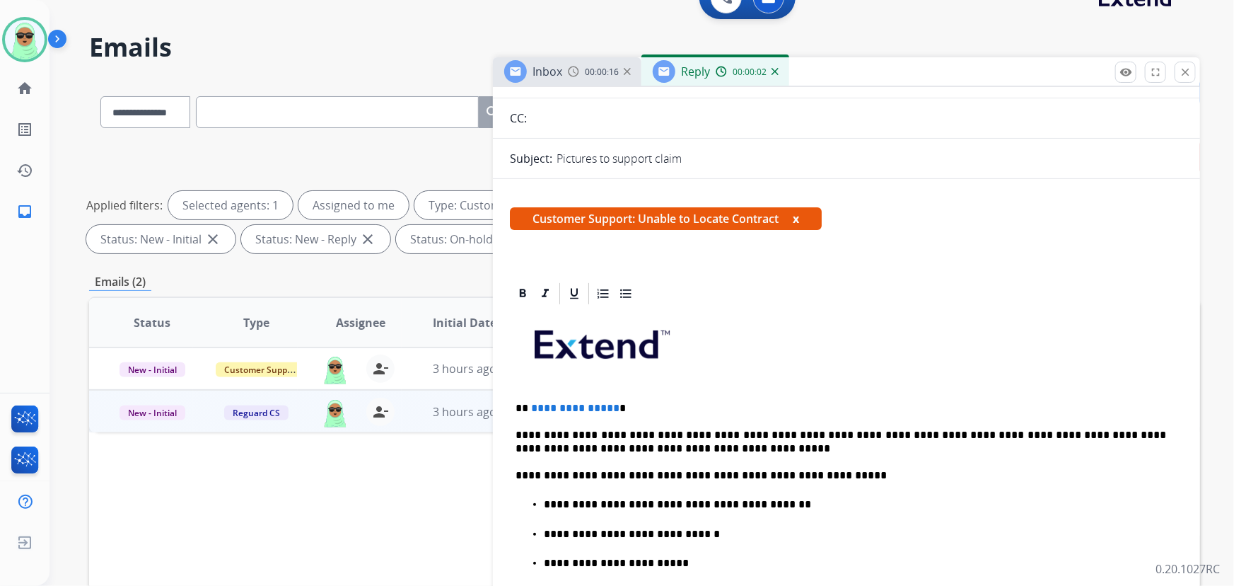
scroll to position [192, 0]
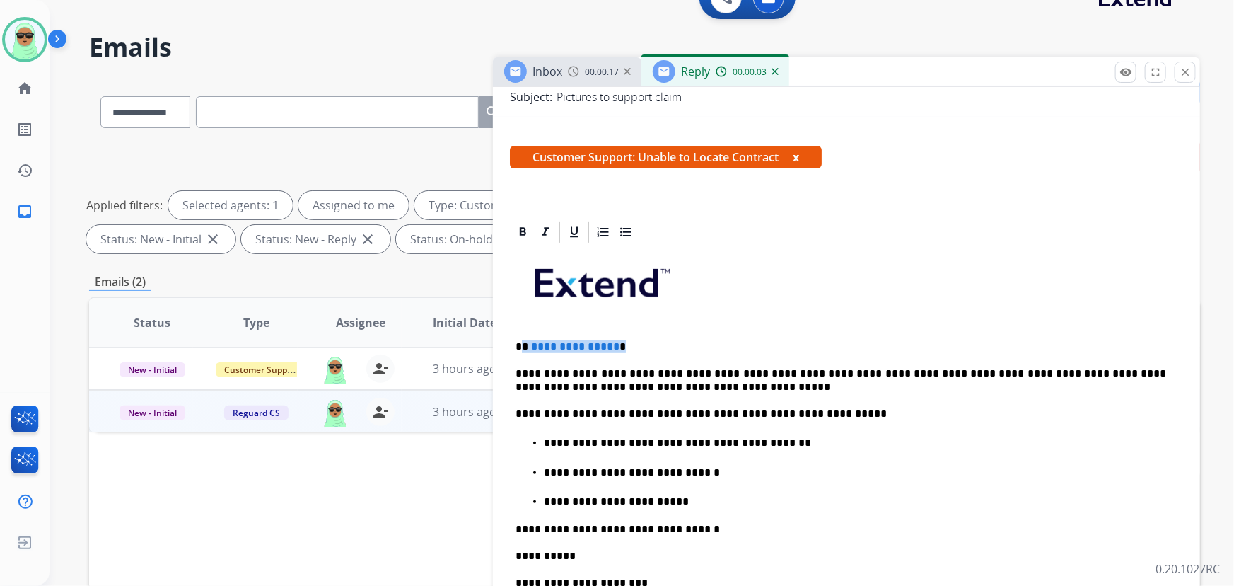
drag, startPoint x: 629, startPoint y: 339, endPoint x: 520, endPoint y: 339, distance: 108.9
click at [520, 340] on p "**********" at bounding box center [841, 346] width 651 height 13
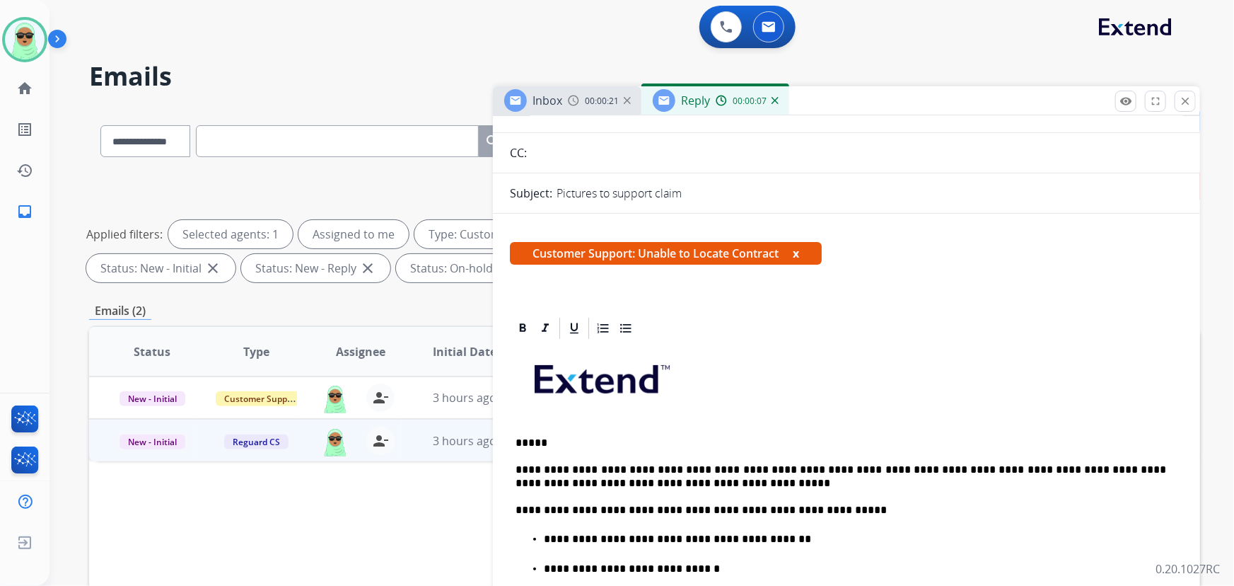
scroll to position [385, 0]
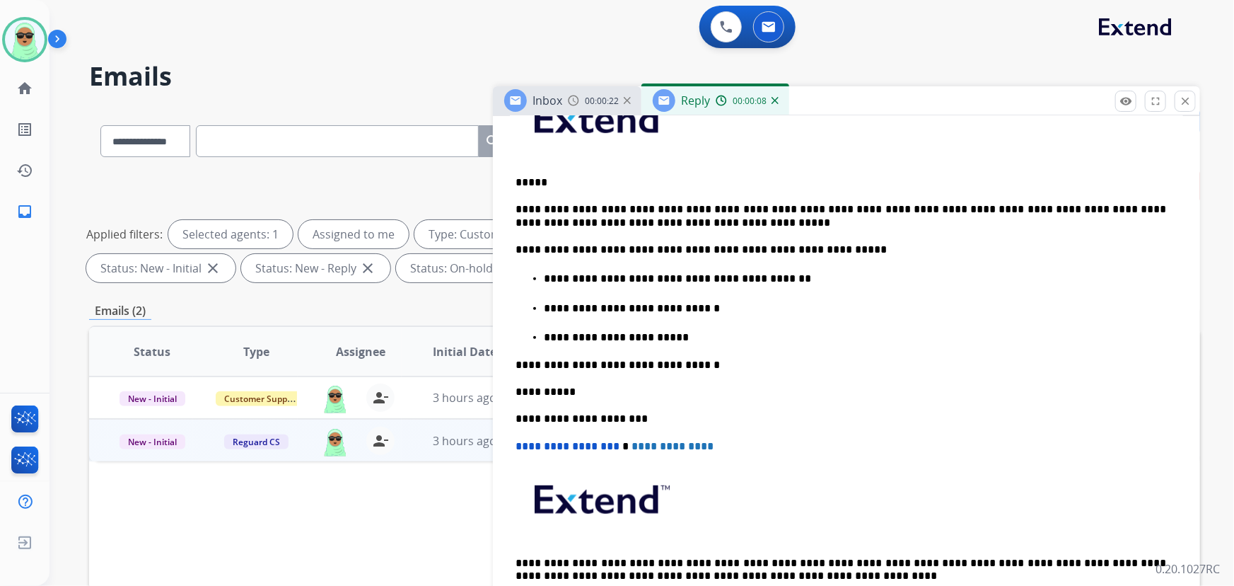
click at [717, 315] on ul "**********" at bounding box center [847, 307] width 662 height 74
click at [766, 310] on p "**********" at bounding box center [855, 308] width 623 height 13
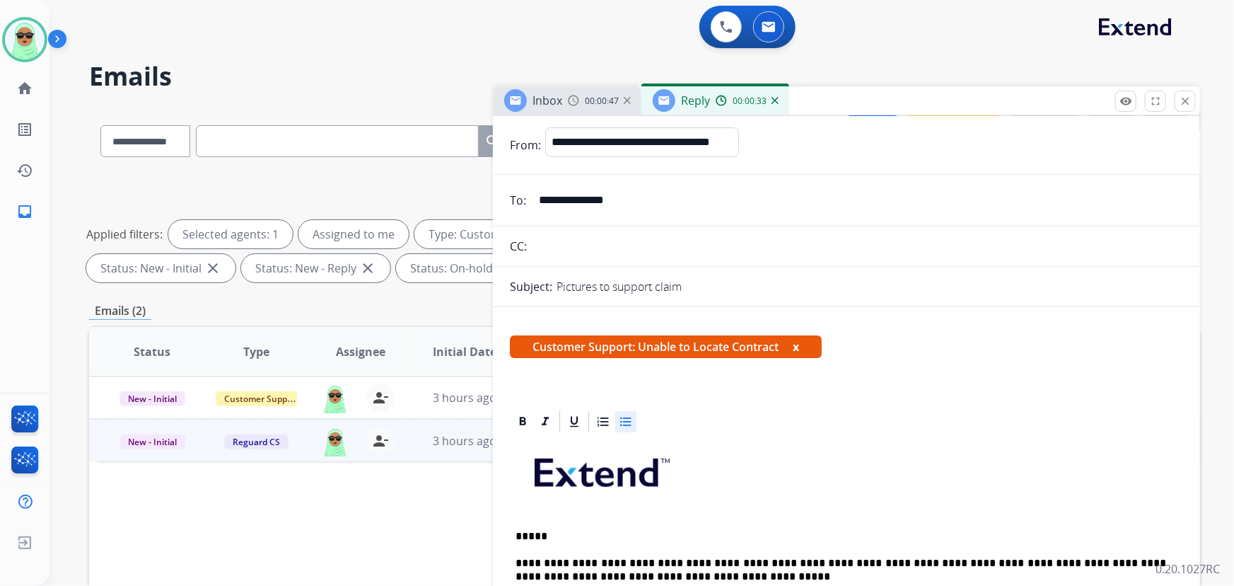
scroll to position [0, 0]
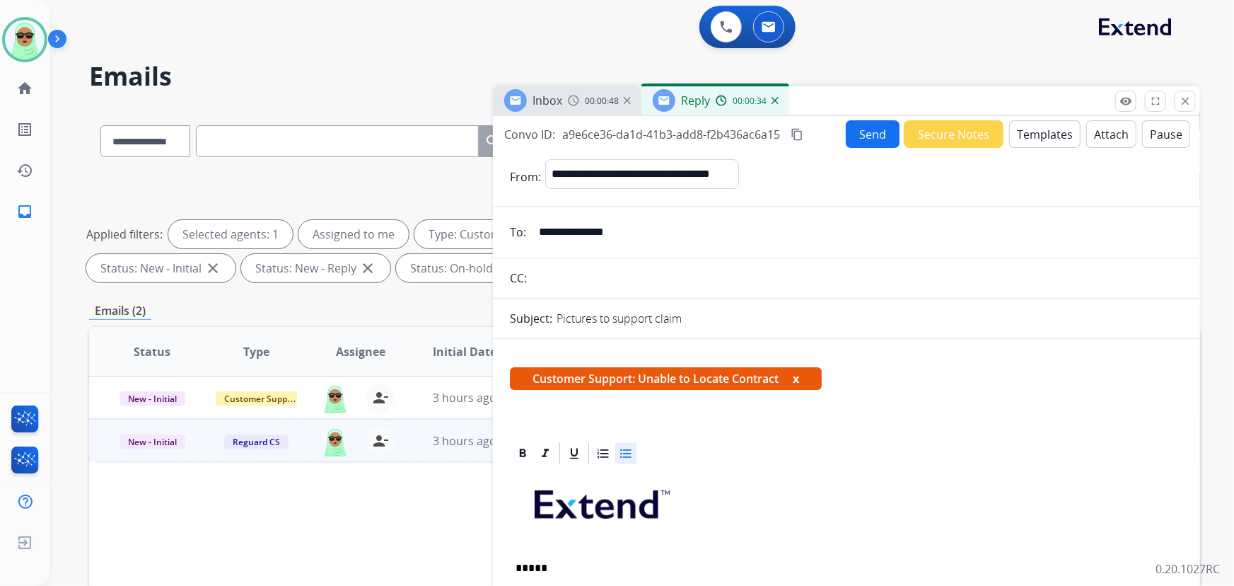
click at [863, 127] on button "Send" at bounding box center [873, 134] width 54 height 28
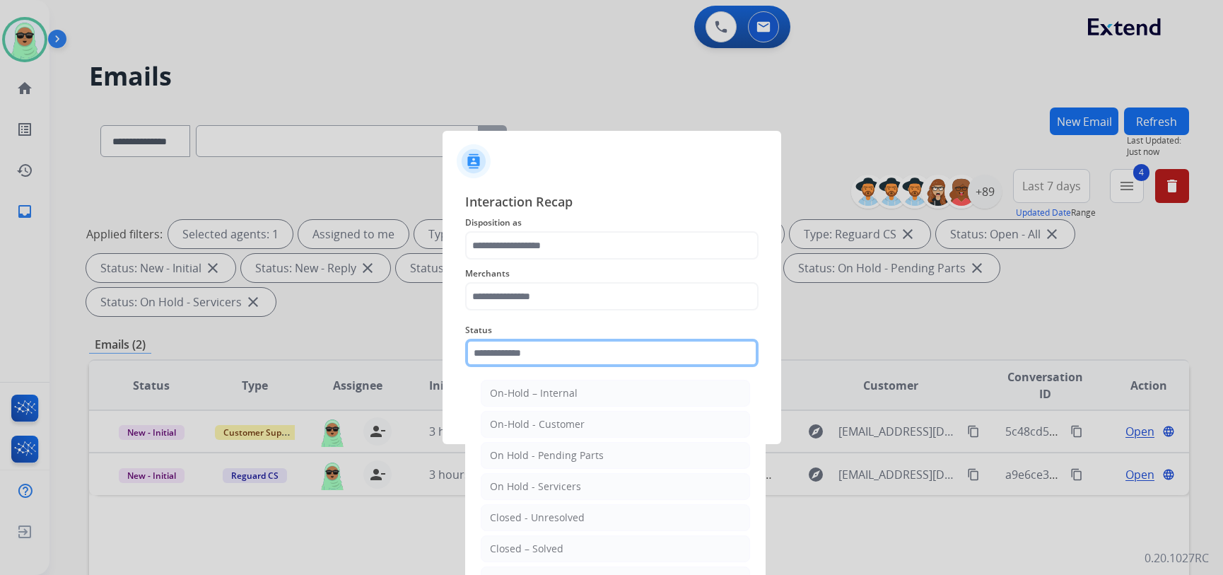
click at [523, 368] on div "Status On-Hold – Internal On-Hold - Customer On Hold - Pending Parts On Hold - …" at bounding box center [611, 344] width 293 height 57
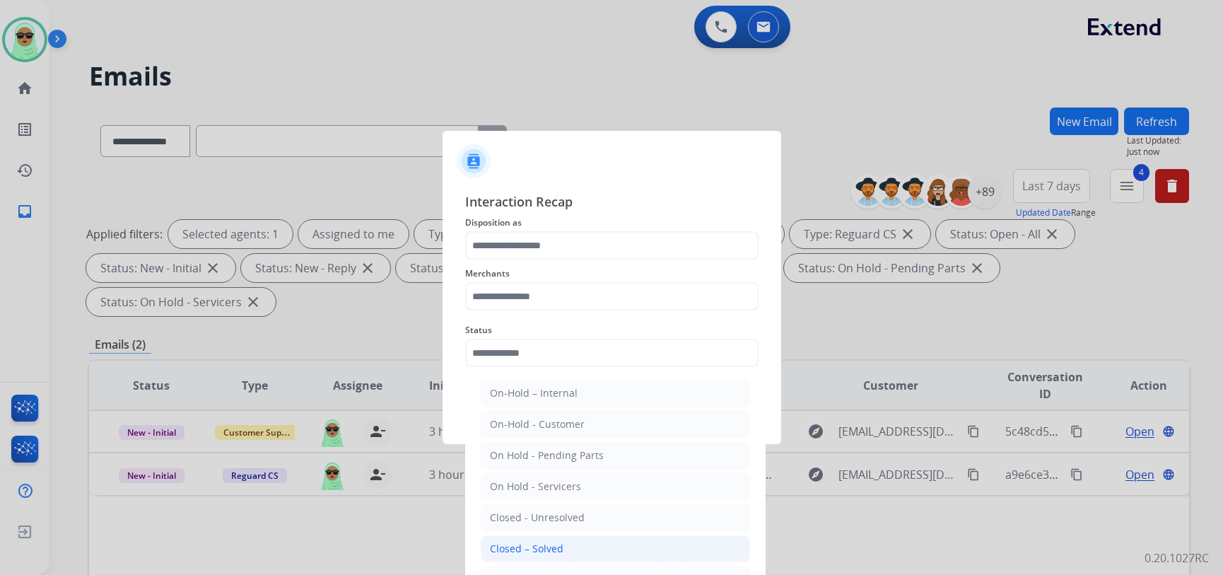
click at [508, 539] on li "Closed – Solved" at bounding box center [615, 548] width 269 height 27
type input "**********"
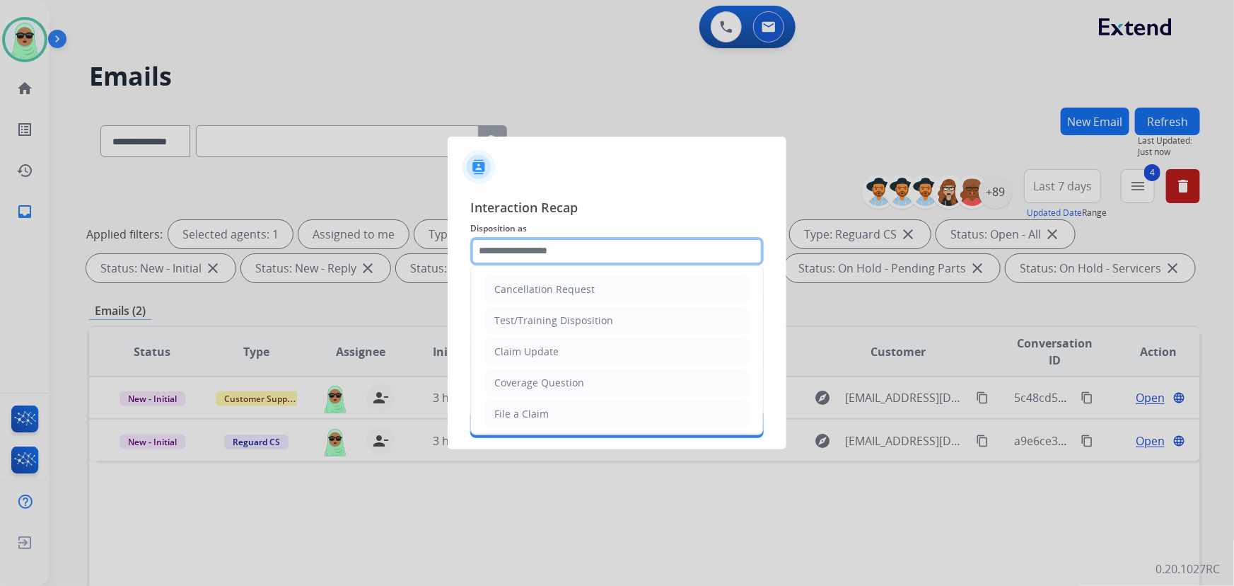
click at [555, 248] on input "text" at bounding box center [616, 251] width 293 height 28
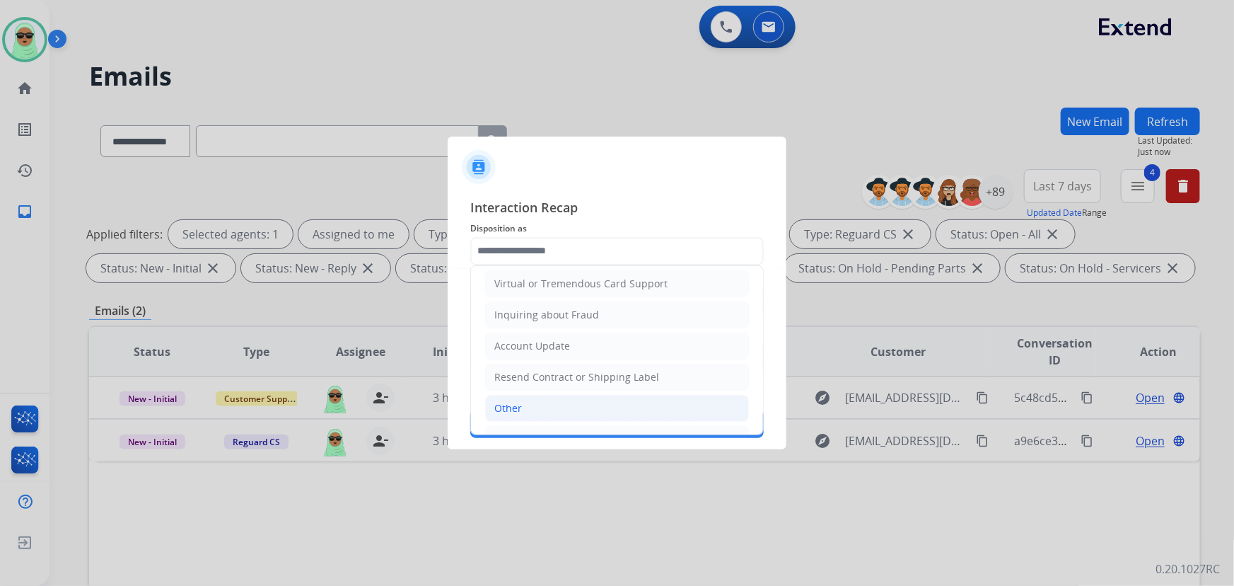
click at [530, 402] on li "Other" at bounding box center [617, 408] width 264 height 27
type input "*****"
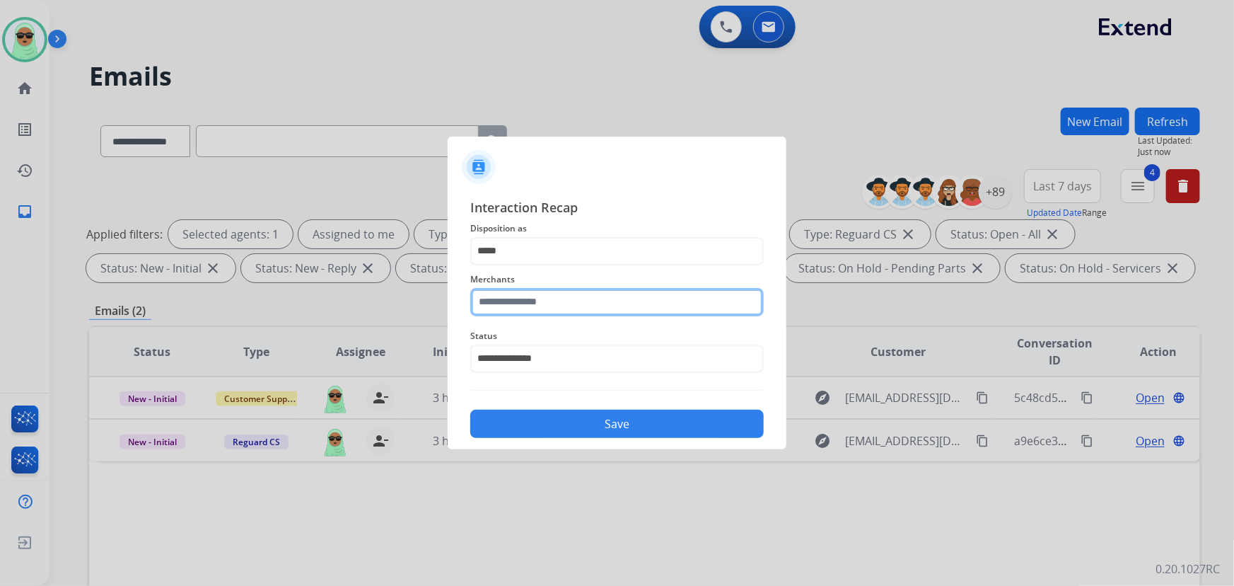
click at [522, 303] on input "text" at bounding box center [616, 302] width 293 height 28
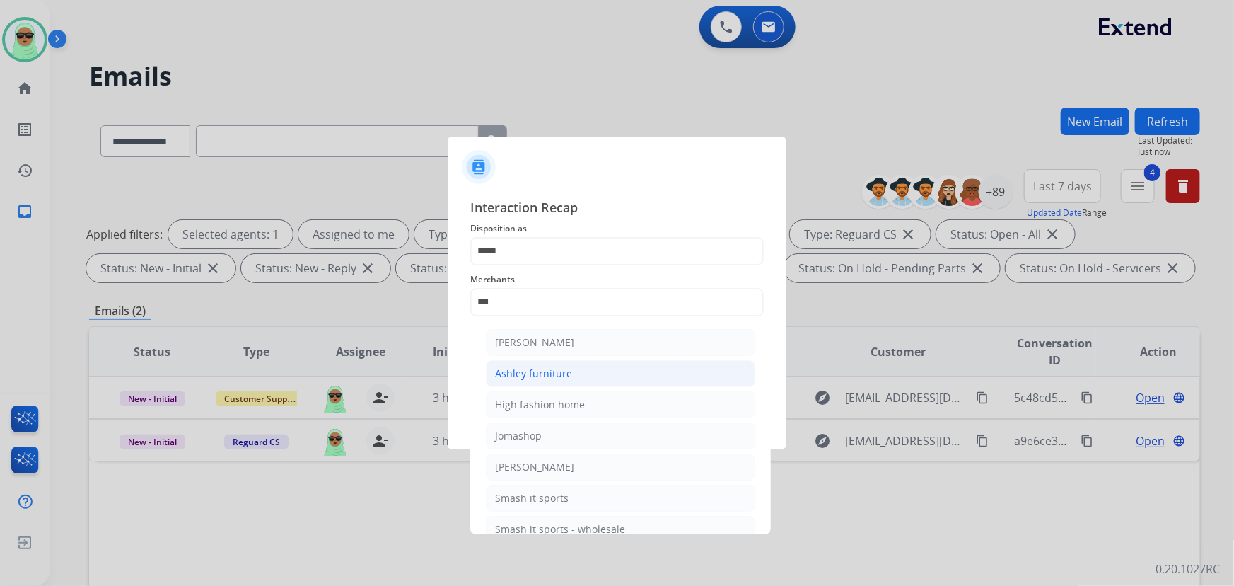
click at [562, 372] on div "Ashley furniture" at bounding box center [533, 373] width 77 height 14
type input "**********"
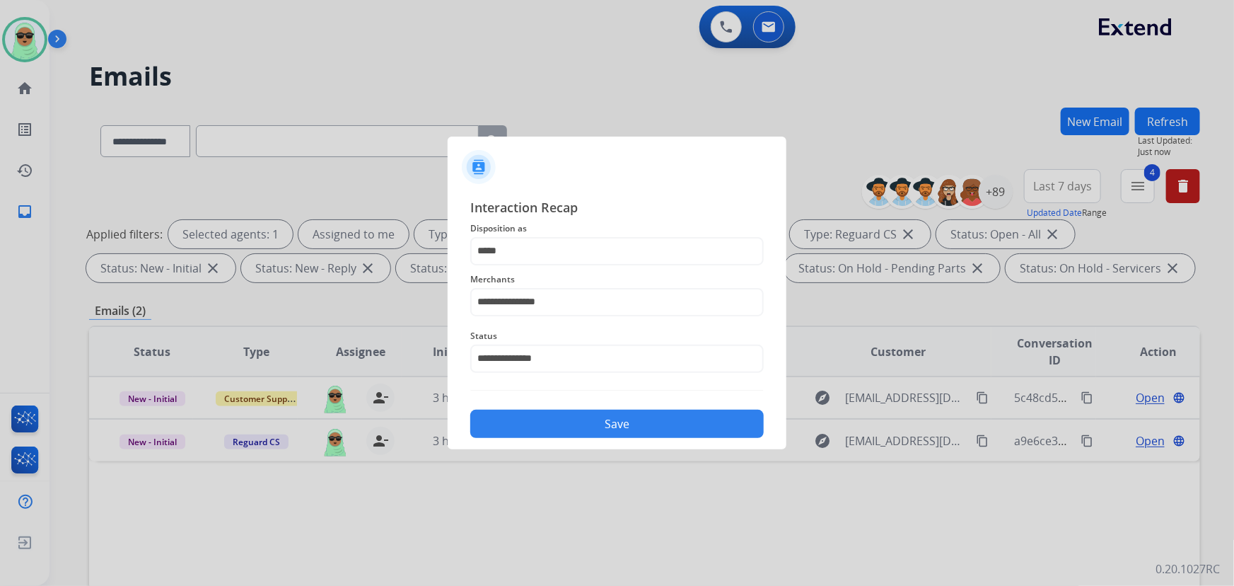
click at [582, 424] on button "Save" at bounding box center [616, 423] width 293 height 28
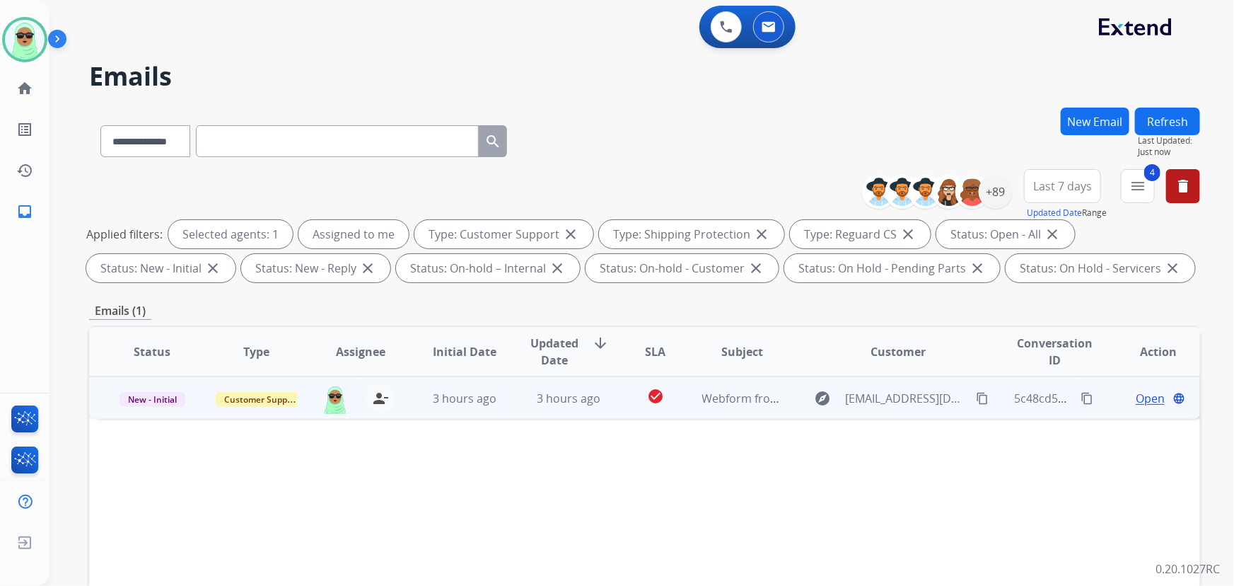
click at [1136, 394] on span "Open" at bounding box center [1150, 398] width 29 height 17
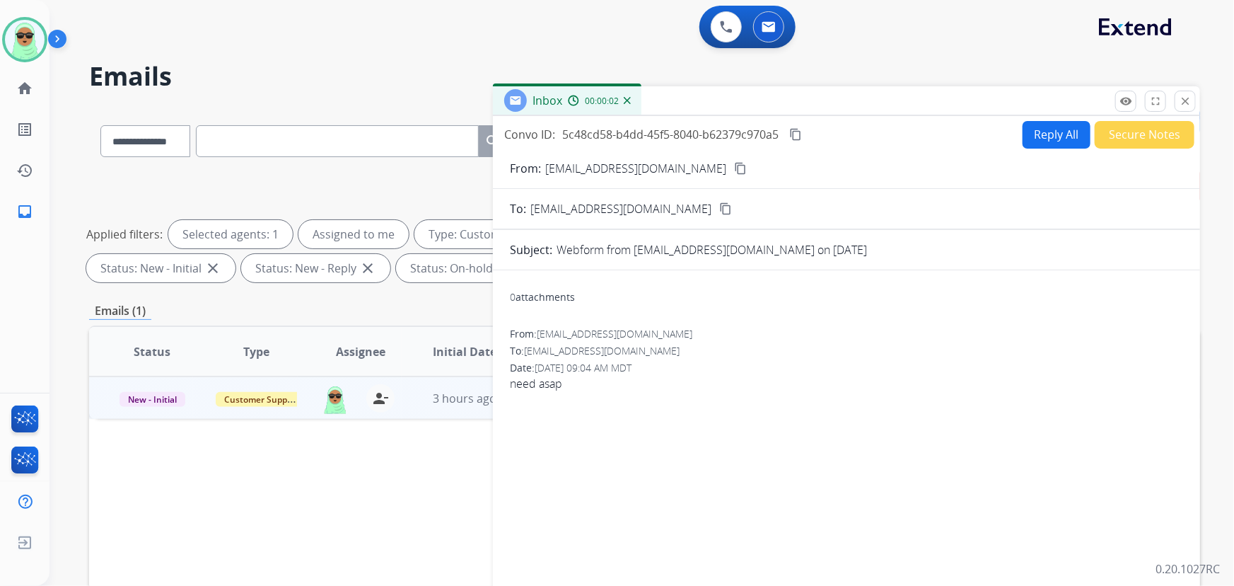
click at [734, 170] on mat-icon "content_copy" at bounding box center [740, 168] width 13 height 13
click at [1052, 144] on button "Reply All" at bounding box center [1057, 135] width 68 height 28
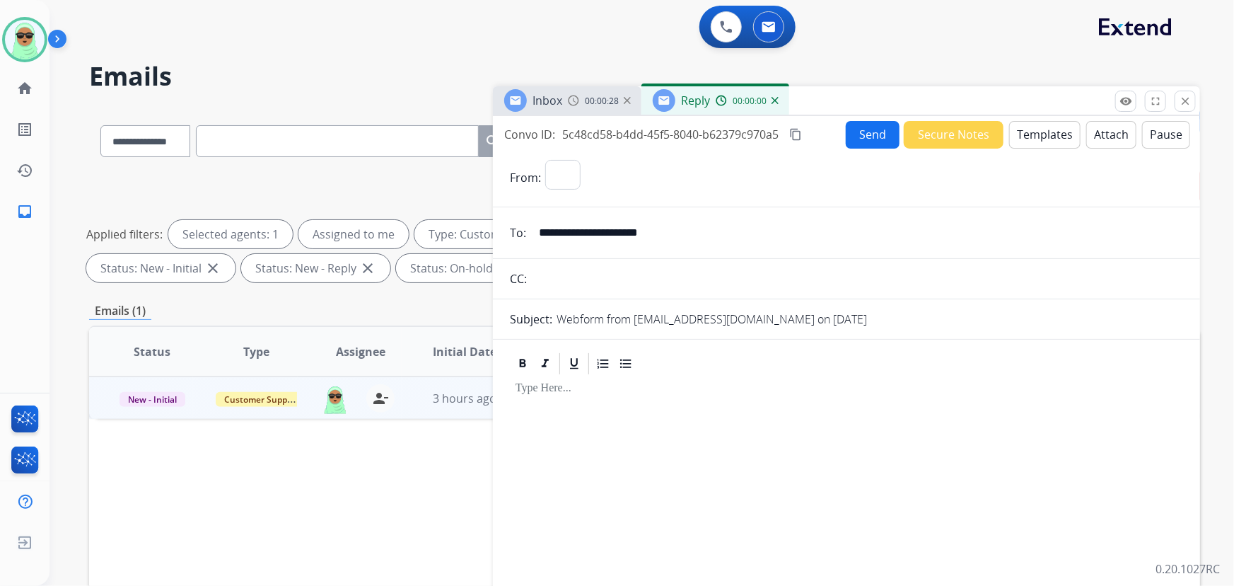
select select "**********"
click at [1041, 141] on button "Templates" at bounding box center [1044, 135] width 71 height 28
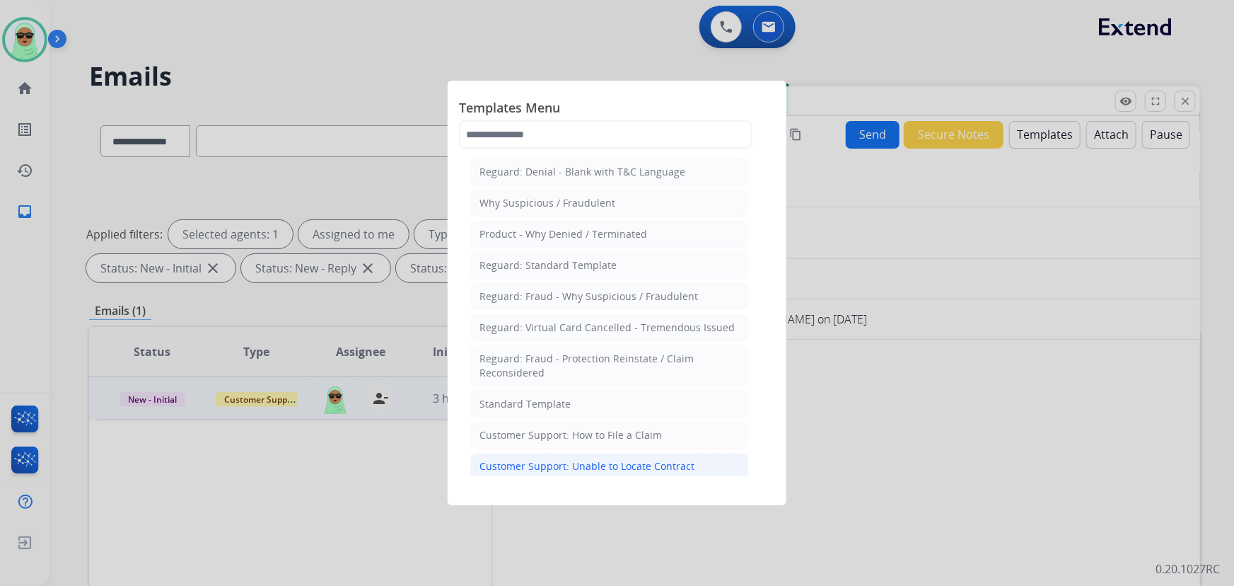
click at [627, 456] on li "Customer Support: Unable to Locate Contract" at bounding box center [609, 466] width 278 height 27
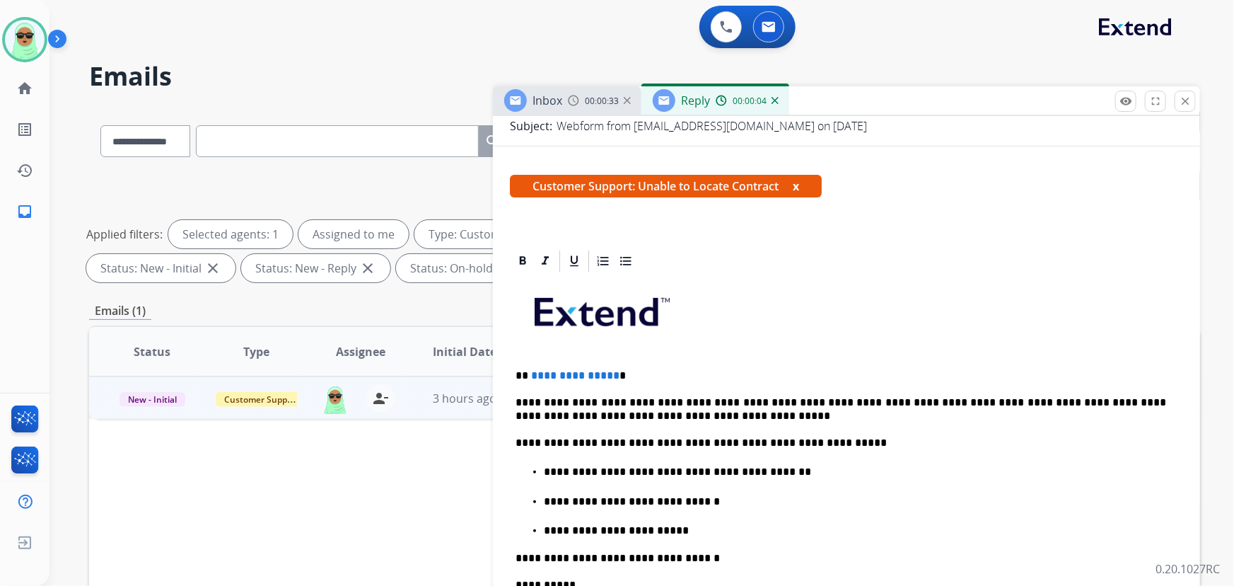
drag, startPoint x: 612, startPoint y: 363, endPoint x: 524, endPoint y: 377, distance: 88.8
click at [523, 378] on div "**********" at bounding box center [846, 547] width 673 height 547
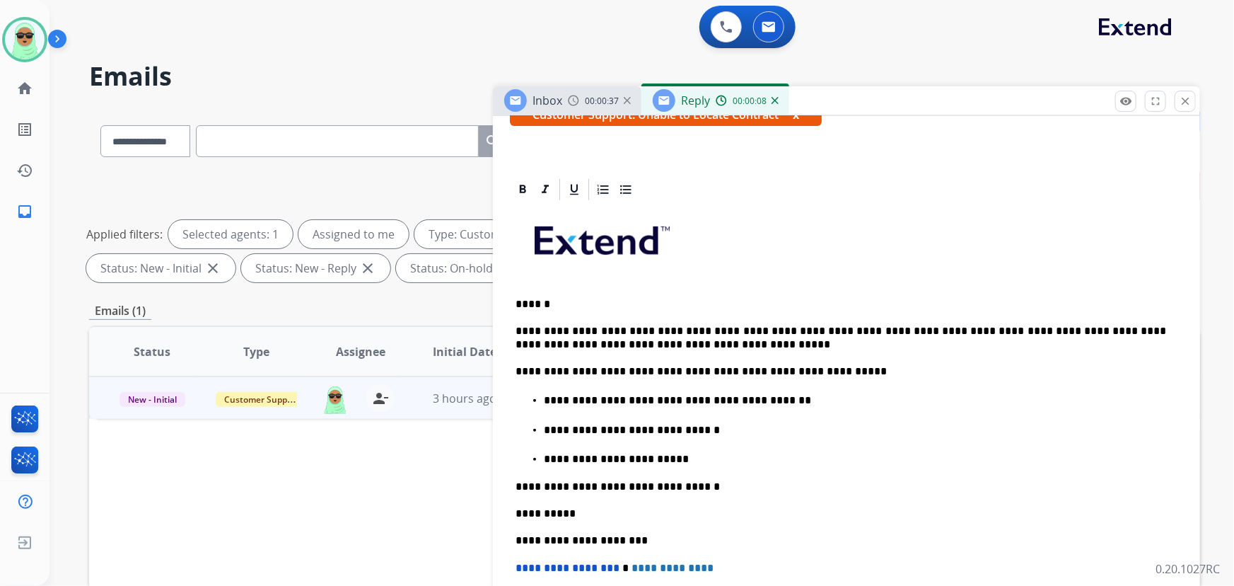
scroll to position [385, 0]
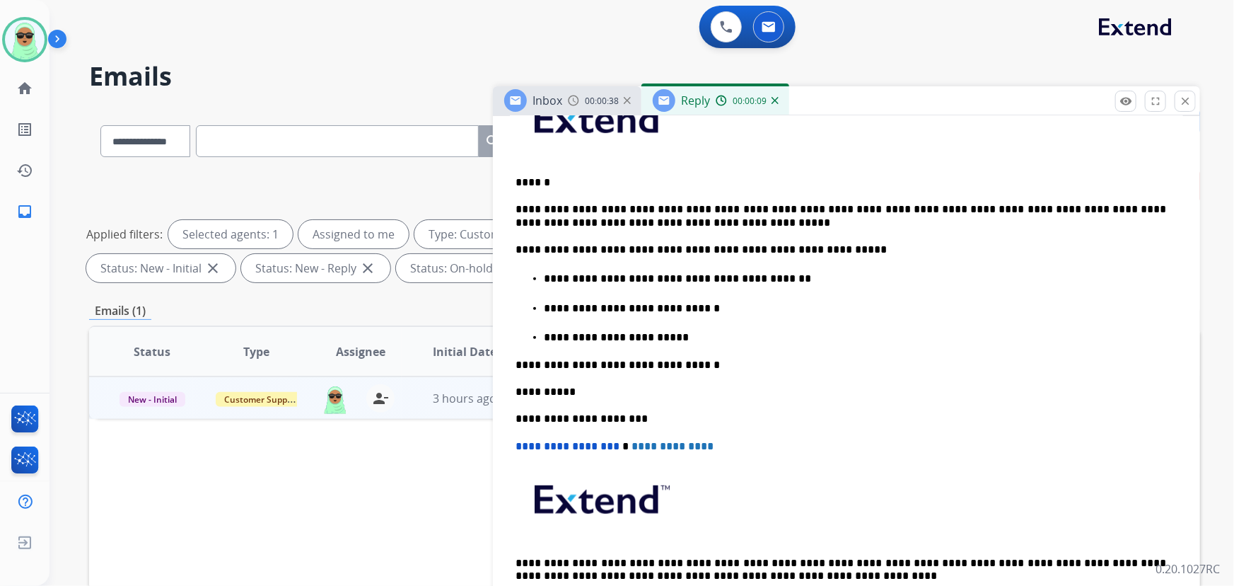
click at [733, 319] on ul "**********" at bounding box center [847, 307] width 662 height 74
click at [733, 306] on p "**********" at bounding box center [855, 308] width 623 height 13
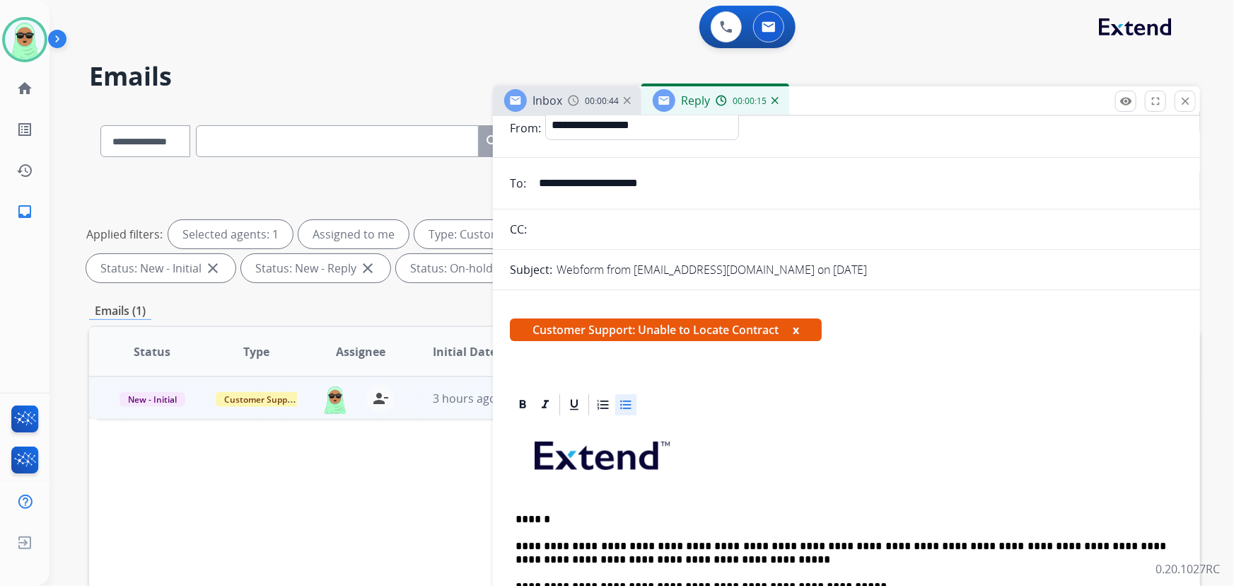
scroll to position [0, 0]
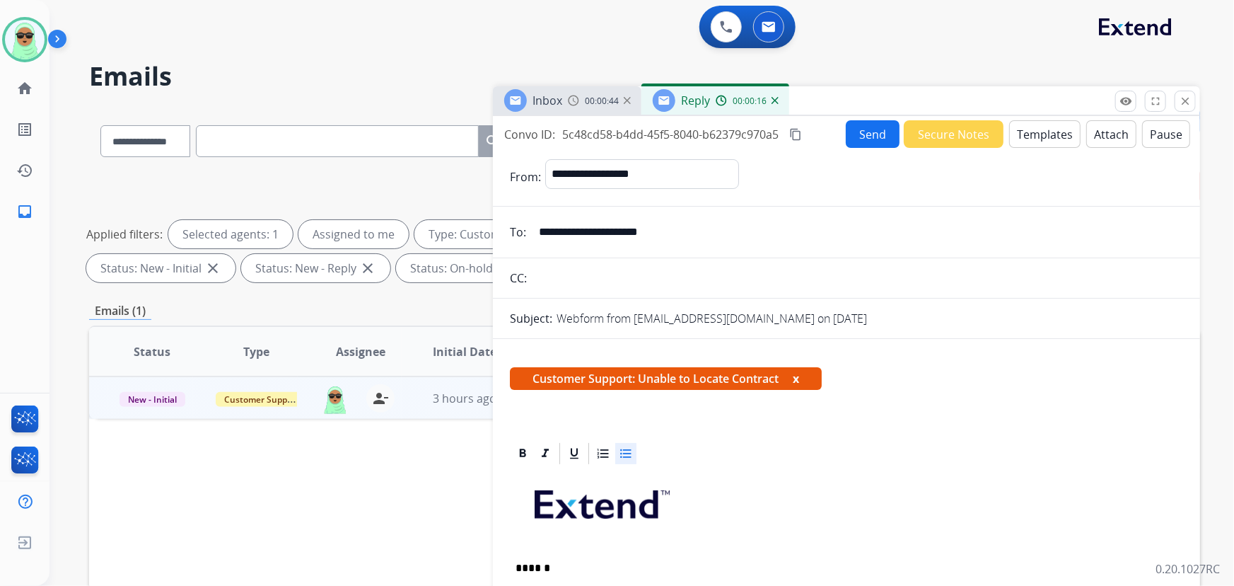
click at [851, 134] on button "Send" at bounding box center [873, 134] width 54 height 28
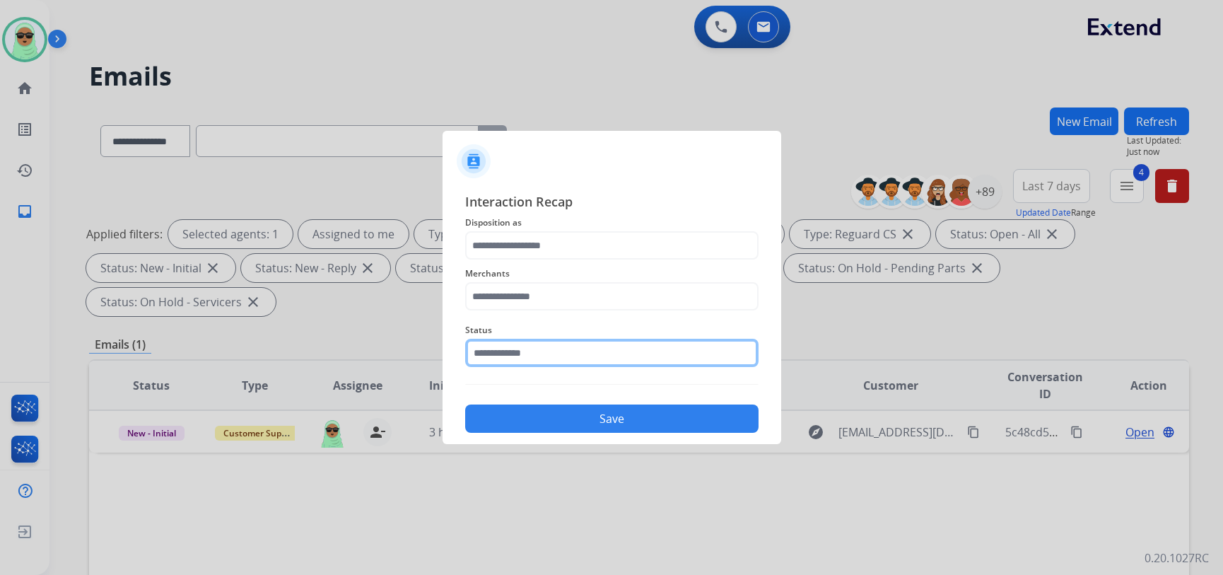
click at [594, 363] on input "text" at bounding box center [611, 353] width 293 height 28
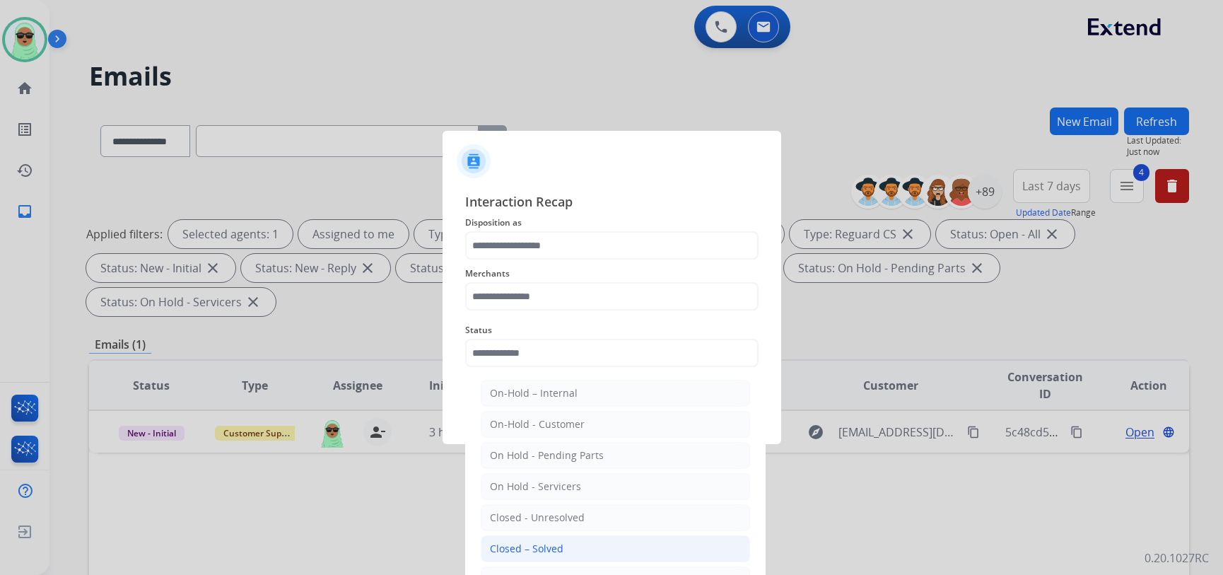
click at [580, 537] on li "Closed – Solved" at bounding box center [615, 548] width 269 height 27
type input "**********"
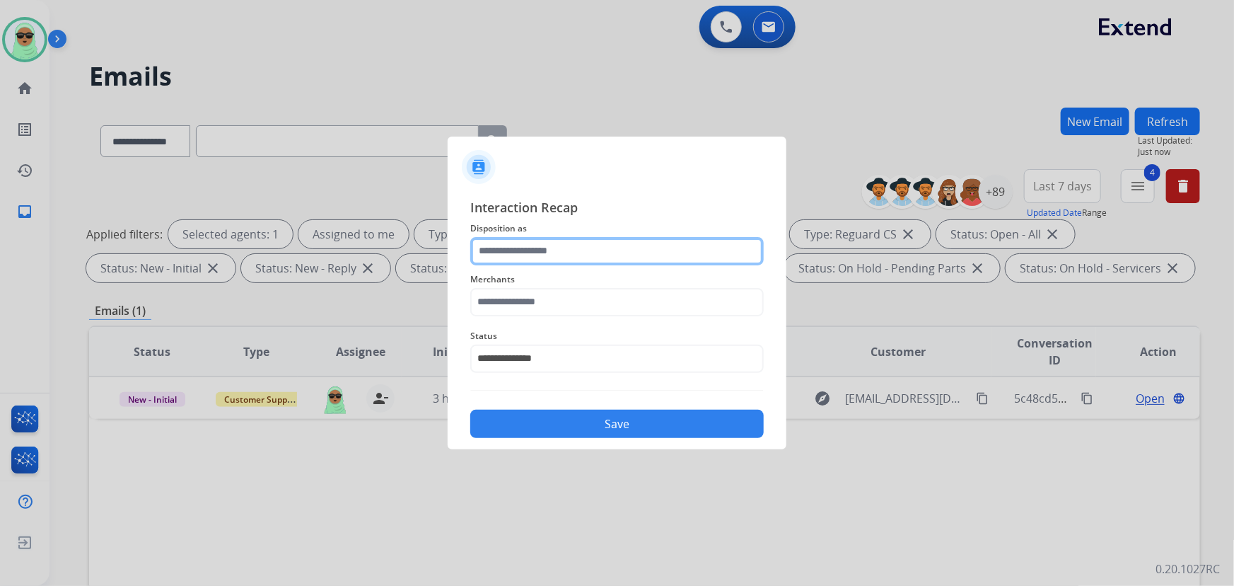
click at [552, 250] on input "text" at bounding box center [616, 251] width 293 height 28
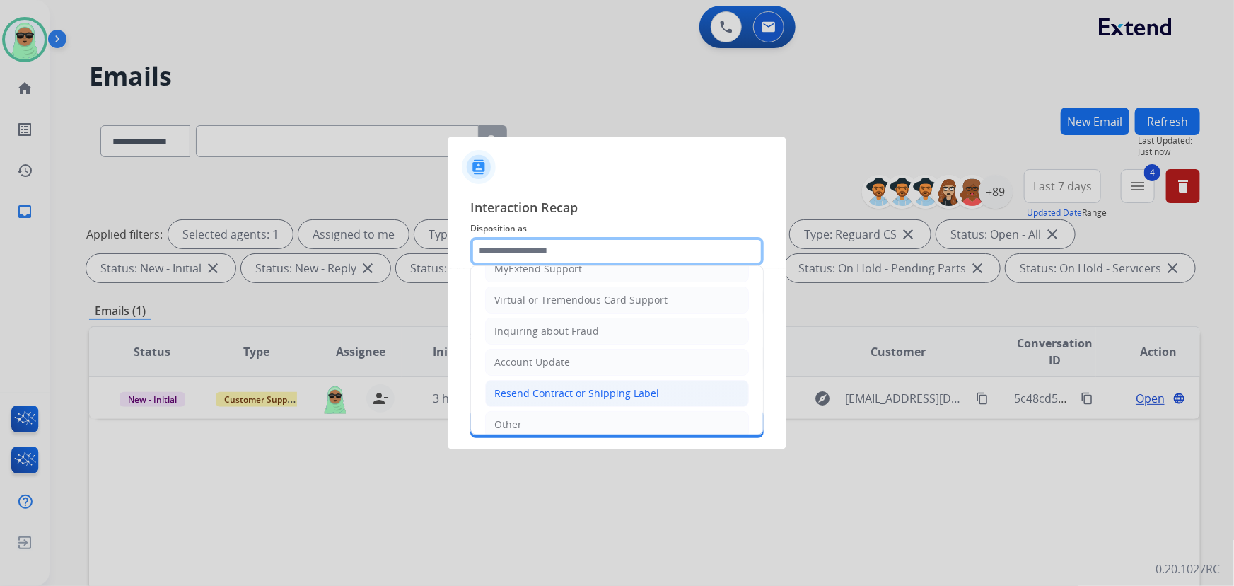
scroll to position [192, 0]
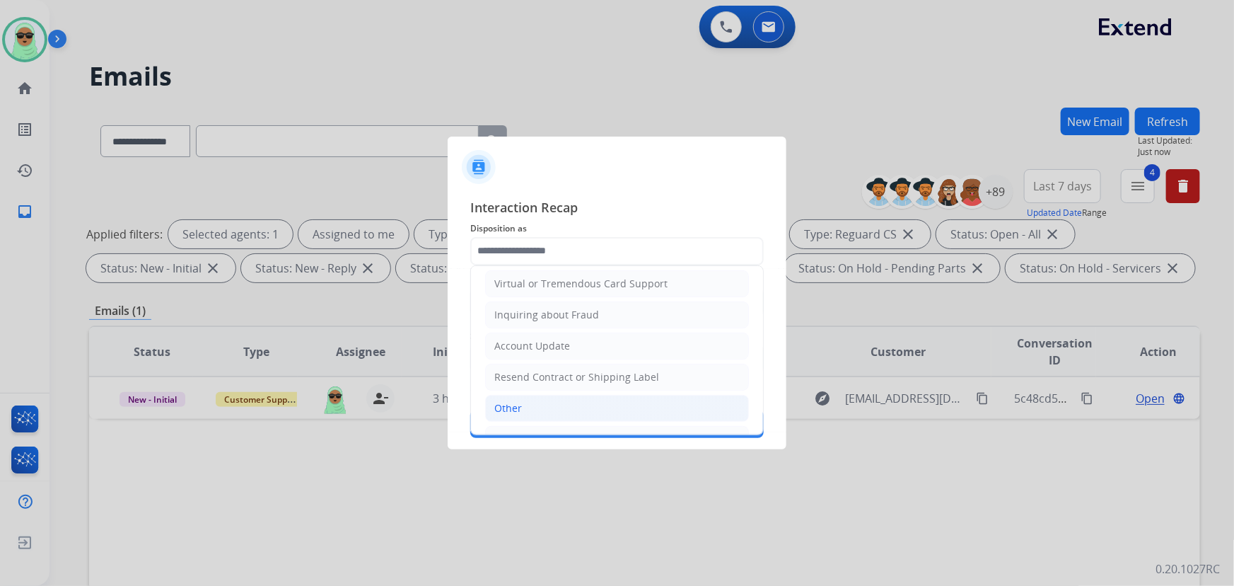
click at [534, 403] on li "Other" at bounding box center [617, 408] width 264 height 27
type input "*****"
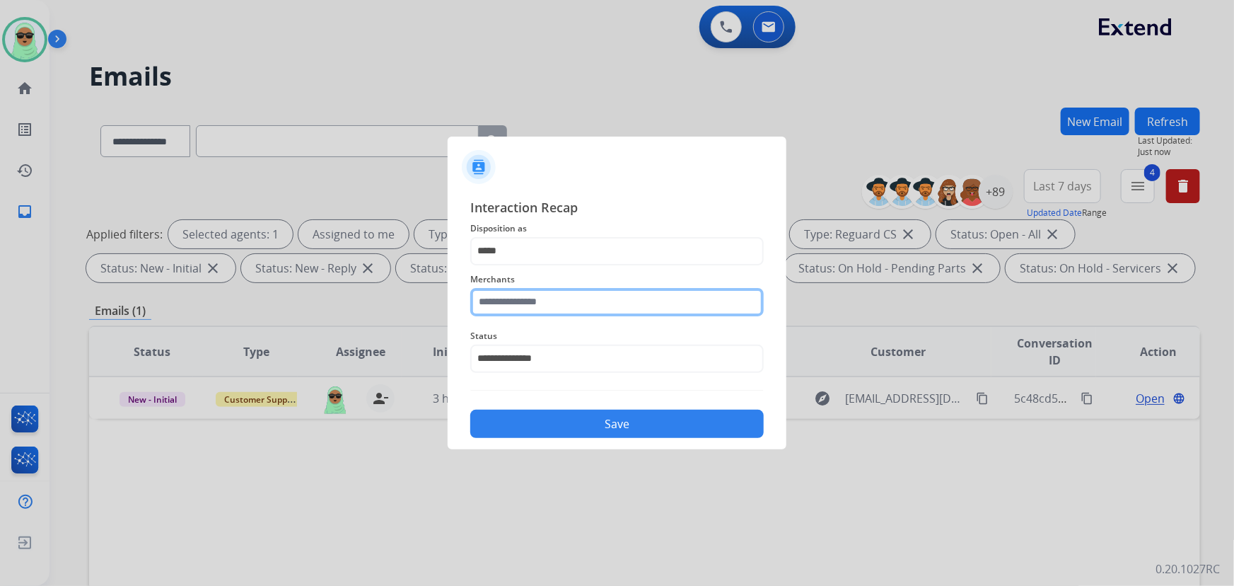
click at [584, 308] on input "text" at bounding box center [616, 302] width 293 height 28
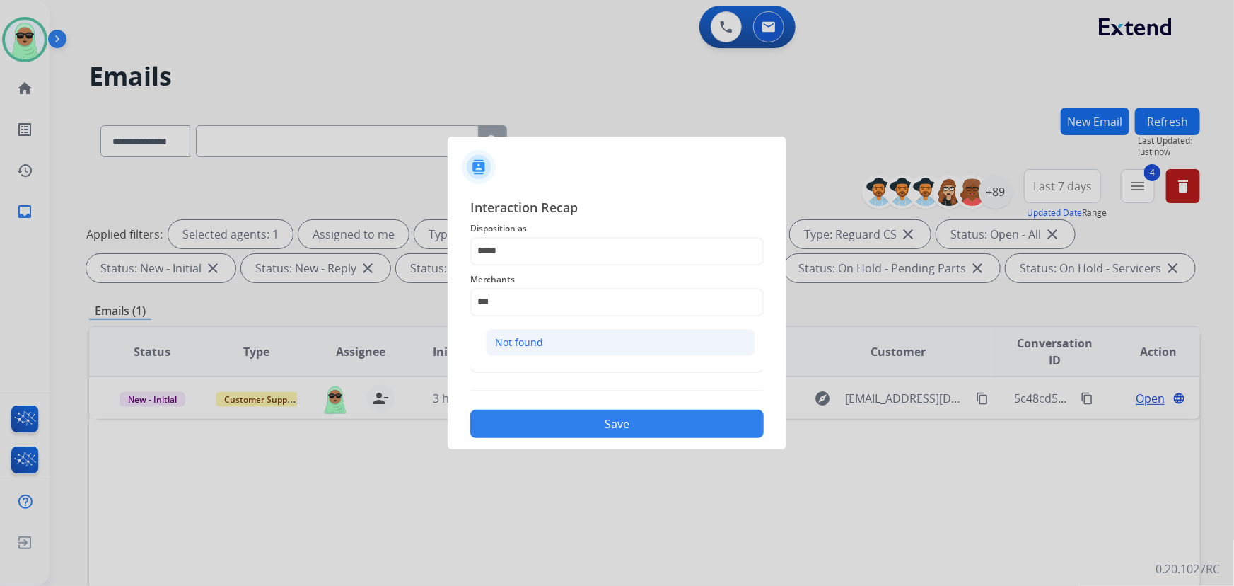
click at [537, 349] on li "Not found" at bounding box center [620, 342] width 269 height 27
type input "*********"
click at [575, 411] on button "Save" at bounding box center [616, 423] width 293 height 28
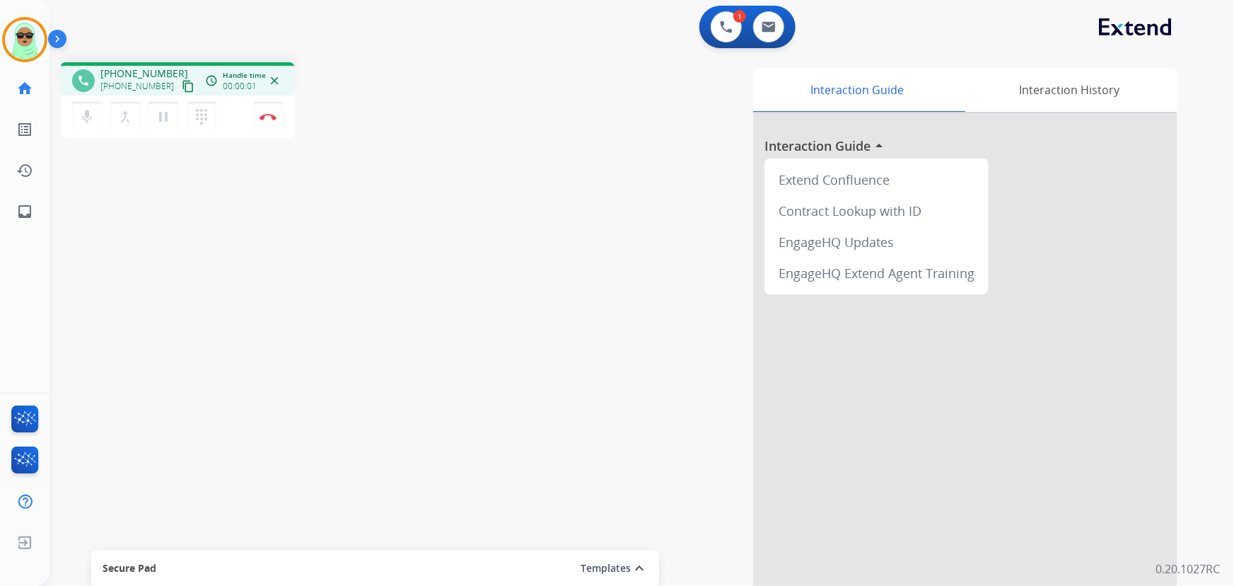
click at [182, 90] on mat-icon "content_copy" at bounding box center [188, 86] width 13 height 13
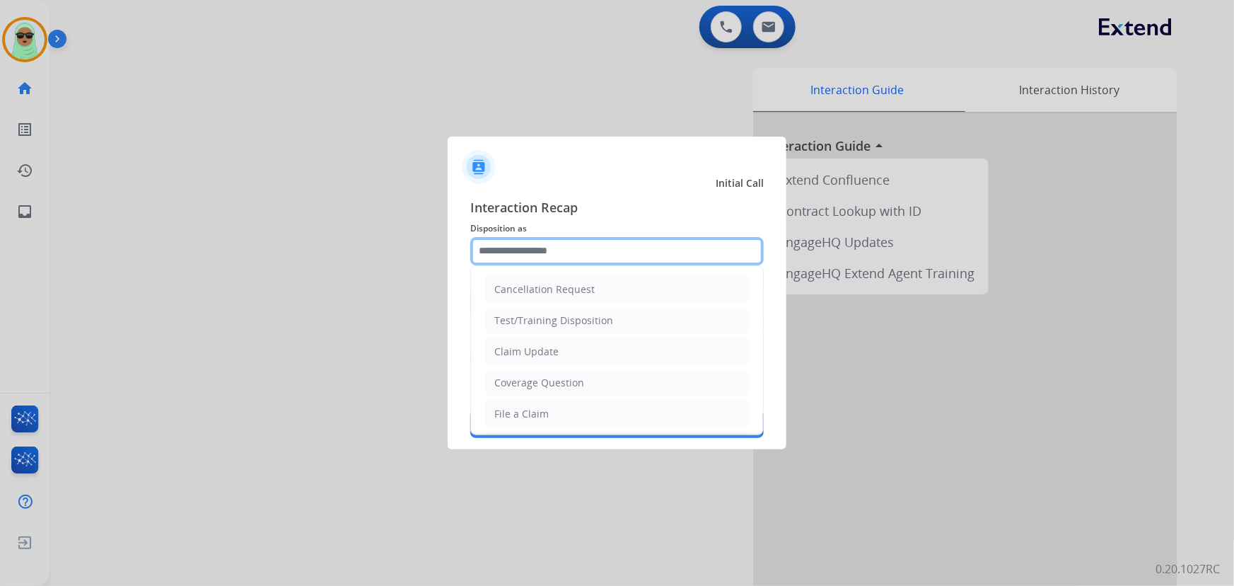
click at [542, 254] on input "text" at bounding box center [616, 251] width 293 height 28
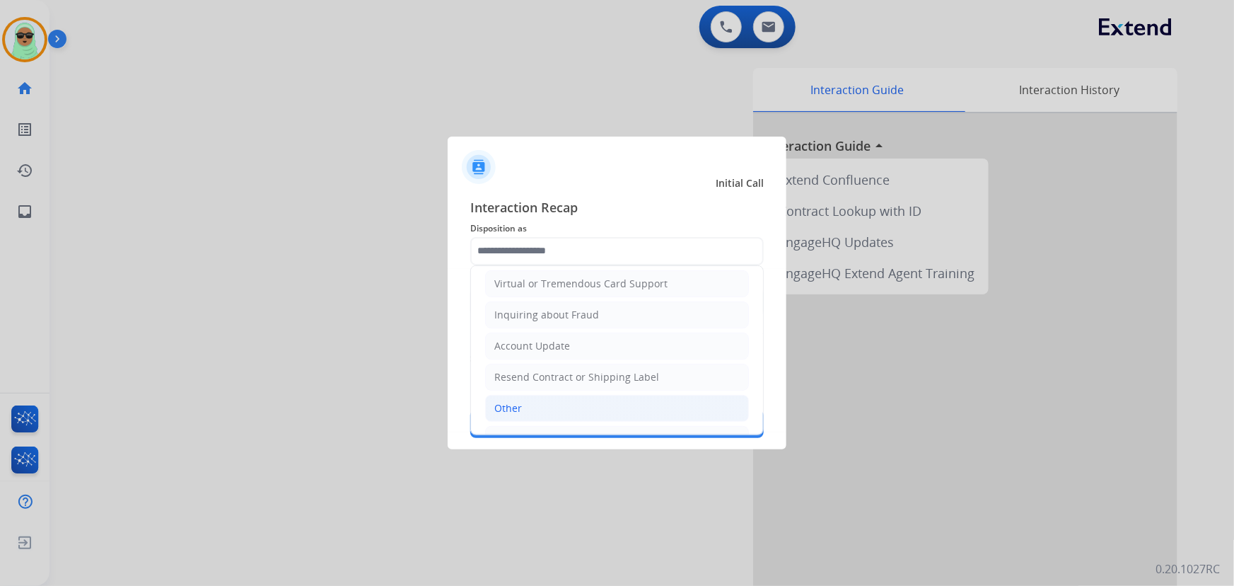
click at [530, 407] on li "Other" at bounding box center [617, 408] width 264 height 27
type input "*****"
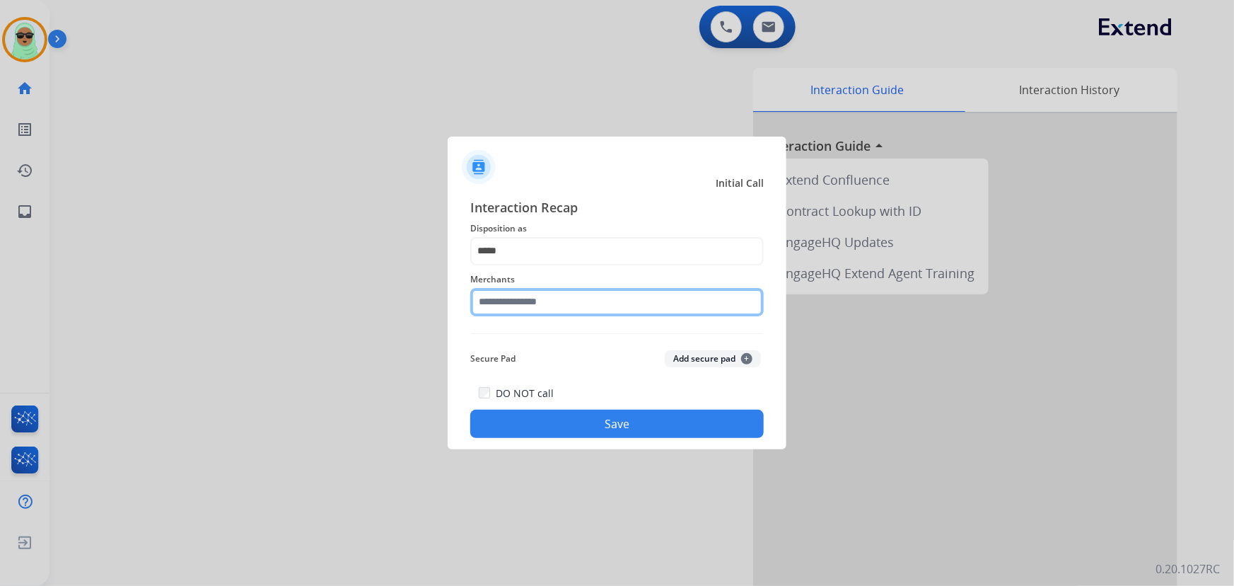
click at [553, 308] on input "text" at bounding box center [616, 302] width 293 height 28
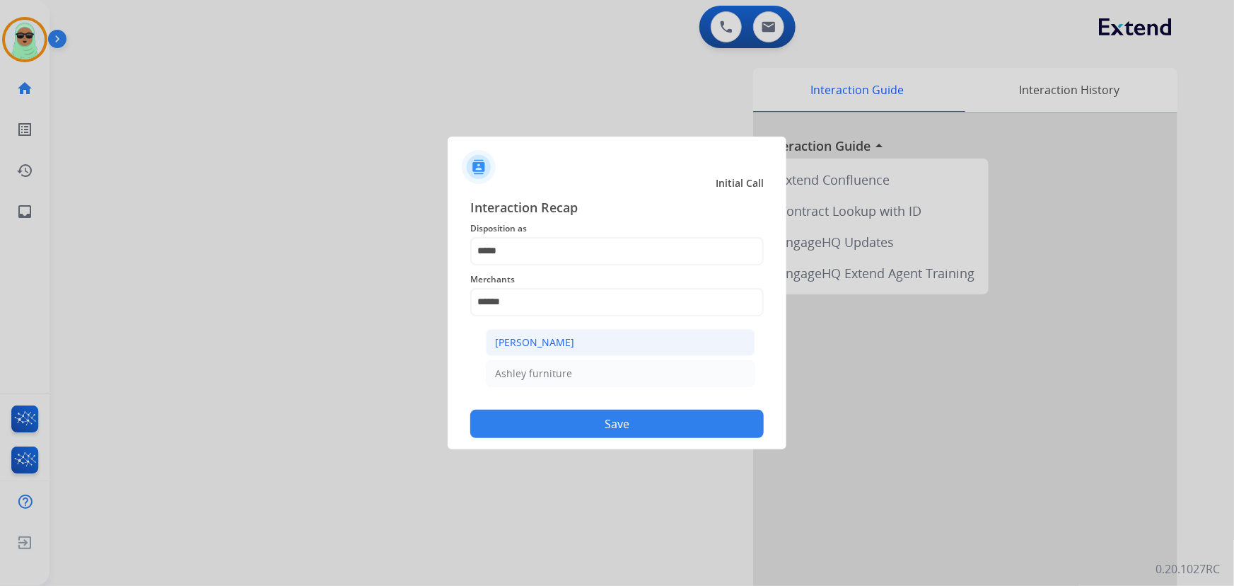
click at [529, 335] on div "[PERSON_NAME]" at bounding box center [534, 342] width 79 height 14
type input "**********"
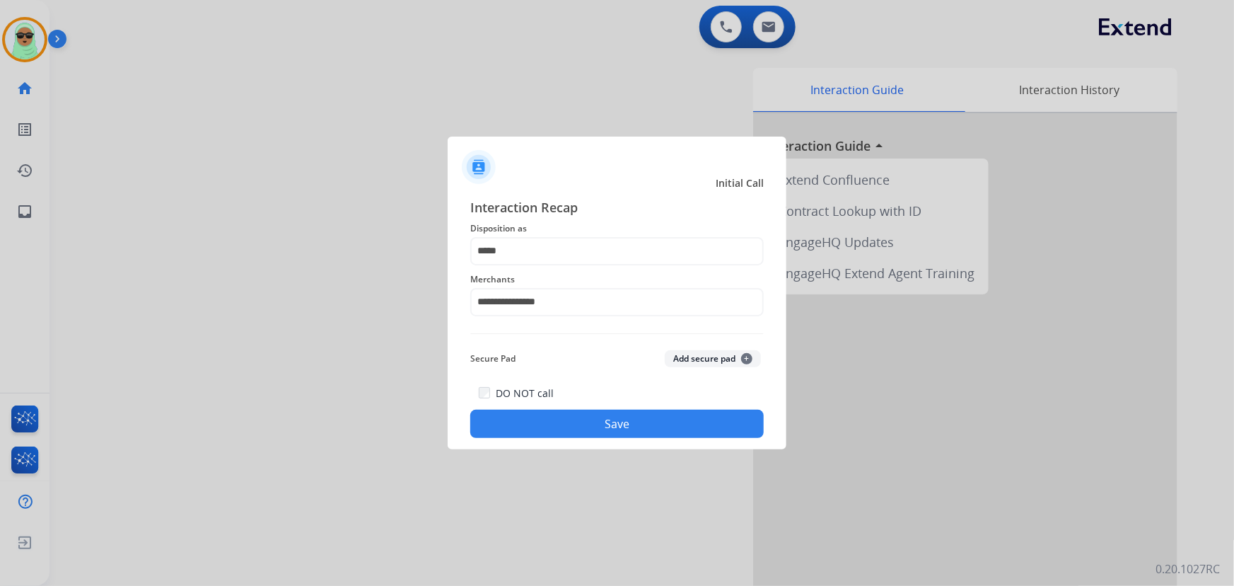
click at [561, 408] on div "DO NOT call Save" at bounding box center [616, 411] width 293 height 54
click at [574, 437] on div "DO NOT call Save" at bounding box center [616, 411] width 293 height 54
click at [572, 421] on button "Save" at bounding box center [616, 423] width 293 height 28
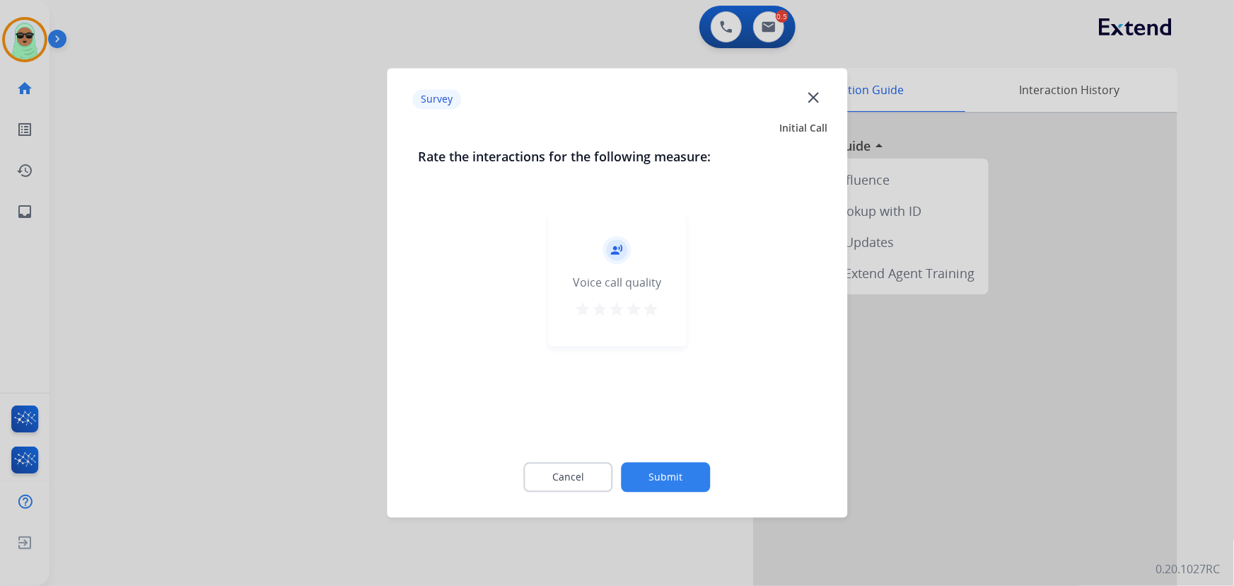
click at [653, 472] on button "Submit" at bounding box center [666, 478] width 89 height 30
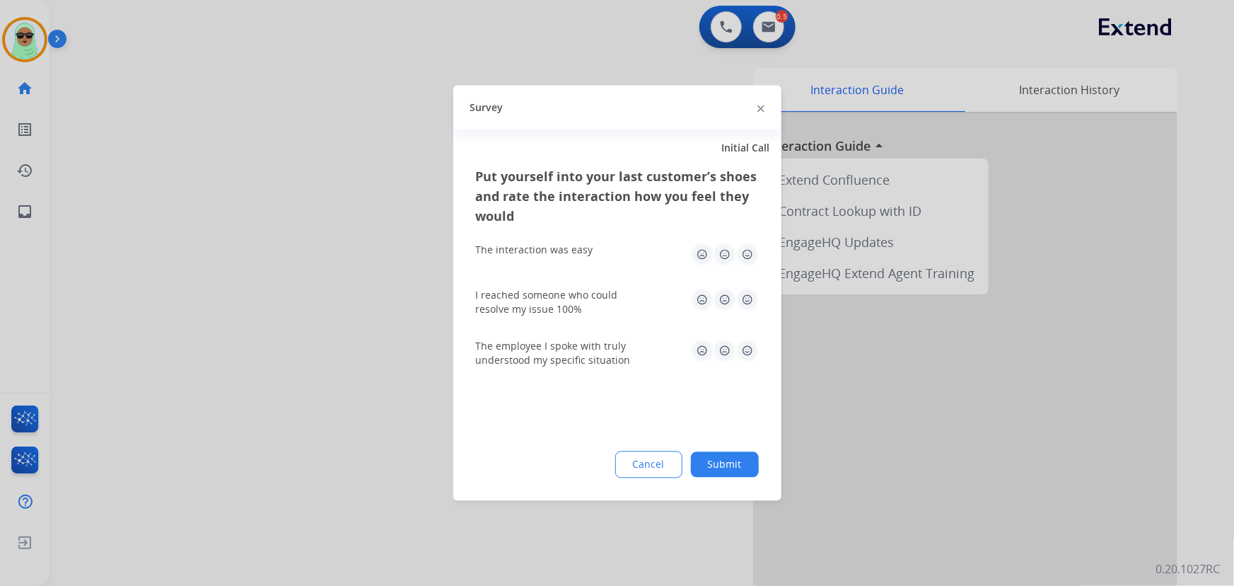
click at [653, 472] on button "Cancel" at bounding box center [648, 464] width 67 height 27
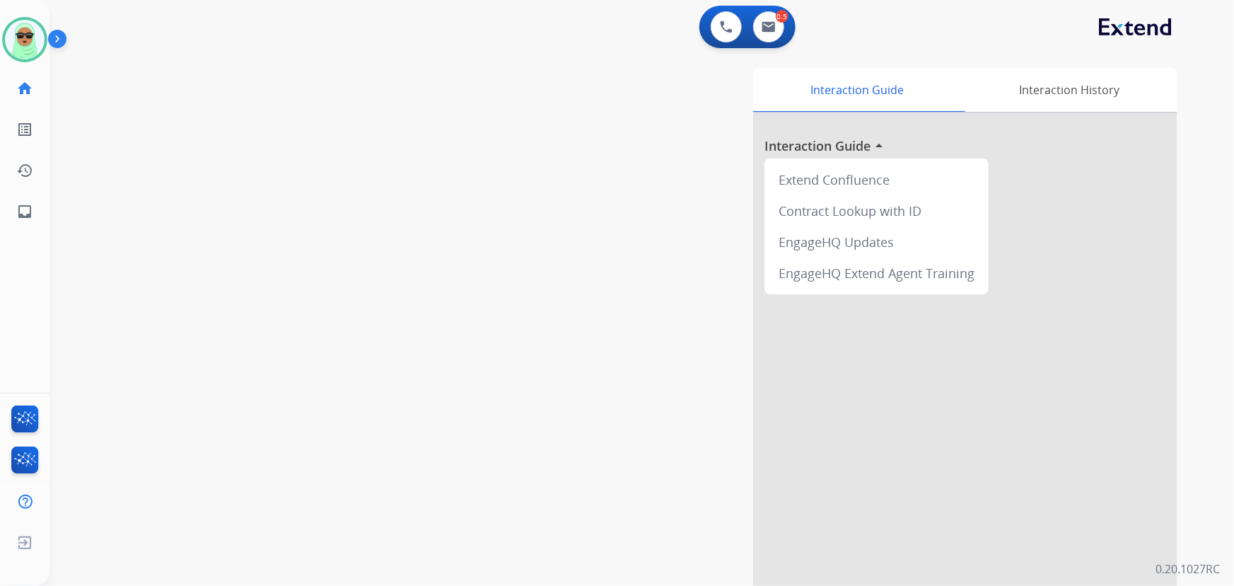
drag, startPoint x: 391, startPoint y: 112, endPoint x: 382, endPoint y: 112, distance: 9.2
click at [391, 112] on div "swap_horiz Break voice bridge close_fullscreen Connect 3-Way Call merge_type Se…" at bounding box center [625, 346] width 1151 height 590
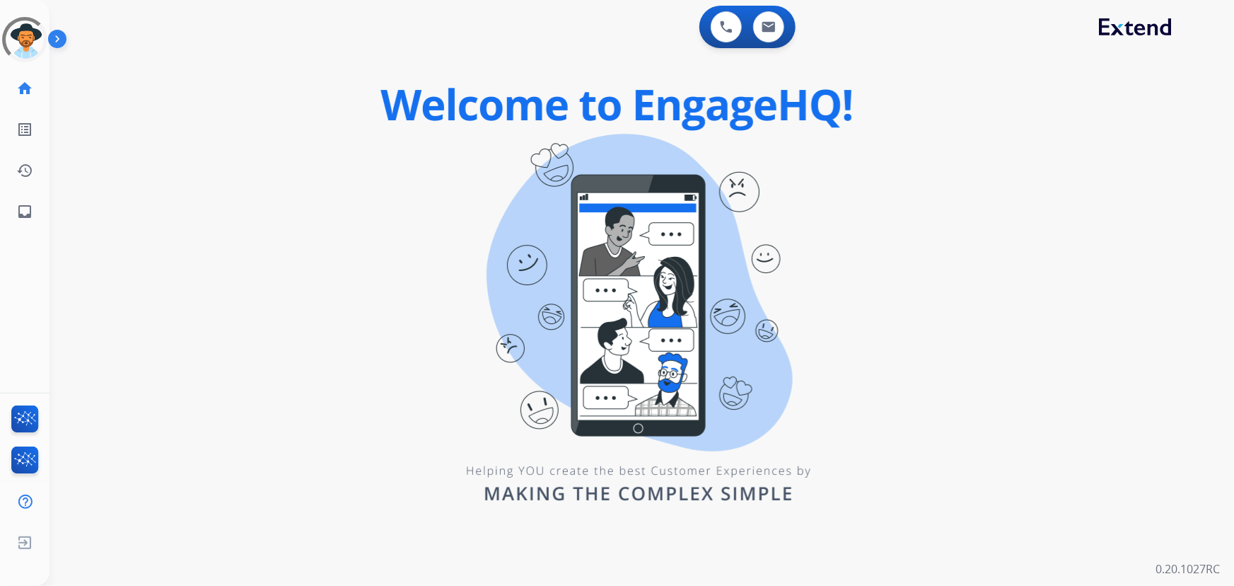
click at [239, 83] on div "swap_horiz Break voice bridge close_fullscreen Connect 3-Way Call merge_type Se…" at bounding box center [625, 85] width 1151 height 68
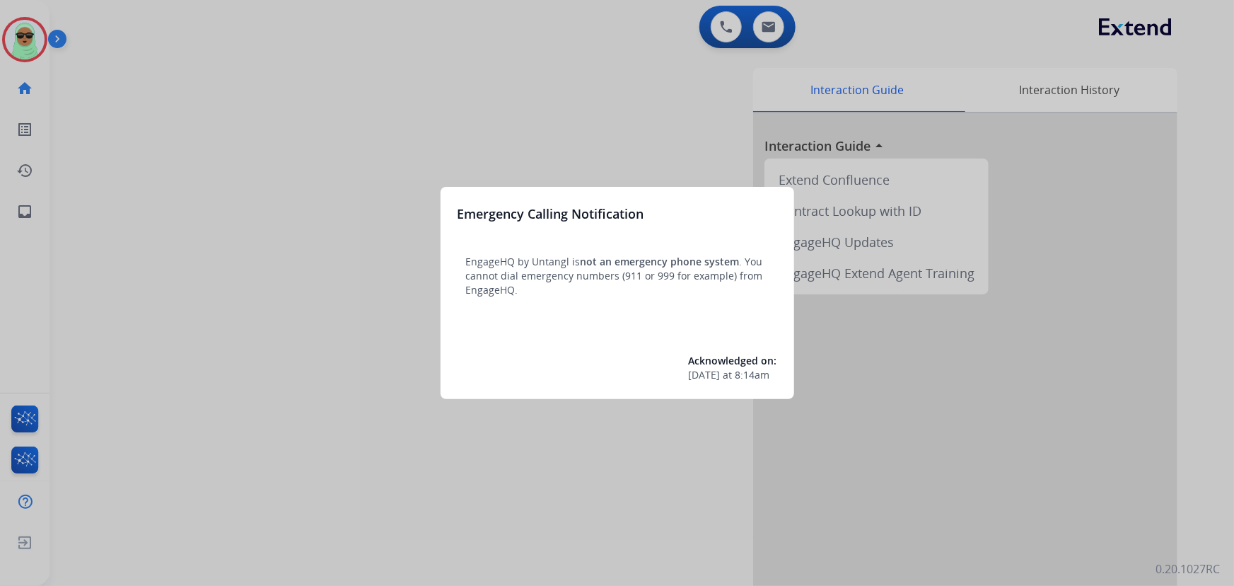
click at [21, 42] on div at bounding box center [617, 293] width 1234 height 586
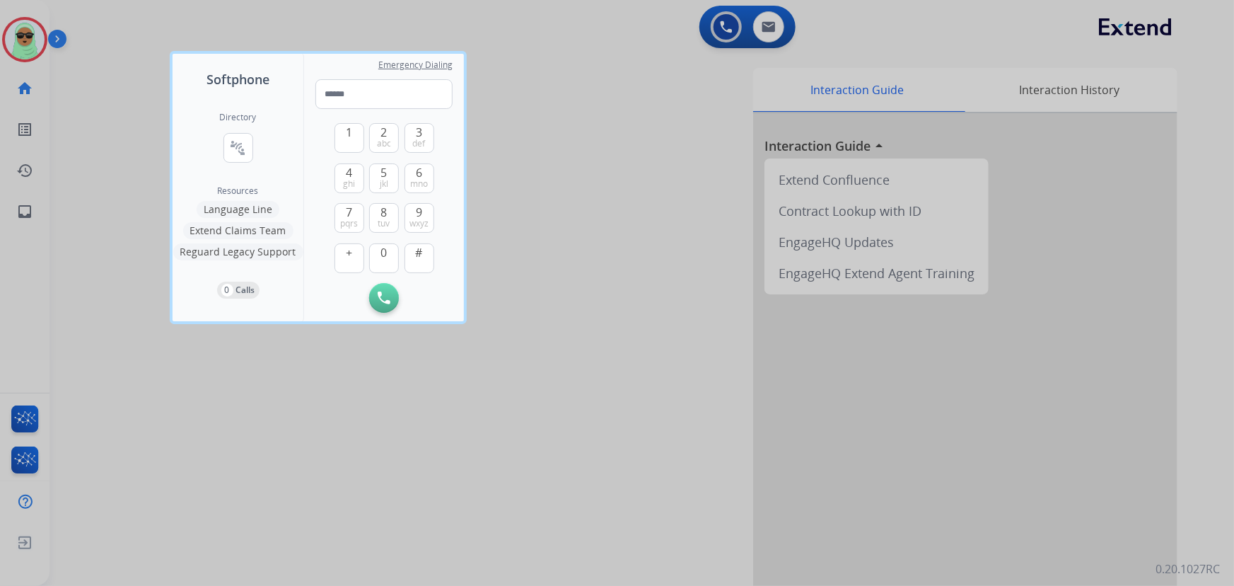
click at [21, 42] on div at bounding box center [617, 293] width 1234 height 586
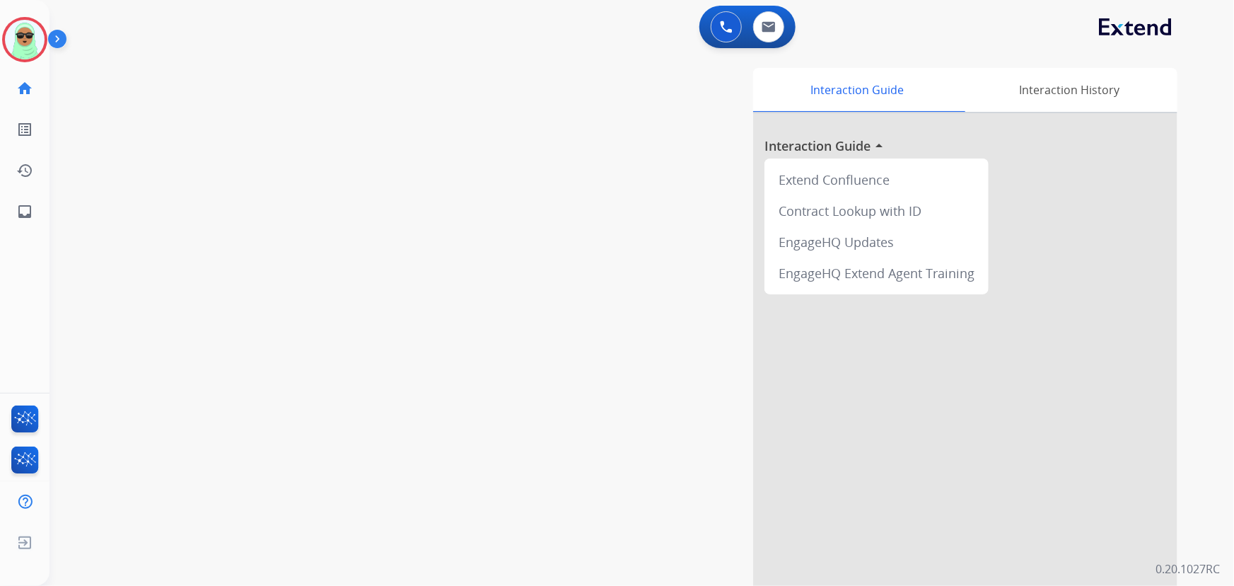
click at [21, 42] on img at bounding box center [25, 40] width 40 height 40
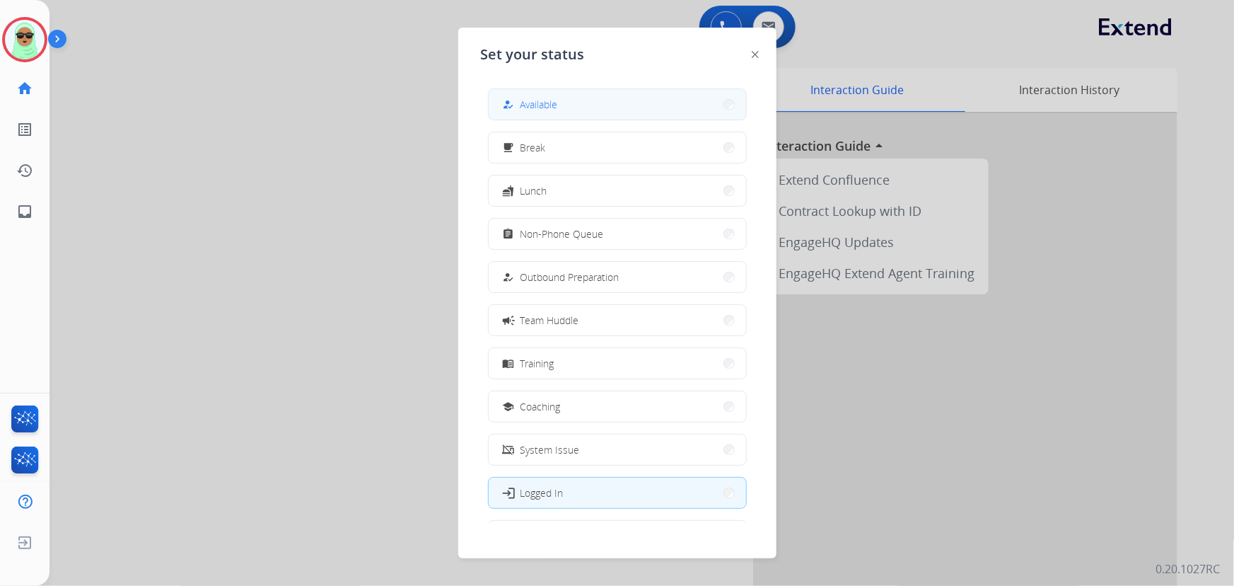
click at [537, 107] on span "Available" at bounding box center [538, 104] width 37 height 15
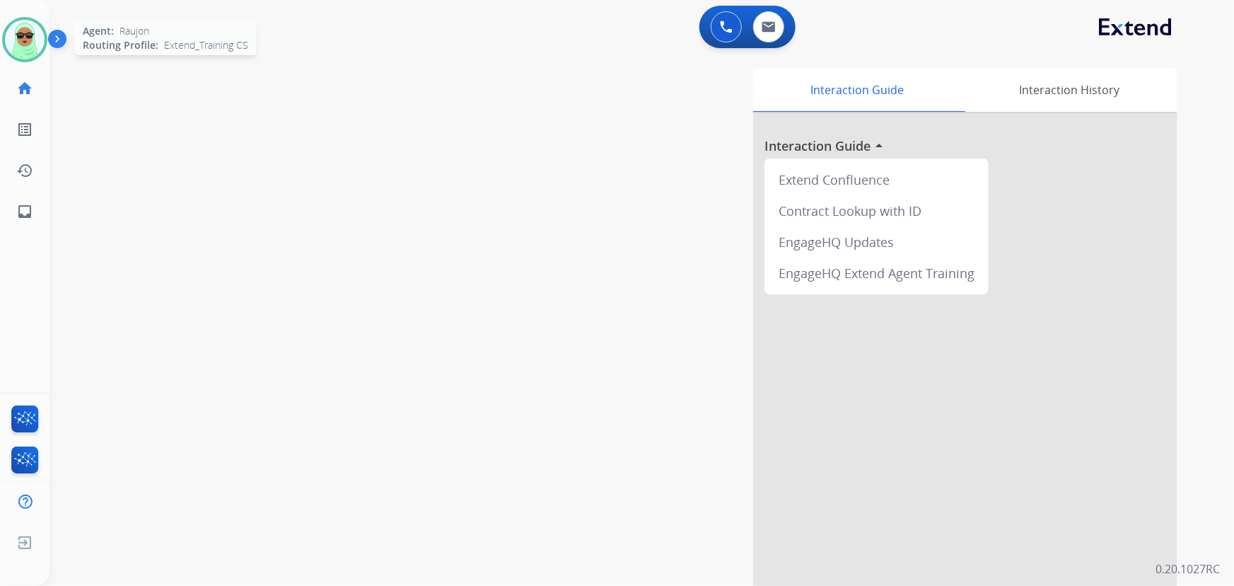
click at [23, 39] on img at bounding box center [25, 40] width 40 height 40
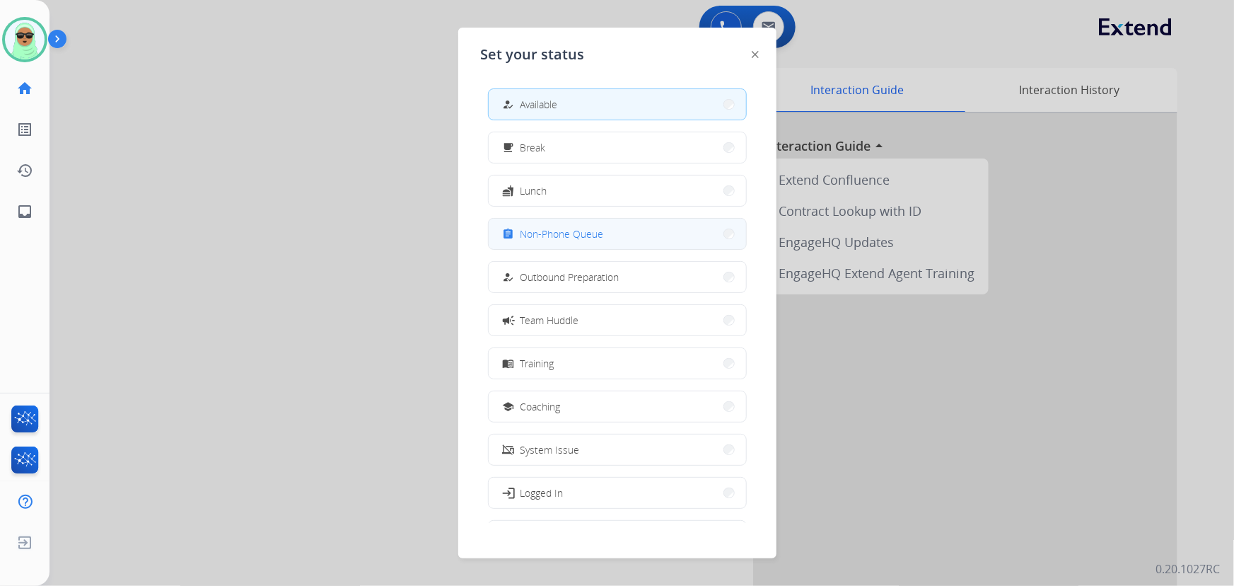
click at [566, 240] on span "Non-Phone Queue" at bounding box center [561, 233] width 83 height 15
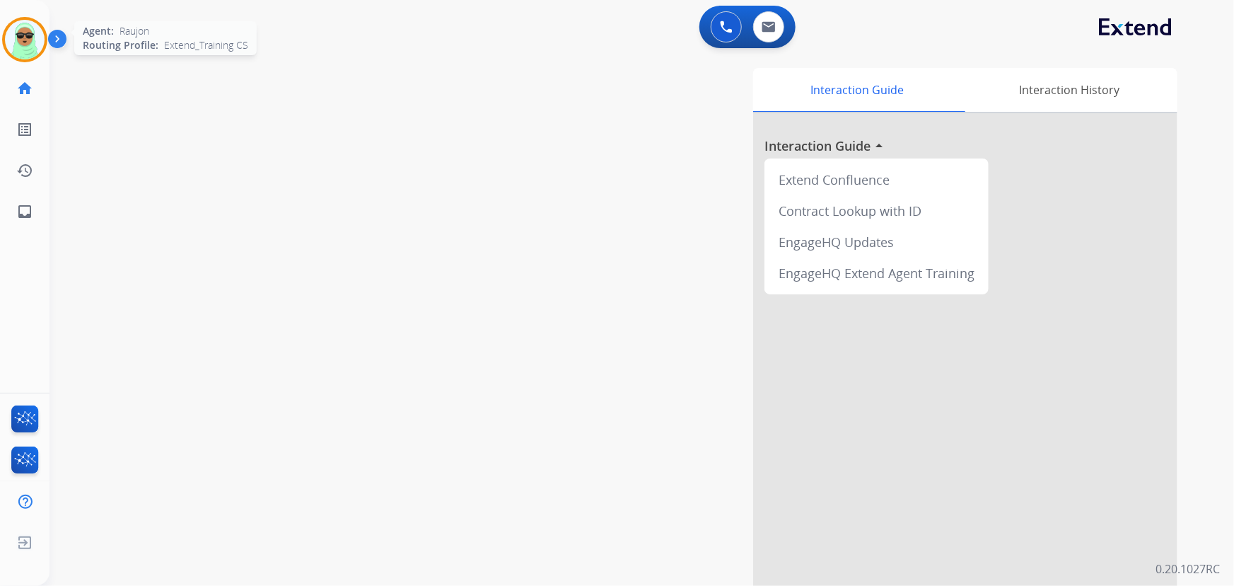
click at [7, 28] on div at bounding box center [24, 39] width 45 height 45
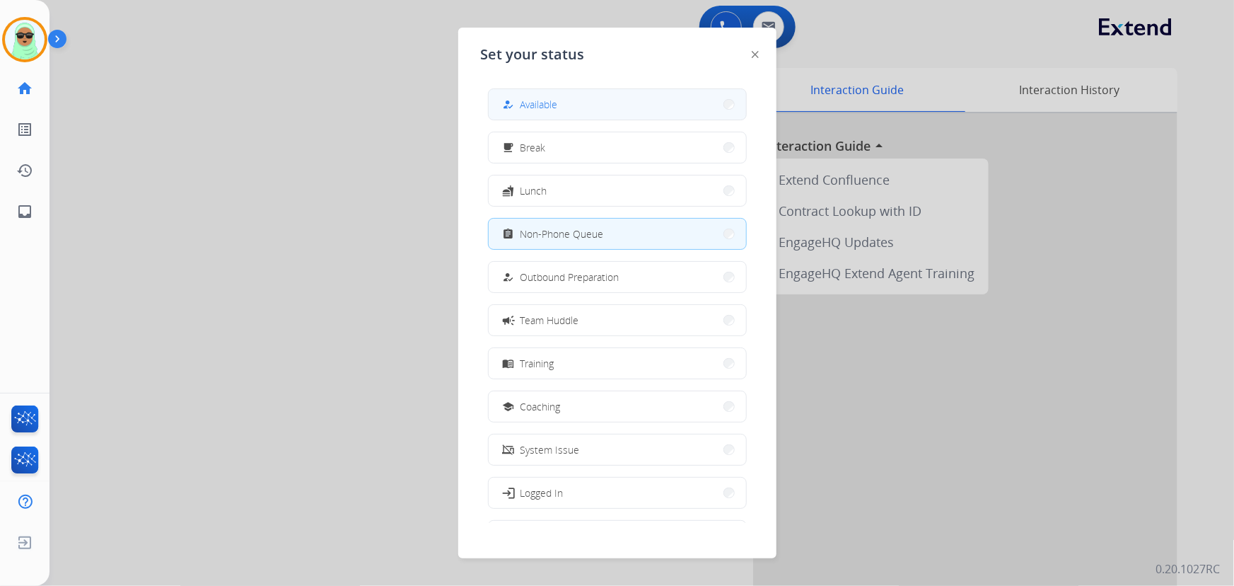
click at [549, 115] on button "how_to_reg Available" at bounding box center [617, 104] width 257 height 30
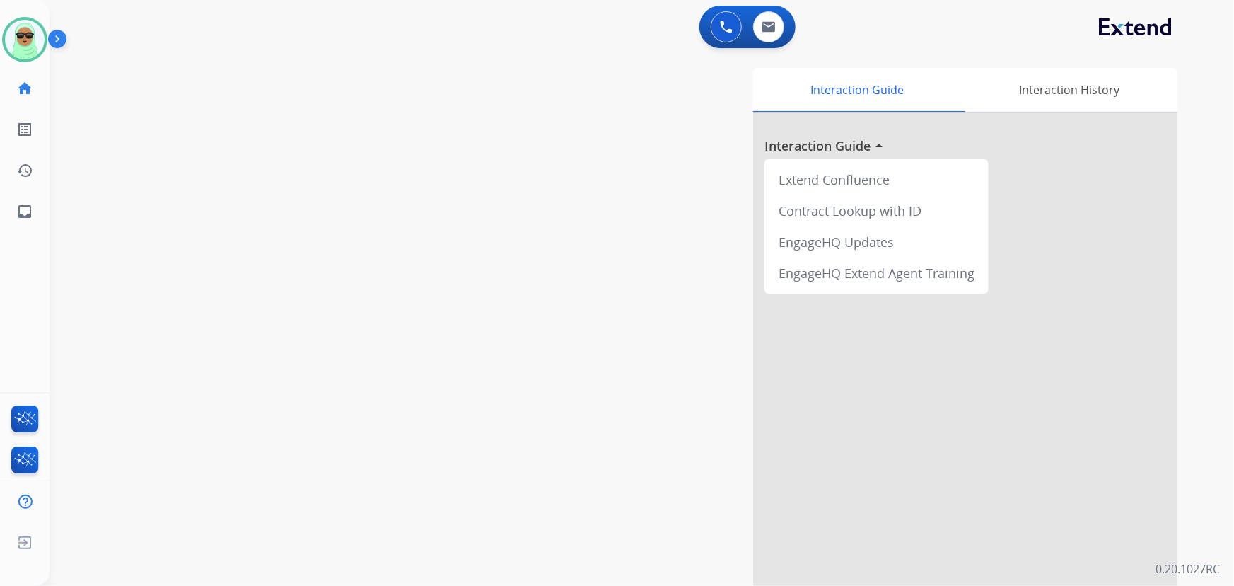
click at [409, 229] on div "swap_horiz Break voice bridge close_fullscreen Connect 3-Way Call merge_type Se…" at bounding box center [625, 346] width 1151 height 590
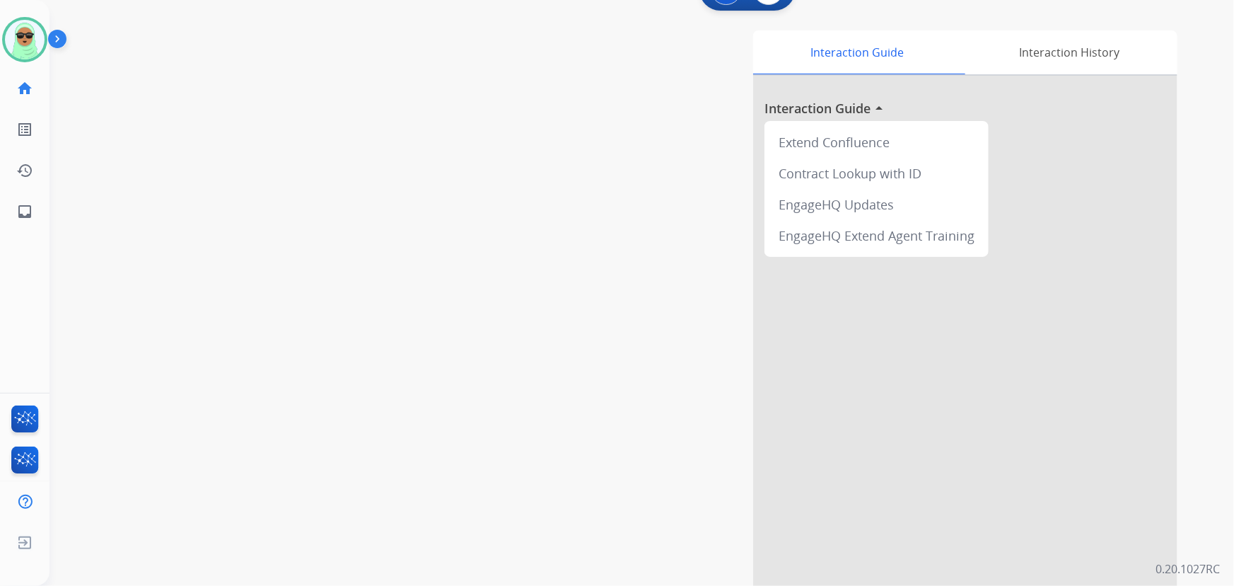
scroll to position [55, 0]
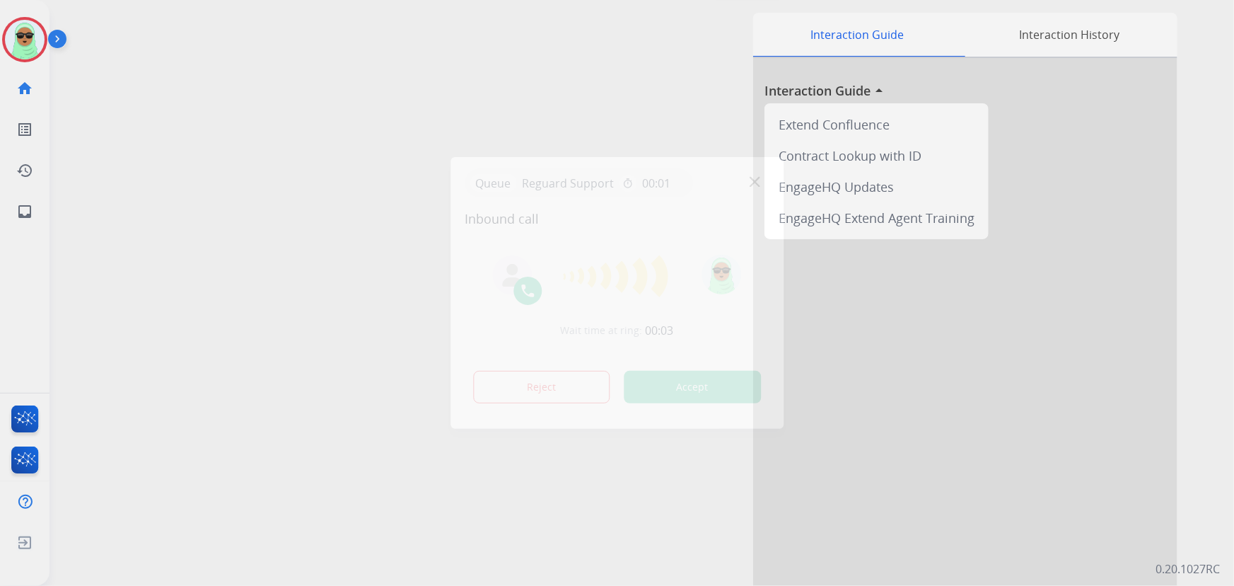
click at [495, 539] on div at bounding box center [617, 293] width 1234 height 586
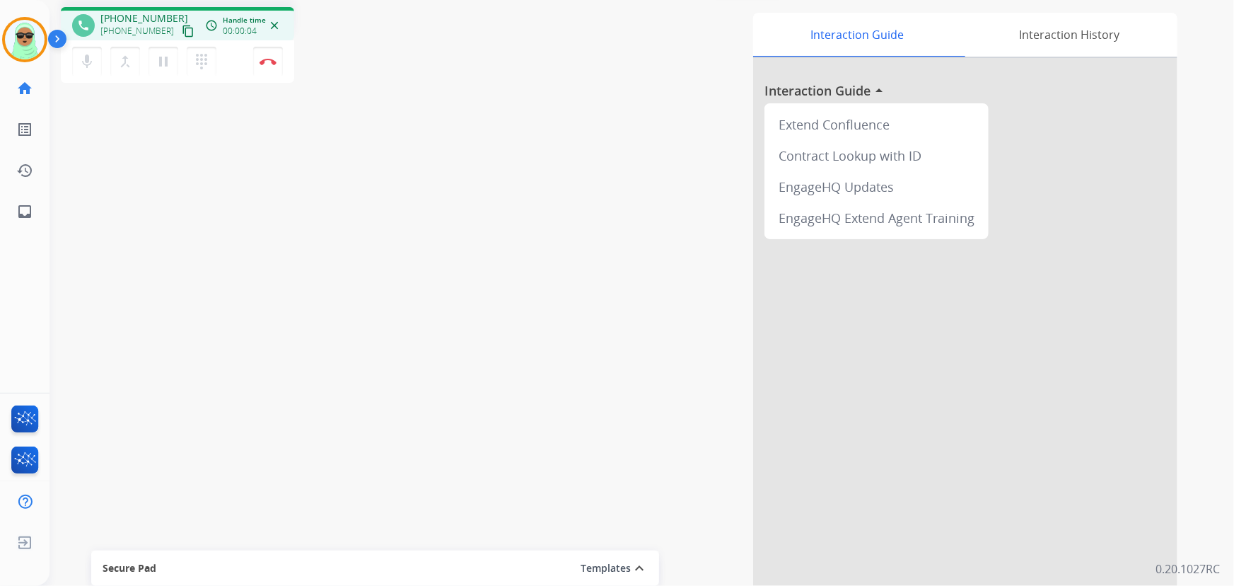
click at [182, 33] on mat-icon "content_copy" at bounding box center [188, 31] width 13 height 13
click at [264, 66] on button "Disconnect" at bounding box center [268, 62] width 30 height 30
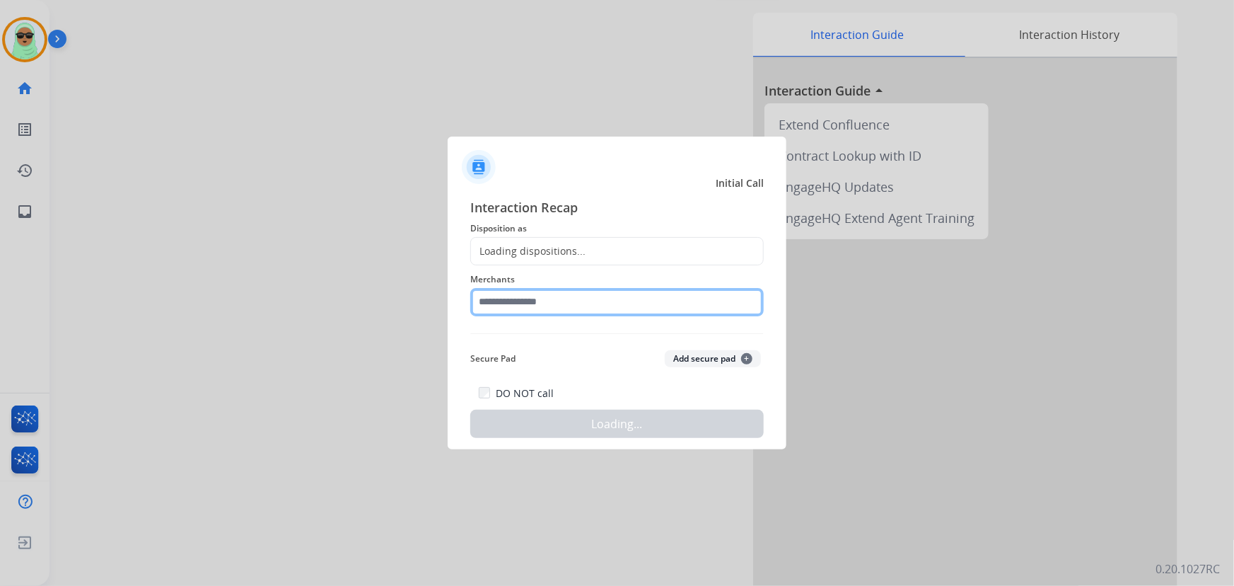
click at [740, 299] on input "text" at bounding box center [616, 302] width 293 height 28
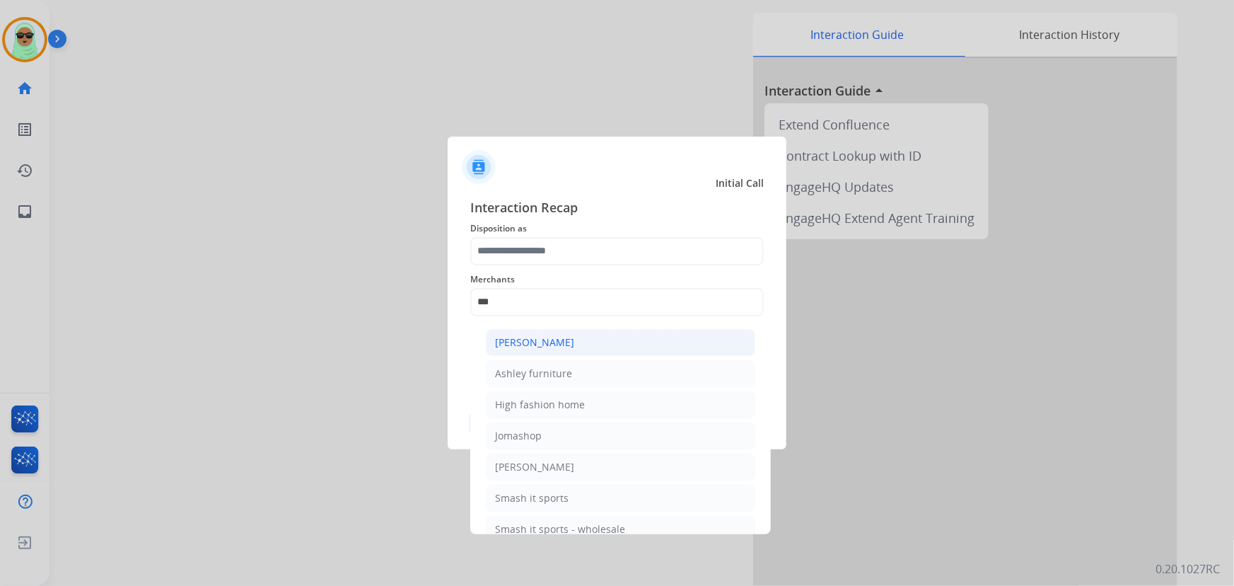
click at [571, 350] on li "[PERSON_NAME]" at bounding box center [620, 342] width 269 height 27
type input "**********"
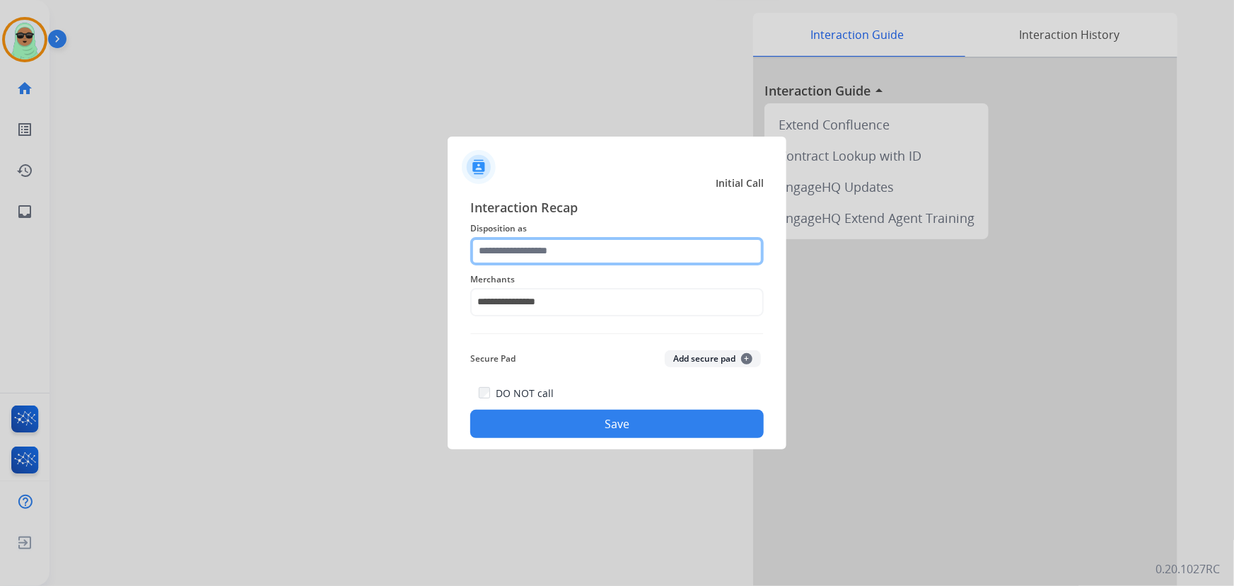
click at [557, 240] on input "text" at bounding box center [616, 251] width 293 height 28
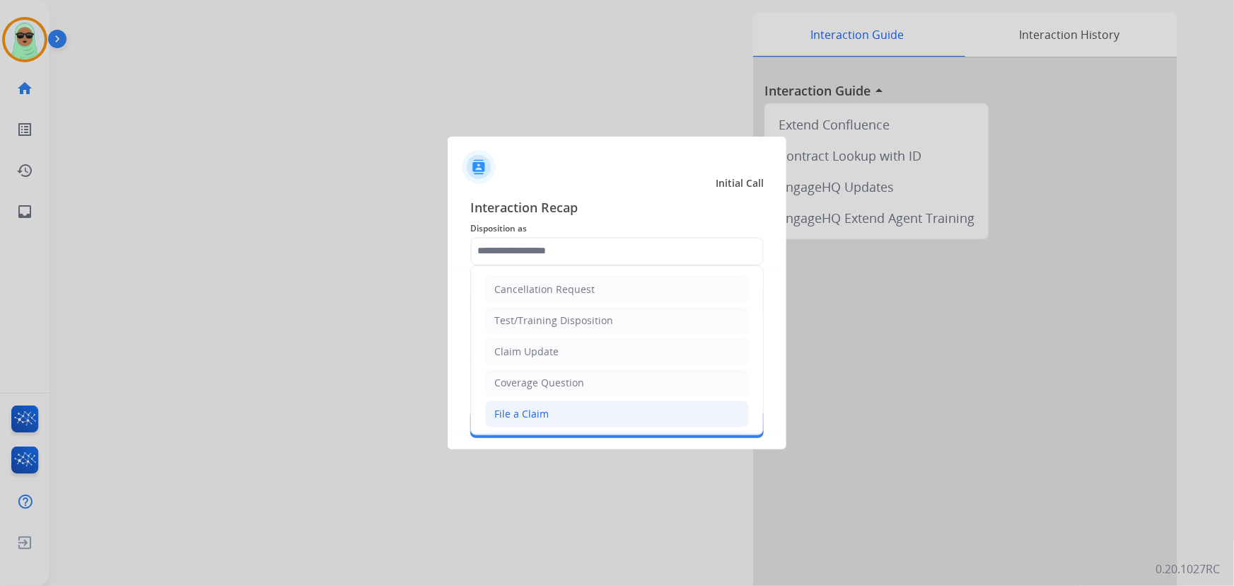
click at [564, 416] on li "File a Claim" at bounding box center [617, 413] width 264 height 27
type input "**********"
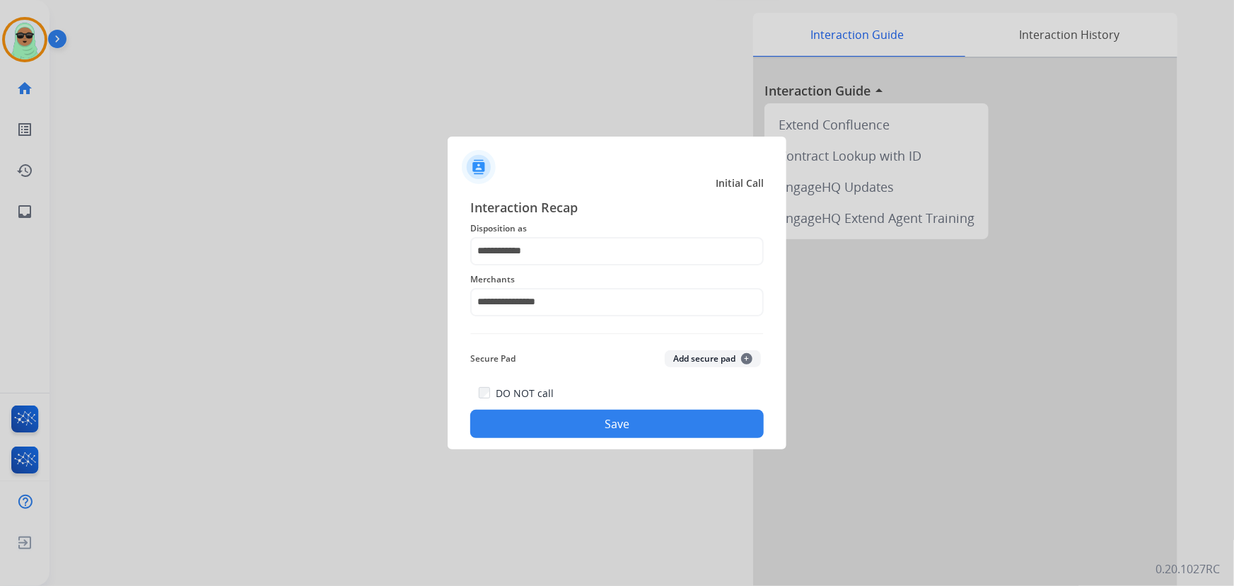
click at [673, 414] on button "Save" at bounding box center [616, 423] width 293 height 28
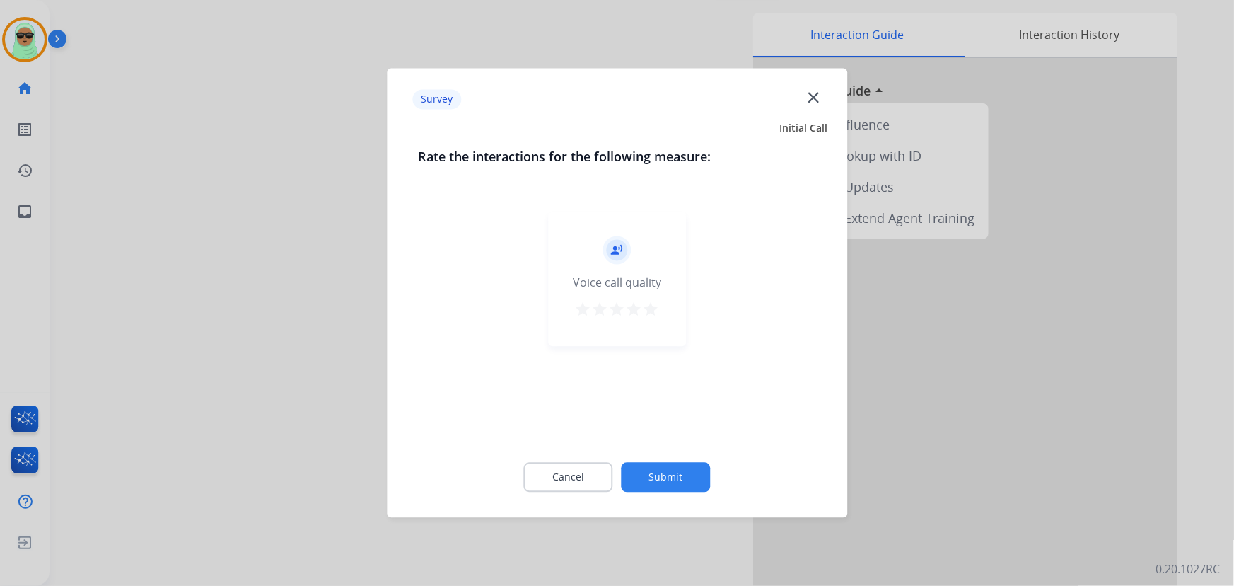
click at [664, 418] on div "record_voice_over Voice call quality star star star star star" at bounding box center [617, 323] width 398 height 245
drag, startPoint x: 681, startPoint y: 494, endPoint x: 674, endPoint y: 482, distance: 13.9
click at [680, 494] on div "Cancel Submit" at bounding box center [617, 478] width 398 height 64
click at [674, 482] on button "Submit" at bounding box center [666, 478] width 89 height 30
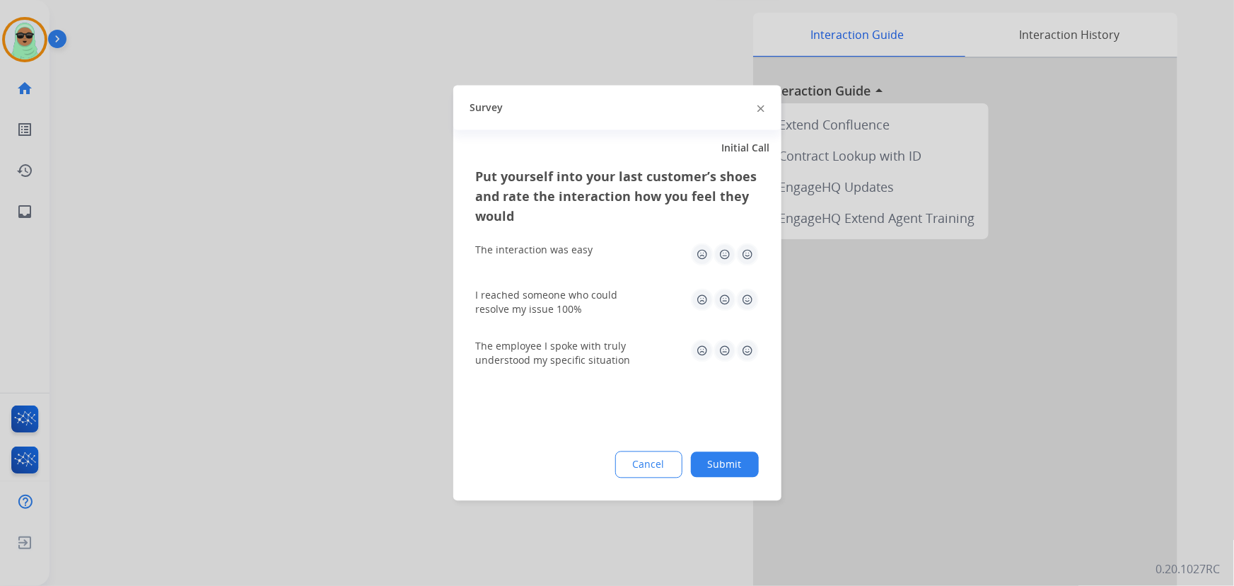
click at [732, 460] on button "Submit" at bounding box center [725, 464] width 68 height 25
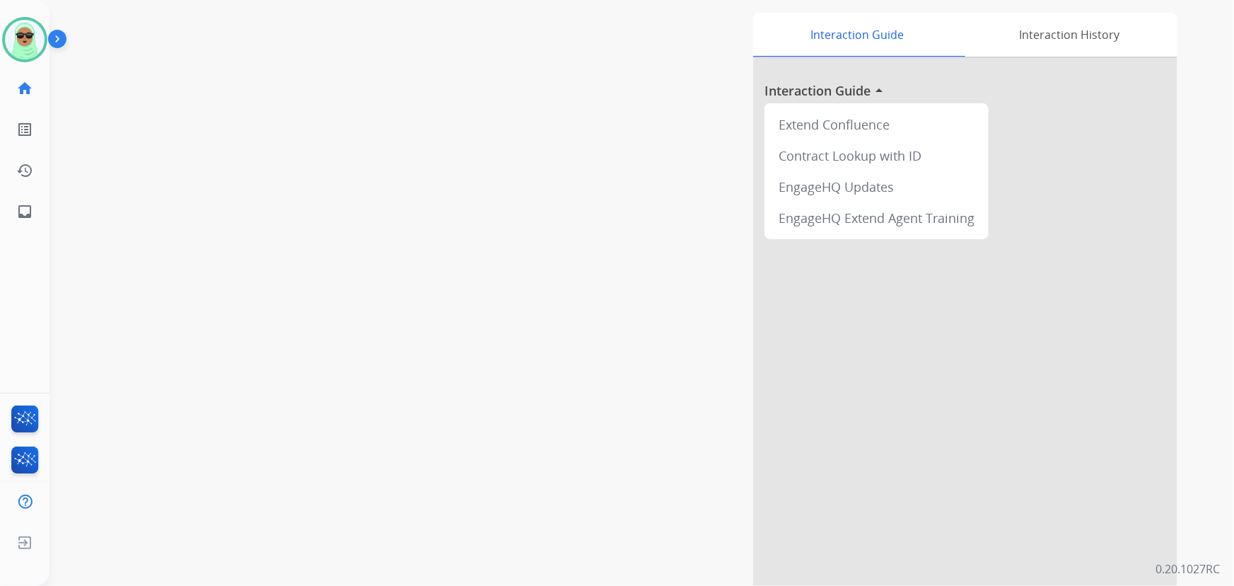
click at [160, 111] on div "swap_horiz Break voice bridge close_fullscreen Connect 3-Way Call merge_type Se…" at bounding box center [625, 291] width 1151 height 590
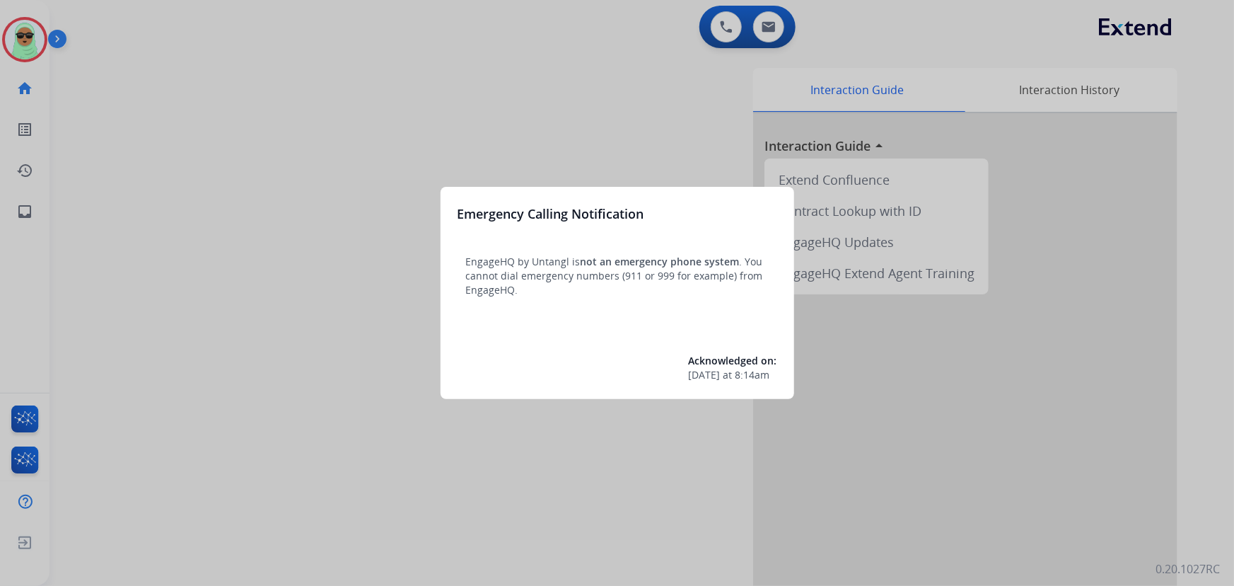
click at [296, 127] on div at bounding box center [617, 293] width 1234 height 586
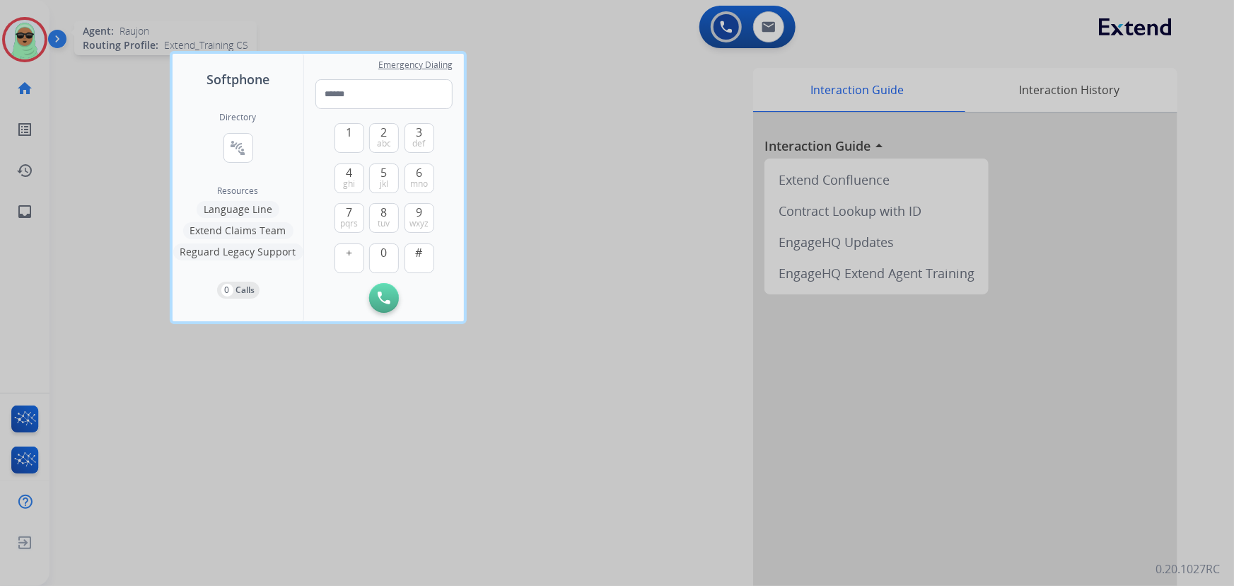
click at [39, 42] on div at bounding box center [617, 293] width 1234 height 586
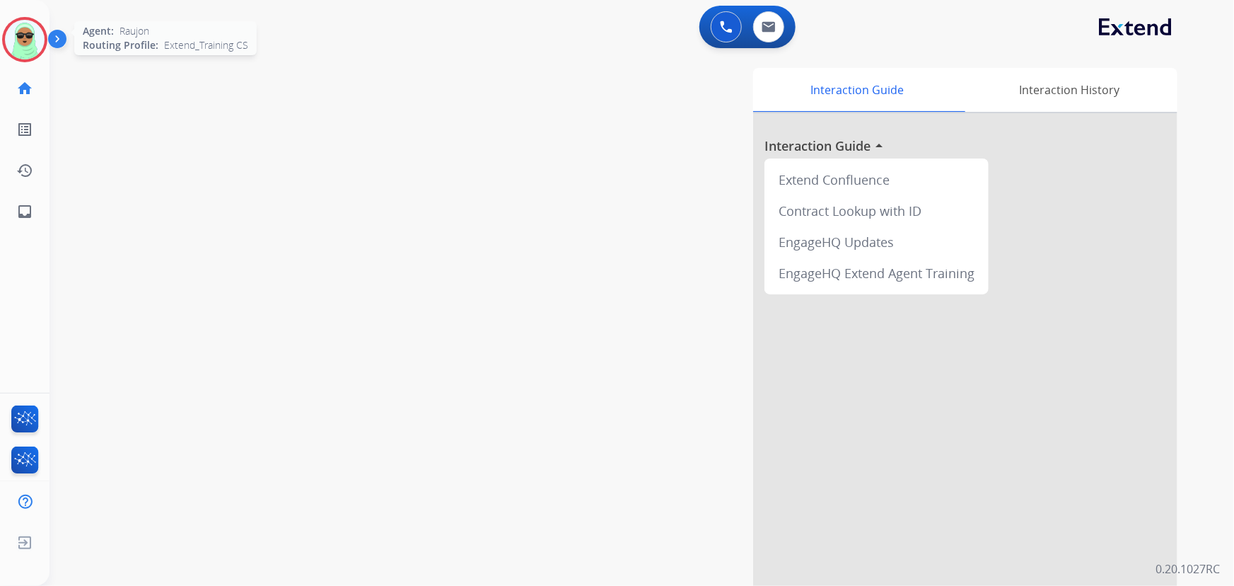
click at [37, 44] on img at bounding box center [25, 40] width 40 height 40
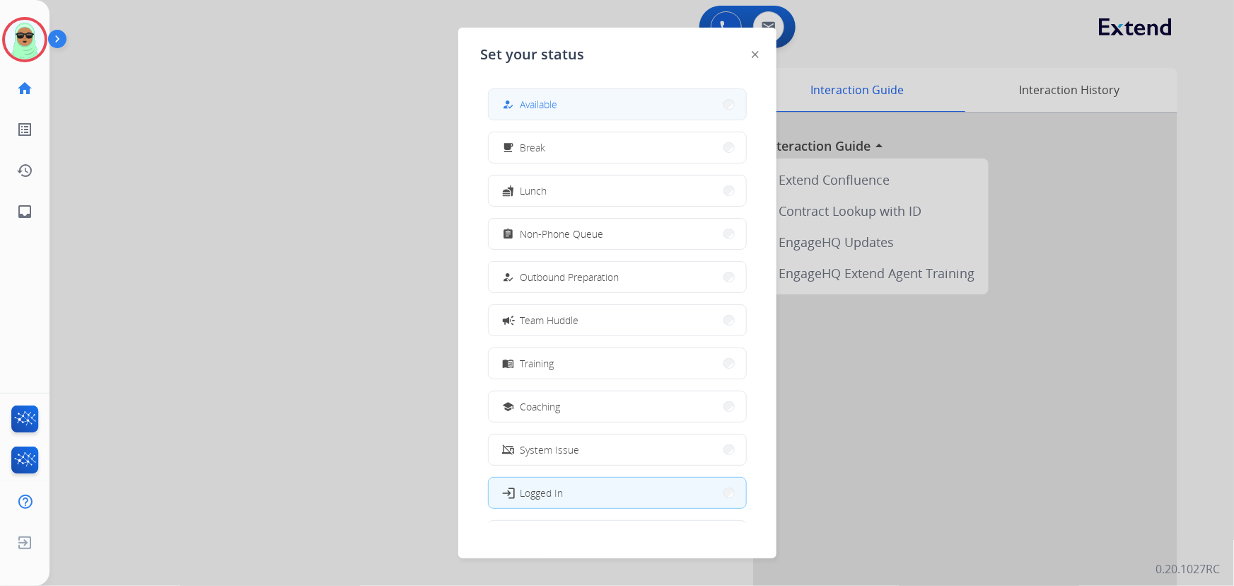
click at [622, 106] on button "how_to_reg Available" at bounding box center [617, 104] width 257 height 30
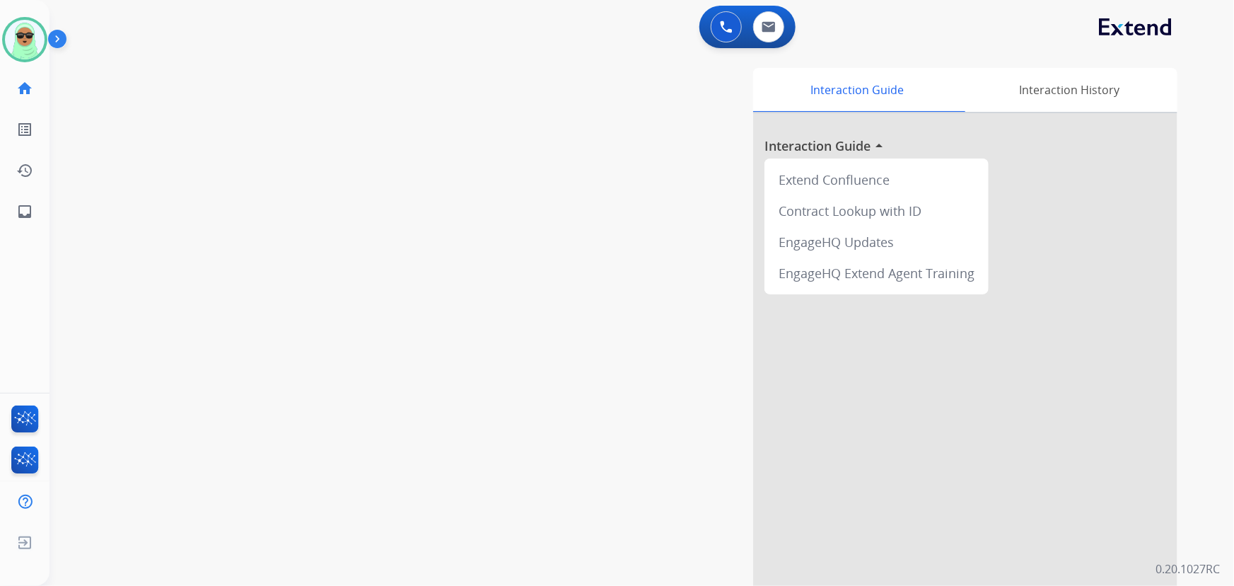
click at [191, 211] on div "swap_horiz Break voice bridge close_fullscreen Connect 3-Way Call merge_type Se…" at bounding box center [625, 346] width 1151 height 590
click at [722, 35] on button at bounding box center [726, 26] width 31 height 31
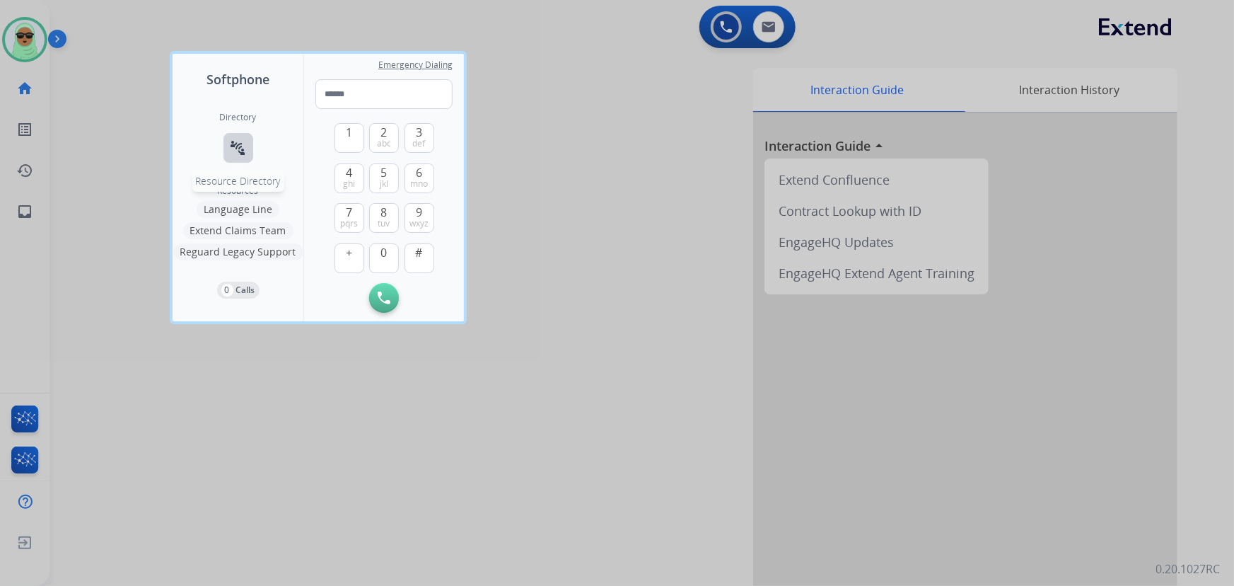
click at [233, 155] on button "connect_without_contact Resource Directory" at bounding box center [238, 148] width 30 height 30
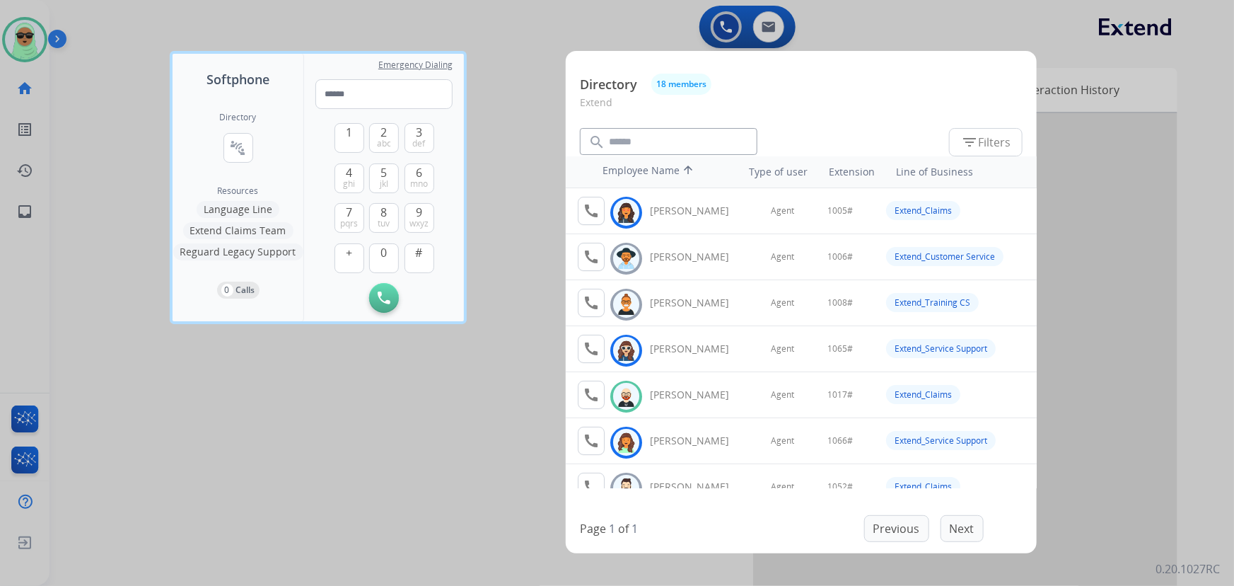
click at [431, 424] on div at bounding box center [617, 293] width 1234 height 586
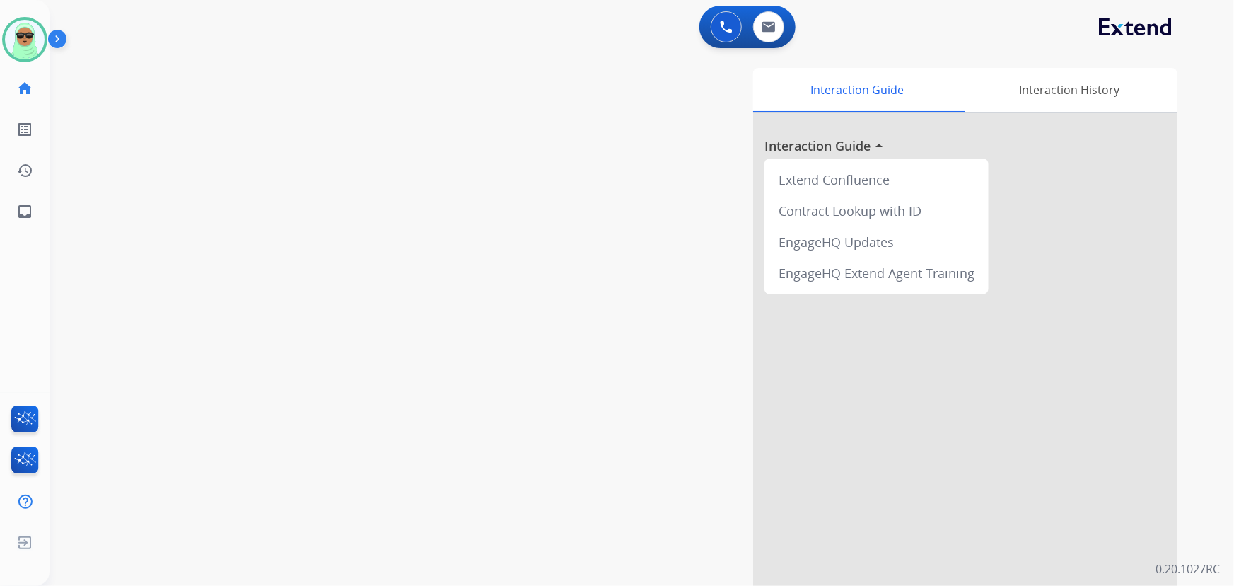
drag, startPoint x: 198, startPoint y: 222, endPoint x: 204, endPoint y: 213, distance: 10.8
click at [199, 217] on div "swap_horiz Break voice bridge close_fullscreen Connect 3-Way Call merge_type Se…" at bounding box center [625, 346] width 1151 height 590
click at [796, 33] on div "0 Voice Interactions 0 Email Interactions" at bounding box center [633, 28] width 1134 height 45
click at [770, 39] on button at bounding box center [768, 26] width 31 height 31
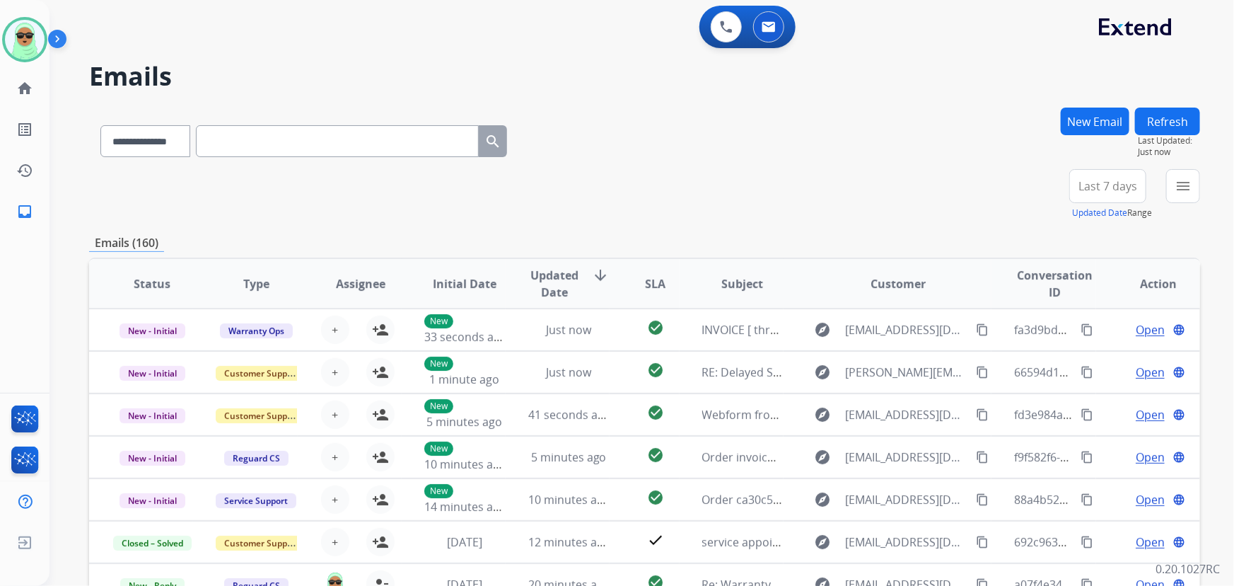
click at [382, 125] on input "text" at bounding box center [337, 141] width 283 height 32
click at [381, 127] on input "text" at bounding box center [337, 141] width 283 height 32
paste input "**********"
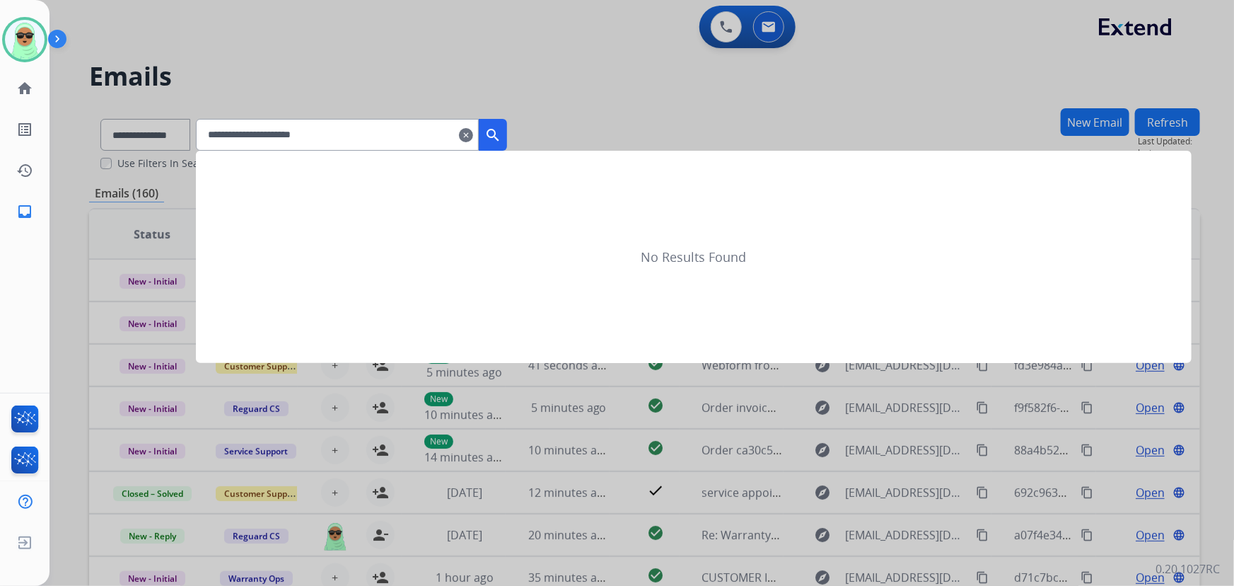
type input "**********"
click at [501, 136] on mat-icon "search" at bounding box center [492, 135] width 17 height 17
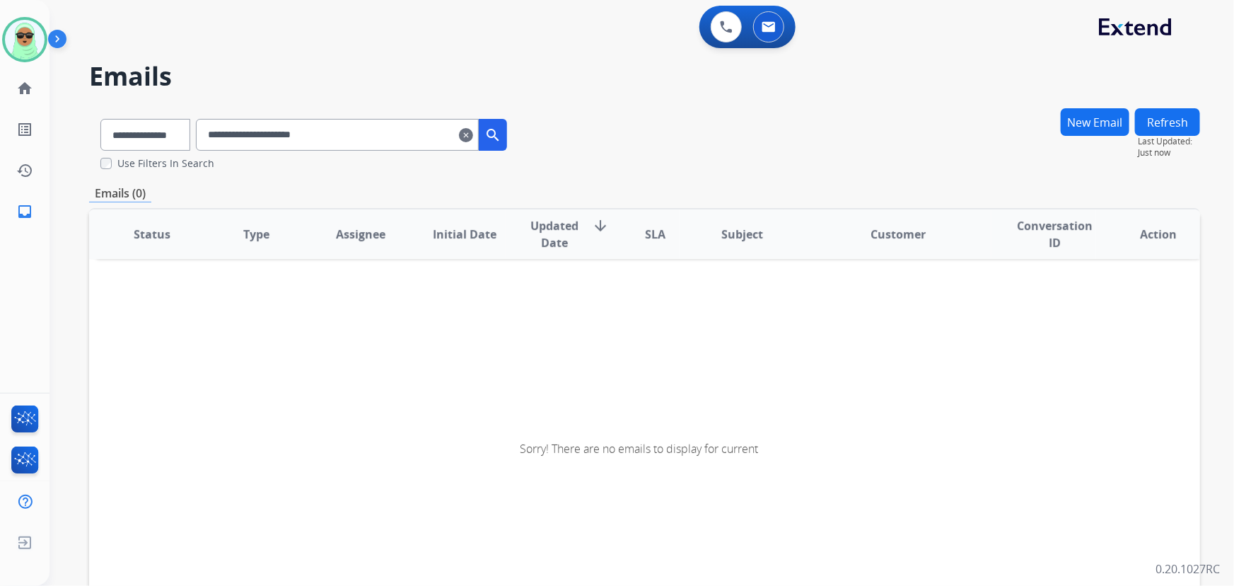
click at [426, 130] on input "**********" at bounding box center [337, 135] width 283 height 32
click at [155, 150] on select "**********" at bounding box center [144, 135] width 88 height 32
select select "**********"
click at [100, 119] on select "**********" at bounding box center [144, 135] width 88 height 32
click at [507, 138] on button "search" at bounding box center [493, 135] width 28 height 32
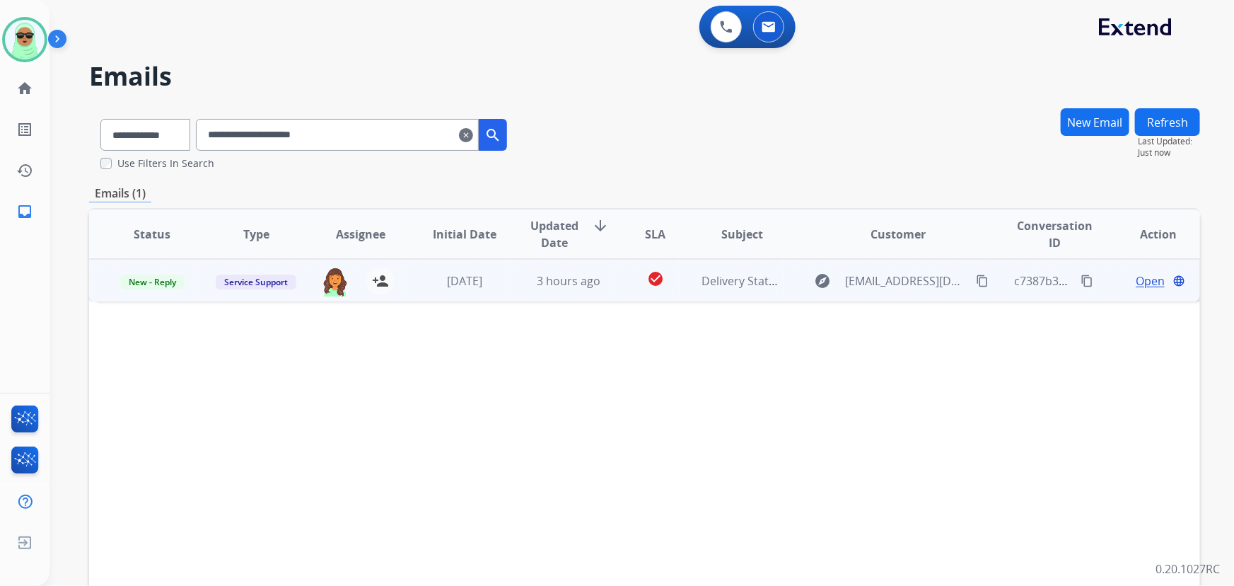
click at [1136, 284] on span "Open" at bounding box center [1150, 280] width 29 height 17
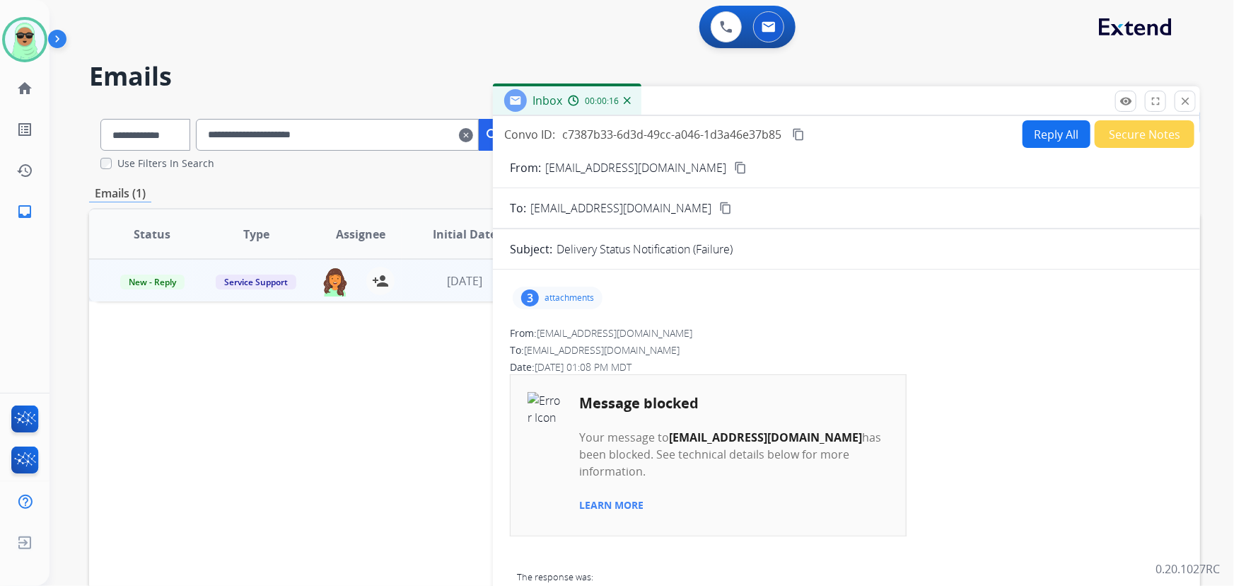
click at [540, 305] on div "3 attachments" at bounding box center [558, 297] width 90 height 23
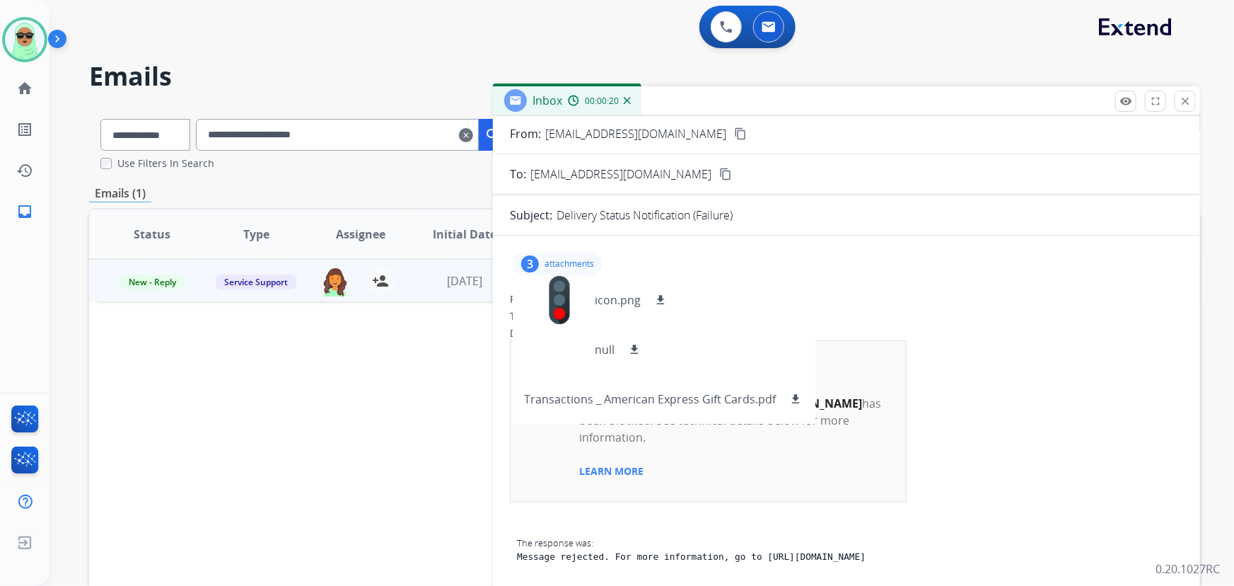
scroll to position [64, 0]
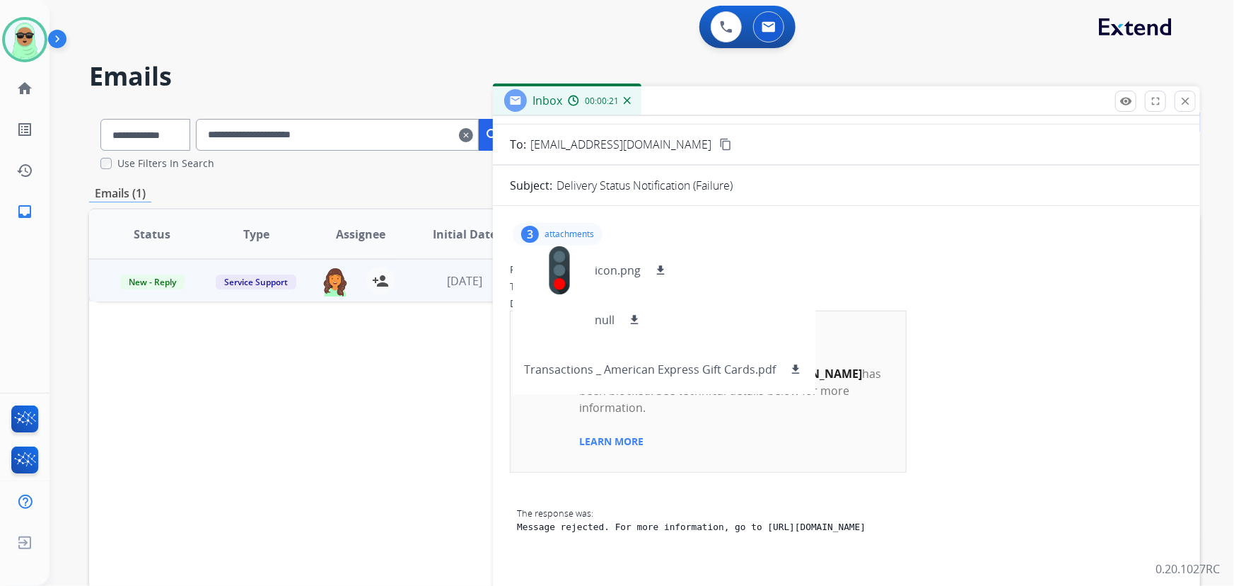
click at [1100, 400] on span "Message blocked Your message to grammie29@sbcglobal.net has been blocked. See t…" at bounding box center [846, 445] width 673 height 271
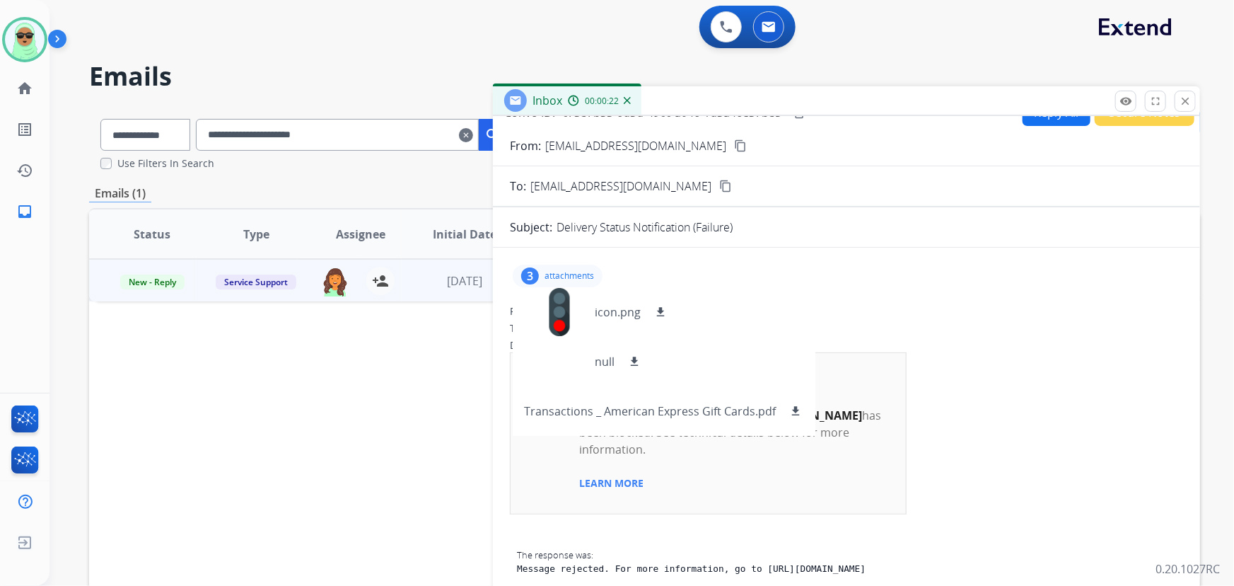
scroll to position [0, 0]
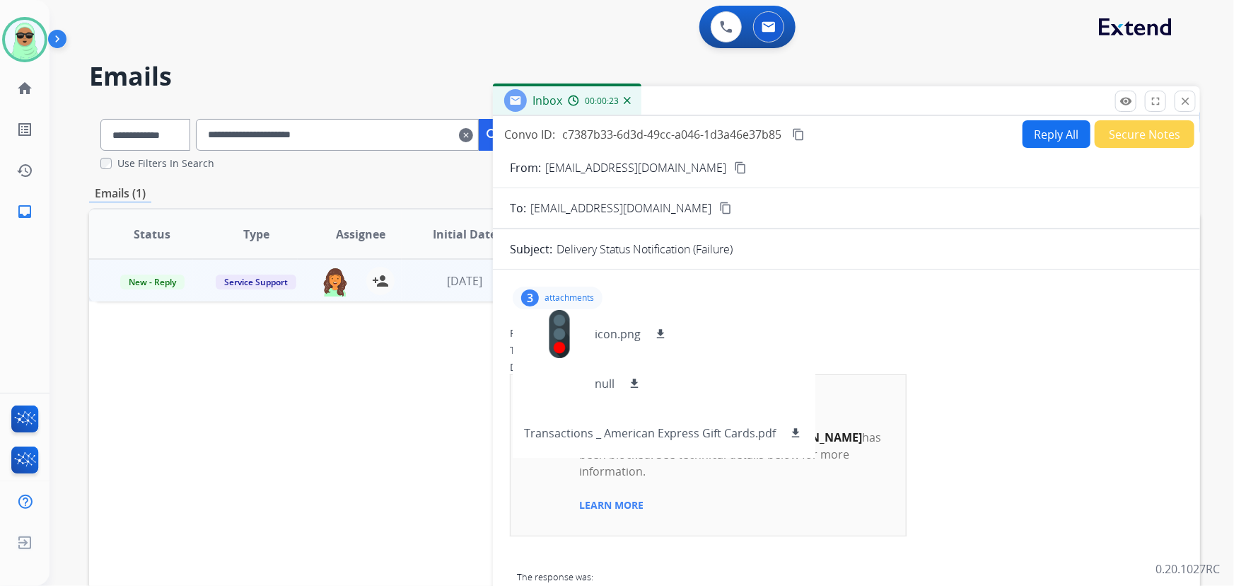
click at [570, 292] on p "attachments" at bounding box center [570, 297] width 50 height 11
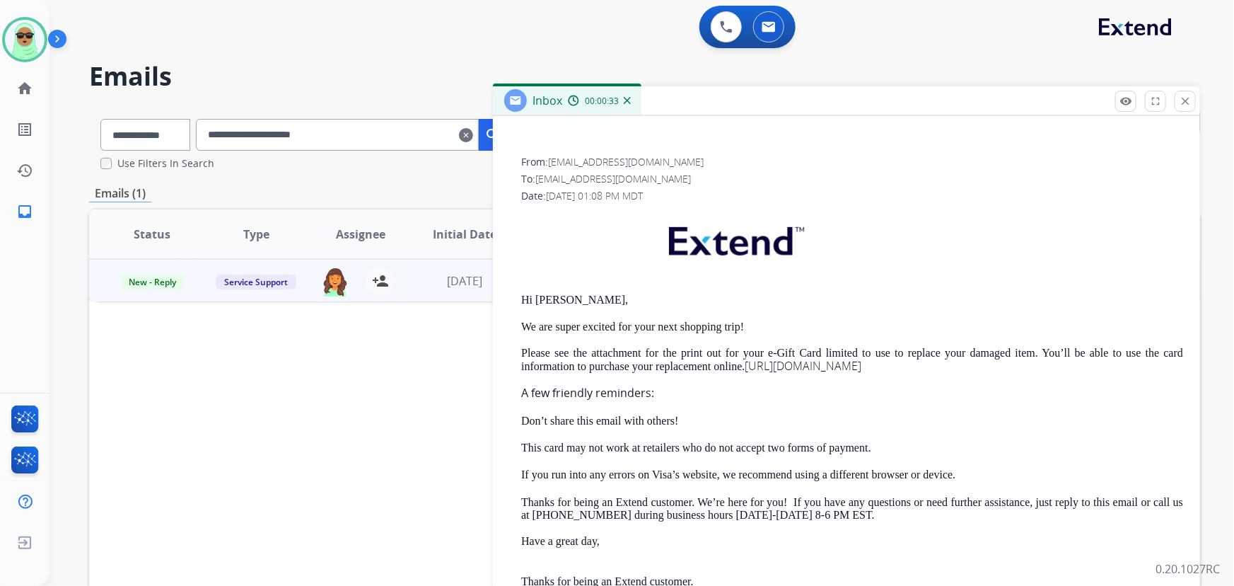
scroll to position [643, 0]
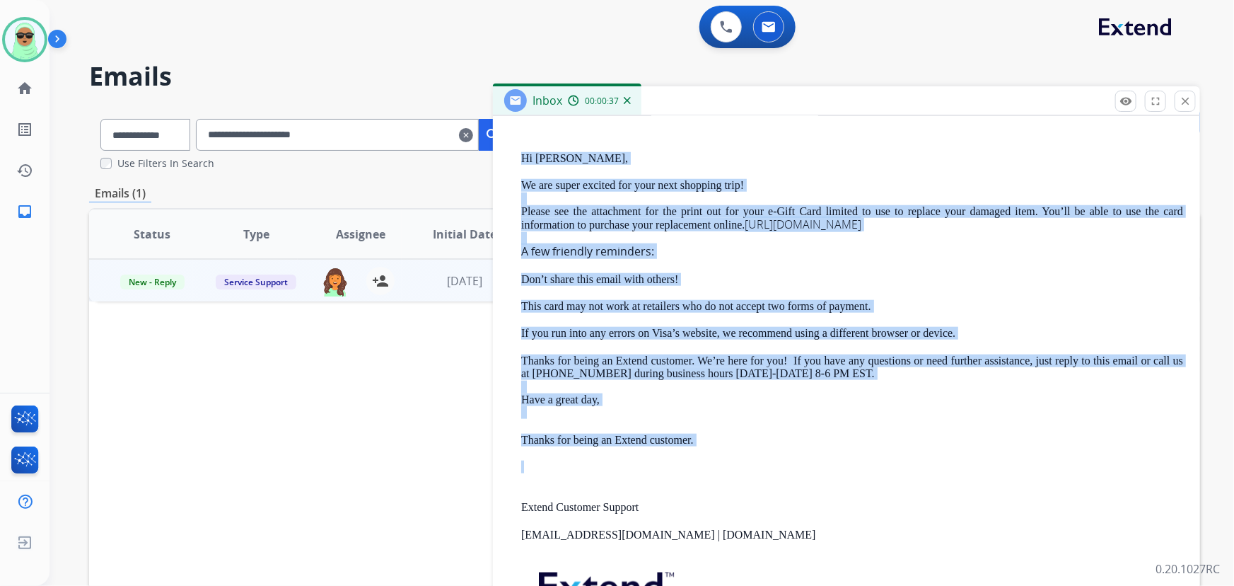
drag, startPoint x: 631, startPoint y: 413, endPoint x: 516, endPoint y: 142, distance: 294.4
click at [516, 142] on div "From: support@extend.com To: grammie29@sbcglobal.net Date: 08/13/2025 - 01:08 P…" at bounding box center [846, 349] width 673 height 673
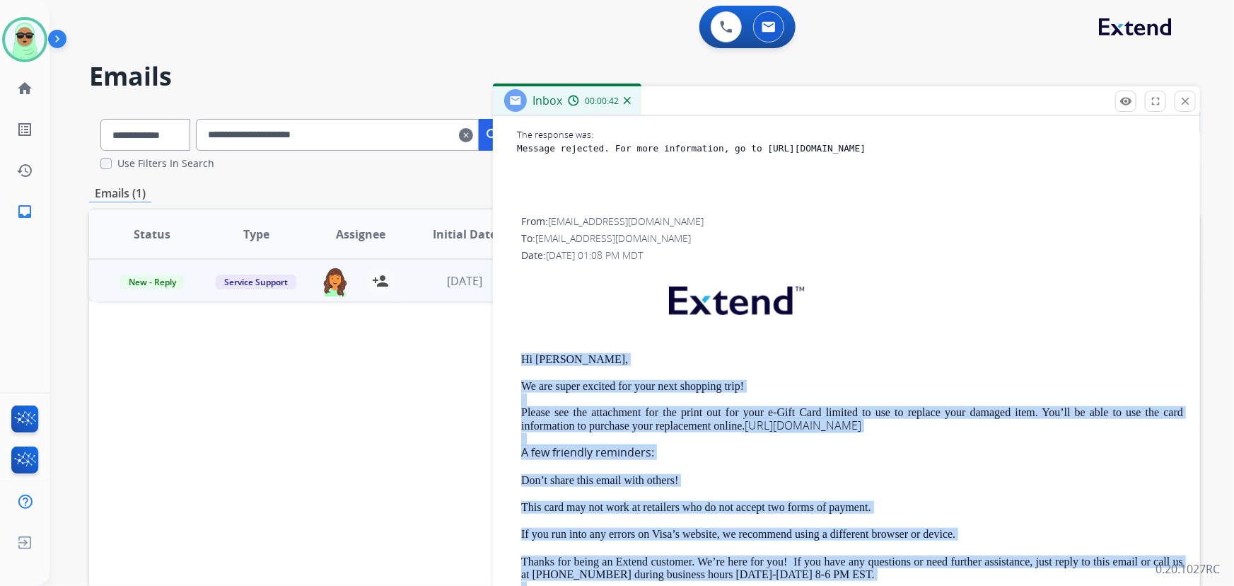
scroll to position [450, 0]
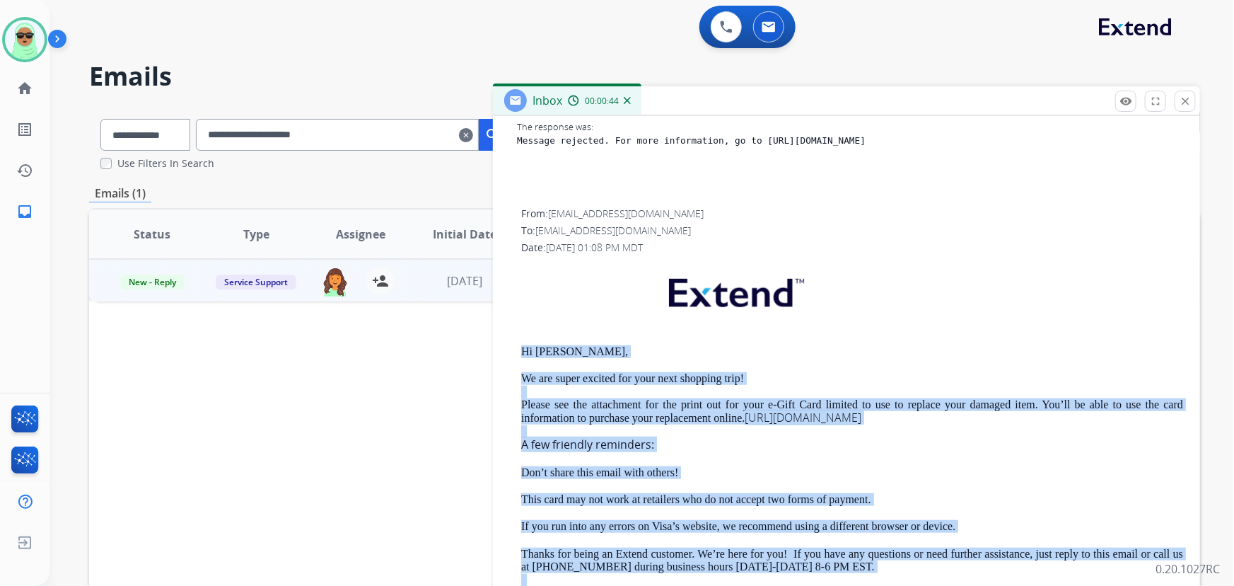
copy div "Hi Janet, We are super excited for your next shopping trip! Please see the atta…"
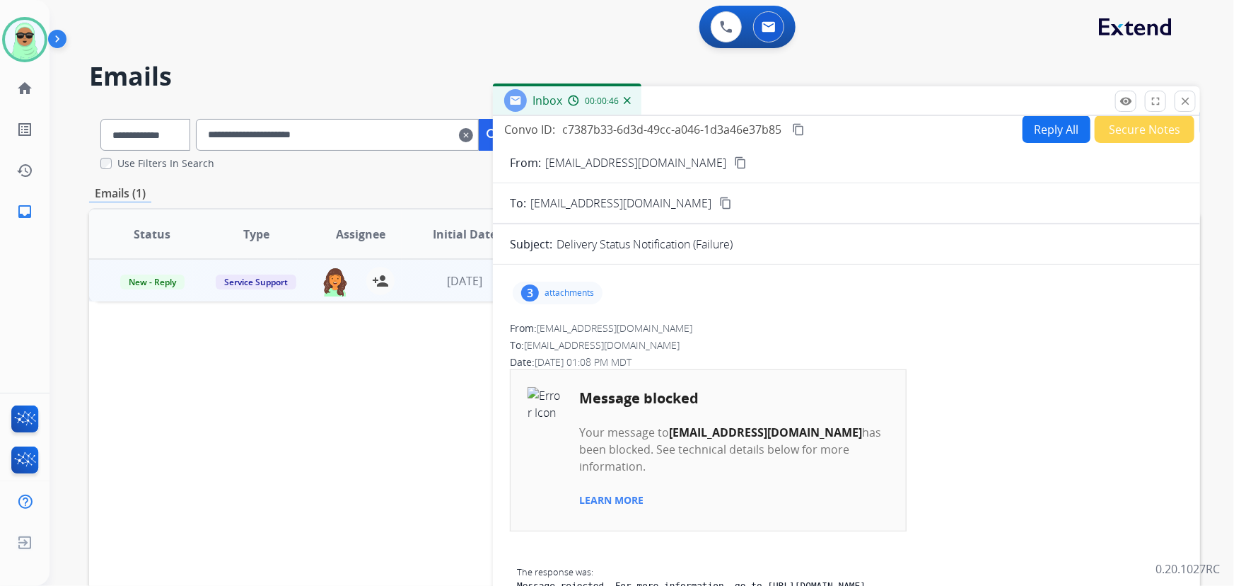
scroll to position [0, 0]
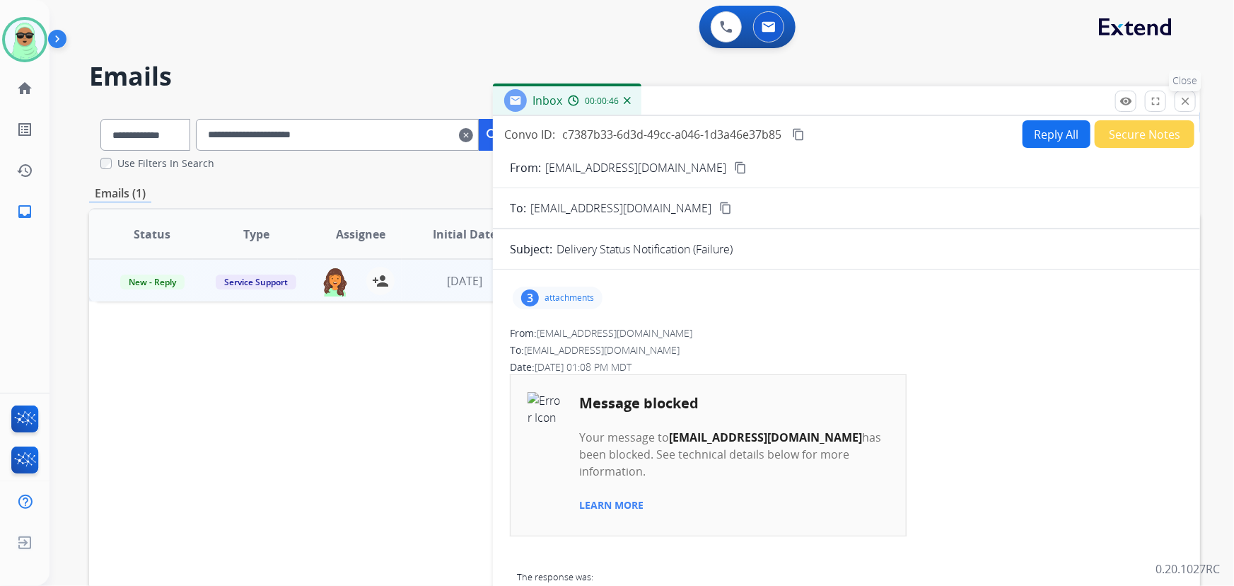
click at [1192, 102] on button "close Close" at bounding box center [1185, 101] width 21 height 21
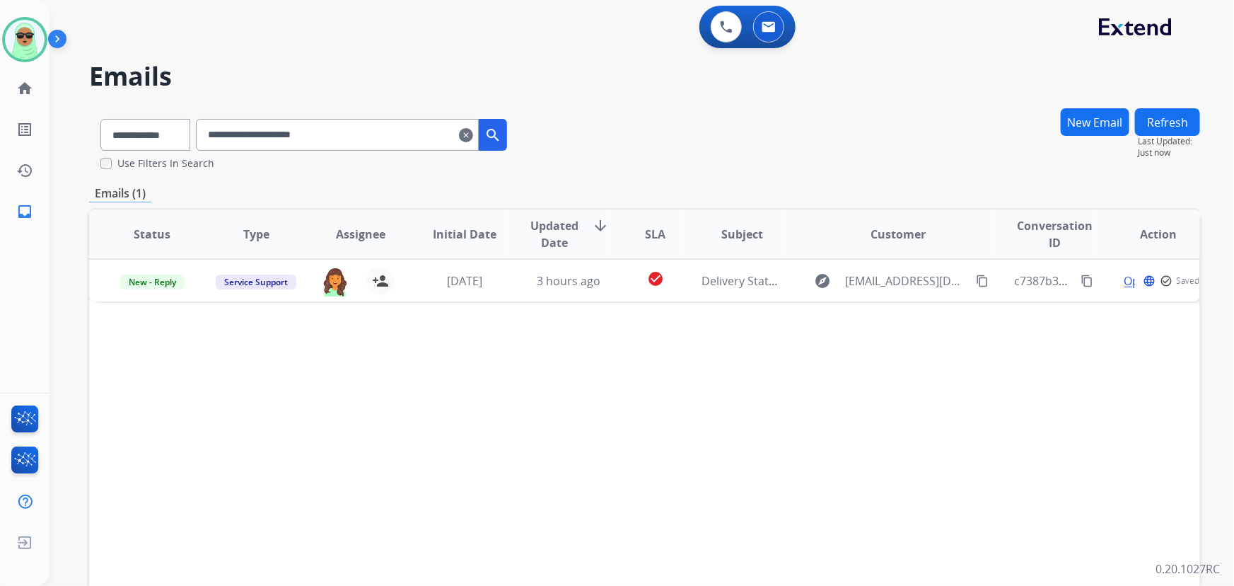
click at [1110, 123] on button "New Email" at bounding box center [1095, 122] width 69 height 28
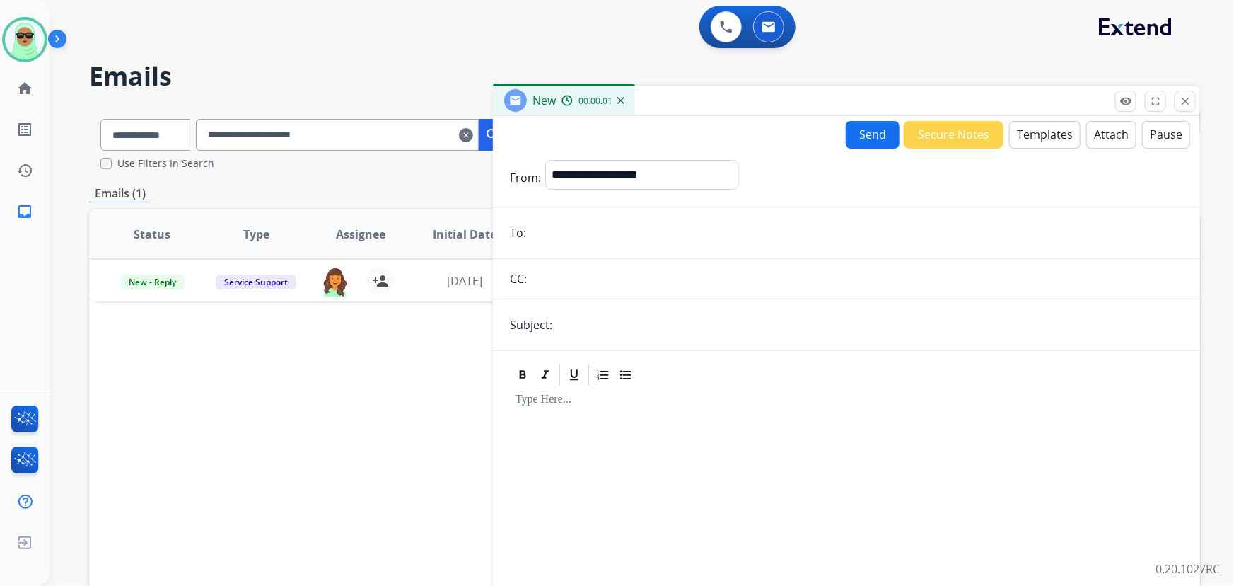
click at [1028, 145] on button "Templates" at bounding box center [1044, 135] width 71 height 28
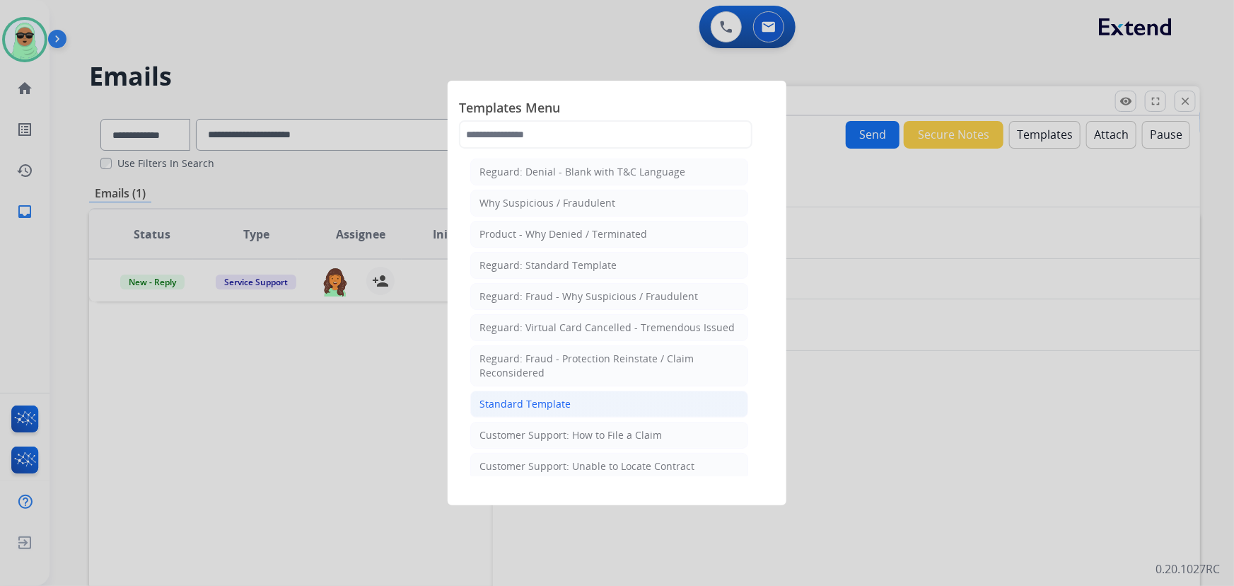
click at [598, 405] on li "Standard Template" at bounding box center [609, 403] width 278 height 27
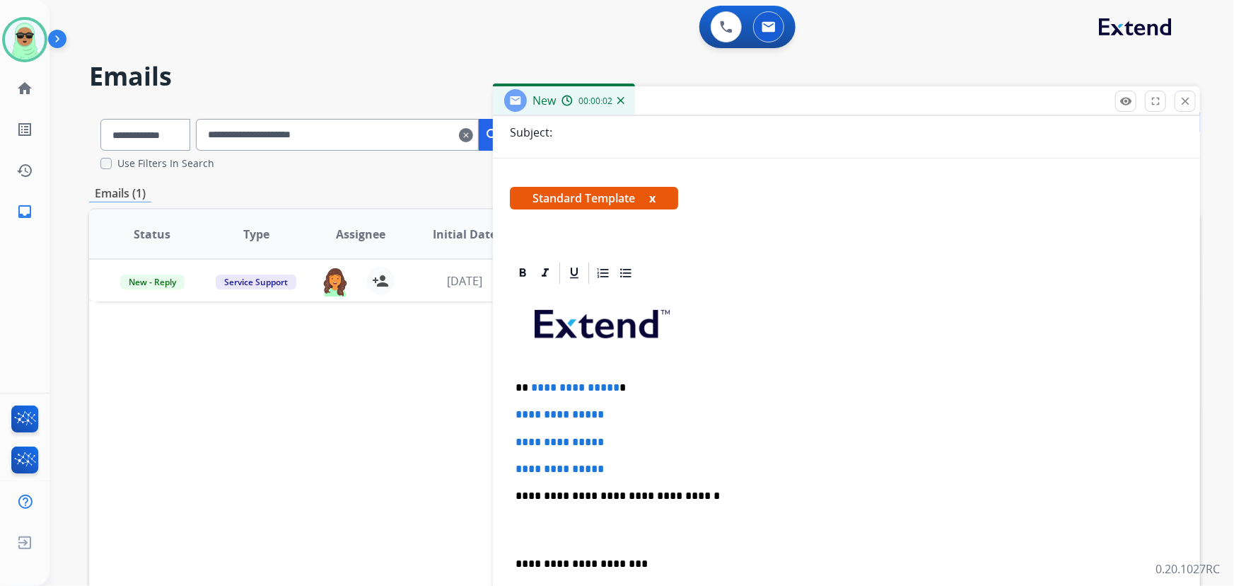
scroll to position [192, 0]
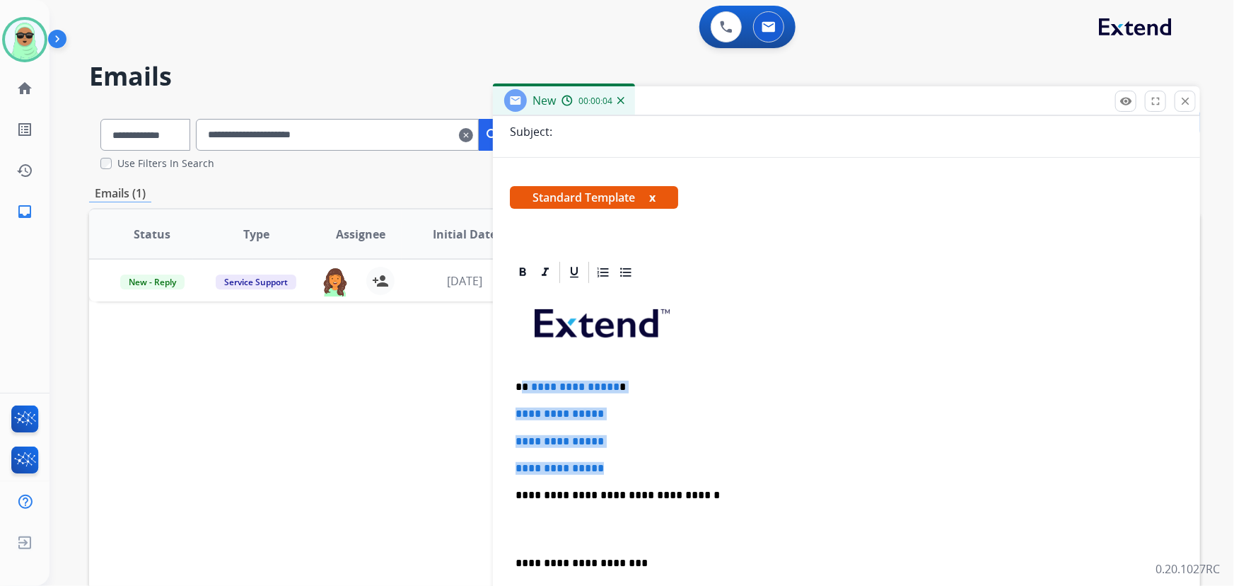
drag, startPoint x: 620, startPoint y: 455, endPoint x: 523, endPoint y: 385, distance: 119.5
click at [523, 385] on div "**********" at bounding box center [846, 528] width 673 height 487
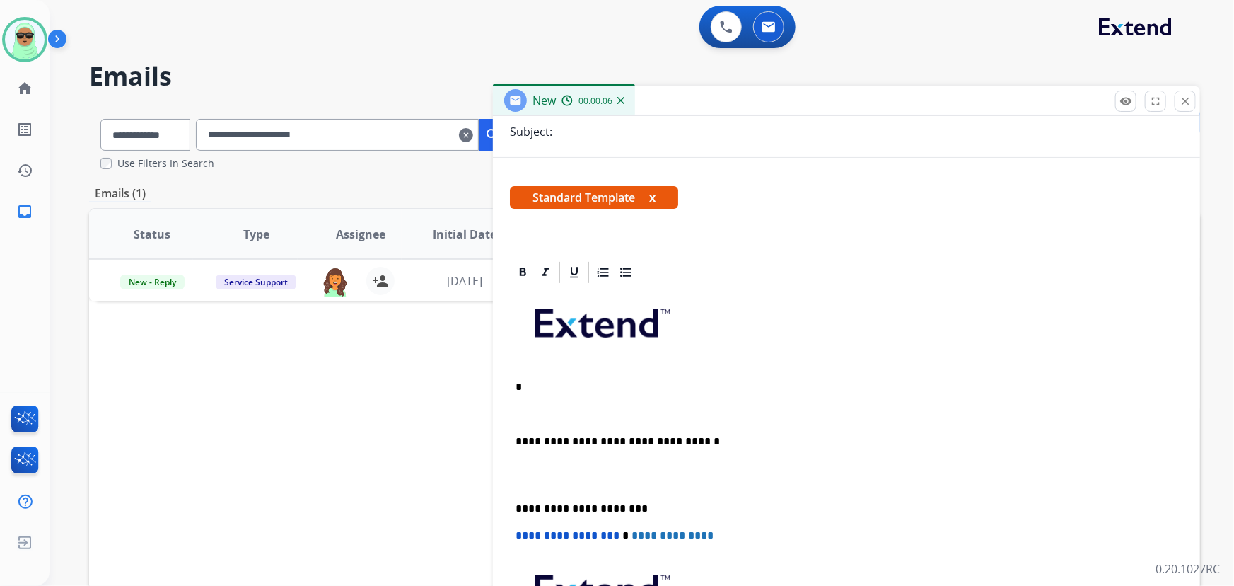
paste div
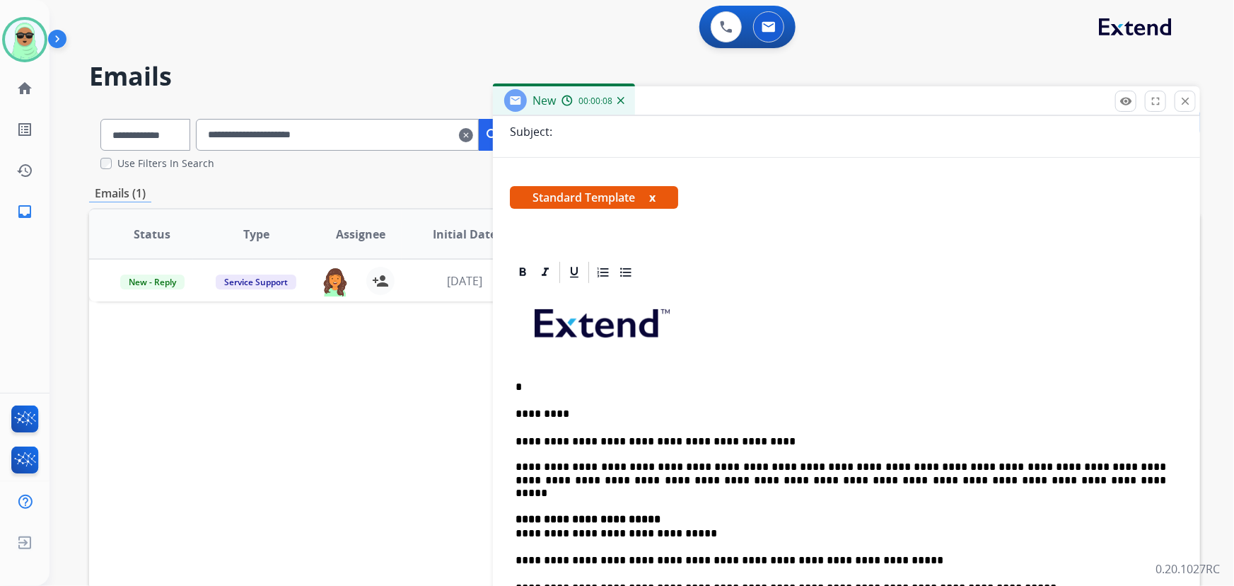
click at [528, 384] on p "*" at bounding box center [841, 386] width 651 height 13
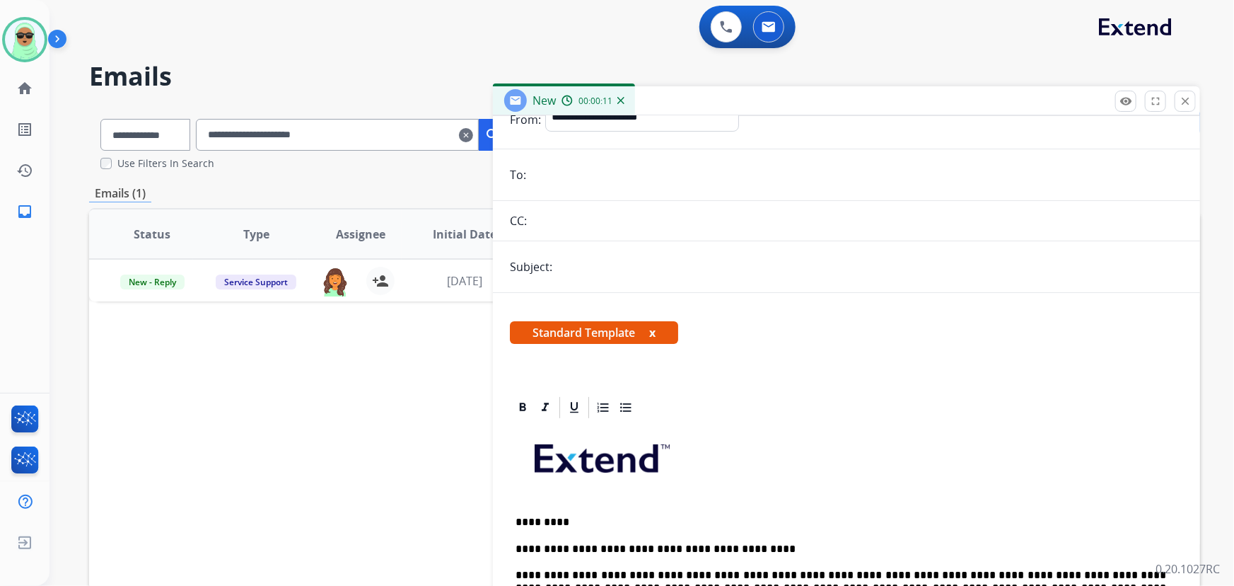
scroll to position [0, 0]
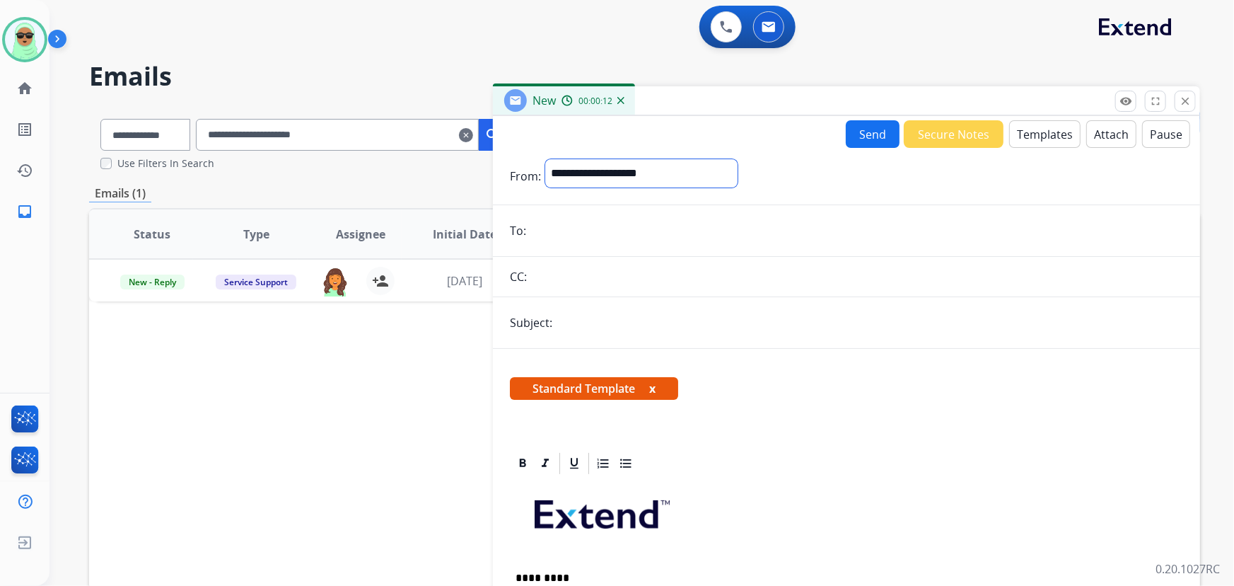
click at [607, 169] on select "**********" at bounding box center [641, 173] width 192 height 28
select select "**********"
click at [545, 159] on select "**********" at bounding box center [641, 173] width 192 height 28
click at [634, 223] on input "email" at bounding box center [856, 232] width 653 height 28
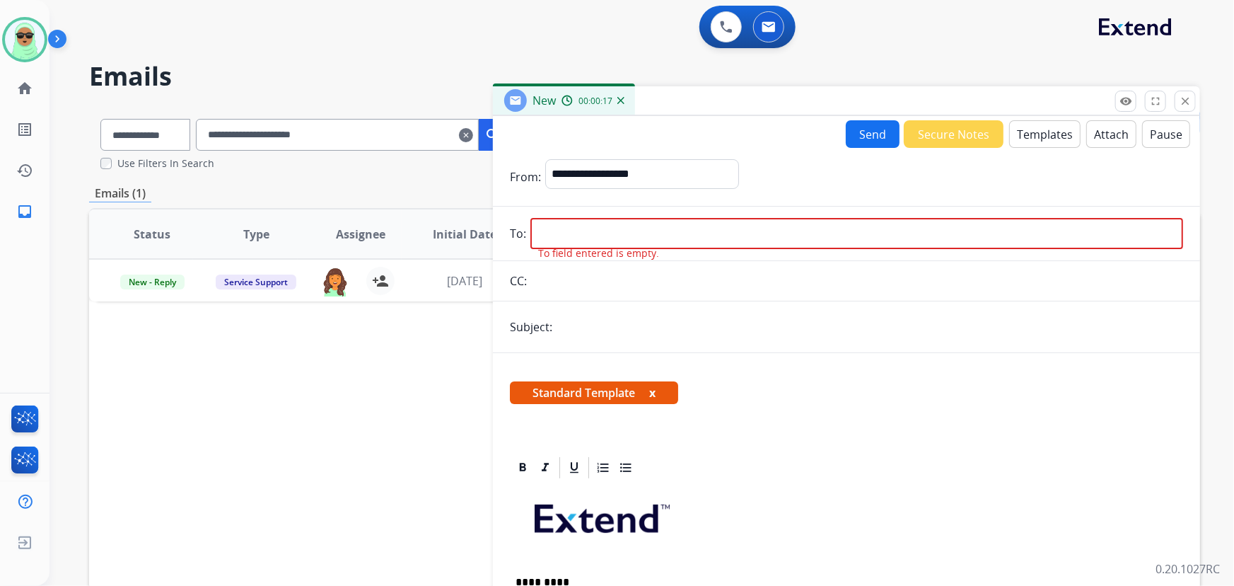
drag, startPoint x: 1112, startPoint y: 412, endPoint x: 944, endPoint y: 219, distance: 256.1
click at [1112, 407] on div "Standard Template x" at bounding box center [846, 398] width 673 height 34
click at [681, 229] on input "email" at bounding box center [856, 233] width 653 height 31
paste input "**********"
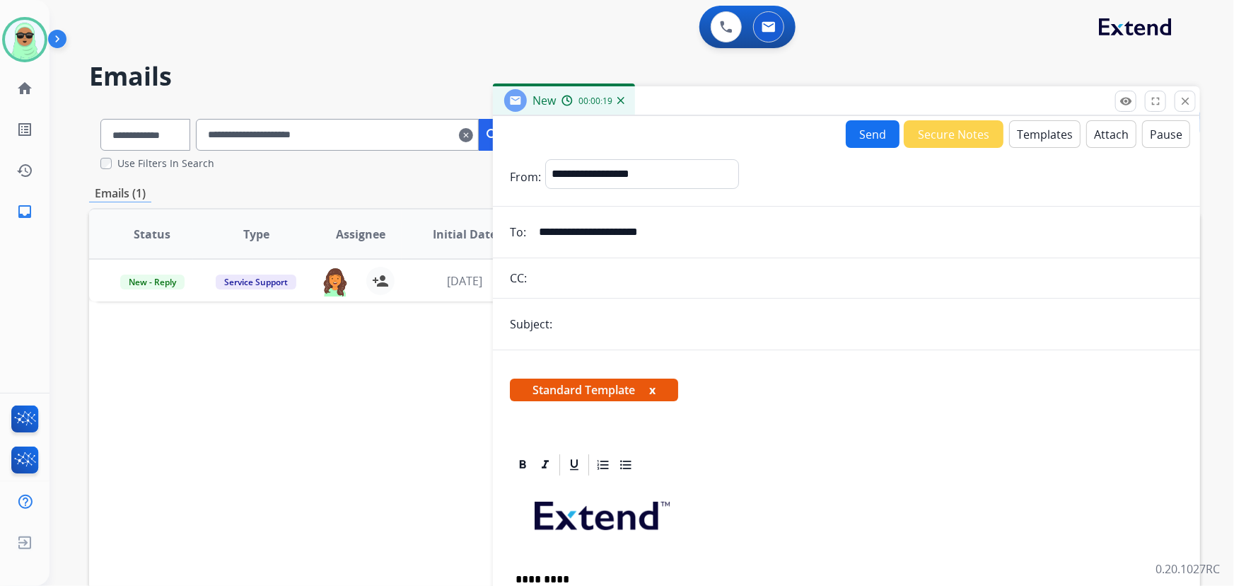
type input "**********"
click at [654, 313] on input "text" at bounding box center [870, 324] width 627 height 28
type input "****"
click at [870, 140] on button "Send" at bounding box center [873, 134] width 54 height 28
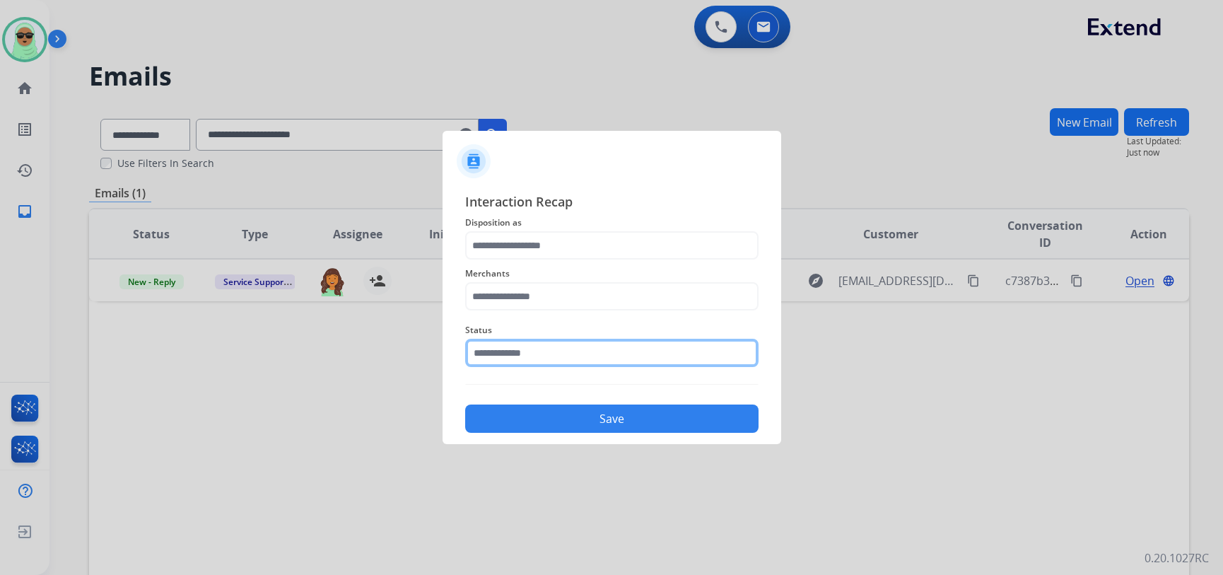
drag, startPoint x: 491, startPoint y: 347, endPoint x: 496, endPoint y: 356, distance: 11.4
click at [491, 346] on input "text" at bounding box center [611, 353] width 293 height 28
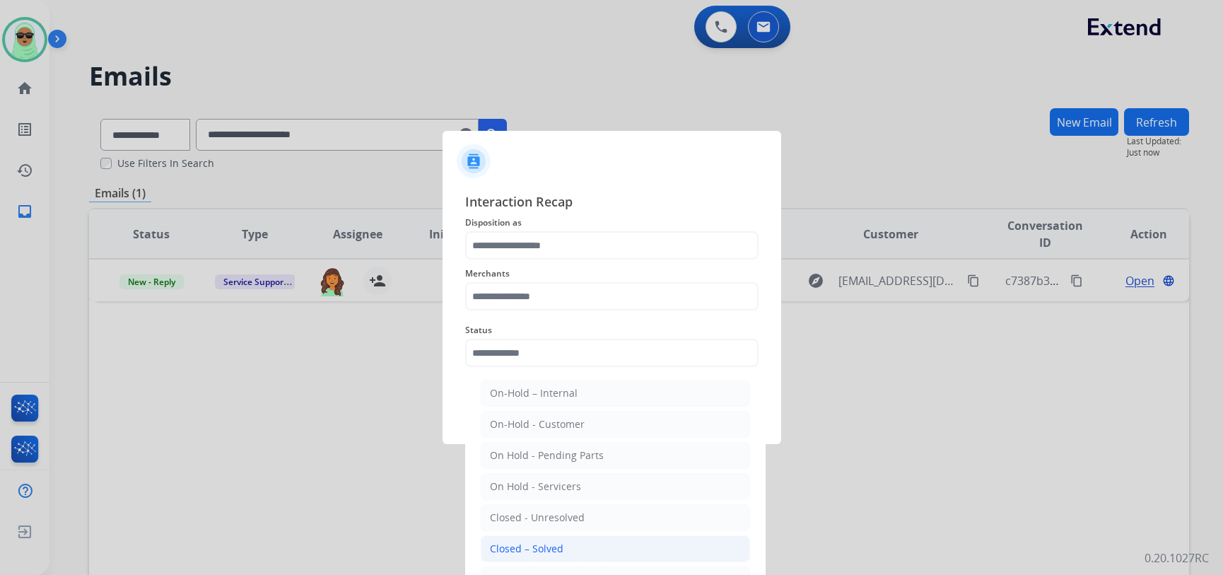
click at [576, 538] on li "Closed – Solved" at bounding box center [615, 548] width 269 height 27
type input "**********"
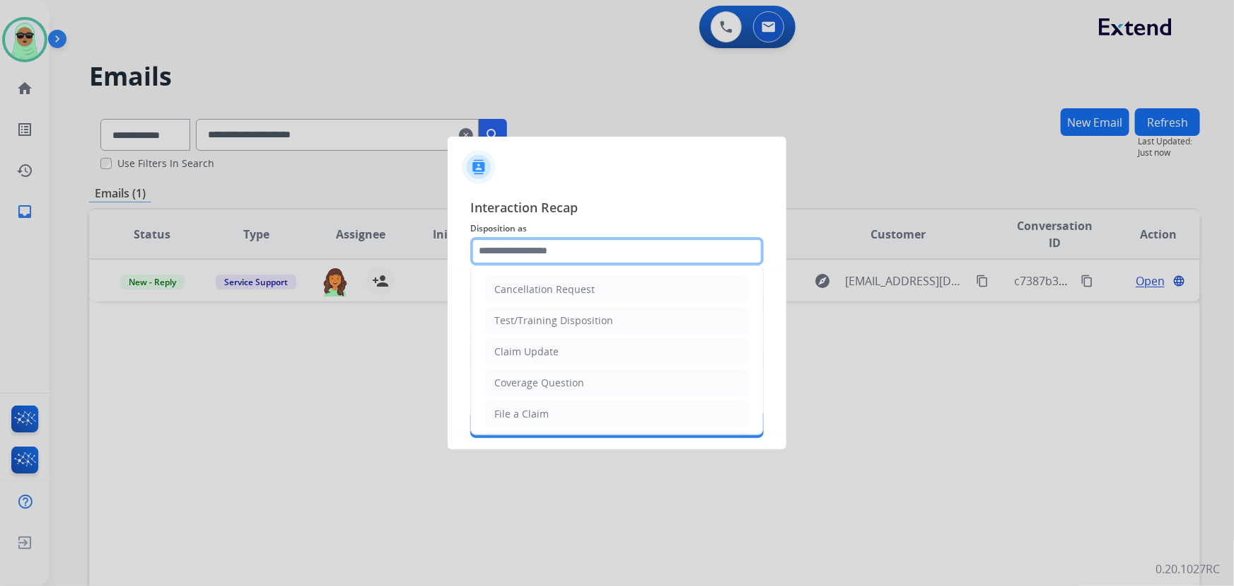
click at [557, 262] on input "text" at bounding box center [616, 251] width 293 height 28
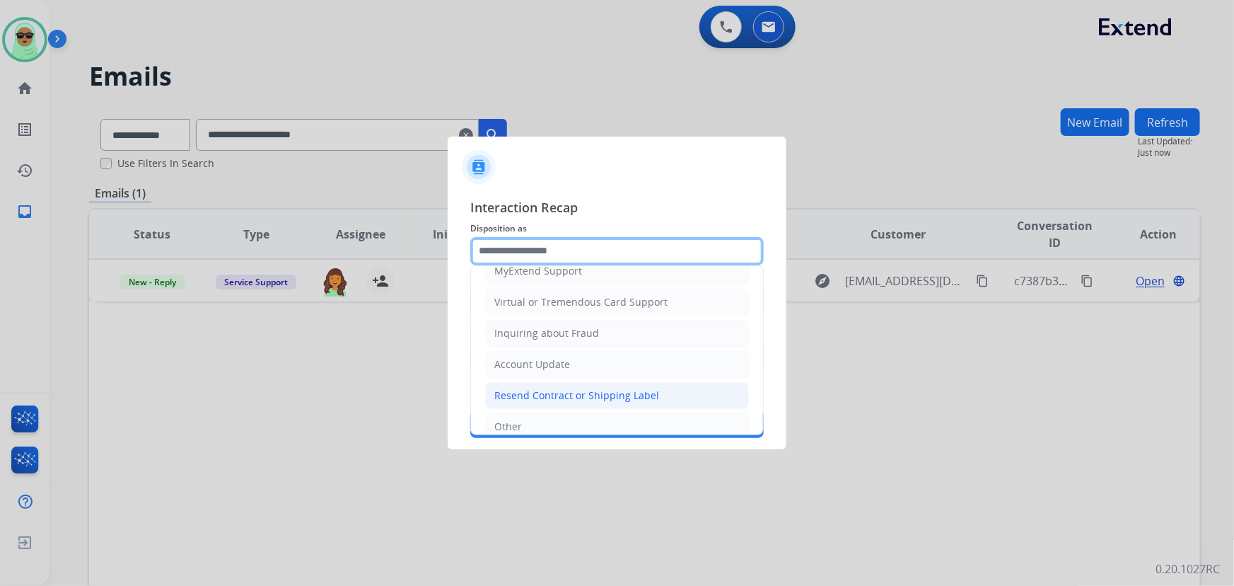
scroll to position [154, 0]
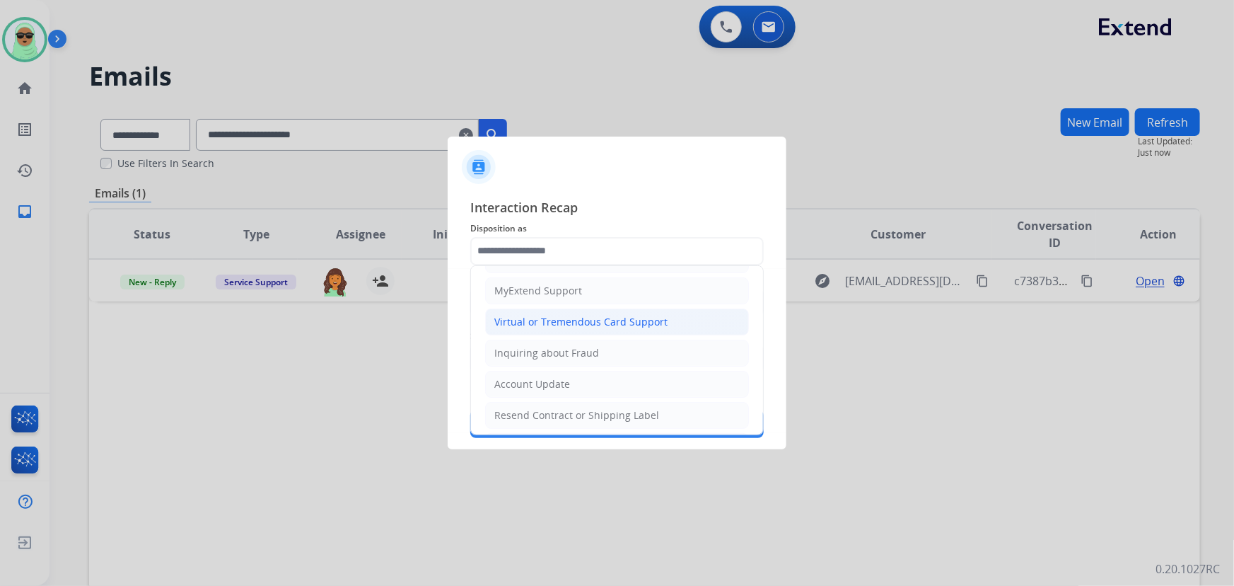
click at [598, 315] on div "Virtual or Tremendous Card Support" at bounding box center [580, 322] width 173 height 14
type input "**********"
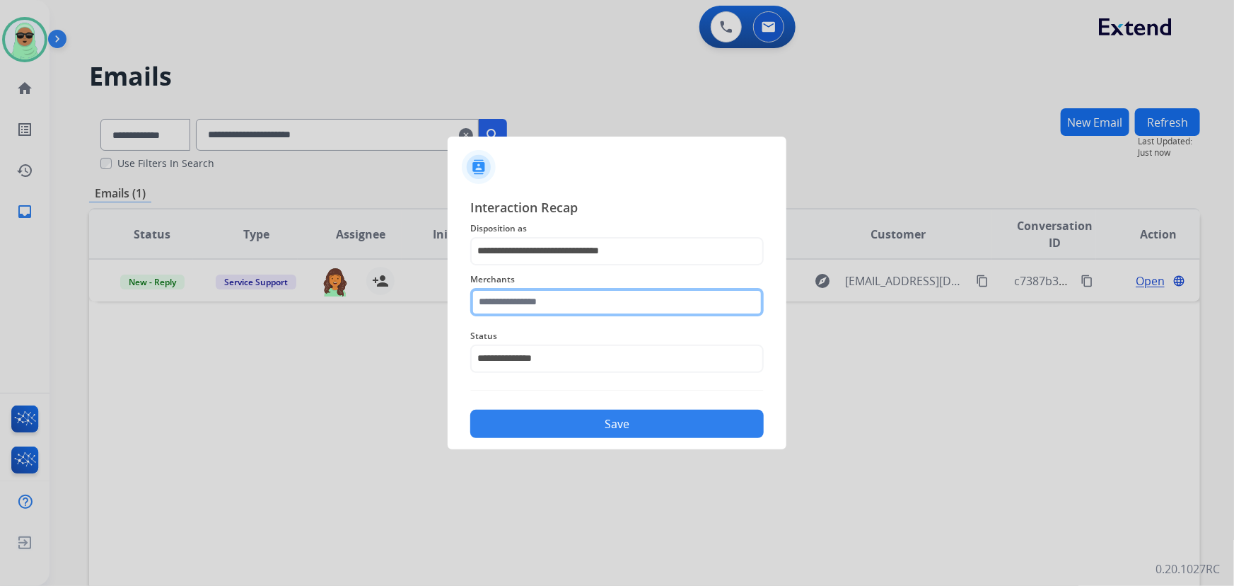
click at [600, 309] on input "text" at bounding box center [616, 302] width 293 height 28
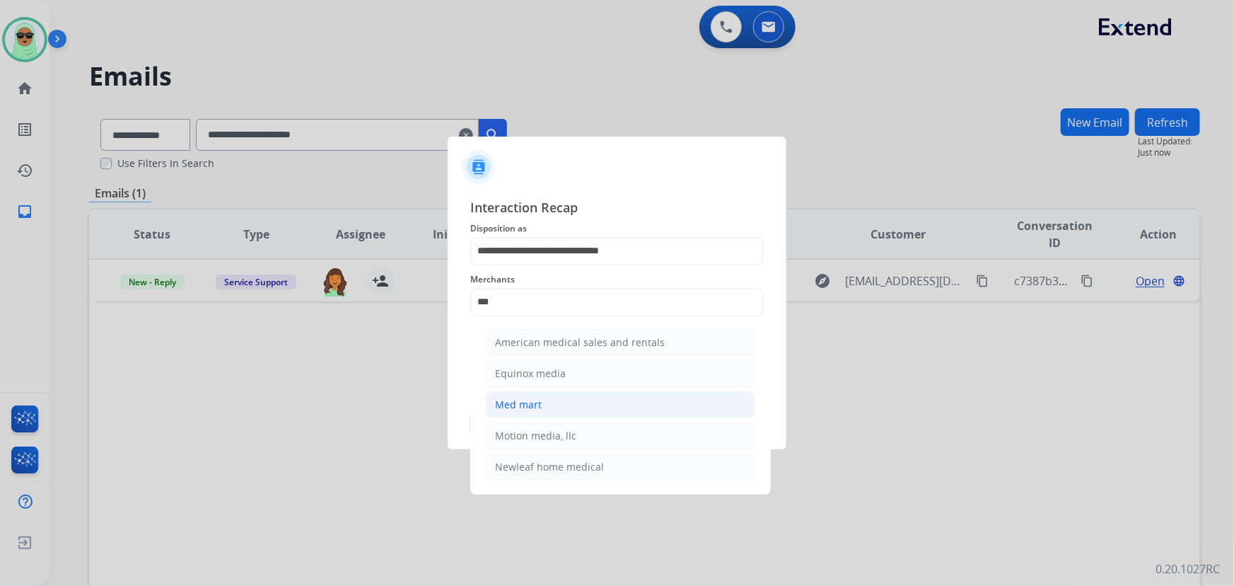
click at [587, 408] on li "Med mart" at bounding box center [620, 404] width 269 height 27
type input "********"
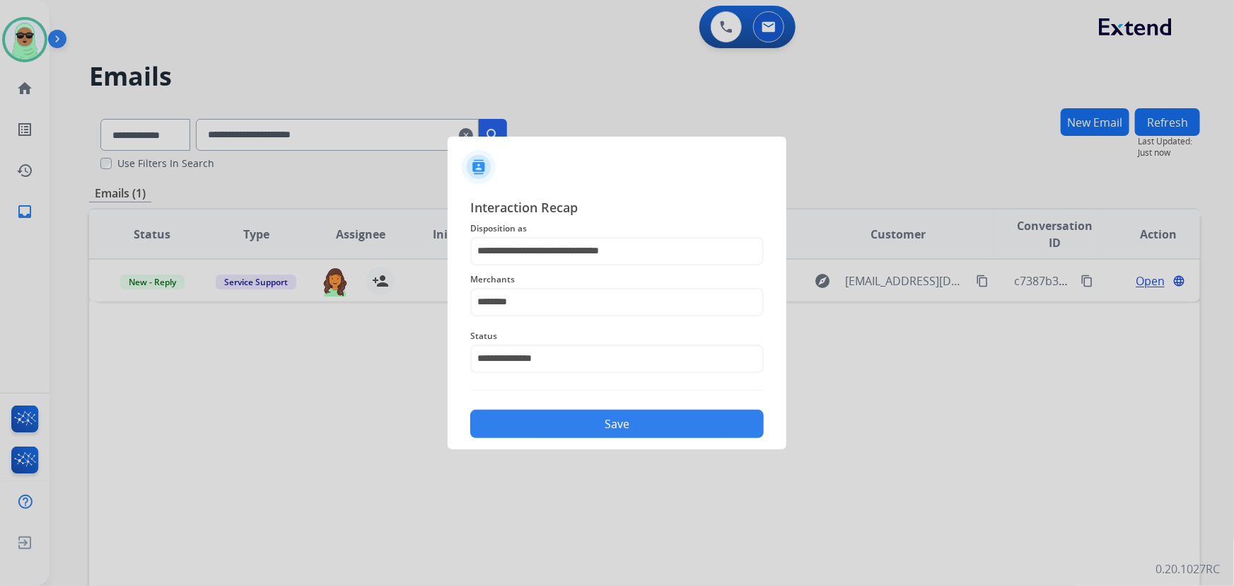
click at [613, 453] on div at bounding box center [617, 293] width 1234 height 586
click at [613, 421] on button "Save" at bounding box center [616, 423] width 293 height 28
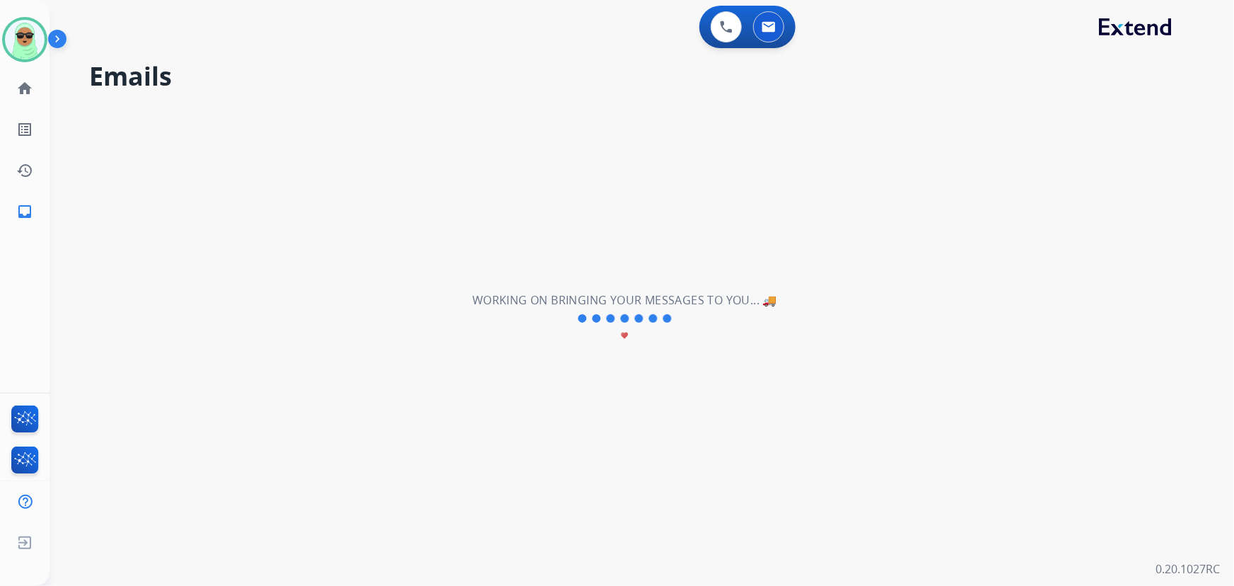
click at [622, 442] on div "**********" at bounding box center [625, 318] width 1151 height 535
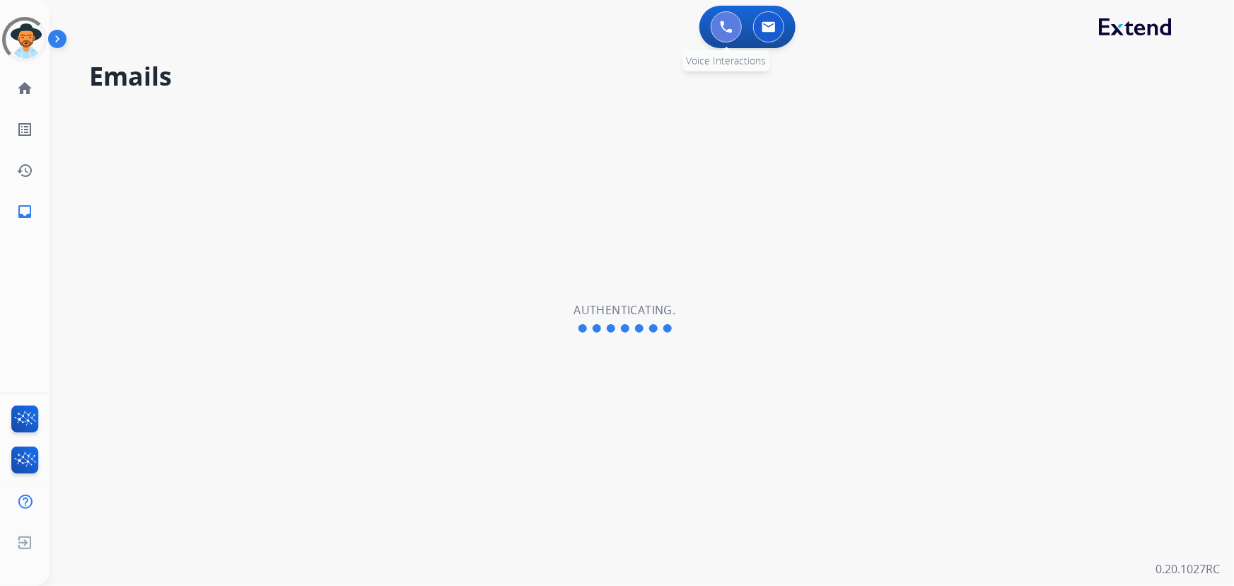
click at [734, 26] on button at bounding box center [726, 26] width 31 height 31
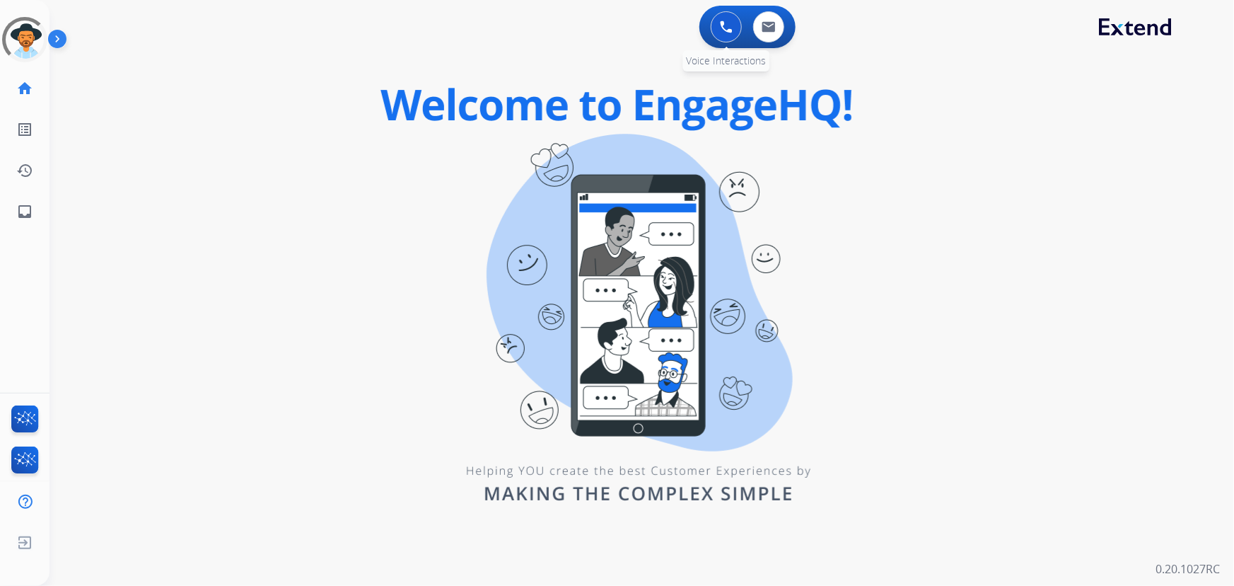
click at [728, 27] on img at bounding box center [726, 27] width 13 height 13
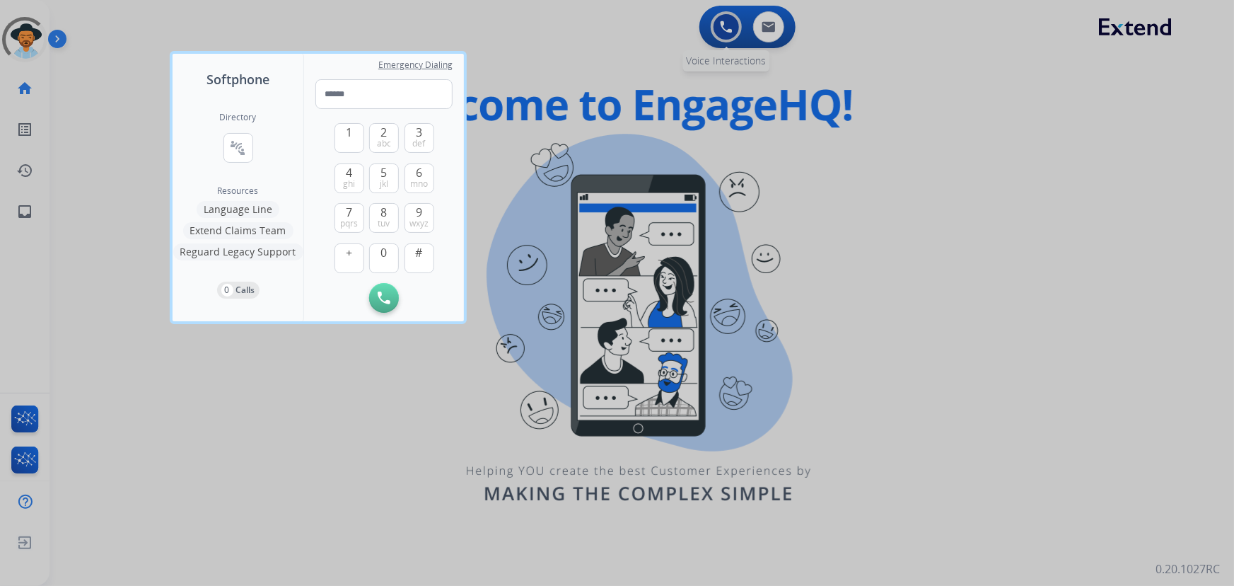
click at [728, 27] on div at bounding box center [617, 293] width 1234 height 586
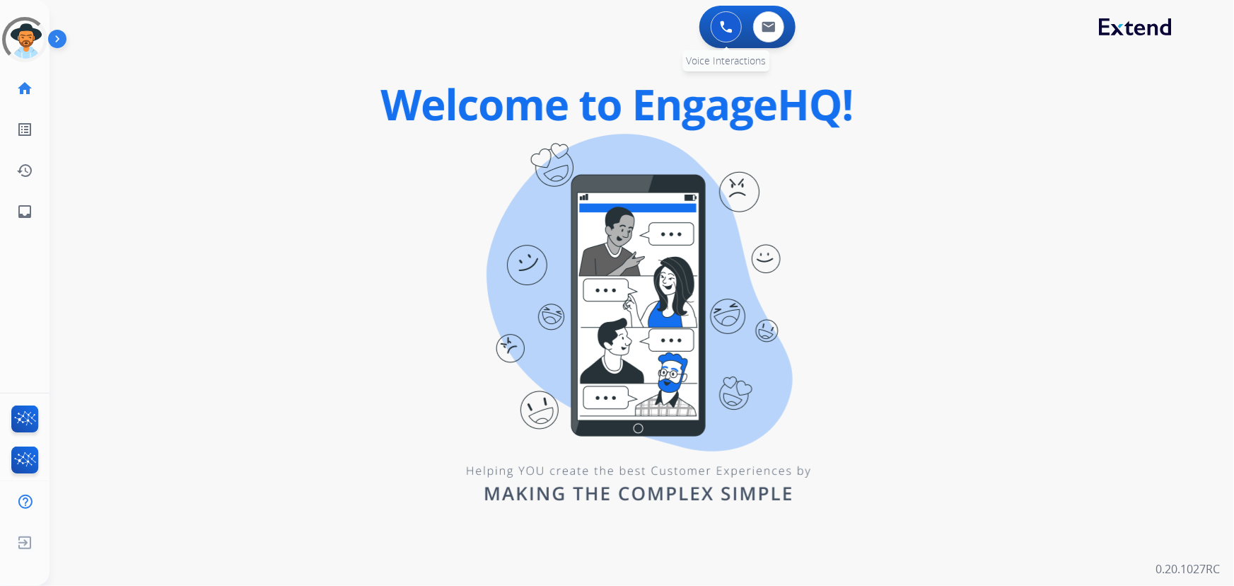
click at [728, 27] on img at bounding box center [726, 27] width 13 height 13
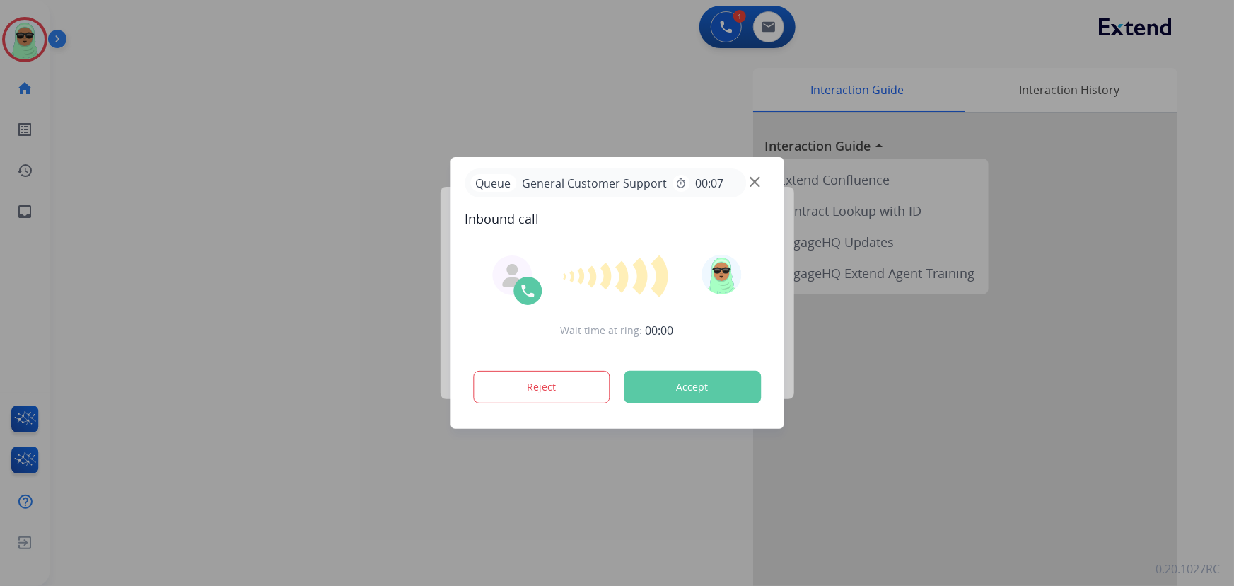
click at [678, 110] on div at bounding box center [617, 293] width 1234 height 586
click at [721, 18] on div at bounding box center [617, 293] width 1234 height 586
click at [430, 280] on div at bounding box center [617, 293] width 1234 height 586
drag, startPoint x: 380, startPoint y: 248, endPoint x: 566, endPoint y: 147, distance: 211.7
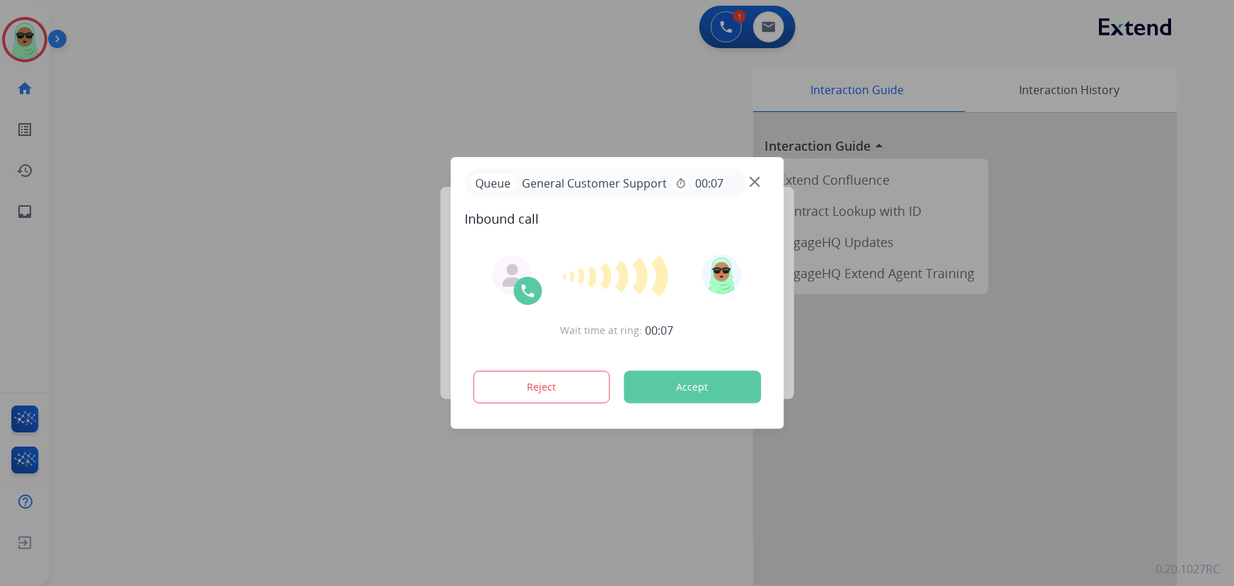
click at [381, 246] on div at bounding box center [617, 293] width 1234 height 586
click at [762, 13] on div at bounding box center [617, 293] width 1234 height 586
click at [710, 20] on div at bounding box center [617, 293] width 1234 height 586
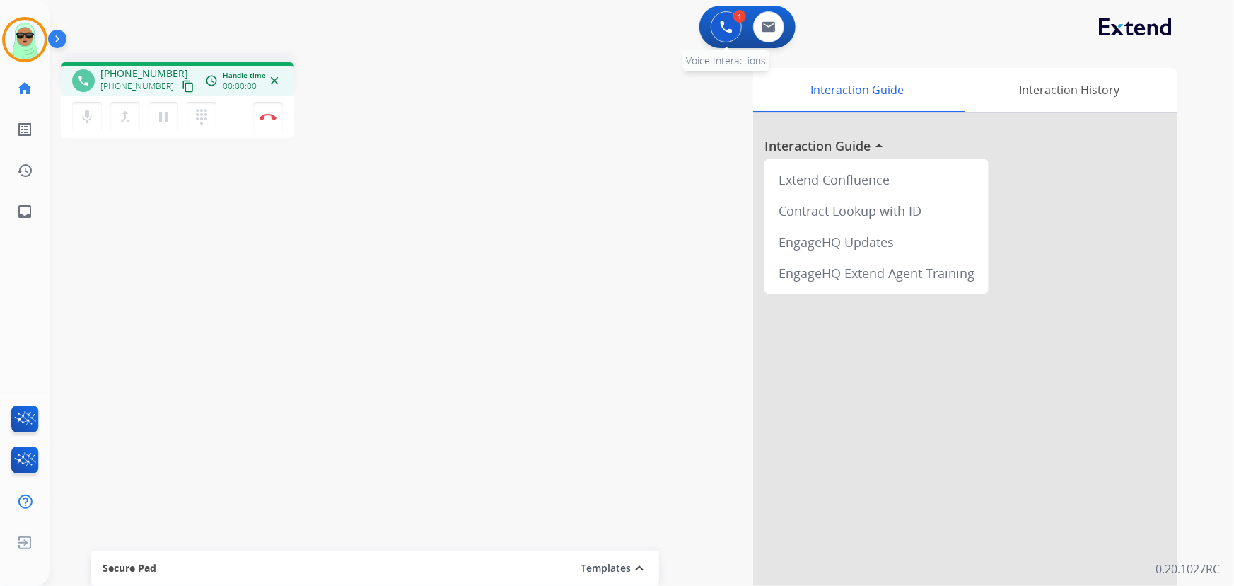
click at [719, 22] on button at bounding box center [726, 26] width 31 height 31
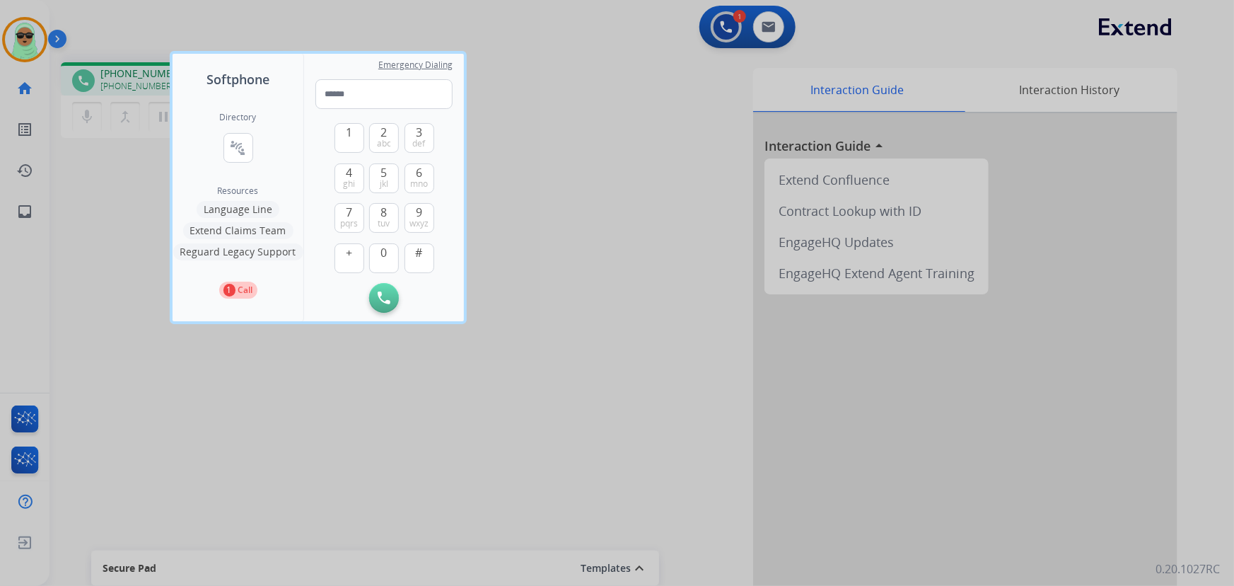
click at [257, 250] on button "Reguard Legacy Support" at bounding box center [238, 251] width 130 height 17
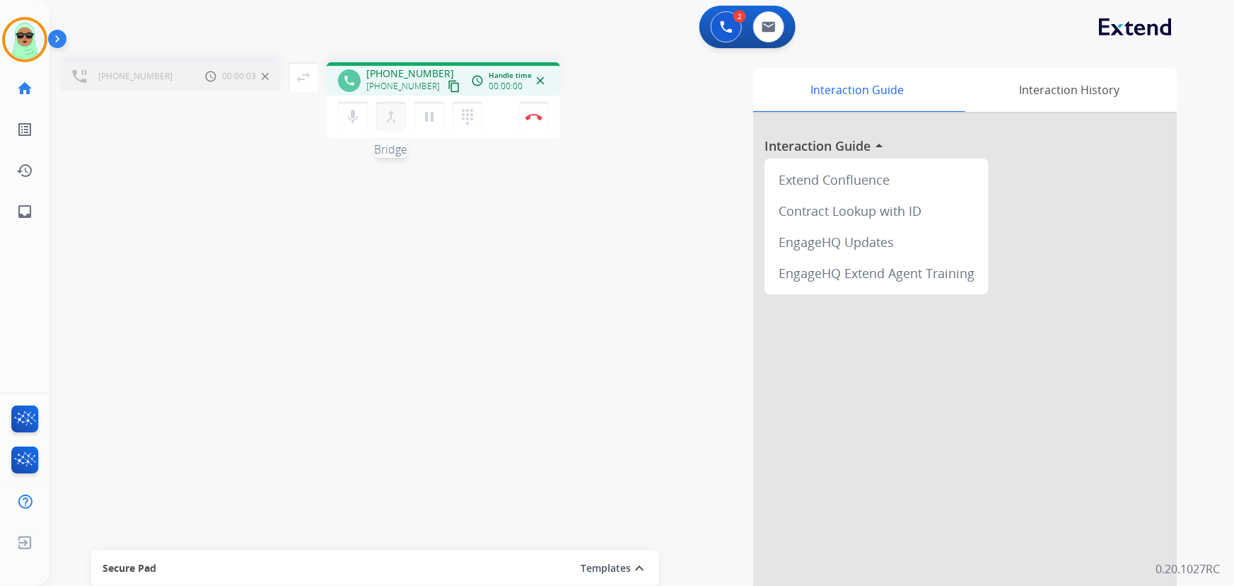
drag, startPoint x: 384, startPoint y: 121, endPoint x: 354, endPoint y: 110, distance: 31.8
click at [385, 120] on mat-icon "merge_type" at bounding box center [391, 116] width 17 height 17
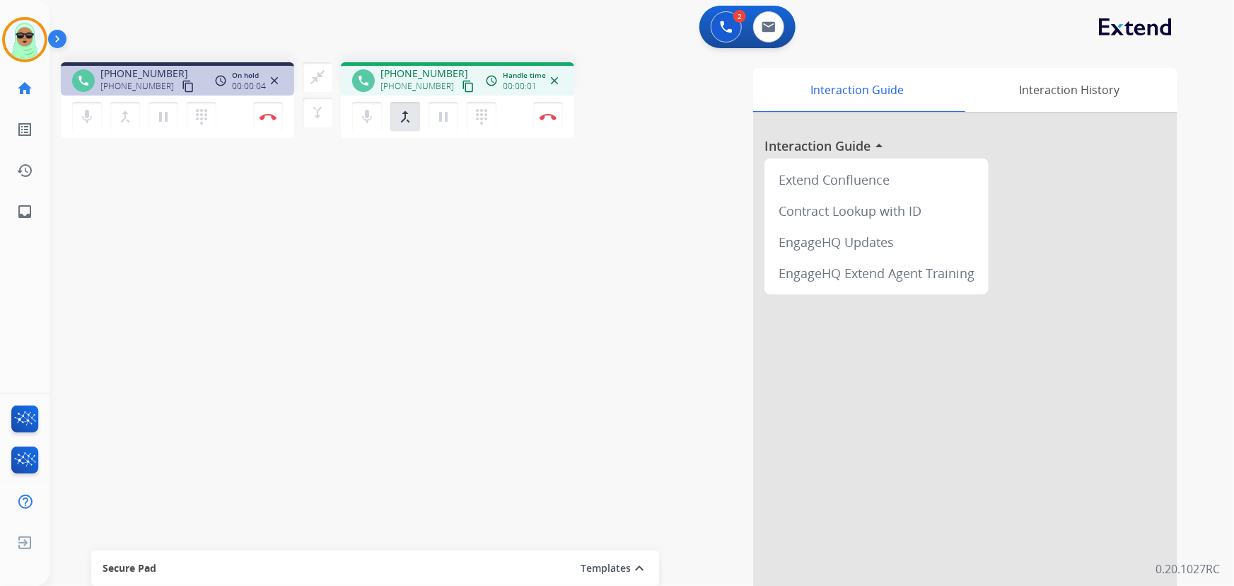
click at [310, 95] on div "close_fullscreen Connect 3-Way Call merge_type Separate 3-Way Call" at bounding box center [317, 94] width 47 height 65
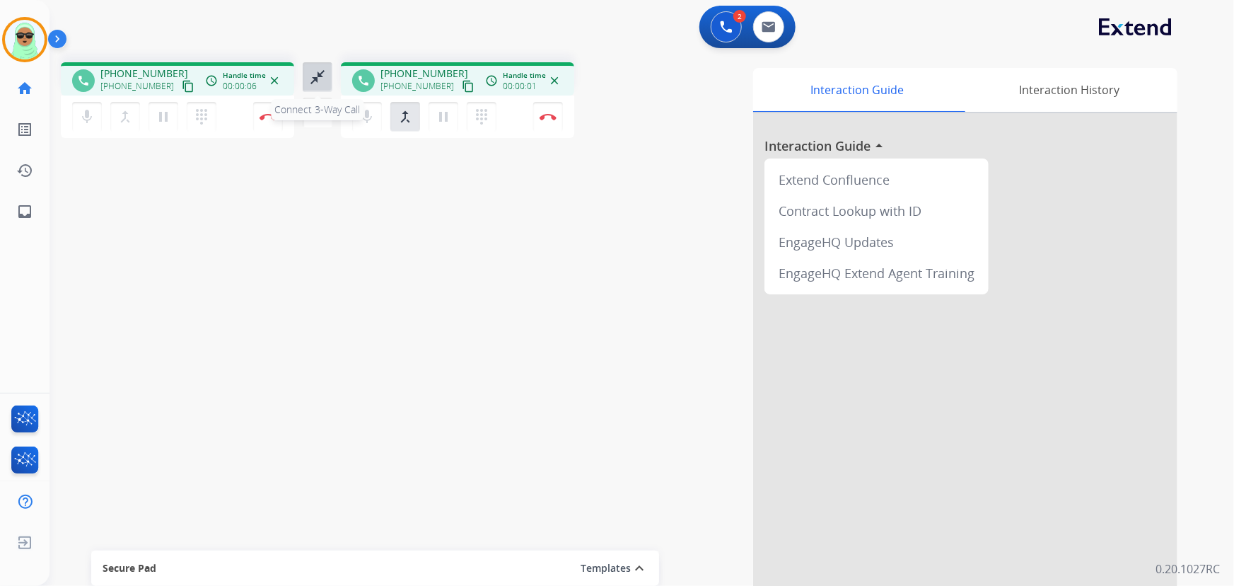
click at [314, 88] on button "close_fullscreen Connect 3-Way Call" at bounding box center [318, 77] width 30 height 30
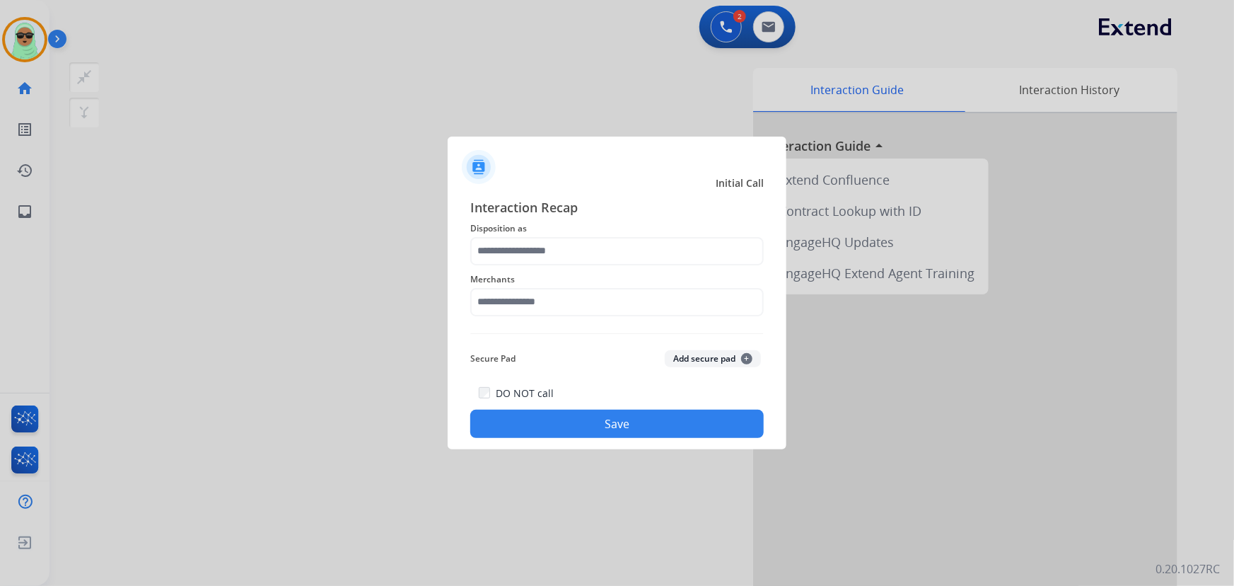
drag, startPoint x: 552, startPoint y: 267, endPoint x: 555, endPoint y: 249, distance: 18.7
click at [552, 267] on div "Merchants" at bounding box center [616, 293] width 293 height 57
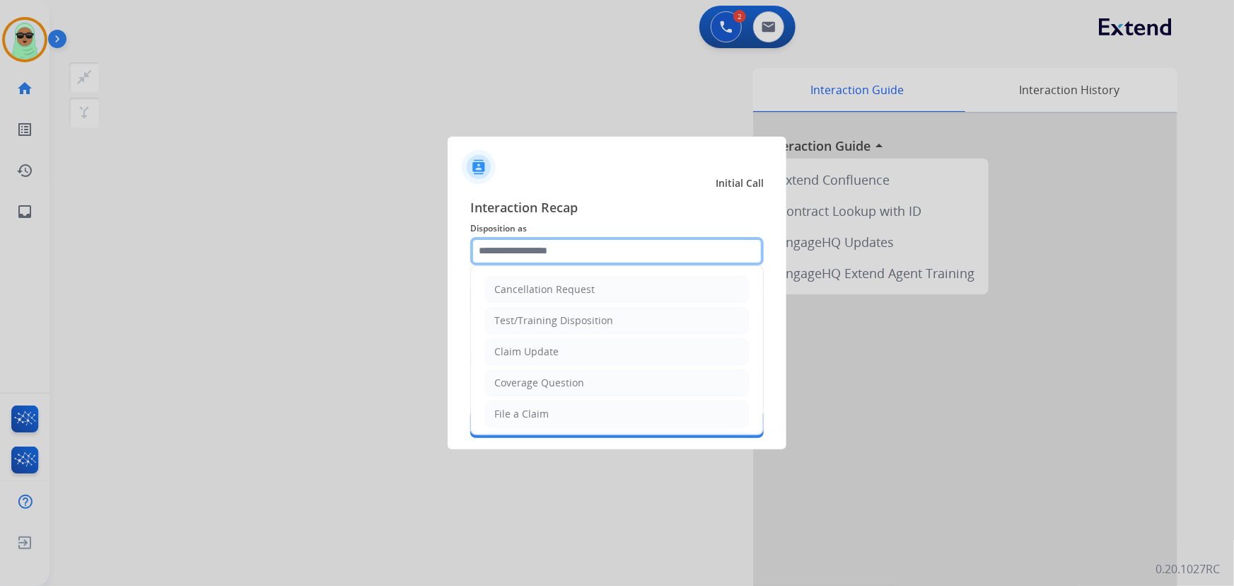
click at [556, 248] on input "text" at bounding box center [616, 251] width 293 height 28
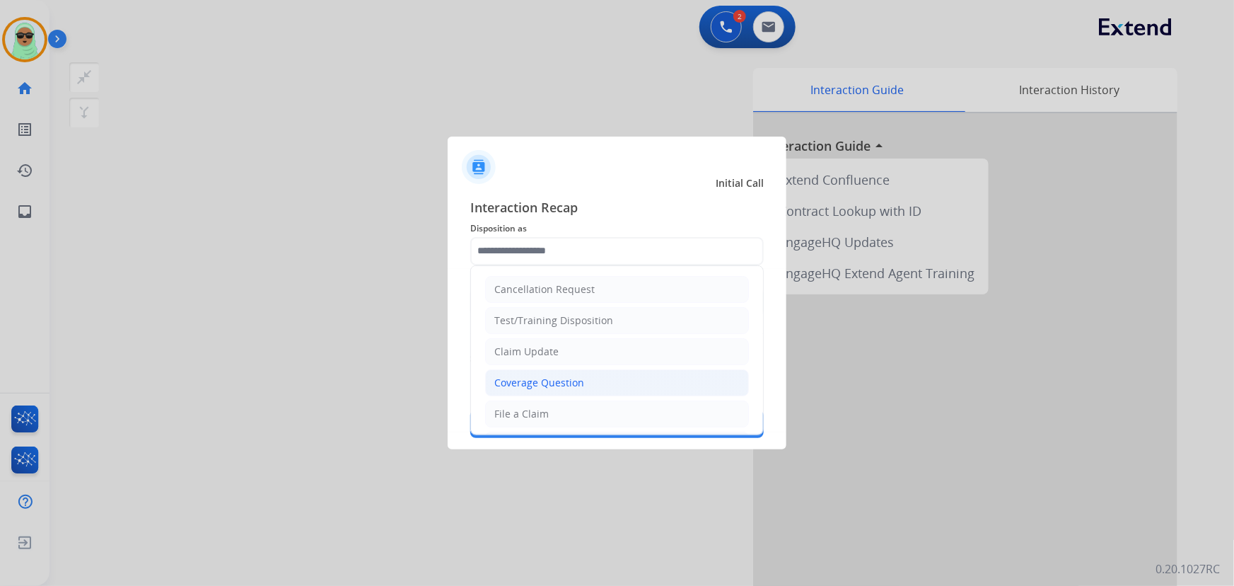
click at [566, 386] on div "Coverage Question" at bounding box center [539, 383] width 90 height 14
type input "**********"
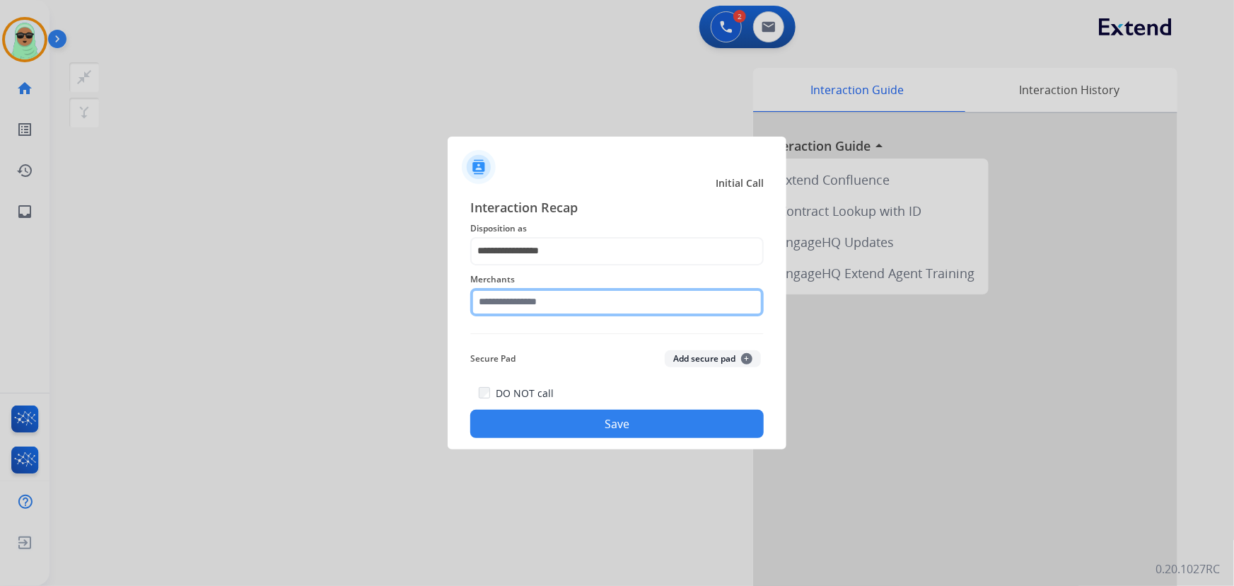
click at [558, 300] on input "text" at bounding box center [616, 302] width 293 height 28
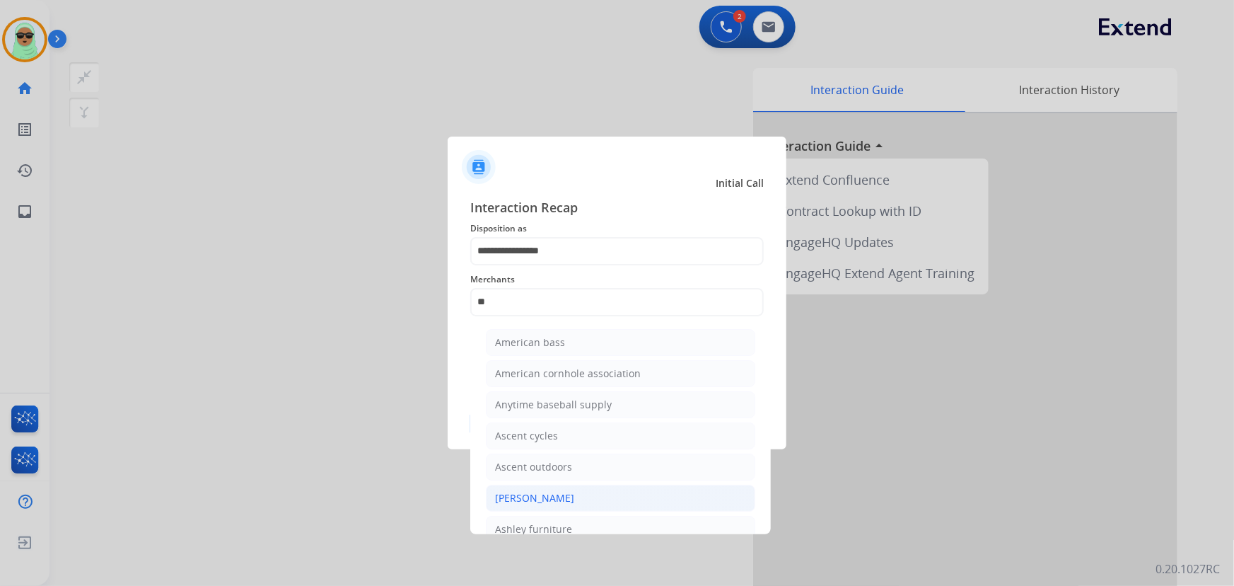
click at [576, 501] on li "[PERSON_NAME]" at bounding box center [620, 497] width 269 height 27
type input "**********"
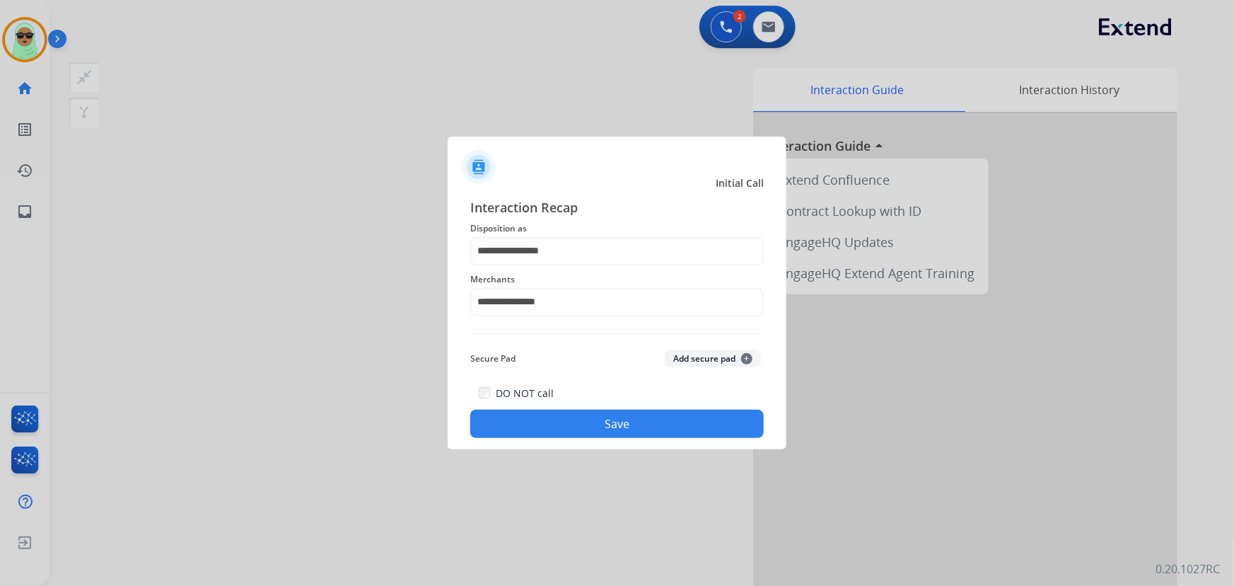
click at [638, 378] on div "**********" at bounding box center [616, 317] width 293 height 241
click at [630, 409] on div "DO NOT call Save" at bounding box center [616, 411] width 293 height 54
click at [632, 428] on button "Save" at bounding box center [616, 423] width 293 height 28
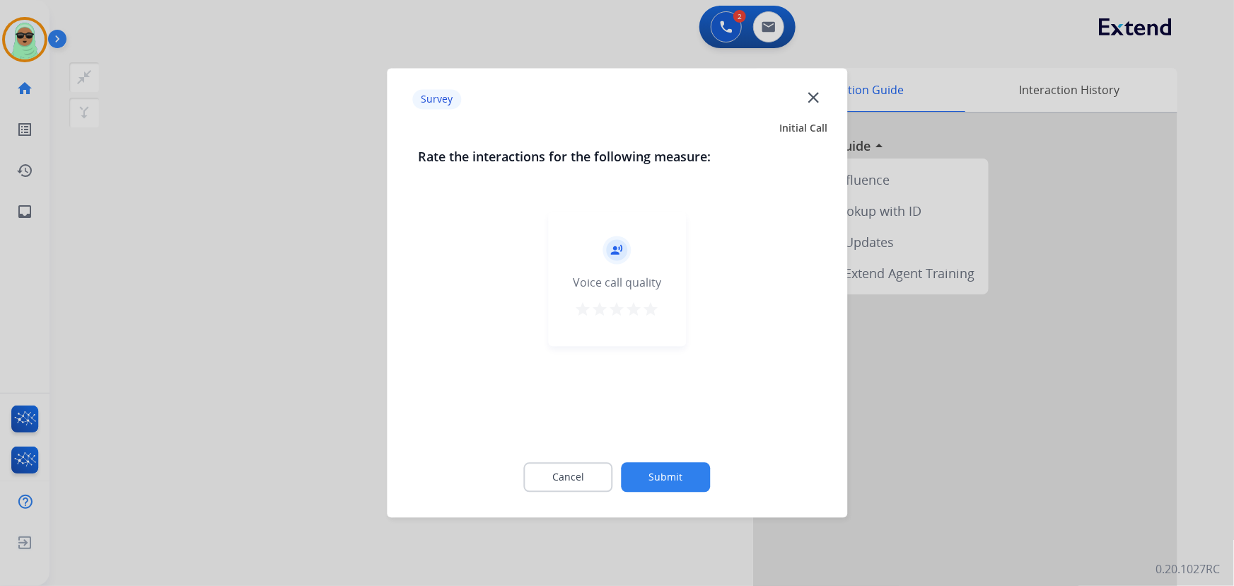
click at [675, 470] on button "Submit" at bounding box center [666, 478] width 89 height 30
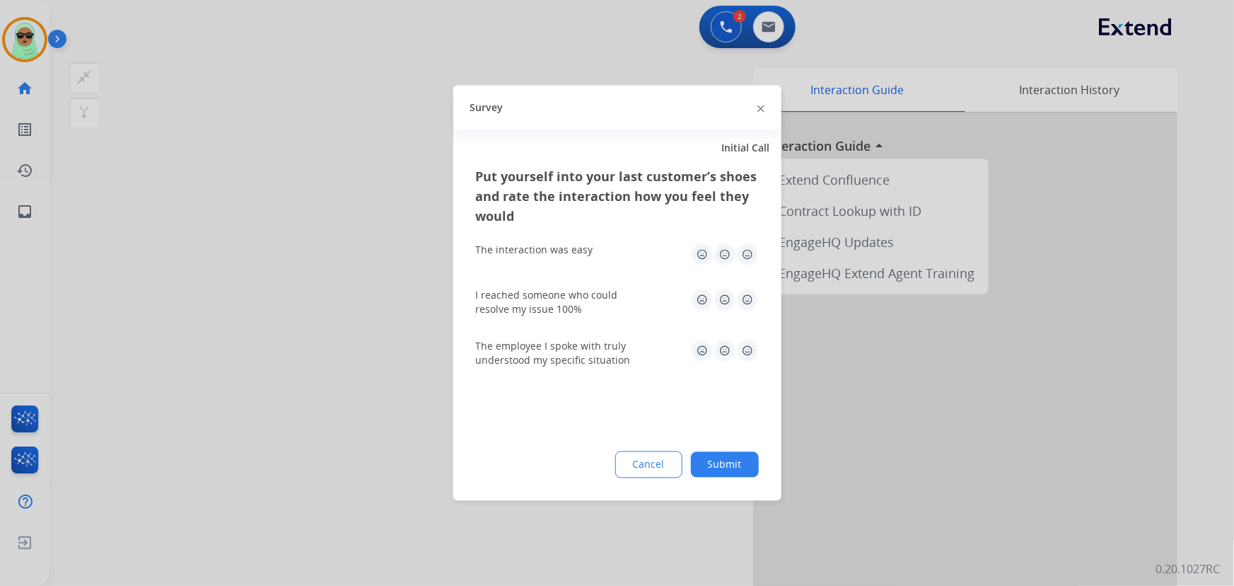
click at [690, 467] on div "Cancel Submit" at bounding box center [617, 464] width 283 height 27
click at [718, 461] on button "Submit" at bounding box center [725, 464] width 68 height 25
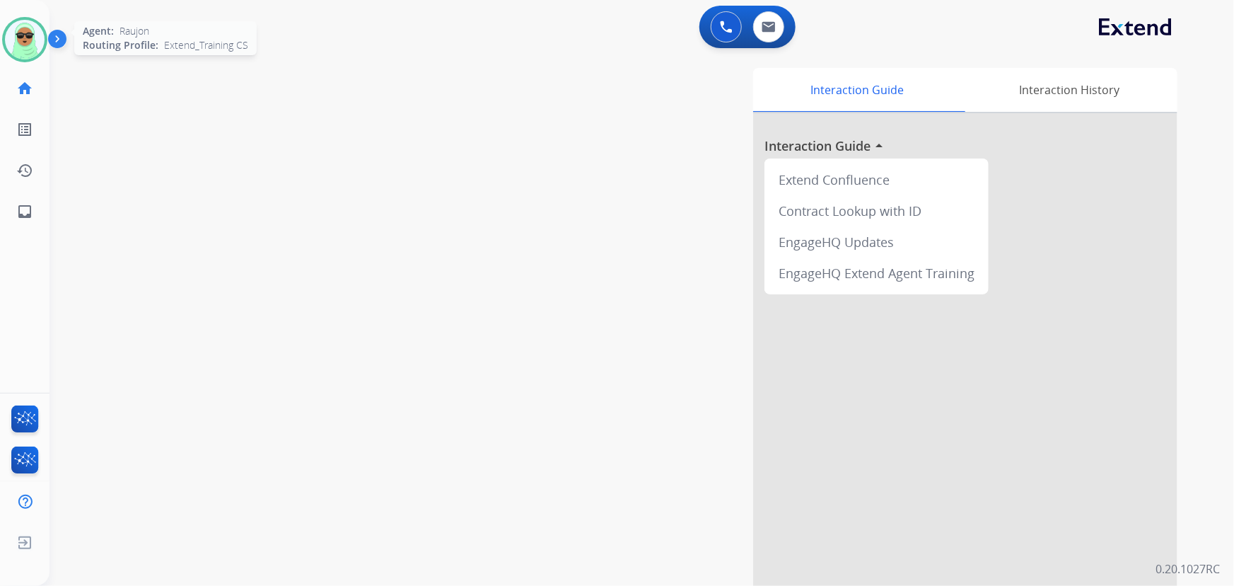
click at [7, 33] on img at bounding box center [25, 40] width 40 height 40
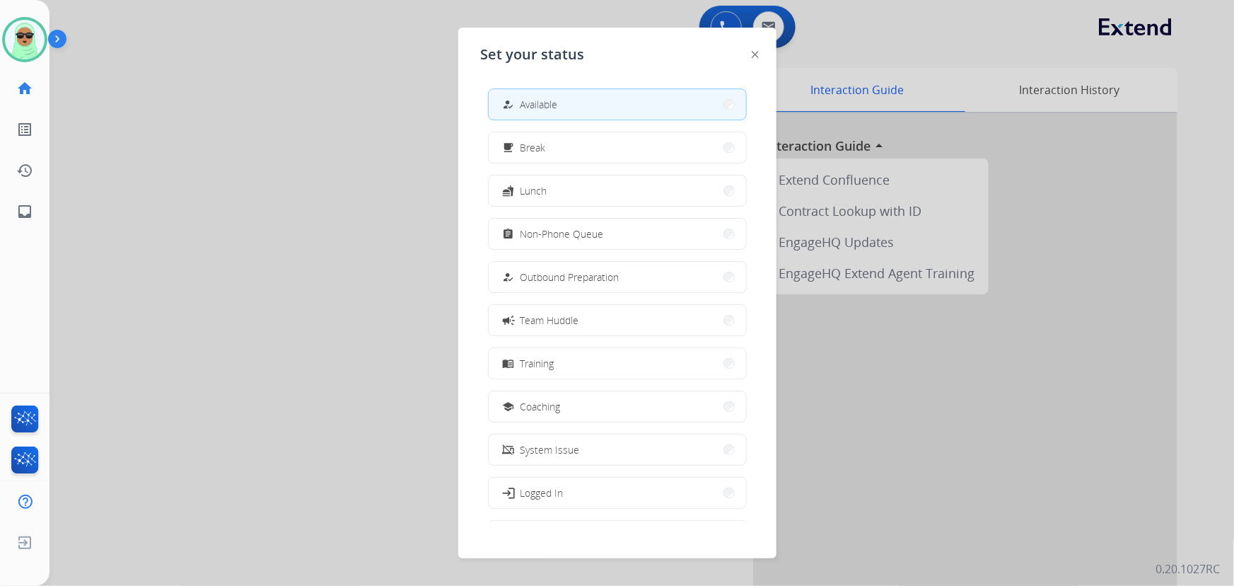
click at [306, 267] on div at bounding box center [617, 293] width 1234 height 586
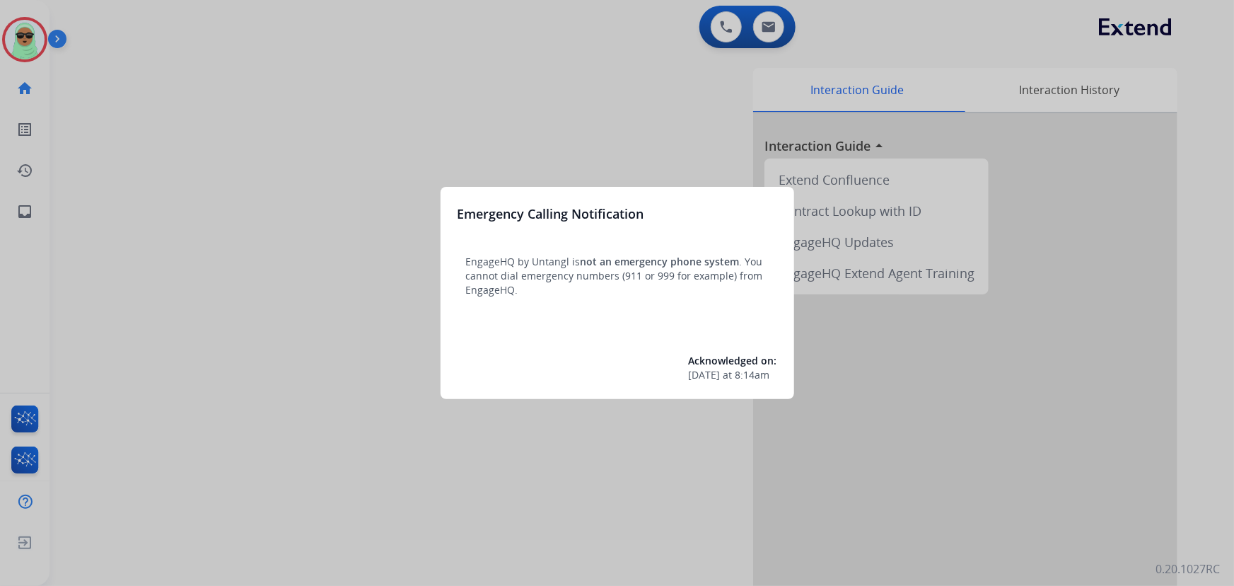
click at [20, 36] on div at bounding box center [617, 293] width 1234 height 586
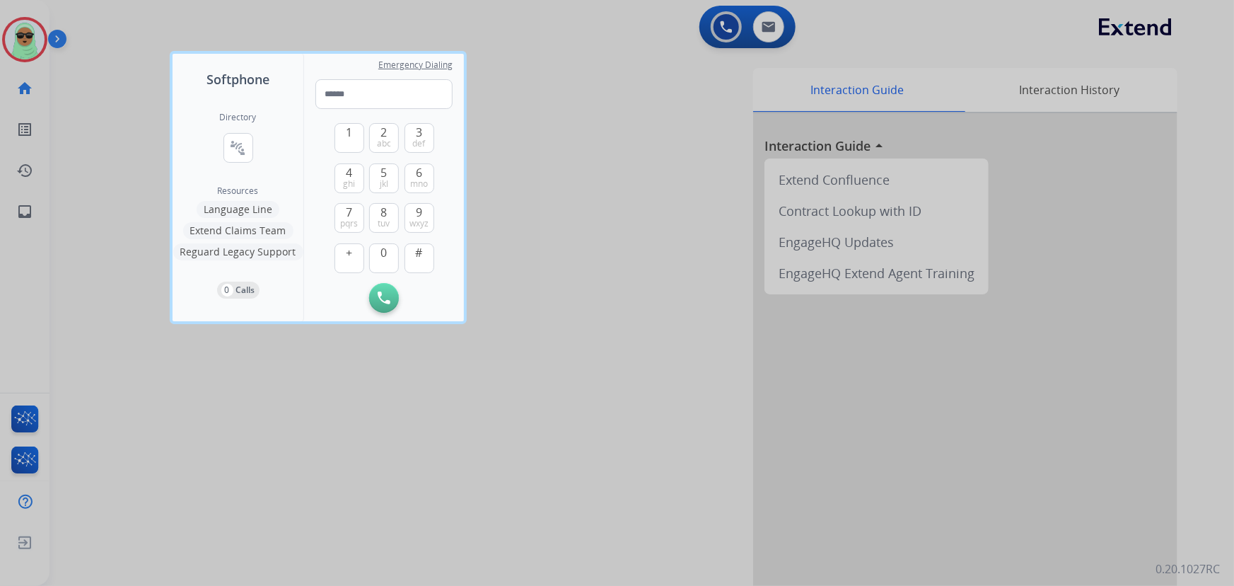
click at [20, 36] on div at bounding box center [617, 293] width 1234 height 586
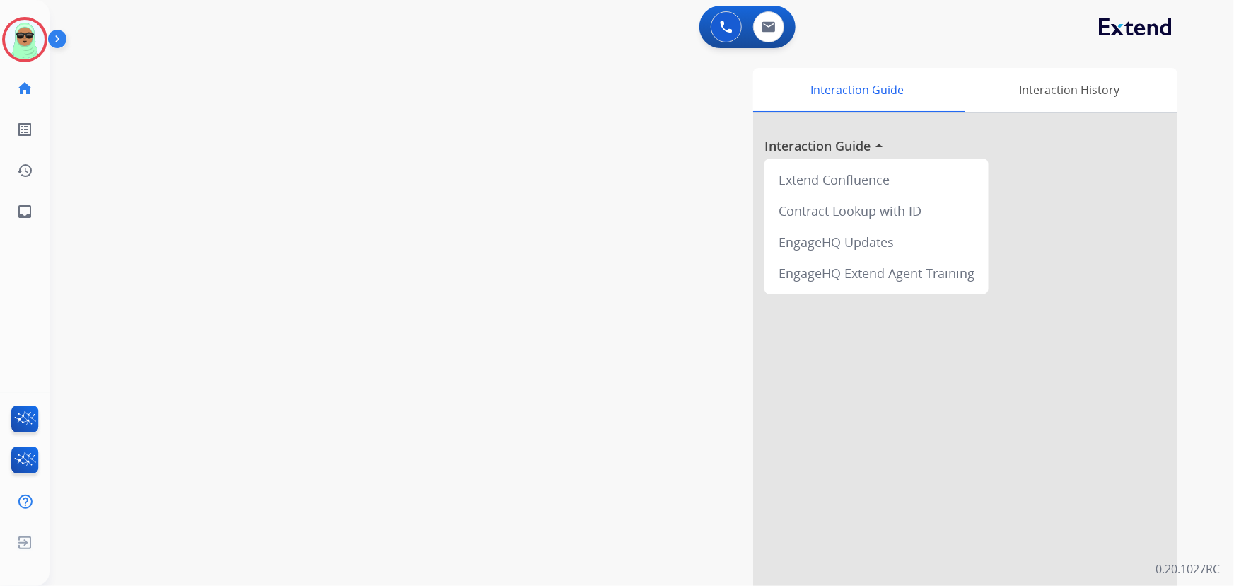
click at [20, 36] on img at bounding box center [25, 40] width 40 height 40
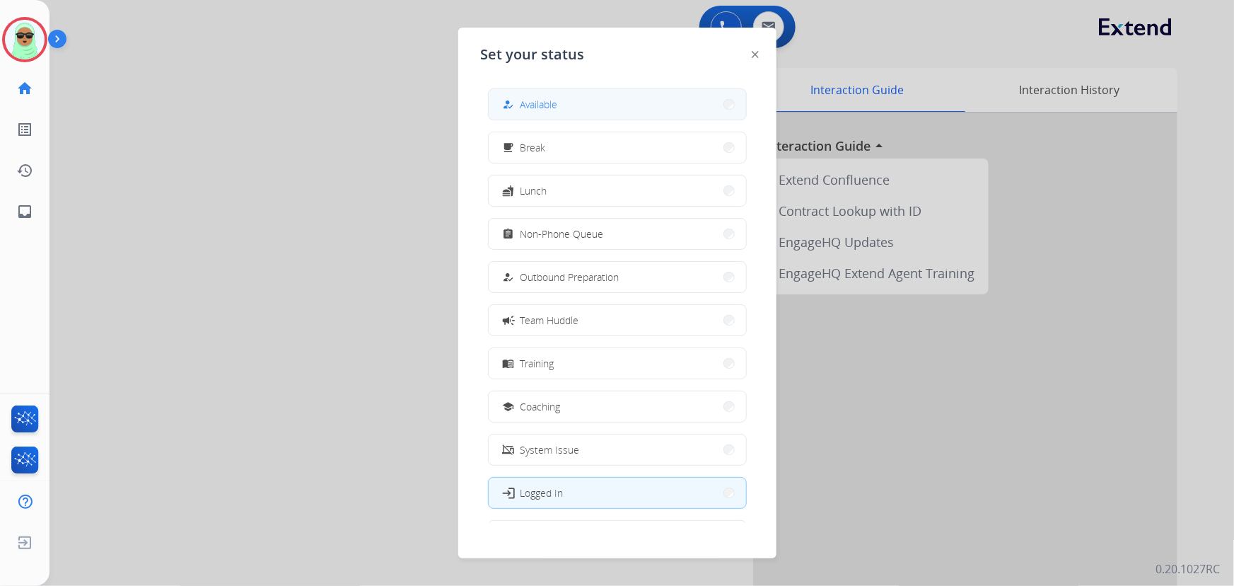
click at [562, 100] on button "how_to_reg Available" at bounding box center [617, 104] width 257 height 30
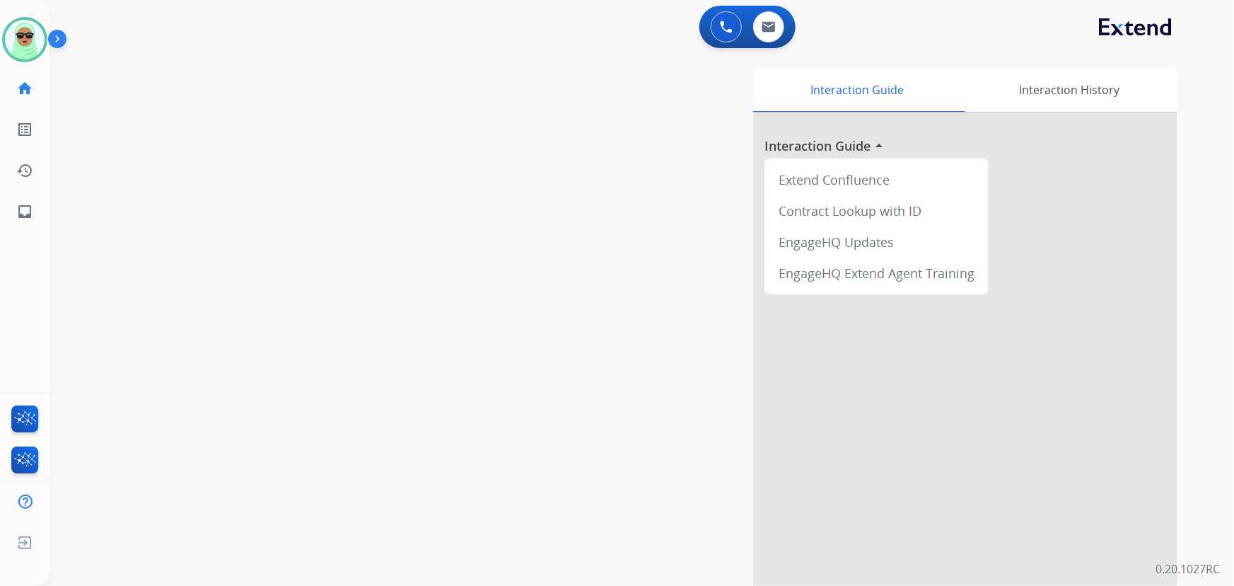
drag, startPoint x: 209, startPoint y: 118, endPoint x: 57, endPoint y: 69, distance: 159.7
click at [209, 117] on div "swap_horiz Break voice bridge close_fullscreen Connect 3-Way Call merge_type Se…" at bounding box center [625, 346] width 1151 height 590
click at [37, 42] on img at bounding box center [25, 40] width 40 height 40
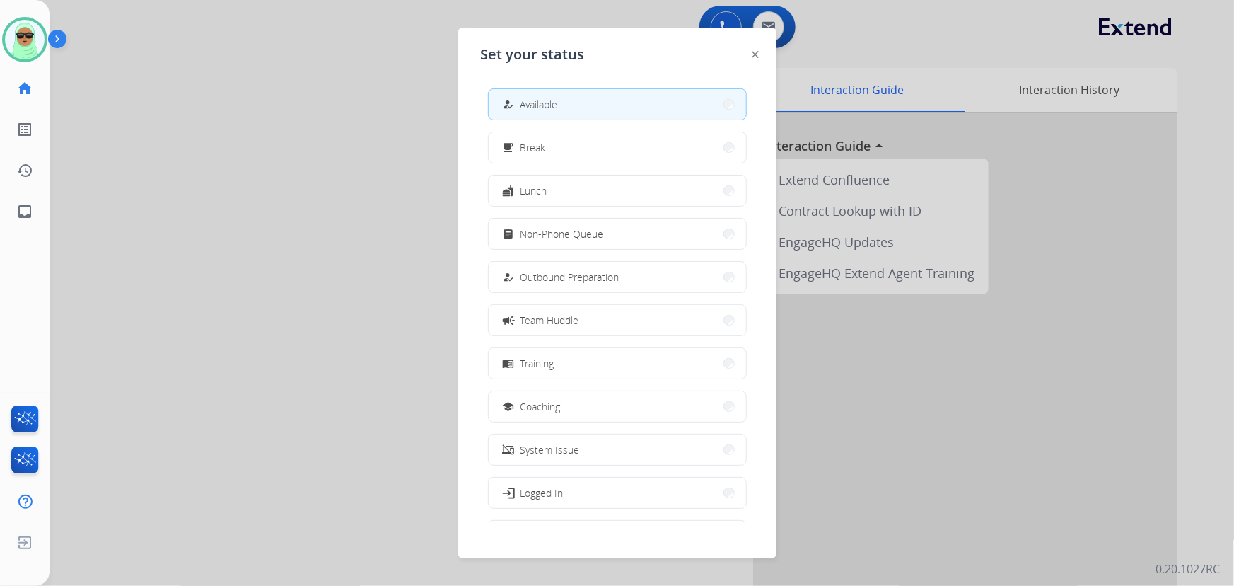
drag, startPoint x: 268, startPoint y: 49, endPoint x: 158, endPoint y: 8, distance: 116.8
click at [267, 49] on div at bounding box center [617, 293] width 1234 height 586
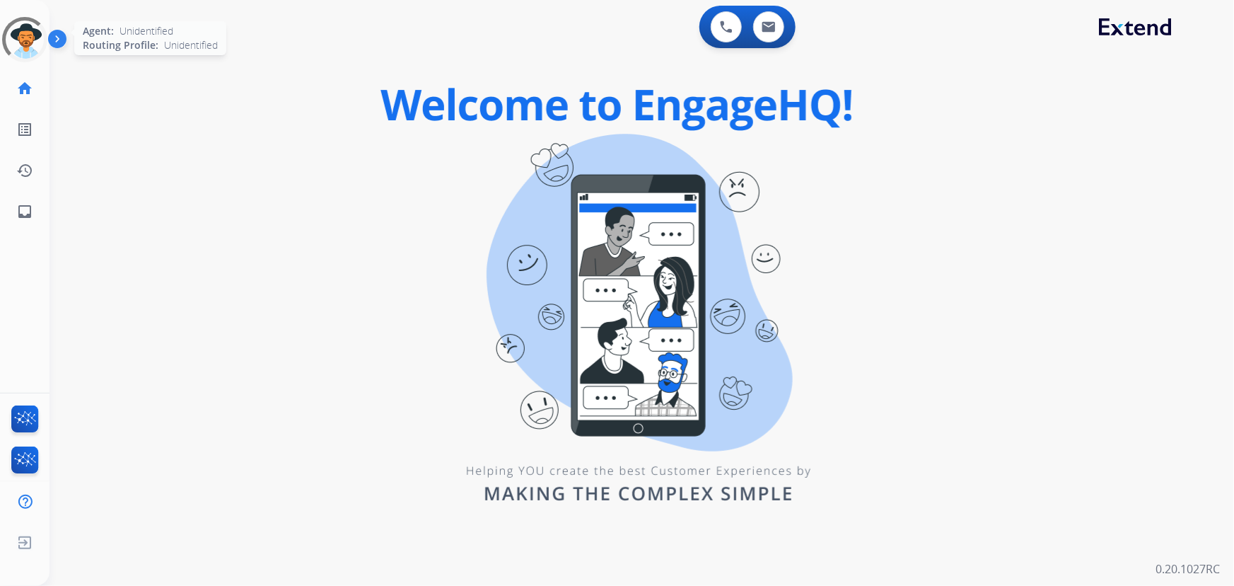
click at [15, 35] on div at bounding box center [24, 39] width 45 height 45
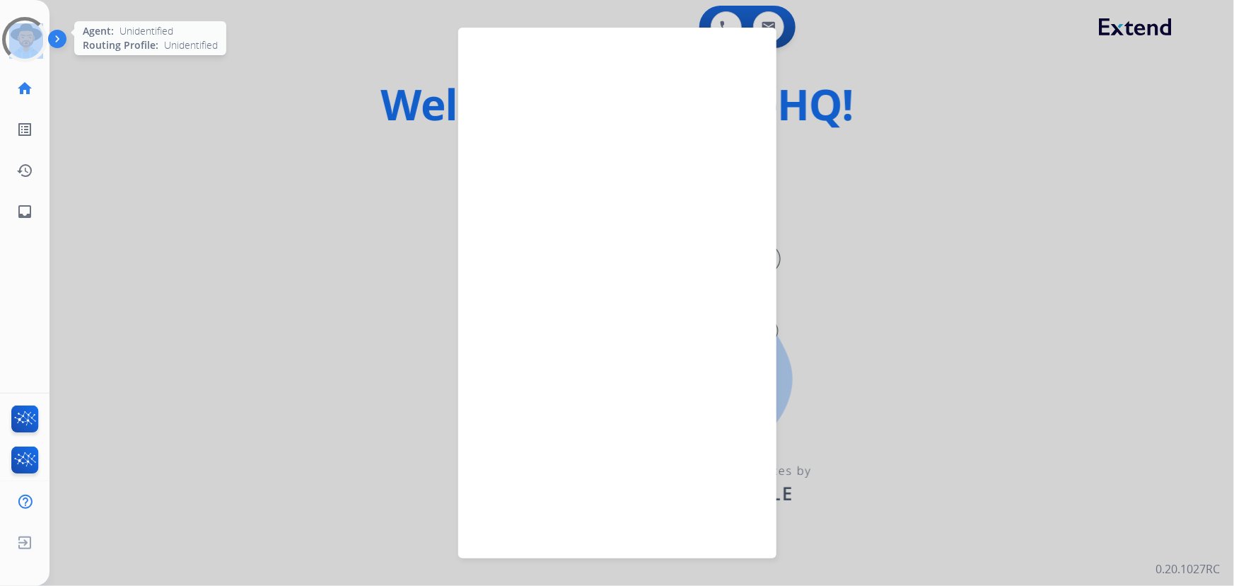
click at [15, 35] on div at bounding box center [24, 39] width 45 height 45
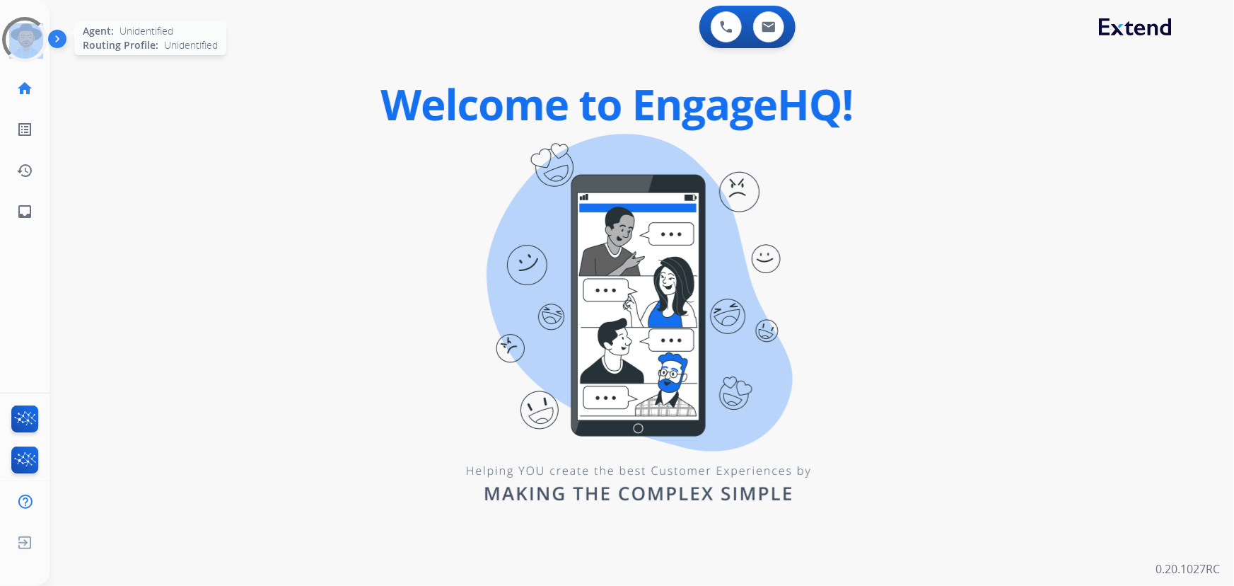
click at [15, 35] on div at bounding box center [25, 39] width 63 height 63
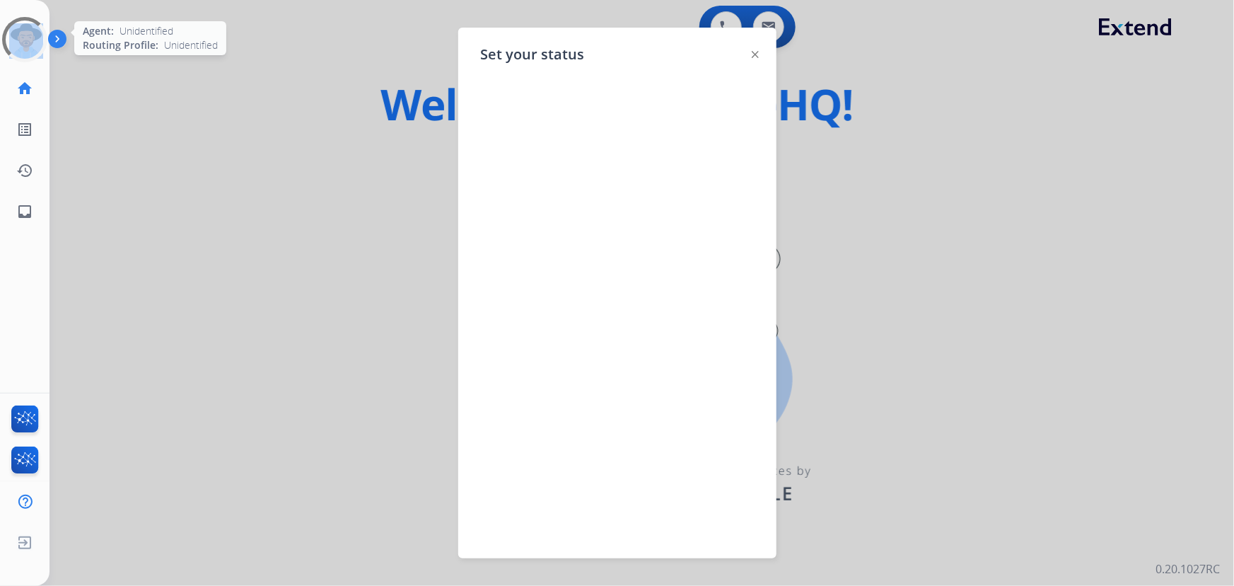
click at [21, 34] on div at bounding box center [24, 39] width 45 height 45
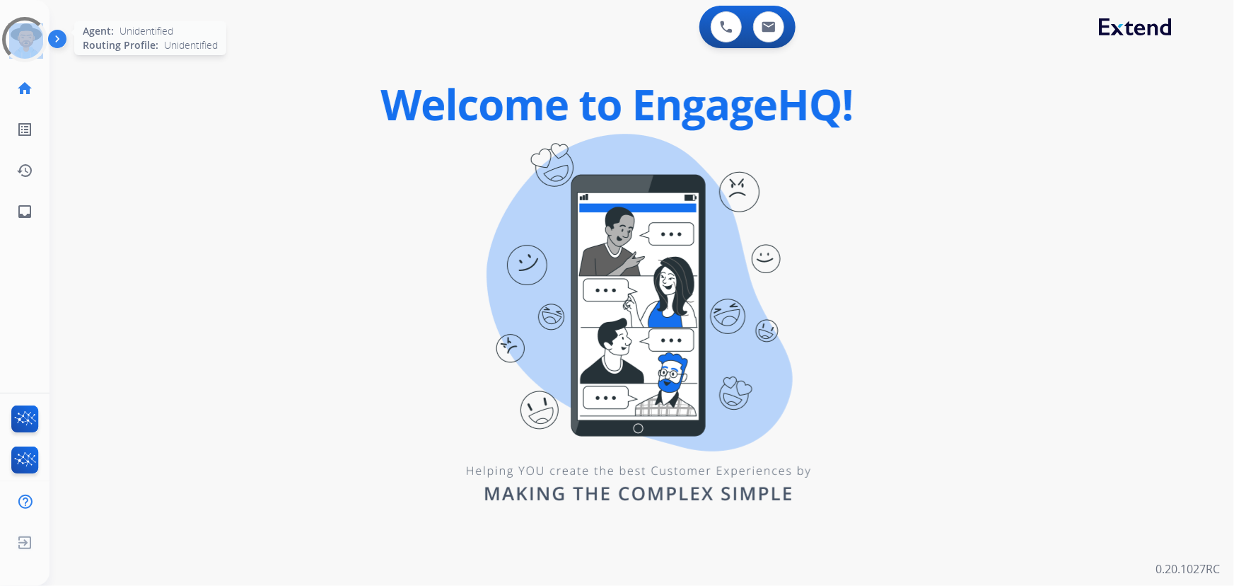
click at [21, 34] on div at bounding box center [25, 40] width 64 height 64
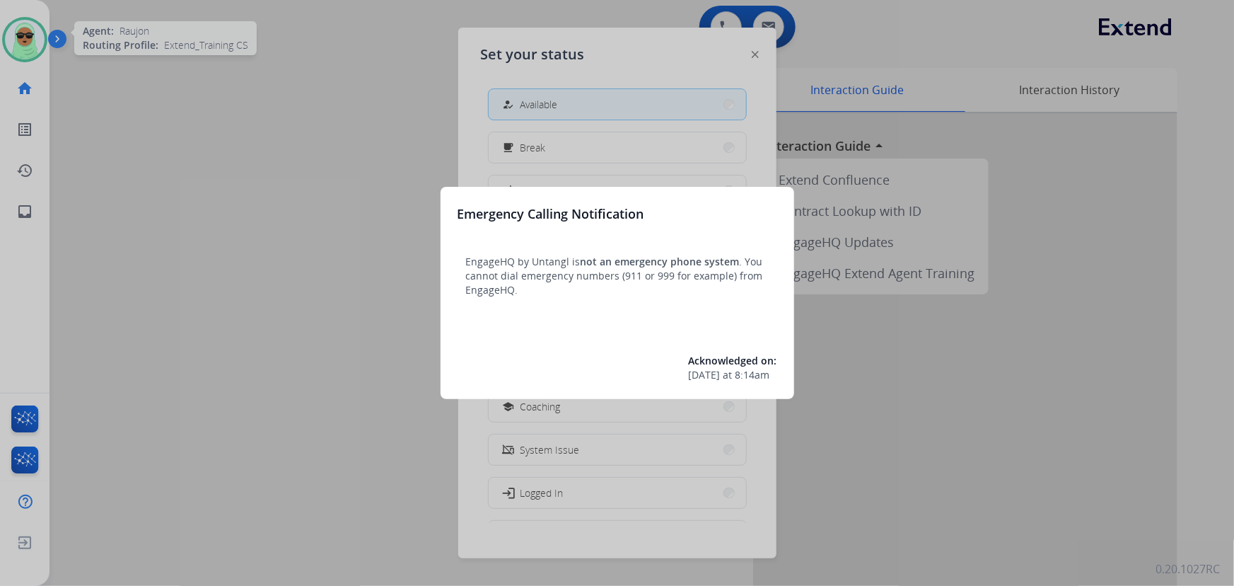
click at [21, 34] on div at bounding box center [617, 293] width 1234 height 586
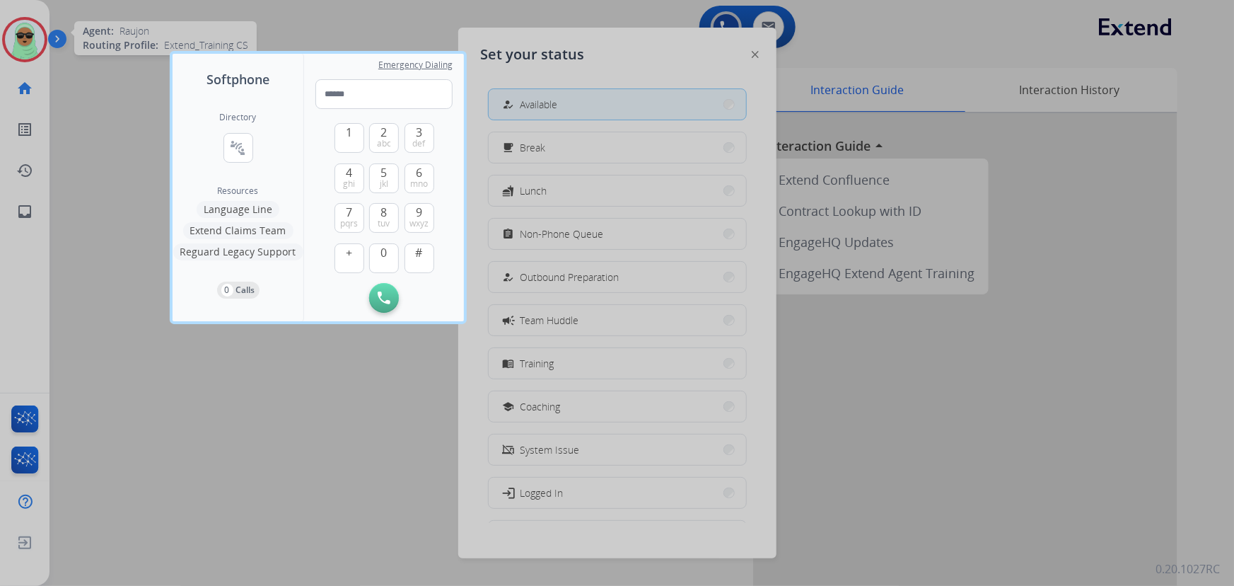
click at [21, 34] on div at bounding box center [617, 293] width 1234 height 586
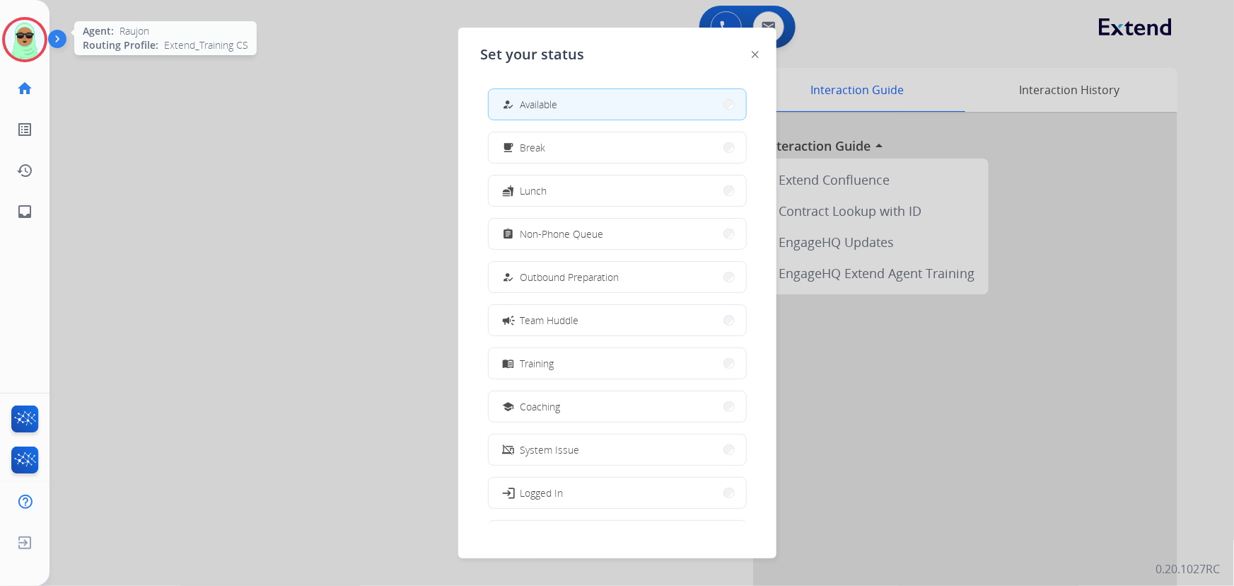
click at [580, 112] on button "how_to_reg Available" at bounding box center [617, 104] width 257 height 30
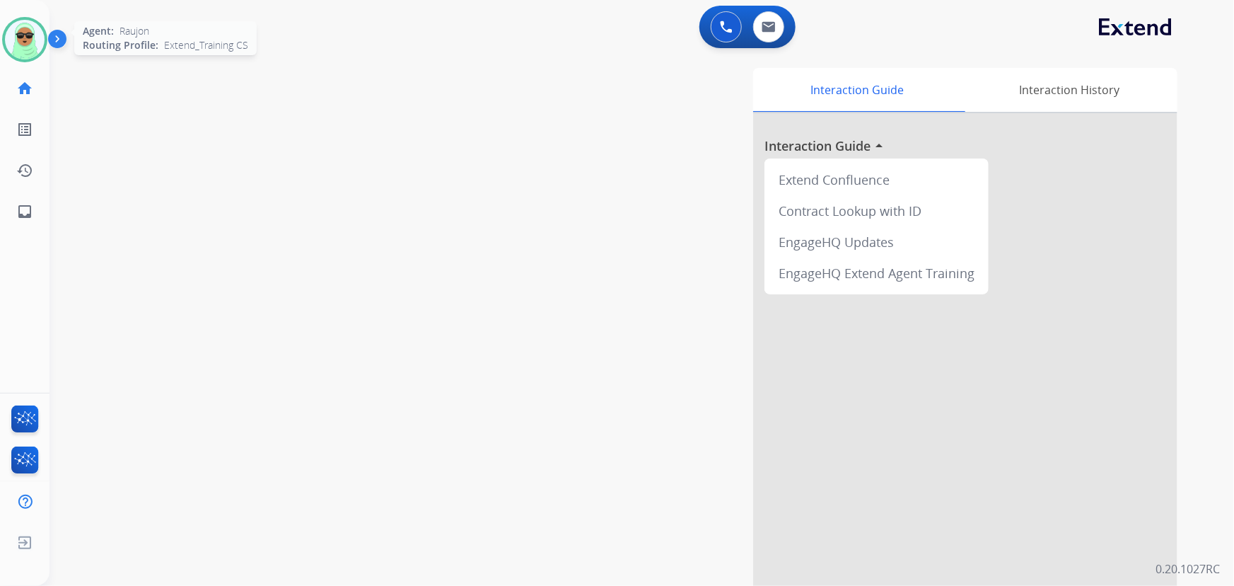
click at [580, 112] on div "Interaction Guide Interaction History Interaction Guide arrow_drop_up Extend Co…" at bounding box center [815, 354] width 723 height 573
drag, startPoint x: 84, startPoint y: 66, endPoint x: 57, endPoint y: 71, distance: 27.9
click at [84, 66] on div "swap_horiz Break voice bridge close_fullscreen Connect 3-Way Call merge_type Se…" at bounding box center [625, 346] width 1151 height 590
drag, startPoint x: 54, startPoint y: 69, endPoint x: 30, endPoint y: 57, distance: 26.3
click at [42, 60] on div "Outbound call Quit Outbound call Quit Schedule interaction + Add to my list Cus…" at bounding box center [617, 293] width 1234 height 586
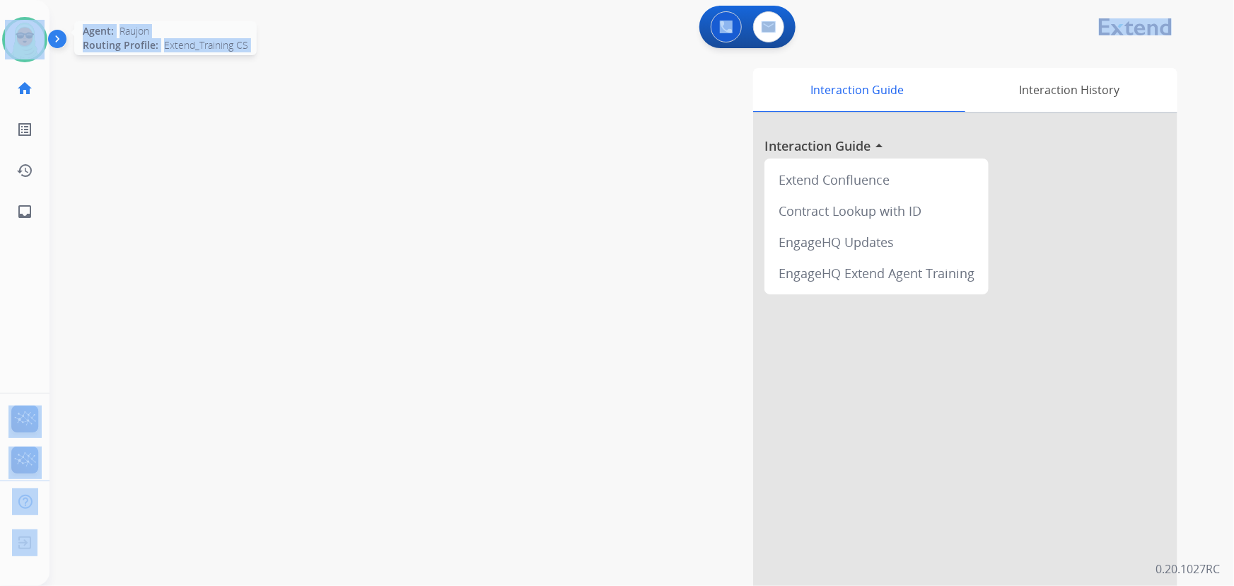
click at [29, 52] on img at bounding box center [25, 40] width 40 height 40
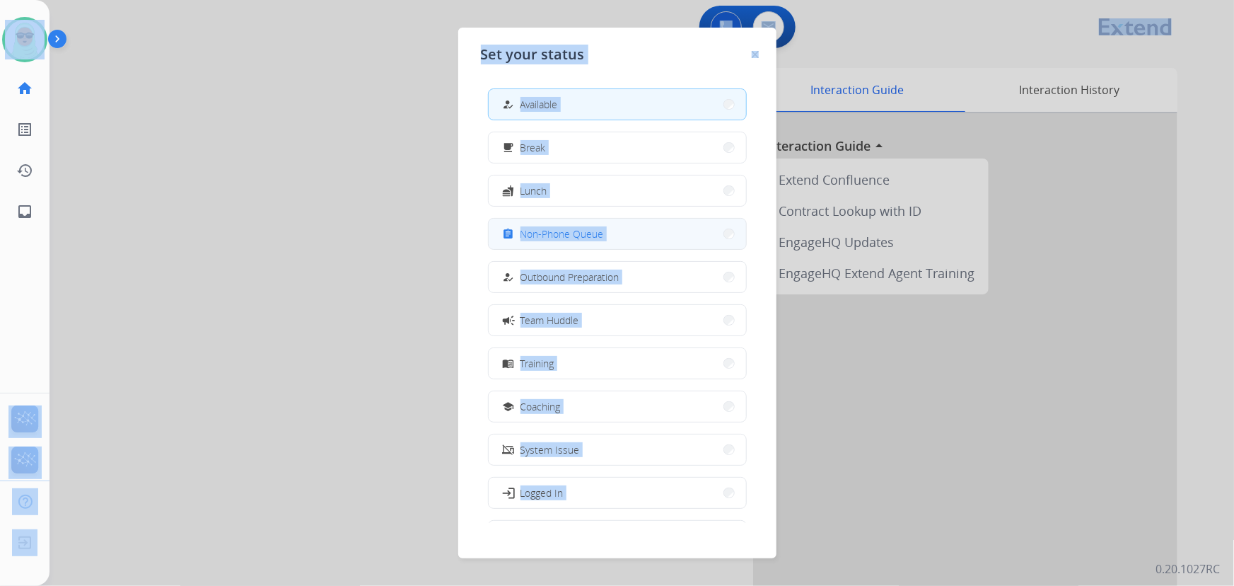
click at [584, 237] on span "Non-Phone Queue" at bounding box center [561, 233] width 83 height 15
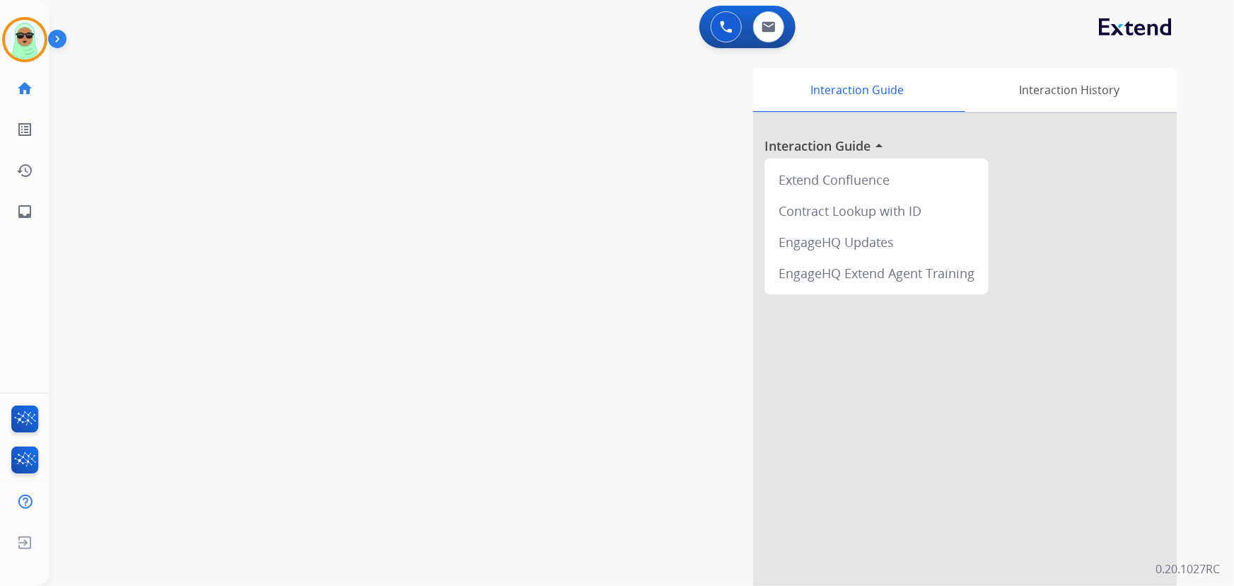
click at [583, 242] on div "Interaction Guide Interaction History Interaction Guide arrow_drop_up Extend Co…" at bounding box center [815, 354] width 723 height 573
click at [30, 41] on img at bounding box center [25, 40] width 40 height 40
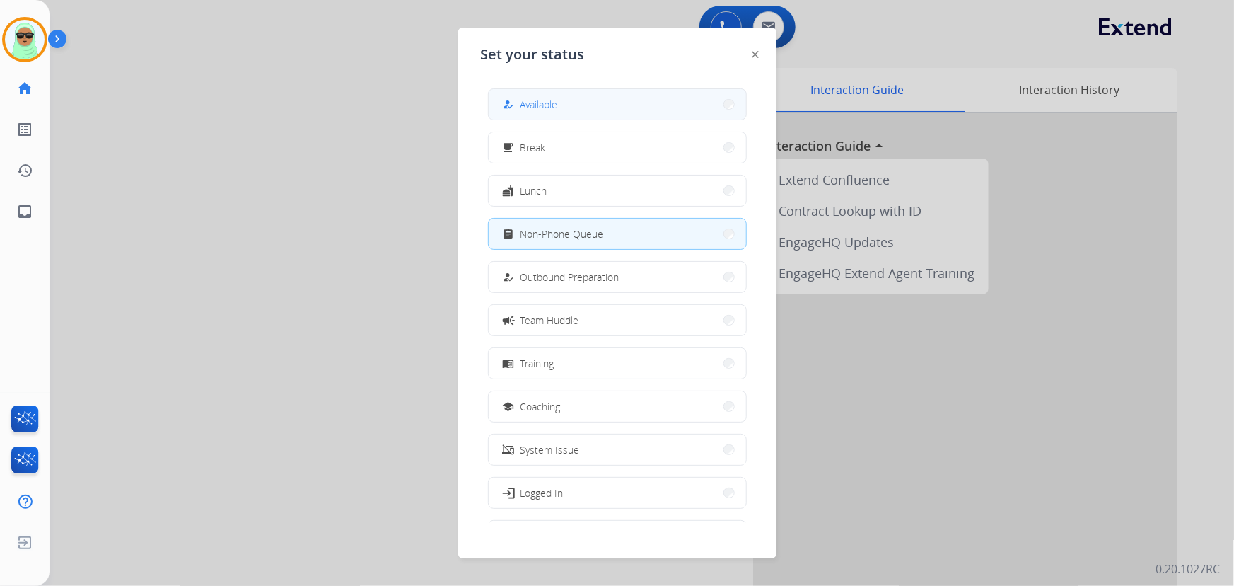
click at [603, 112] on button "how_to_reg Available" at bounding box center [617, 104] width 257 height 30
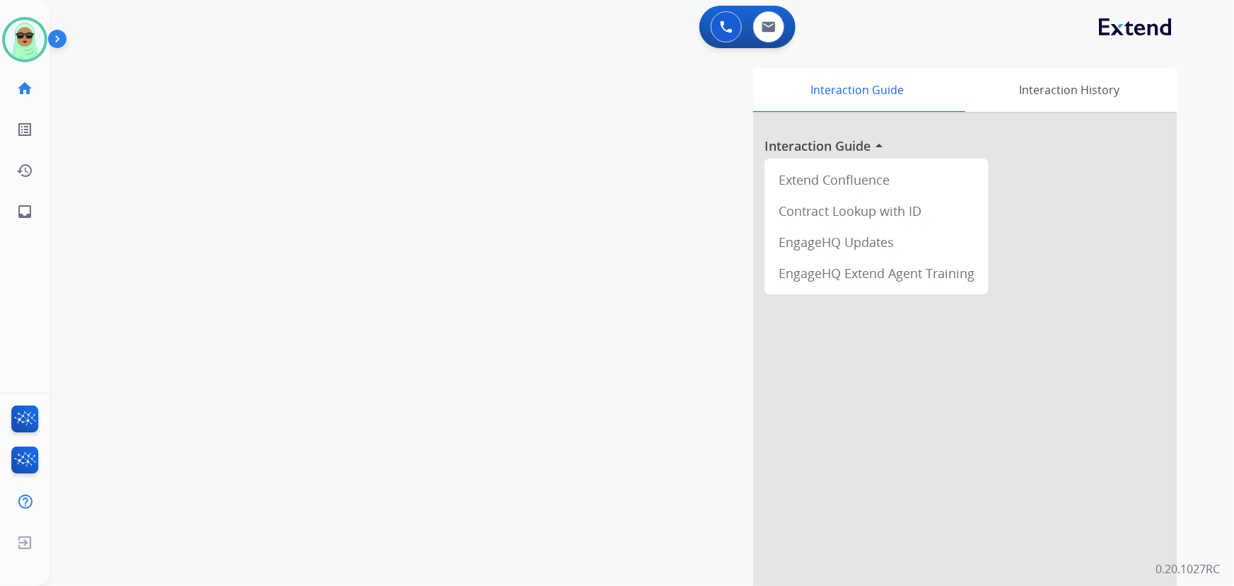
click at [335, 190] on div "swap_horiz Break voice bridge close_fullscreen Connect 3-Way Call merge_type Se…" at bounding box center [625, 346] width 1151 height 590
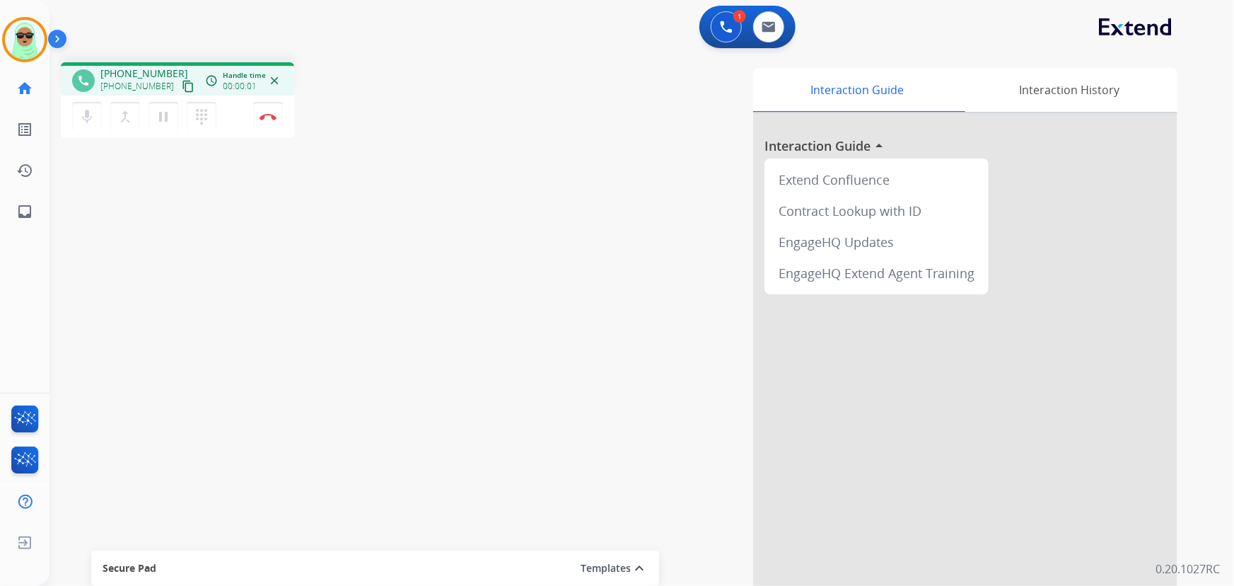
click at [182, 86] on mat-icon "content_copy" at bounding box center [188, 86] width 13 height 13
drag, startPoint x: 703, startPoint y: 21, endPoint x: 728, endPoint y: 24, distance: 25.6
click at [711, 22] on div "1 Voice Interactions 0 Email Interactions" at bounding box center [747, 27] width 96 height 42
click at [728, 24] on img at bounding box center [726, 27] width 13 height 13
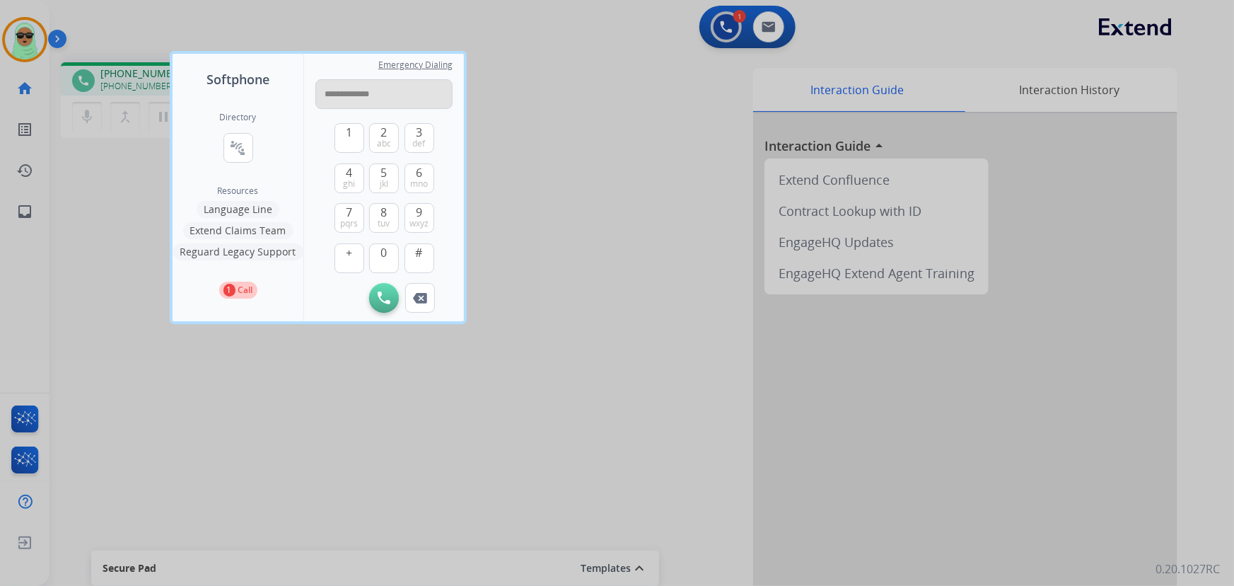
click at [343, 100] on input "**********" at bounding box center [383, 94] width 137 height 30
click at [359, 93] on input "**********" at bounding box center [383, 94] width 137 height 30
type input "**********"
click at [384, 293] on img at bounding box center [384, 297] width 13 height 13
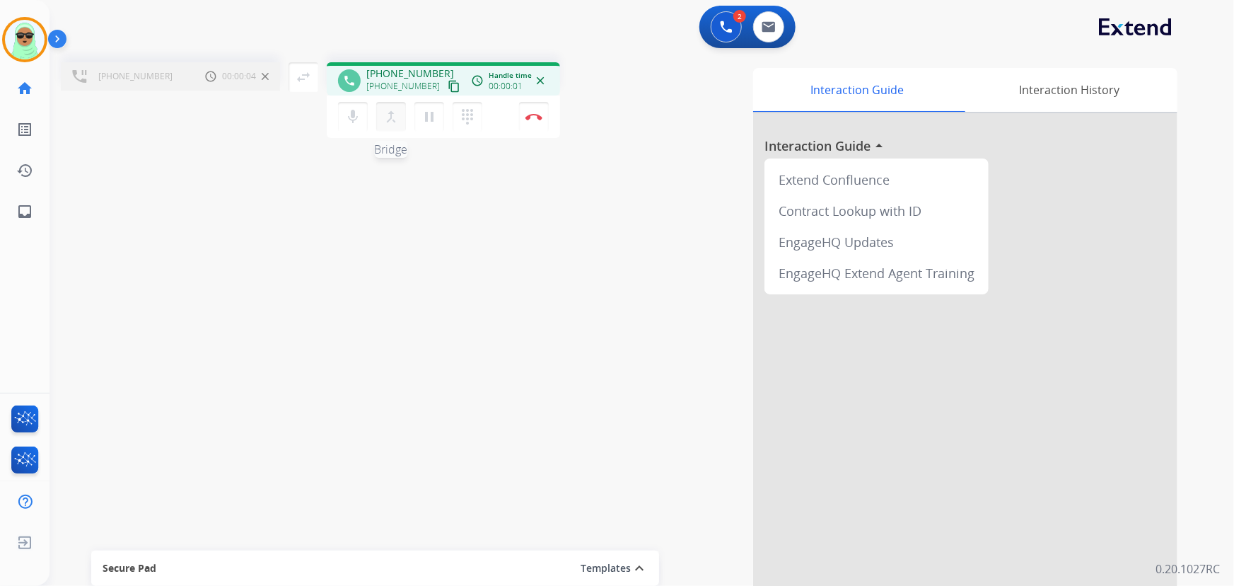
click at [387, 123] on mat-icon "merge_type" at bounding box center [391, 116] width 17 height 17
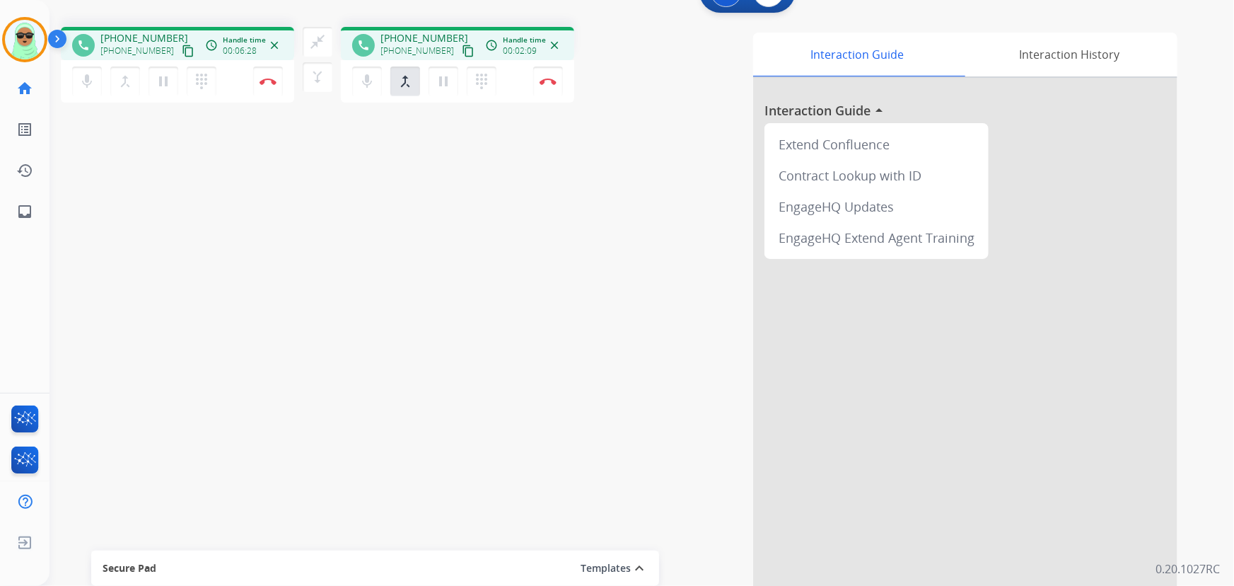
scroll to position [55, 0]
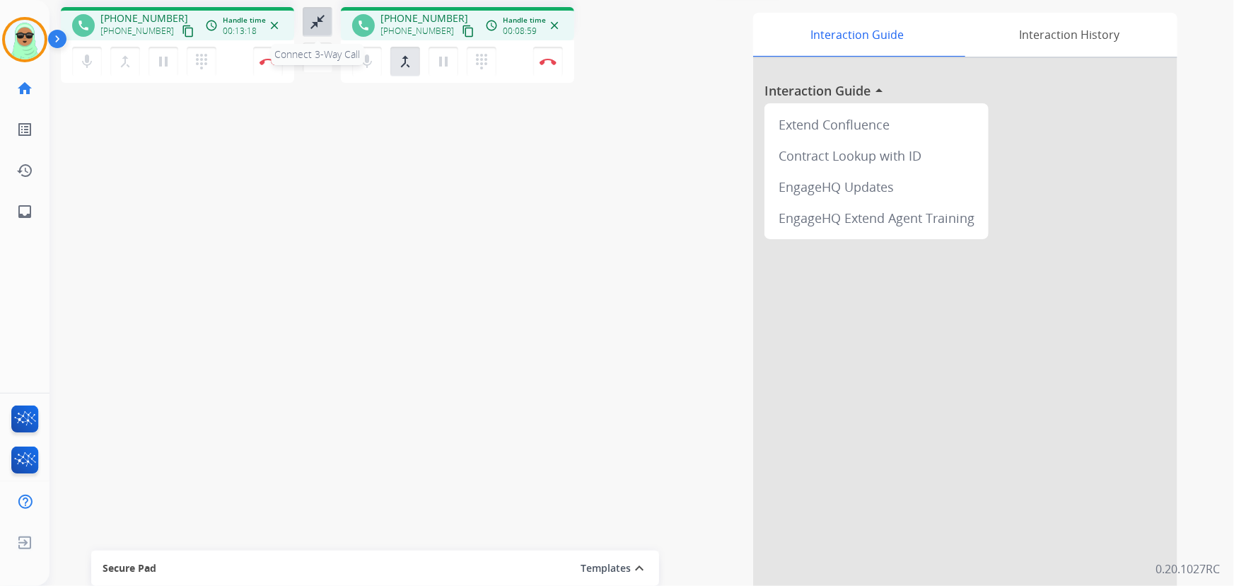
click at [318, 28] on mat-icon "close_fullscreen" at bounding box center [317, 21] width 17 height 17
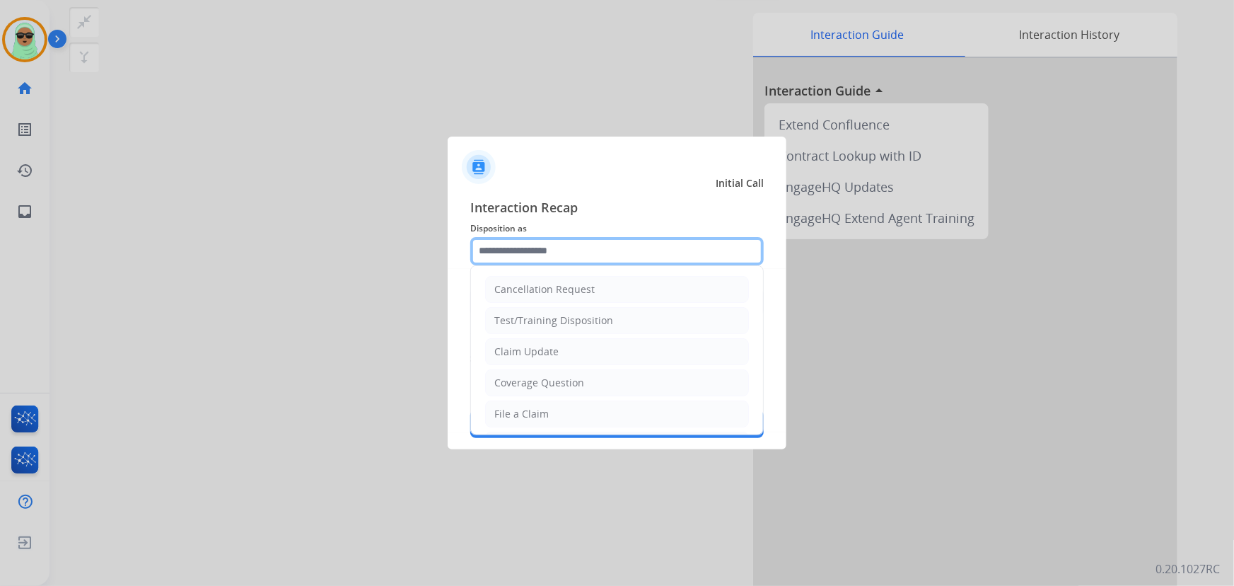
click at [541, 248] on input "text" at bounding box center [616, 251] width 293 height 28
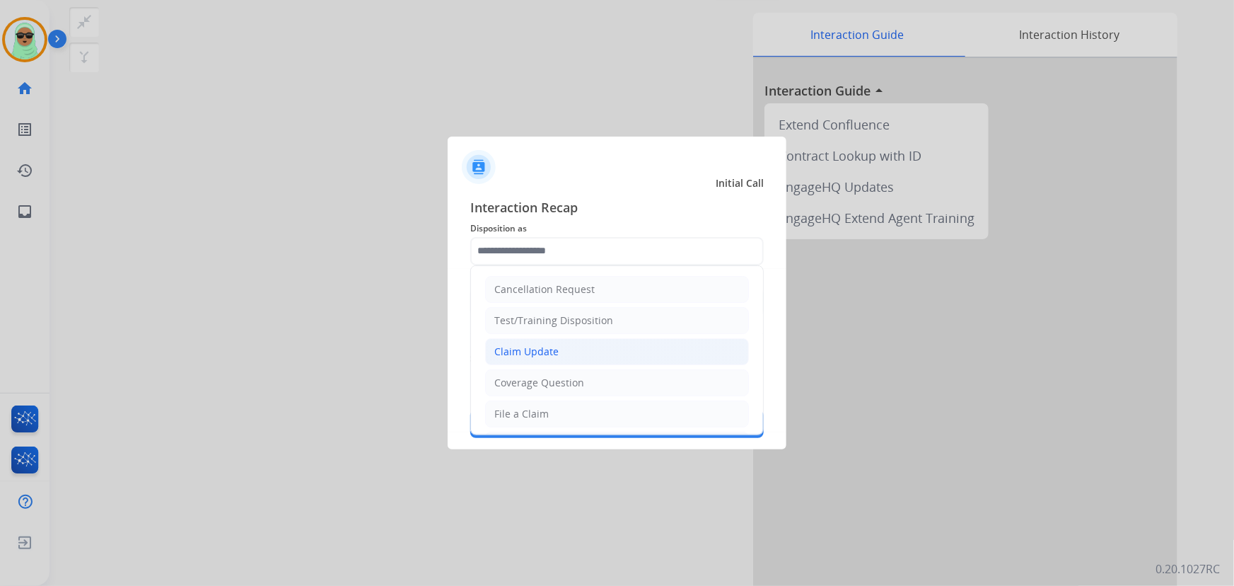
click at [559, 349] on li "Claim Update" at bounding box center [617, 351] width 264 height 27
type input "**********"
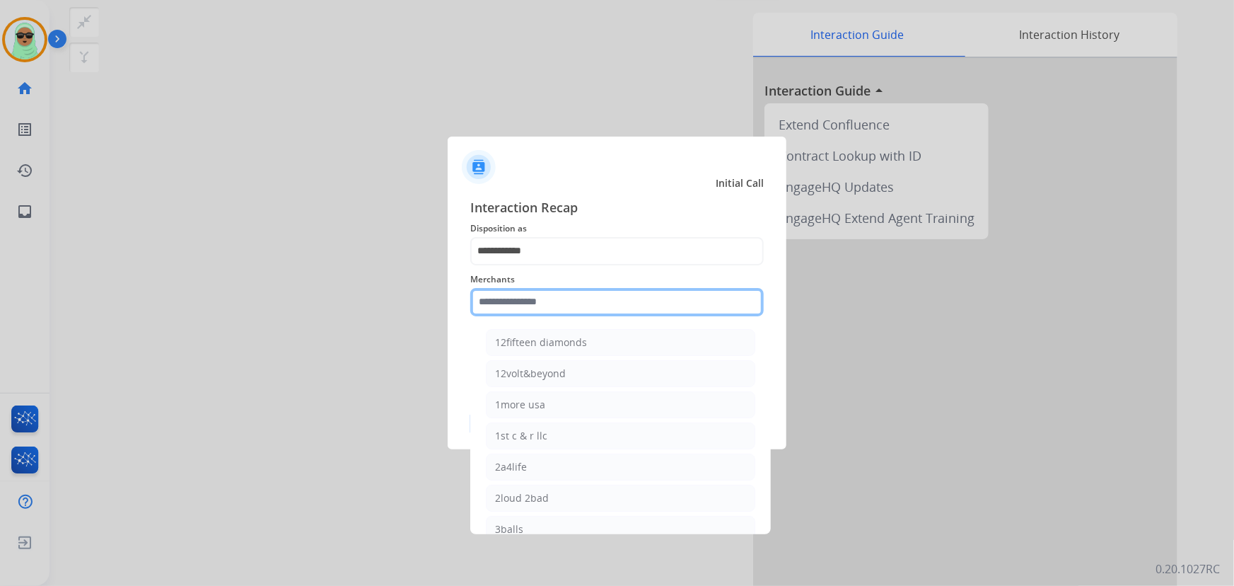
click at [575, 301] on input "text" at bounding box center [616, 302] width 293 height 28
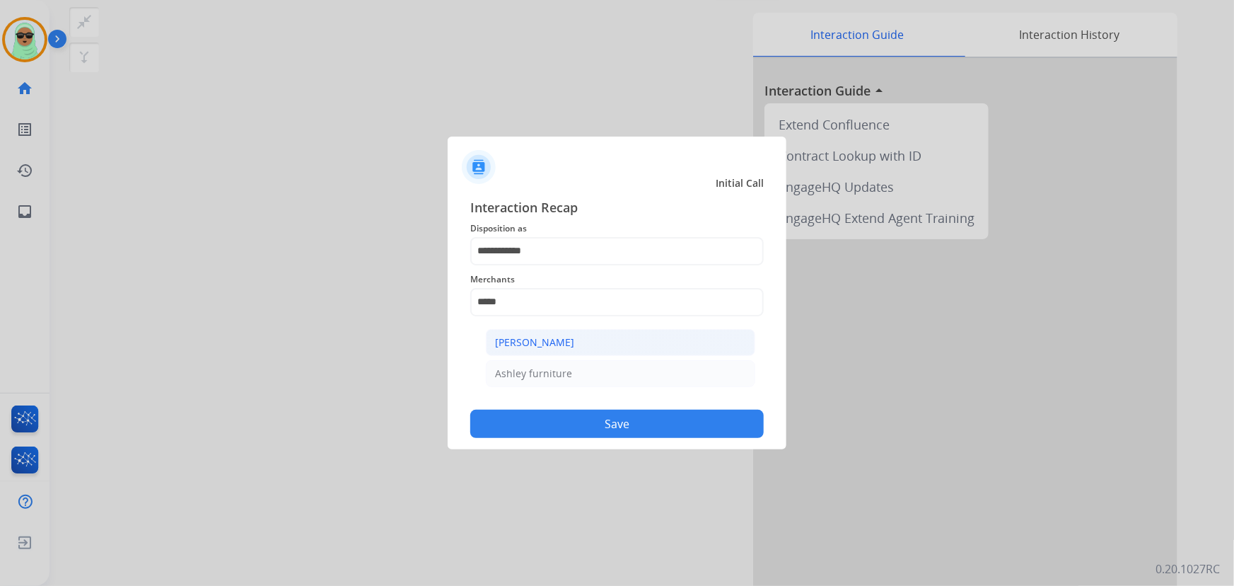
click at [511, 346] on div "[PERSON_NAME]" at bounding box center [534, 342] width 79 height 14
type input "**********"
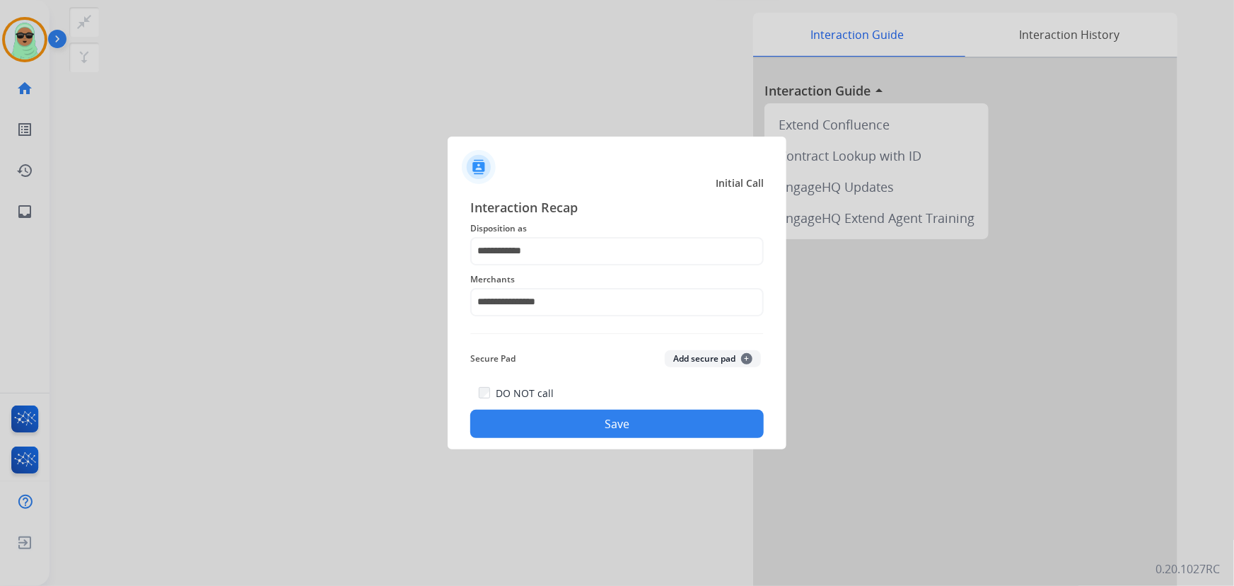
click at [580, 410] on button "Save" at bounding box center [616, 423] width 293 height 28
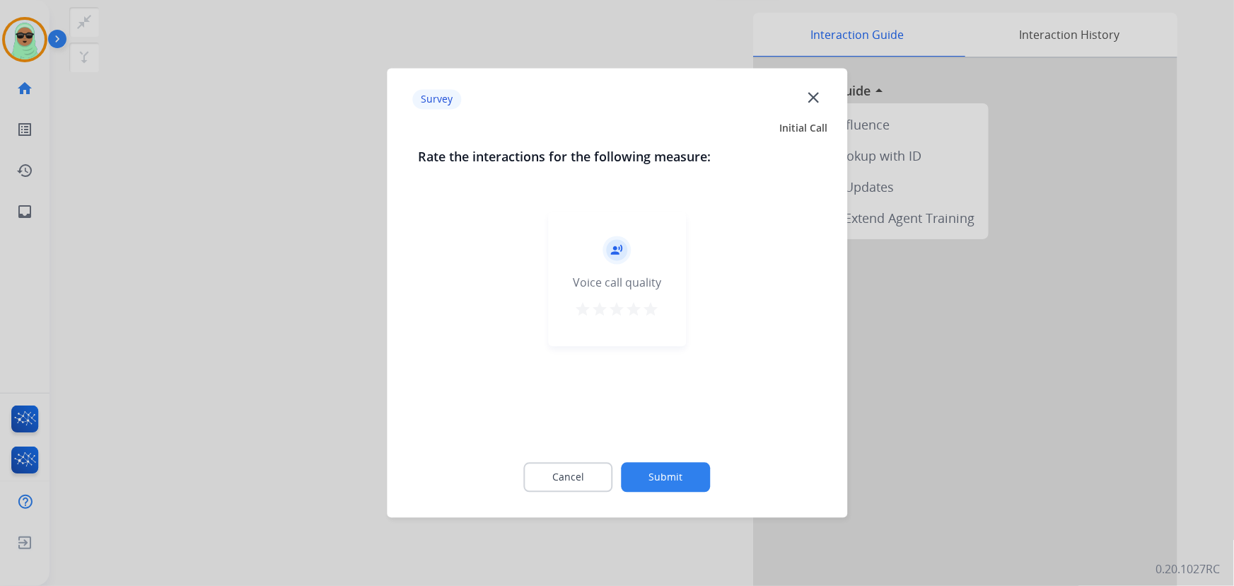
click at [677, 484] on button "Submit" at bounding box center [666, 478] width 89 height 30
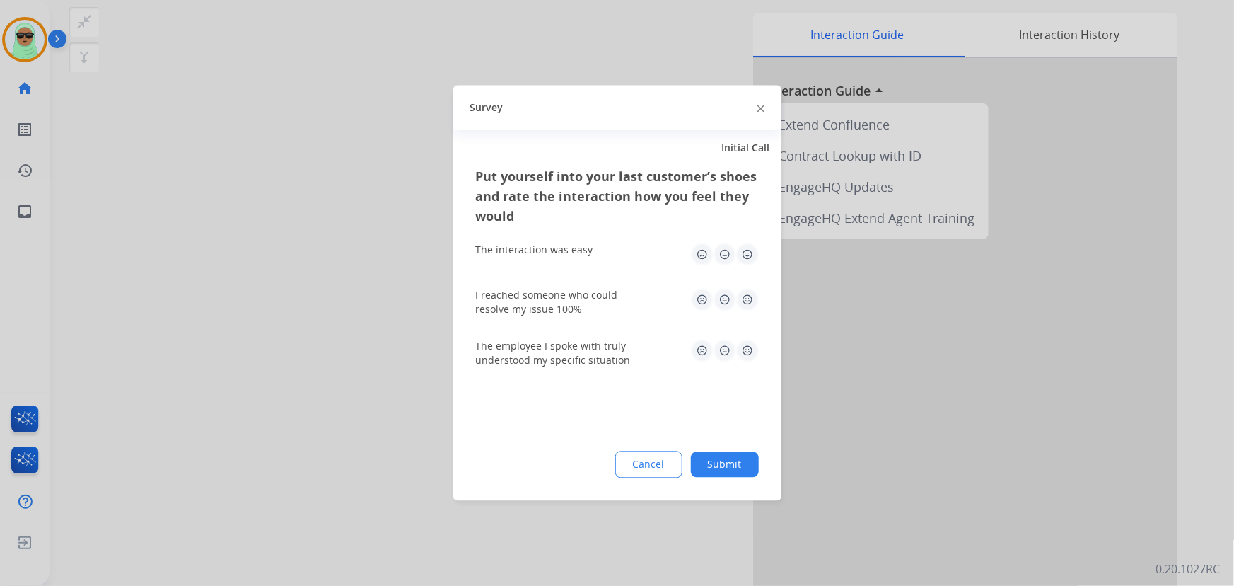
click at [677, 470] on button "Cancel" at bounding box center [648, 464] width 67 height 27
click at [677, 470] on div "Interaction Guide Interaction History Interaction Guide arrow_drop_up Extend Co…" at bounding box center [815, 299] width 723 height 573
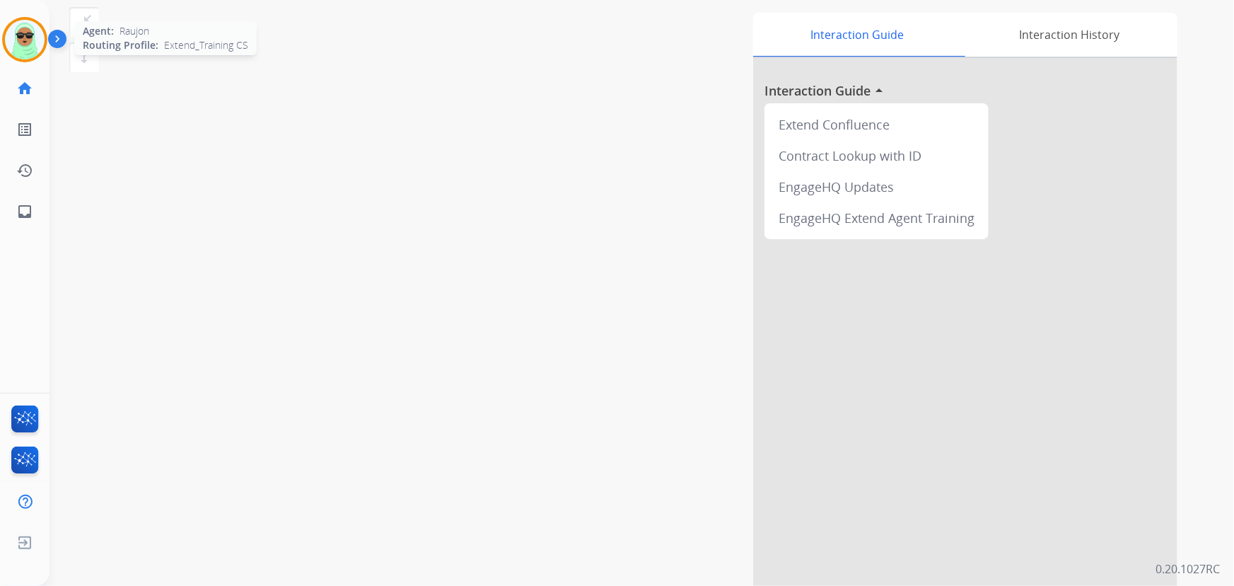
click at [6, 55] on div "Agent: Raujon Routing Profile: Extend_Training CS" at bounding box center [24, 39] width 45 height 45
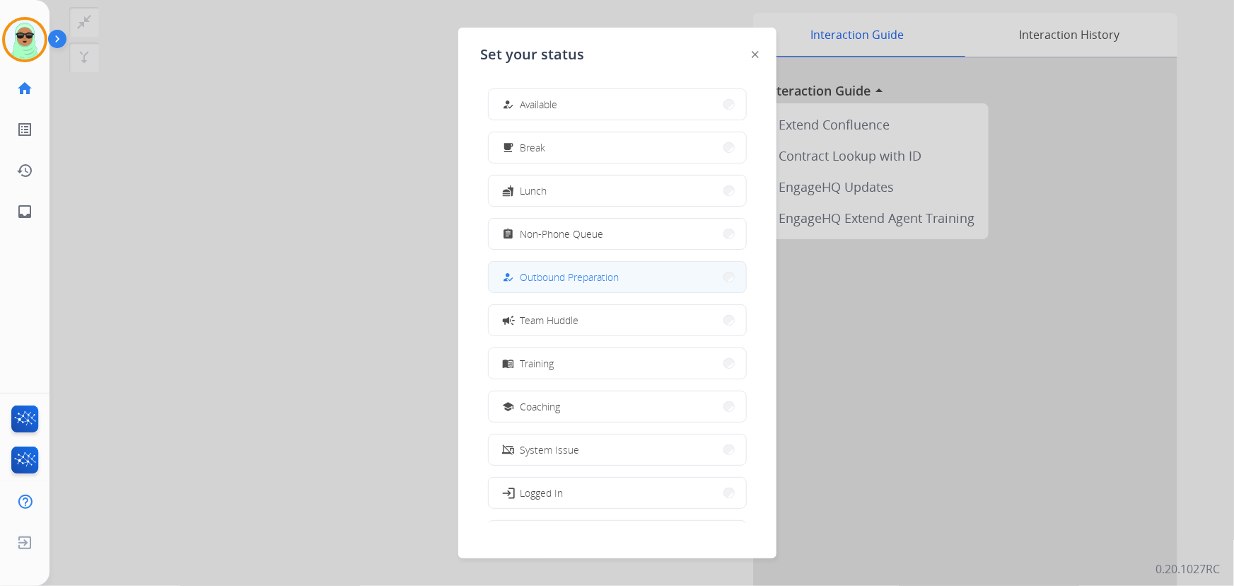
click at [607, 267] on button "how_to_reg Outbound Preparation" at bounding box center [617, 277] width 257 height 30
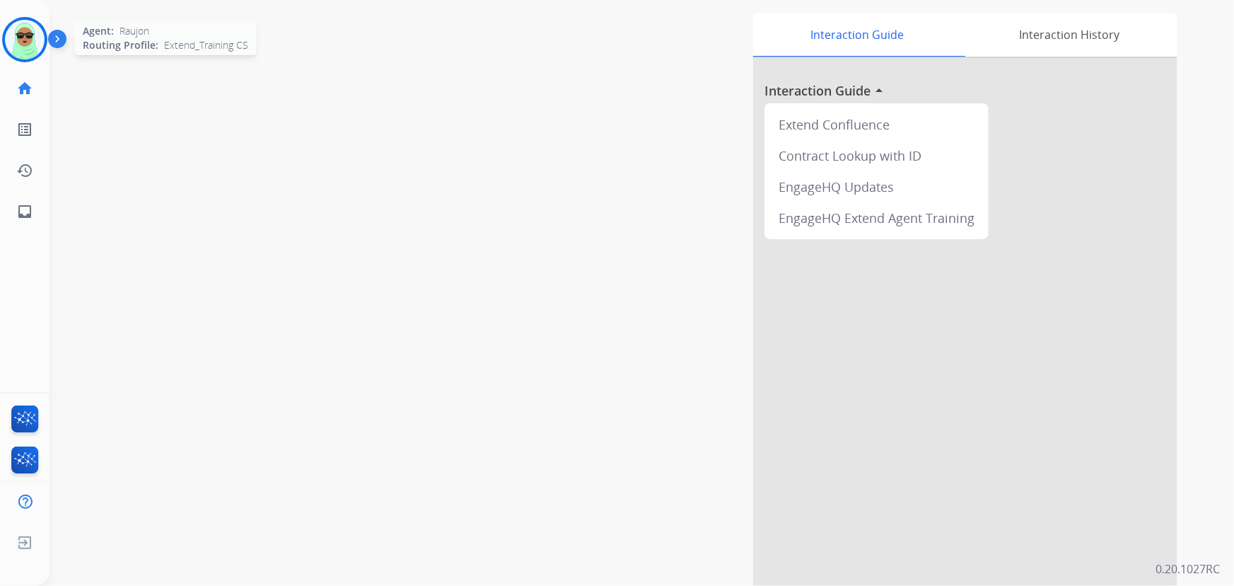
click at [10, 37] on img at bounding box center [25, 40] width 40 height 40
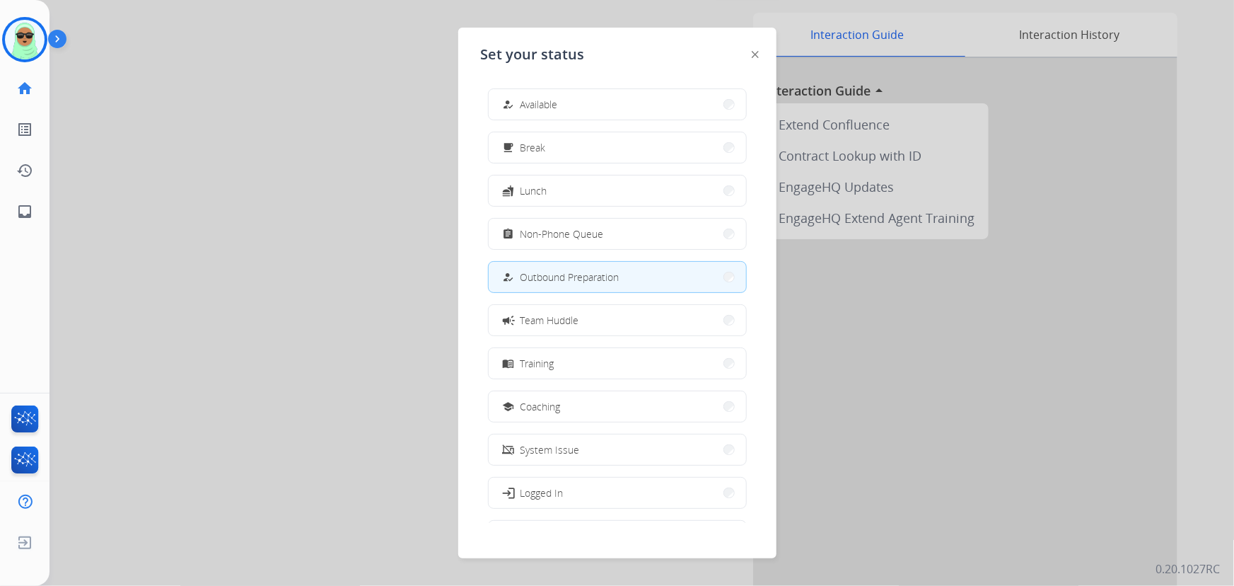
click at [636, 120] on div "how_to_reg Available free_breakfast Break fastfood Lunch assignment Non-Phone Q…" at bounding box center [617, 300] width 273 height 446
click at [635, 113] on button "how_to_reg Available" at bounding box center [617, 104] width 257 height 30
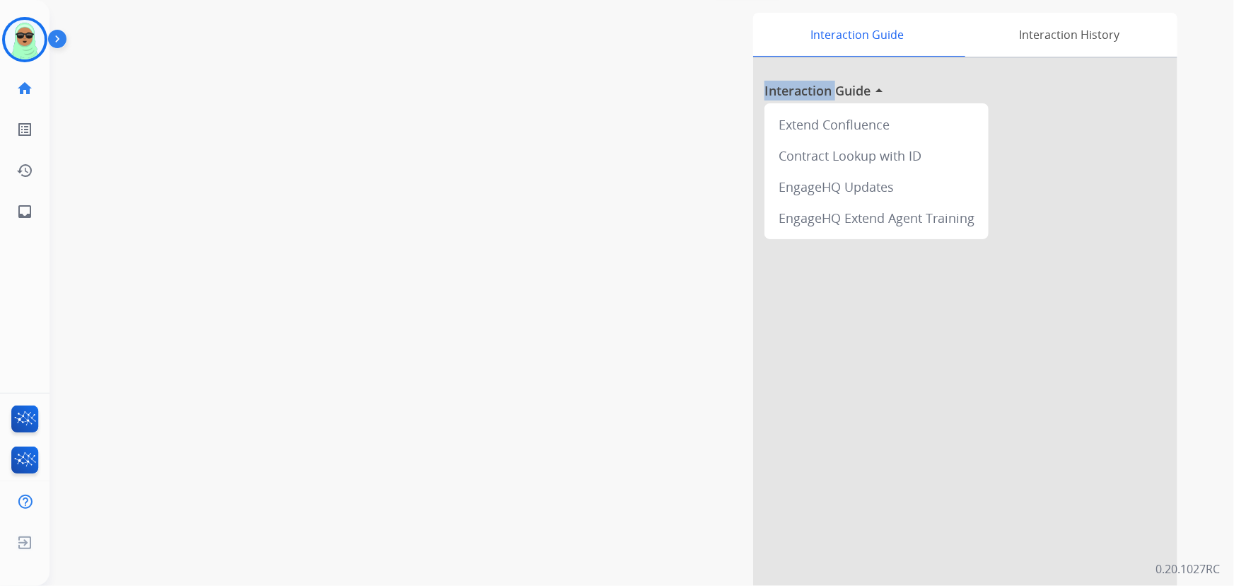
click at [635, 113] on div "Interaction Guide Interaction History Interaction Guide arrow_drop_up Extend Co…" at bounding box center [815, 299] width 723 height 573
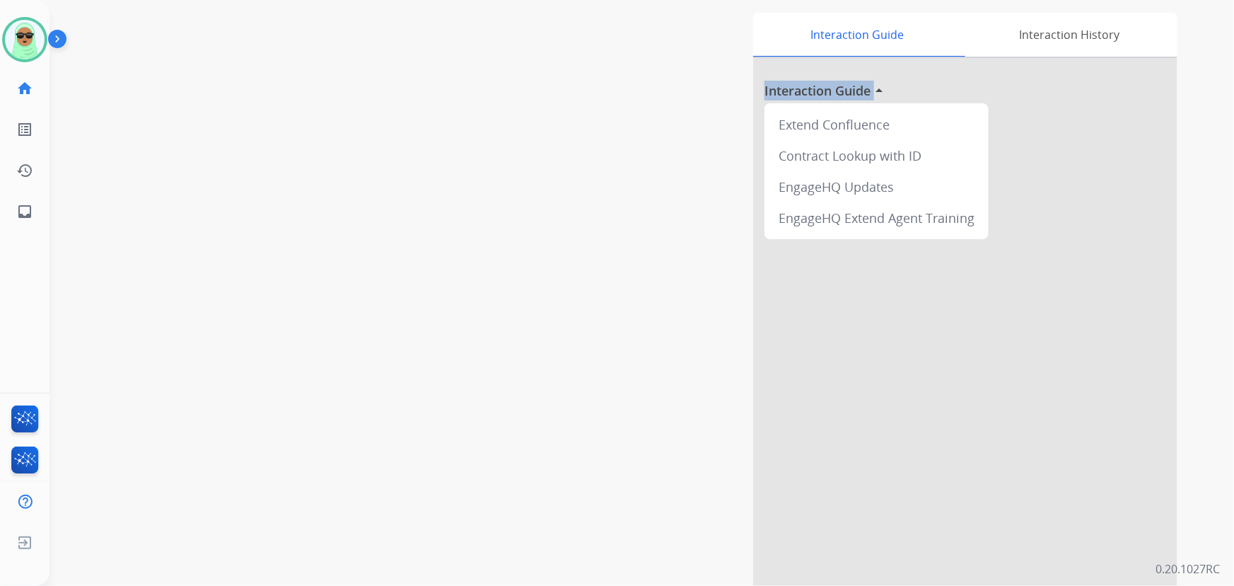
click at [635, 113] on div "Interaction Guide Interaction History Interaction Guide arrow_drop_up Extend Co…" at bounding box center [815, 299] width 723 height 573
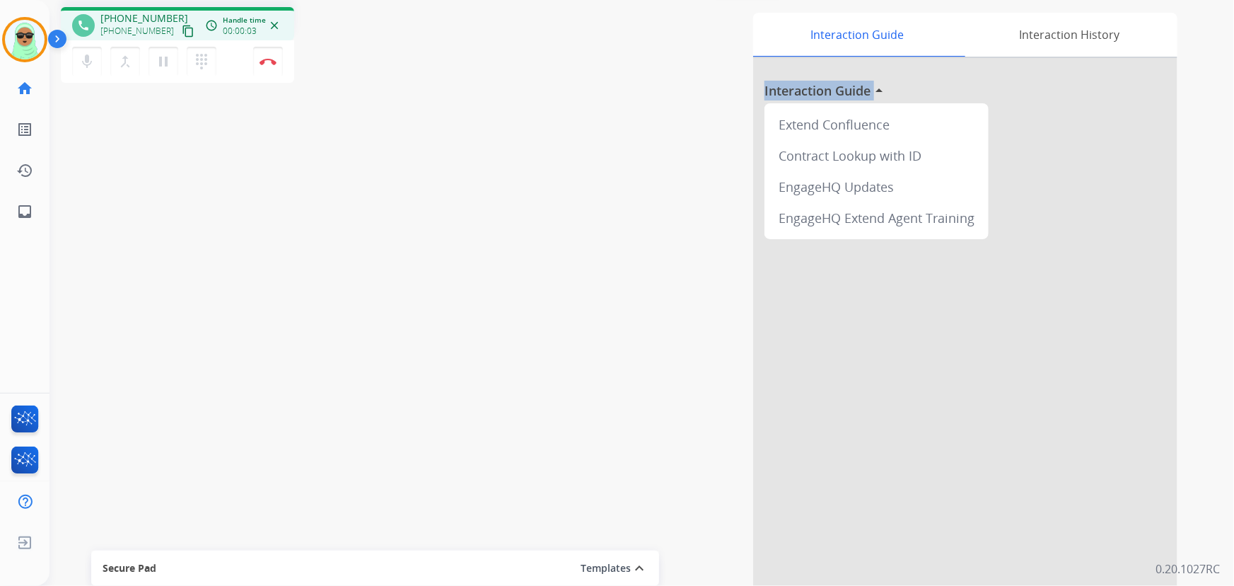
click at [182, 28] on mat-icon "content_copy" at bounding box center [188, 31] width 13 height 13
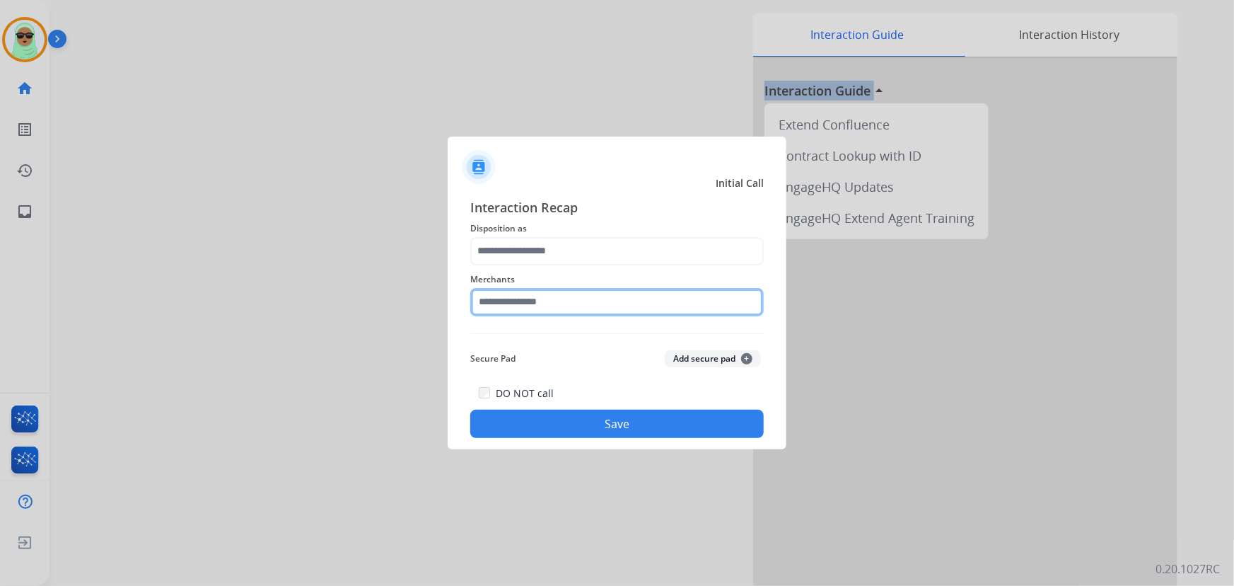
click at [537, 296] on input "text" at bounding box center [616, 302] width 293 height 28
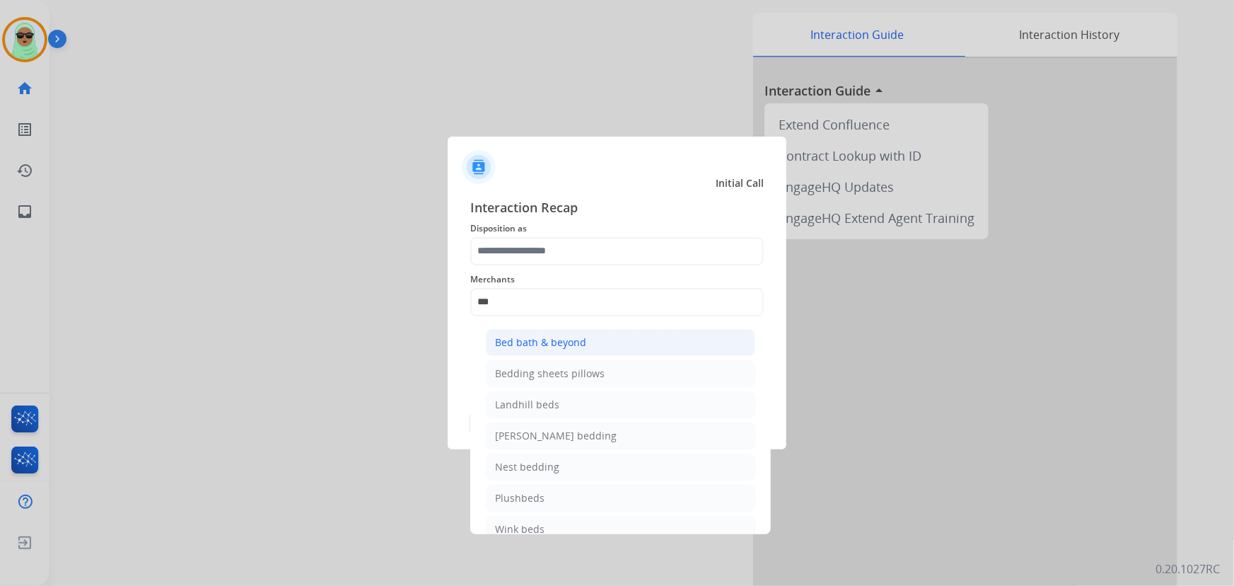
click at [549, 332] on li "Bed bath & beyond" at bounding box center [620, 342] width 269 height 27
type input "**********"
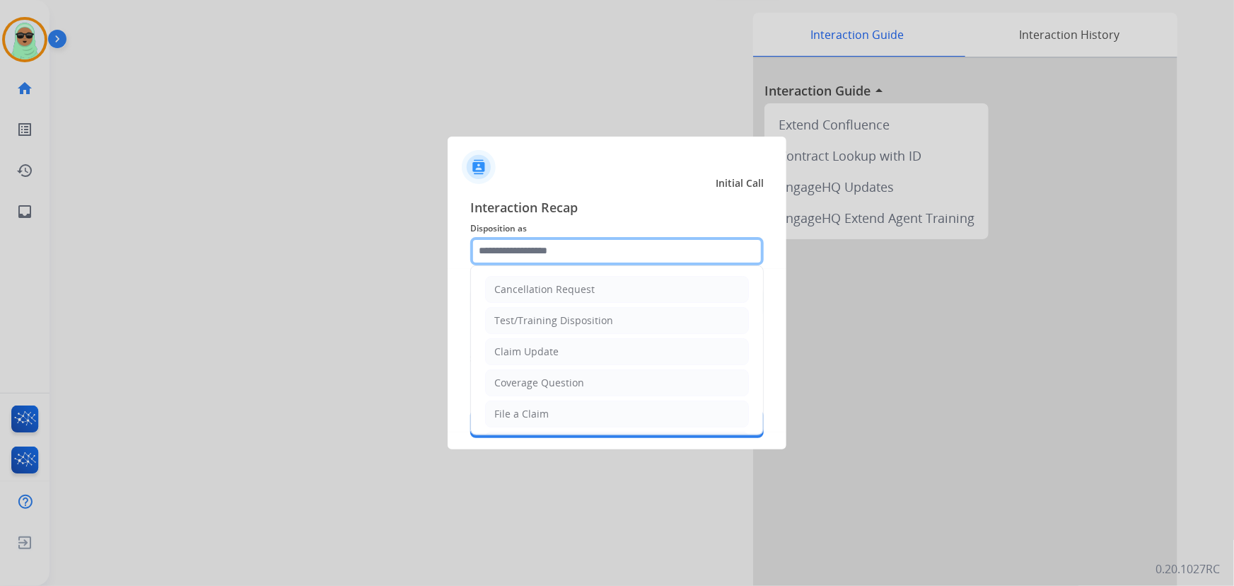
click at [508, 245] on input "text" at bounding box center [616, 251] width 293 height 28
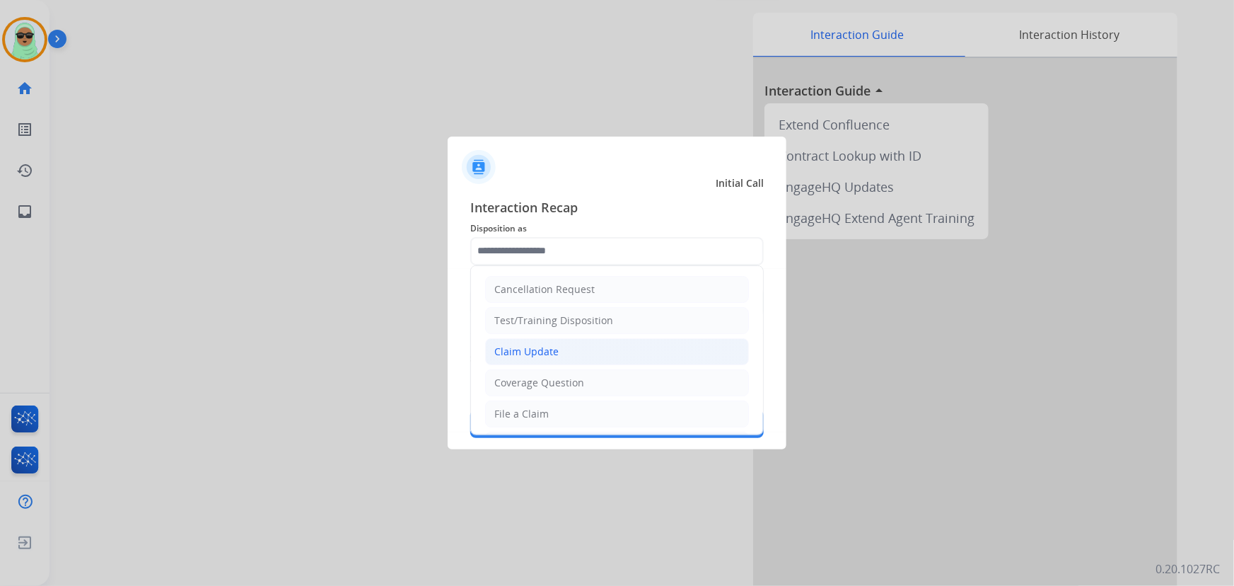
click at [535, 355] on div "Claim Update" at bounding box center [526, 351] width 64 height 14
type input "**********"
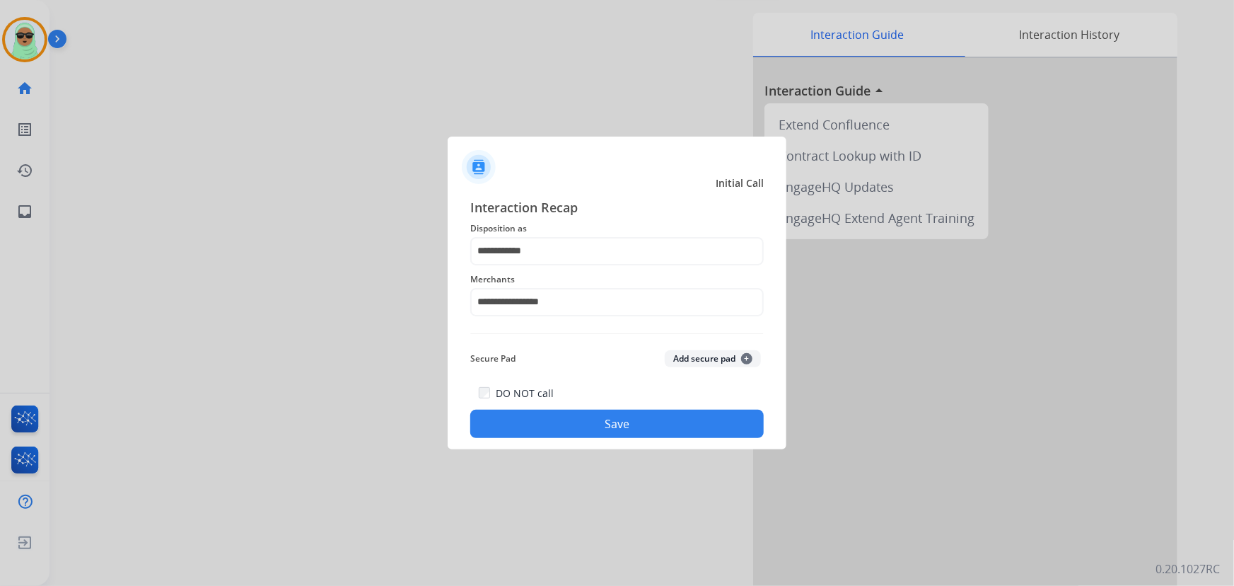
click at [565, 411] on button "Save" at bounding box center [616, 423] width 293 height 28
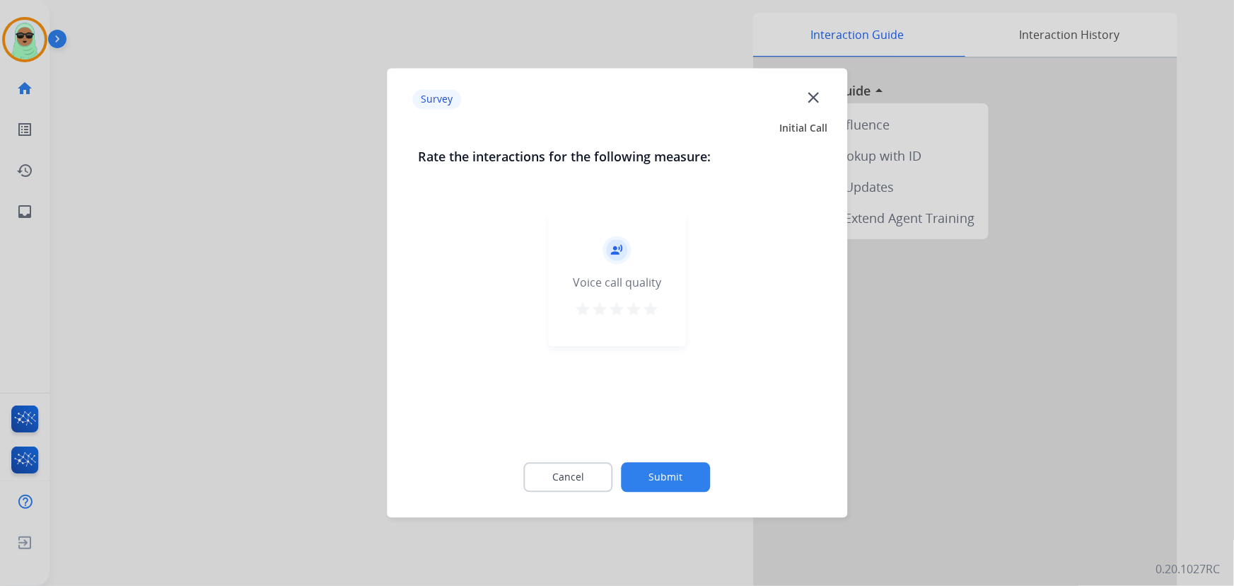
click at [670, 484] on button "Submit" at bounding box center [666, 478] width 89 height 30
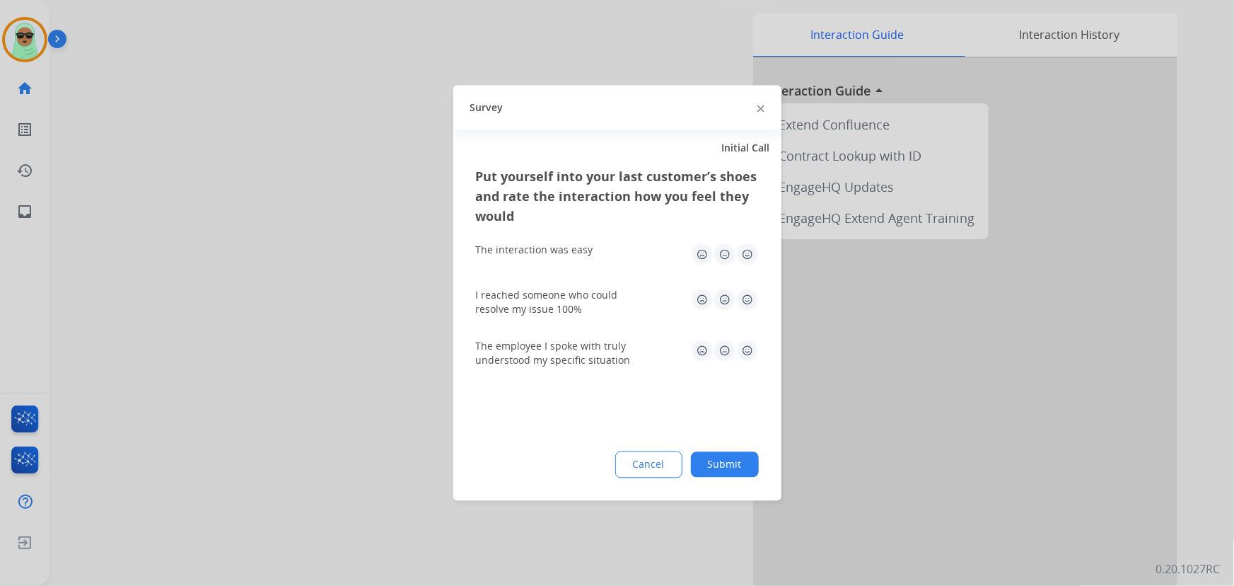
click at [764, 456] on div "Put yourself into your last customer’s shoes and rate the interaction how you f…" at bounding box center [617, 334] width 328 height 334
click at [730, 465] on button "Submit" at bounding box center [725, 464] width 68 height 25
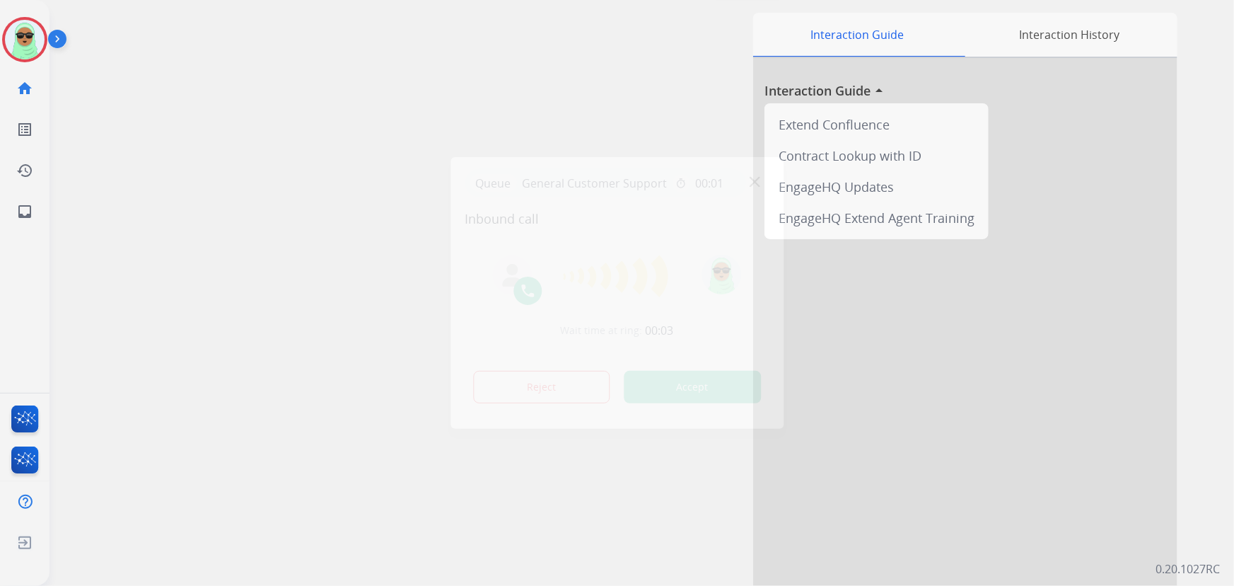
click at [758, 182] on img at bounding box center [755, 182] width 11 height 11
click at [124, 282] on div "swap_horiz Break voice bridge close_fullscreen Connect 3-Way Call merge_type Se…" at bounding box center [625, 291] width 1151 height 590
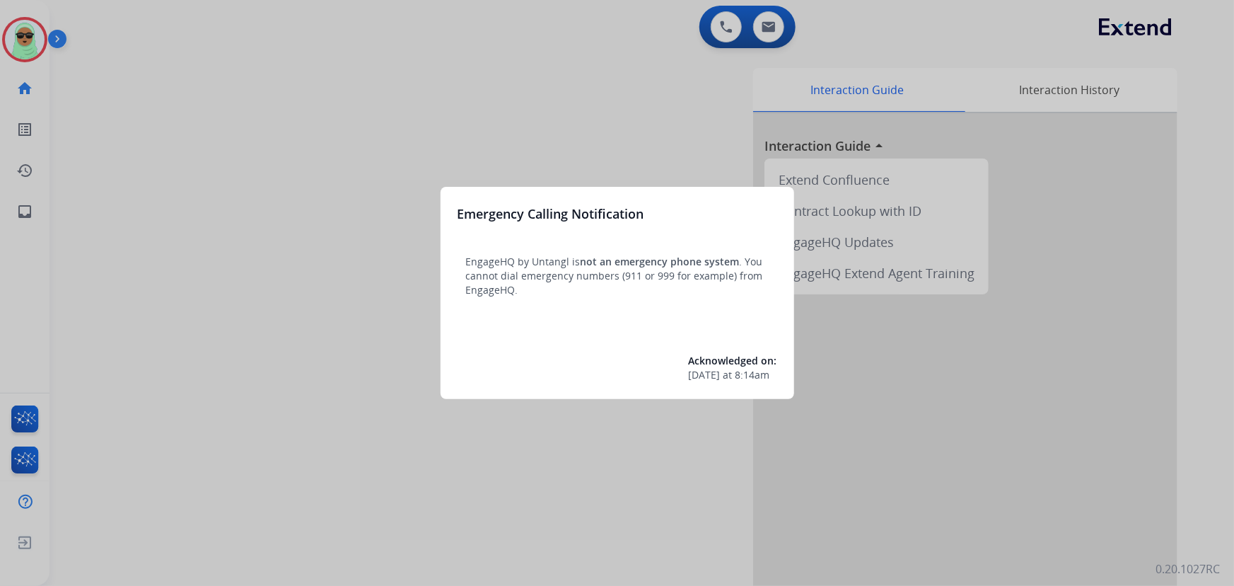
click at [14, 56] on div at bounding box center [617, 293] width 1234 height 586
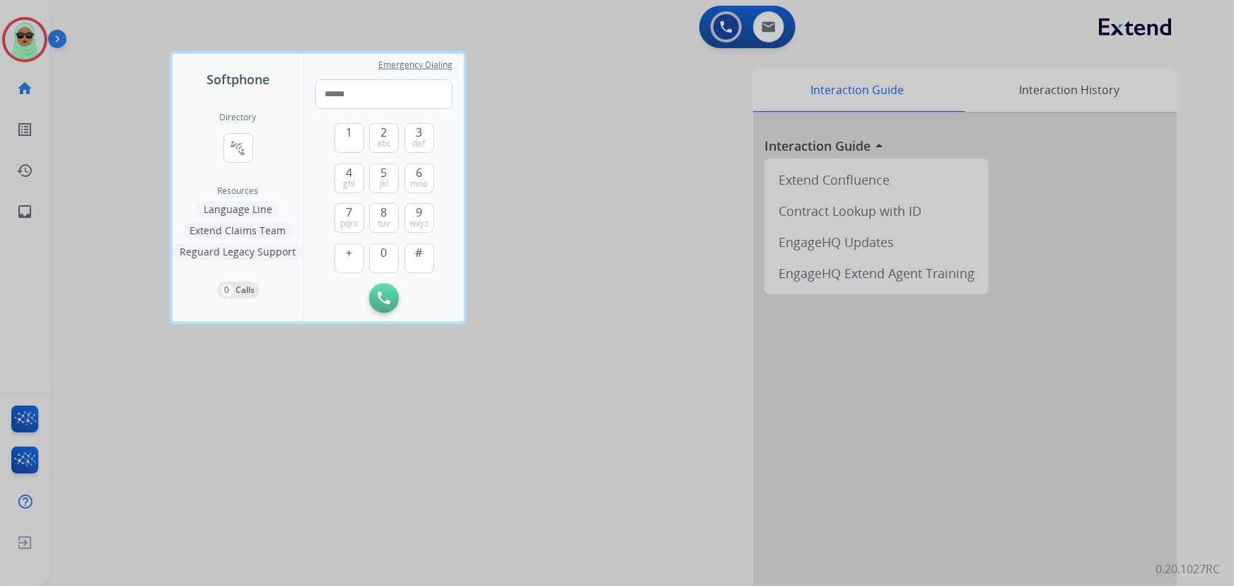
click at [14, 56] on div at bounding box center [617, 293] width 1234 height 586
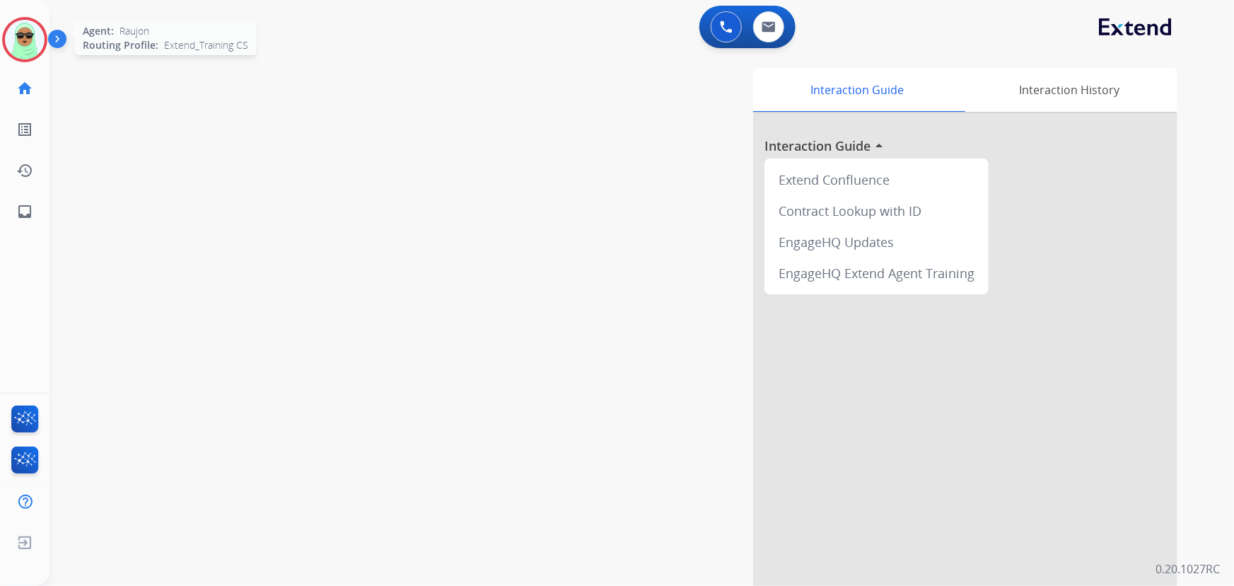
click at [23, 52] on img at bounding box center [25, 40] width 40 height 40
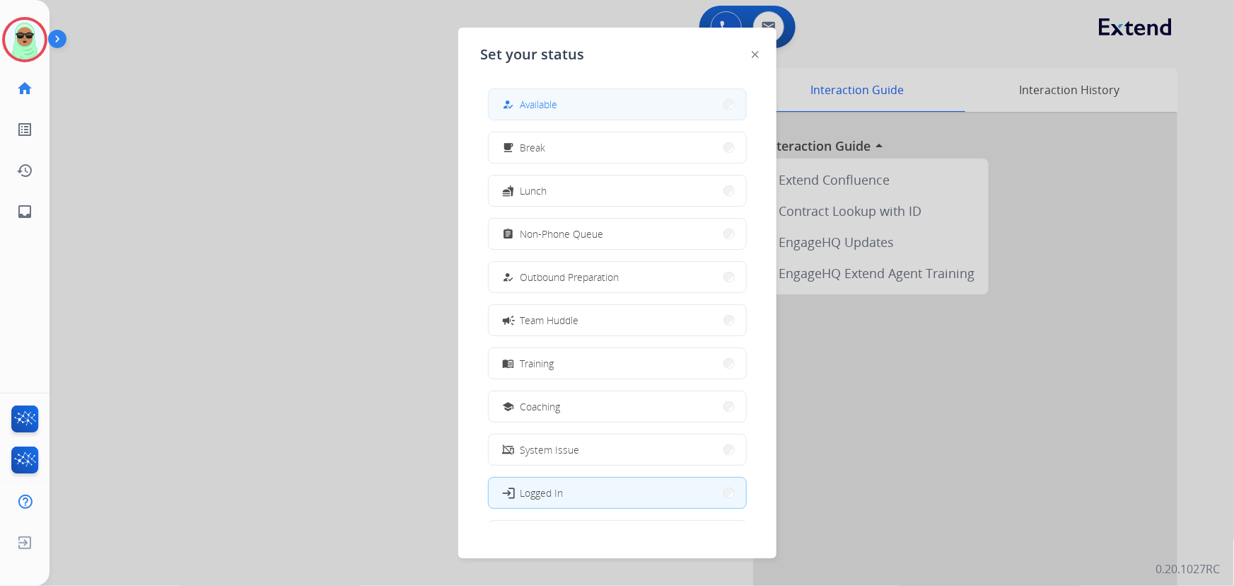
click at [628, 105] on button "how_to_reg Available" at bounding box center [617, 104] width 257 height 30
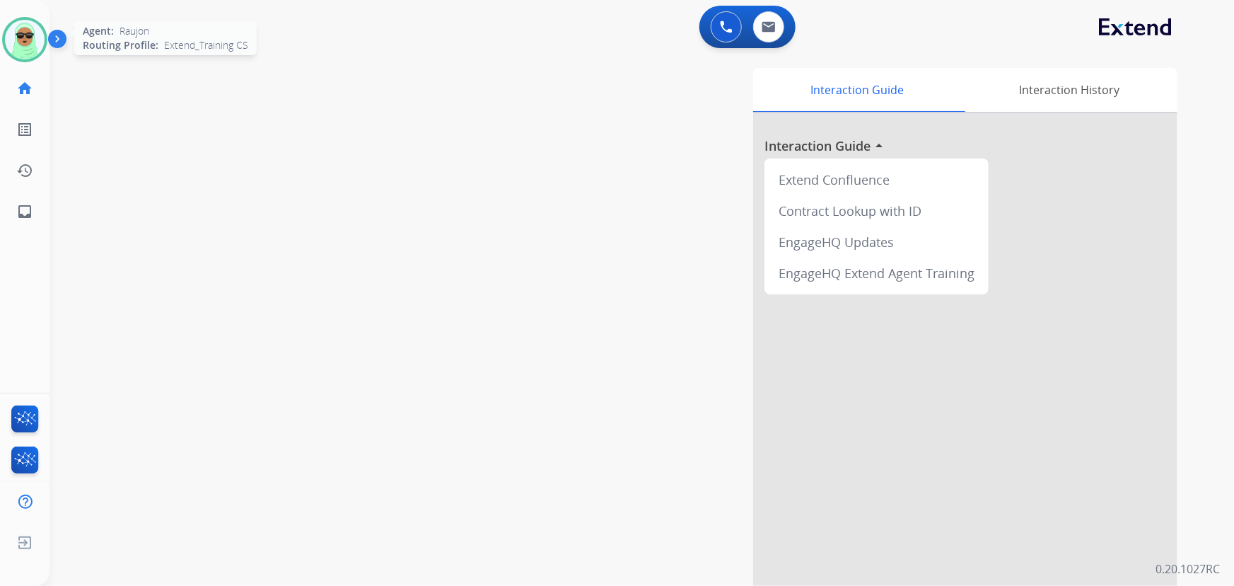
click at [40, 27] on img at bounding box center [25, 40] width 40 height 40
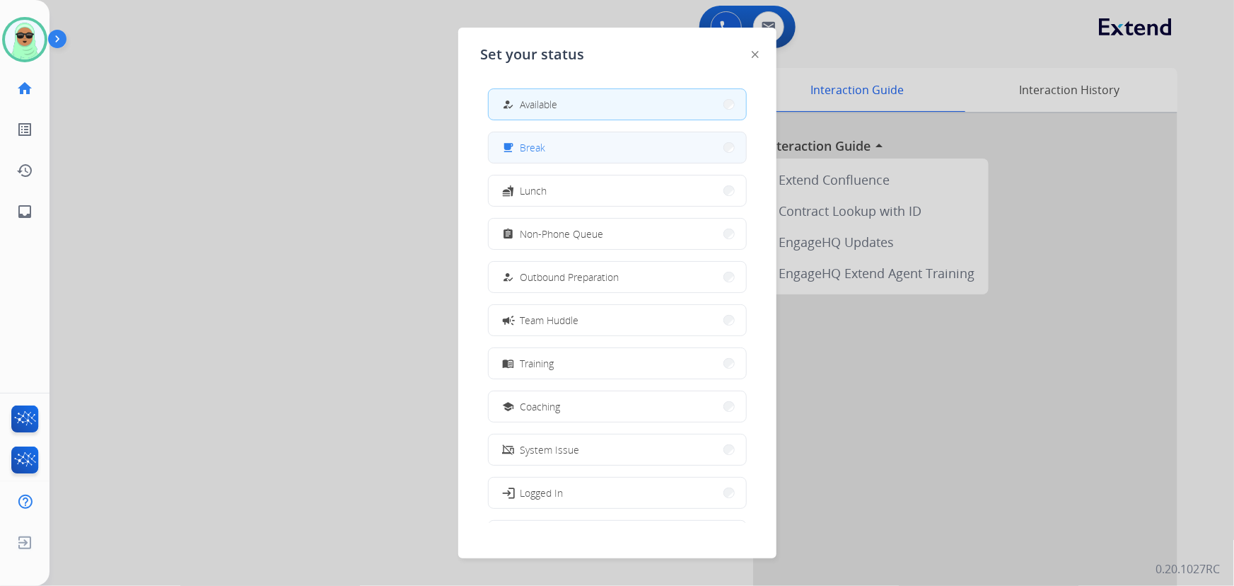
click at [586, 156] on button "free_breakfast Break" at bounding box center [617, 147] width 257 height 30
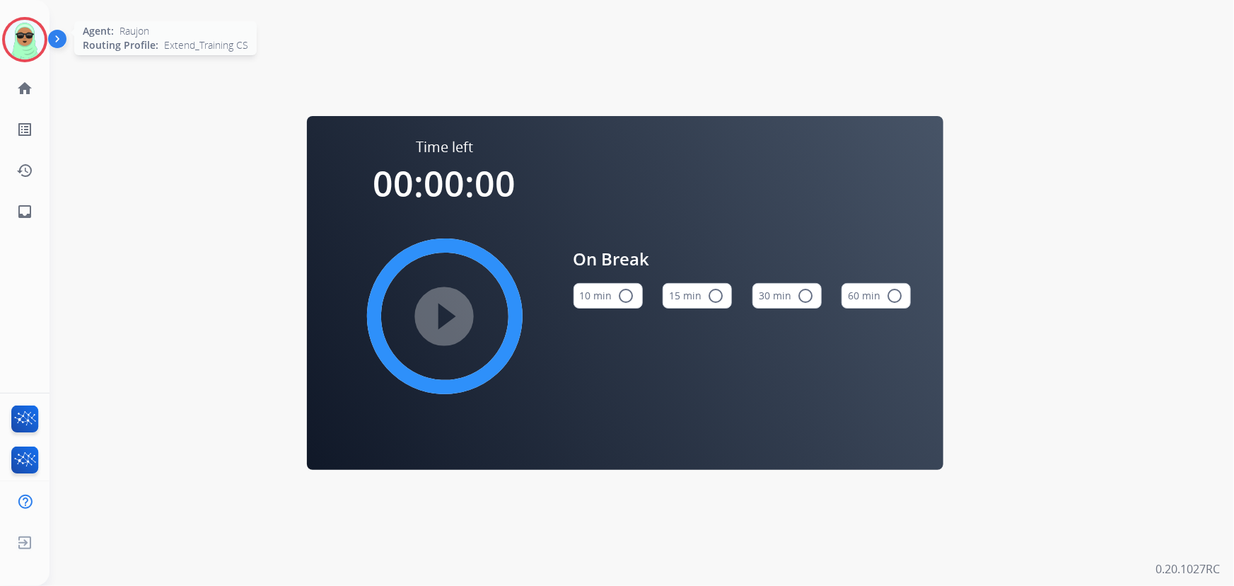
click at [16, 40] on img at bounding box center [25, 40] width 40 height 40
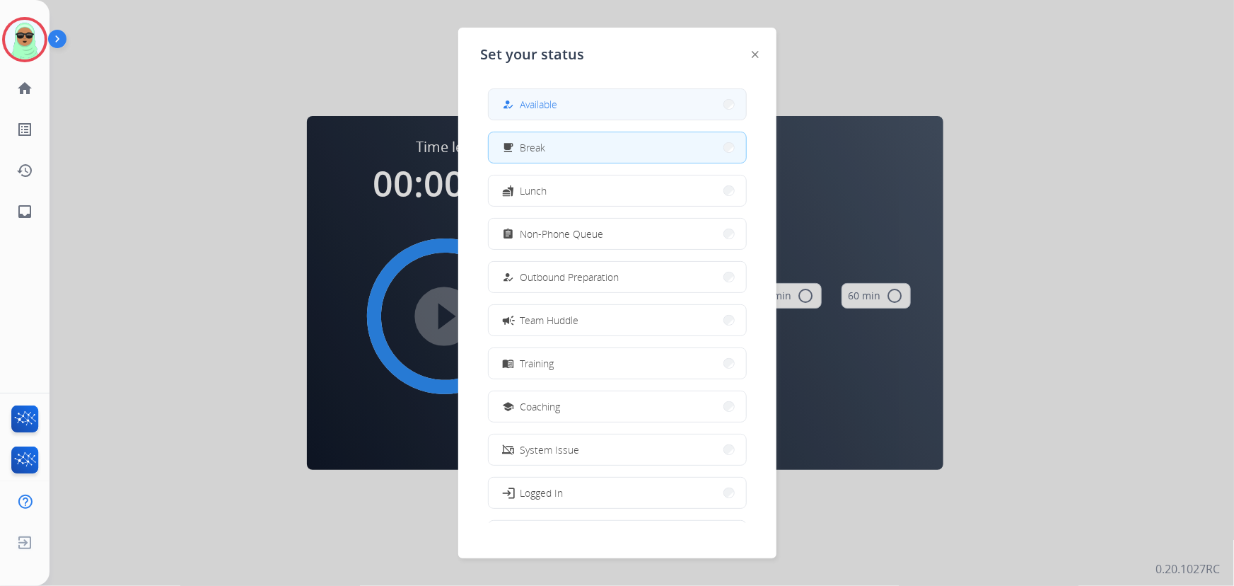
click at [624, 101] on button "how_to_reg Available" at bounding box center [617, 104] width 257 height 30
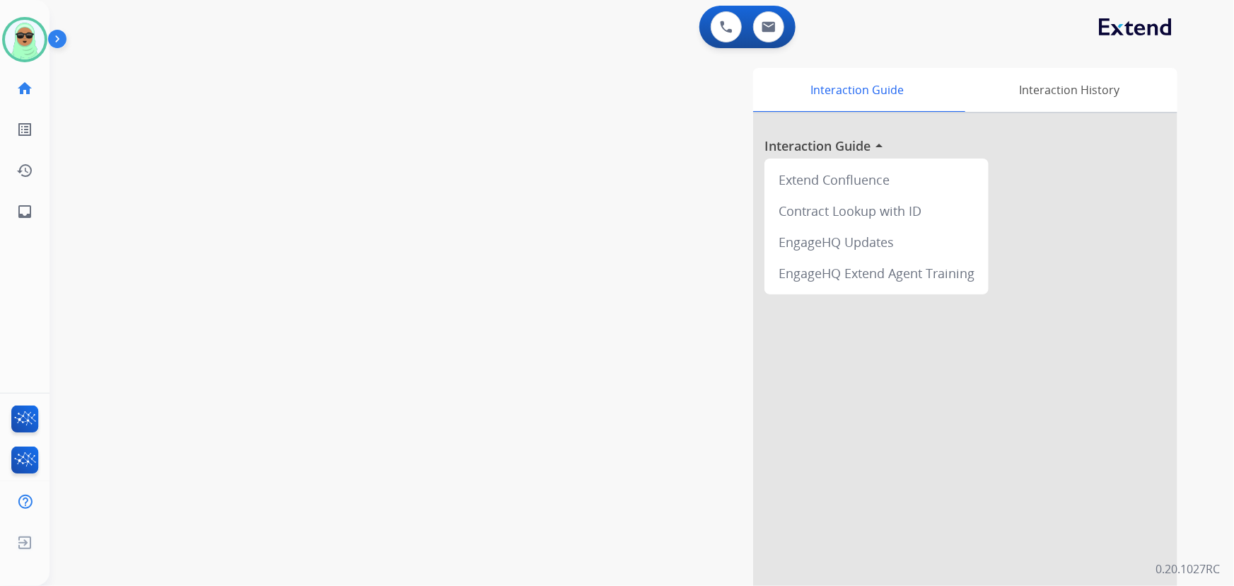
click at [547, 520] on div "Interaction Guide Interaction History Interaction Guide arrow_drop_up Extend Co…" at bounding box center [815, 354] width 723 height 573
click at [778, 23] on button at bounding box center [768, 26] width 31 height 31
select select "**********"
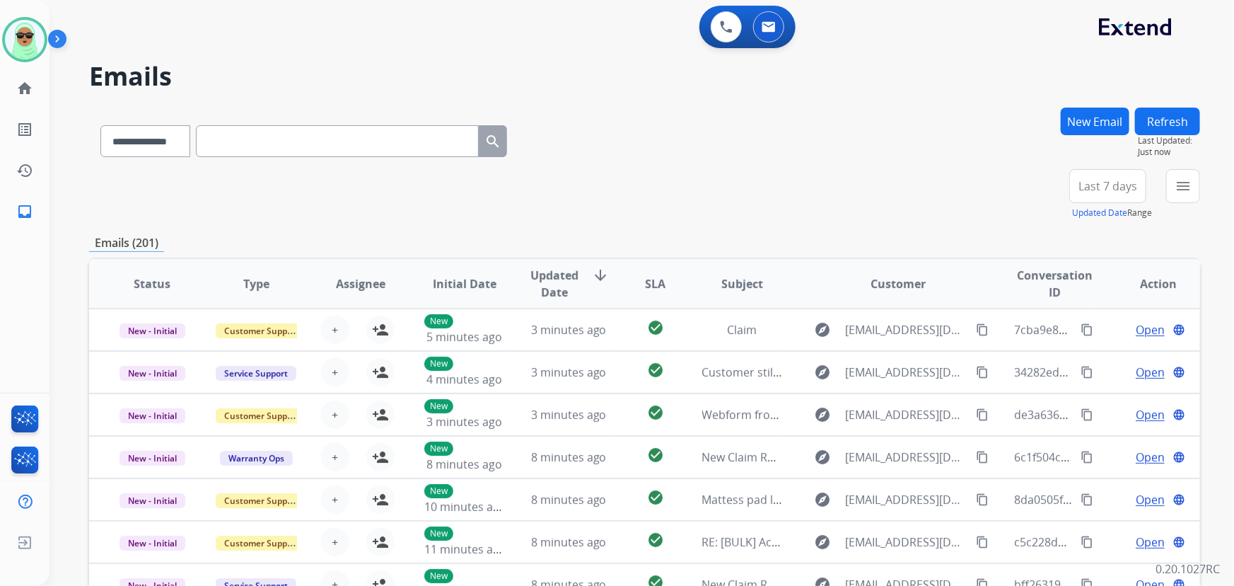
click at [1175, 198] on button "menu" at bounding box center [1183, 186] width 34 height 34
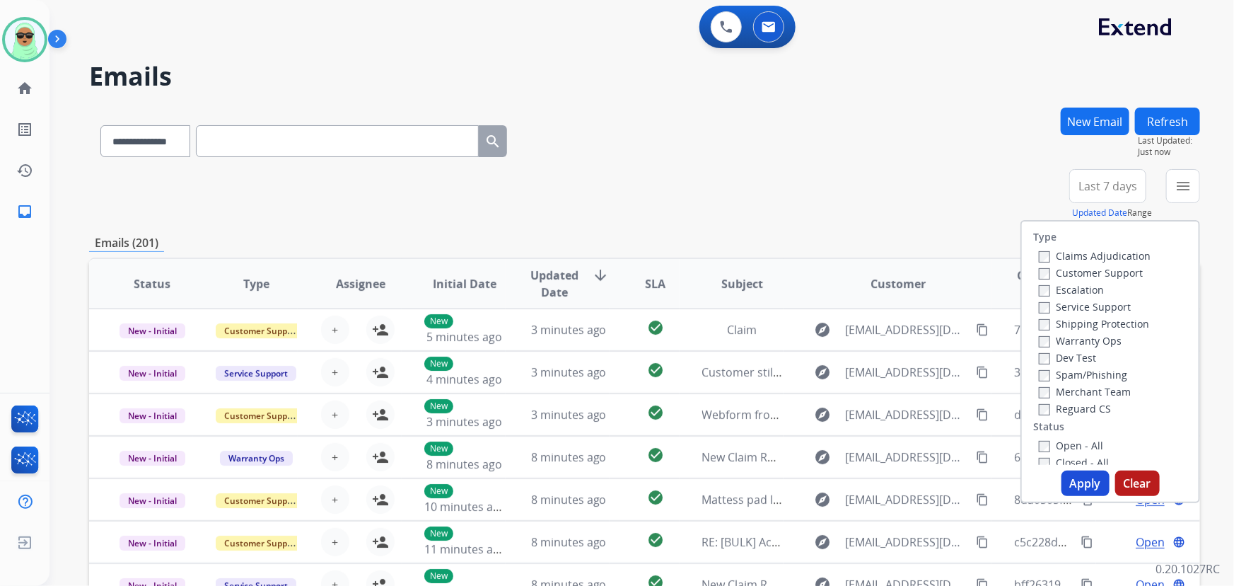
click at [1075, 274] on label "Customer Support" at bounding box center [1091, 272] width 104 height 13
click at [1089, 332] on div "Warranty Ops" at bounding box center [1095, 340] width 112 height 17
drag, startPoint x: 1086, startPoint y: 332, endPoint x: 1088, endPoint y: 317, distance: 15.7
click at [1086, 332] on div "Warranty Ops" at bounding box center [1095, 340] width 112 height 17
click at [1088, 315] on div "Shipping Protection" at bounding box center [1095, 323] width 112 height 17
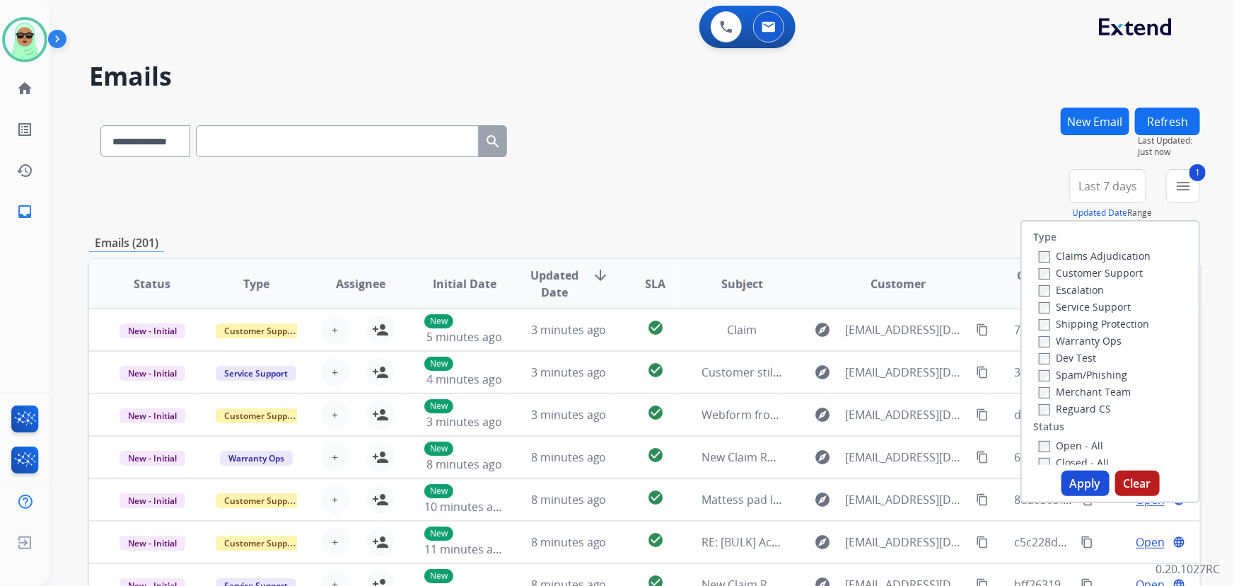
click at [1088, 325] on label "Shipping Protection" at bounding box center [1094, 323] width 110 height 13
click at [1090, 407] on label "Reguard CS" at bounding box center [1075, 408] width 72 height 13
click at [1068, 439] on label "Open - All" at bounding box center [1071, 444] width 64 height 13
click at [1062, 478] on button "Apply" at bounding box center [1086, 482] width 48 height 25
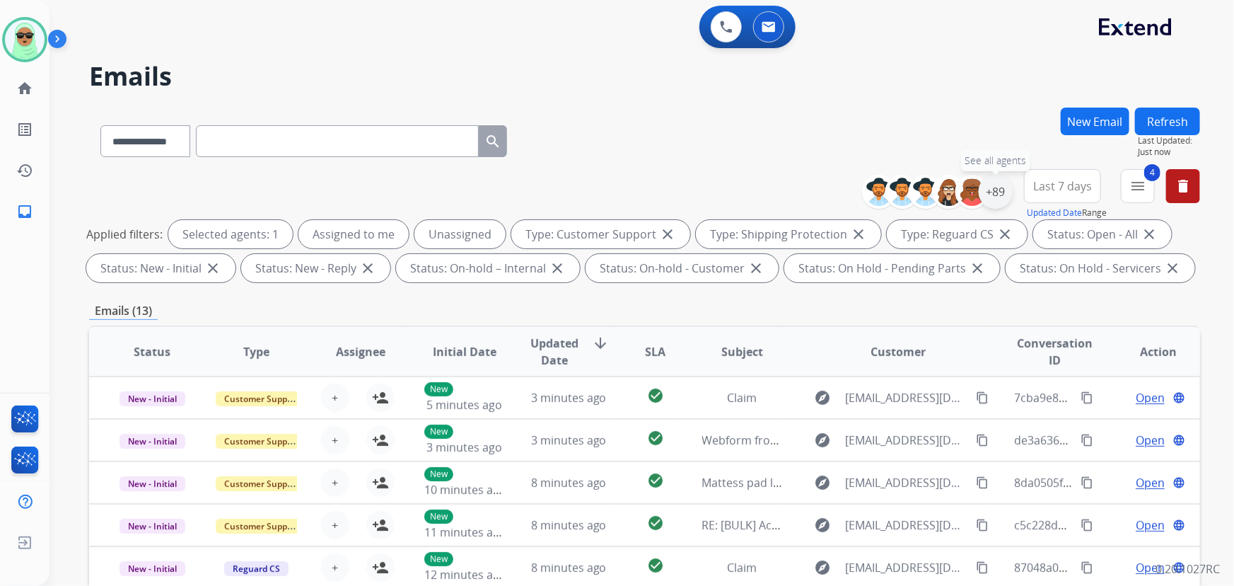
click at [992, 190] on div "+89" at bounding box center [996, 192] width 34 height 34
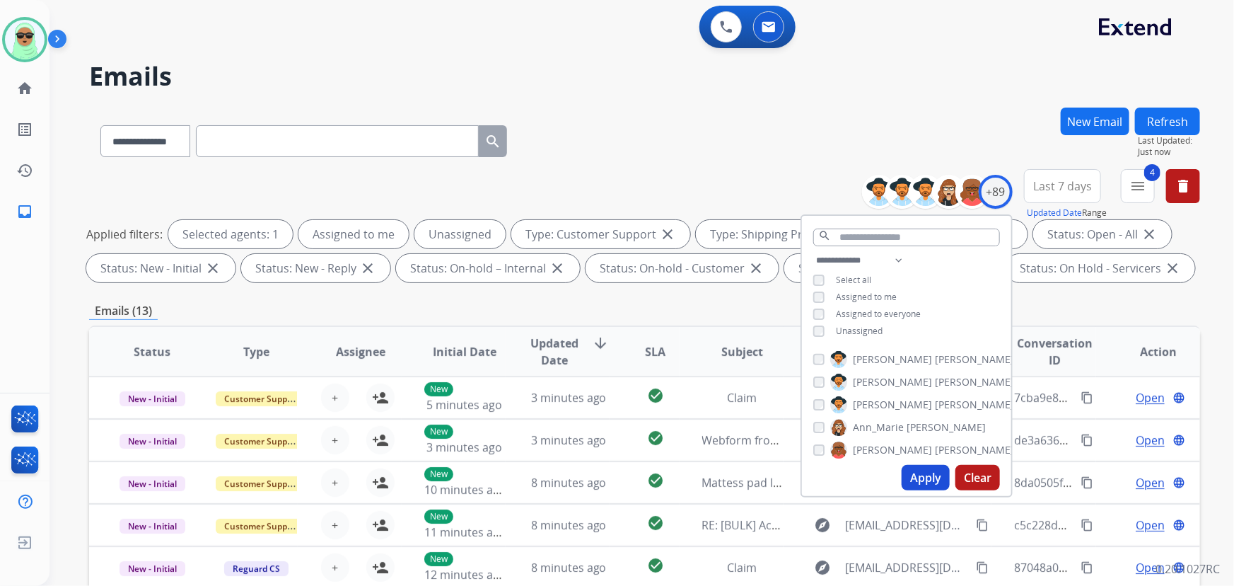
drag, startPoint x: 849, startPoint y: 330, endPoint x: 876, endPoint y: 391, distance: 66.8
click at [848, 332] on span "Unassigned" at bounding box center [859, 331] width 47 height 12
click at [933, 465] on button "Apply" at bounding box center [926, 477] width 48 height 25
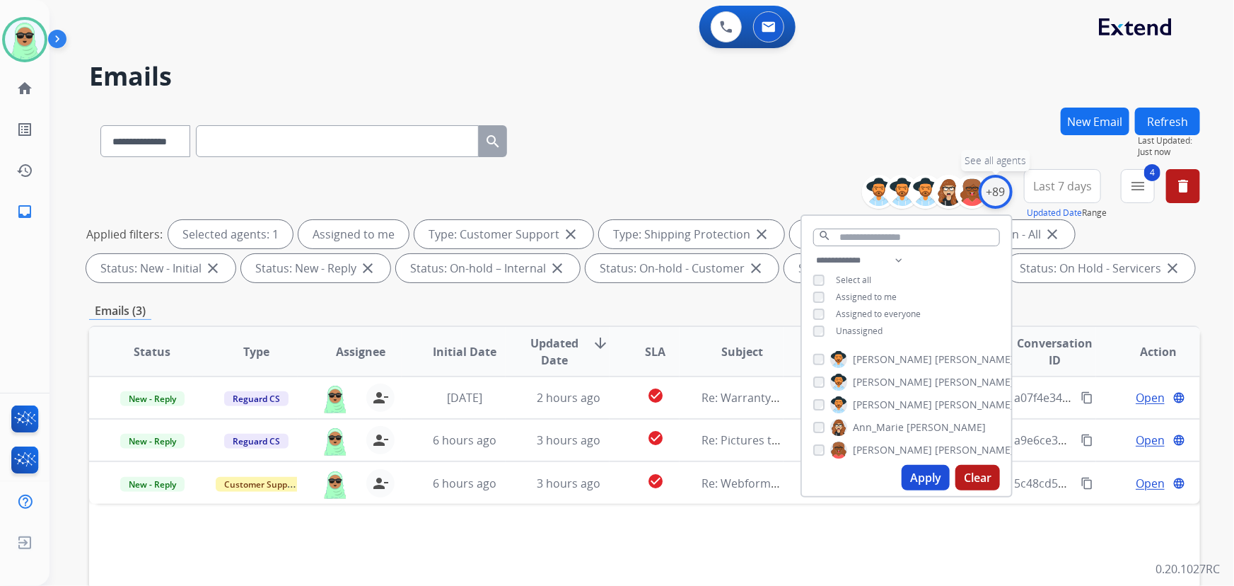
click at [991, 178] on div "+89" at bounding box center [996, 192] width 34 height 34
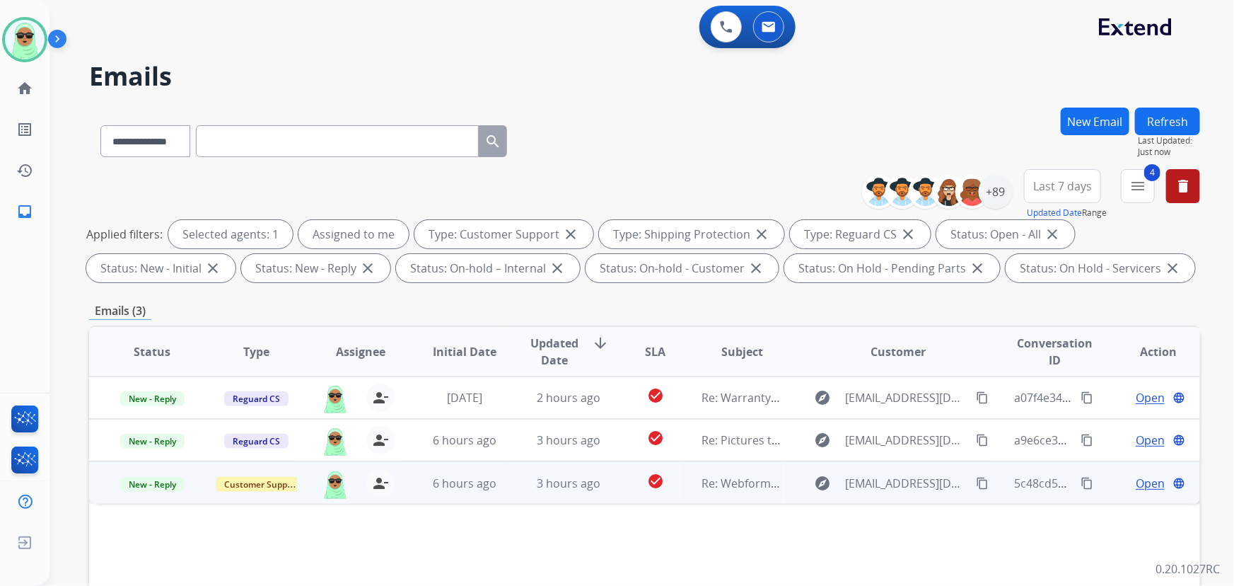
click at [1146, 486] on span "Open" at bounding box center [1150, 483] width 29 height 17
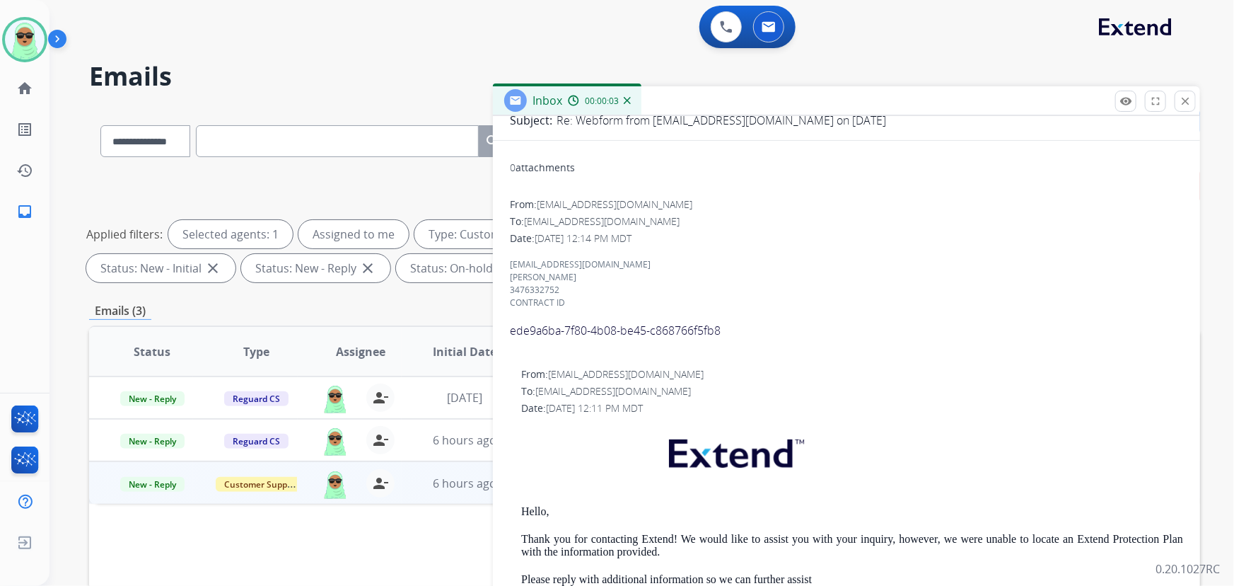
scroll to position [128, 0]
click at [651, 331] on span "ede9a6ba-7f80-4b08-be45-c868766f5fb8" at bounding box center [615, 331] width 211 height 16
copy div "[EMAIL_ADDRESS][DOMAIN_NAME] [PERSON_NAME] 3476332752 CONTRACT ID"
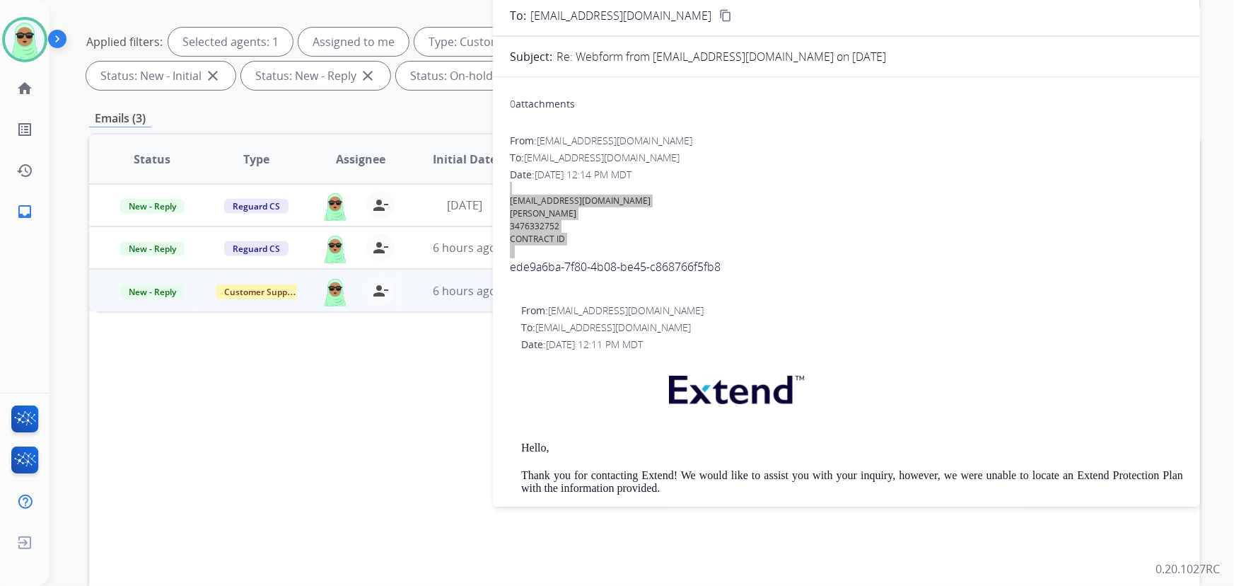
scroll to position [93, 0]
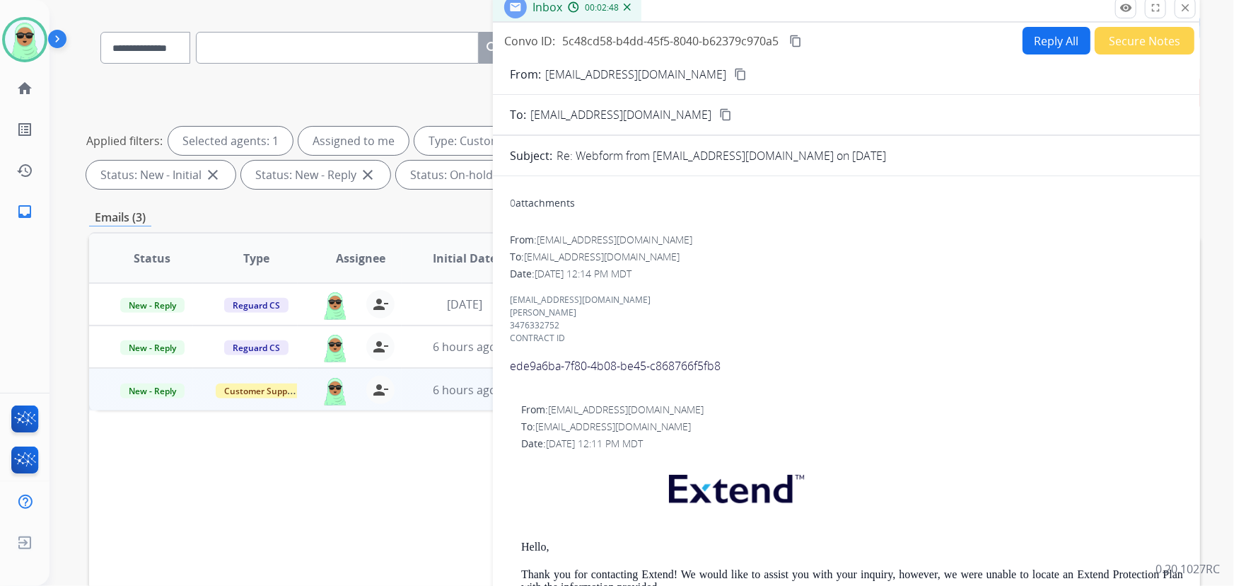
click at [1047, 56] on form "From: [EMAIL_ADDRESS][DOMAIN_NAME] content_copy To: [EMAIL_ADDRESS][DOMAIN_NAME…" at bounding box center [846, 572] width 707 height 1037
click at [1054, 40] on button "Reply All" at bounding box center [1057, 41] width 68 height 28
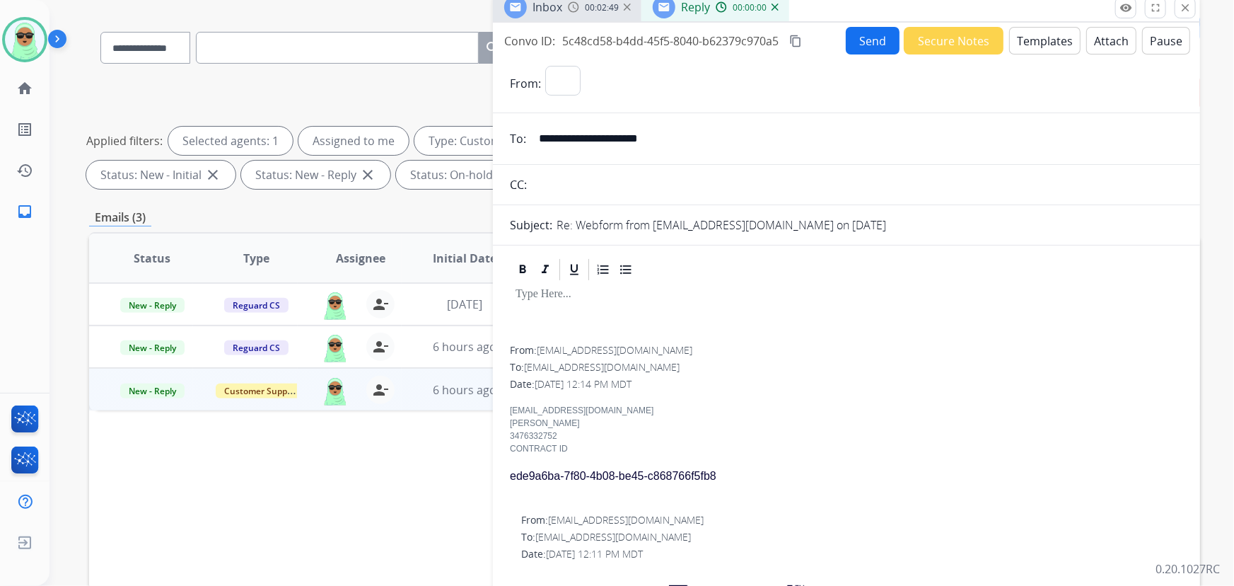
select select "**********"
click at [1040, 52] on div "**********" at bounding box center [846, 311] width 707 height 577
click at [1030, 42] on button "Templates" at bounding box center [1044, 41] width 71 height 28
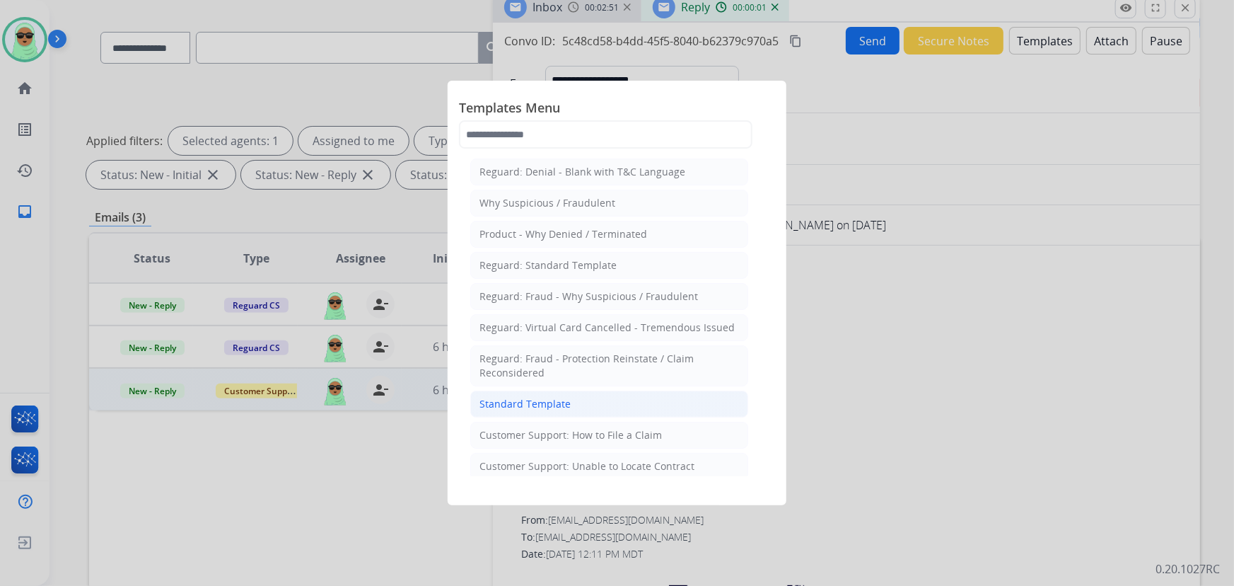
click at [637, 397] on li "Standard Template" at bounding box center [609, 403] width 278 height 27
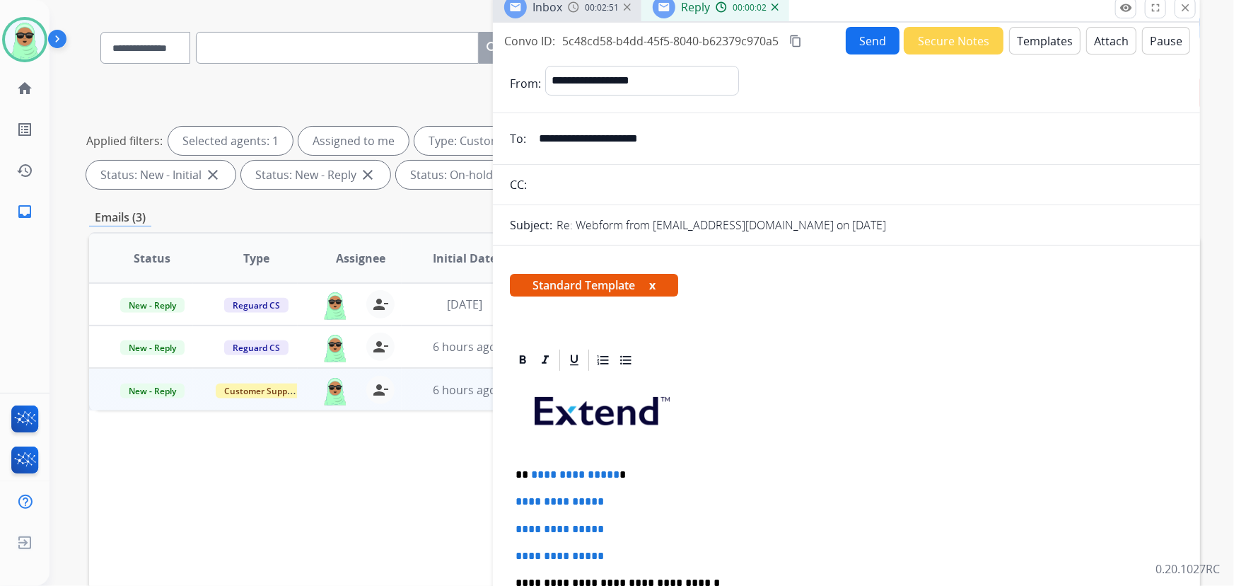
scroll to position [257, 0]
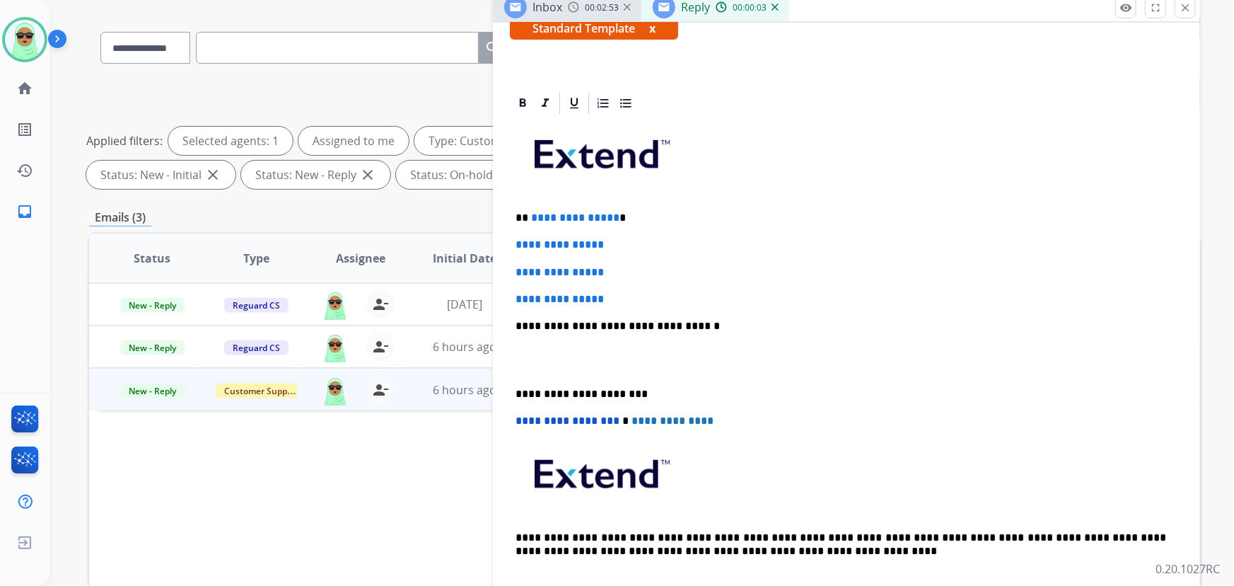
drag, startPoint x: 615, startPoint y: 298, endPoint x: 525, endPoint y: 212, distance: 124.1
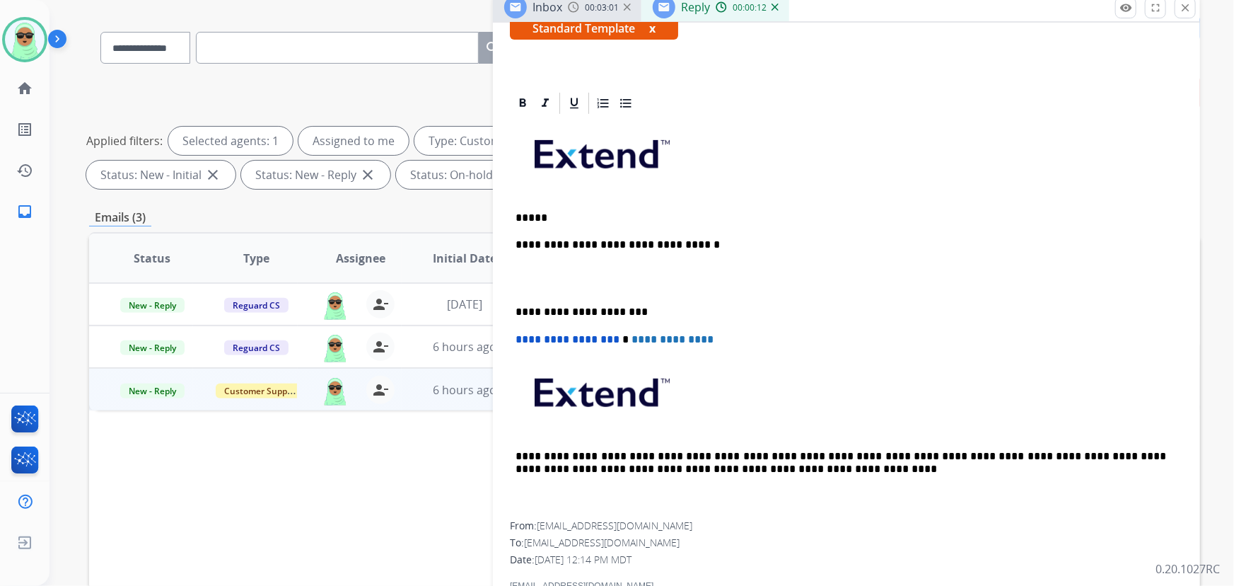
click at [622, 197] on div "**********" at bounding box center [846, 318] width 673 height 405
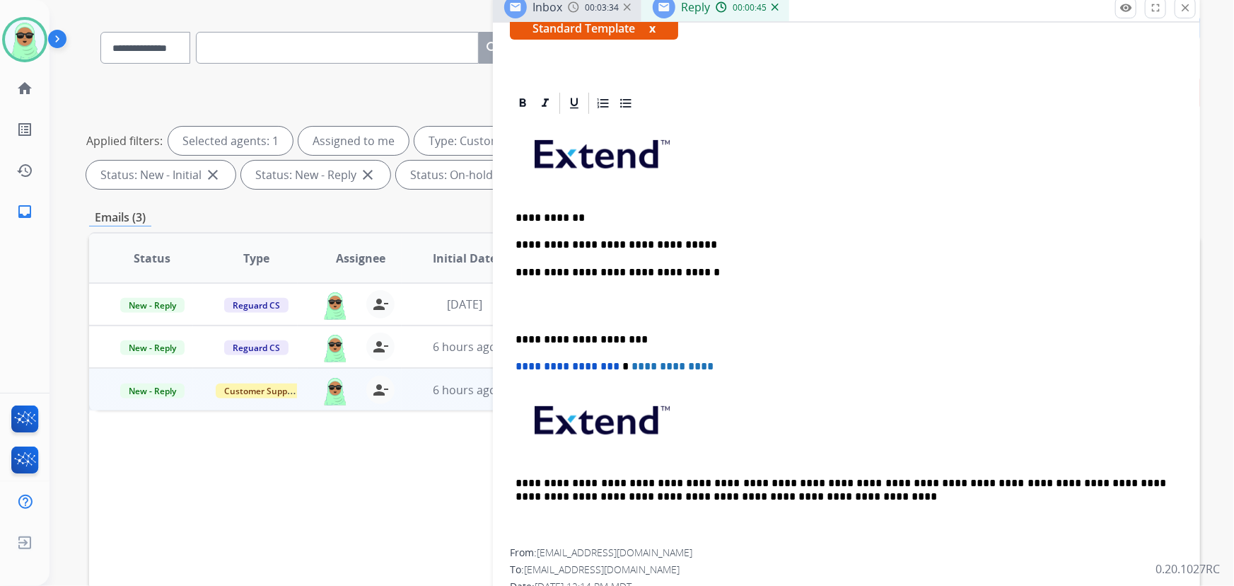
click at [796, 243] on p "**********" at bounding box center [841, 244] width 651 height 13
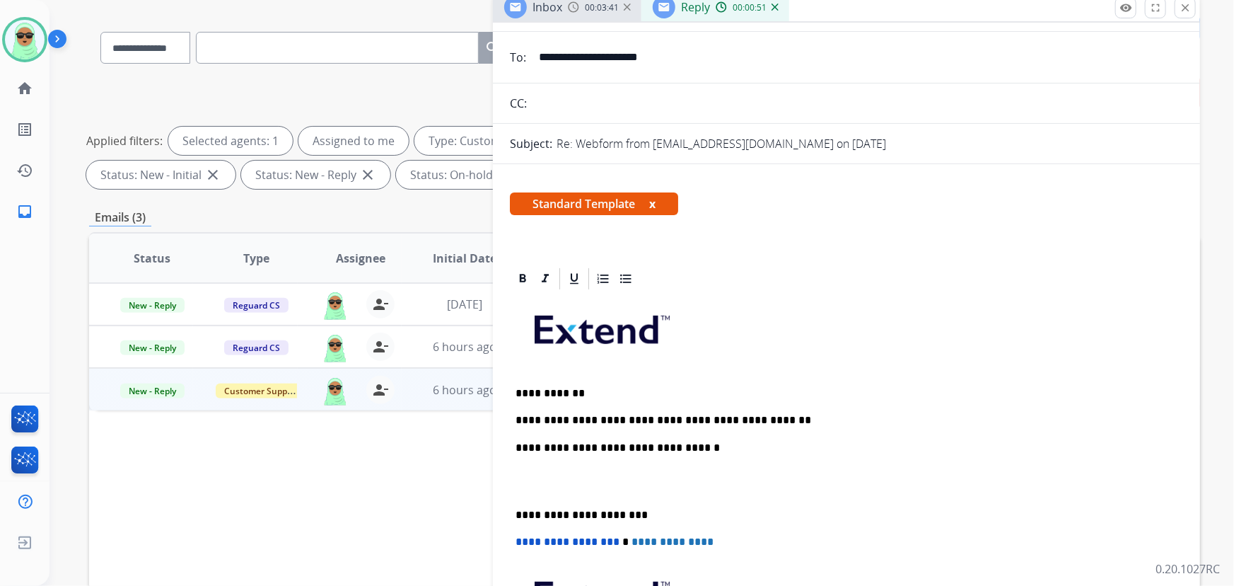
scroll to position [0, 0]
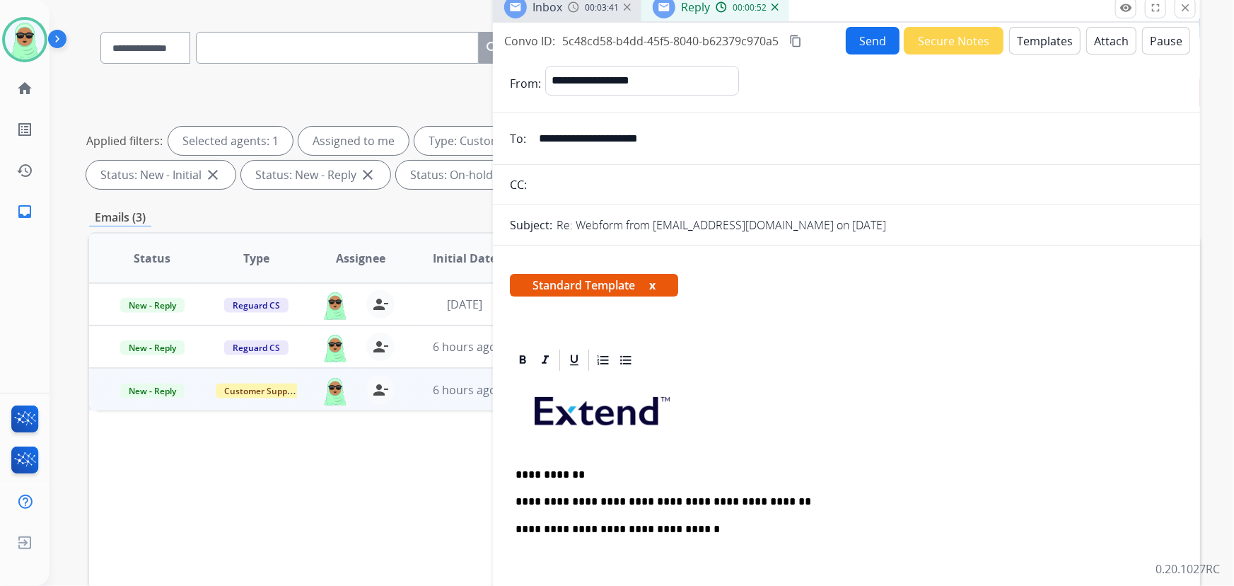
click at [849, 42] on button "Send" at bounding box center [873, 41] width 54 height 28
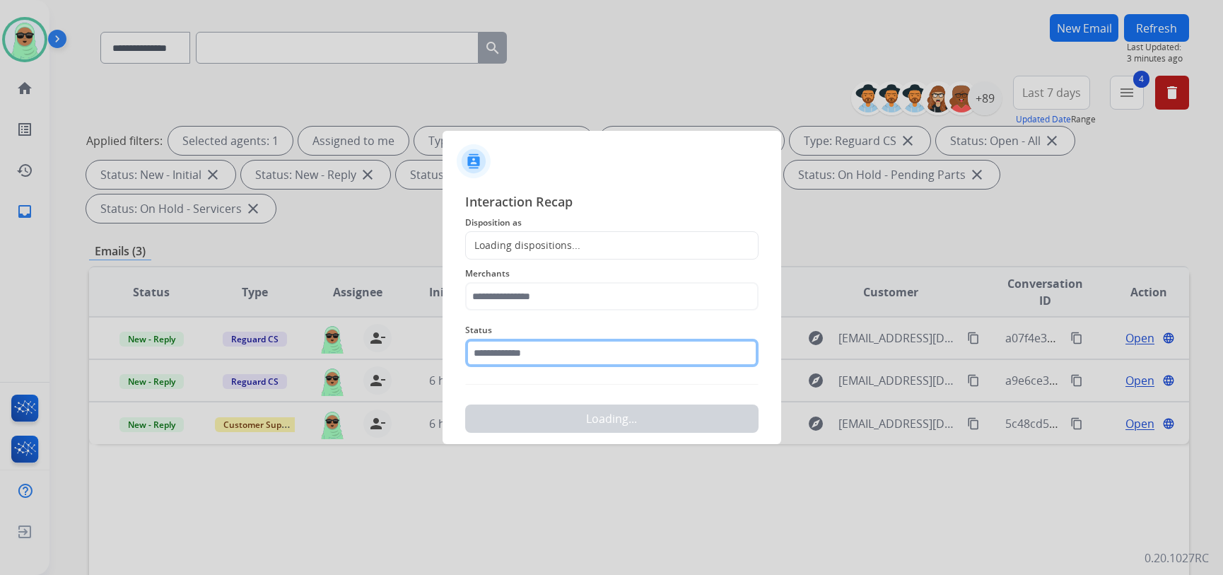
click at [477, 362] on input "text" at bounding box center [611, 353] width 293 height 28
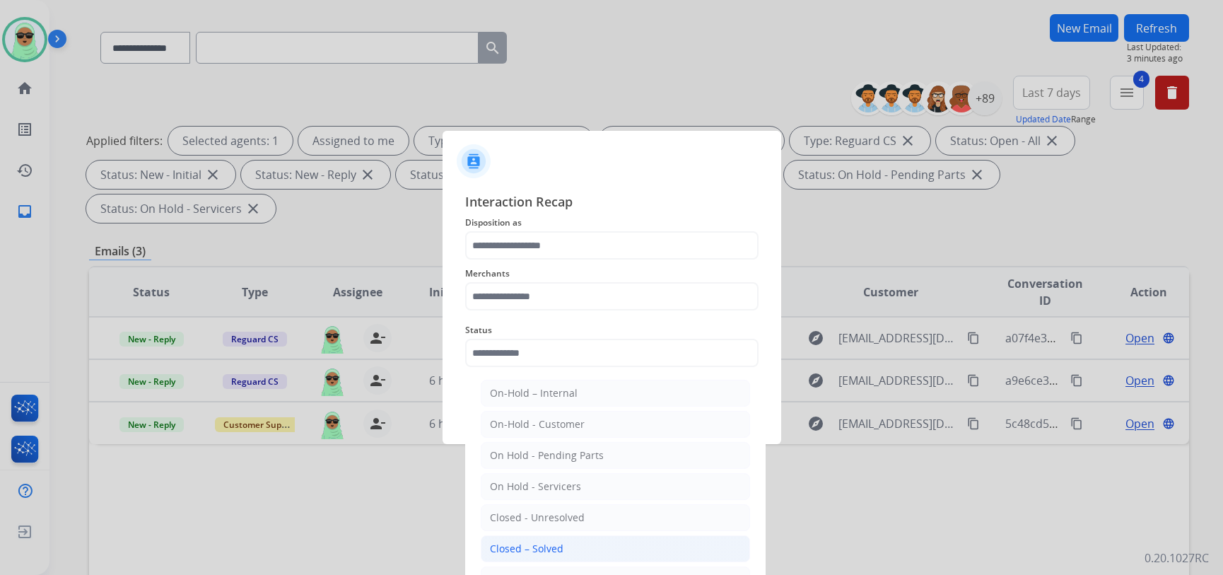
click at [542, 542] on div "Closed – Solved" at bounding box center [527, 549] width 74 height 14
type input "**********"
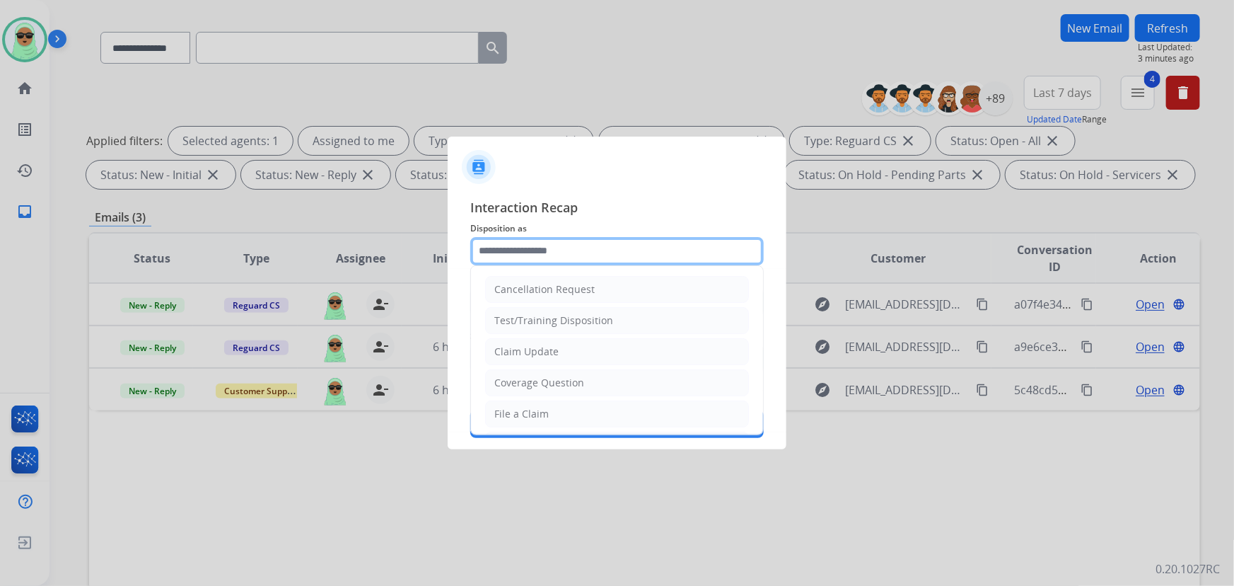
click at [516, 240] on input "text" at bounding box center [616, 251] width 293 height 28
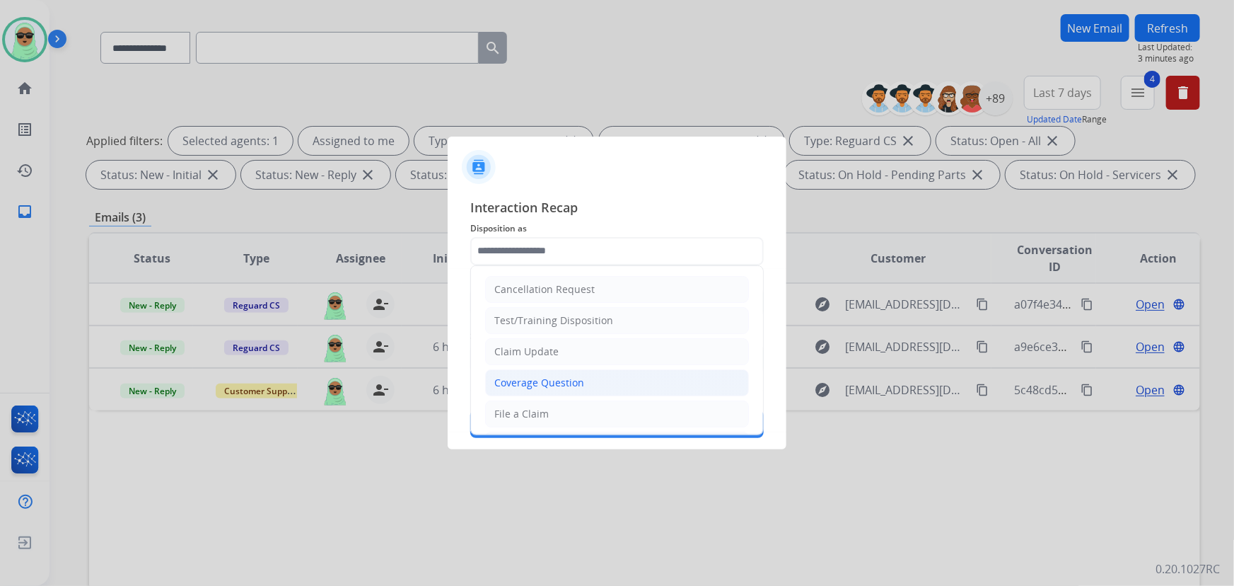
drag, startPoint x: 556, startPoint y: 389, endPoint x: 555, endPoint y: 343, distance: 46.0
click at [556, 389] on li "Coverage Question" at bounding box center [617, 382] width 264 height 27
type input "**********"
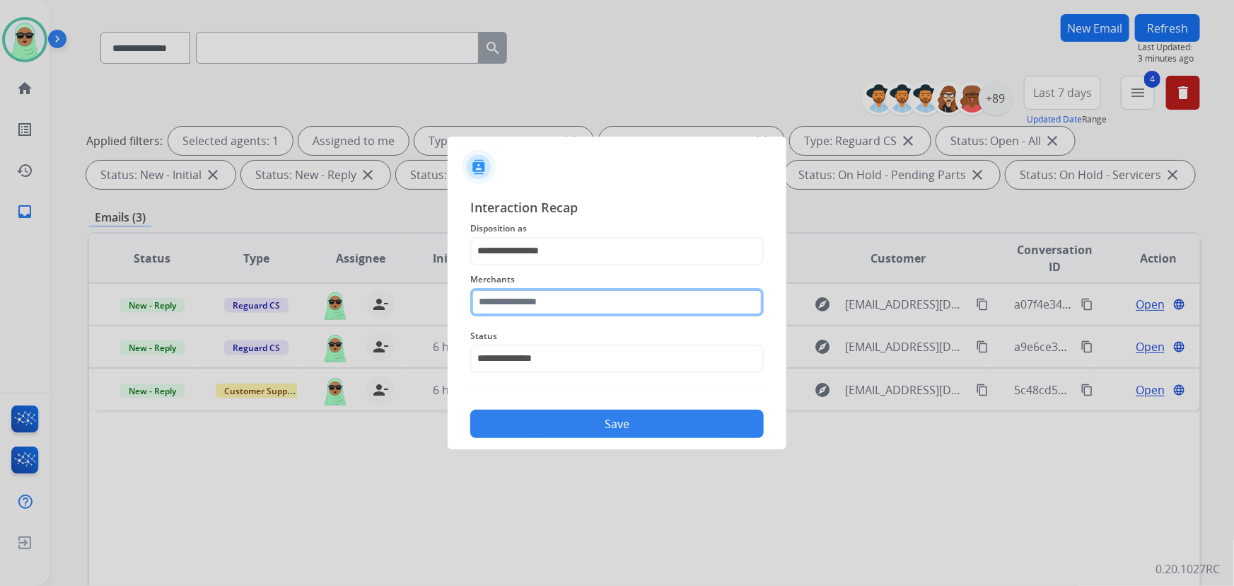
click at [543, 299] on input "text" at bounding box center [616, 302] width 293 height 28
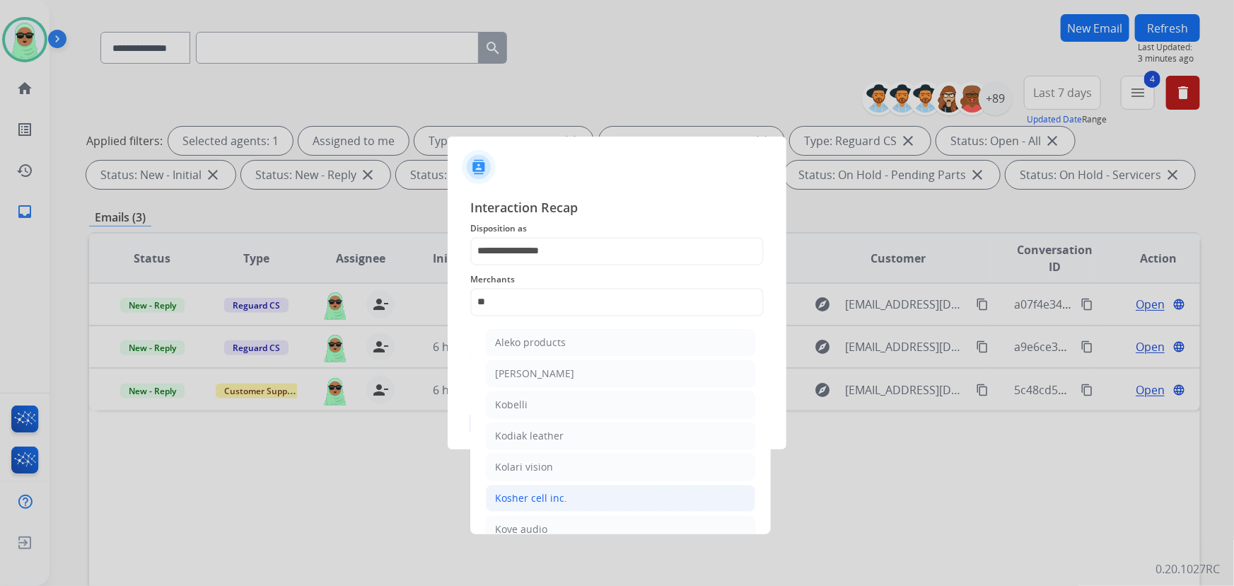
click at [580, 491] on li "Kosher cell inc." at bounding box center [620, 497] width 269 height 27
type input "**********"
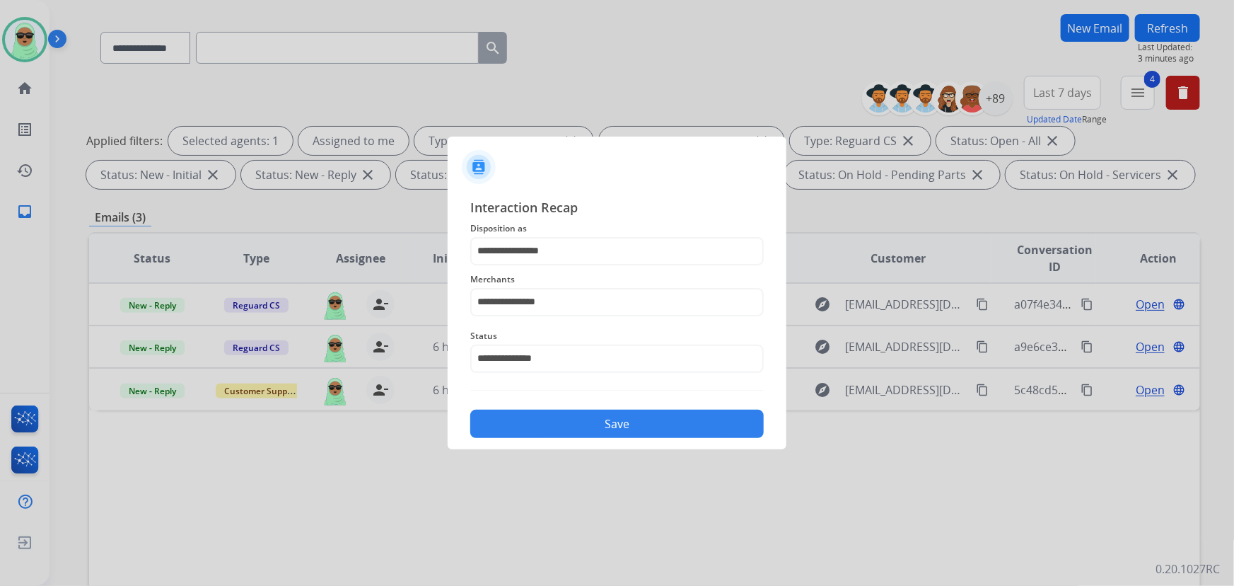
click at [607, 405] on div "Save" at bounding box center [616, 419] width 293 height 37
click at [603, 434] on button "Save" at bounding box center [616, 423] width 293 height 28
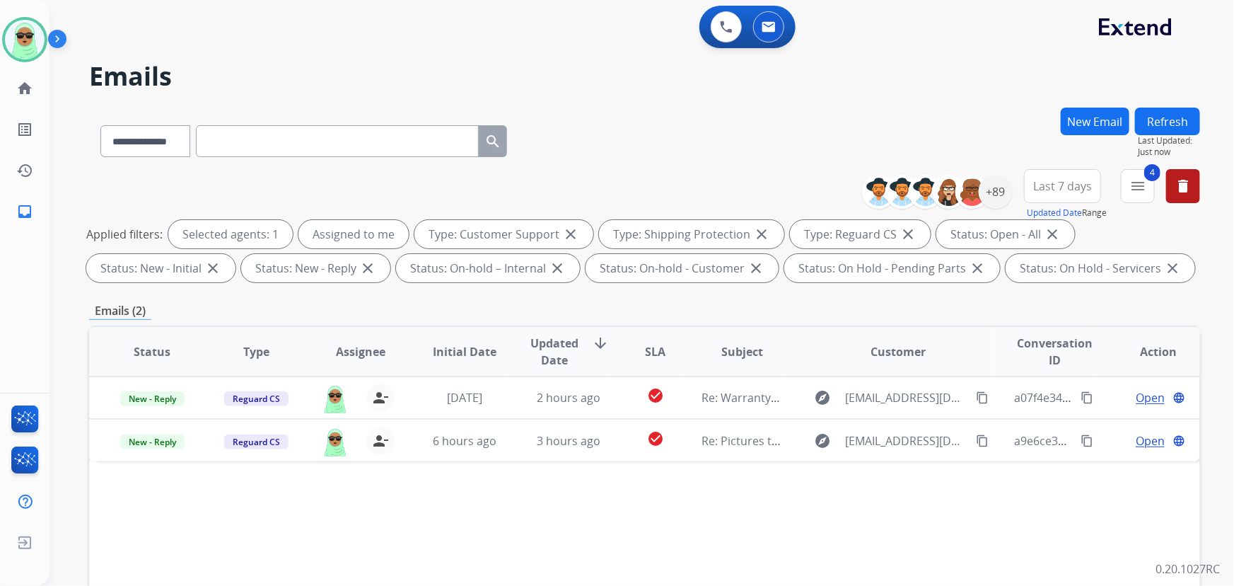
click at [690, 509] on div "Status Type Assignee Initial Date Updated Date arrow_downward SLA Subject Custo…" at bounding box center [644, 562] width 1111 height 474
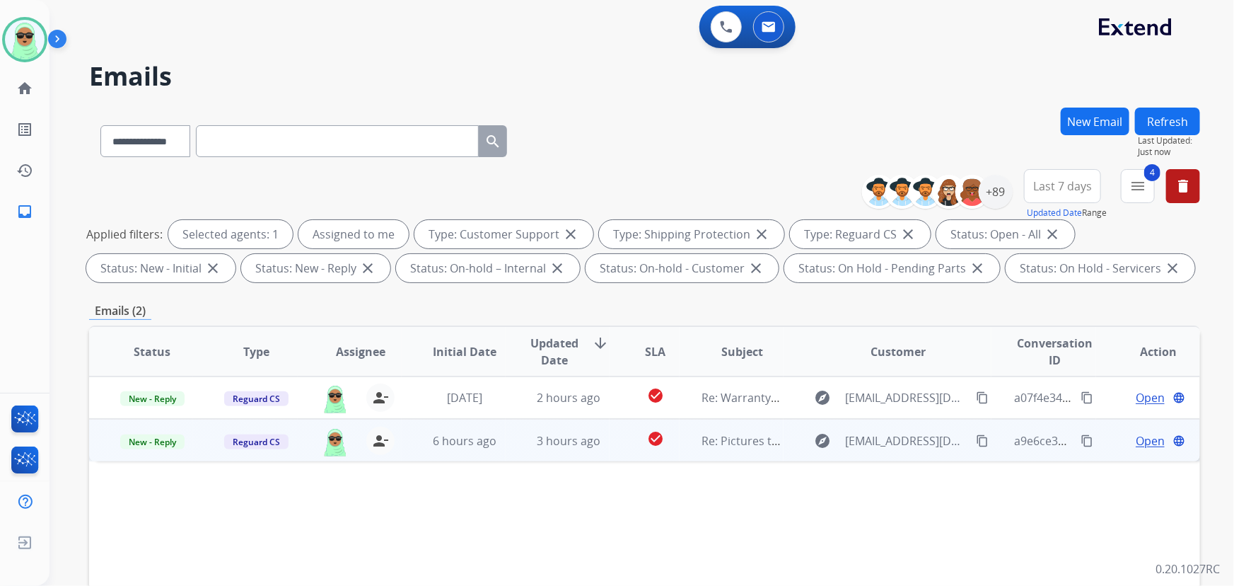
click at [1141, 441] on span "Open" at bounding box center [1150, 440] width 29 height 17
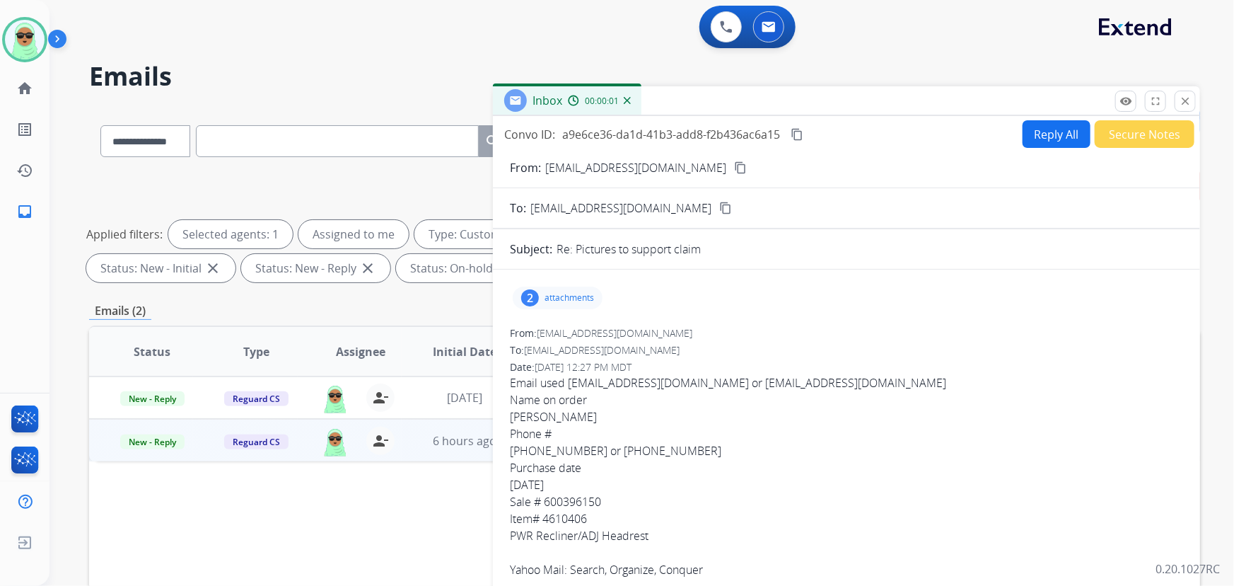
click at [545, 283] on div "2 attachments" at bounding box center [846, 298] width 673 height 34
click at [541, 289] on div "2 attachments" at bounding box center [558, 297] width 90 height 23
click at [551, 295] on p "attachments" at bounding box center [570, 297] width 50 height 11
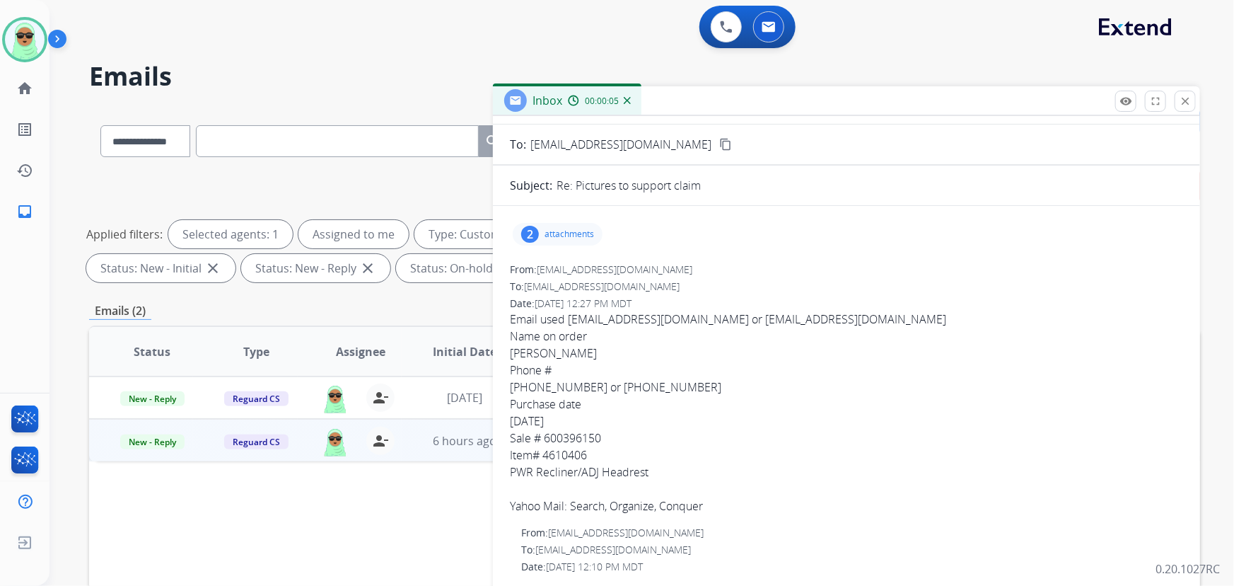
scroll to position [128, 0]
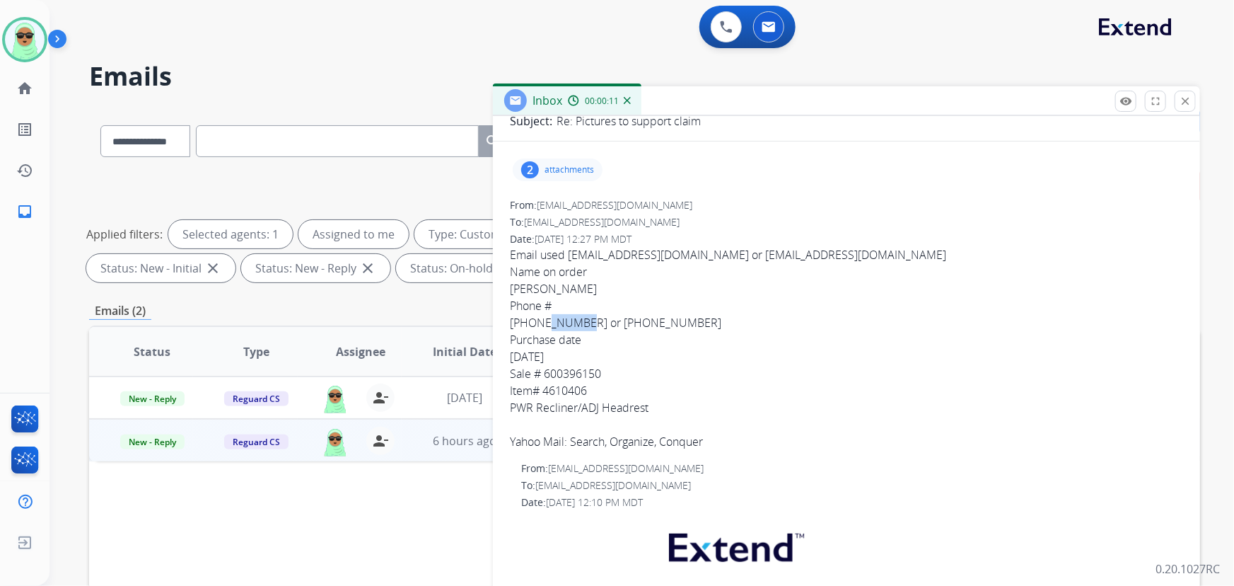
drag, startPoint x: 581, startPoint y: 325, endPoint x: 545, endPoint y: 325, distance: 36.8
click at [545, 325] on span "Email used [EMAIL_ADDRESS][DOMAIN_NAME] or [EMAIL_ADDRESS][DOMAIN_NAME] Name on…" at bounding box center [846, 348] width 673 height 204
drag, startPoint x: 783, startPoint y: 257, endPoint x: 682, endPoint y: 255, distance: 100.4
click at [682, 255] on span "Email used [EMAIL_ADDRESS][DOMAIN_NAME] or [EMAIL_ADDRESS][DOMAIN_NAME] Name on…" at bounding box center [846, 348] width 673 height 204
copy span "[EMAIL_ADDRESS][DOMAIN_NAME]"
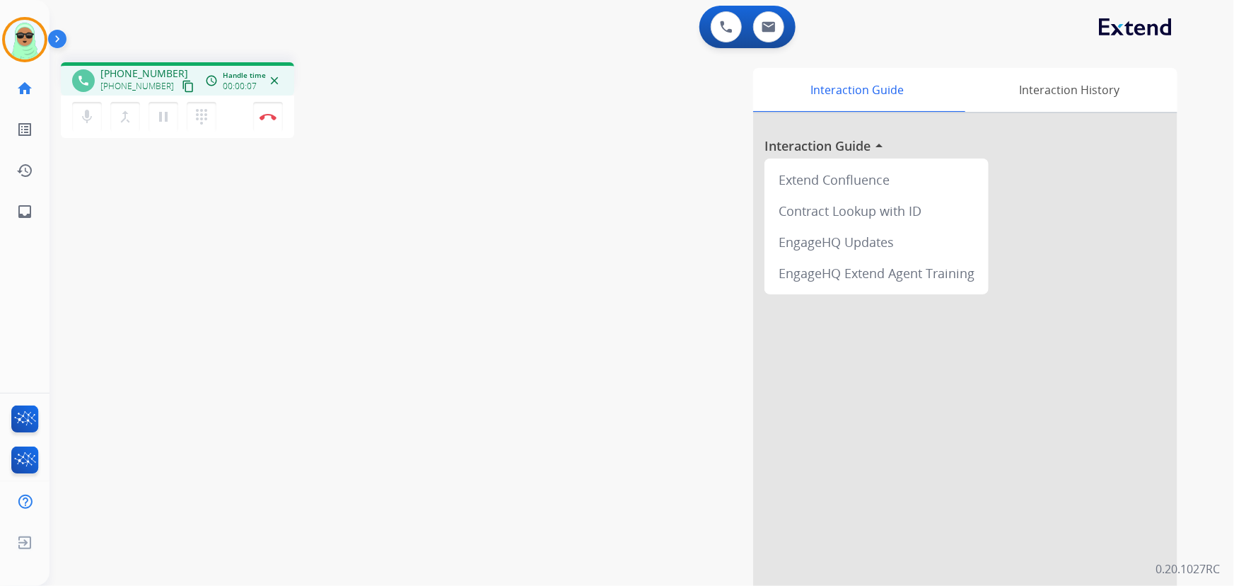
click at [182, 80] on mat-icon "content_copy" at bounding box center [188, 86] width 13 height 13
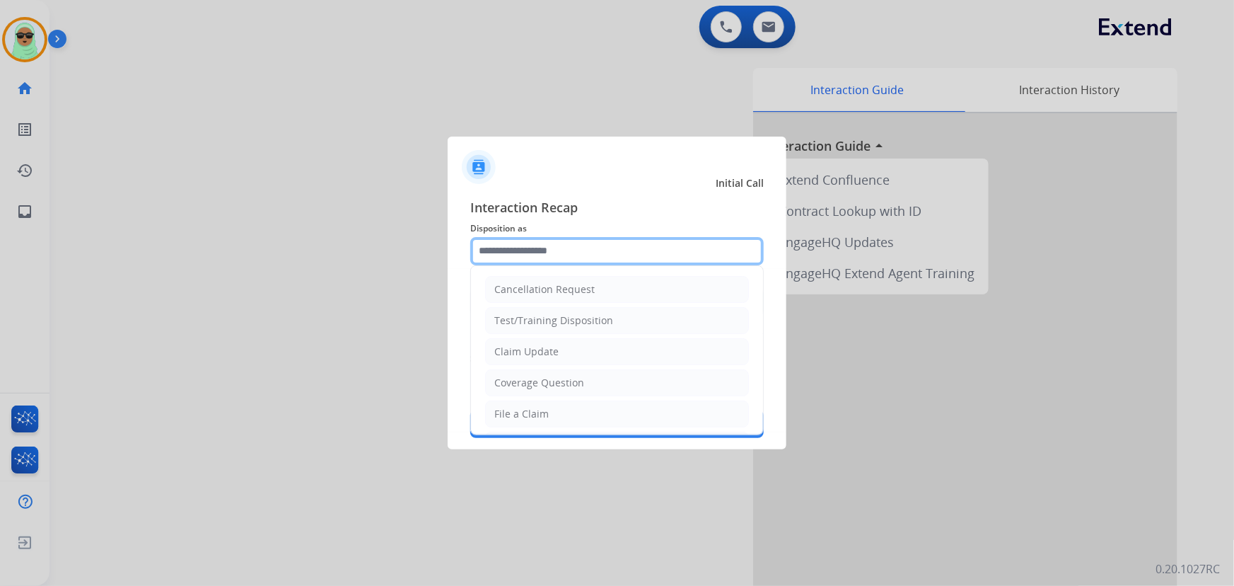
click at [613, 258] on input "text" at bounding box center [616, 251] width 293 height 28
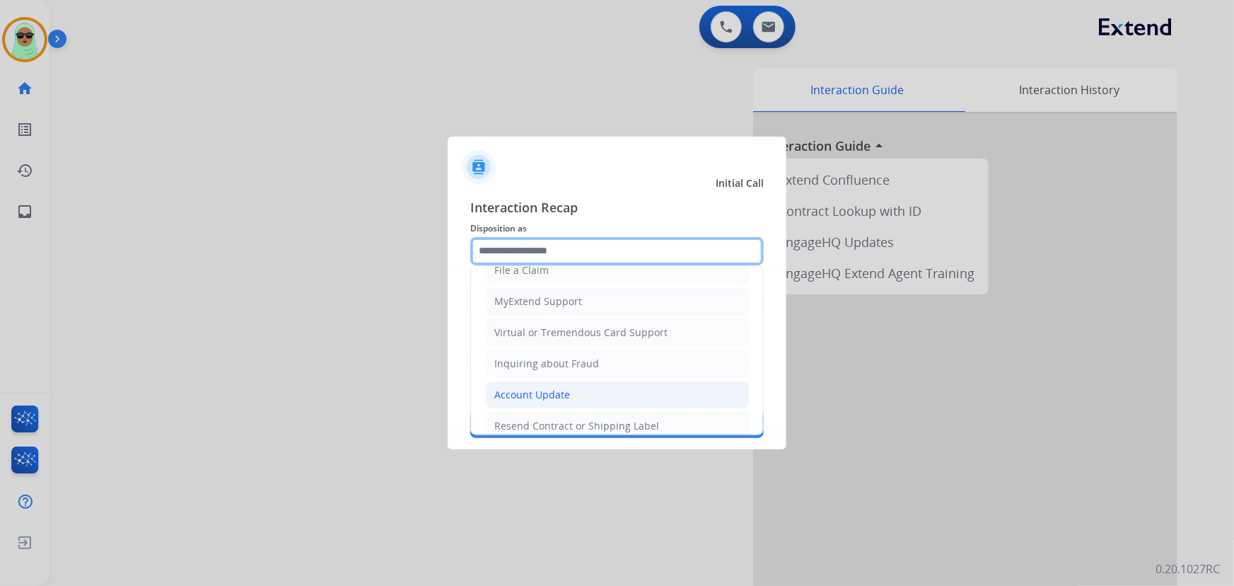
scroll to position [219, 0]
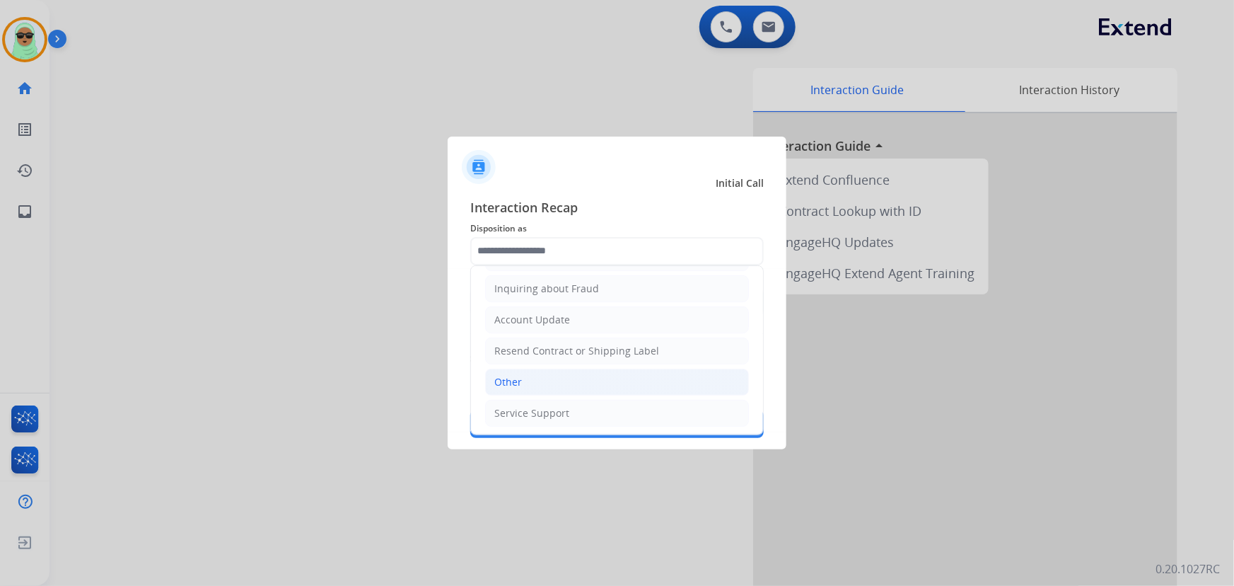
click at [540, 381] on li "Other" at bounding box center [617, 381] width 264 height 27
type input "*****"
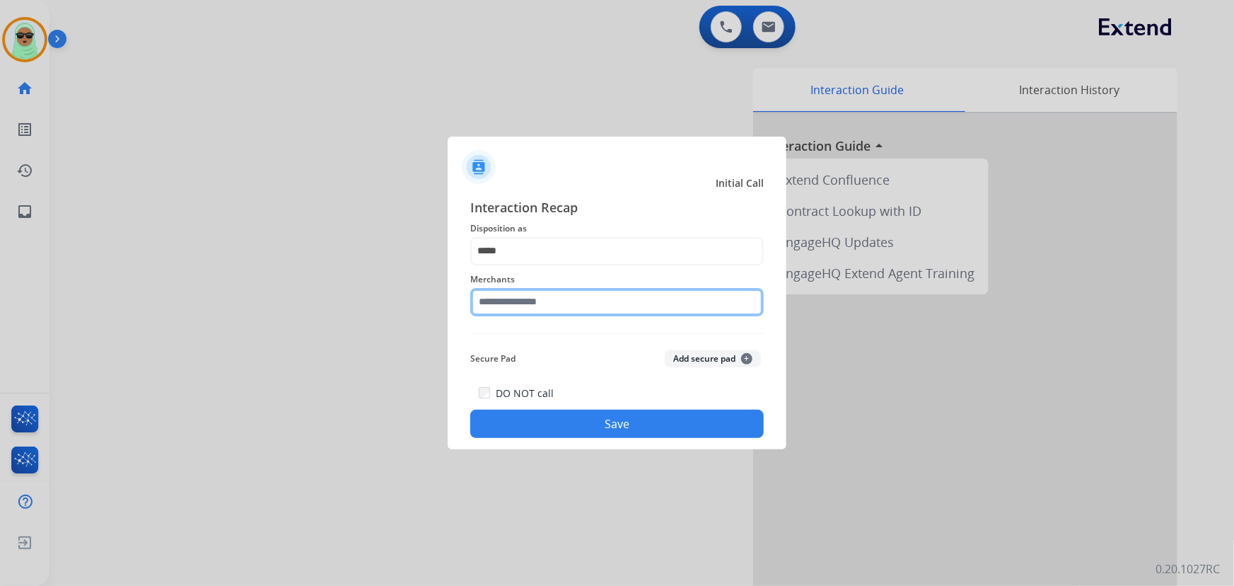
click at [573, 310] on input "text" at bounding box center [616, 302] width 293 height 28
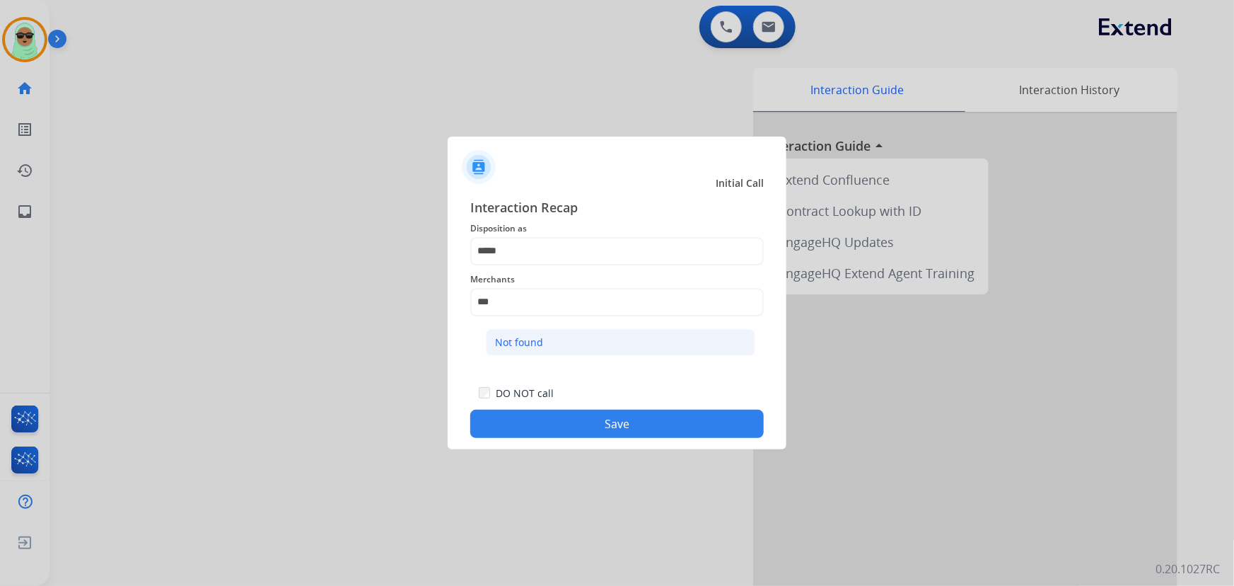
click at [564, 332] on li "Not found" at bounding box center [620, 342] width 269 height 27
type input "*********"
click at [697, 452] on div at bounding box center [617, 293] width 1234 height 586
click at [691, 421] on button "Save" at bounding box center [616, 423] width 293 height 28
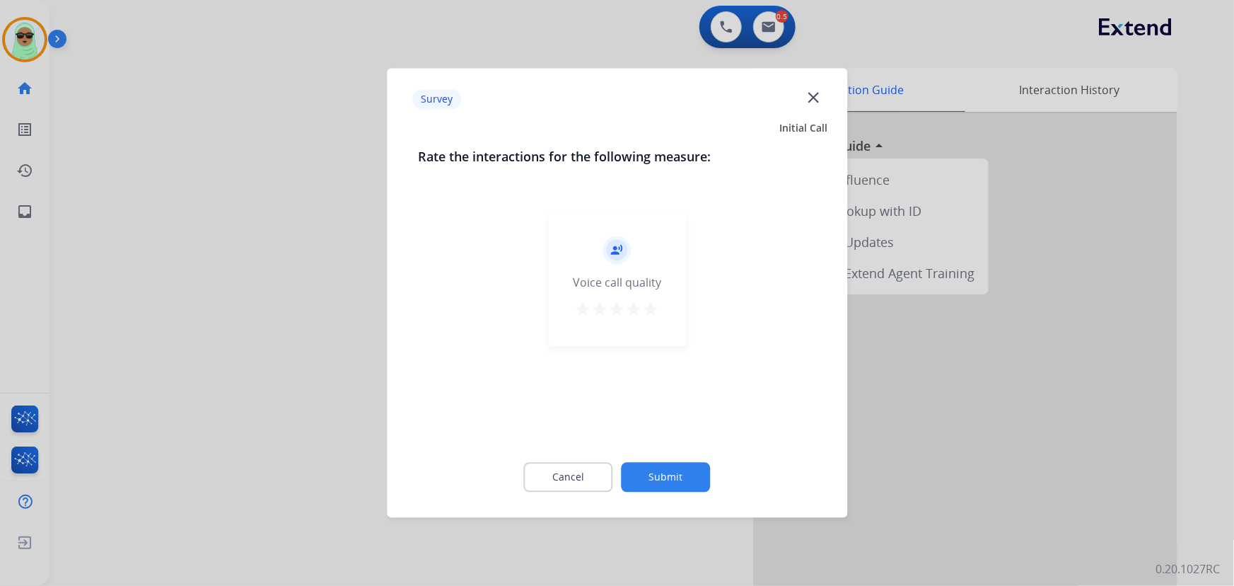
drag, startPoint x: 682, startPoint y: 436, endPoint x: 659, endPoint y: 482, distance: 50.6
click at [681, 437] on div "record_voice_over Voice call quality star star star star star" at bounding box center [617, 323] width 398 height 245
click at [658, 479] on button "Submit" at bounding box center [666, 478] width 89 height 30
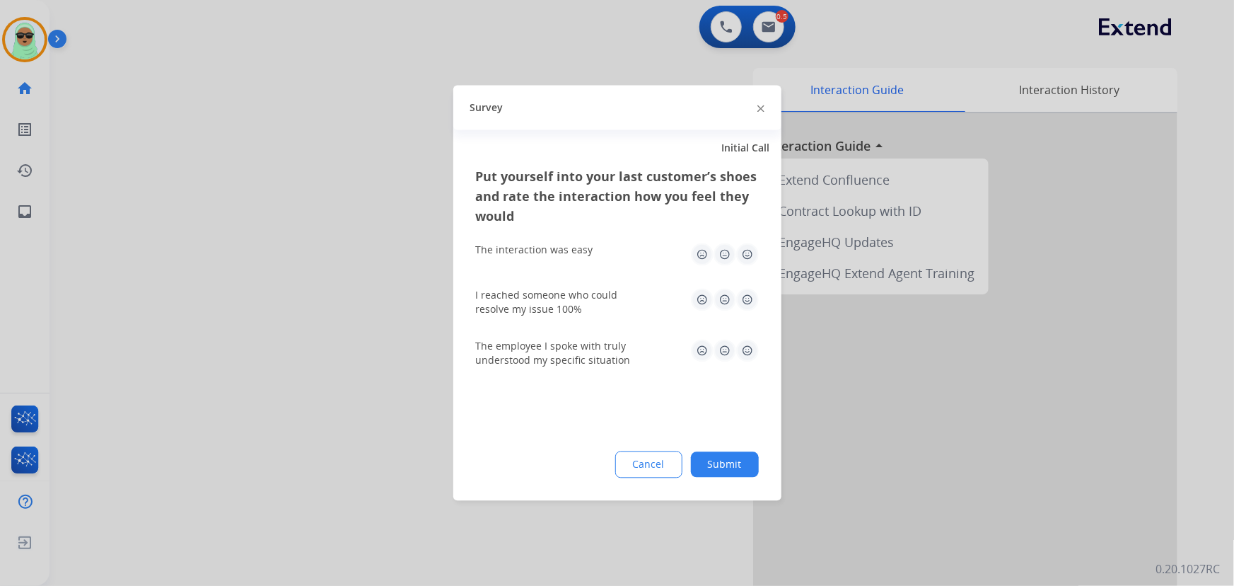
click at [721, 464] on button "Submit" at bounding box center [725, 464] width 68 height 25
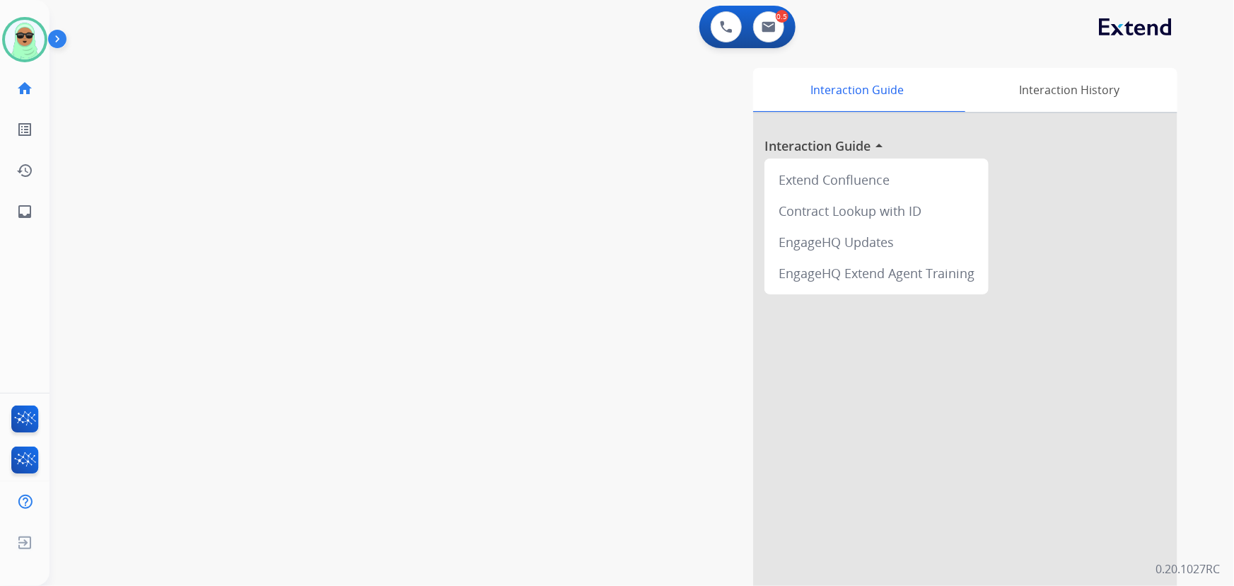
click at [595, 463] on div "Interaction Guide Interaction History Interaction Guide arrow_drop_up Extend Co…" at bounding box center [815, 354] width 723 height 573
click at [774, 36] on button at bounding box center [768, 26] width 31 height 31
select select "**********"
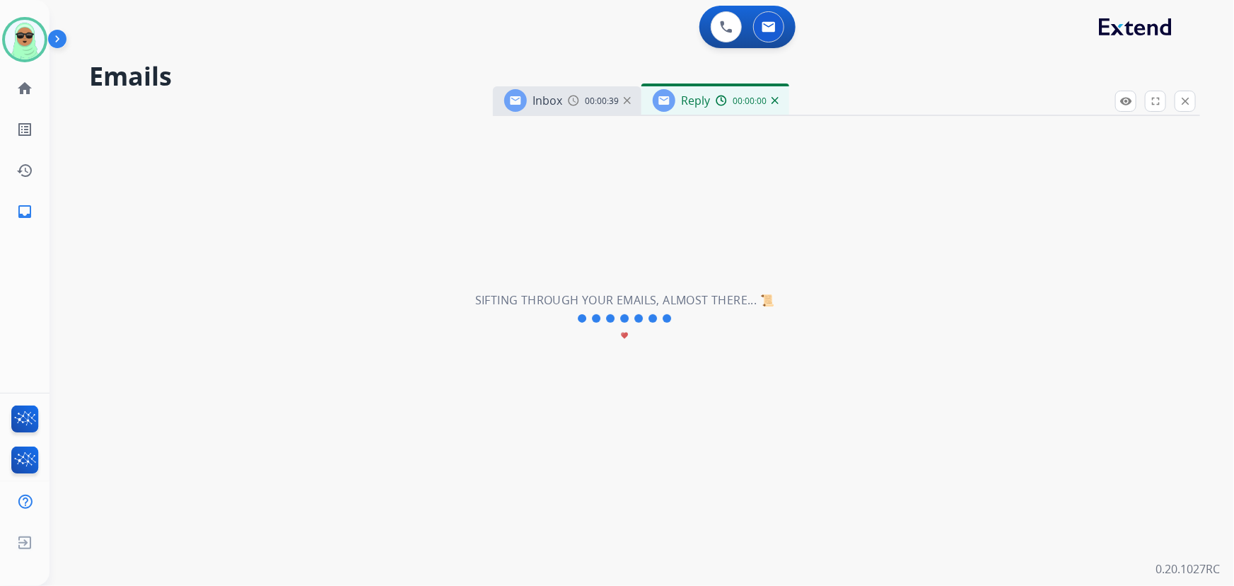
select select "**********"
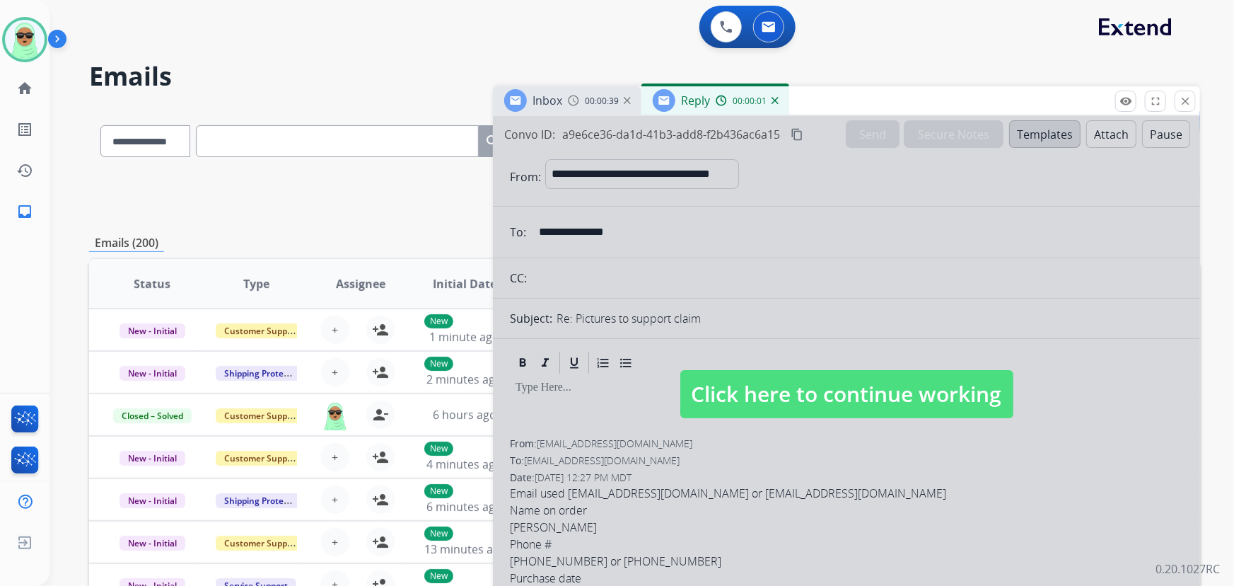
click at [793, 346] on div at bounding box center [846, 380] width 707 height 528
select select
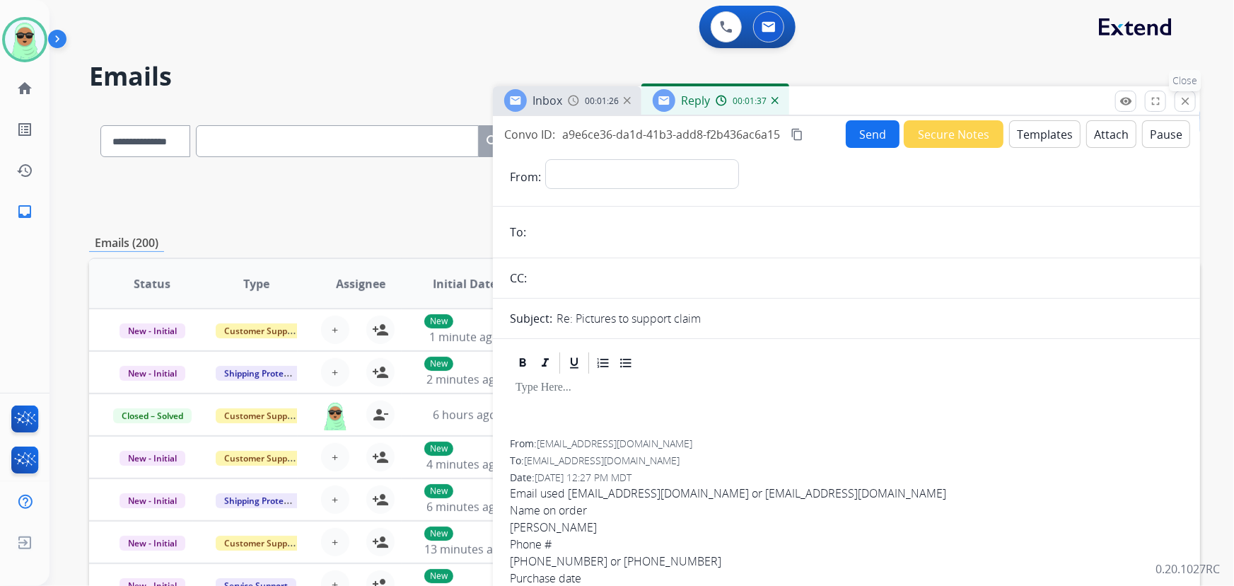
click at [1188, 99] on mat-icon "close" at bounding box center [1185, 101] width 13 height 13
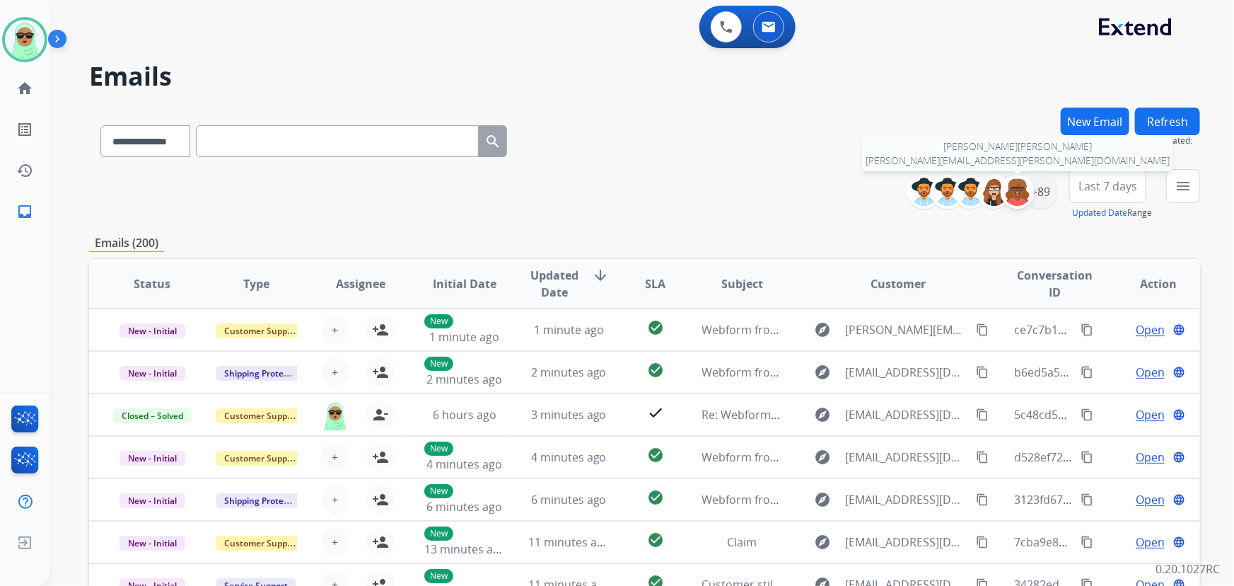
click at [1026, 197] on img at bounding box center [1018, 192] width 28 height 28
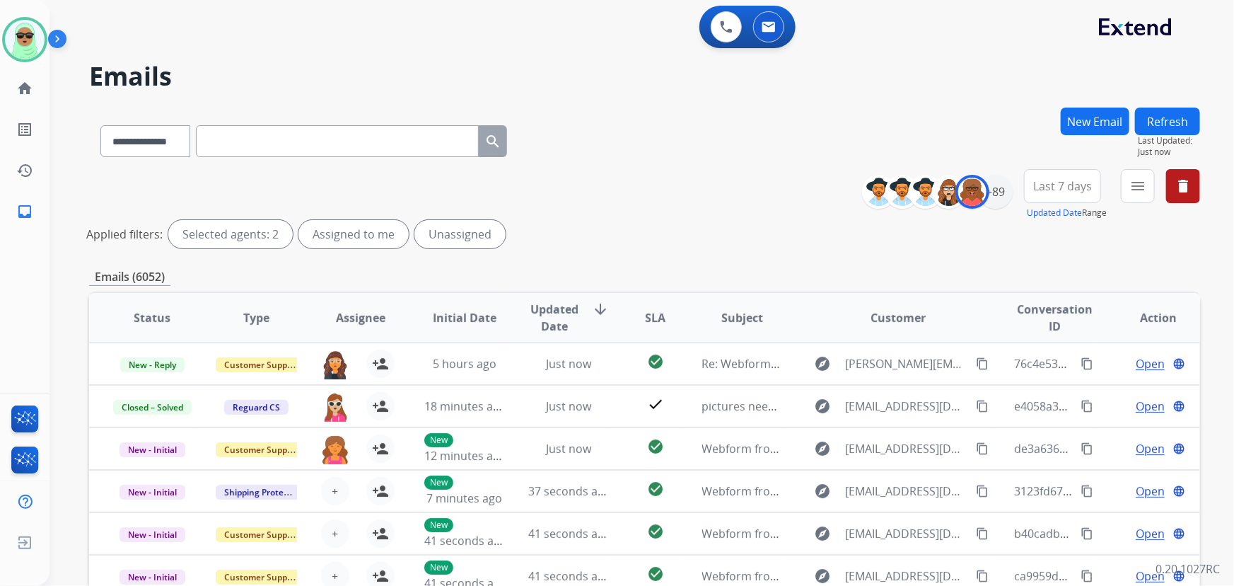
click at [1110, 186] on div "Last 7 days Updated Date Range Custom Recent Last 7 days Last 14 days Last 30 d…" at bounding box center [1067, 194] width 86 height 51
click at [1127, 185] on button "menu Filters" at bounding box center [1138, 186] width 34 height 34
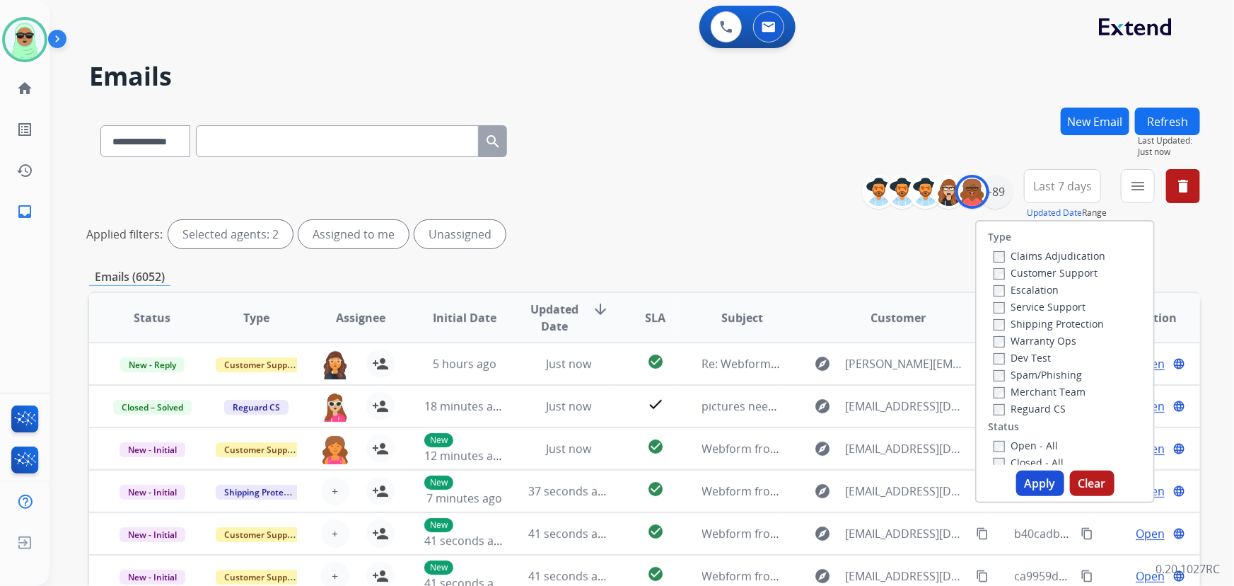
drag, startPoint x: 1011, startPoint y: 269, endPoint x: 1011, endPoint y: 312, distance: 43.1
click at [1010, 270] on label "Customer Support" at bounding box center [1046, 272] width 104 height 13
click at [1017, 311] on label "Service Support" at bounding box center [1040, 306] width 92 height 13
click at [1040, 320] on label "Shipping Protection" at bounding box center [1049, 323] width 110 height 13
click at [1042, 310] on label "Service Support" at bounding box center [1040, 306] width 92 height 13
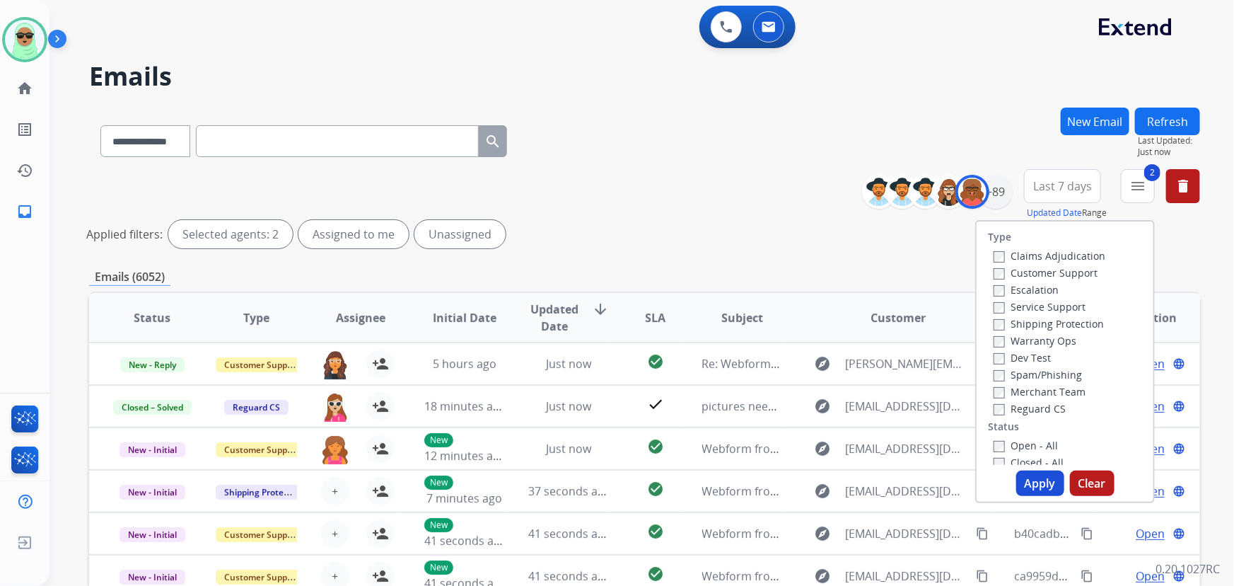
drag, startPoint x: 1048, startPoint y: 409, endPoint x: 1019, endPoint y: 438, distance: 41.0
click at [1045, 414] on label "Reguard CS" at bounding box center [1030, 408] width 72 height 13
click at [1019, 438] on label "Open - All" at bounding box center [1026, 444] width 64 height 13
click at [1033, 474] on button "Apply" at bounding box center [1040, 482] width 48 height 25
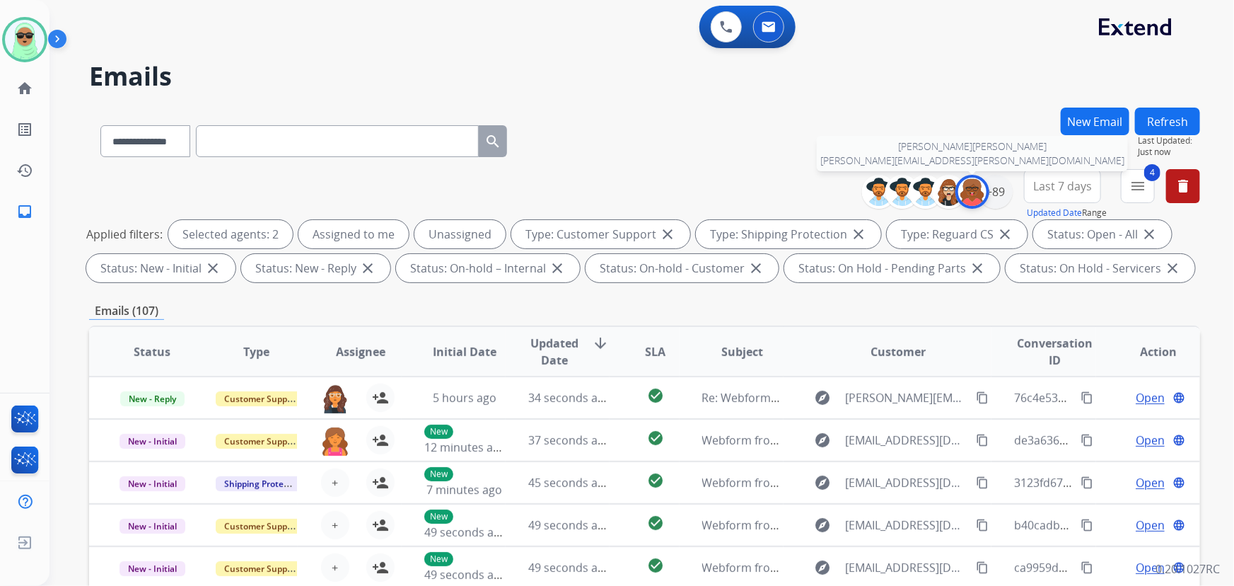
click at [974, 197] on img at bounding box center [972, 192] width 28 height 28
click at [999, 188] on div "+89" at bounding box center [996, 192] width 34 height 34
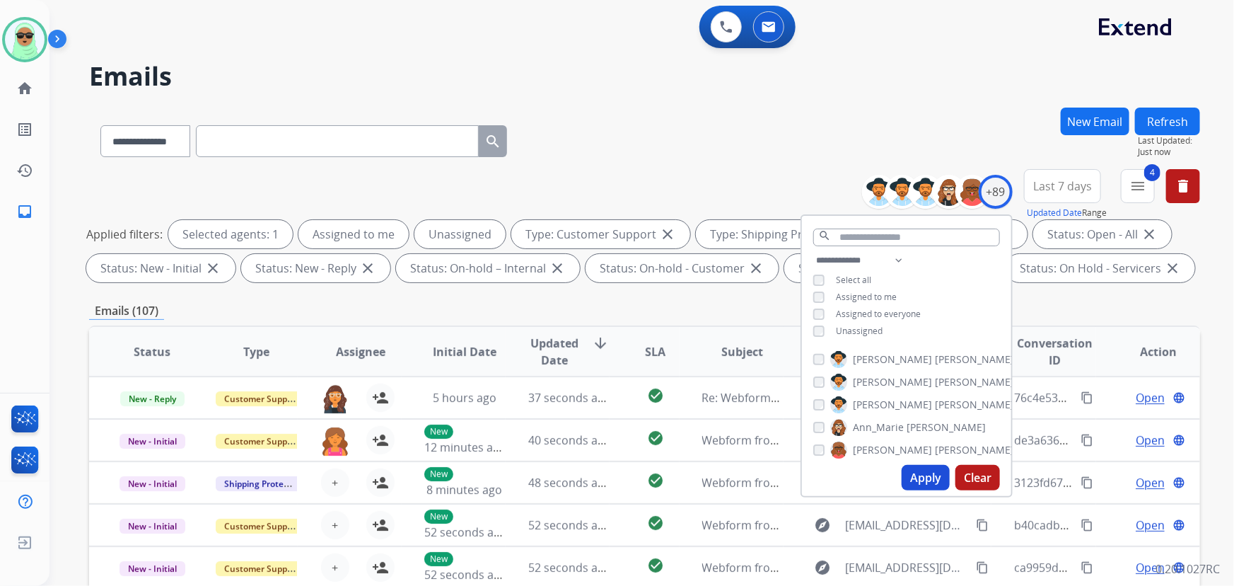
click at [869, 332] on span "Unassigned" at bounding box center [859, 331] width 47 height 12
click at [921, 472] on button "Apply" at bounding box center [926, 477] width 48 height 25
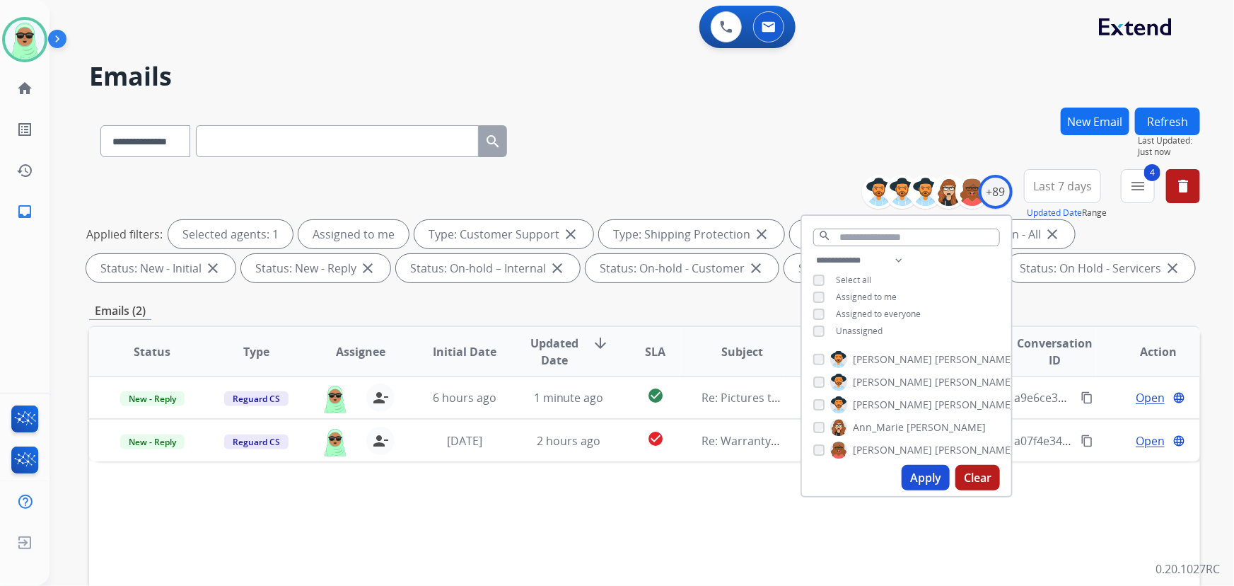
click at [761, 480] on div "Status Type Assignee Initial Date Updated Date arrow_downward SLA Subject Custo…" at bounding box center [644, 562] width 1111 height 474
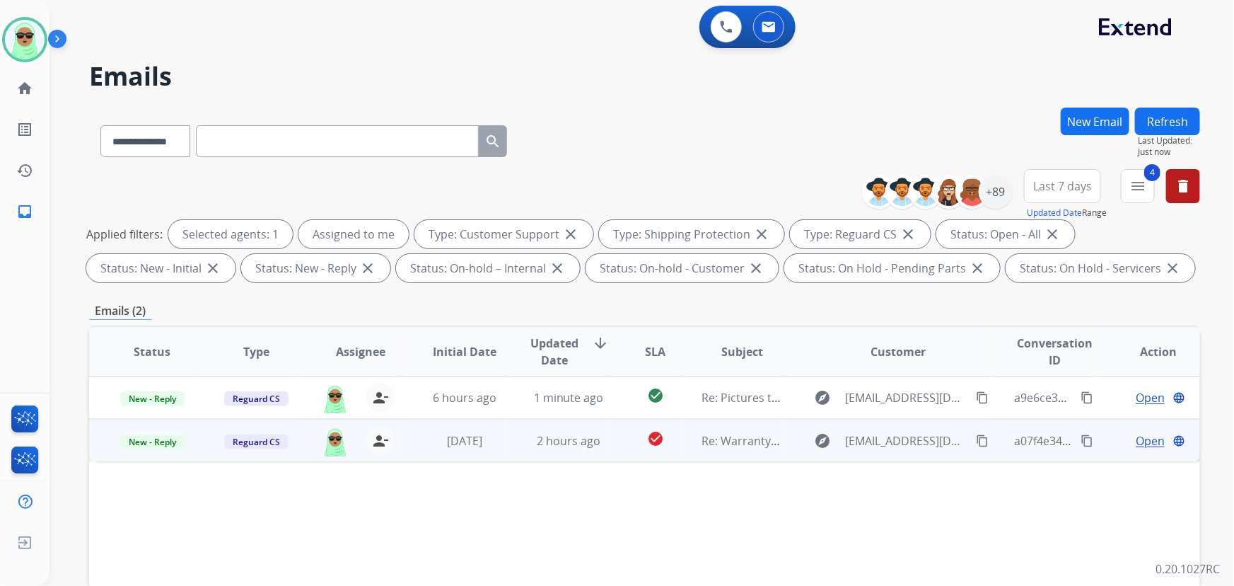
click at [1124, 441] on div "Open language" at bounding box center [1159, 440] width 81 height 17
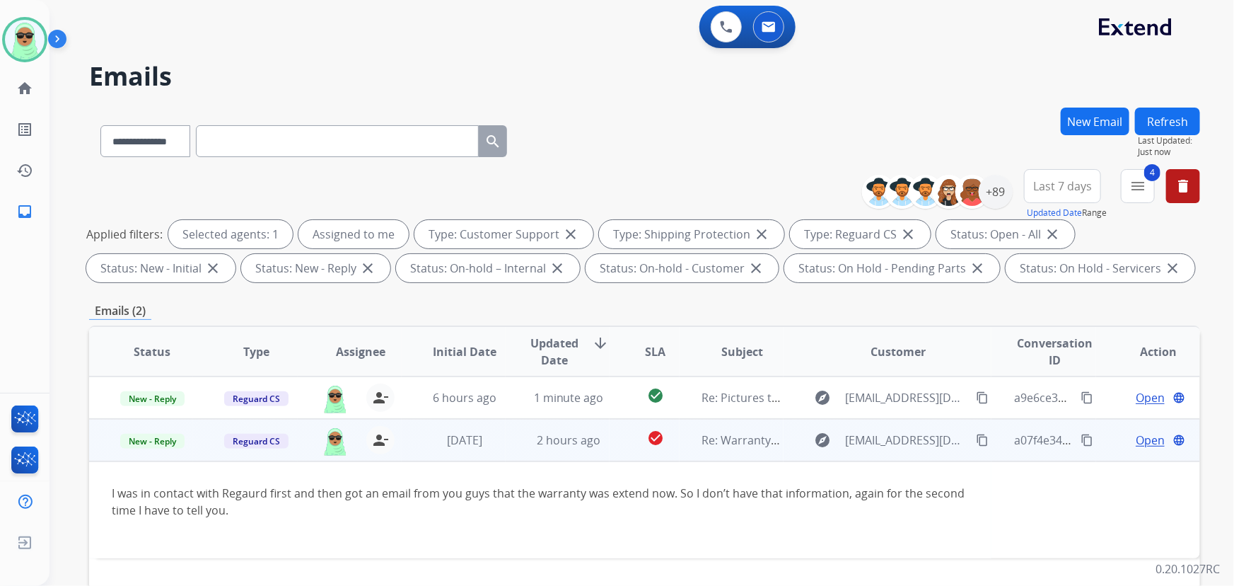
click at [1141, 450] on td "Open language" at bounding box center [1148, 440] width 104 height 42
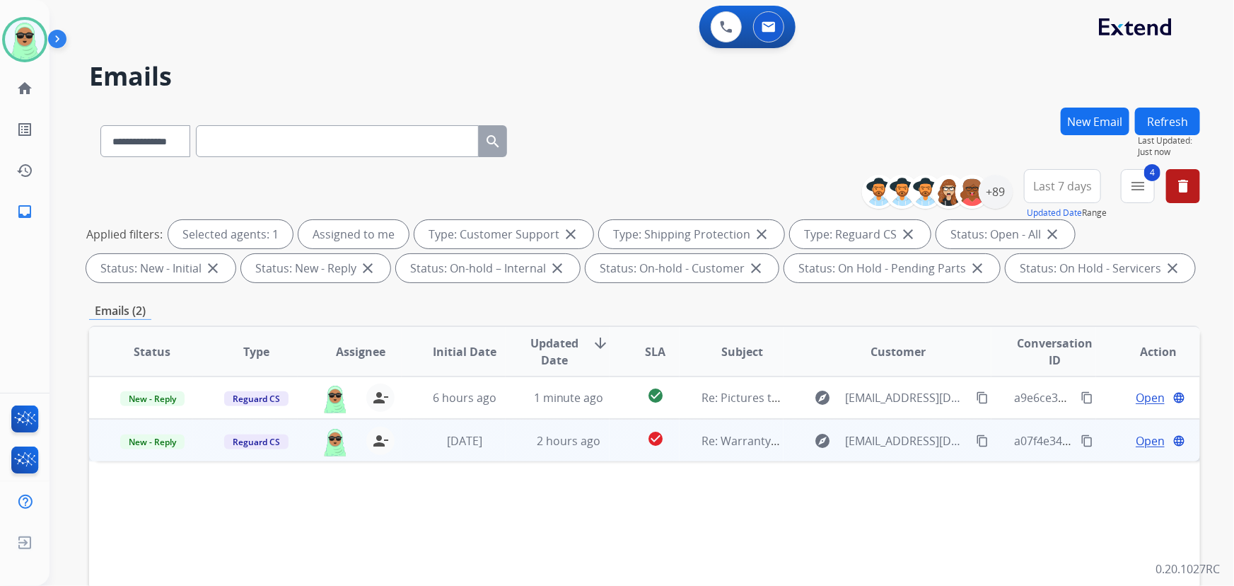
click at [1153, 445] on span "Open" at bounding box center [1150, 440] width 29 height 17
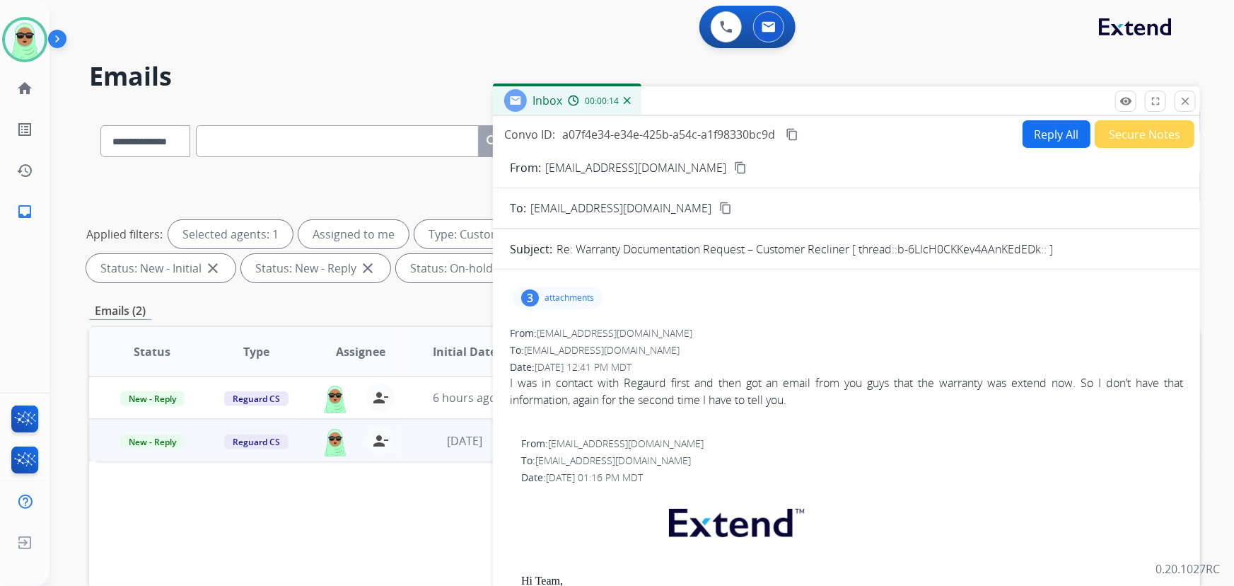
click at [580, 299] on p "attachments" at bounding box center [570, 297] width 50 height 11
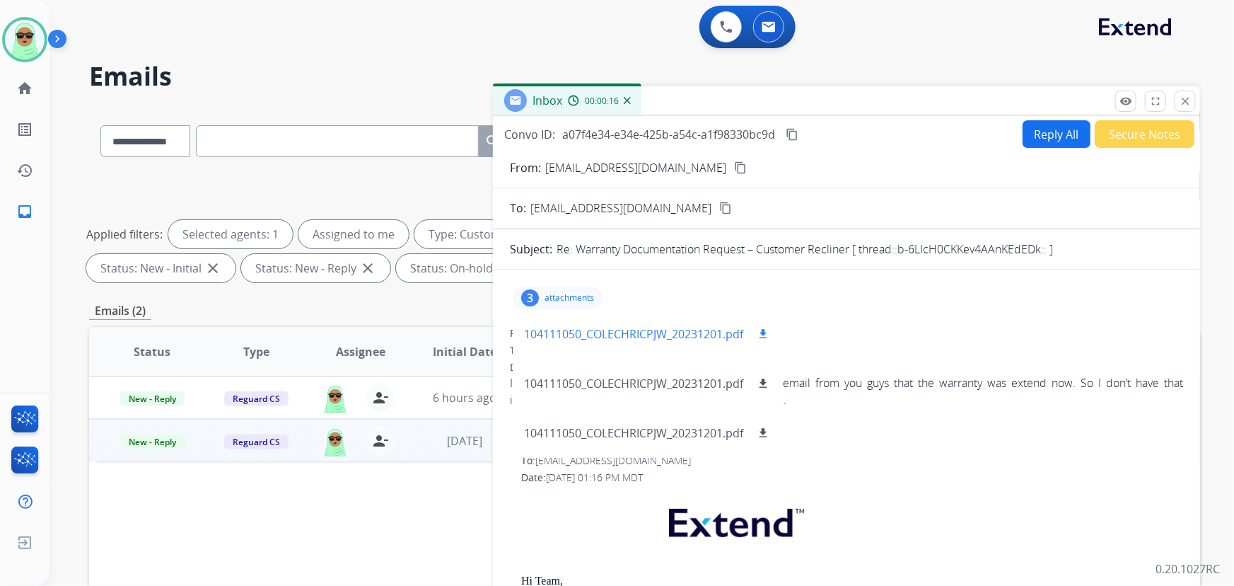
click at [579, 327] on p "104111050_COLECHRICPJW_20231201.pdf" at bounding box center [633, 333] width 219 height 17
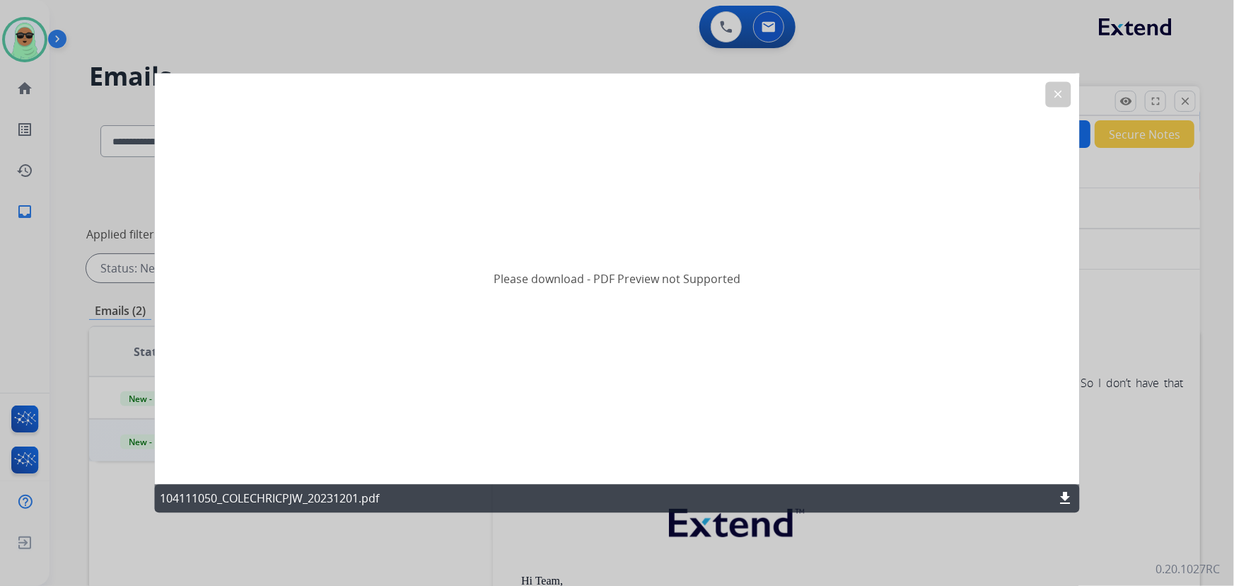
click at [1047, 99] on button "clear" at bounding box center [1058, 94] width 25 height 25
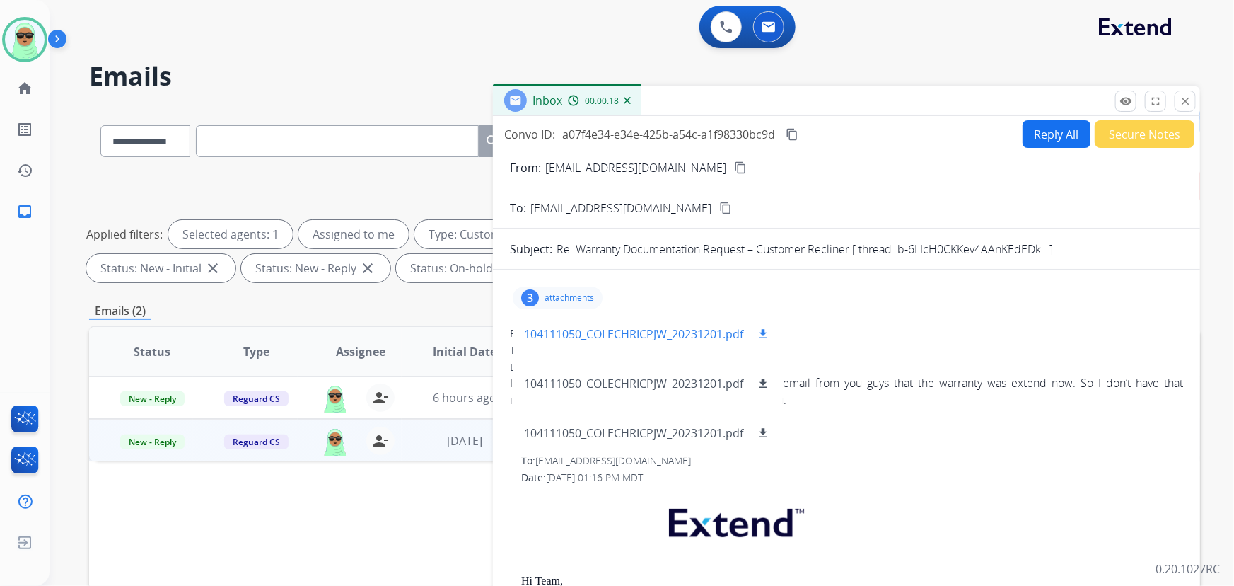
click at [764, 330] on mat-icon "download" at bounding box center [763, 333] width 13 height 13
click at [574, 292] on p "attachments" at bounding box center [570, 297] width 50 height 11
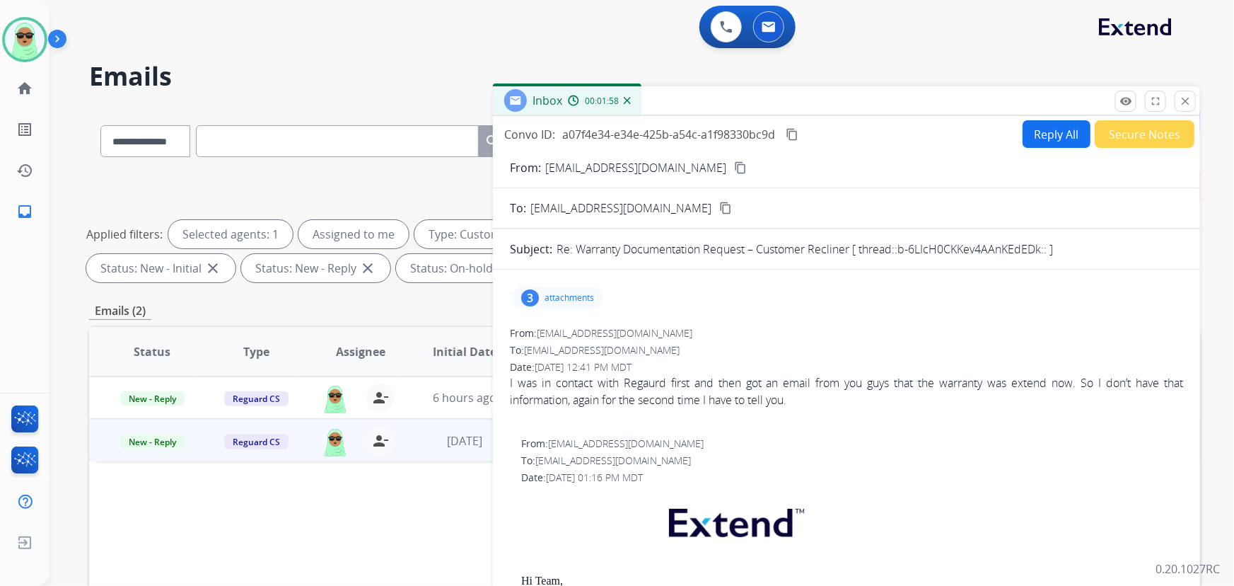
click at [1033, 139] on button "Reply All" at bounding box center [1057, 134] width 68 height 28
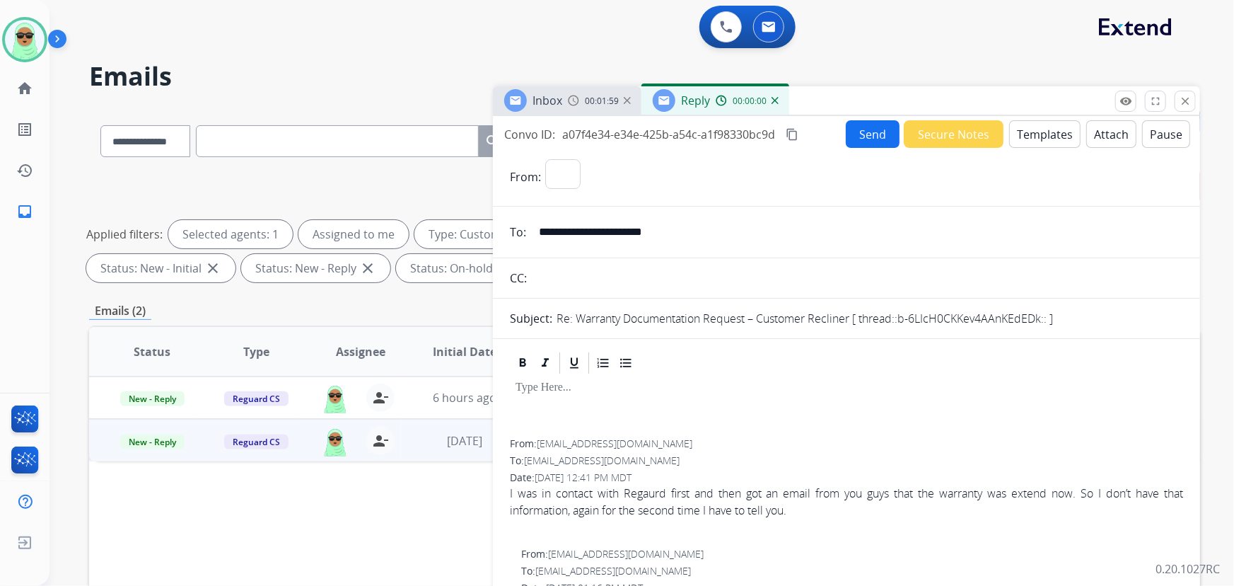
select select "**********"
click at [1030, 144] on button "Templates" at bounding box center [1044, 134] width 71 height 28
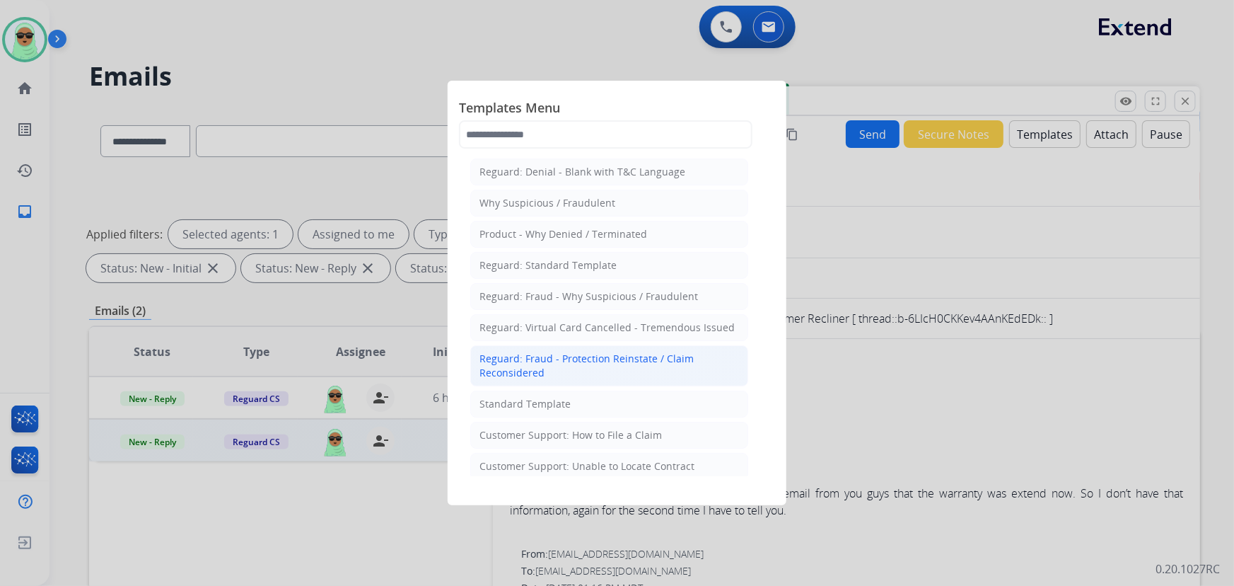
click at [583, 381] on li "Reguard: Fraud - Protection Reinstate / Claim Reconsidered" at bounding box center [609, 365] width 278 height 41
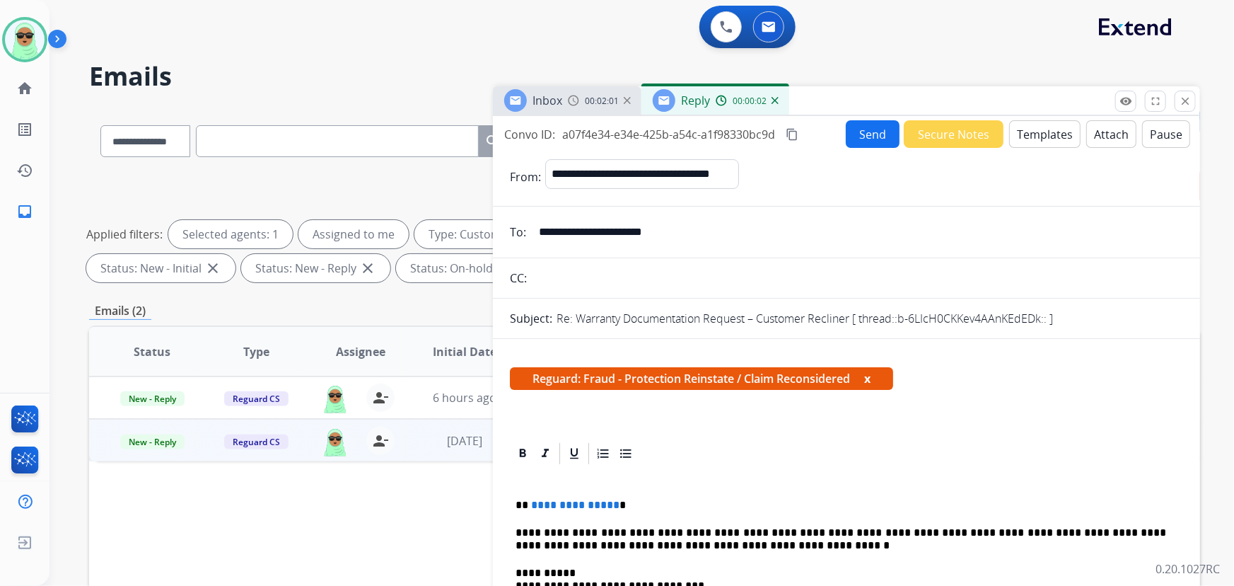
click at [1043, 130] on button "Templates" at bounding box center [1044, 134] width 71 height 28
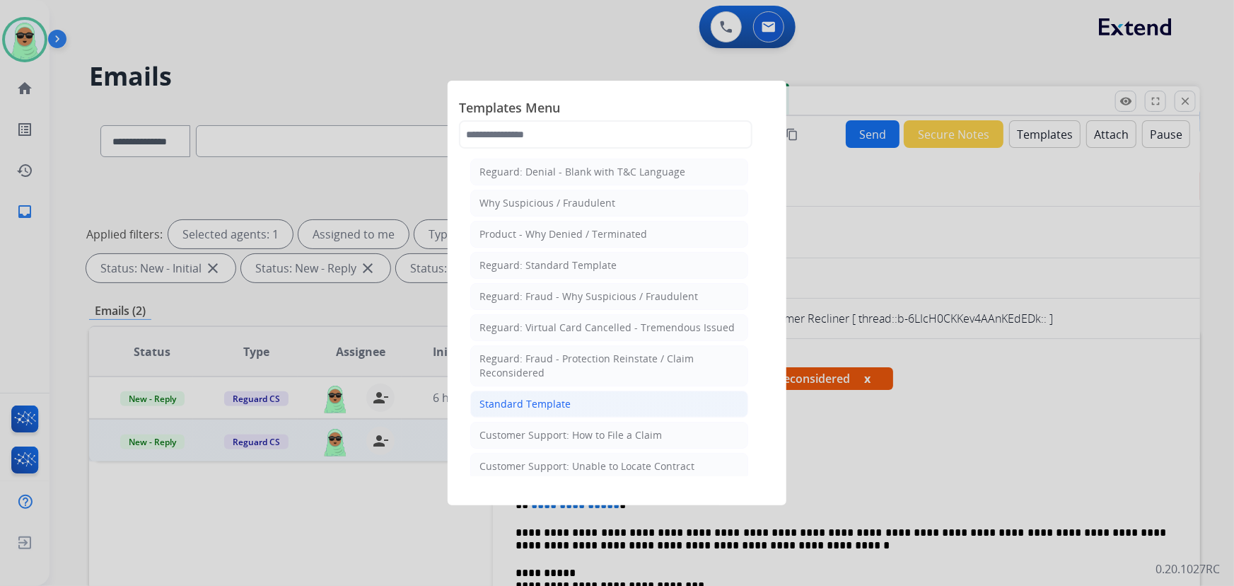
click at [537, 403] on div "Standard Template" at bounding box center [524, 404] width 91 height 14
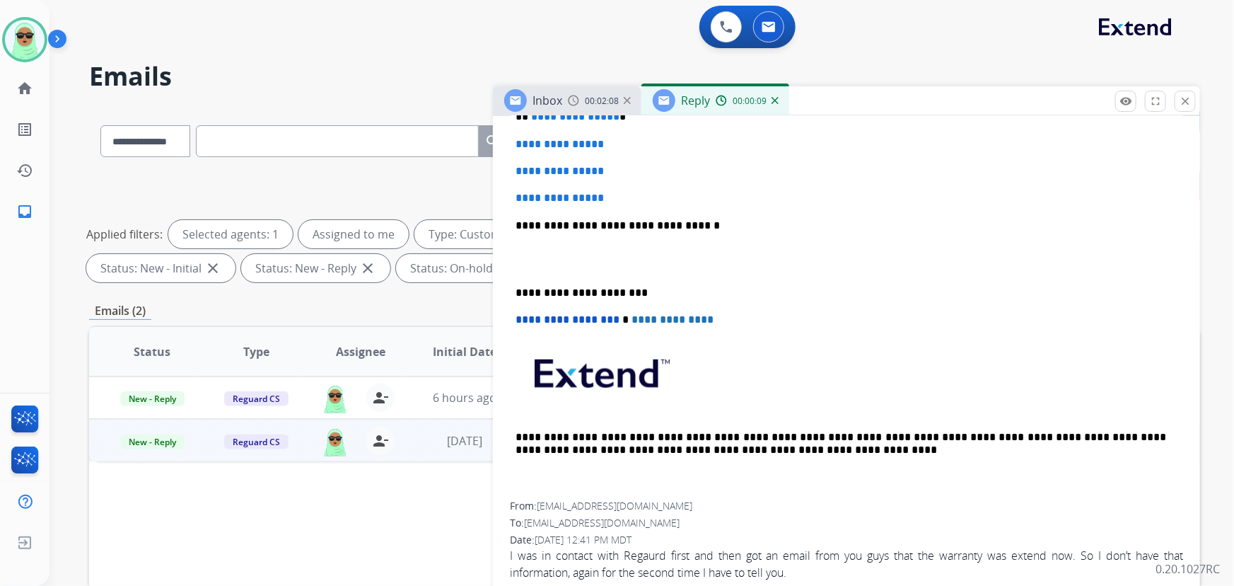
scroll to position [257, 0]
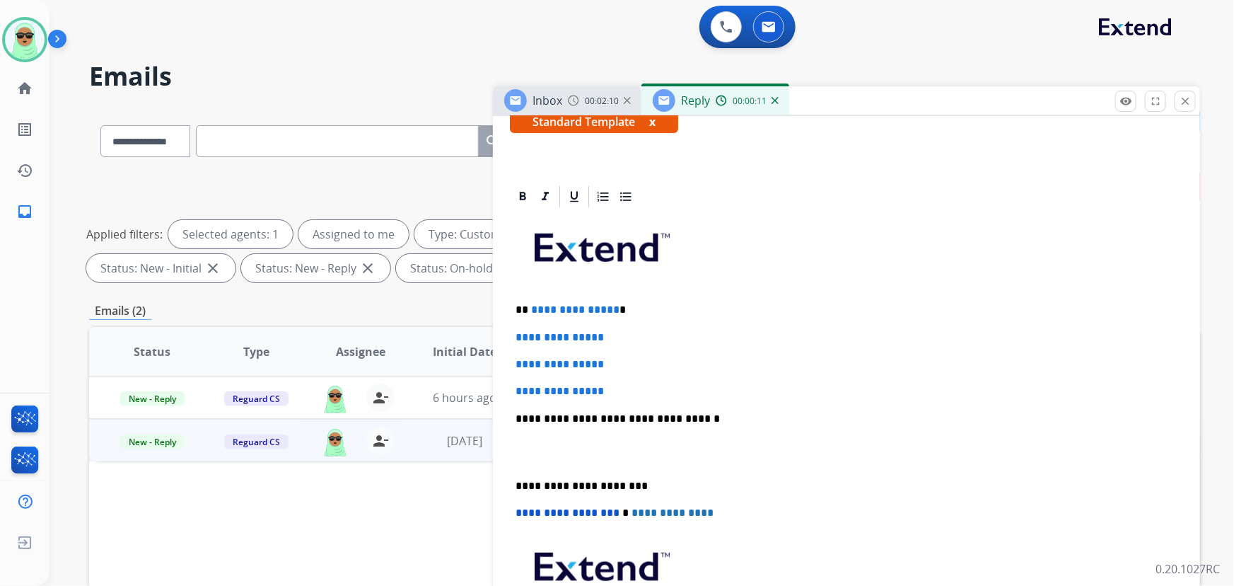
drag, startPoint x: 629, startPoint y: 382, endPoint x: 530, endPoint y: 308, distance: 123.8
click at [523, 308] on div "**********" at bounding box center [846, 451] width 673 height 485
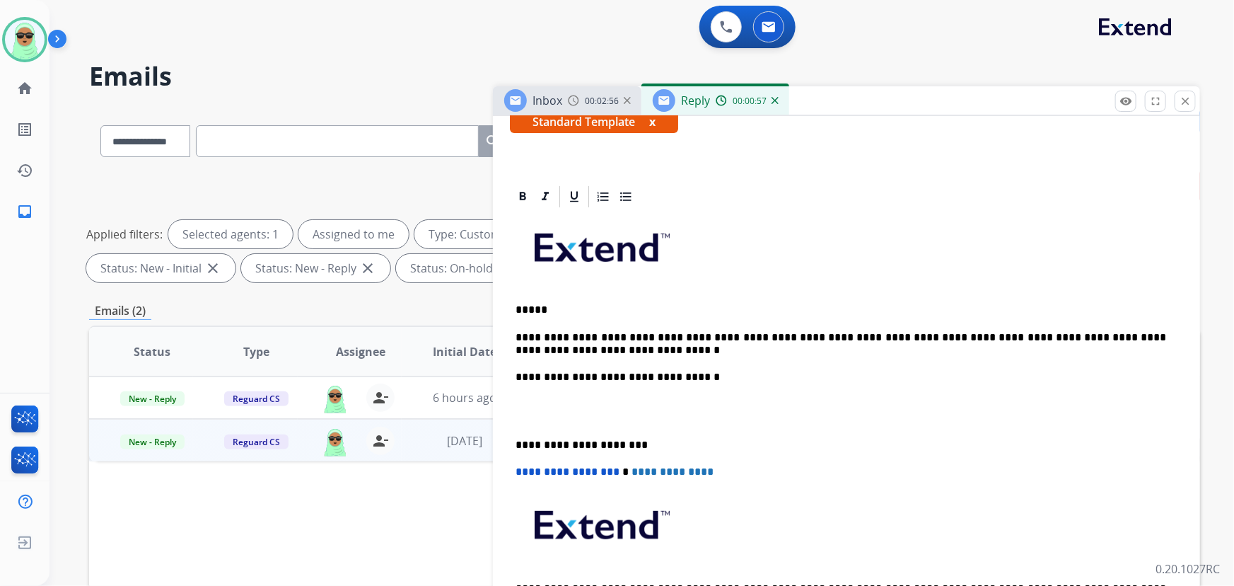
click at [905, 264] on p at bounding box center [841, 252] width 651 height 74
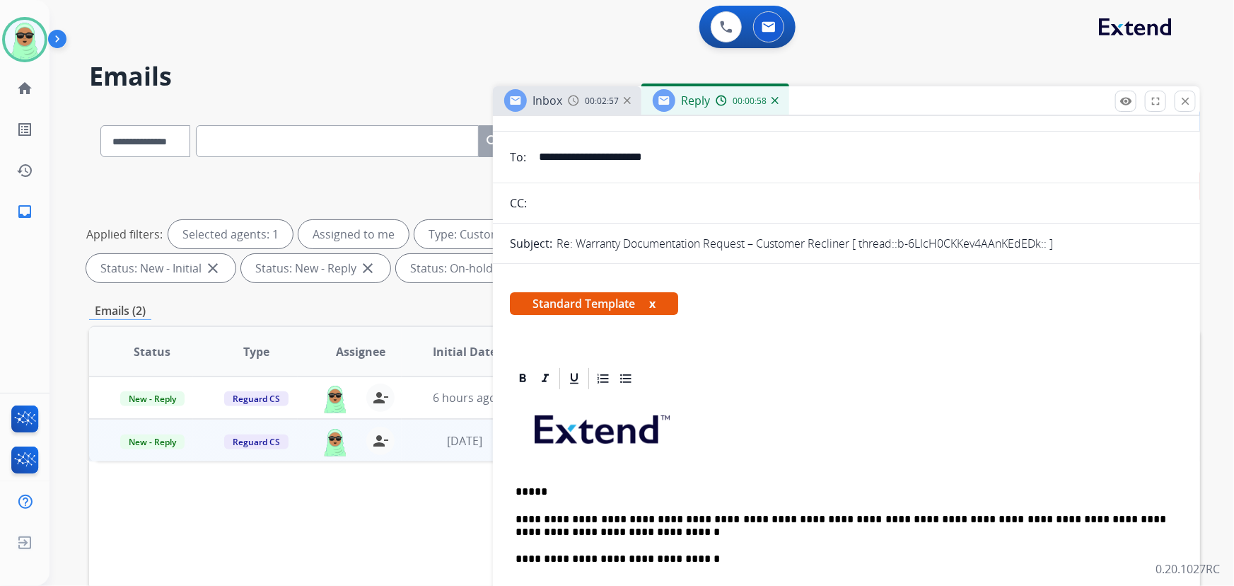
scroll to position [192, 0]
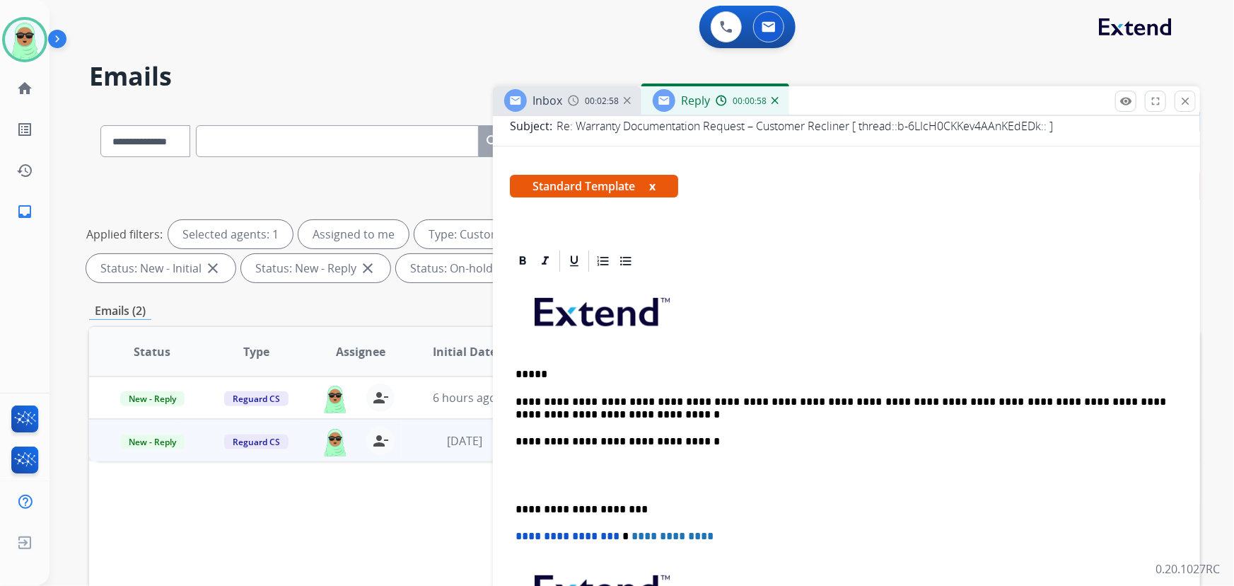
drag, startPoint x: 680, startPoint y: 362, endPoint x: 42, endPoint y: 371, distance: 637.2
click at [676, 364] on div "**********" at bounding box center [846, 496] width 673 height 444
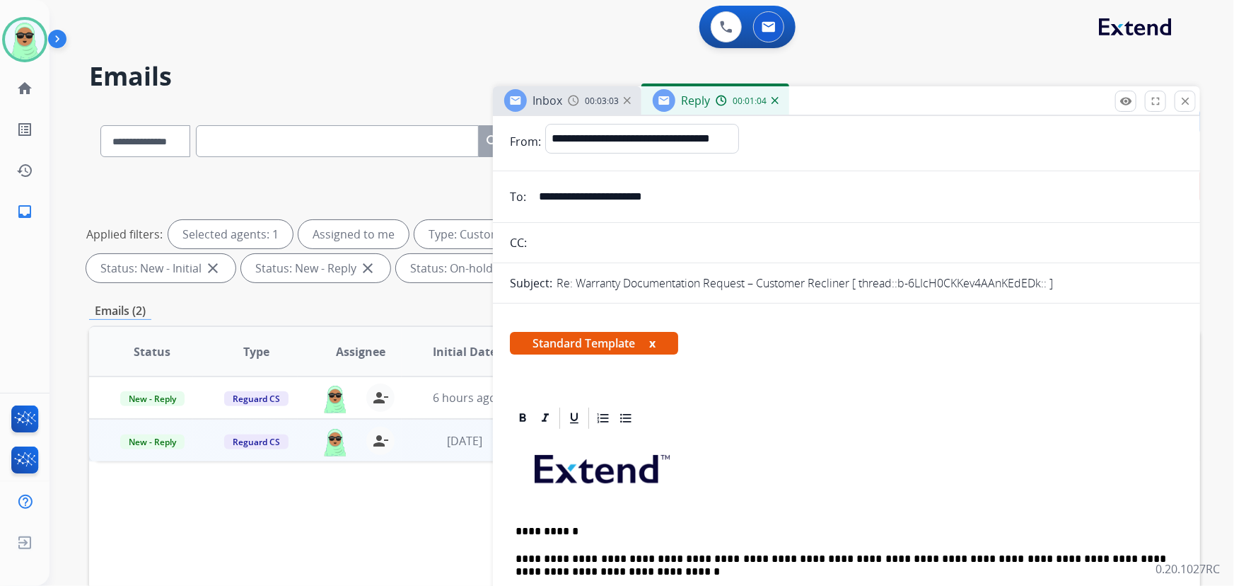
scroll to position [0, 0]
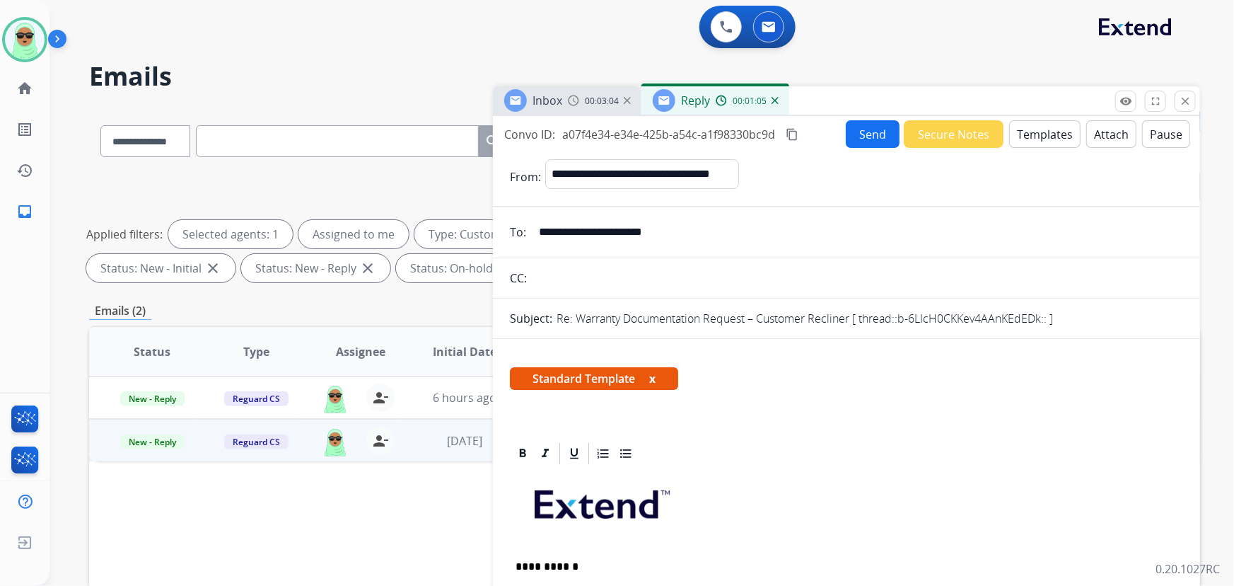
click at [856, 141] on button "Send" at bounding box center [873, 134] width 54 height 28
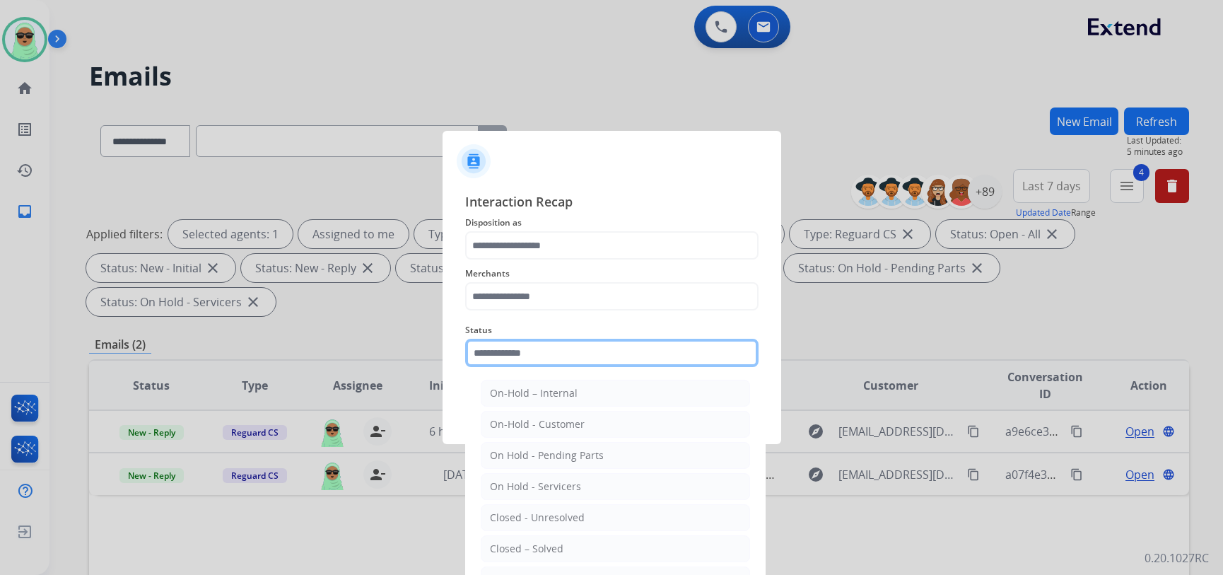
click at [643, 368] on div "Status On-Hold – Internal On-Hold - Customer On Hold - Pending Parts On Hold - …" at bounding box center [611, 344] width 293 height 57
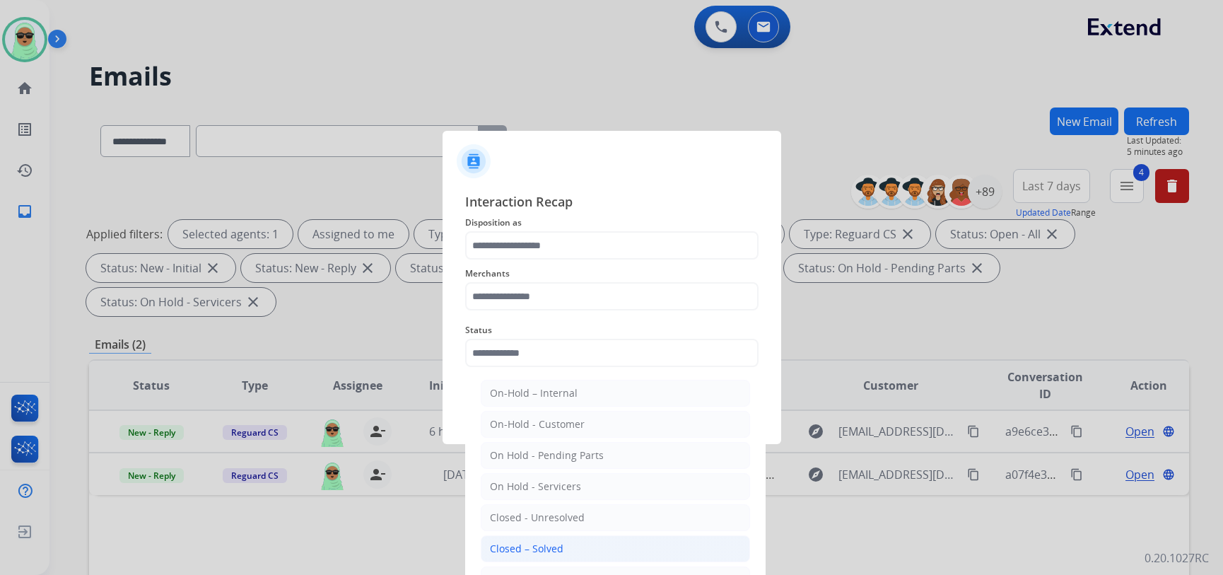
click at [622, 536] on li "Closed – Solved" at bounding box center [615, 548] width 269 height 27
type input "**********"
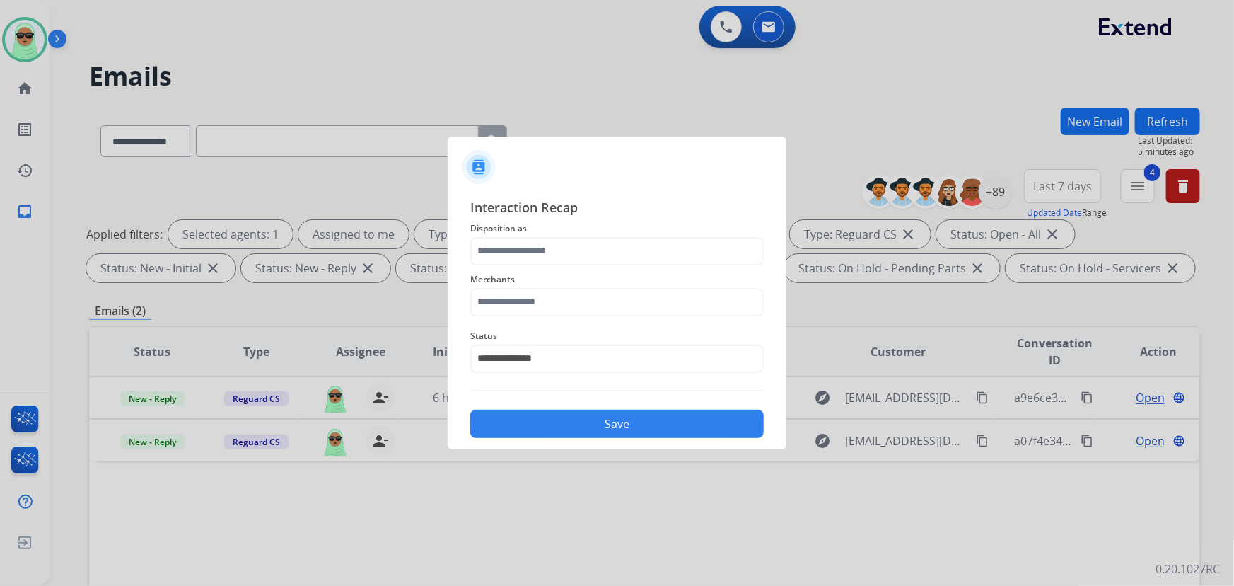
click at [560, 231] on span "Disposition as" at bounding box center [616, 228] width 293 height 17
click at [559, 252] on input "text" at bounding box center [616, 251] width 293 height 28
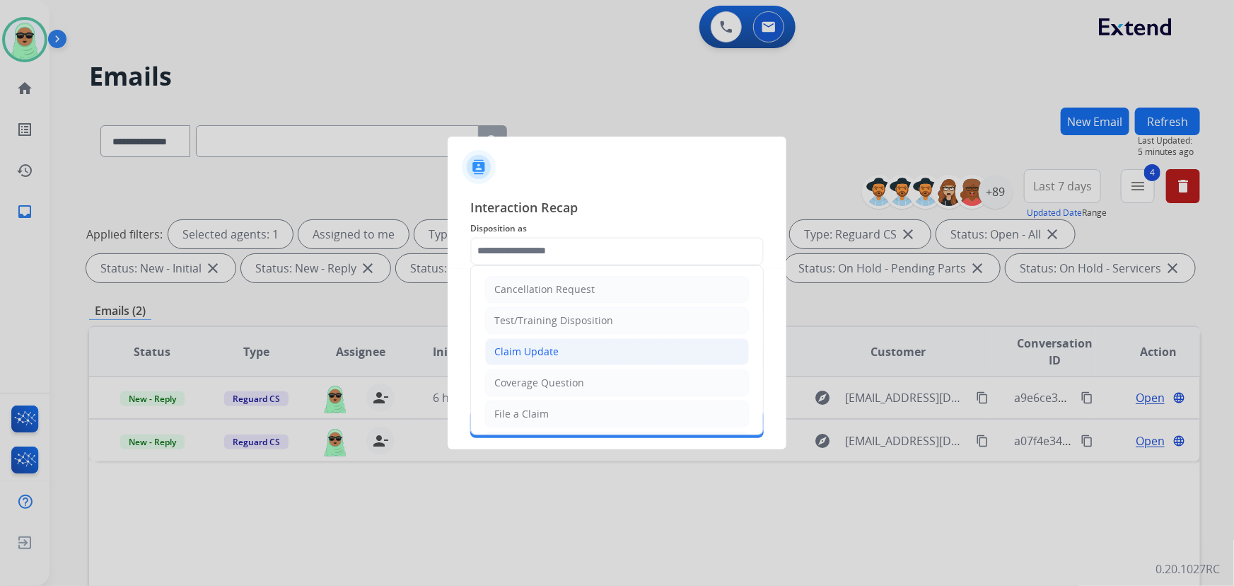
click at [557, 350] on div "Claim Update" at bounding box center [526, 351] width 64 height 14
type input "**********"
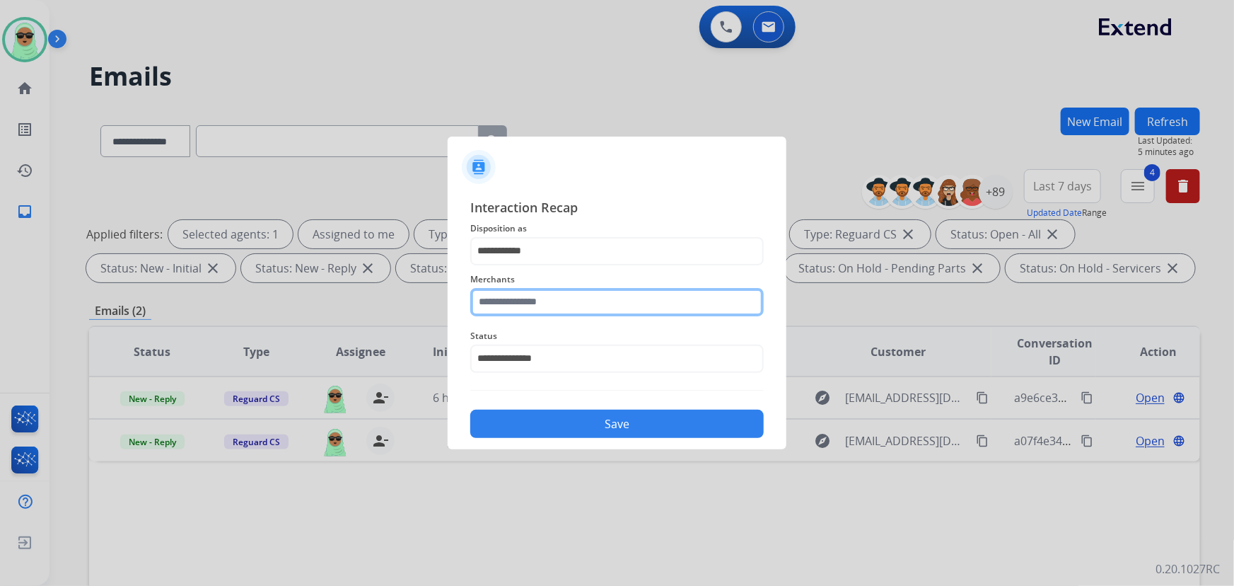
click at [586, 303] on input "text" at bounding box center [616, 302] width 293 height 28
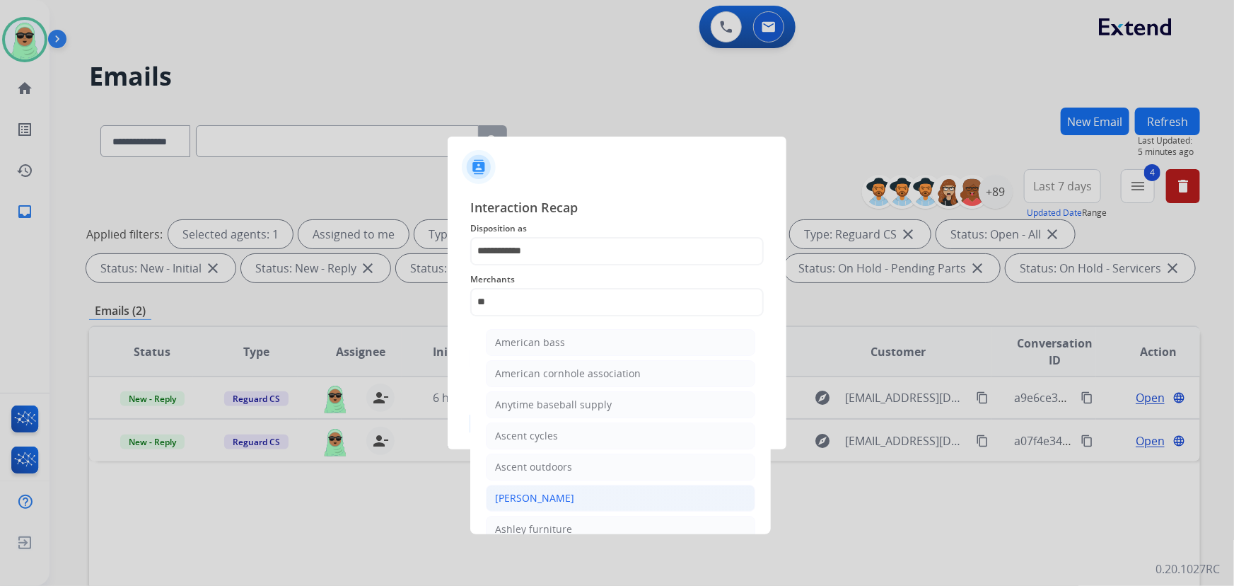
click at [591, 493] on li "Ashley - Reguard" at bounding box center [620, 497] width 269 height 27
type input "**********"
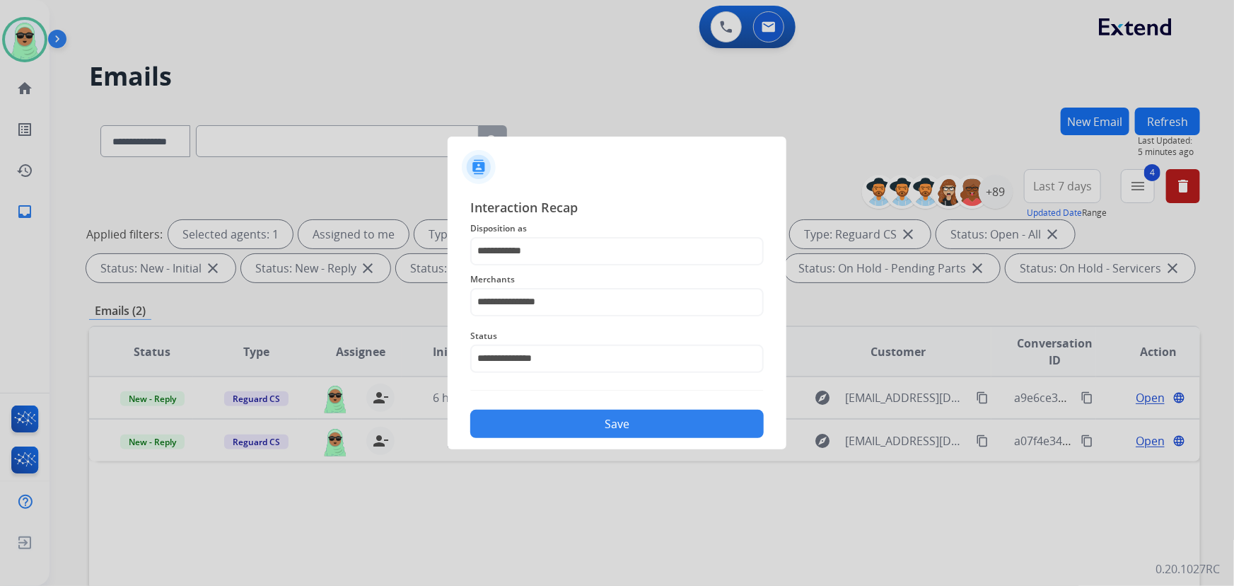
click at [616, 410] on button "Save" at bounding box center [616, 423] width 293 height 28
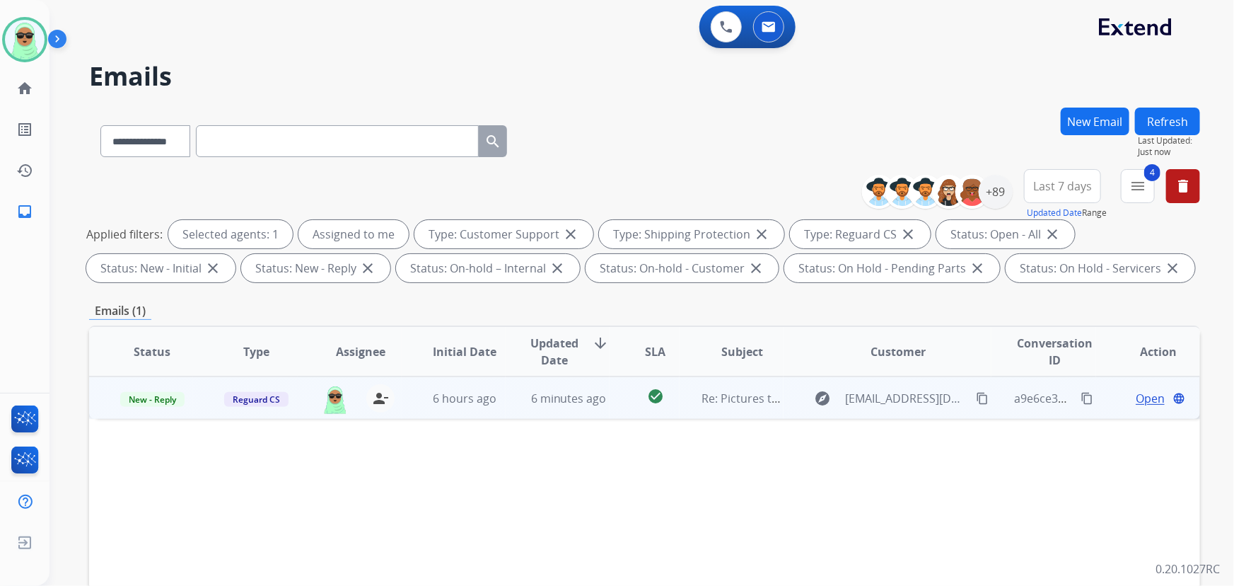
click at [1152, 397] on span "Open" at bounding box center [1150, 398] width 29 height 17
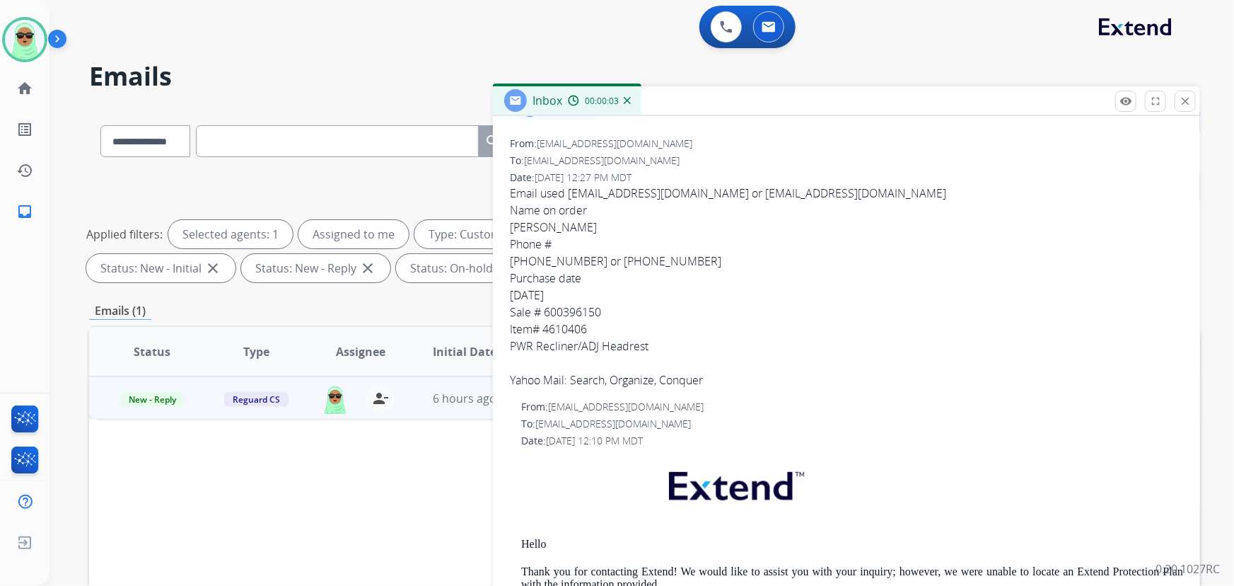
scroll to position [192, 0]
click at [448, 453] on div "Status Type Assignee Initial Date Updated Date arrow_downward SLA Subject Custo…" at bounding box center [644, 562] width 1111 height 474
click at [429, 443] on div "Status Type Assignee Initial Date Updated Date arrow_downward SLA Subject Custo…" at bounding box center [644, 562] width 1111 height 474
click at [1184, 99] on mat-icon "close" at bounding box center [1185, 101] width 13 height 13
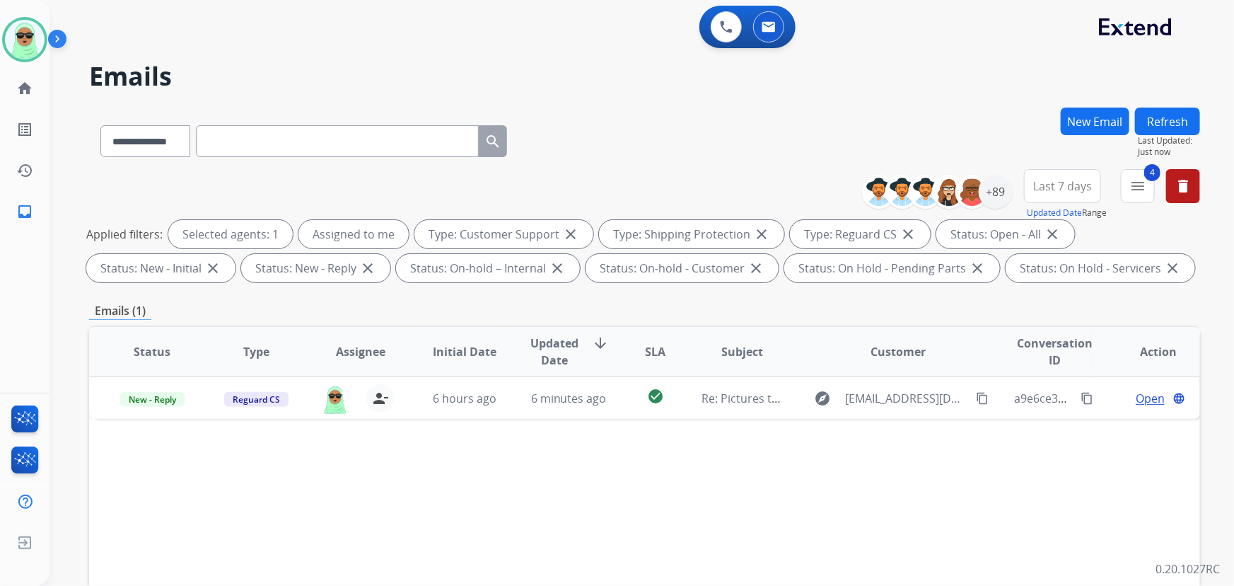
click at [1148, 116] on button "Refresh" at bounding box center [1167, 121] width 65 height 28
click at [13, 78] on link "home Home" at bounding box center [25, 89] width 40 height 40
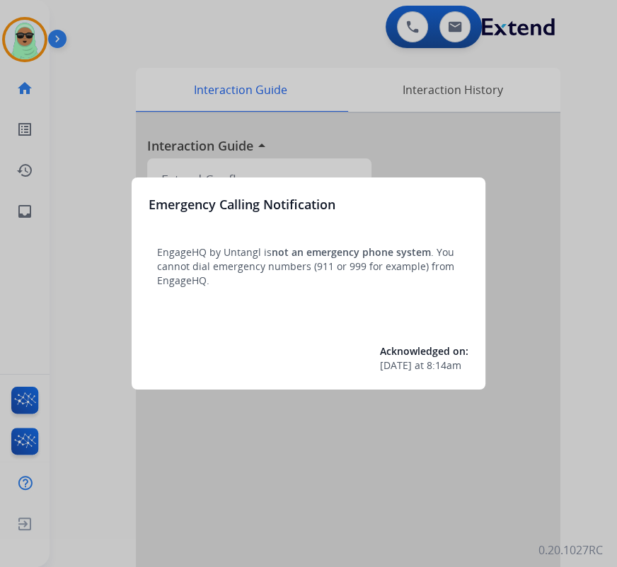
click at [585, 199] on div at bounding box center [308, 283] width 617 height 567
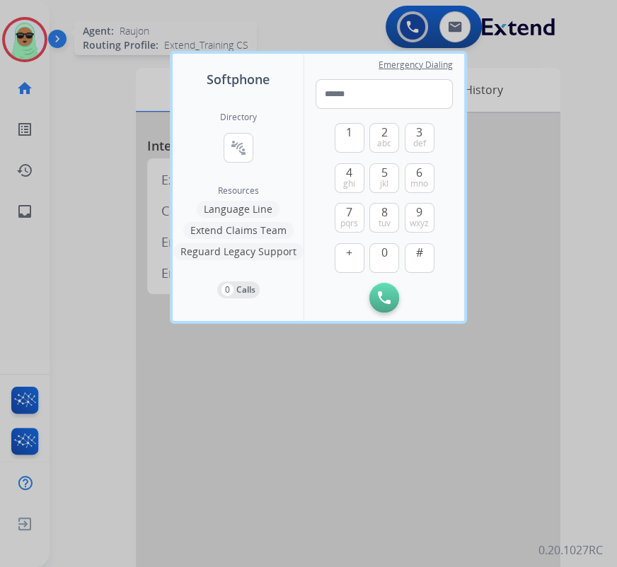
click at [29, 56] on div at bounding box center [308, 283] width 617 height 567
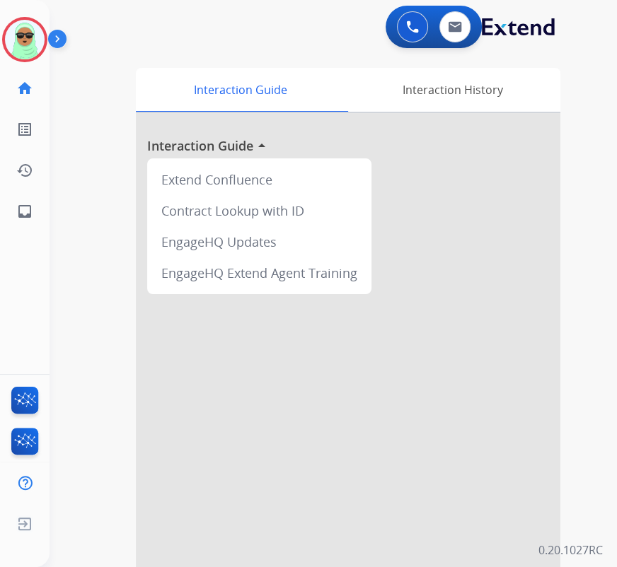
click at [91, 81] on div "swap_horiz Break voice bridge close_fullscreen Connect 3-Way Call merge_type Se…" at bounding box center [316, 346] width 533 height 590
click at [32, 51] on img at bounding box center [25, 40] width 40 height 40
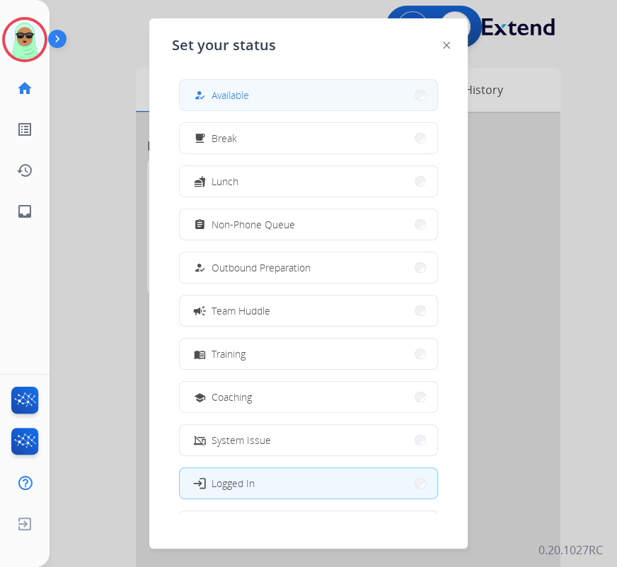
click at [214, 95] on div "how_to_reg Available" at bounding box center [220, 95] width 58 height 17
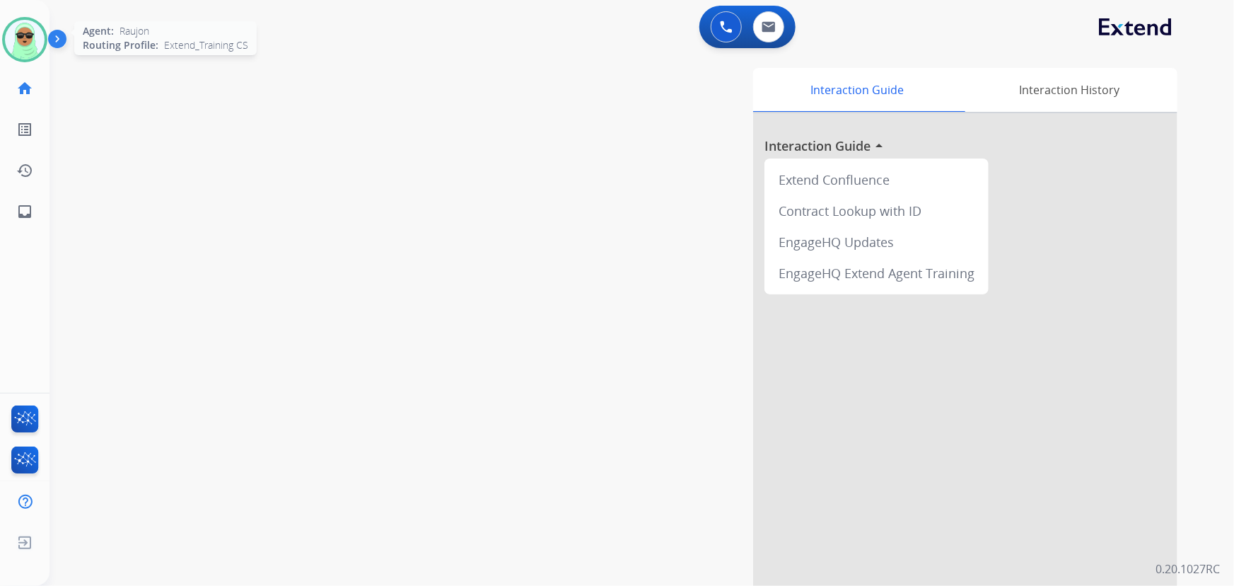
click at [26, 48] on img at bounding box center [25, 40] width 40 height 40
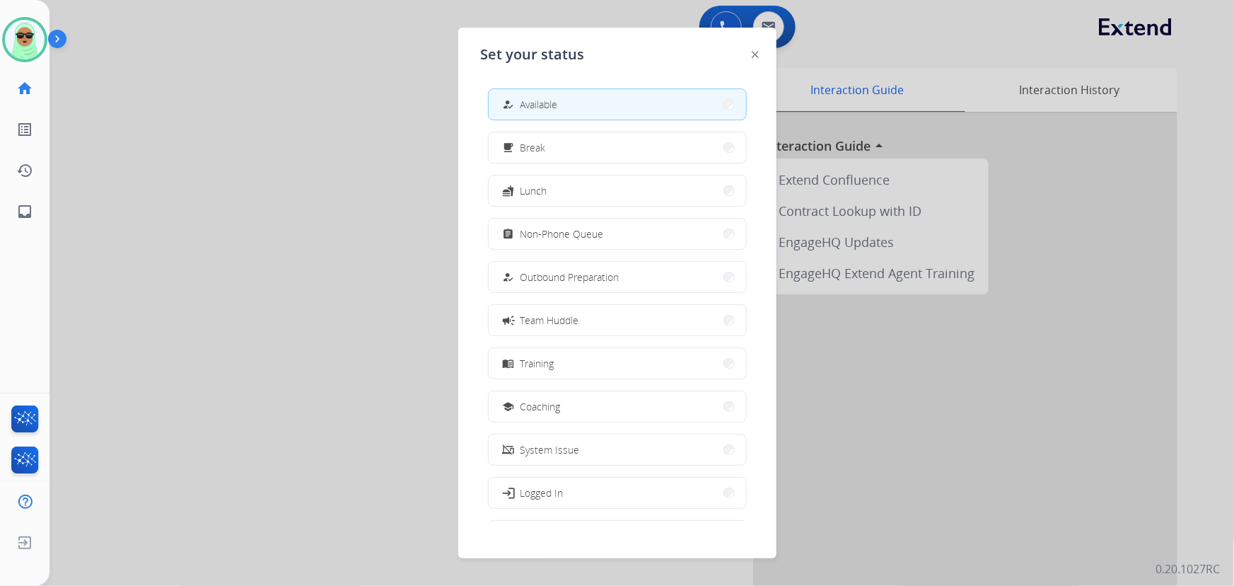
click at [320, 122] on div at bounding box center [617, 293] width 1234 height 586
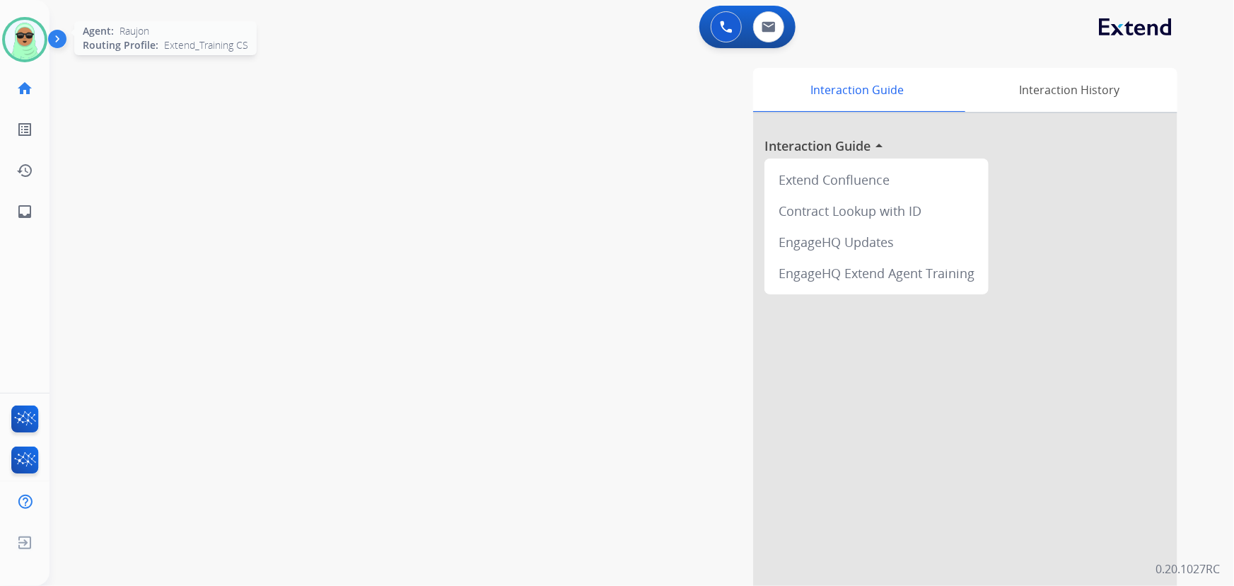
click at [37, 26] on div at bounding box center [24, 39] width 45 height 45
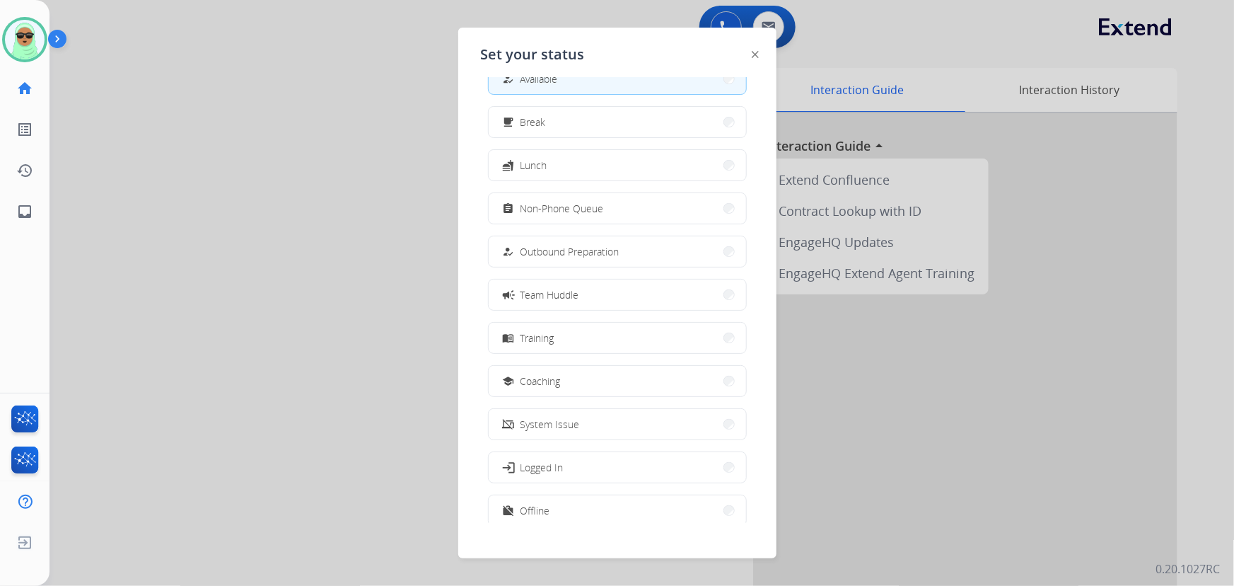
scroll to position [47, 0]
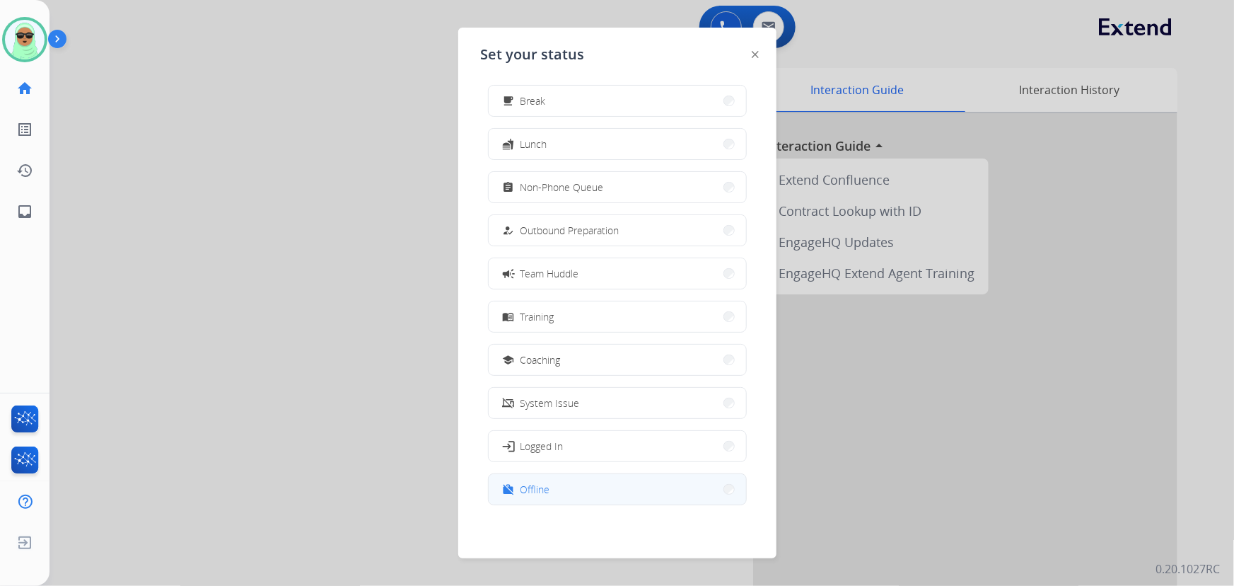
click at [571, 493] on button "work_off Offline" at bounding box center [617, 489] width 257 height 30
